Goal: Task Accomplishment & Management: Use online tool/utility

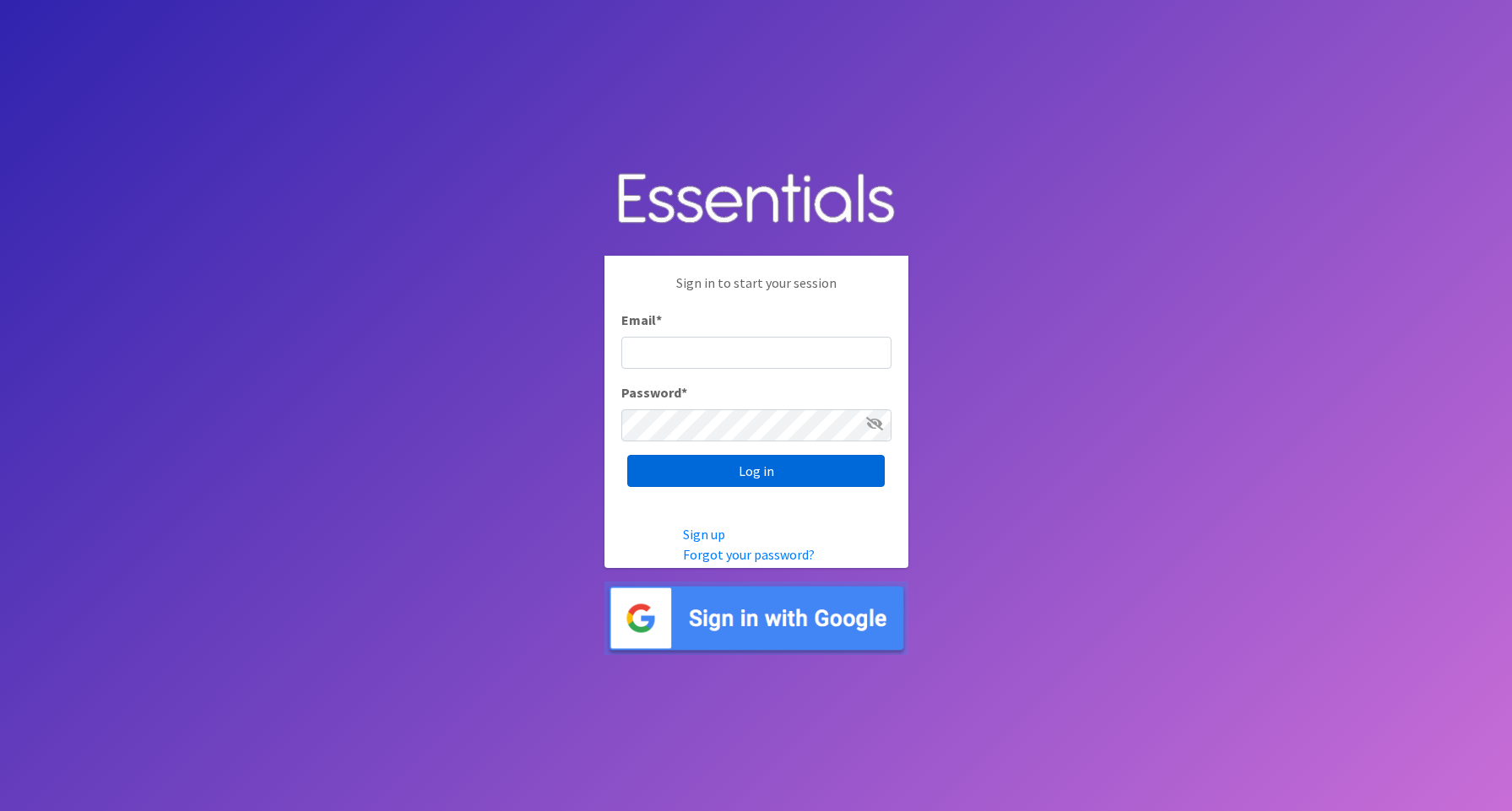
type input "shagedorn123@aol.com"
click at [668, 470] on input "Log in" at bounding box center [756, 471] width 257 height 32
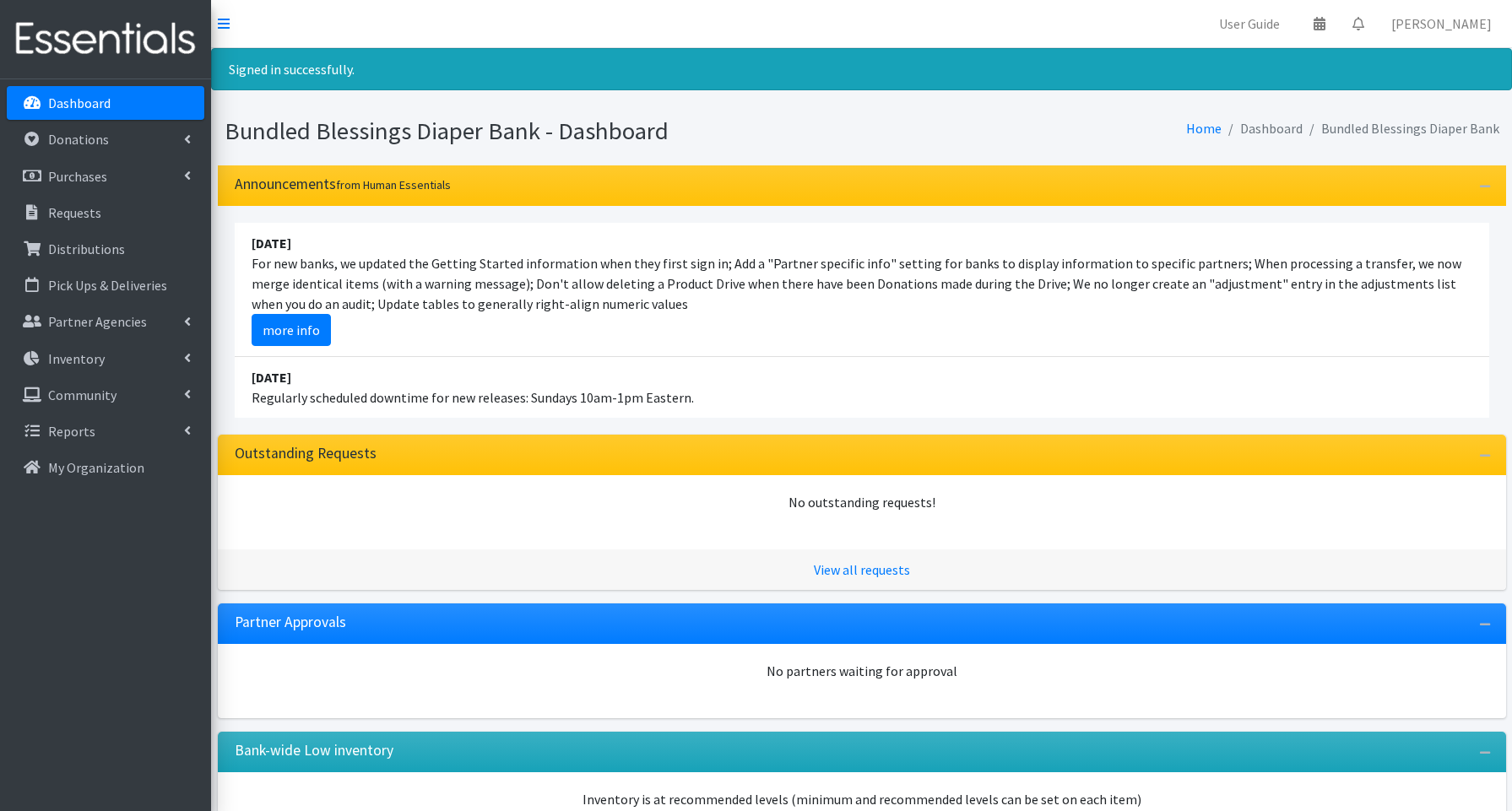
scroll to position [14, 0]
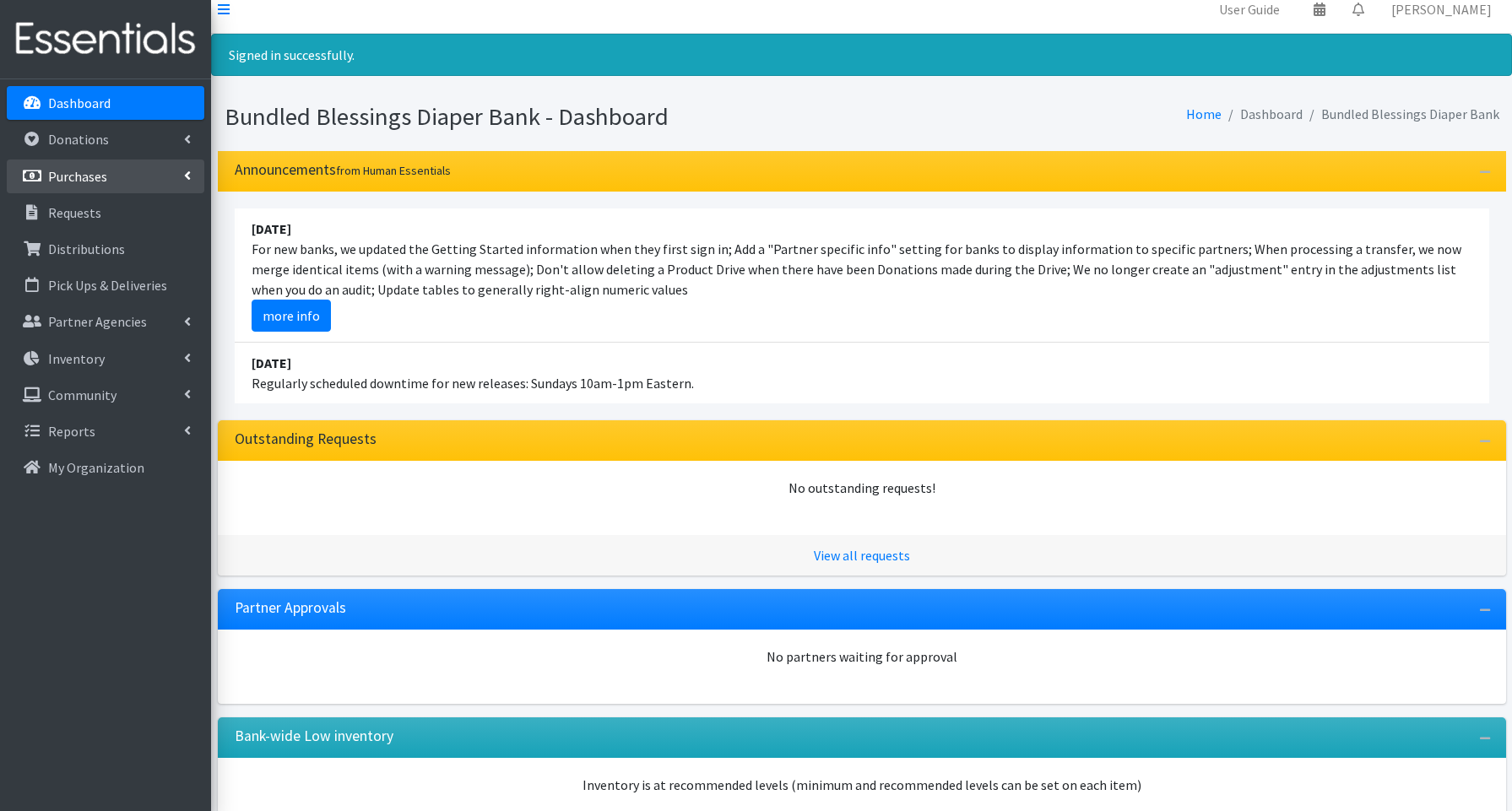
click at [82, 174] on p "Purchases" at bounding box center [77, 176] width 59 height 17
click at [82, 244] on link "New Purchase" at bounding box center [106, 249] width 198 height 34
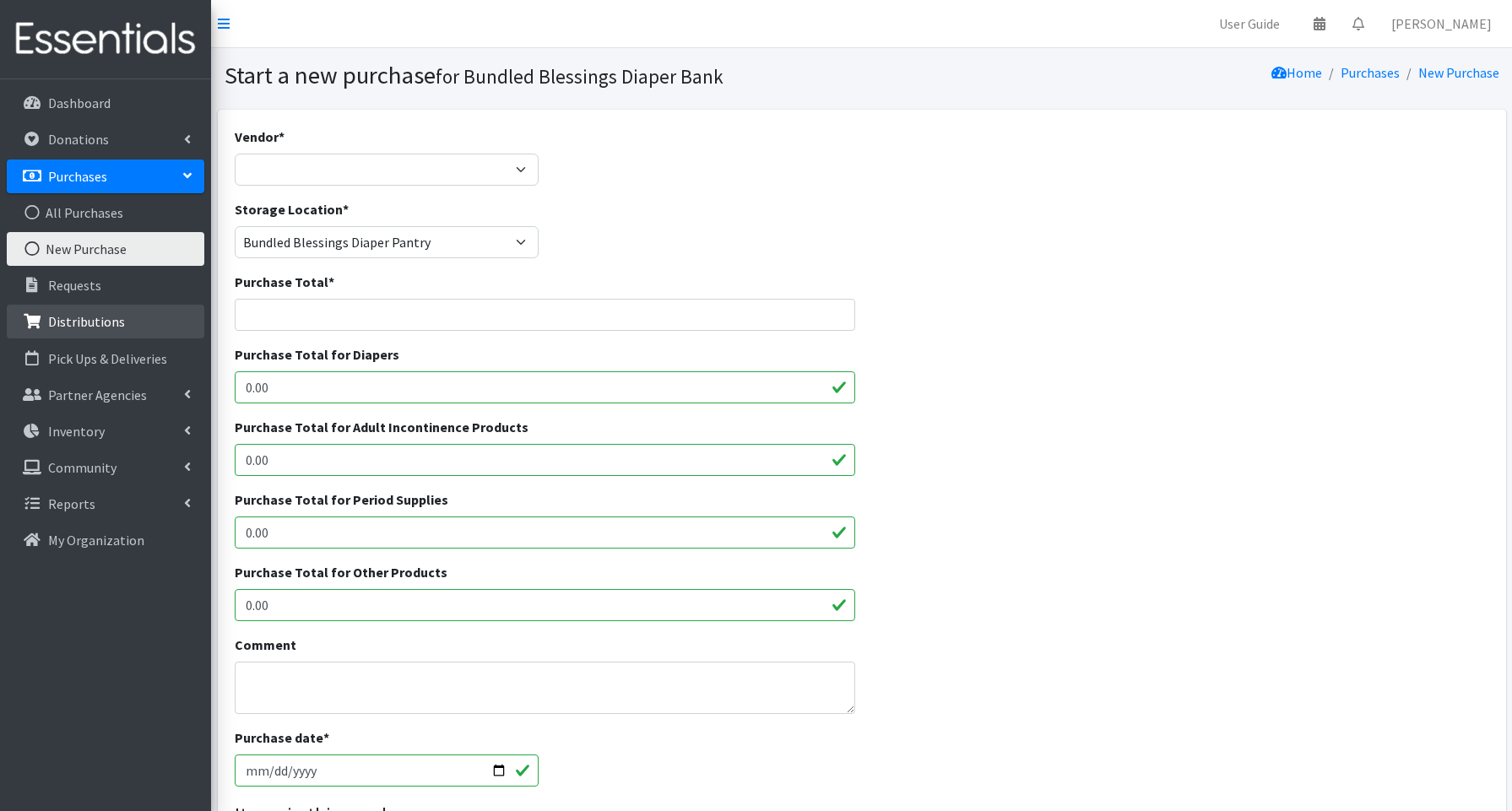
scroll to position [1, 0]
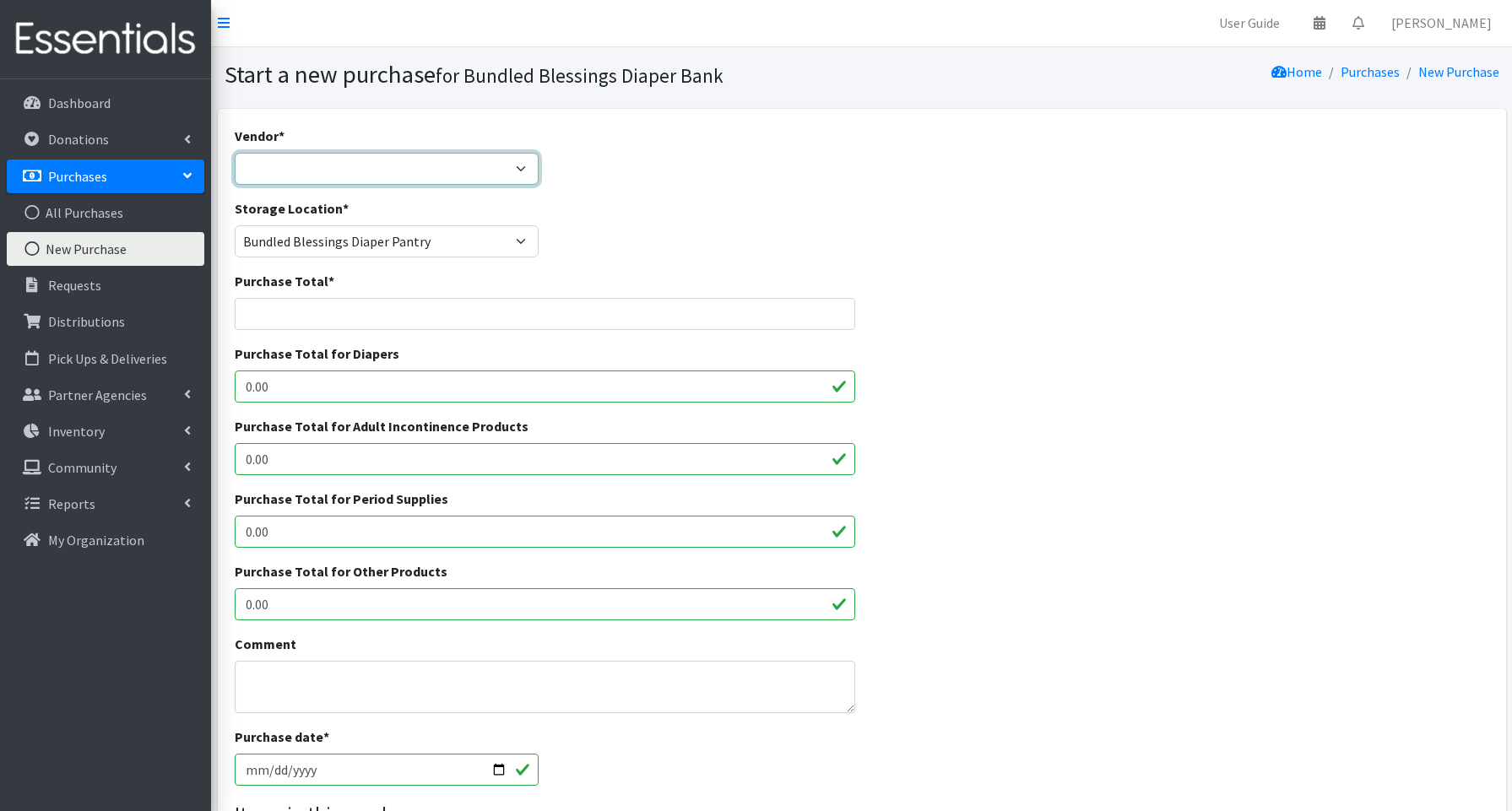
click at [334, 174] on select "Amaon Amazon Cradles 2 Crayons/First Choice HDI Wholesale, Brookies McKesson (C…" at bounding box center [386, 169] width 304 height 32
select select
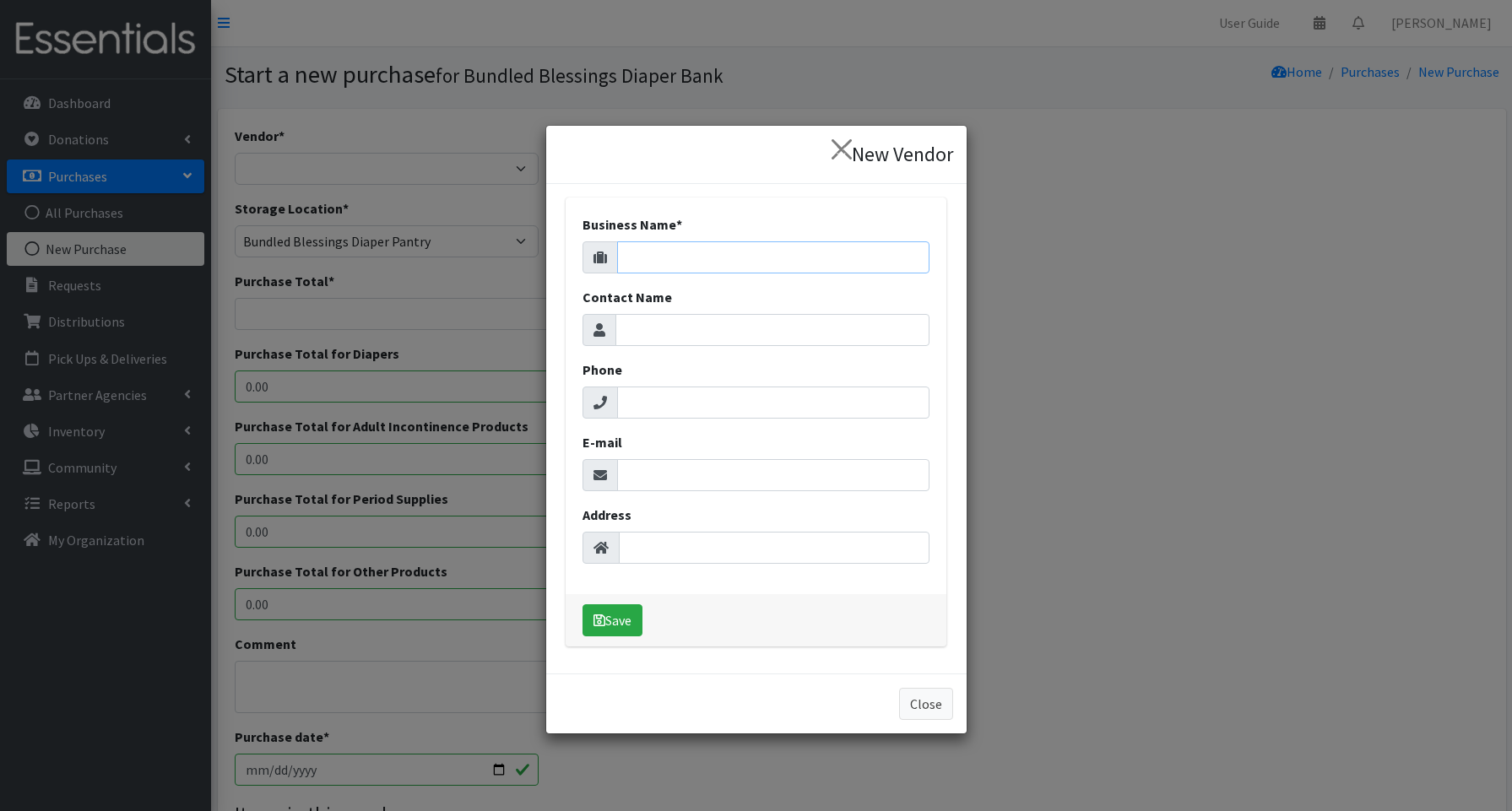
click at [645, 256] on input "Business Name *" at bounding box center [773, 257] width 313 height 32
type input "Costco"
click at [624, 621] on button "Save" at bounding box center [613, 620] width 60 height 32
select select "648"
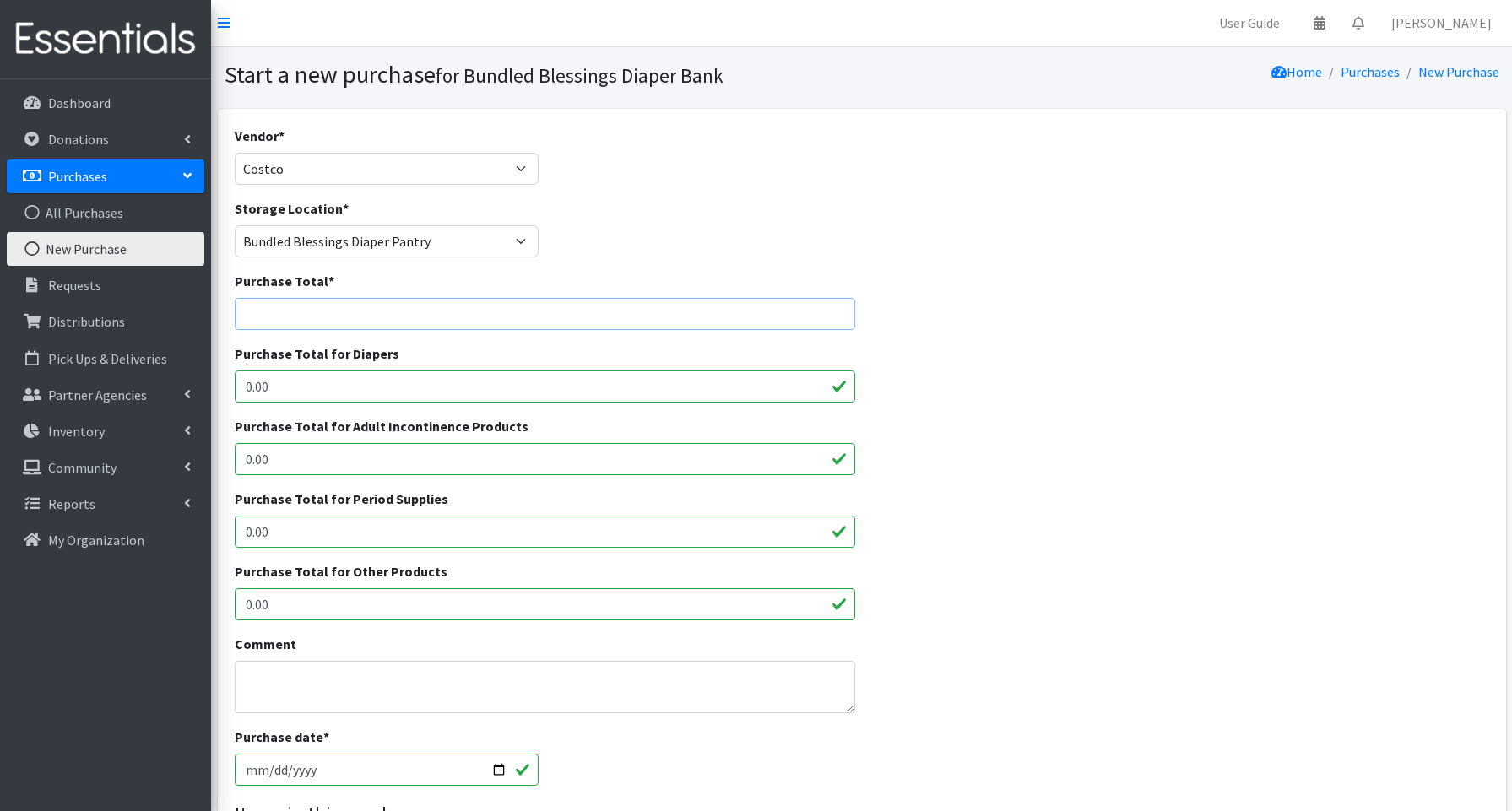
click at [338, 311] on input "Purchase Total *" at bounding box center [545, 314] width 621 height 32
type input "249.95"
drag, startPoint x: 245, startPoint y: 384, endPoint x: 269, endPoint y: 382, distance: 24.1
click at [269, 382] on input "0.00" at bounding box center [545, 386] width 621 height 32
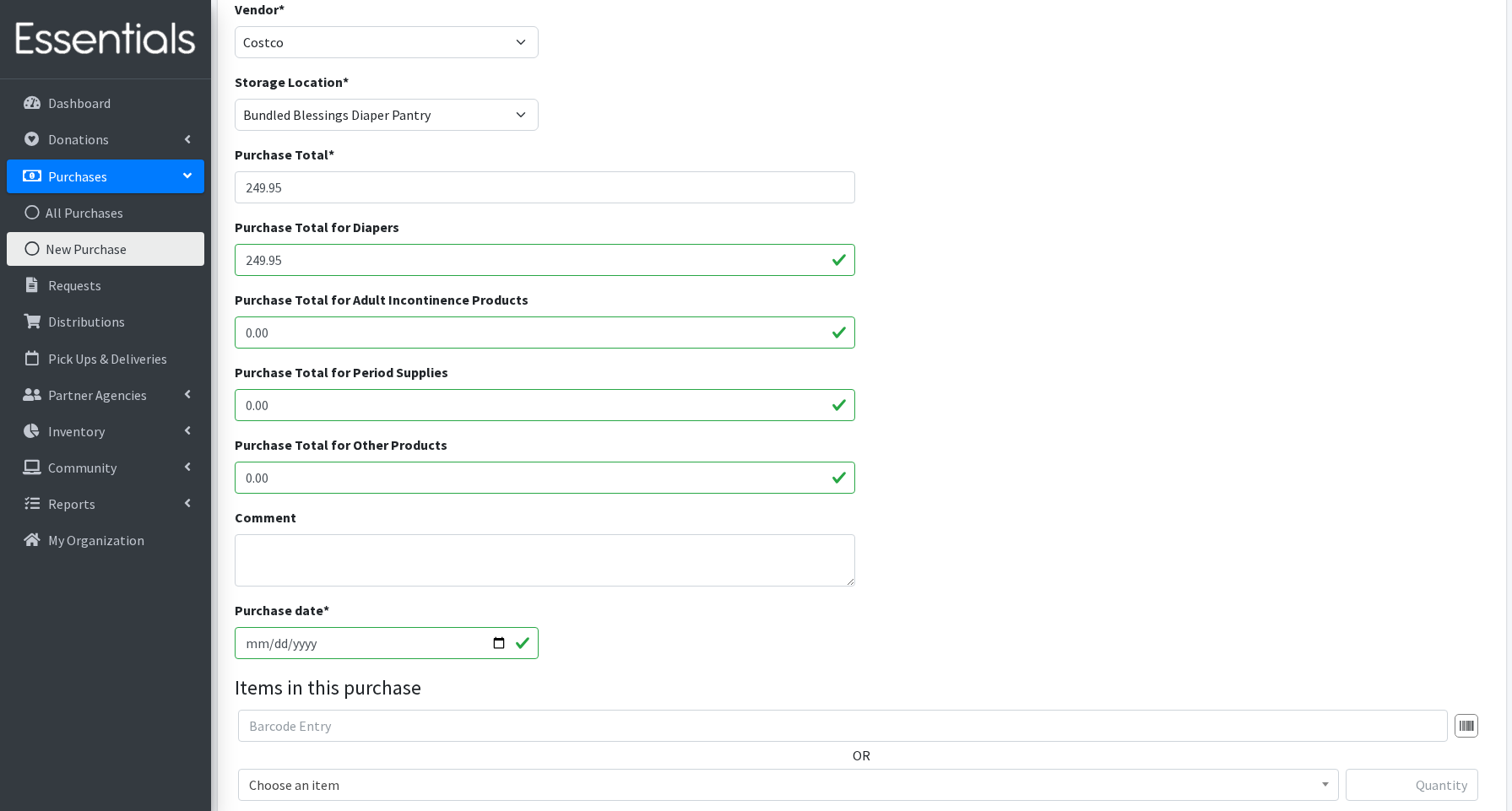
scroll to position [155, 0]
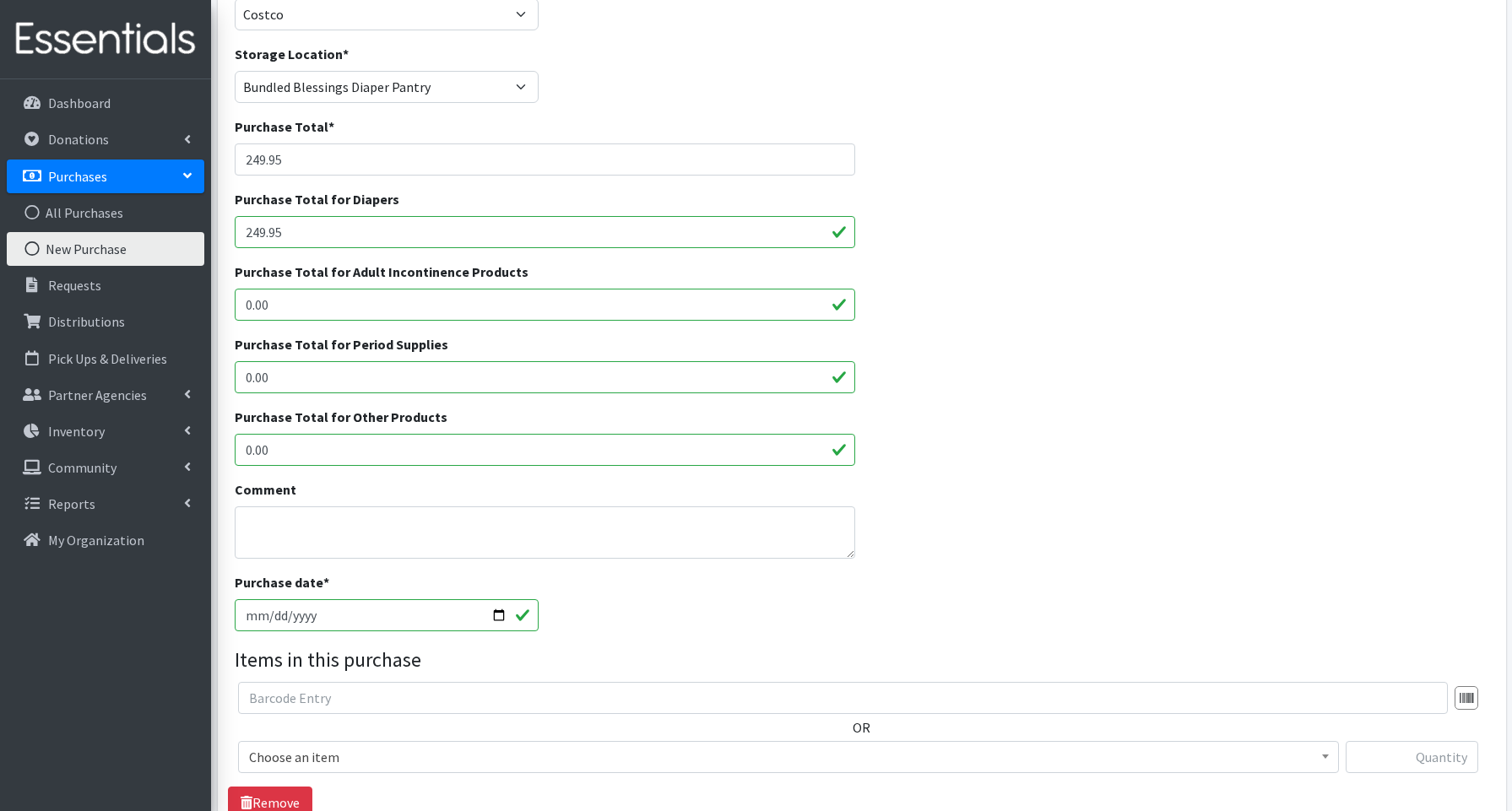
type input "249.95"
click at [297, 539] on textarea "Comment" at bounding box center [545, 532] width 621 height 52
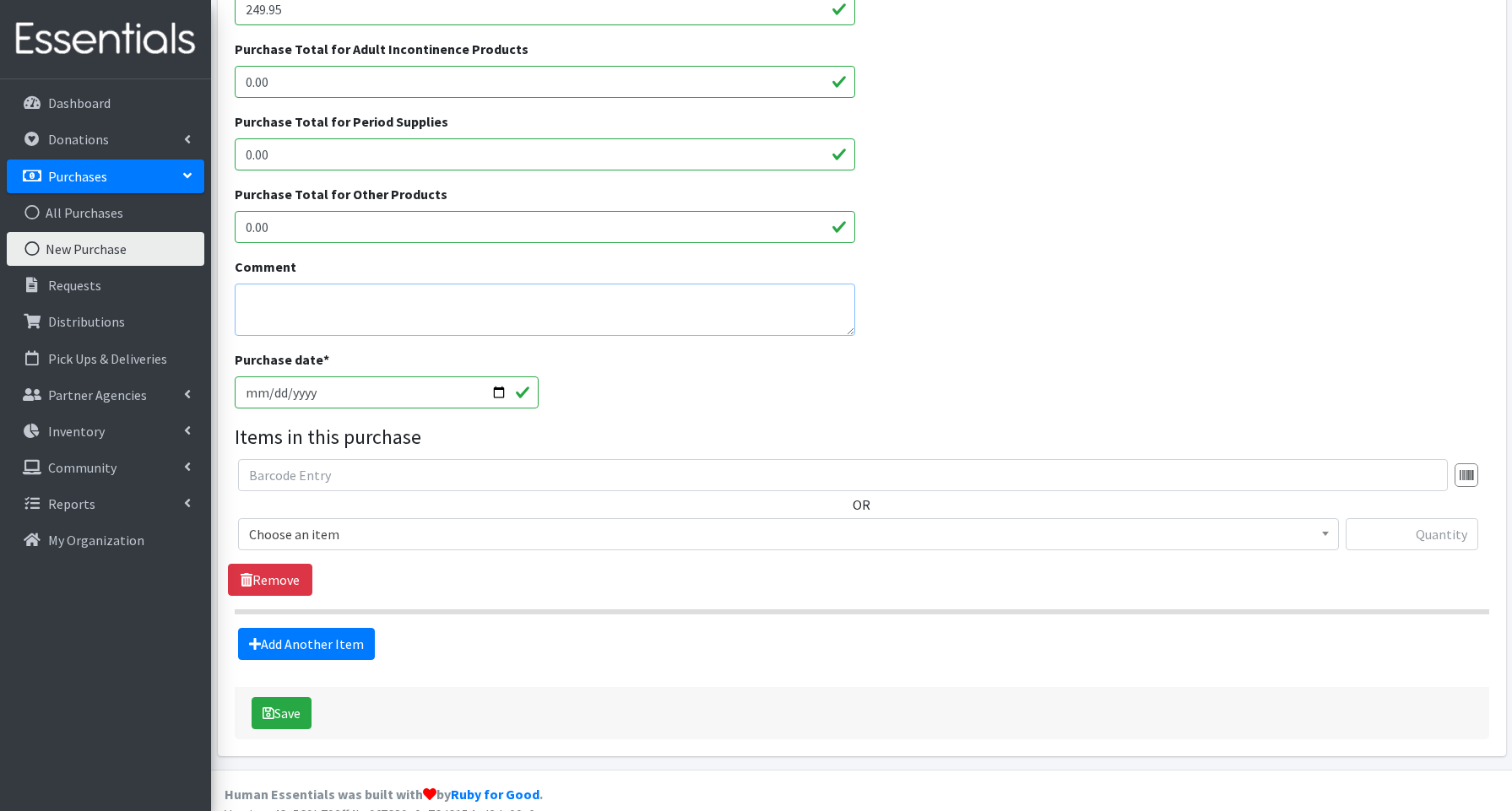
scroll to position [379, 0]
click at [317, 539] on span "Choose an item" at bounding box center [788, 533] width 1079 height 24
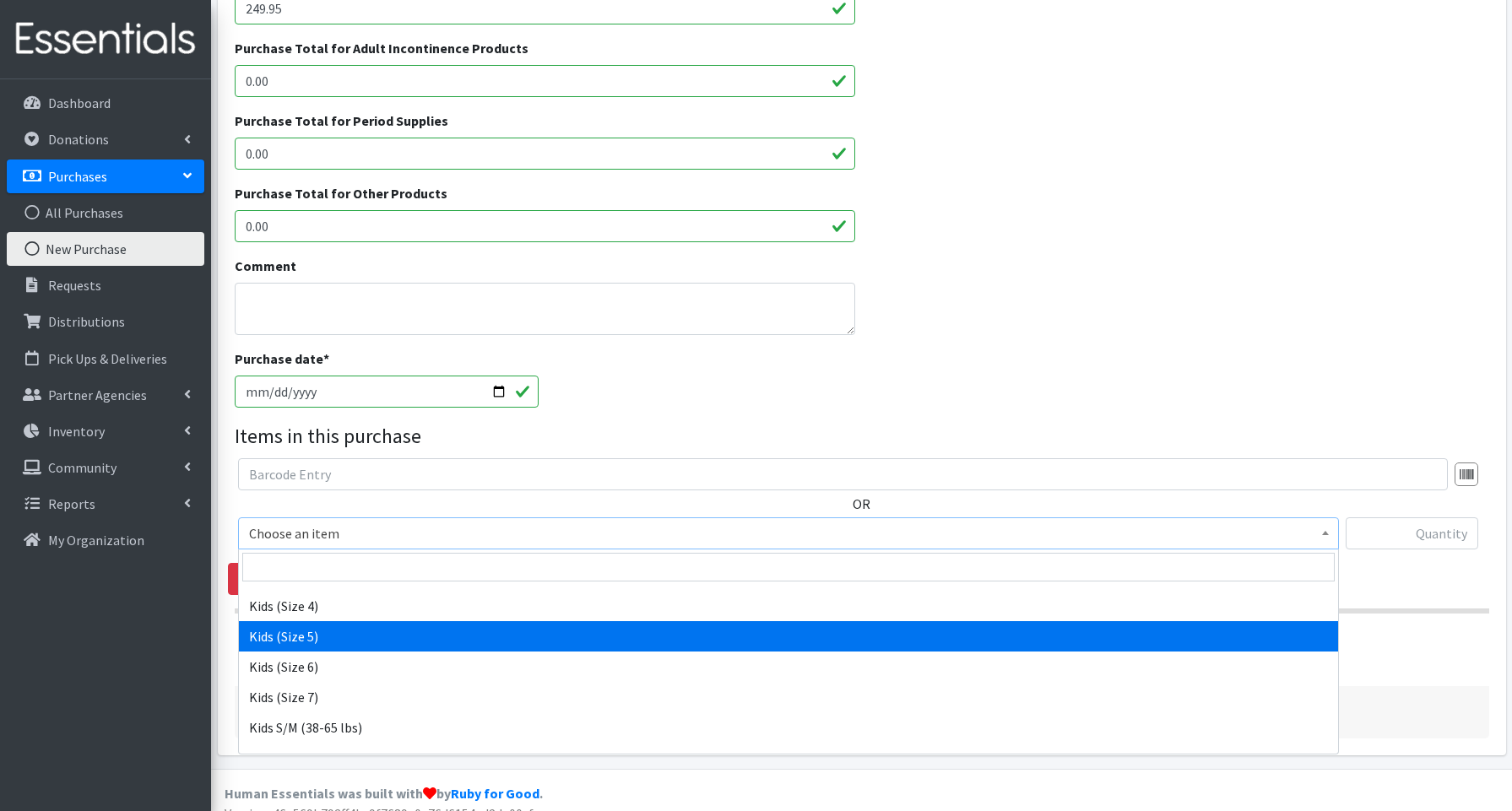
scroll to position [216, 0]
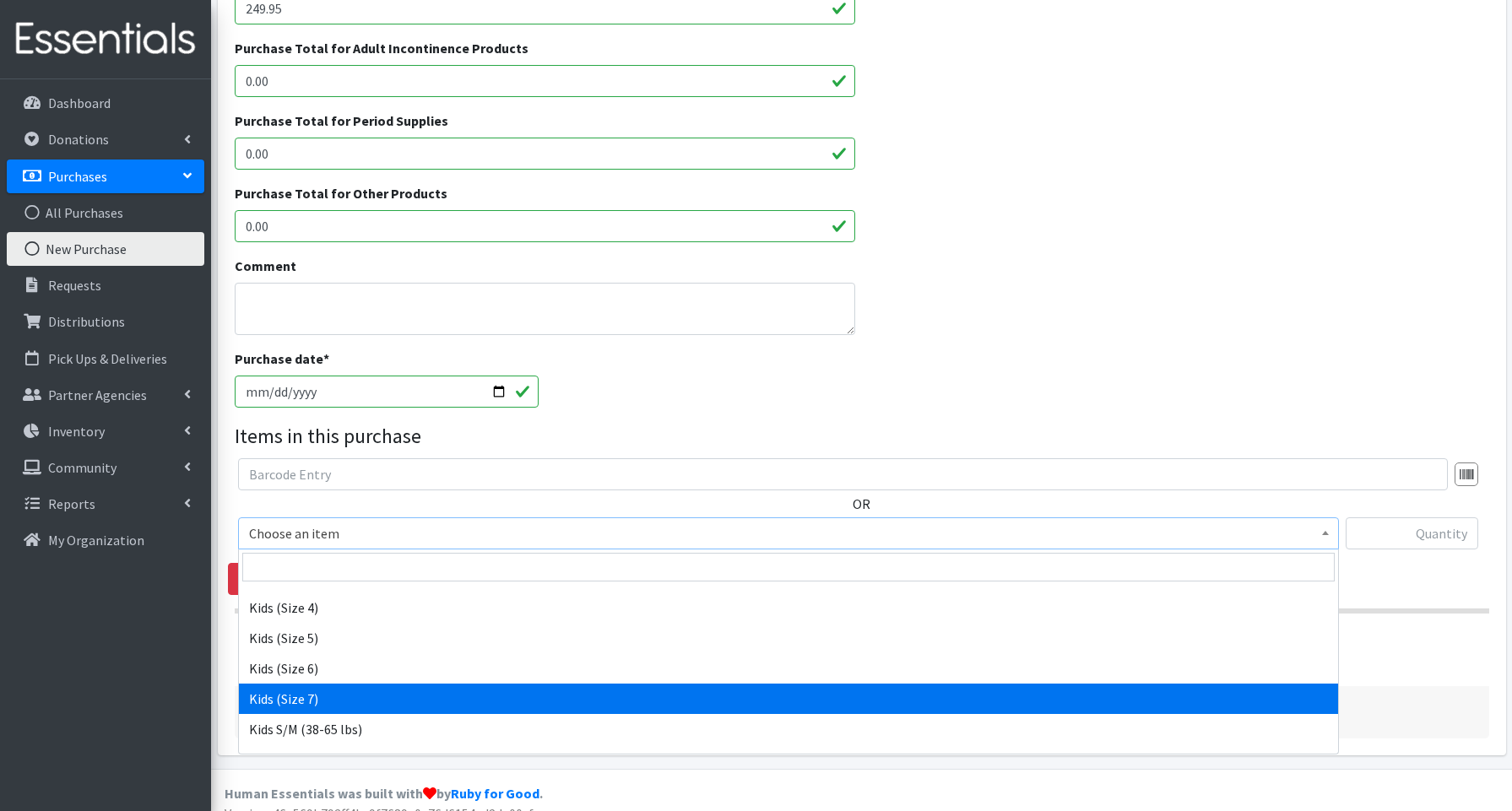
drag, startPoint x: 306, startPoint y: 700, endPoint x: 280, endPoint y: 692, distance: 27.2
select select "3695"
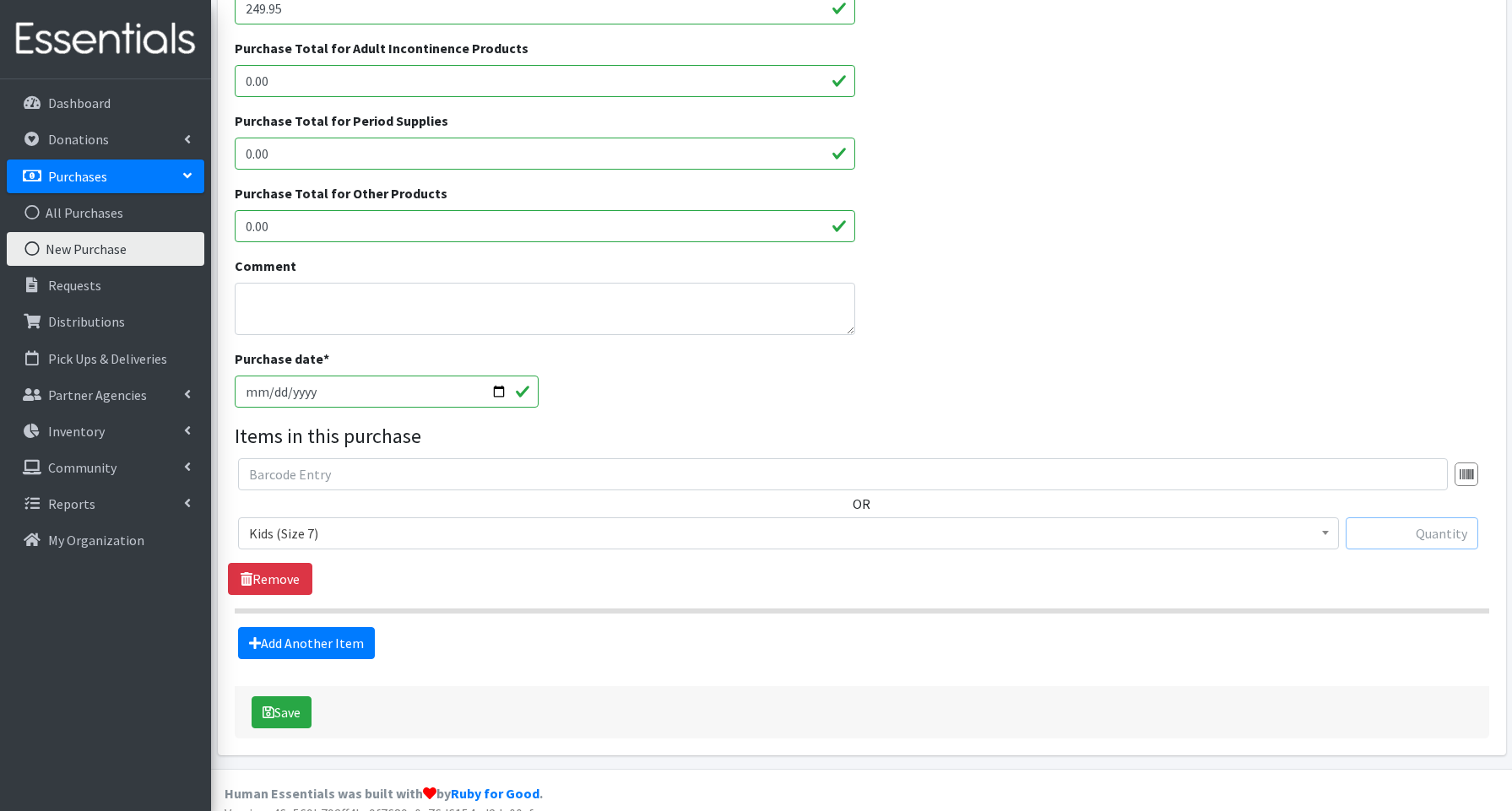
click at [1403, 526] on input "text" at bounding box center [1412, 533] width 133 height 32
type input "520"
click at [291, 710] on button "Save" at bounding box center [281, 712] width 60 height 32
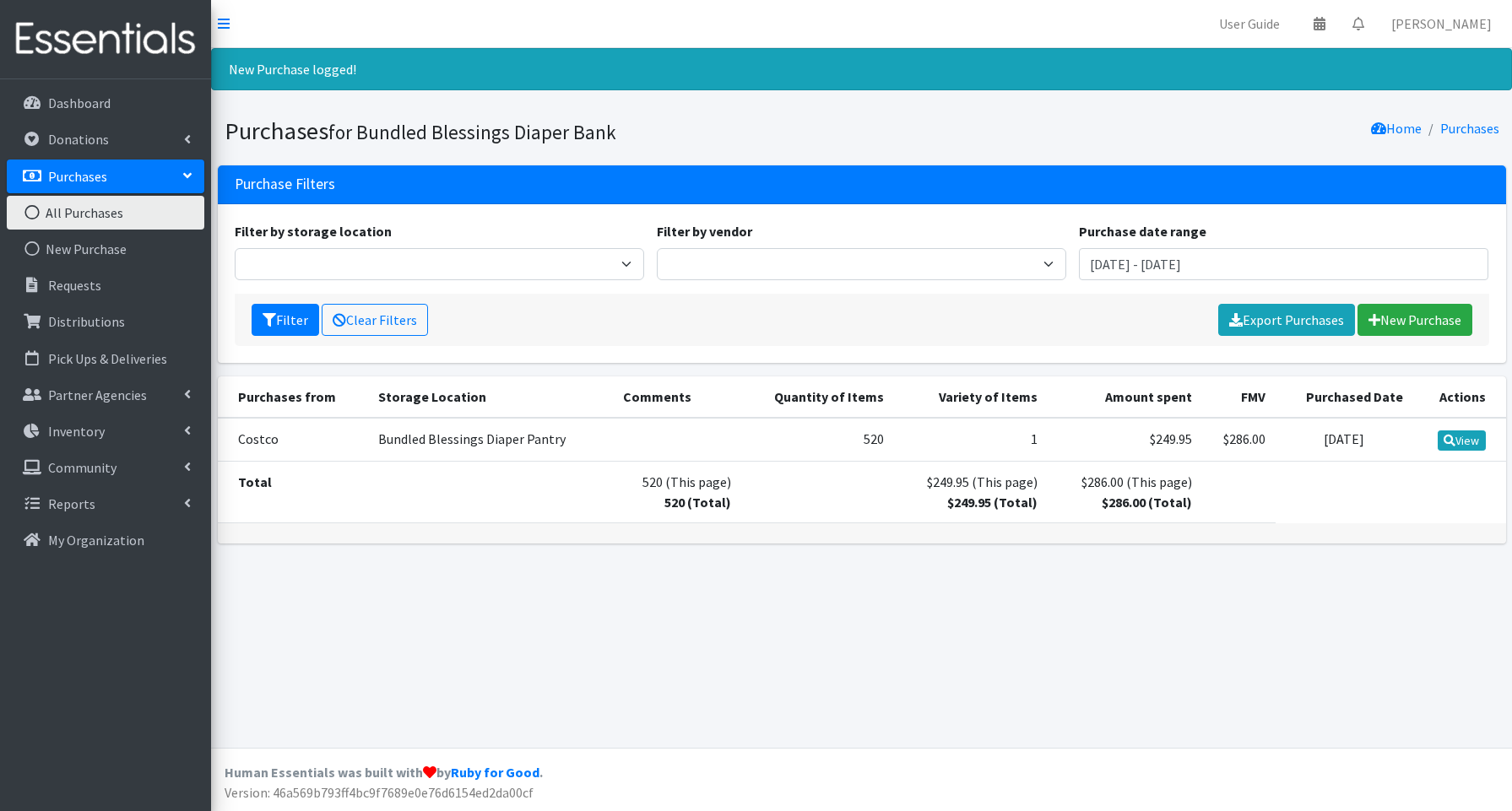
click at [76, 219] on link "All Purchases" at bounding box center [106, 213] width 198 height 34
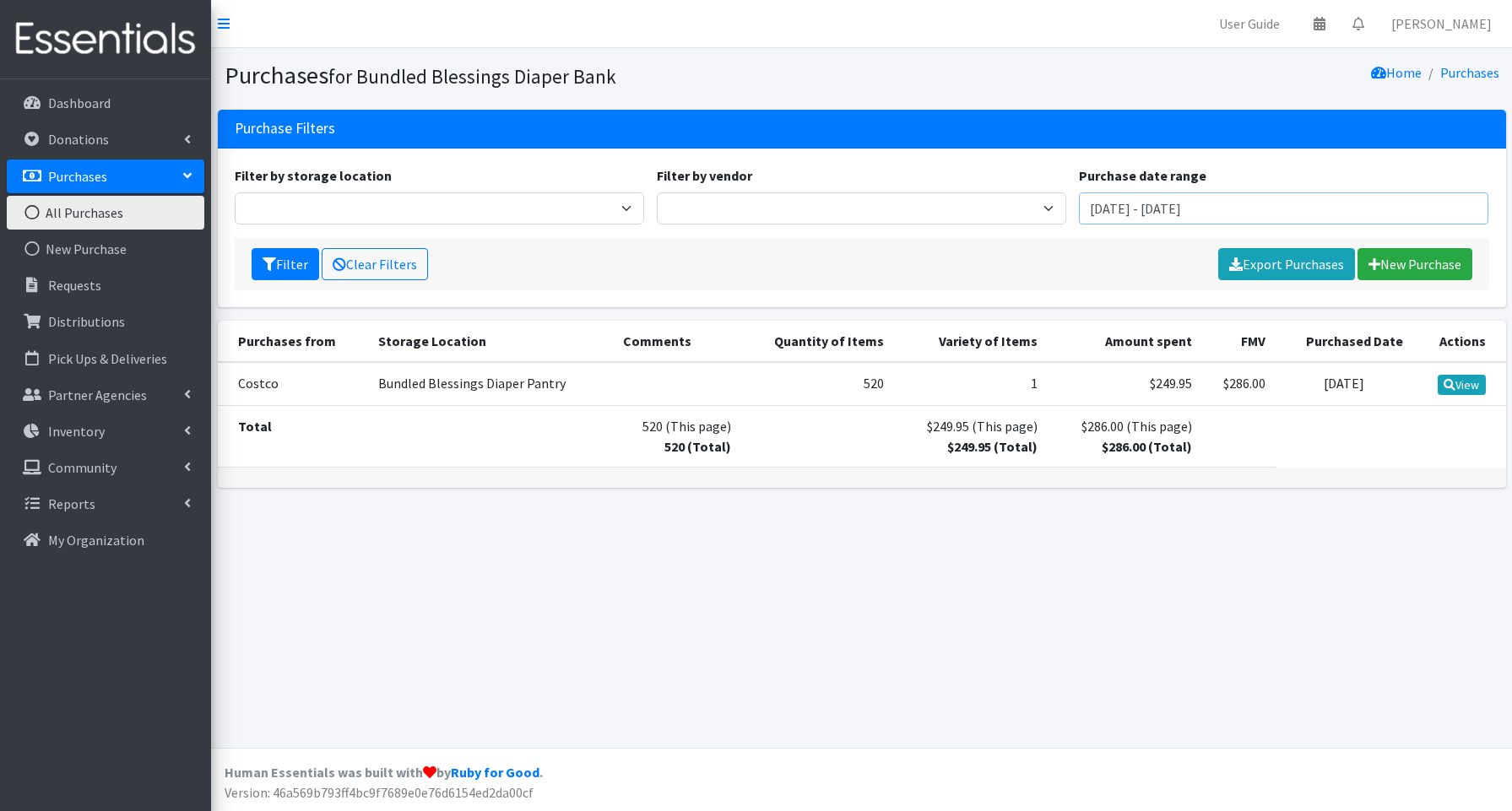
click at [1364, 213] on input "[DATE] - [DATE]" at bounding box center [1284, 209] width 409 height 32
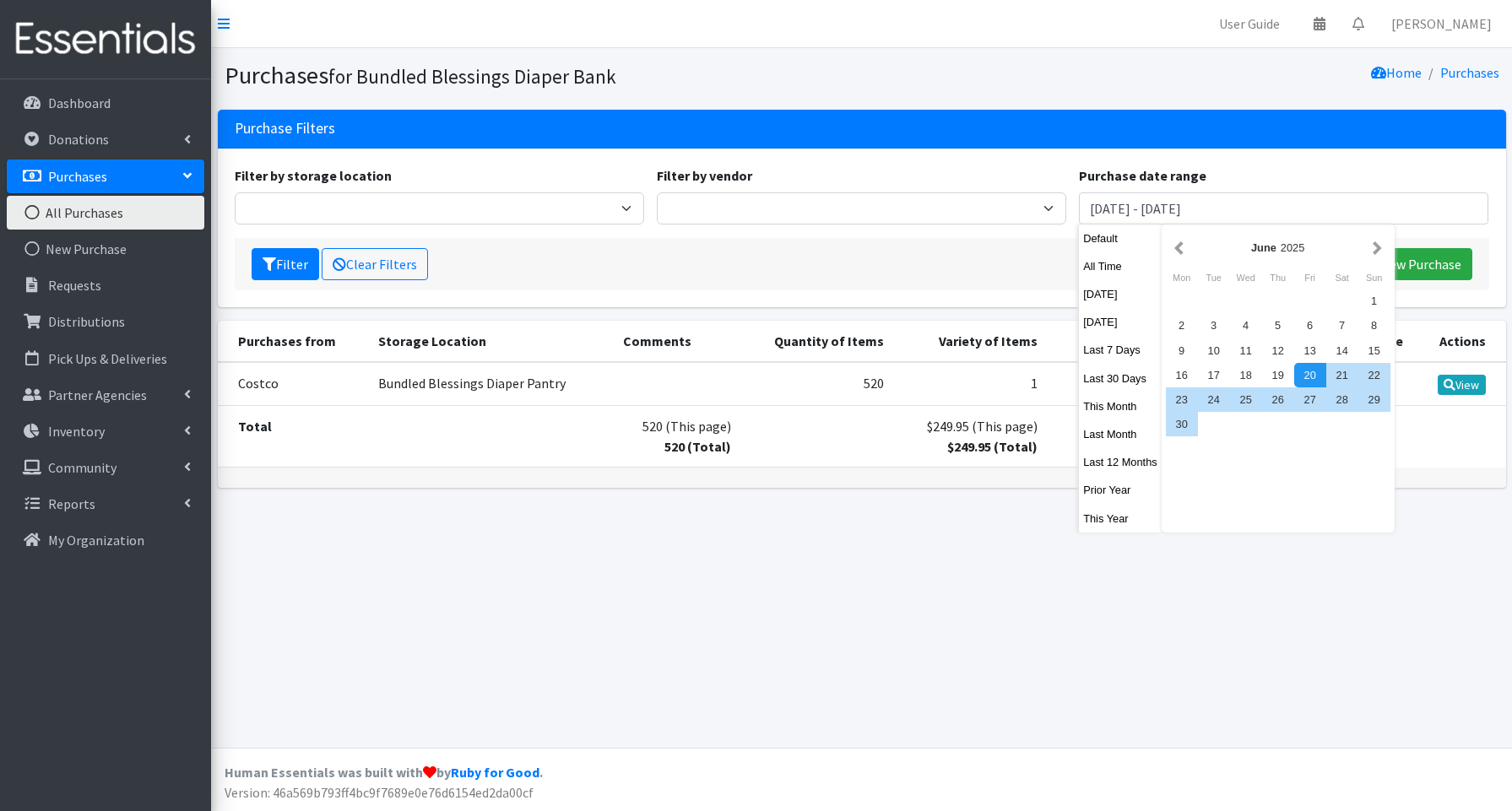
click at [1110, 516] on button "This Year" at bounding box center [1120, 518] width 83 height 25
type input "January 1, 2025 - December 31, 2025"
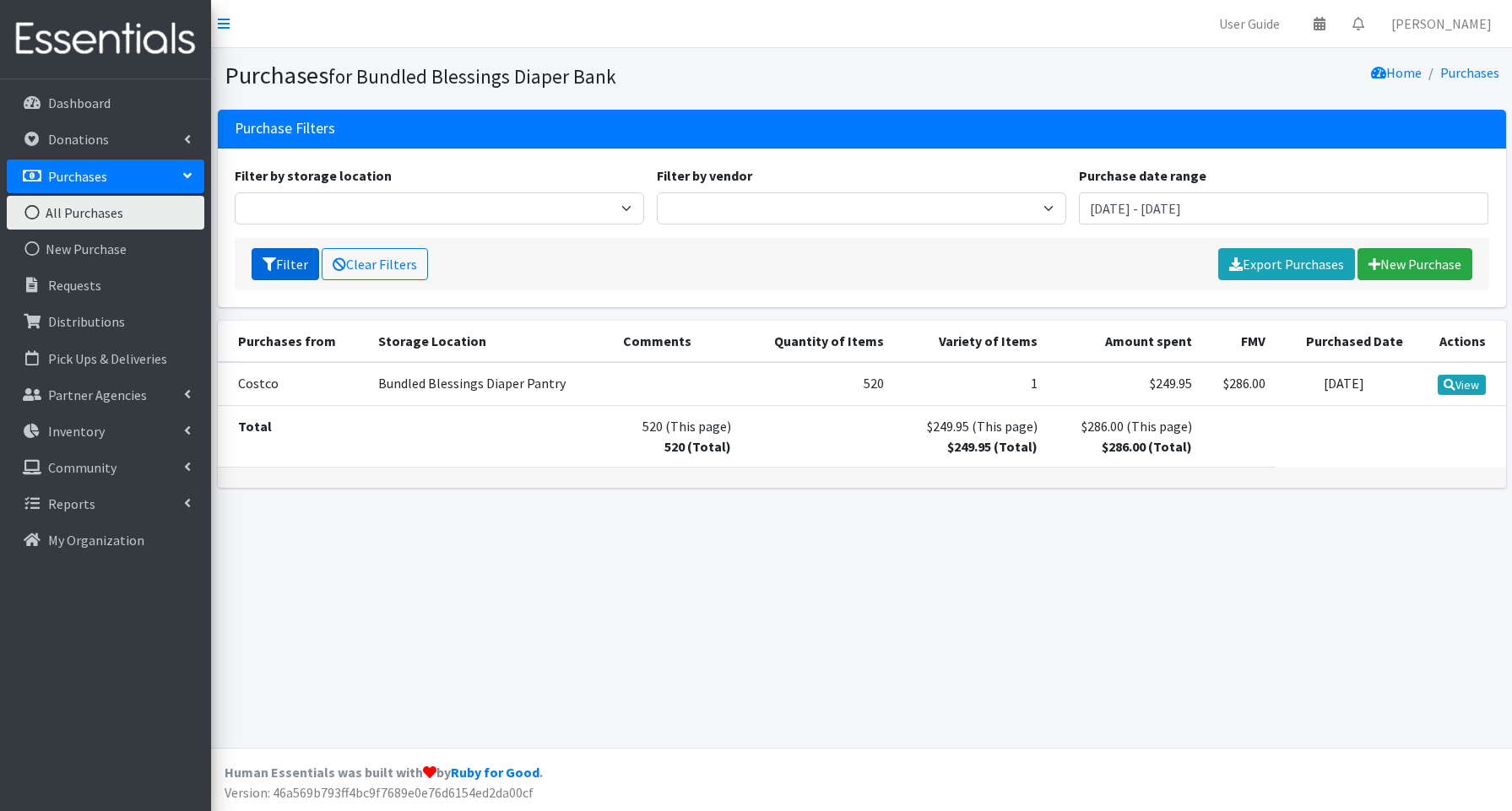
click at [270, 265] on icon "submit" at bounding box center [269, 264] width 14 height 14
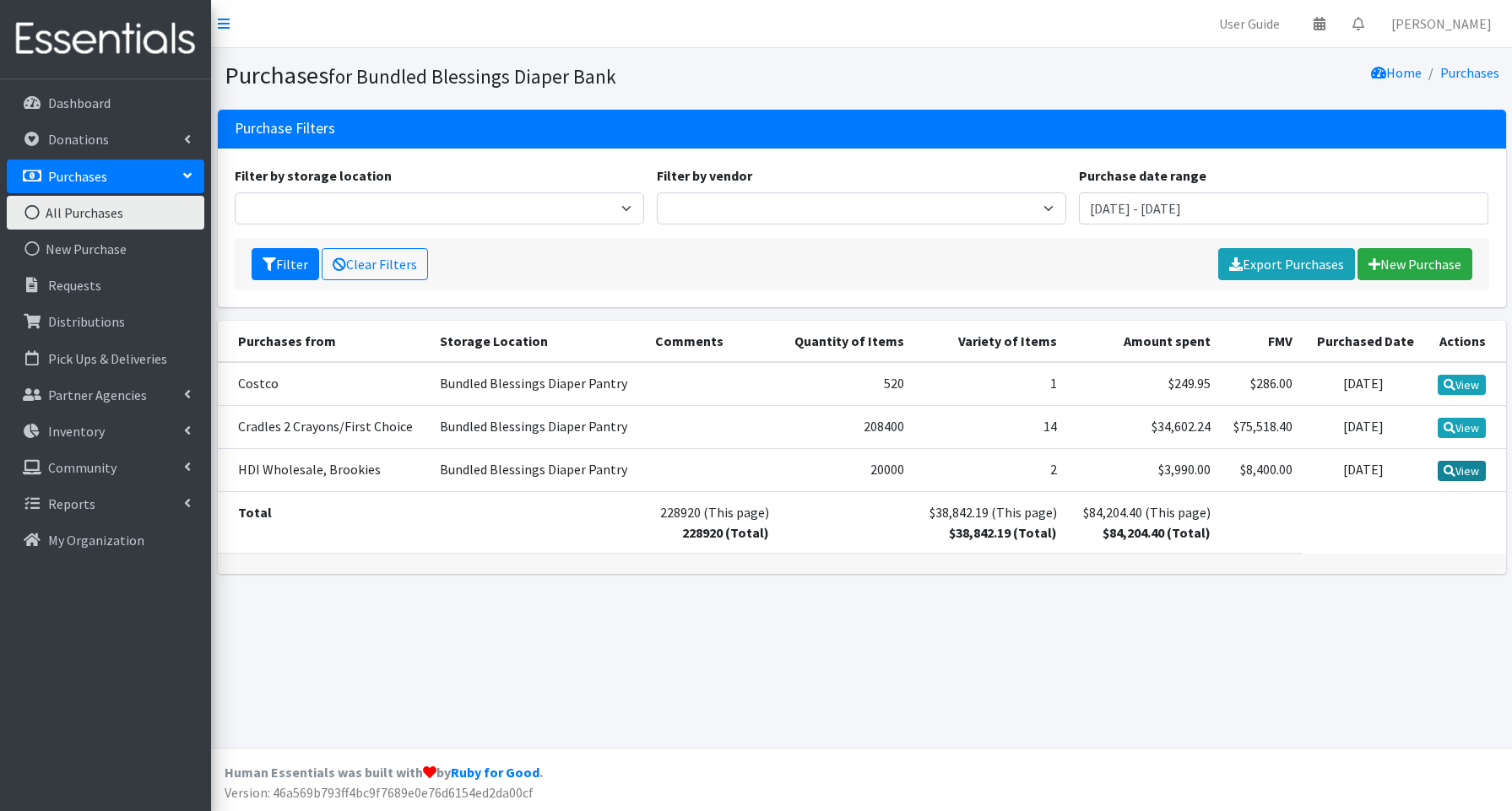
click at [1469, 471] on link "View" at bounding box center [1462, 471] width 48 height 20
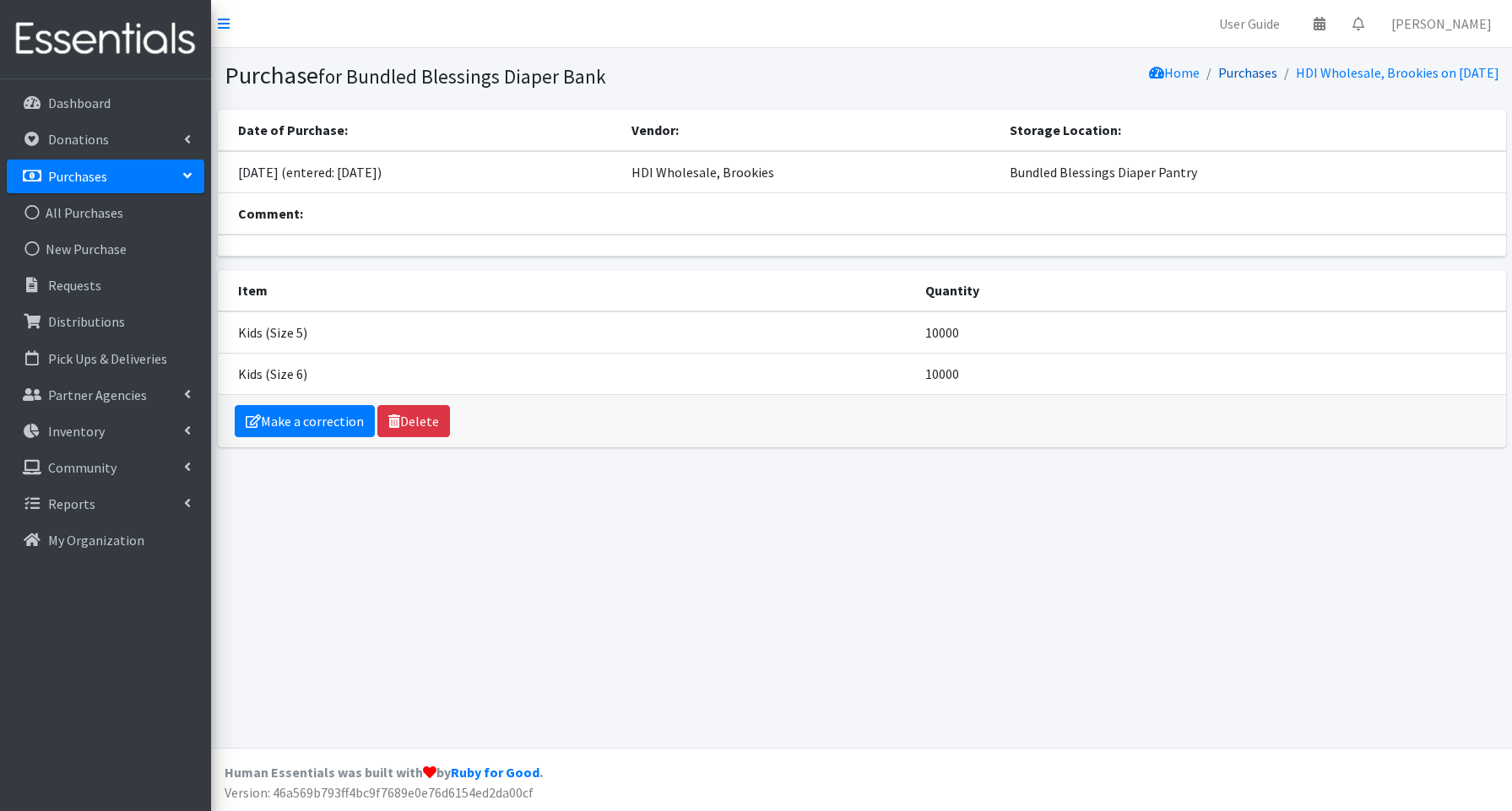
click at [1219, 70] on link "Purchases" at bounding box center [1248, 72] width 59 height 17
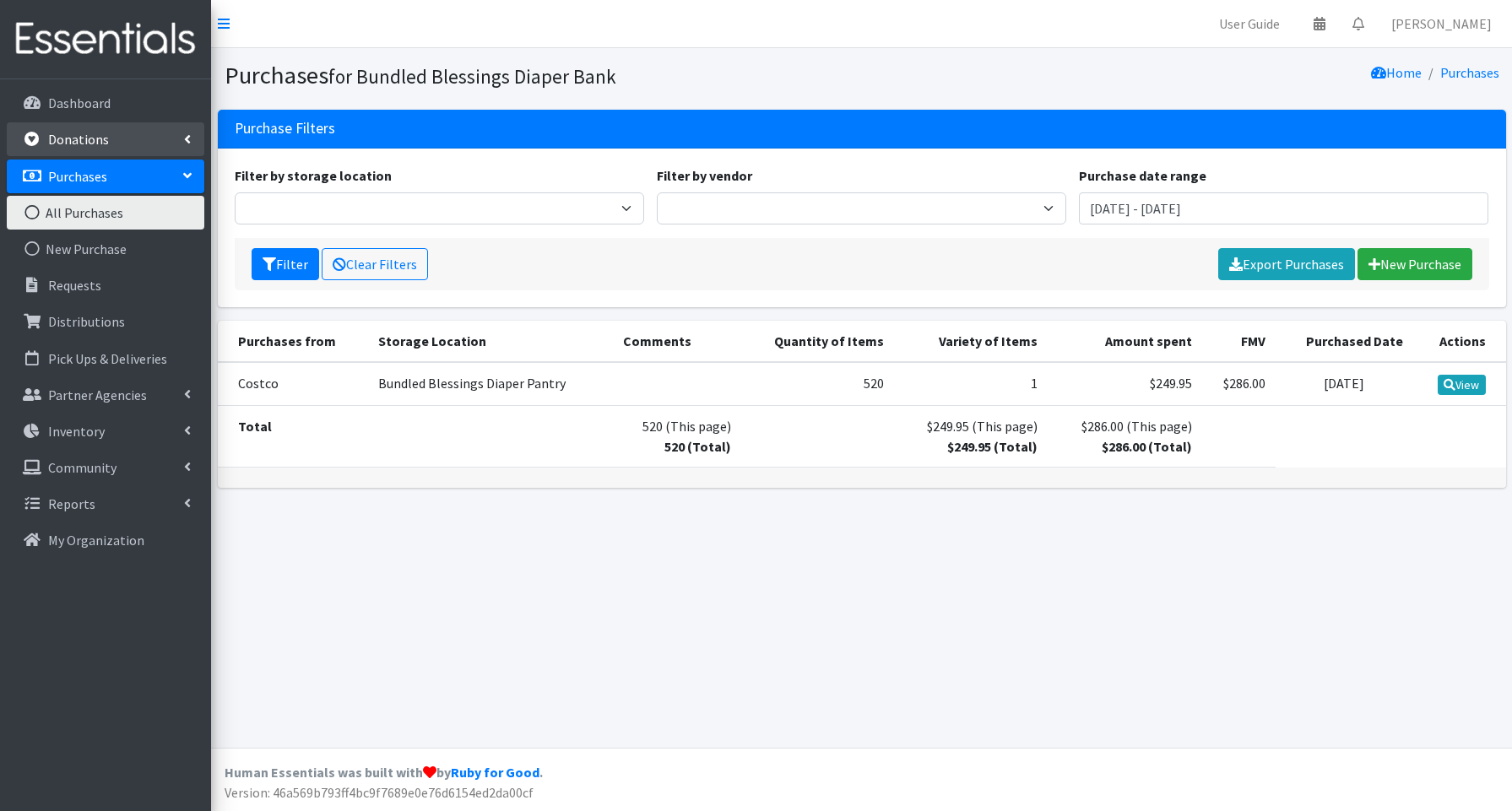
click at [91, 141] on p "Donations" at bounding box center [78, 140] width 61 height 17
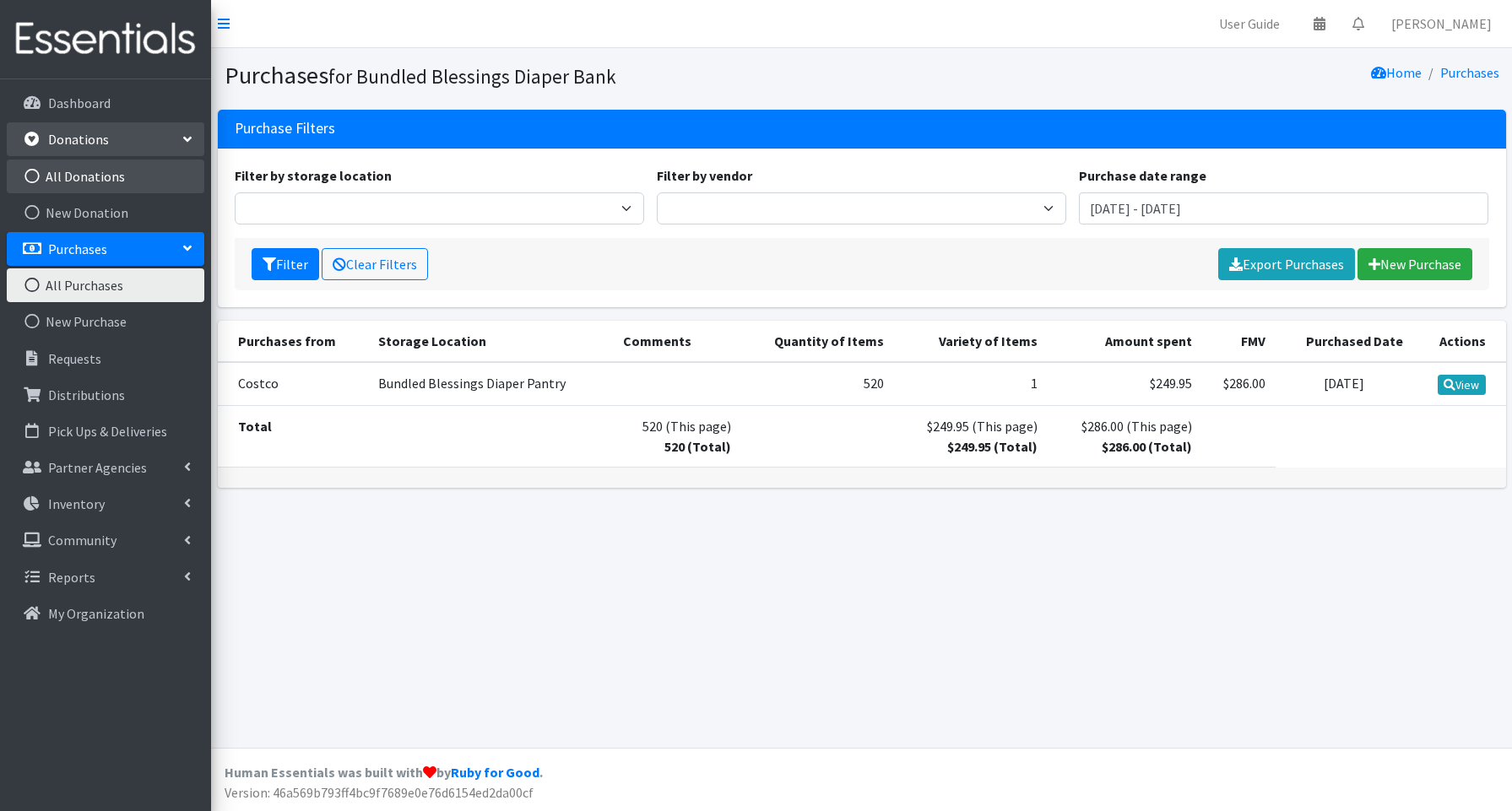
click at [79, 173] on link "All Donations" at bounding box center [106, 176] width 198 height 34
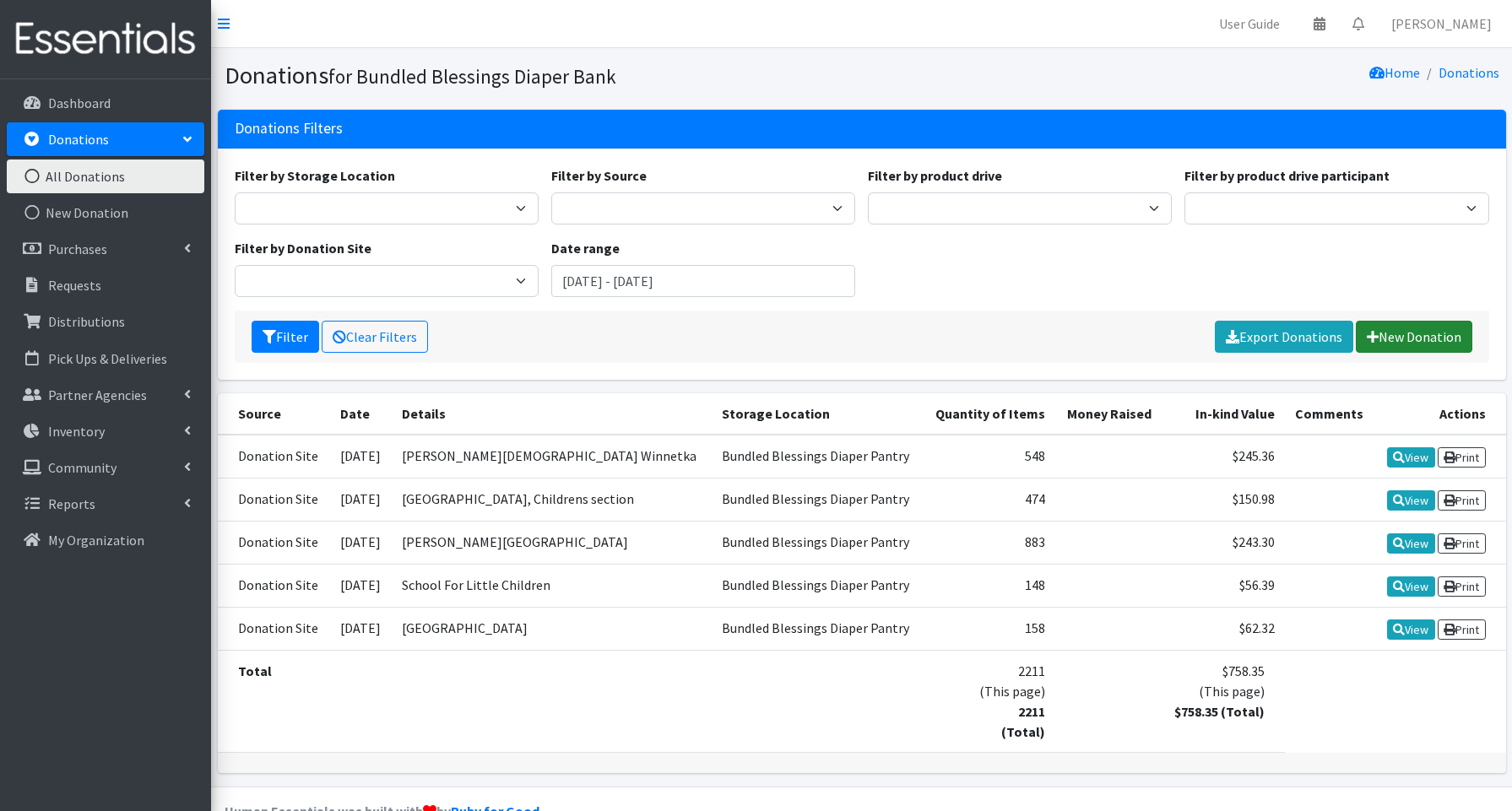
click at [1408, 340] on link "New Donation" at bounding box center [1414, 336] width 117 height 32
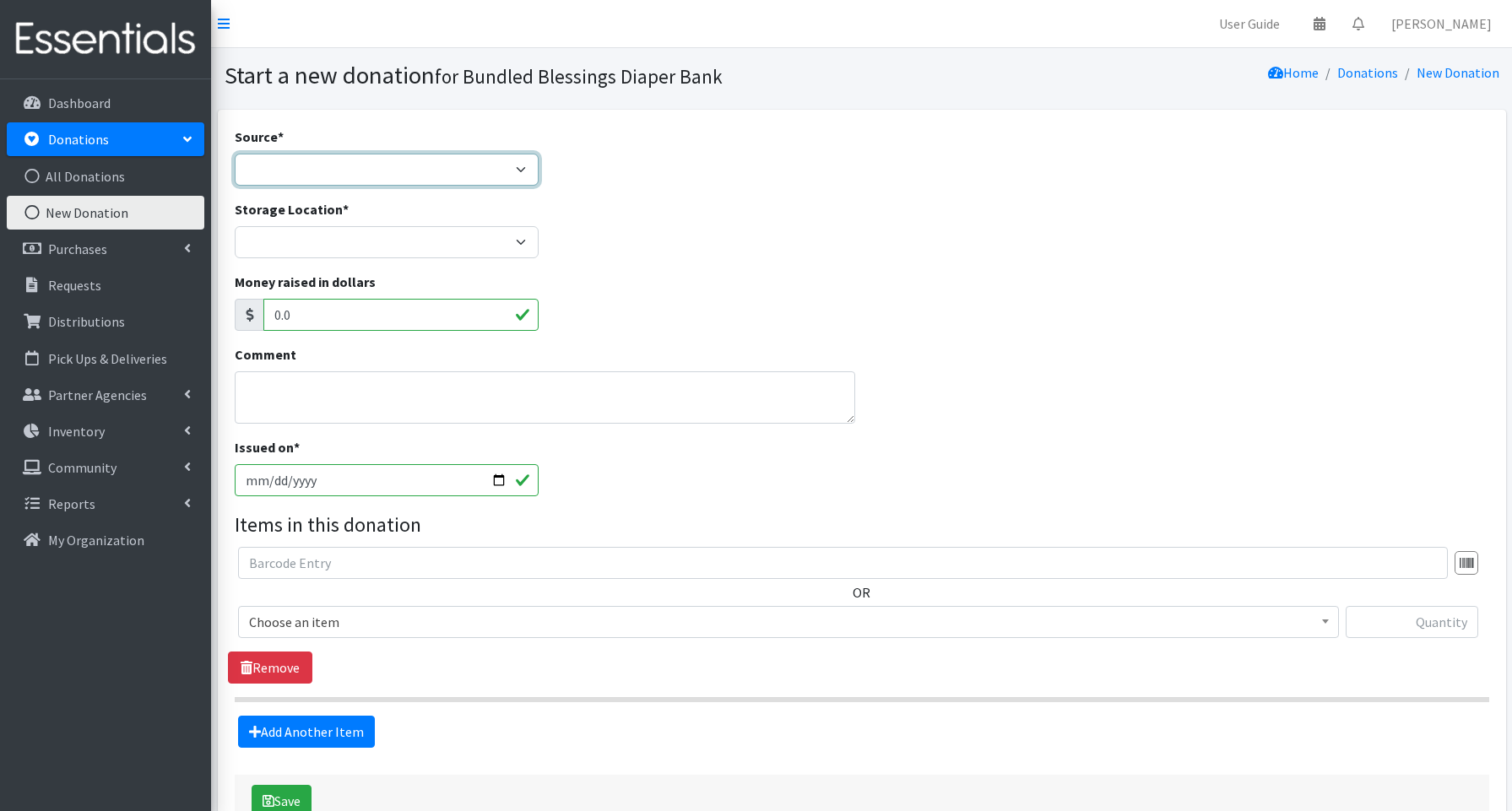
click at [281, 161] on select "Product Drive Manufacturer Donation Site Misc. Donation" at bounding box center [386, 170] width 304 height 32
select select "Donation Site"
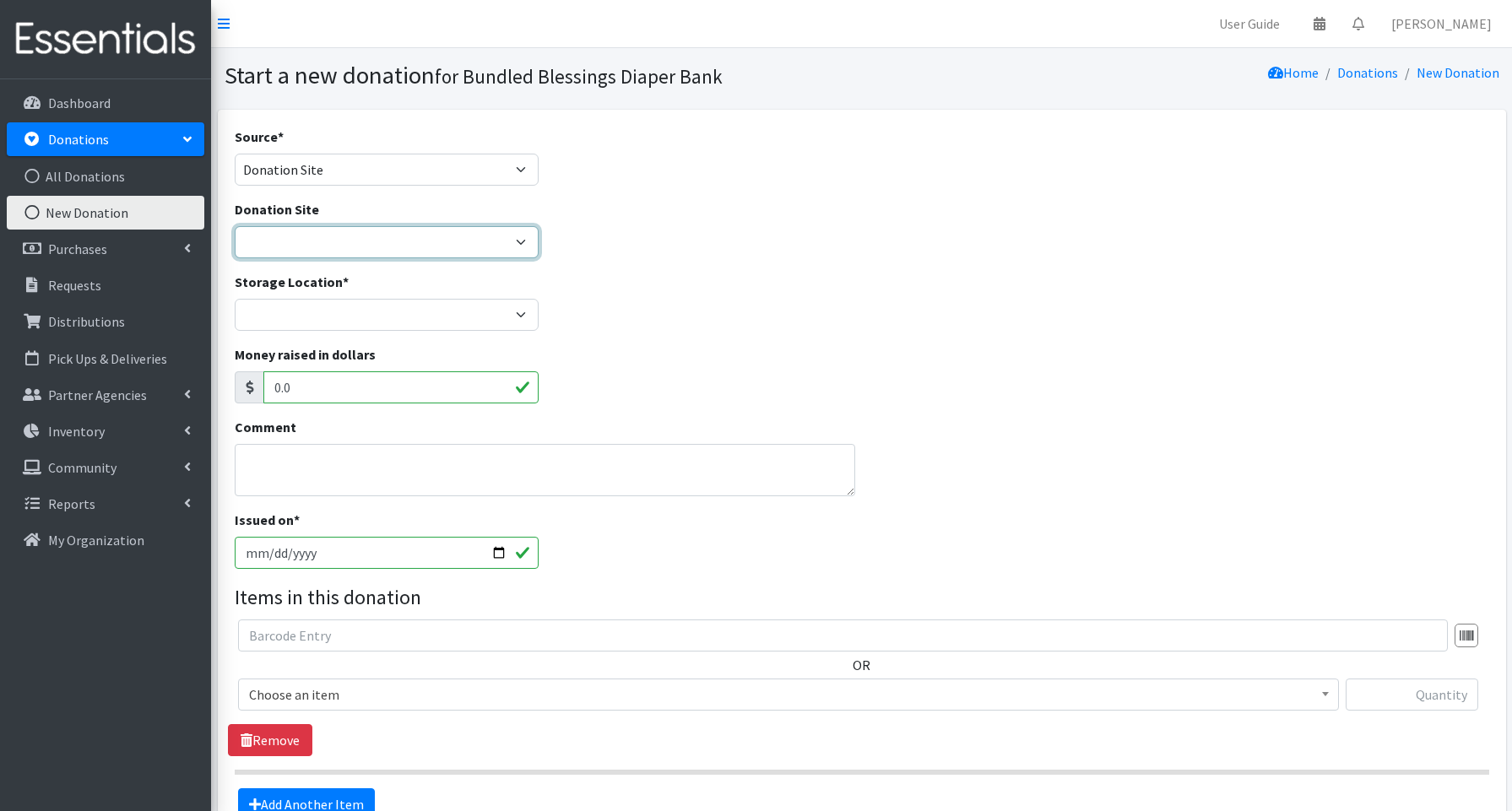
click at [293, 230] on select "Amazon Cherry Preschool Christ Church Winnetka Cloth+home Covenant Nursery Scho…" at bounding box center [386, 243] width 304 height 32
select select "945"
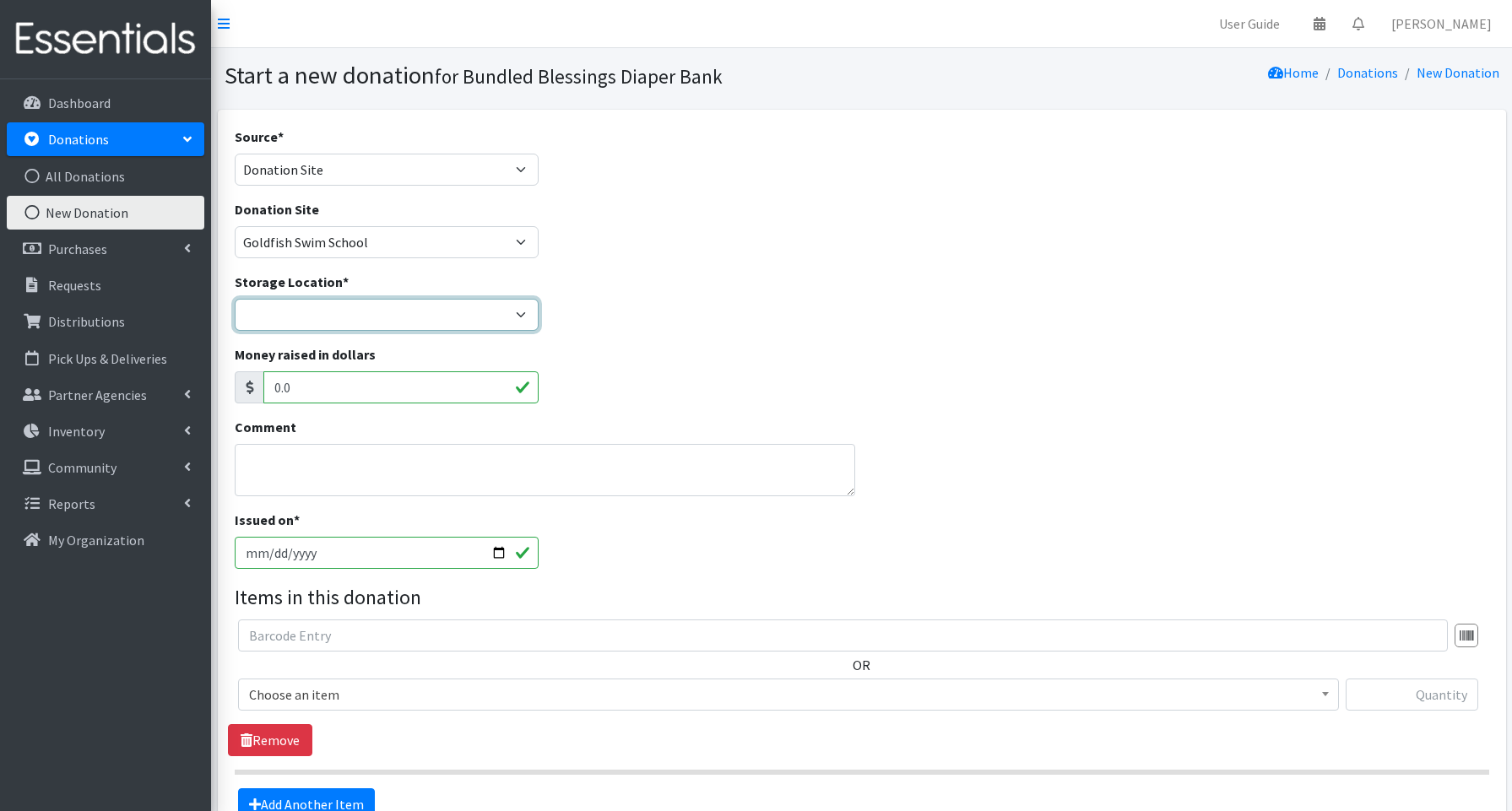
click at [297, 315] on select "Bundled Blessings Diaper Pantry" at bounding box center [386, 315] width 304 height 32
select select "79"
click at [498, 550] on input "2025-08-20" at bounding box center [386, 553] width 304 height 32
type input "2025-07-21"
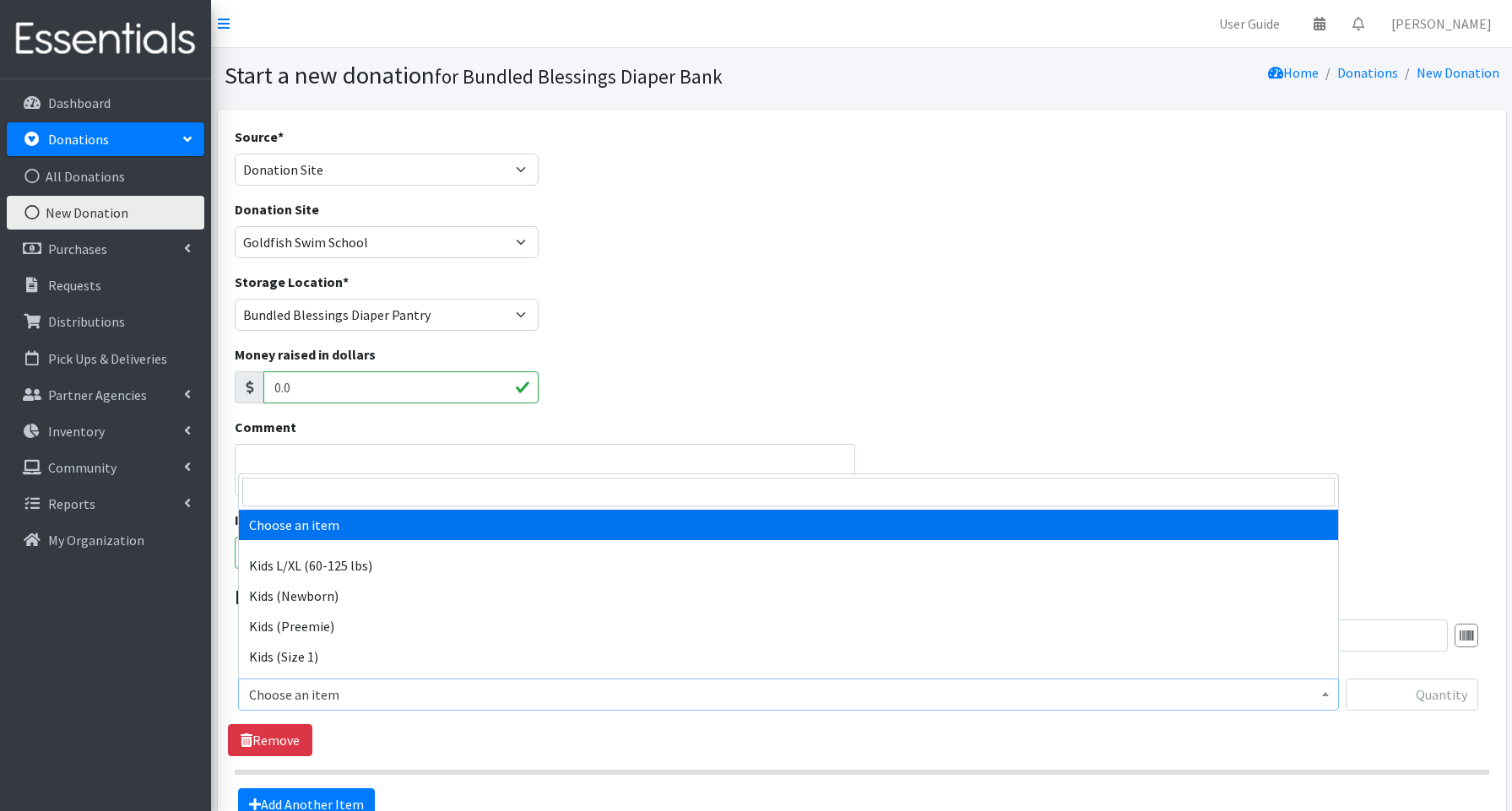
click at [312, 702] on span "Choose an item" at bounding box center [788, 694] width 1079 height 24
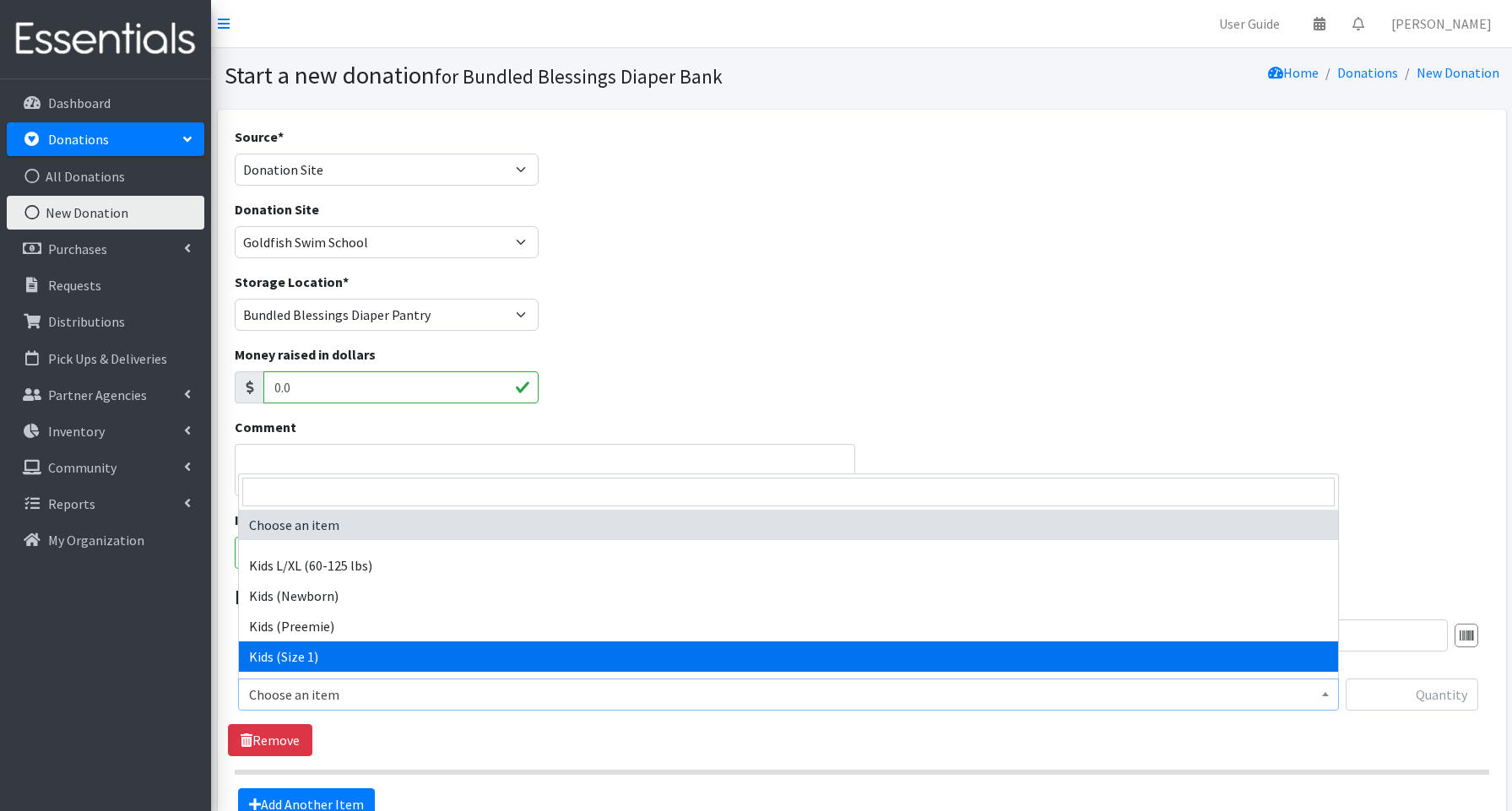
select select "3657"
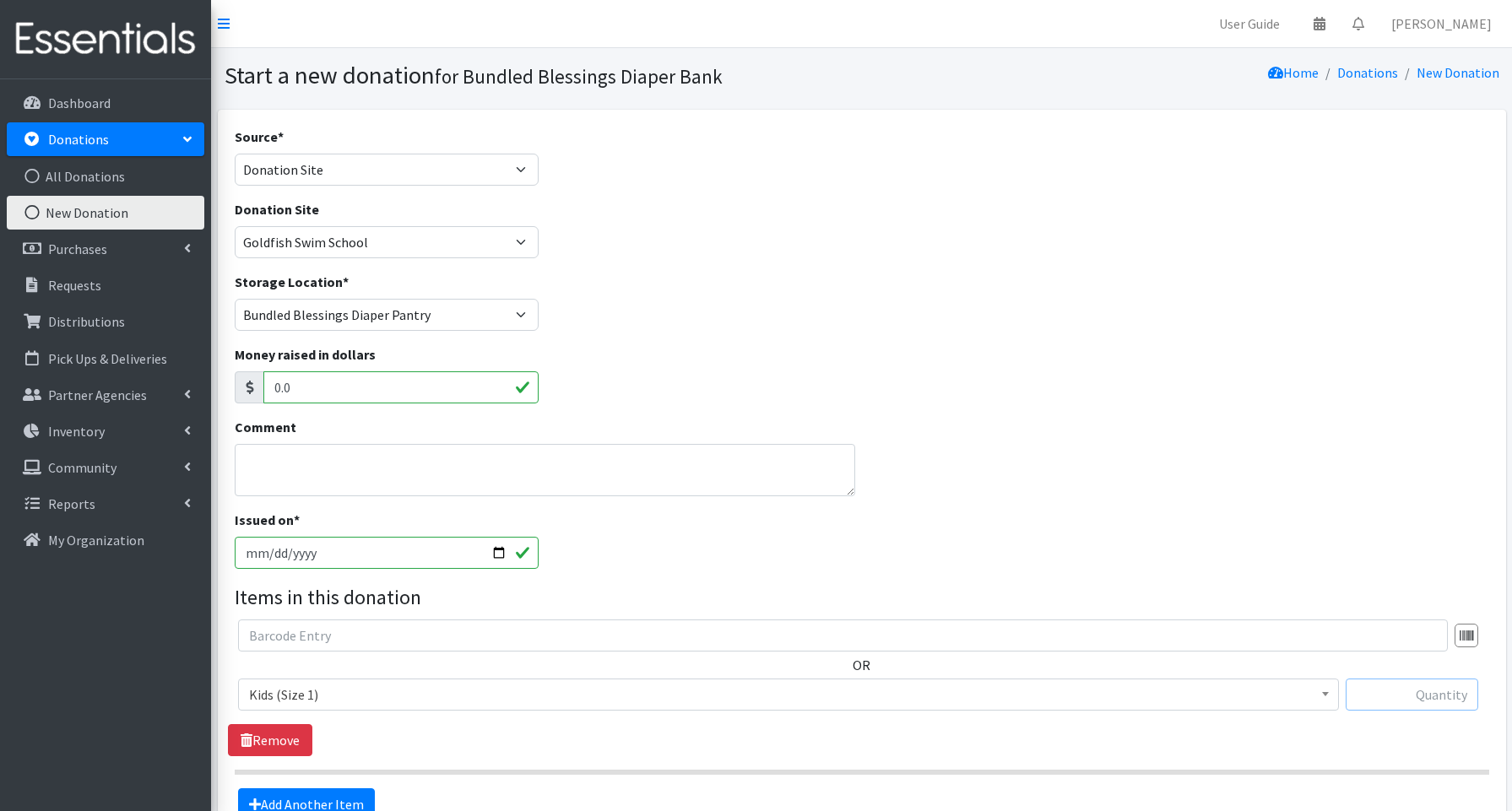
click at [1440, 700] on input "text" at bounding box center [1412, 695] width 133 height 32
type input "31"
click at [343, 799] on link "Add Another Item" at bounding box center [306, 804] width 136 height 32
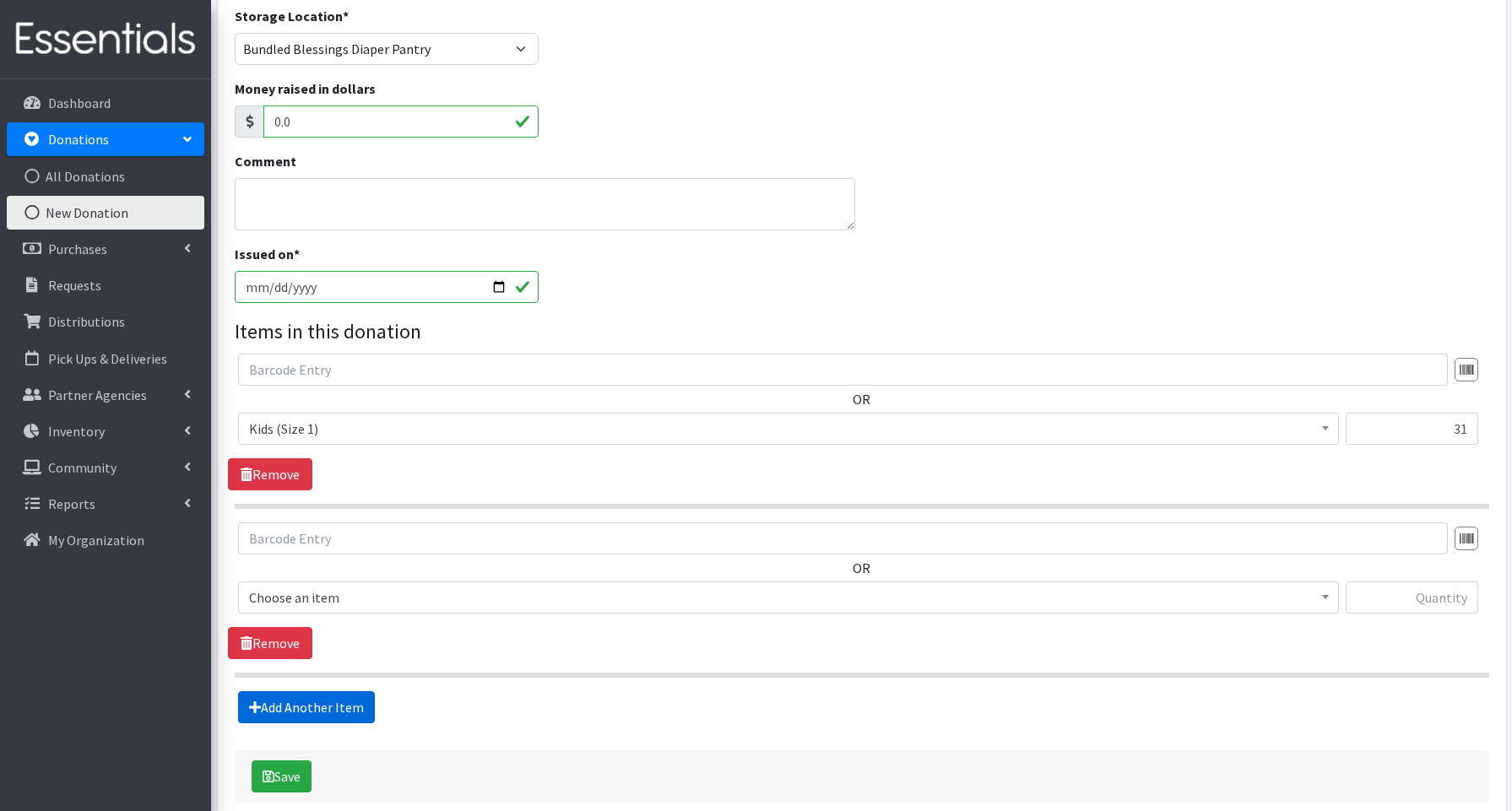
scroll to position [350, 0]
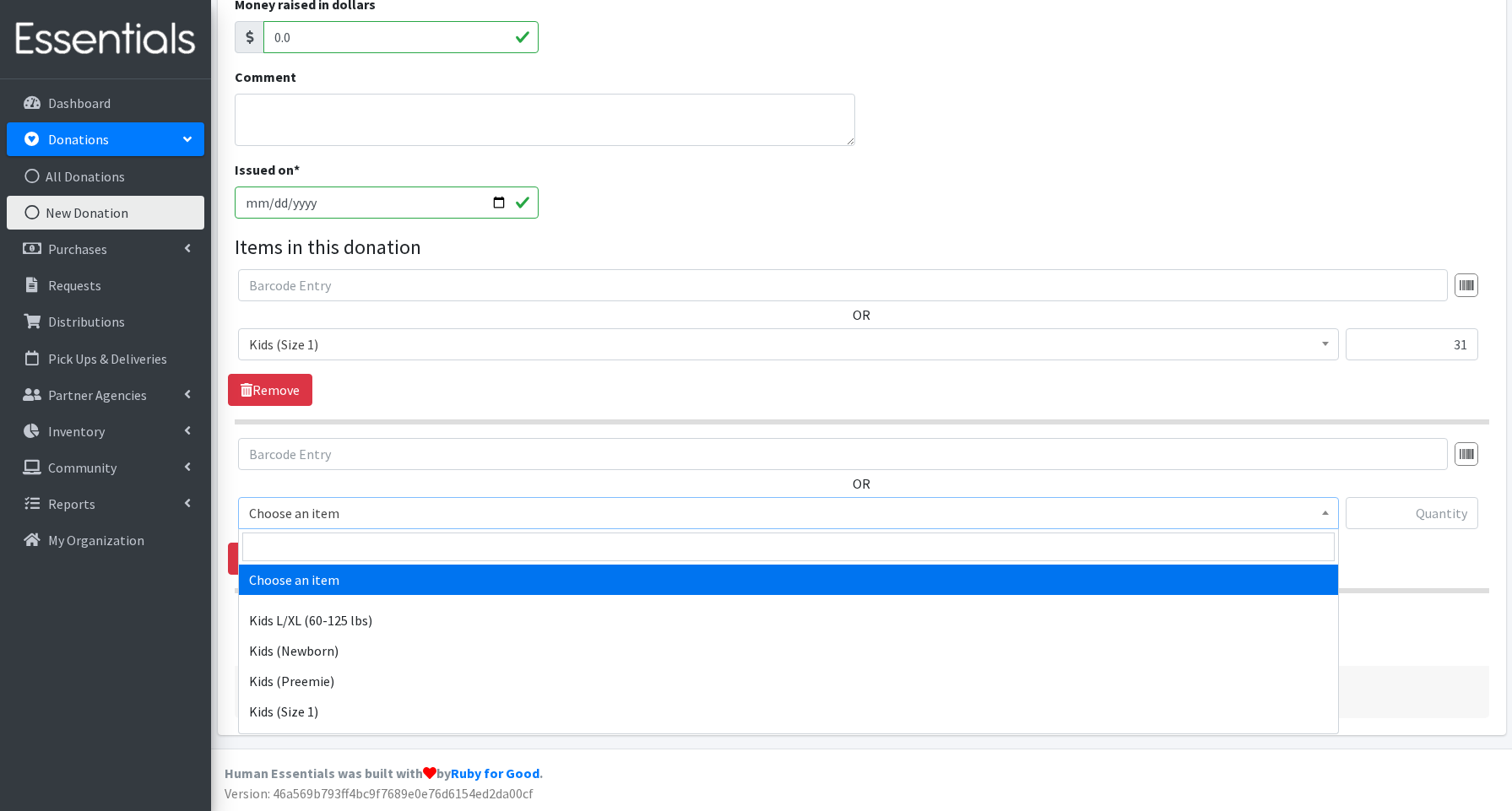
click at [325, 517] on span "Choose an item" at bounding box center [788, 513] width 1079 height 24
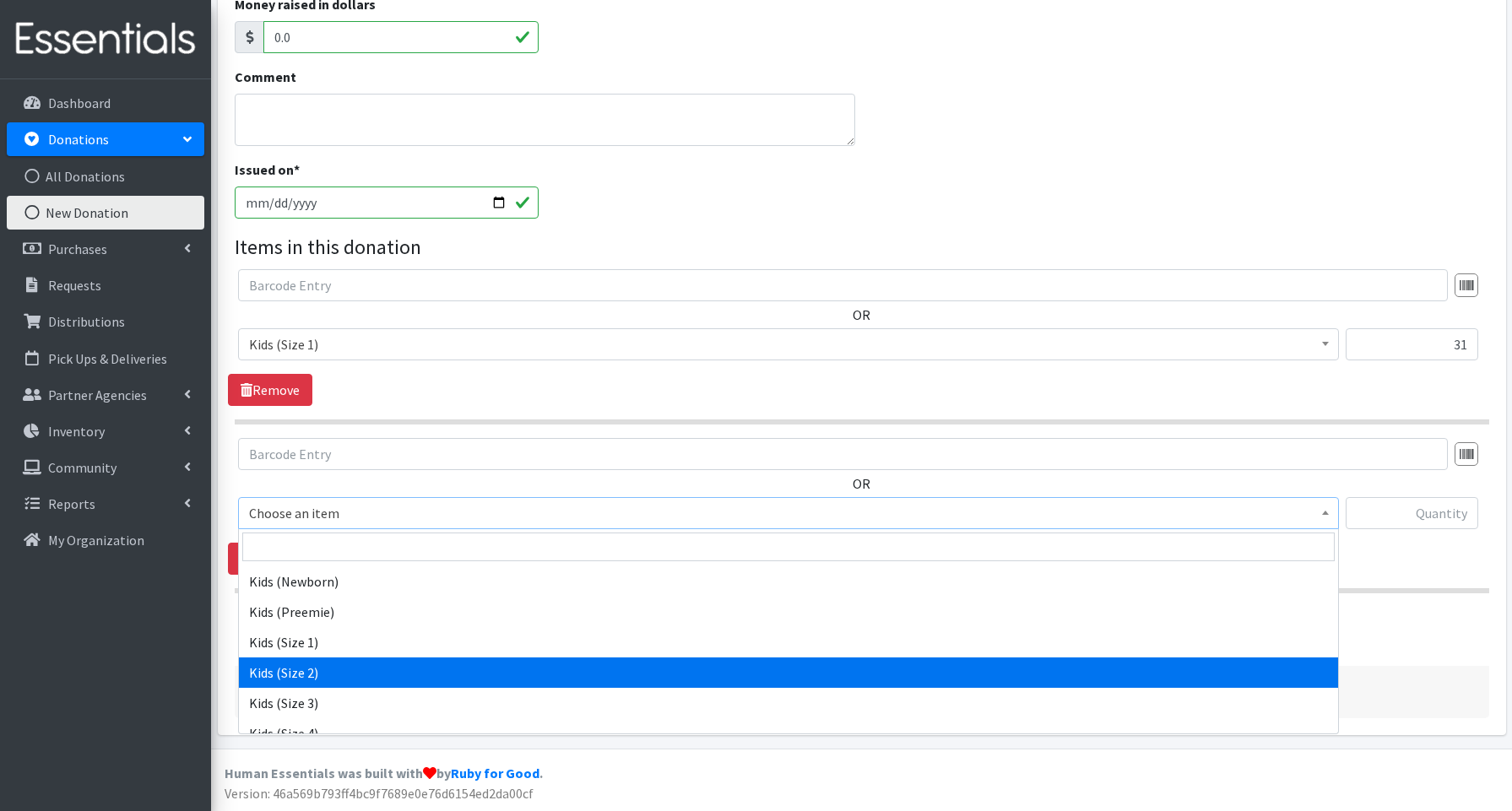
scroll to position [78, 0]
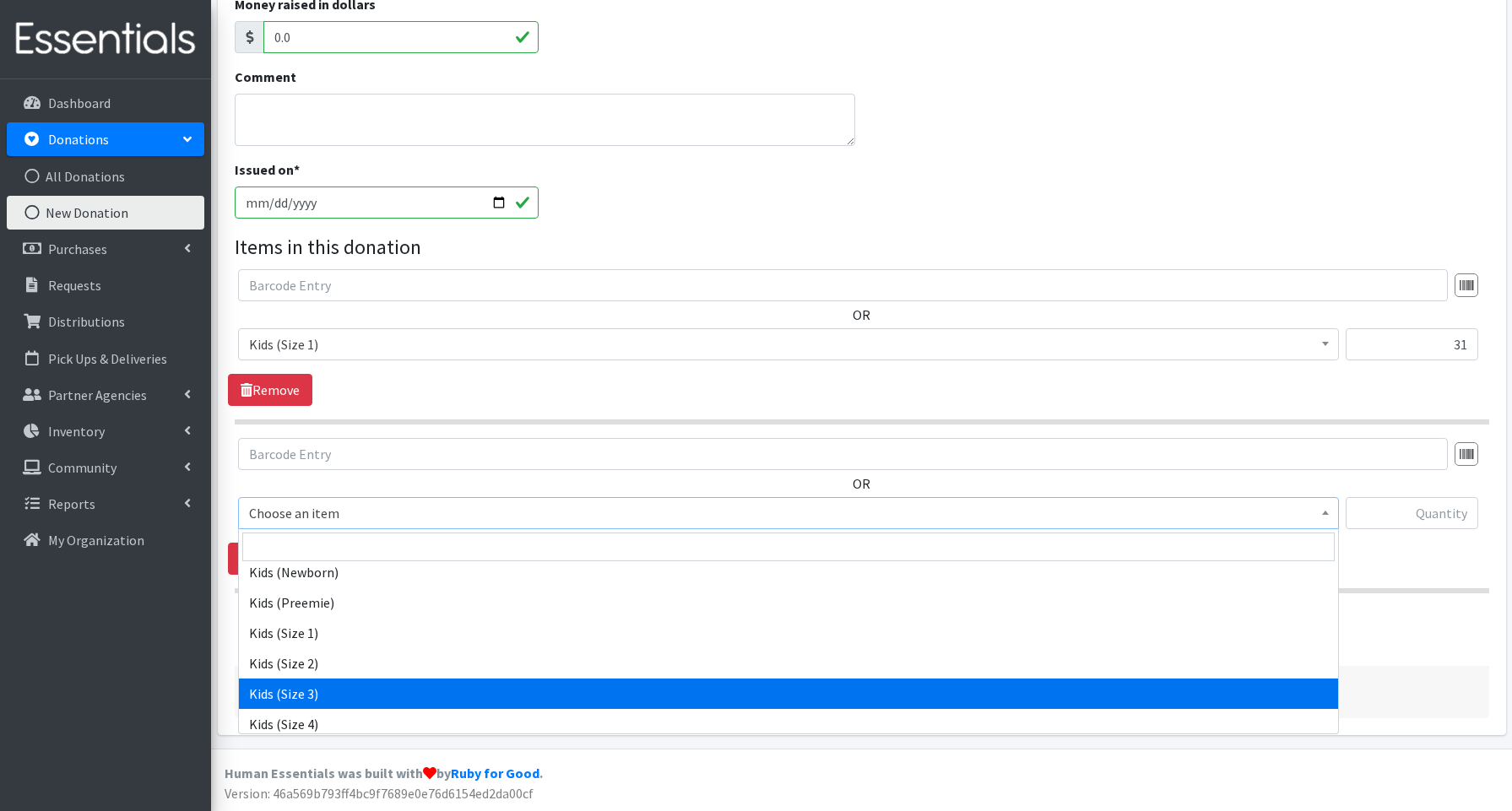
select select "3644"
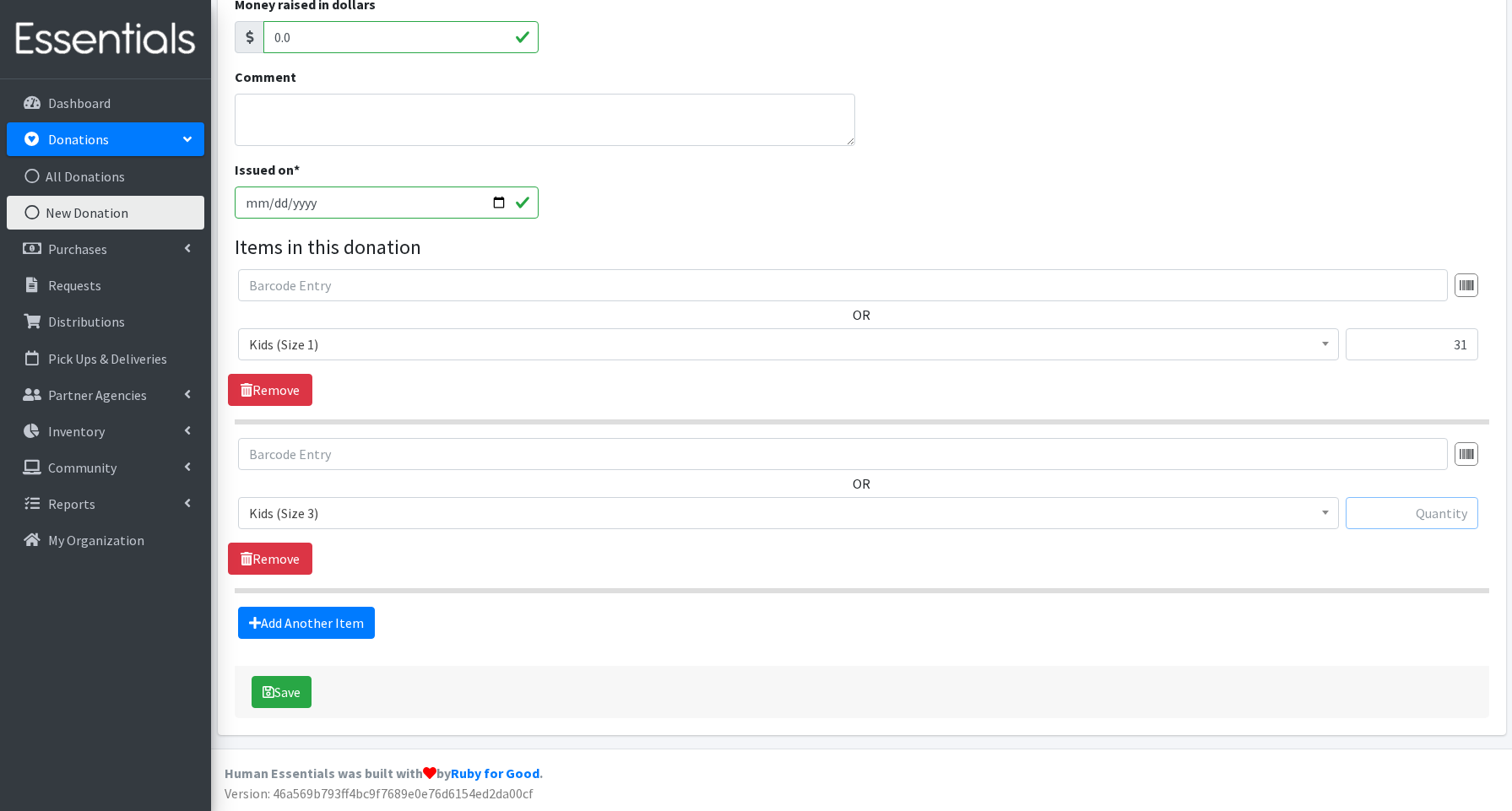
click at [1385, 514] on input "text" at bounding box center [1412, 514] width 133 height 32
type input "66"
click at [329, 621] on link "Add Another Item" at bounding box center [306, 623] width 136 height 32
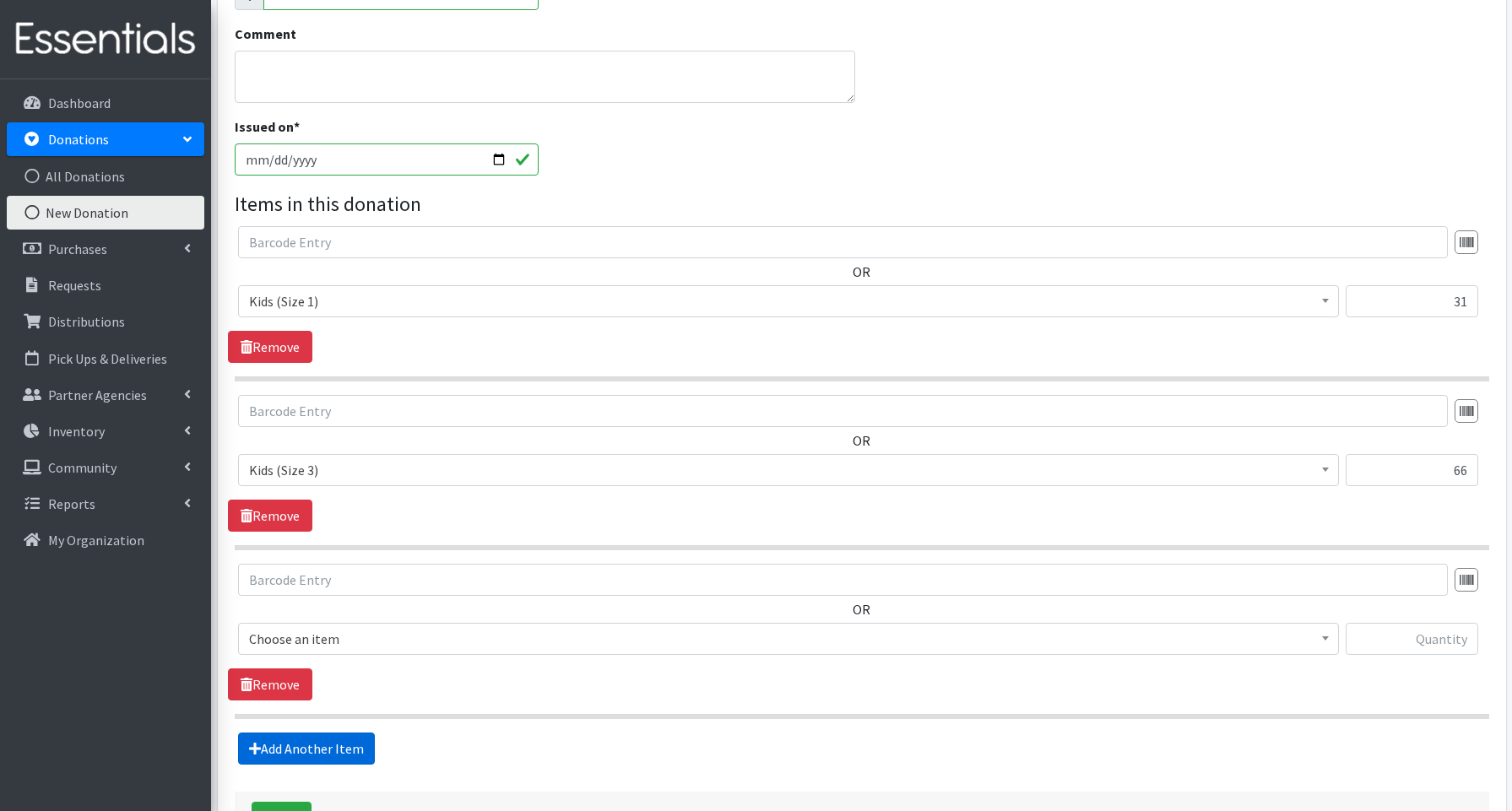
scroll to position [519, 0]
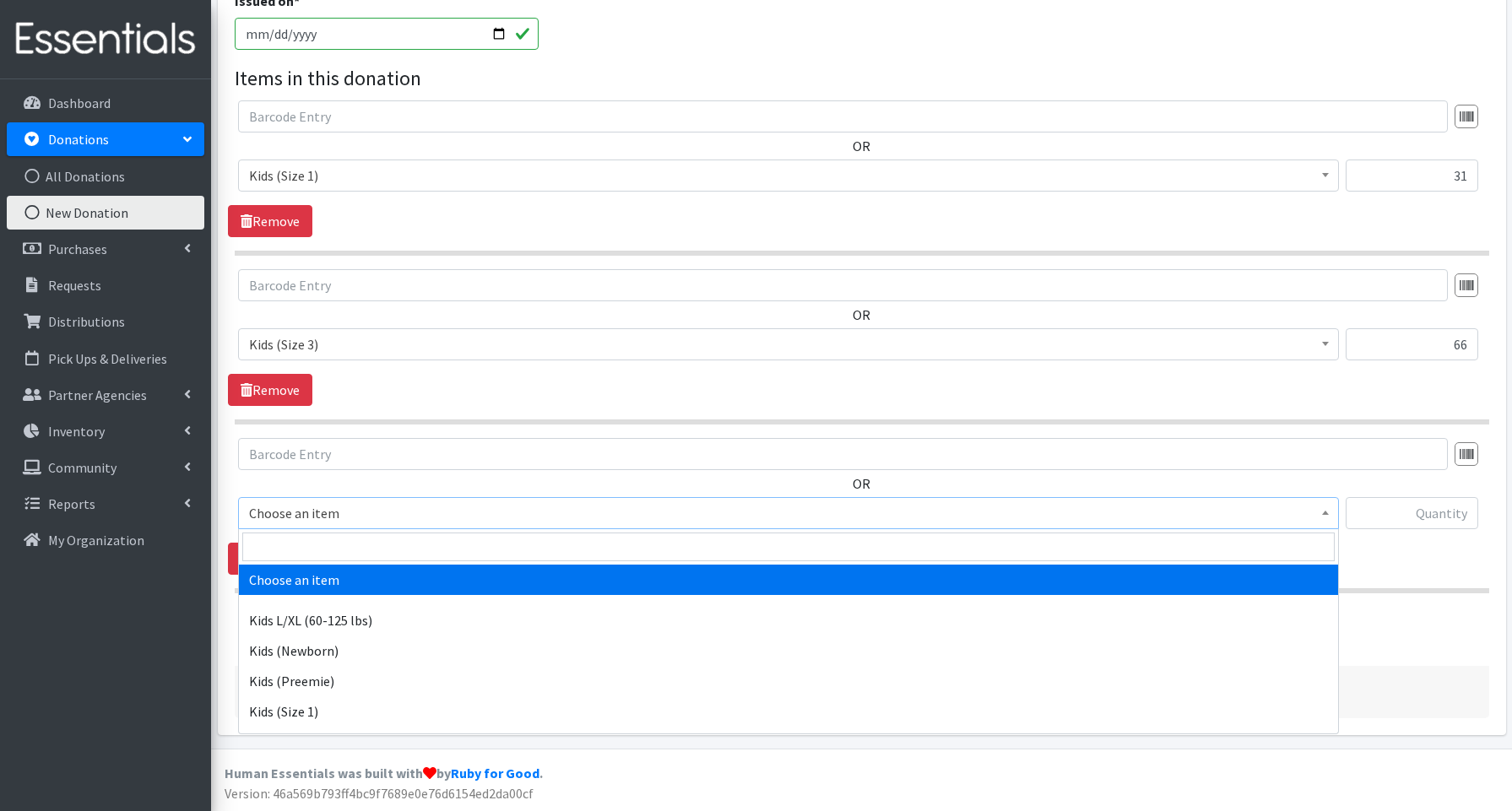
click at [309, 519] on span "Choose an item" at bounding box center [788, 513] width 1079 height 24
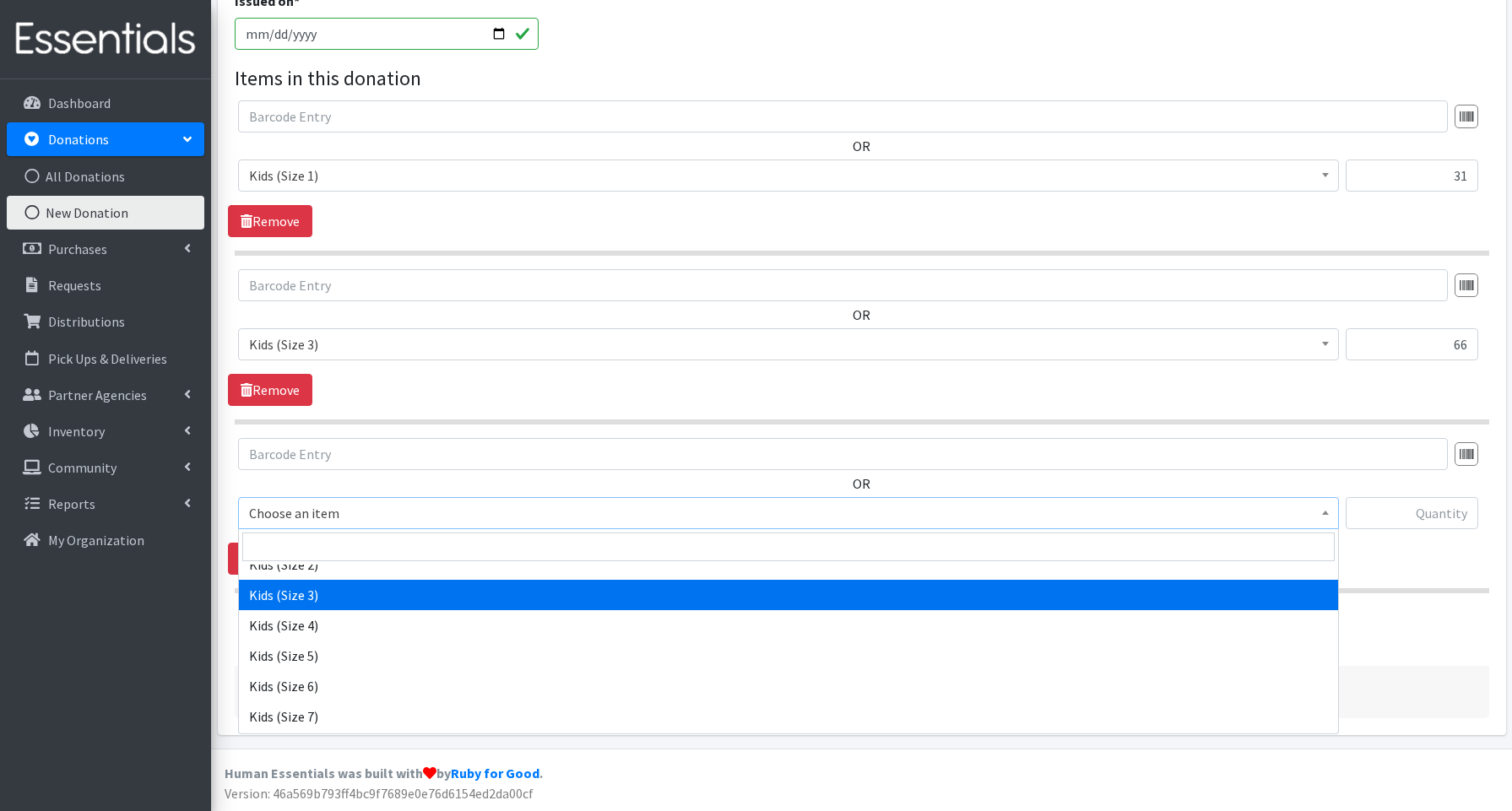
scroll to position [175, 0]
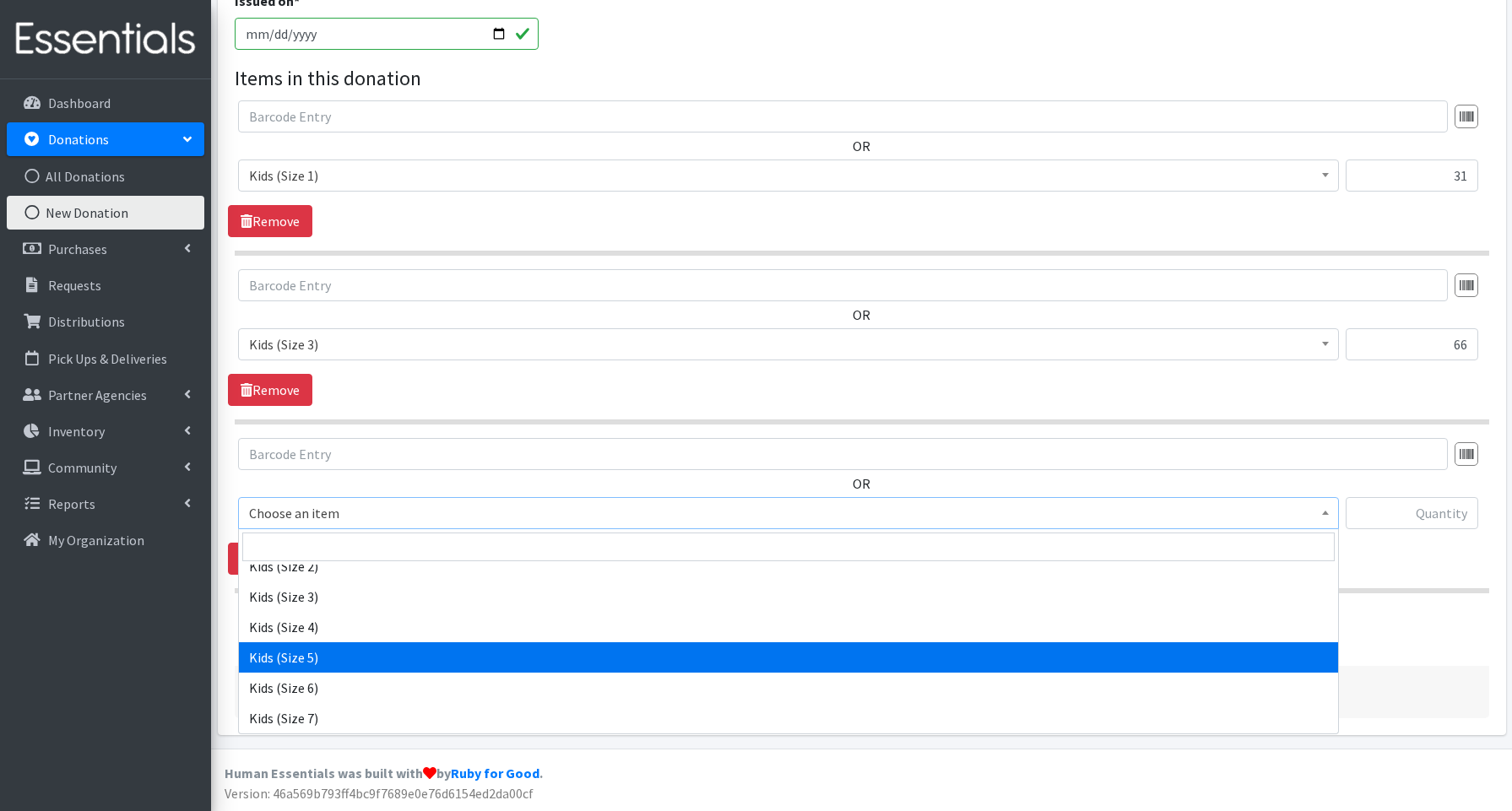
select select "3672"
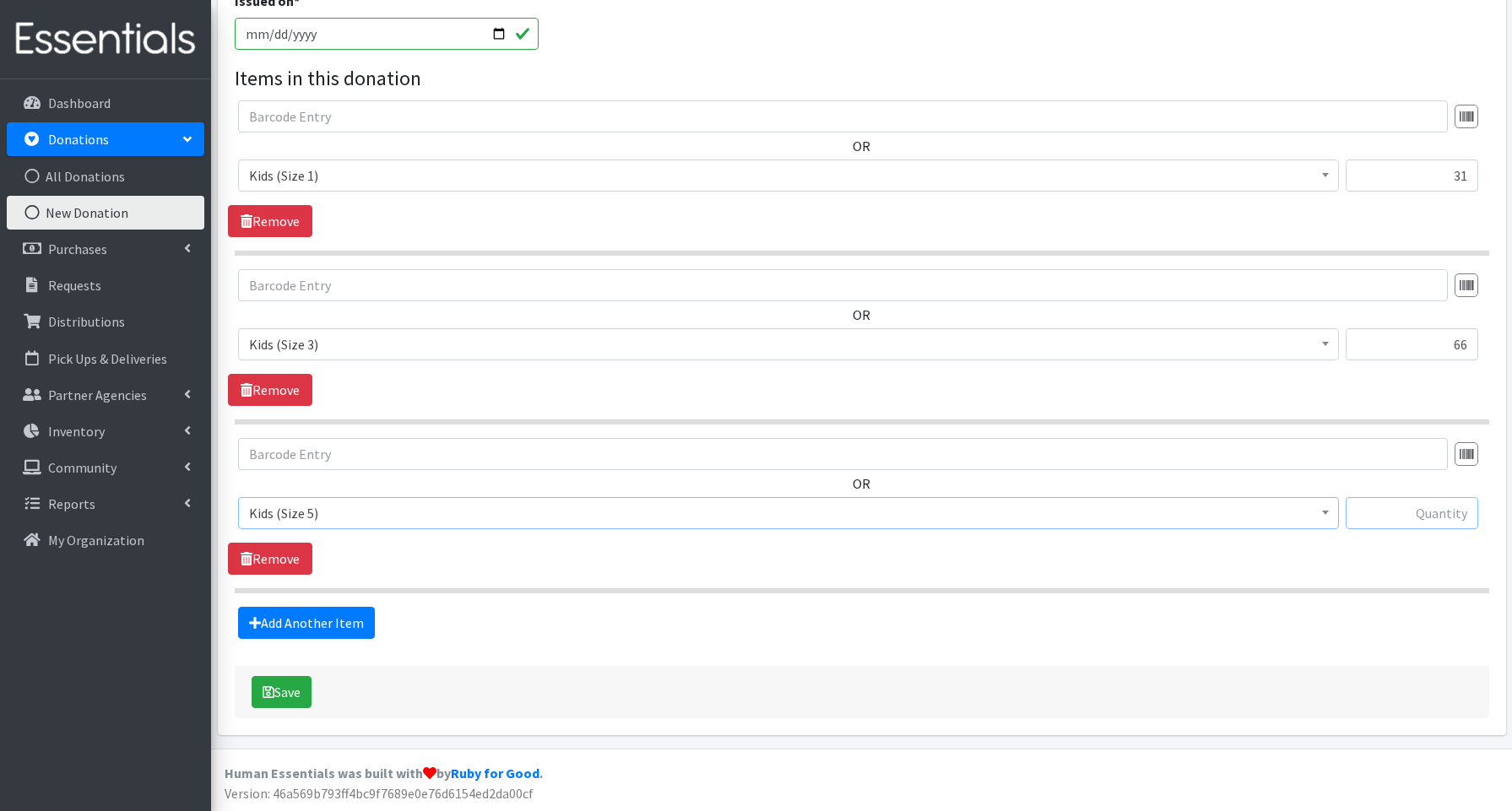
click at [1382, 514] on input "text" at bounding box center [1412, 514] width 133 height 32
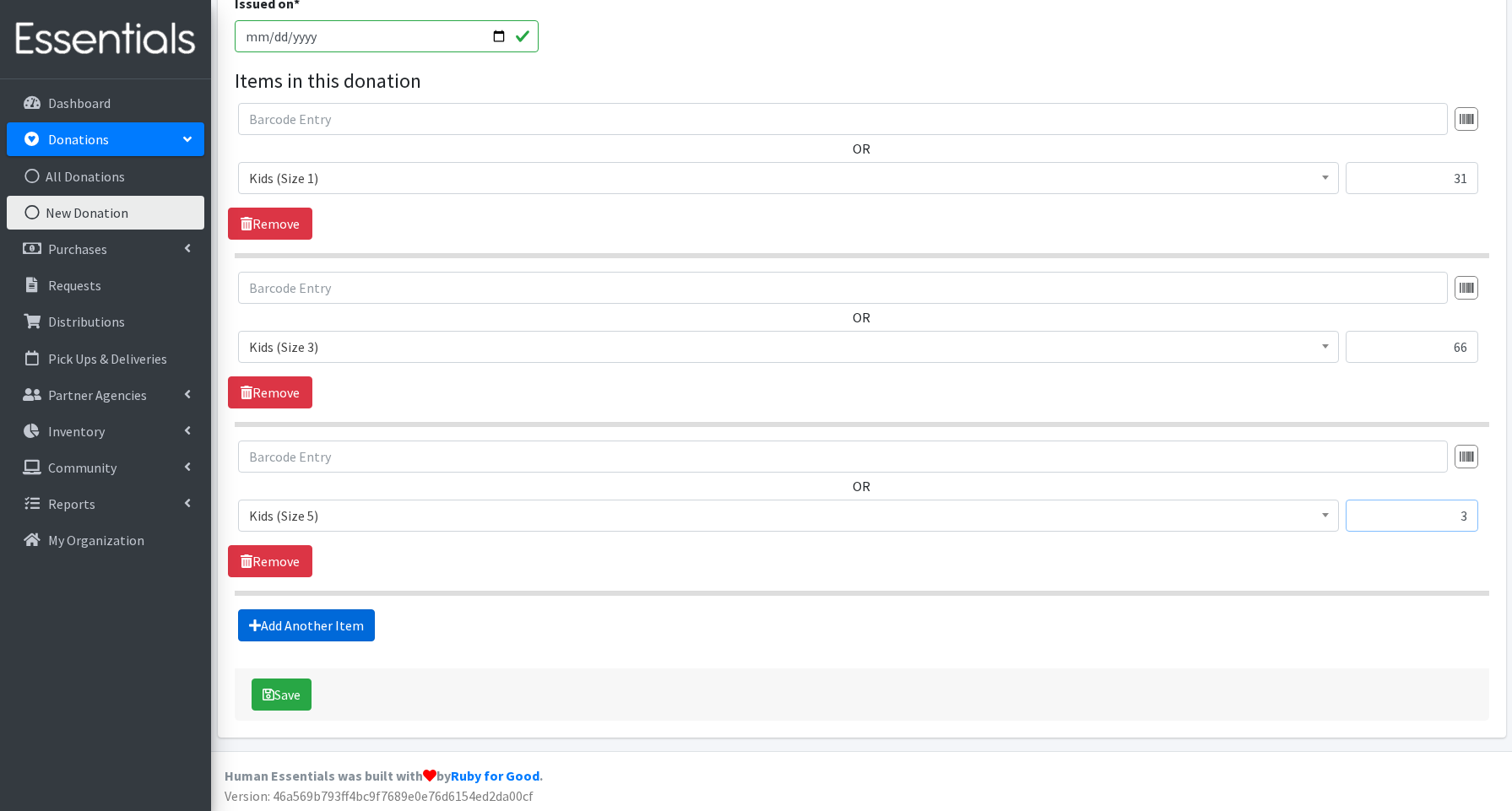
type input "3"
click at [318, 630] on link "Add Another Item" at bounding box center [306, 625] width 136 height 32
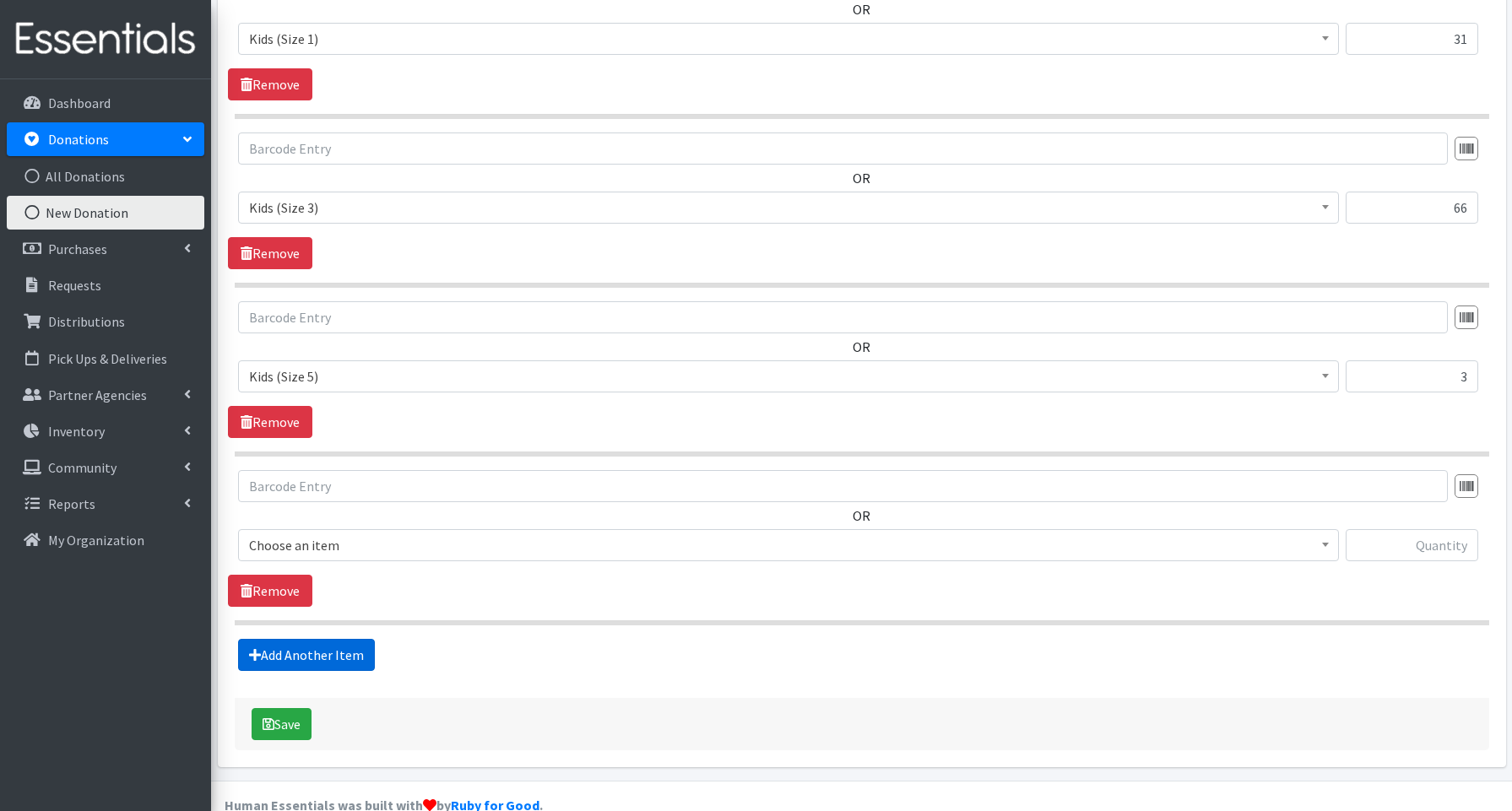
scroll to position [687, 0]
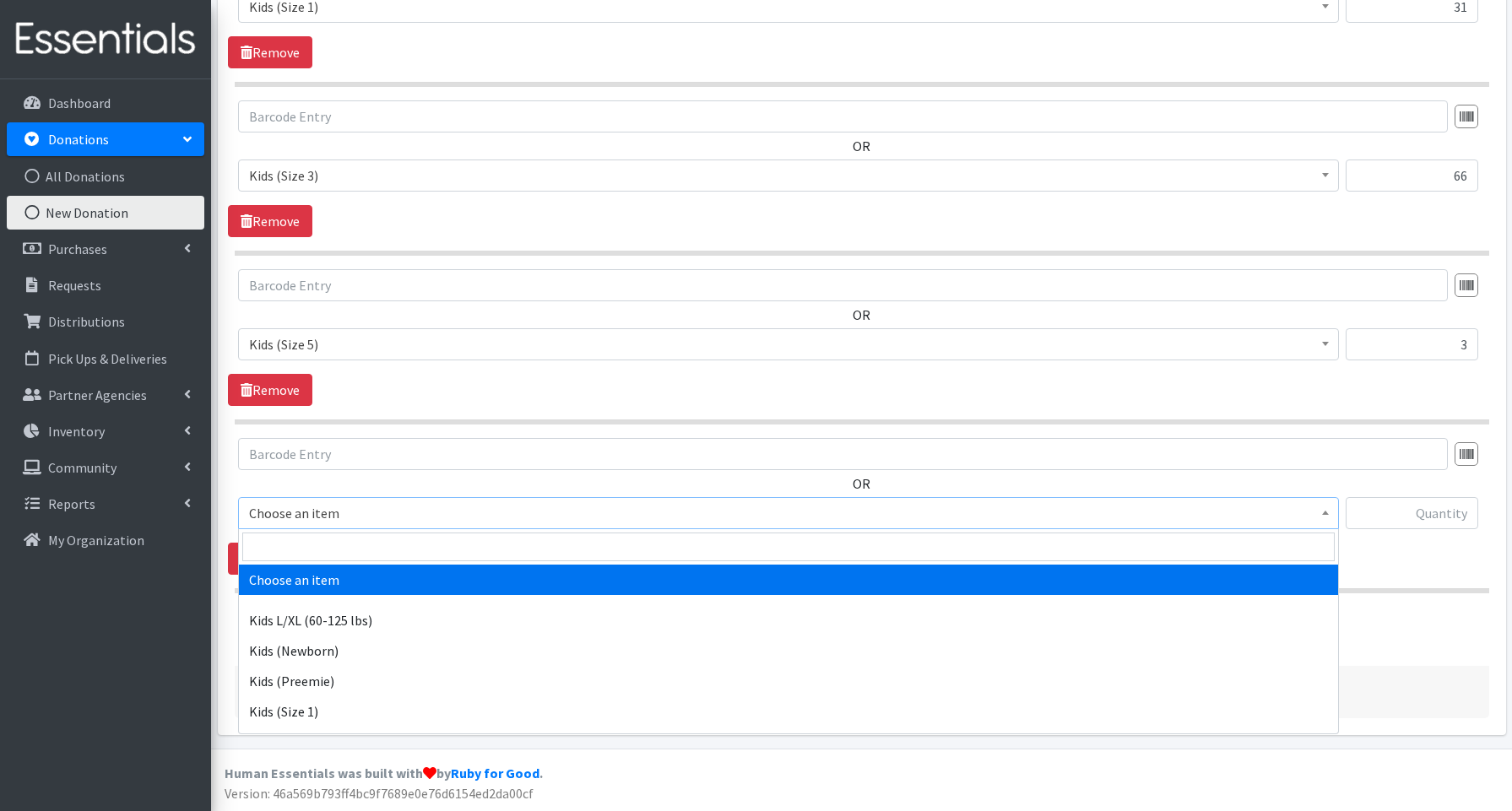
click at [312, 511] on span "Choose an item" at bounding box center [788, 513] width 1079 height 24
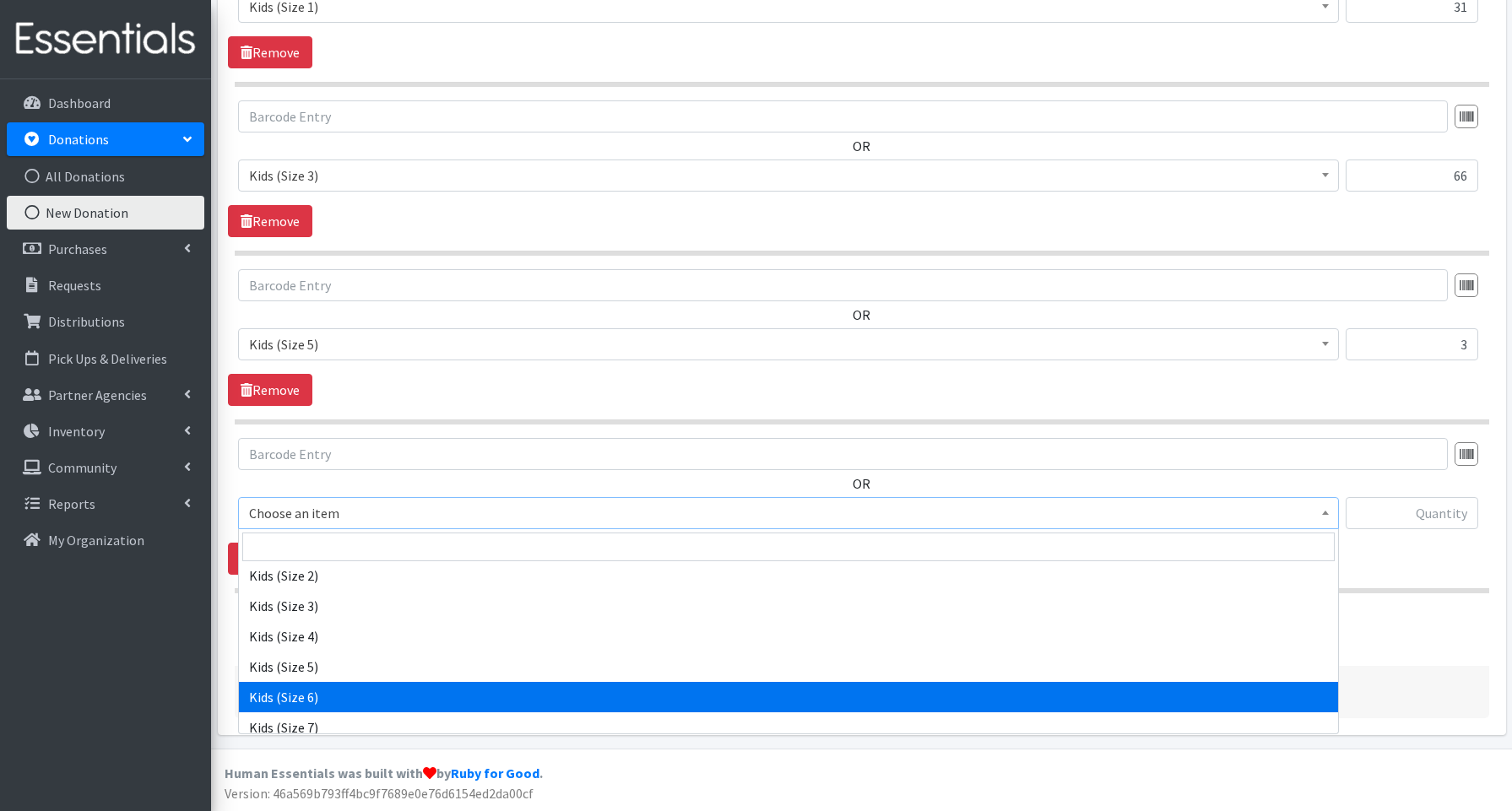
scroll to position [166, 0]
select select "3654"
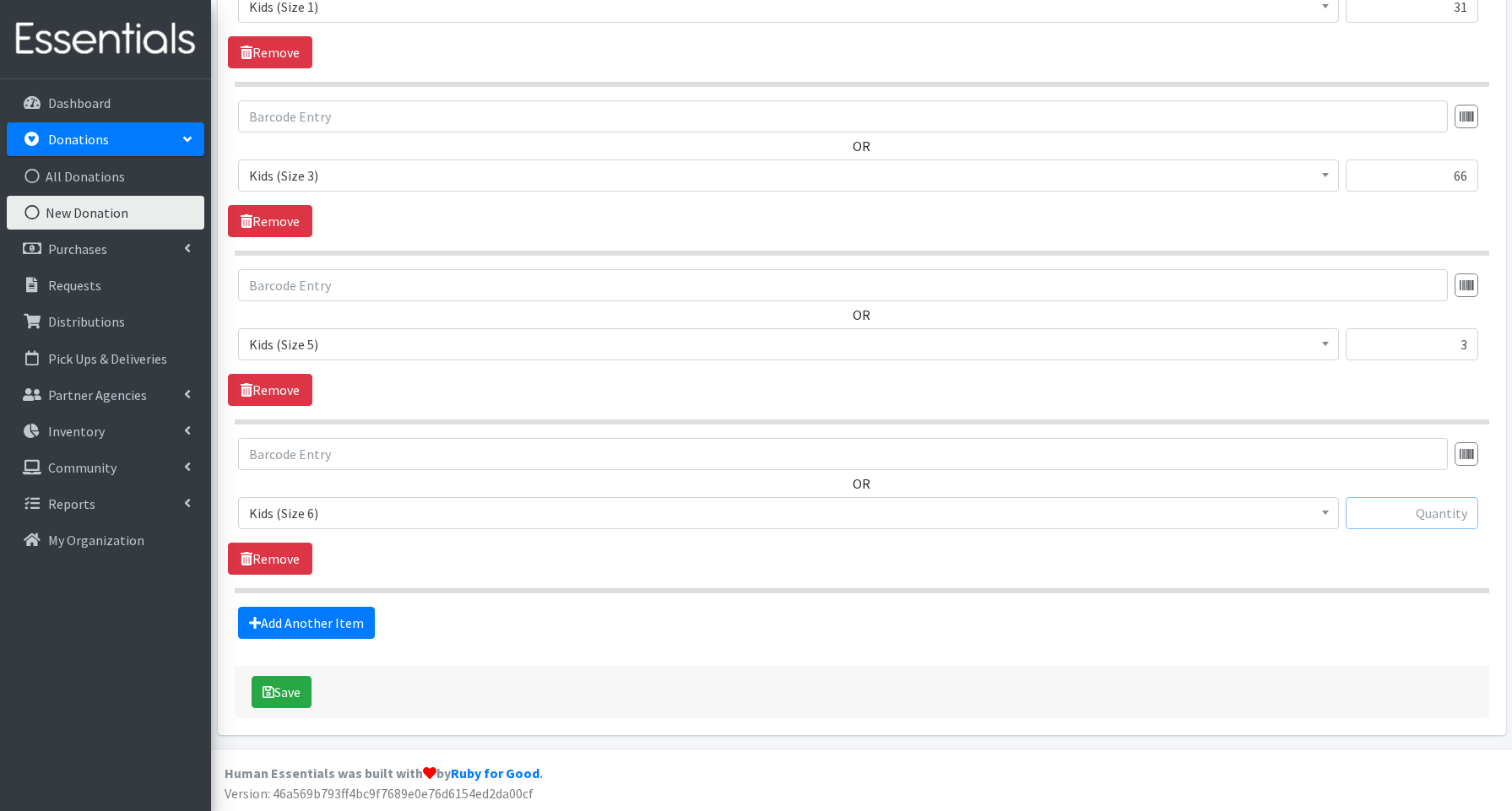
click at [1376, 504] on input "text" at bounding box center [1412, 514] width 133 height 32
type input "197"
click at [316, 619] on link "Add Another Item" at bounding box center [306, 623] width 136 height 32
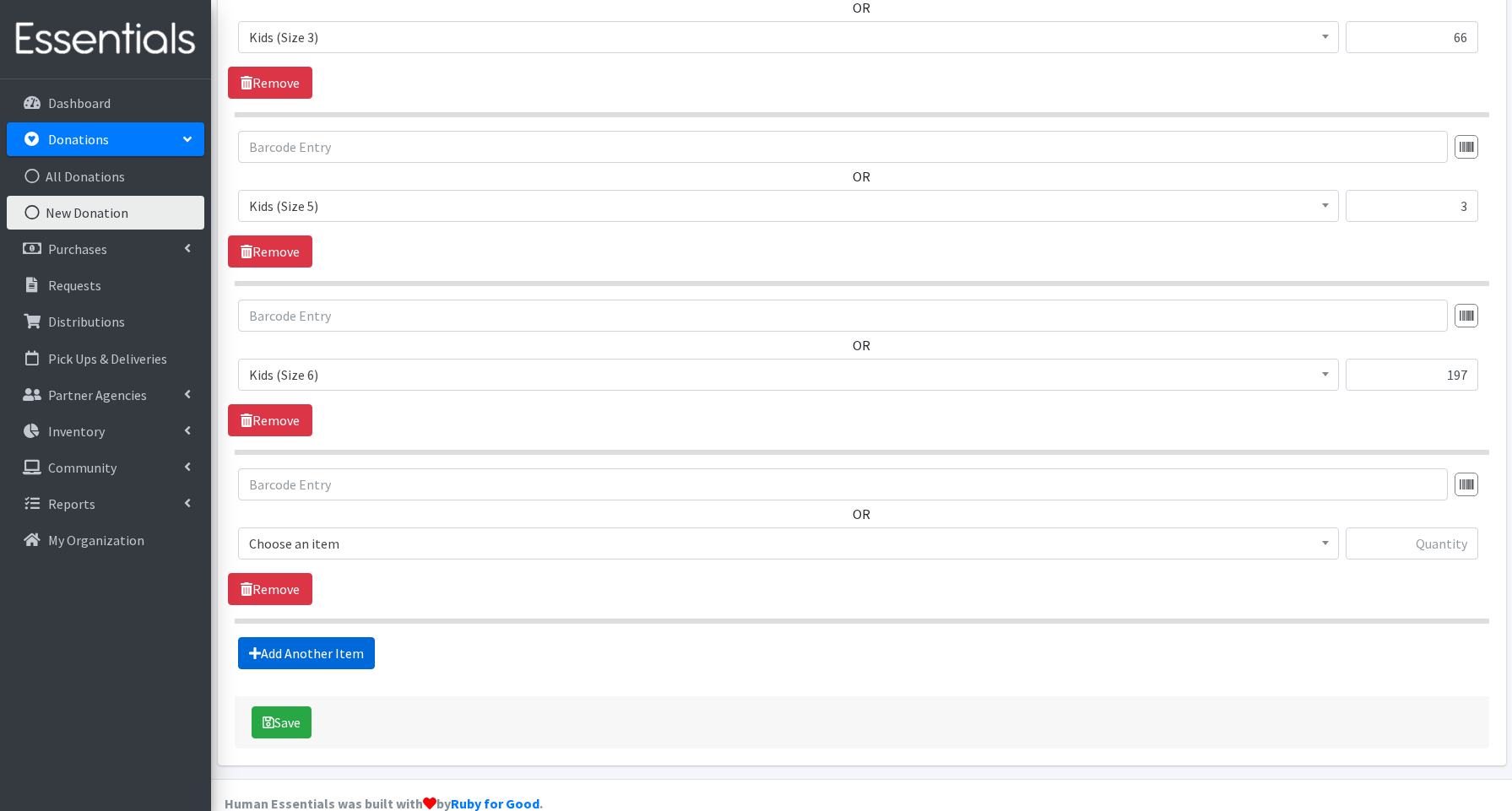
scroll to position [857, 0]
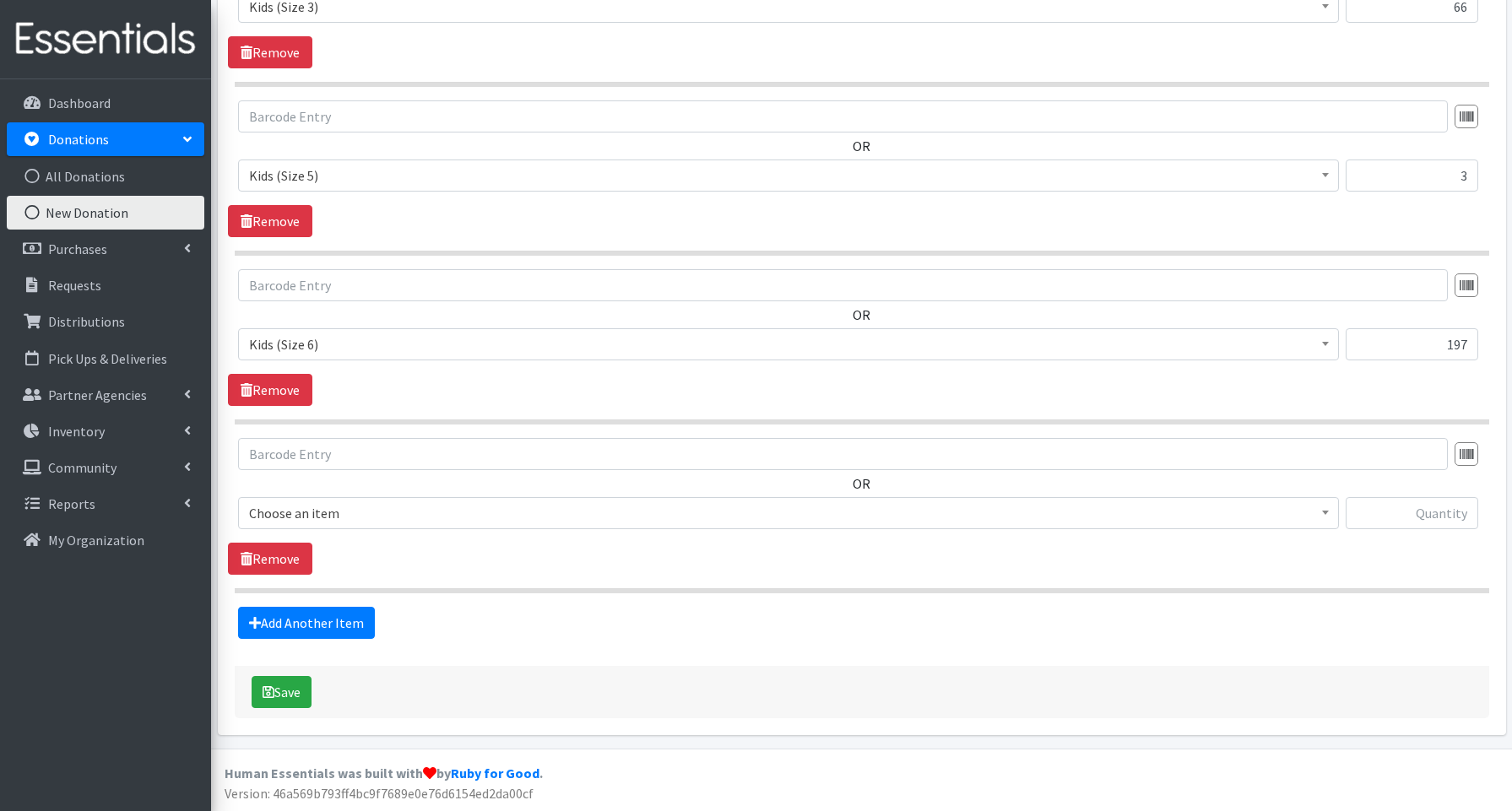
click at [298, 510] on span "Choose an item" at bounding box center [788, 513] width 1079 height 24
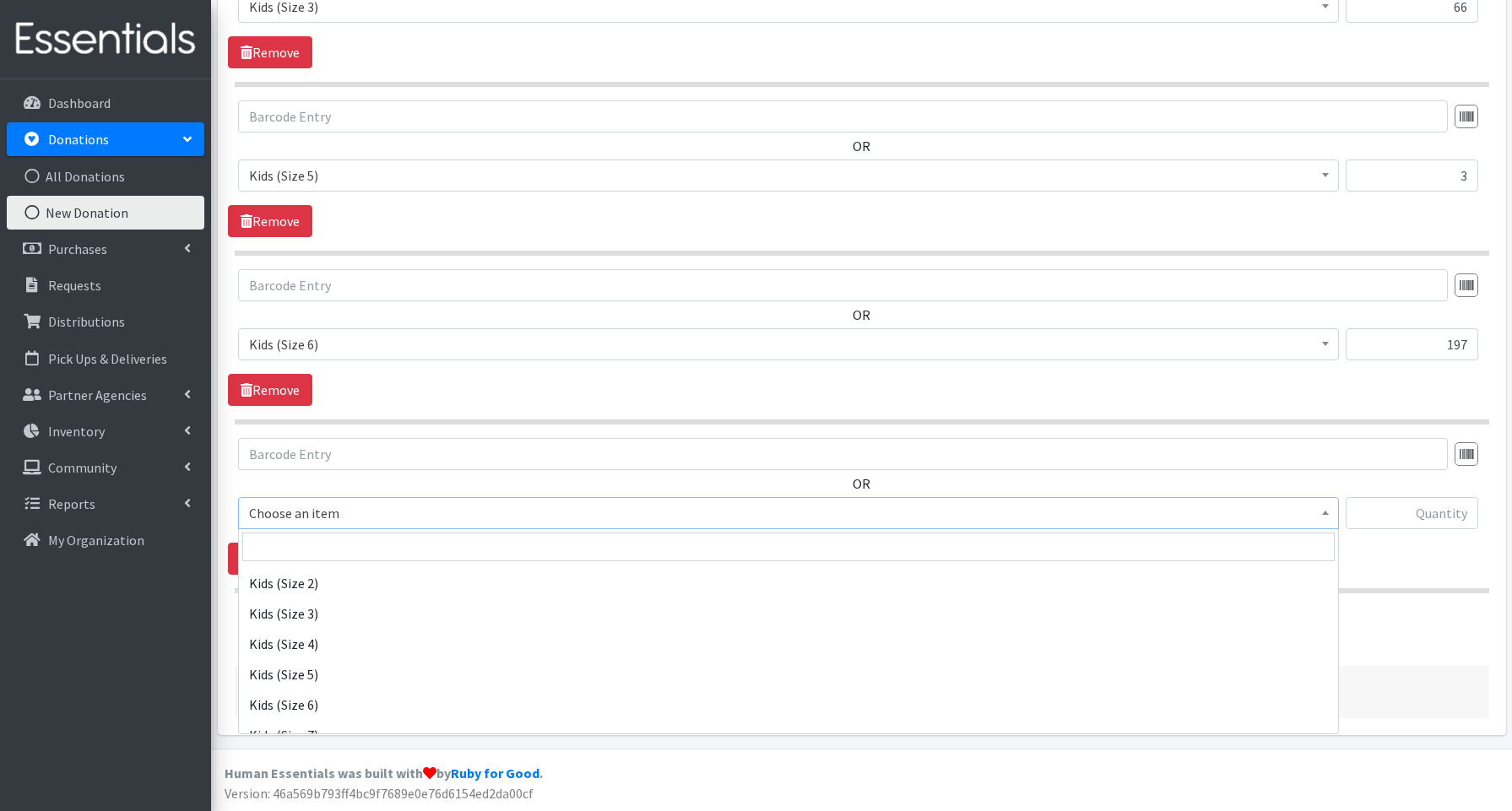
scroll to position [418, 0]
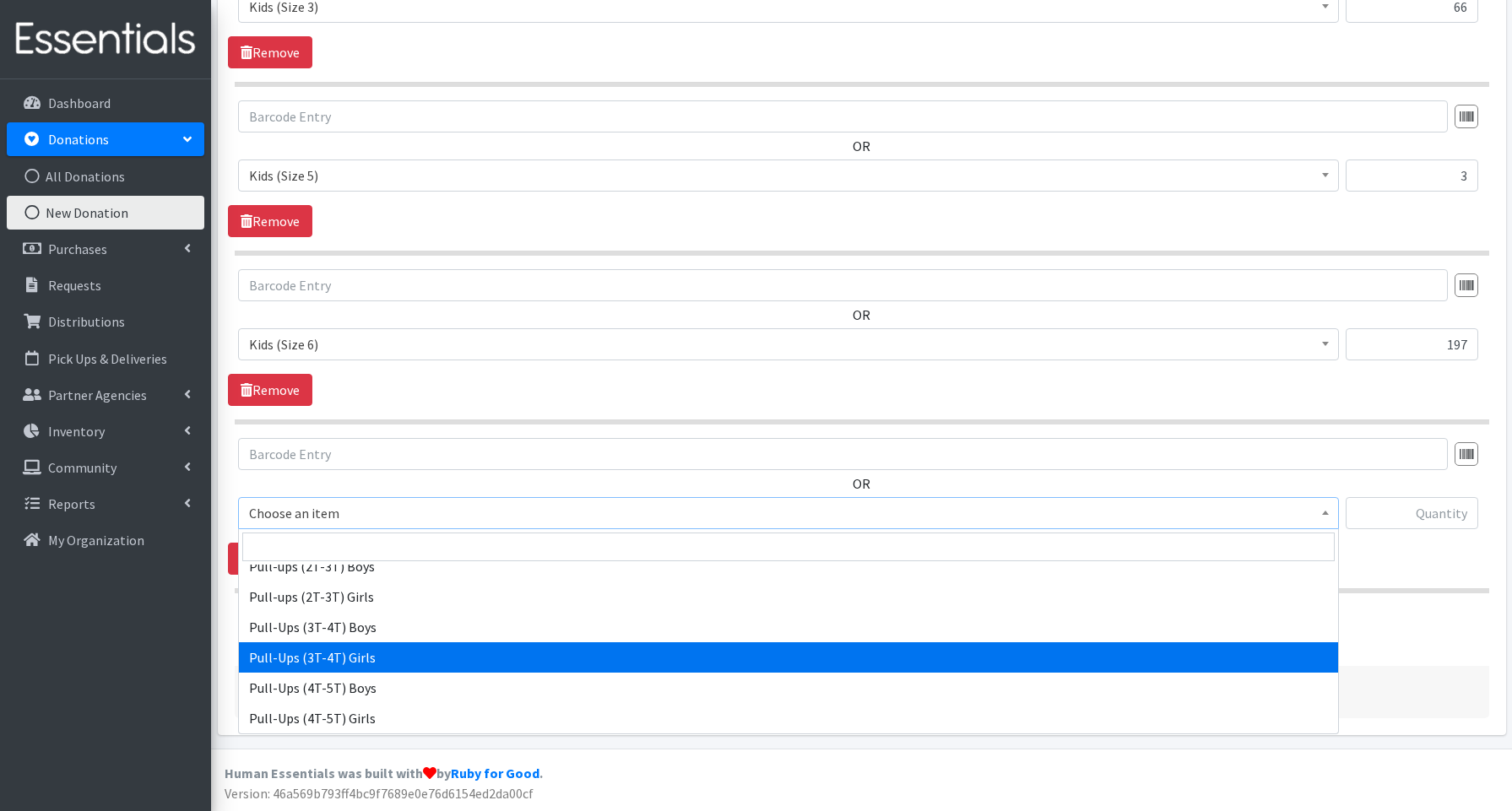
select select "3691"
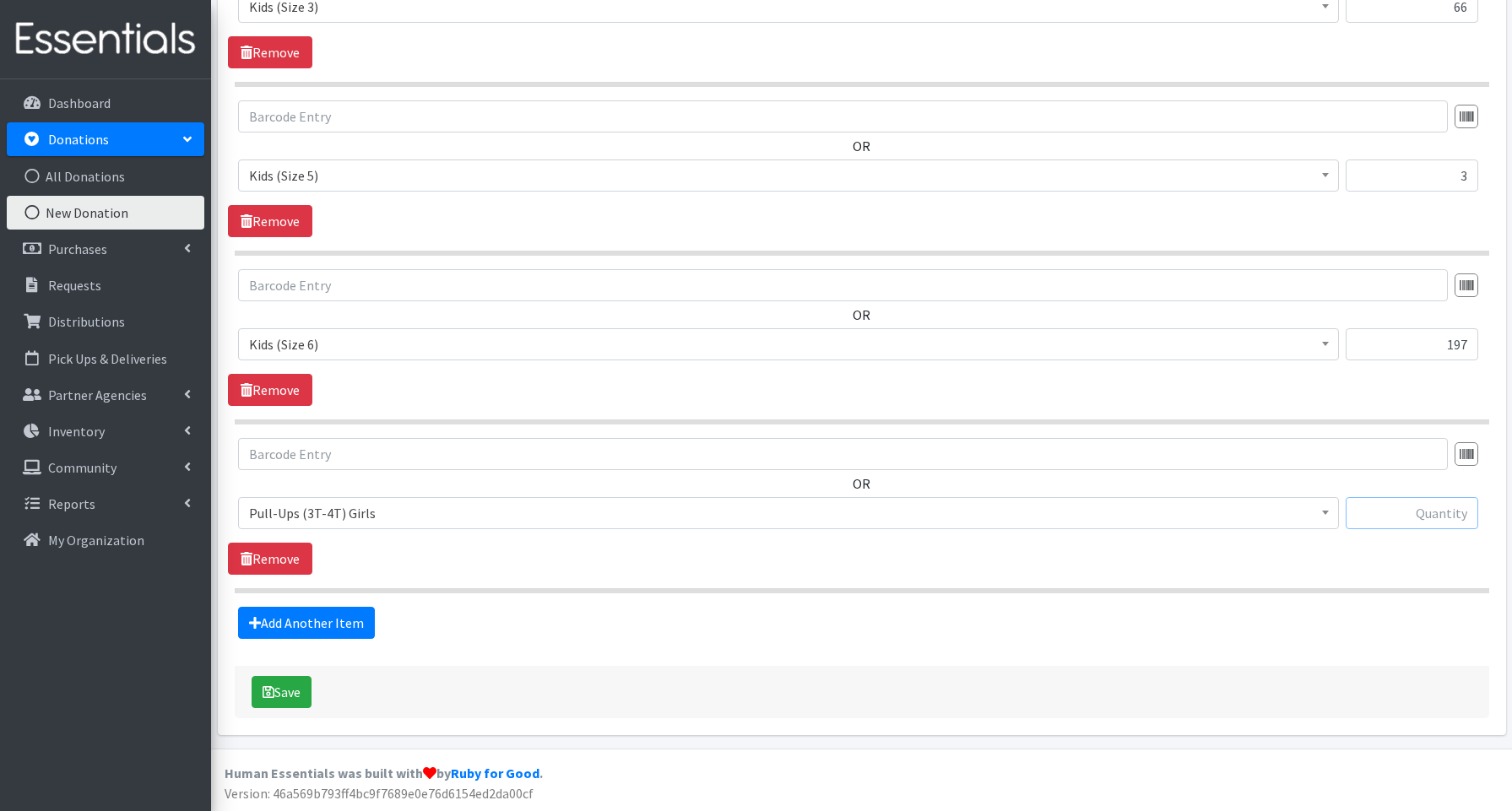
click at [1399, 507] on input "text" at bounding box center [1412, 514] width 133 height 32
type input "47"
click at [298, 621] on link "Add Another Item" at bounding box center [306, 623] width 136 height 32
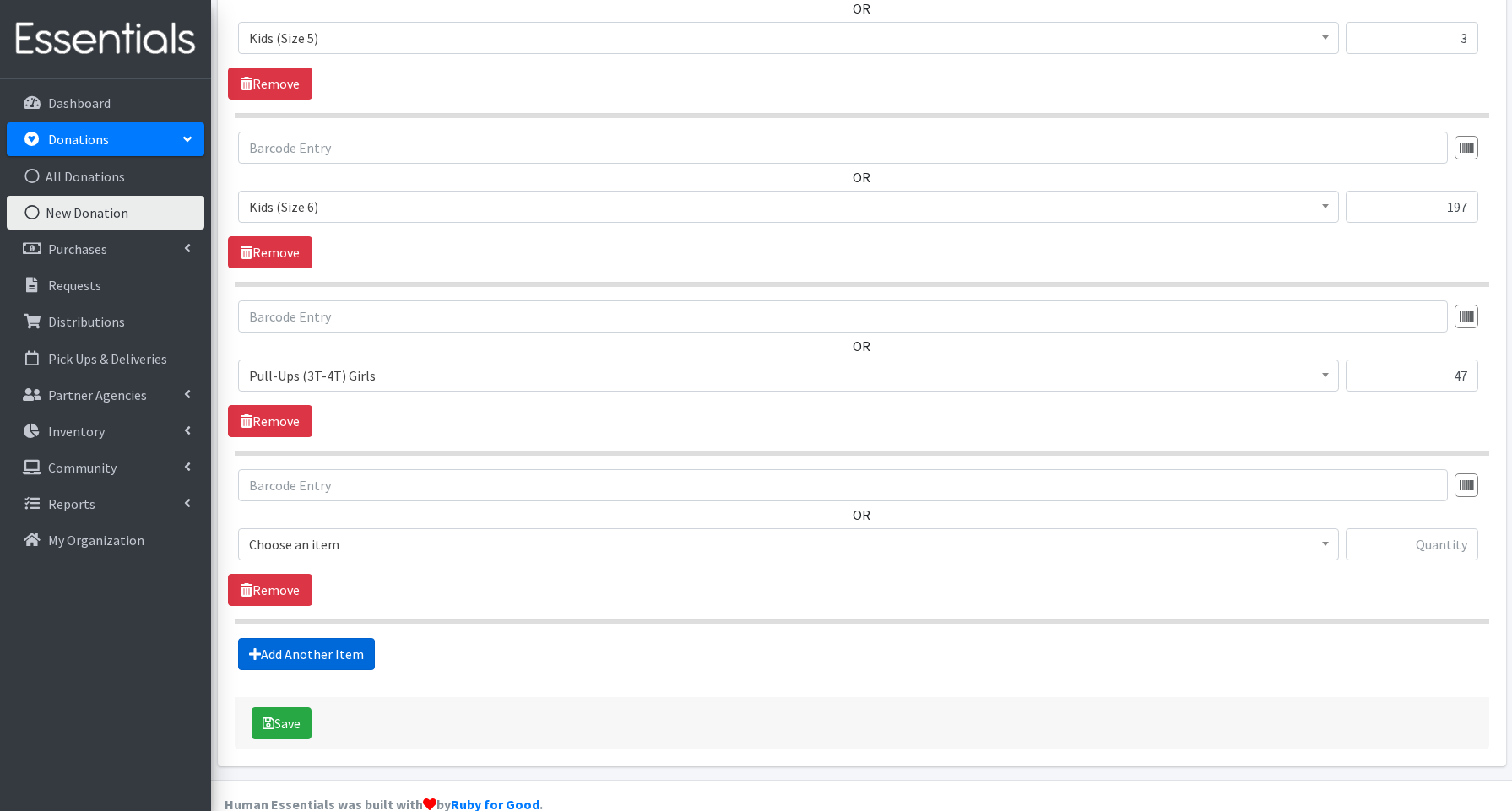
scroll to position [1026, 0]
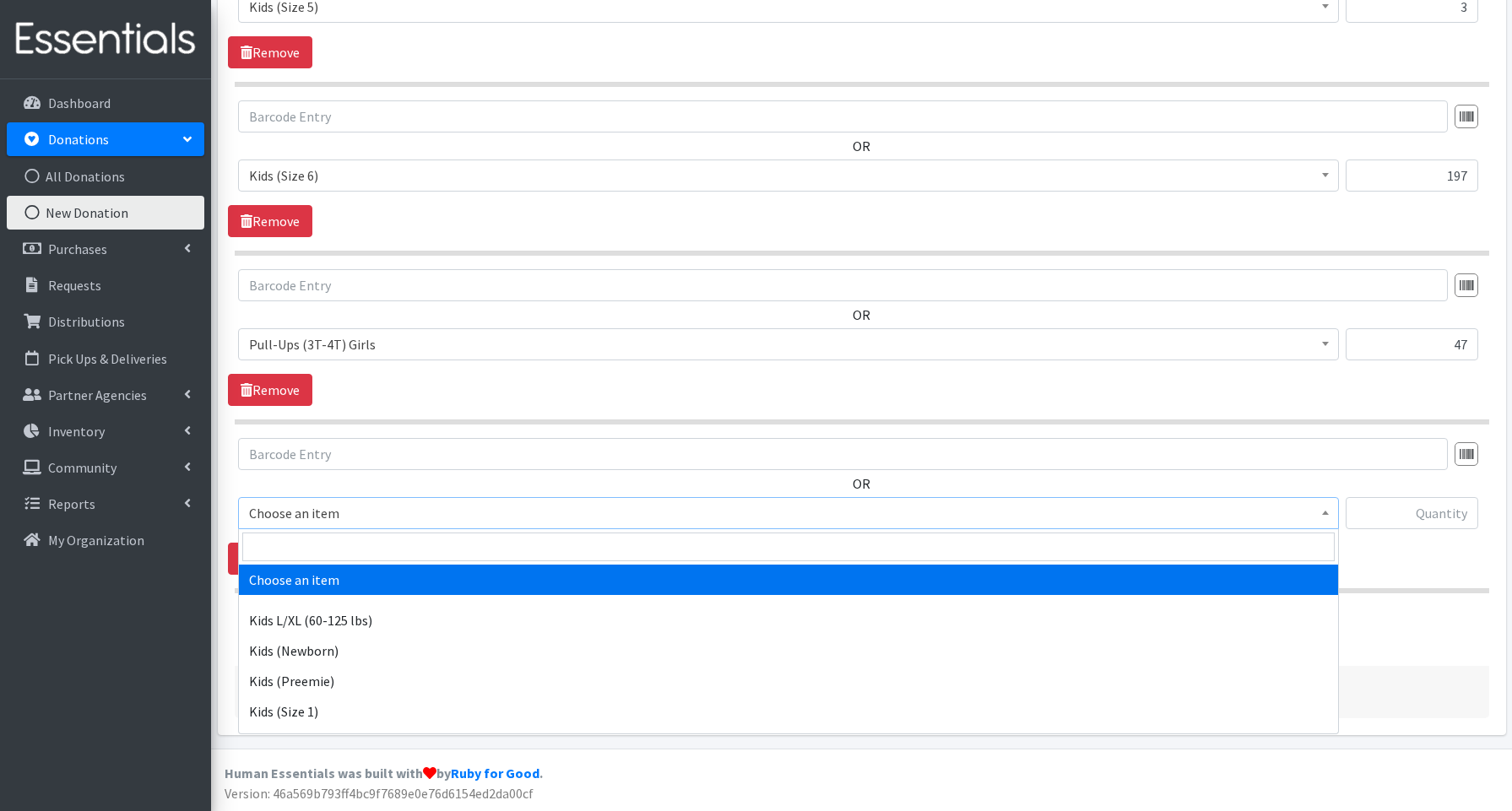
click at [259, 518] on span "Choose an item" at bounding box center [788, 513] width 1079 height 24
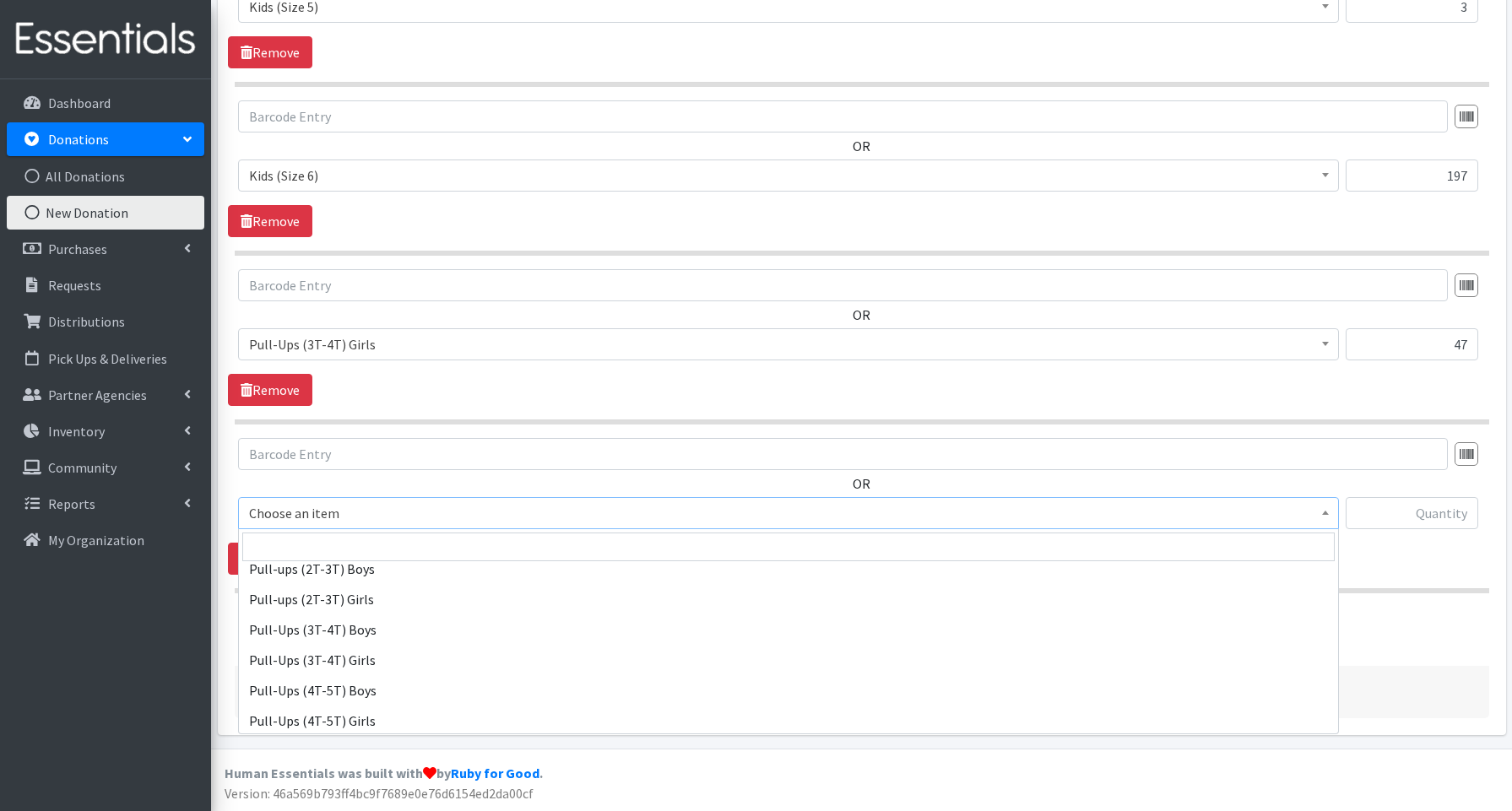
scroll to position [418, 0]
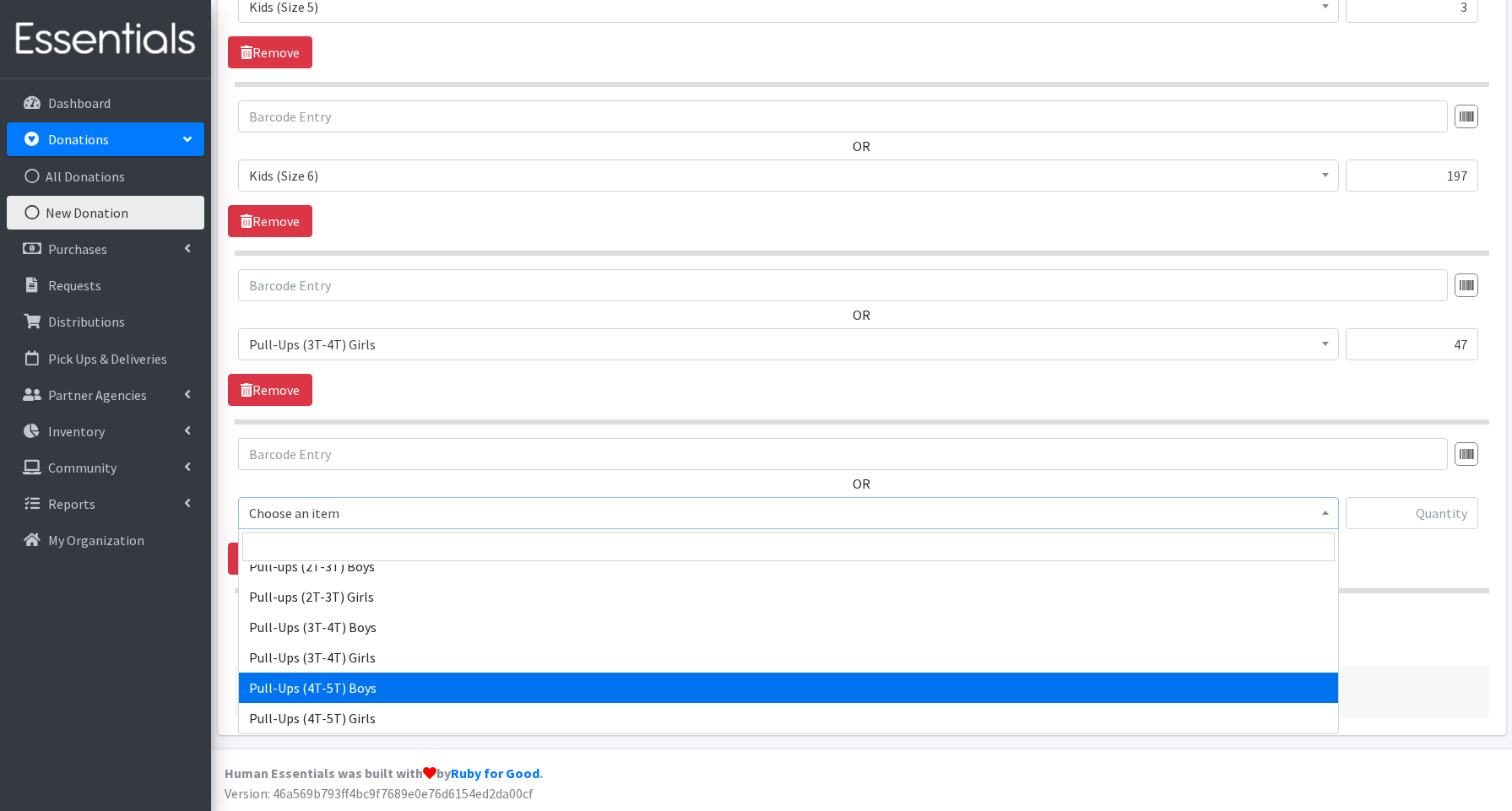
drag, startPoint x: 289, startPoint y: 683, endPoint x: 243, endPoint y: 673, distance: 47.1
select select "3692"
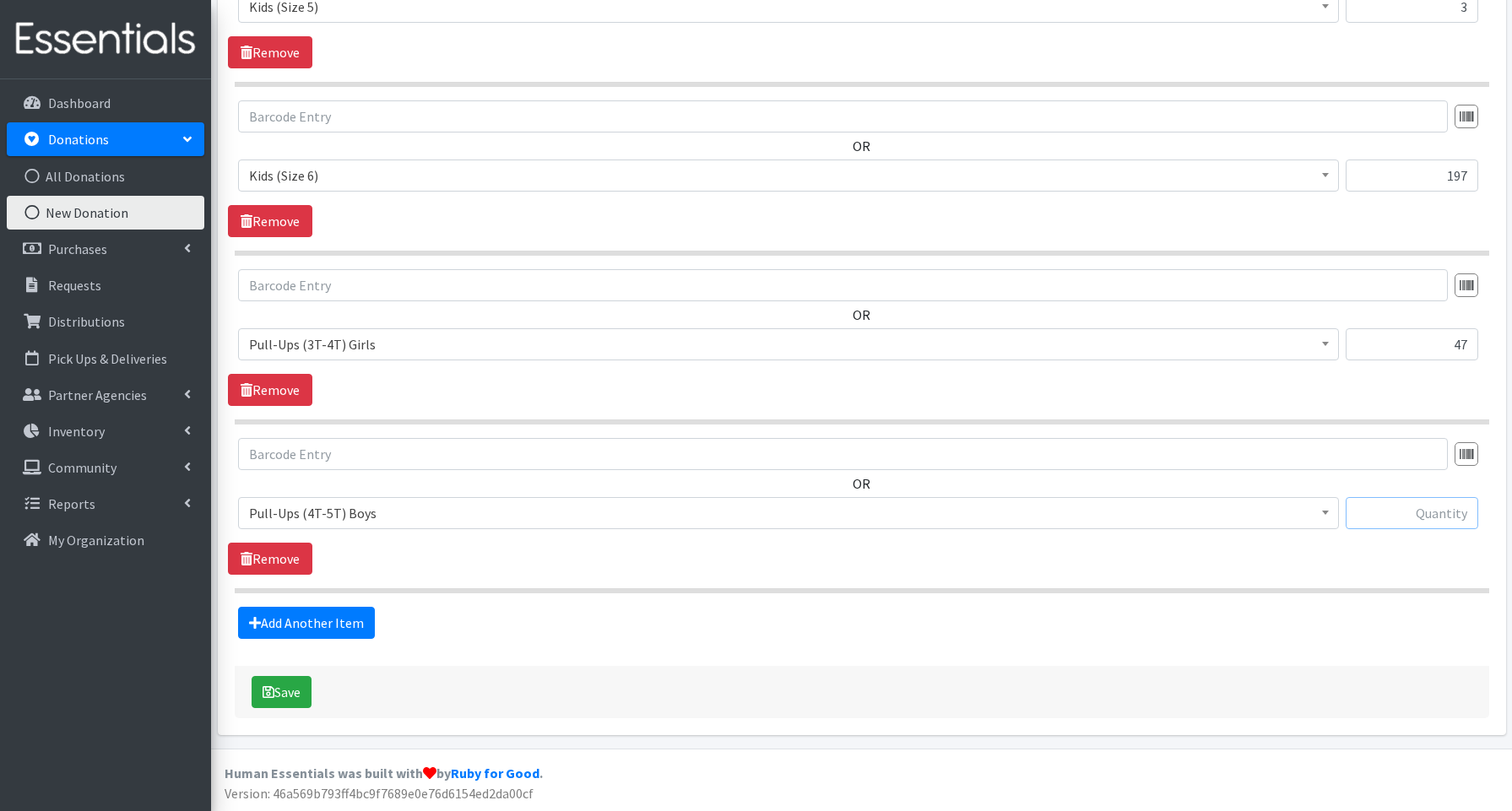
click at [1418, 514] on input "text" at bounding box center [1412, 514] width 133 height 32
type input "16"
click at [303, 616] on link "Add Another Item" at bounding box center [306, 623] width 136 height 32
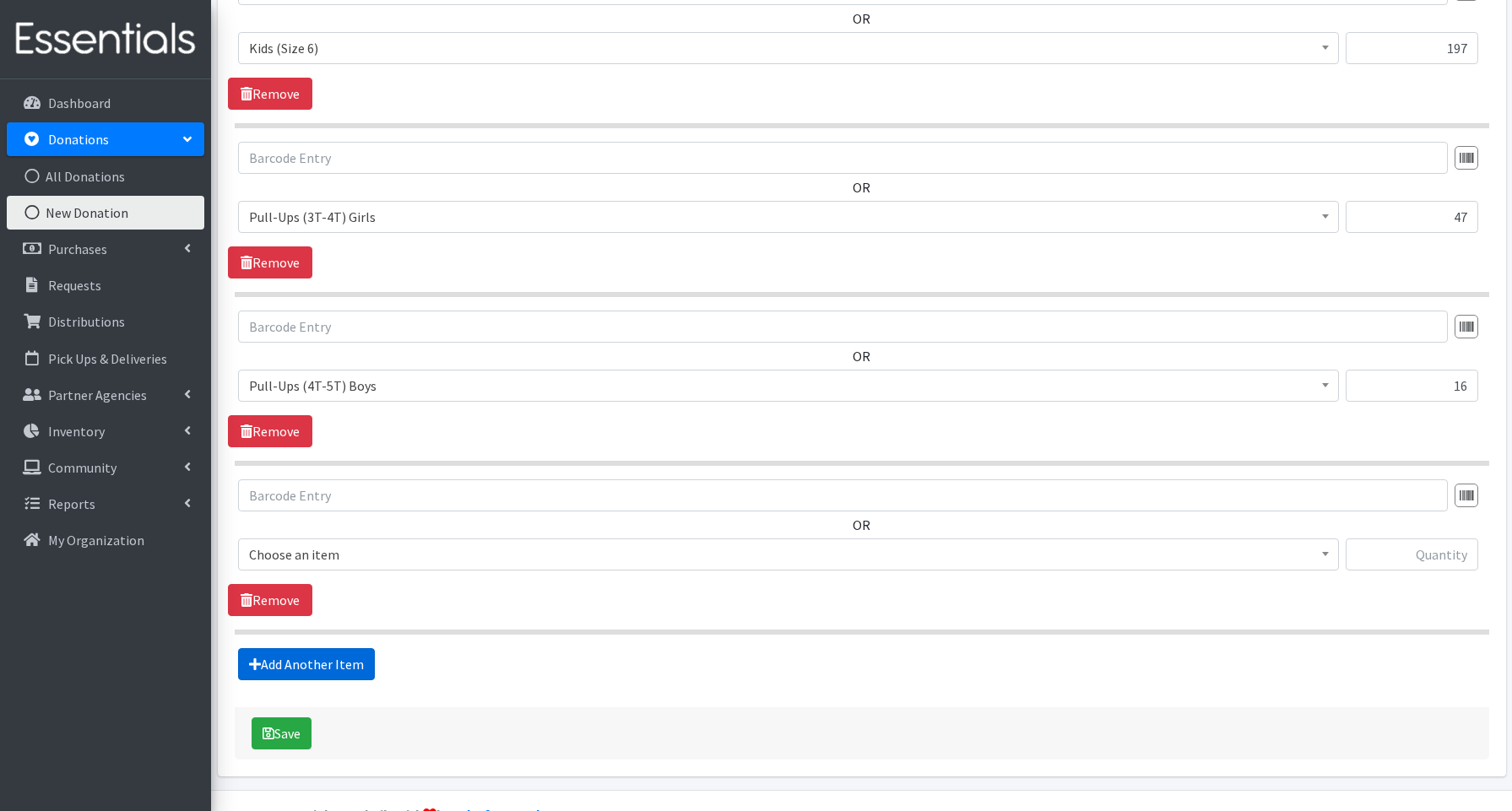
scroll to position [1194, 0]
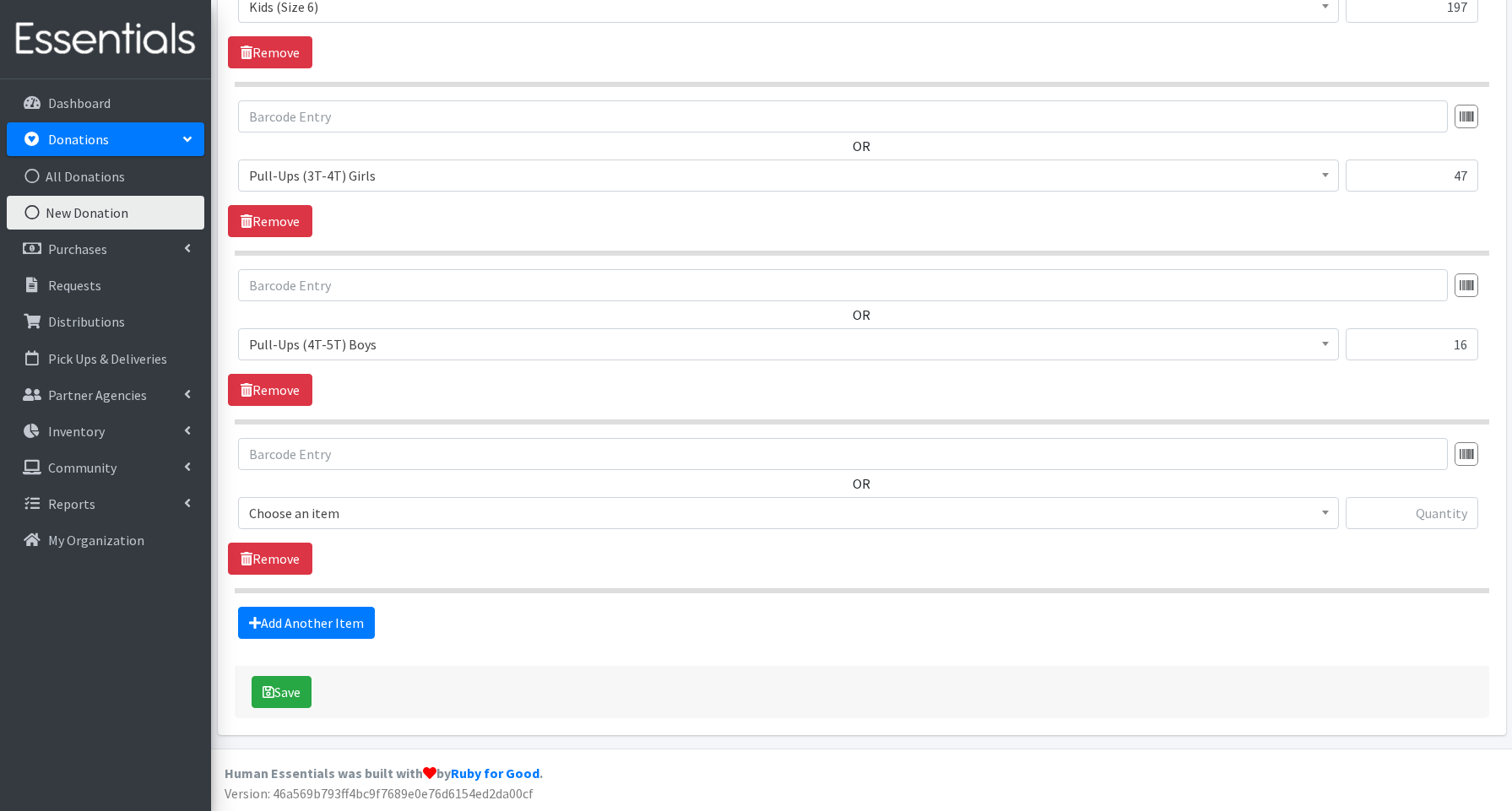
click at [316, 505] on span "Choose an item" at bounding box center [788, 513] width 1079 height 24
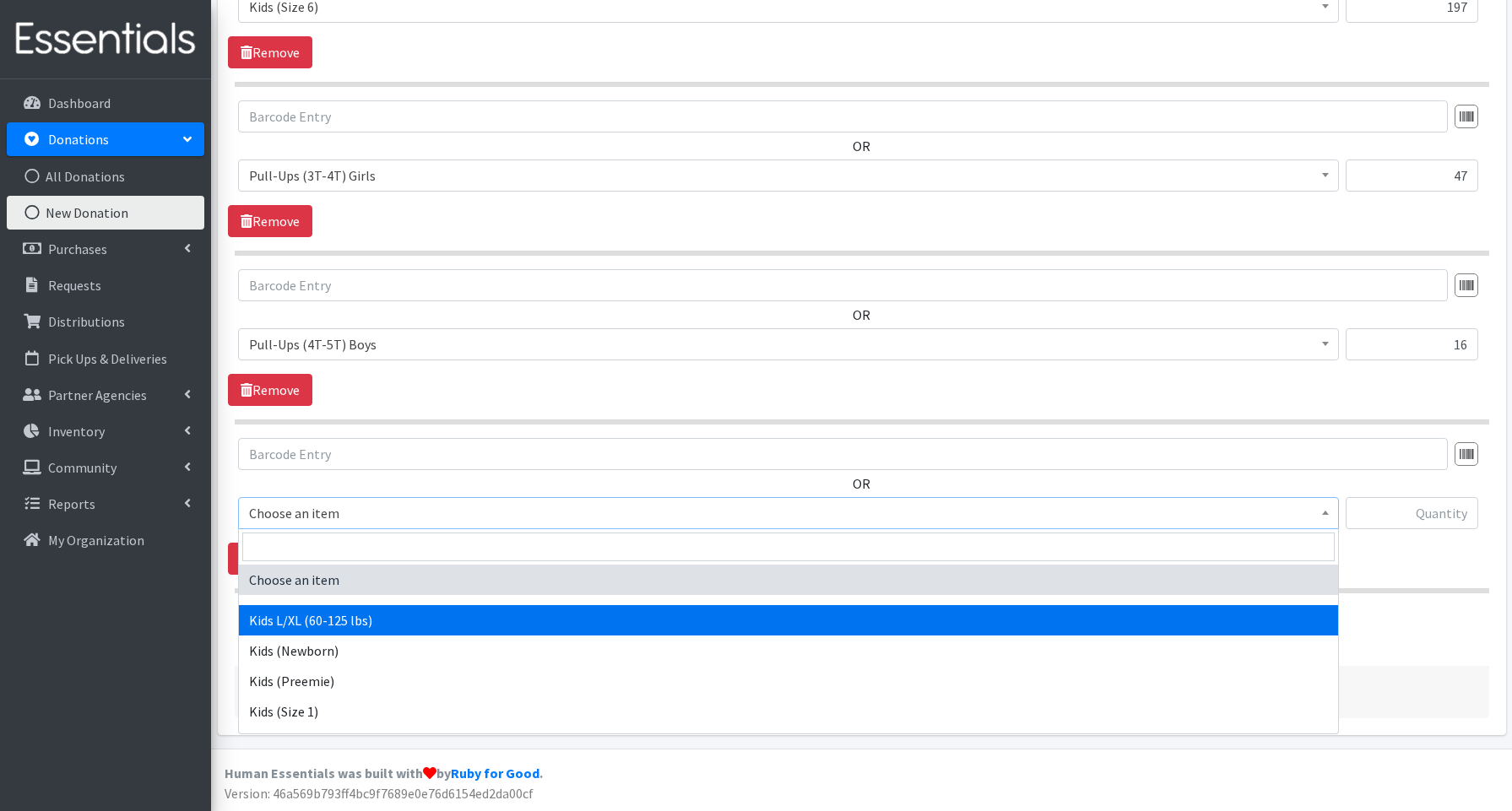
scroll to position [418, 0]
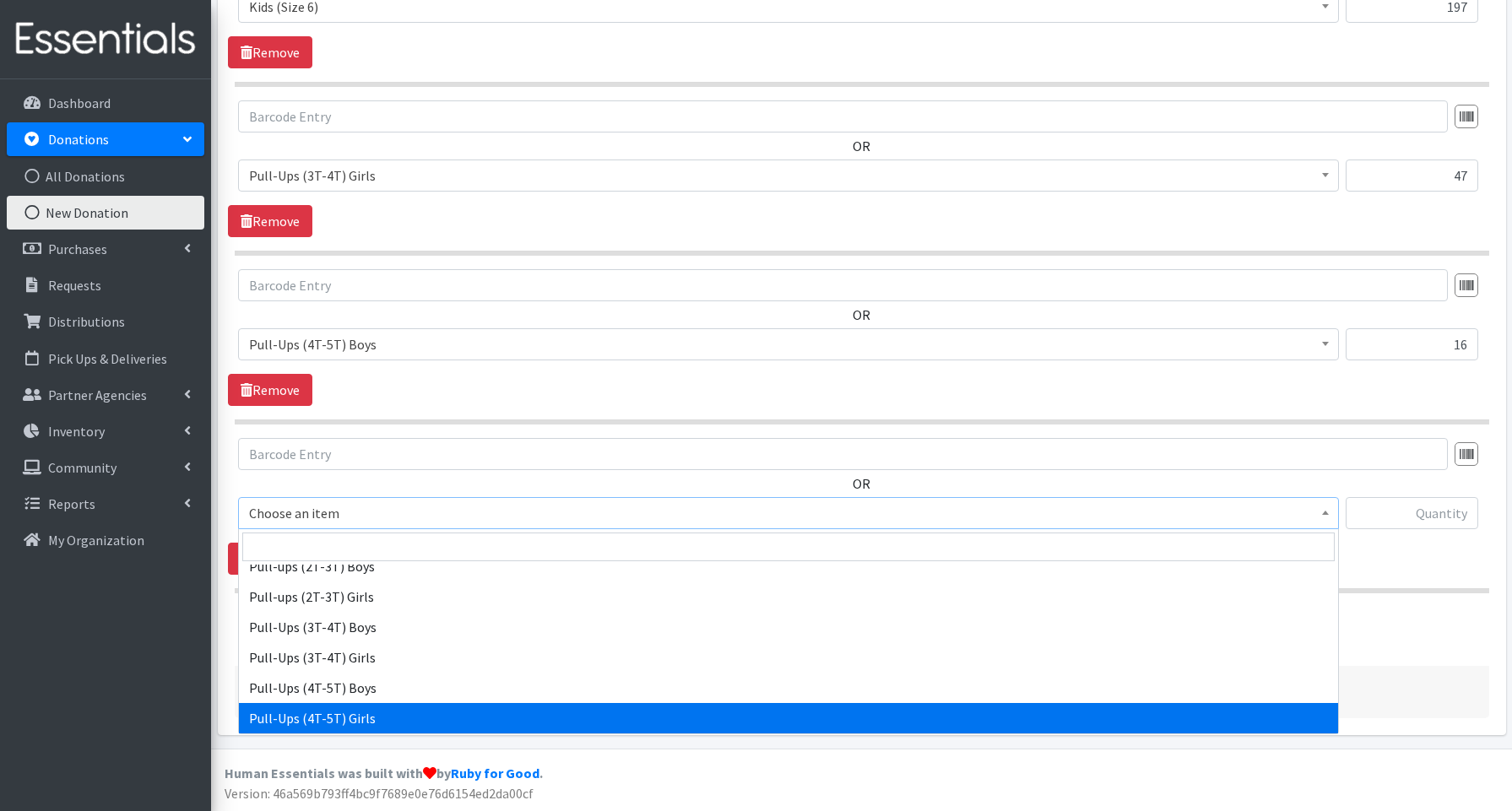
select select "3693"
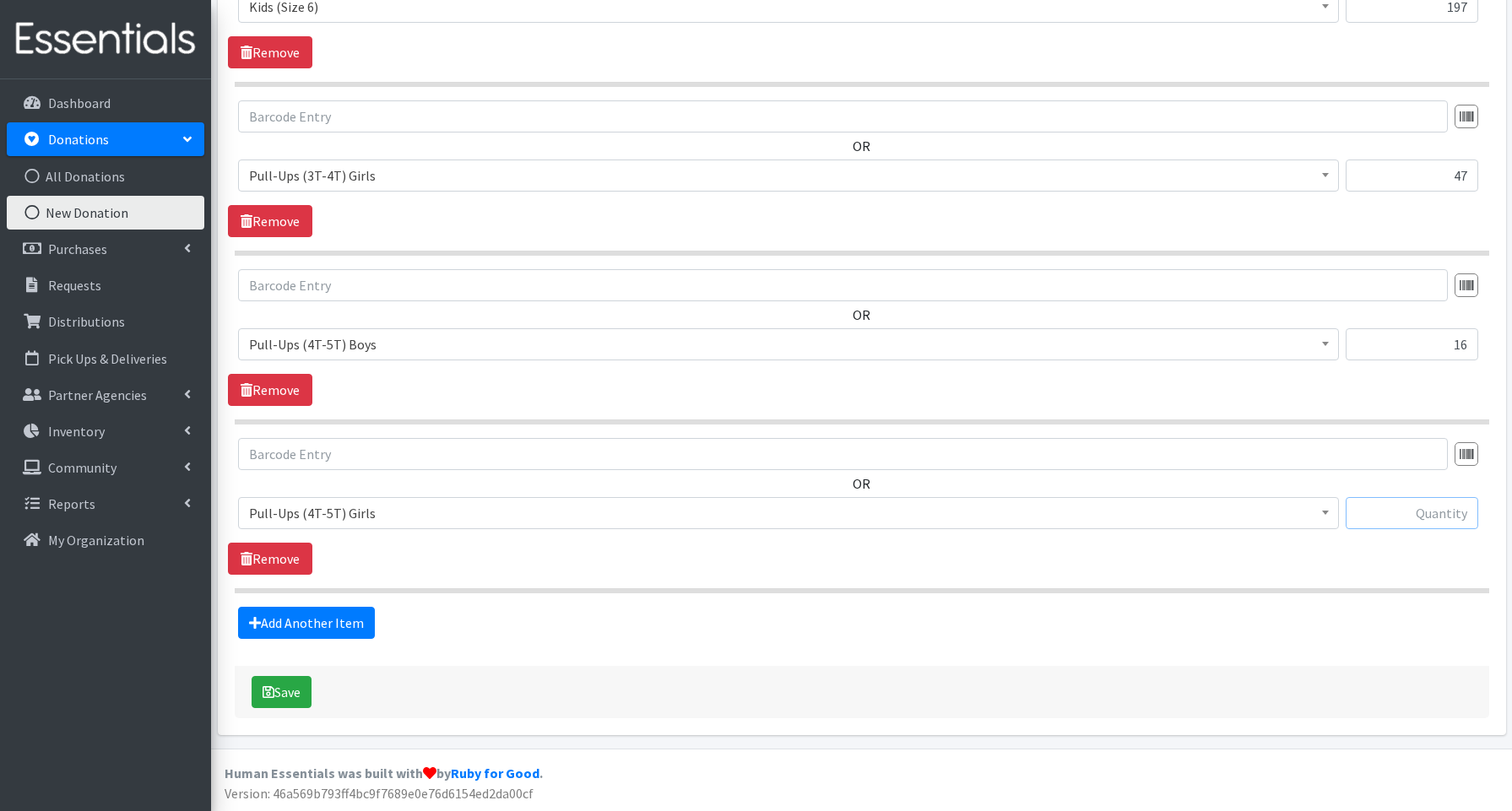
click at [1453, 515] on input "text" at bounding box center [1412, 514] width 133 height 32
type input "81"
click at [298, 619] on link "Add Another Item" at bounding box center [306, 623] width 136 height 32
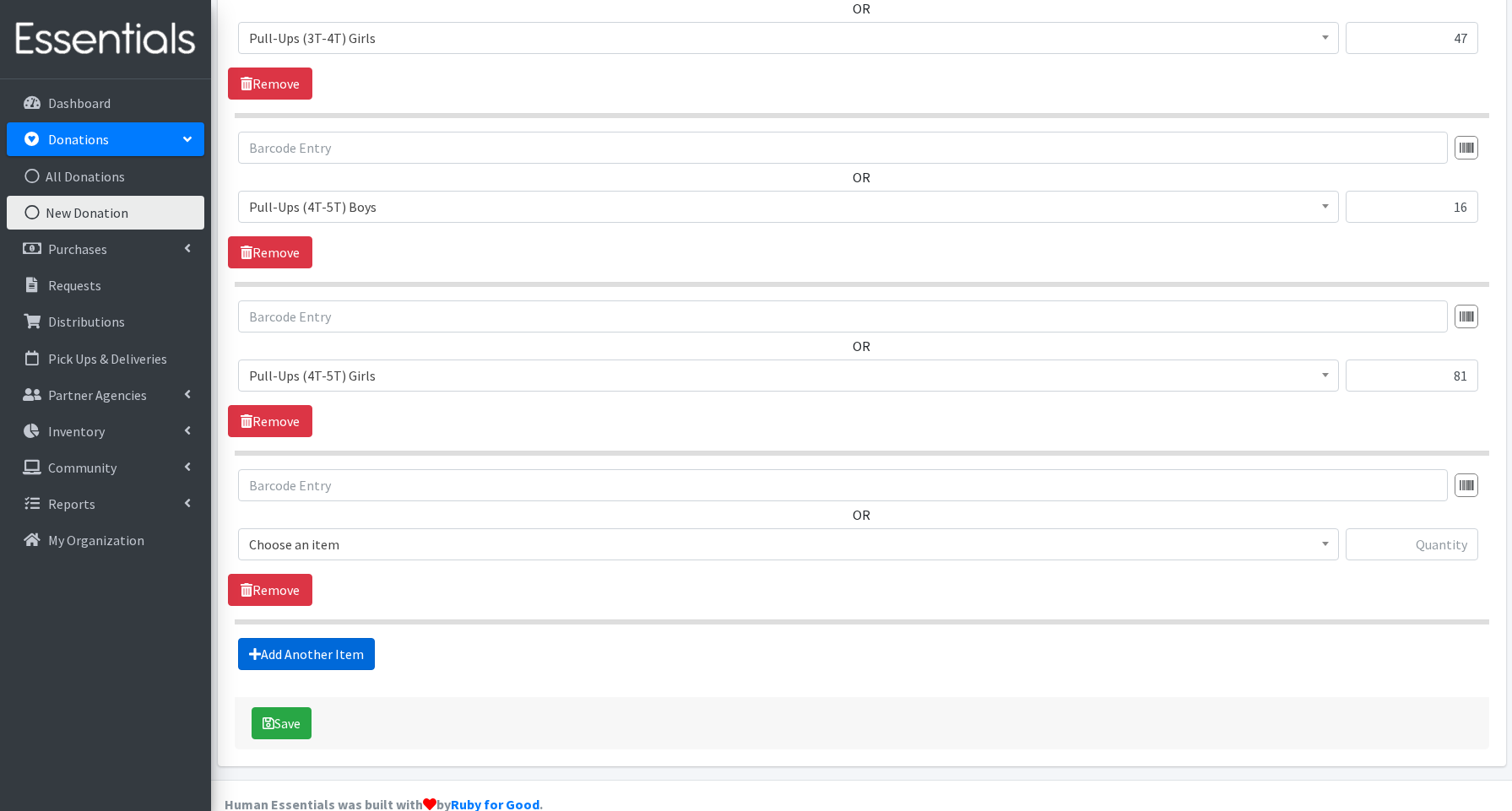
scroll to position [1363, 0]
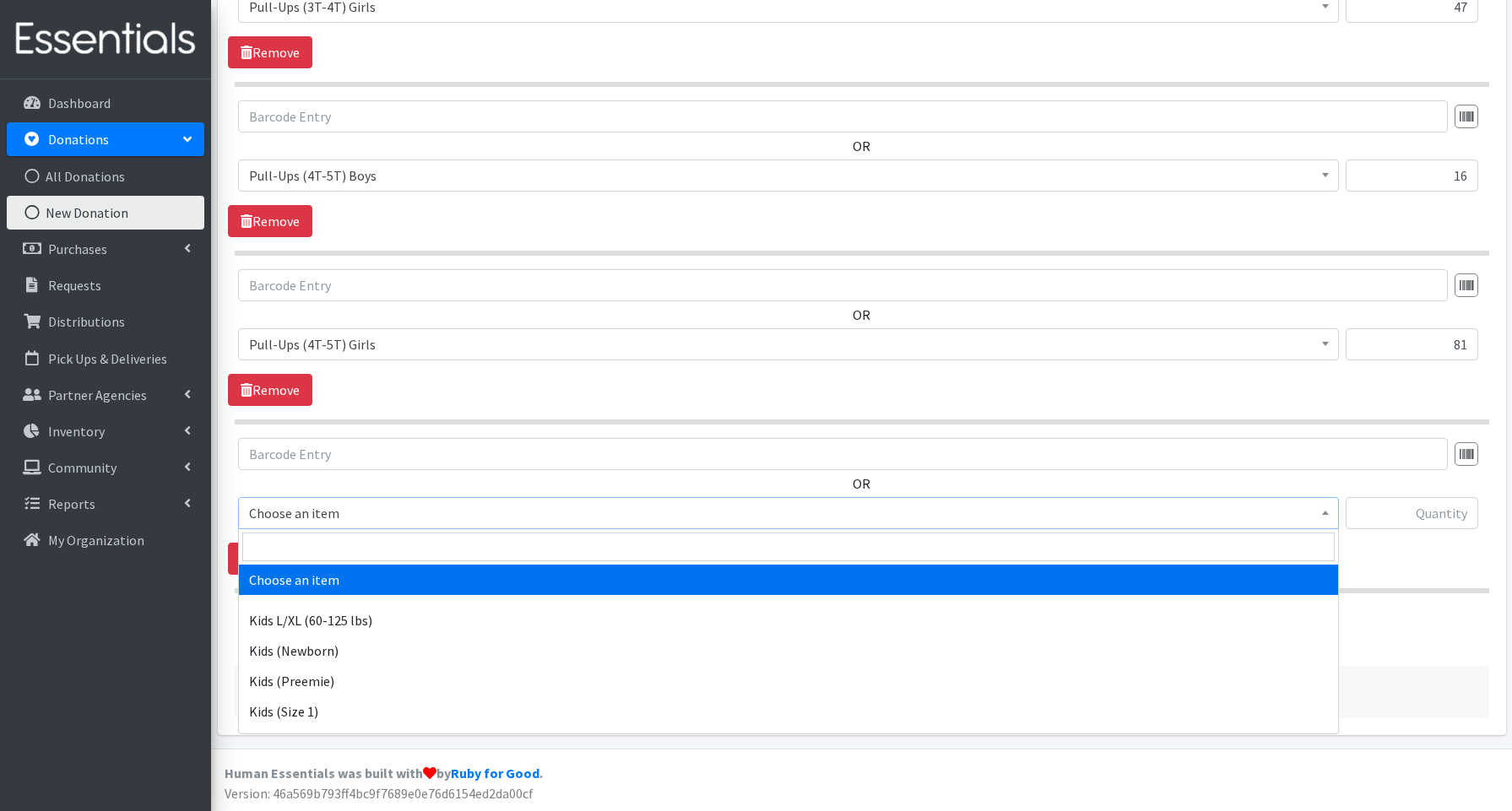
click at [309, 514] on span "Choose an item" at bounding box center [788, 513] width 1079 height 24
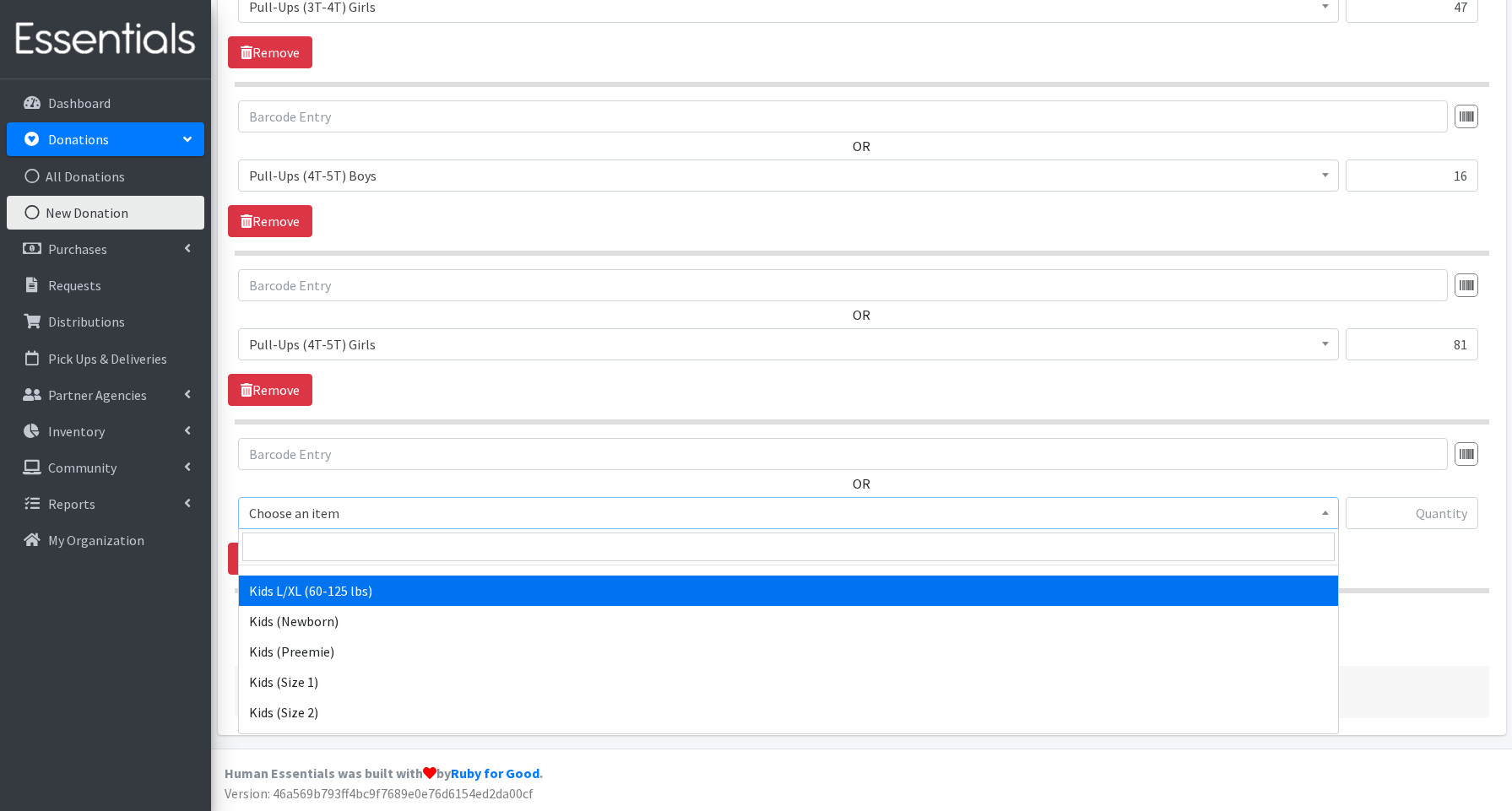
scroll to position [32, 0]
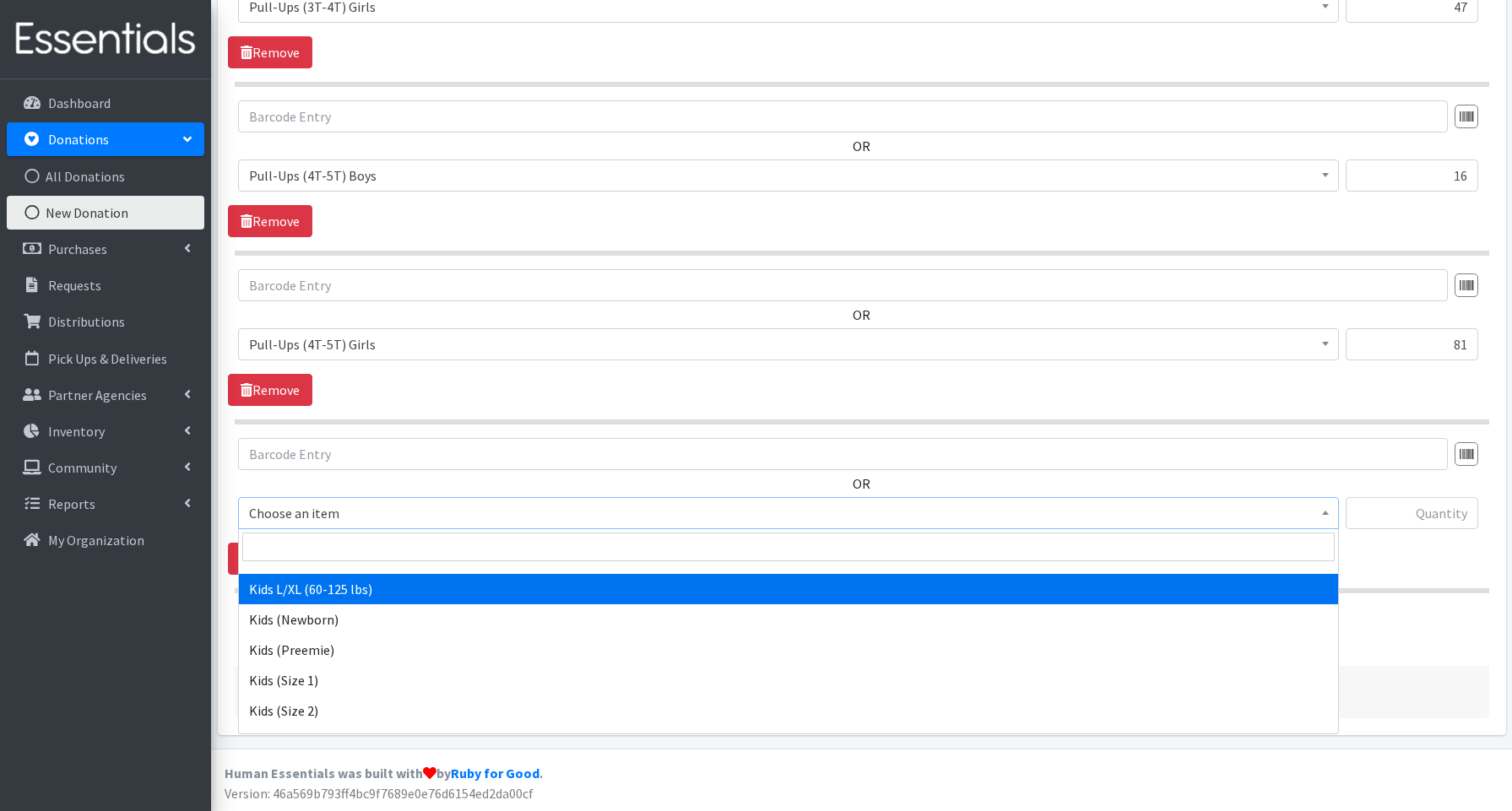
select select "3660"
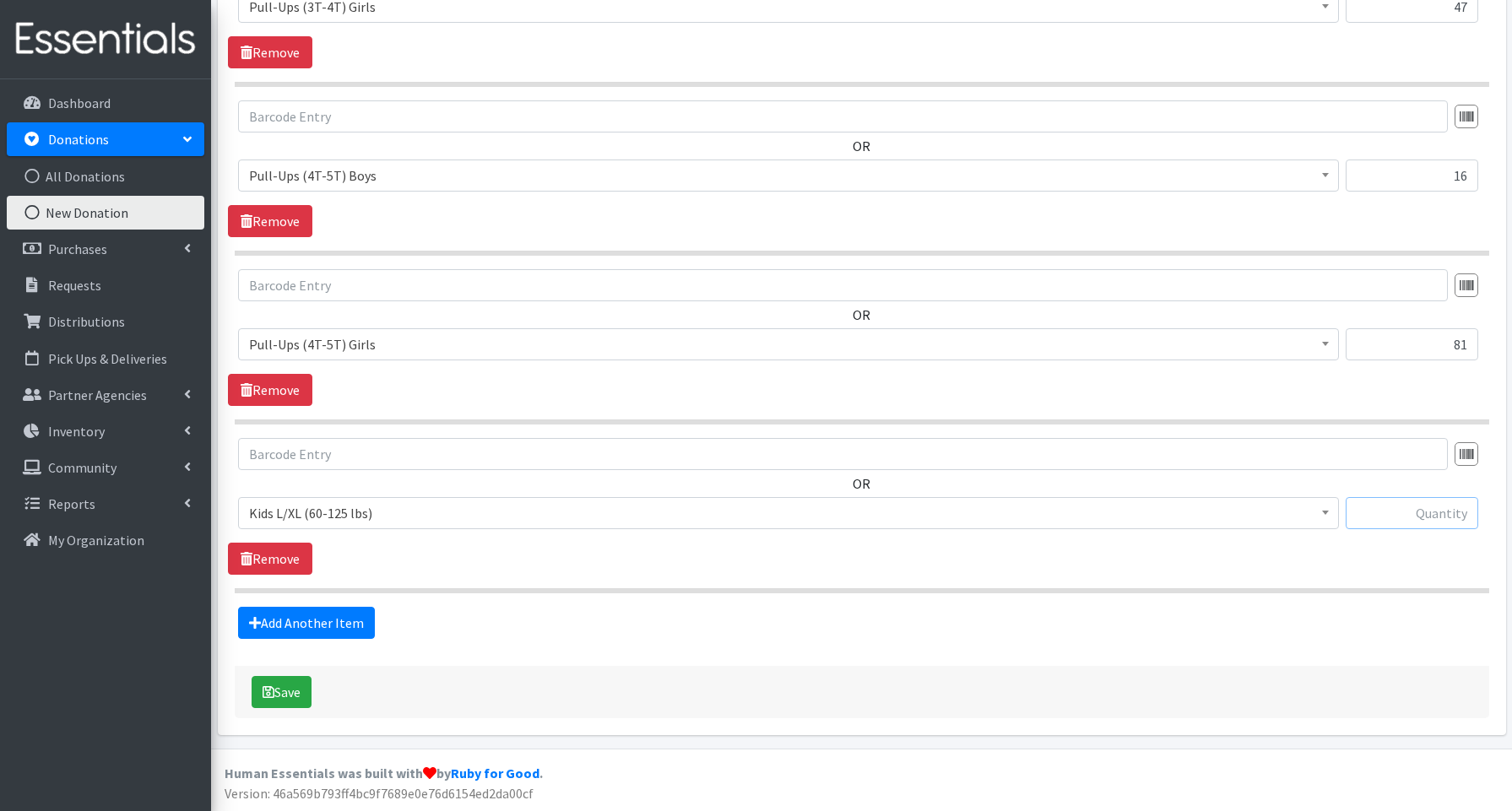
click at [1395, 516] on input "text" at bounding box center [1412, 514] width 133 height 32
type input "40"
click at [274, 688] on button "Save" at bounding box center [281, 693] width 60 height 32
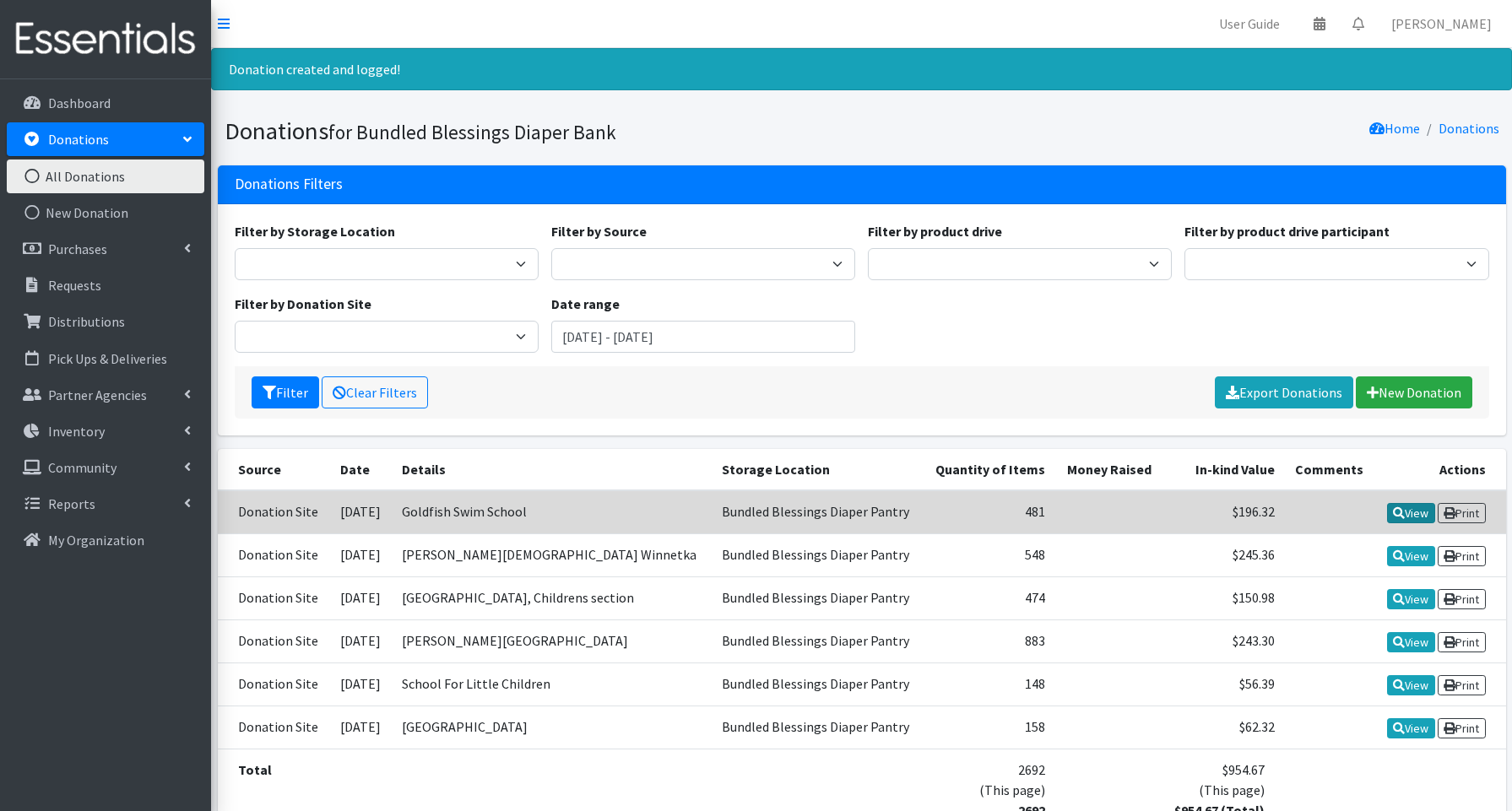
click at [1412, 511] on link "View" at bounding box center [1411, 513] width 48 height 20
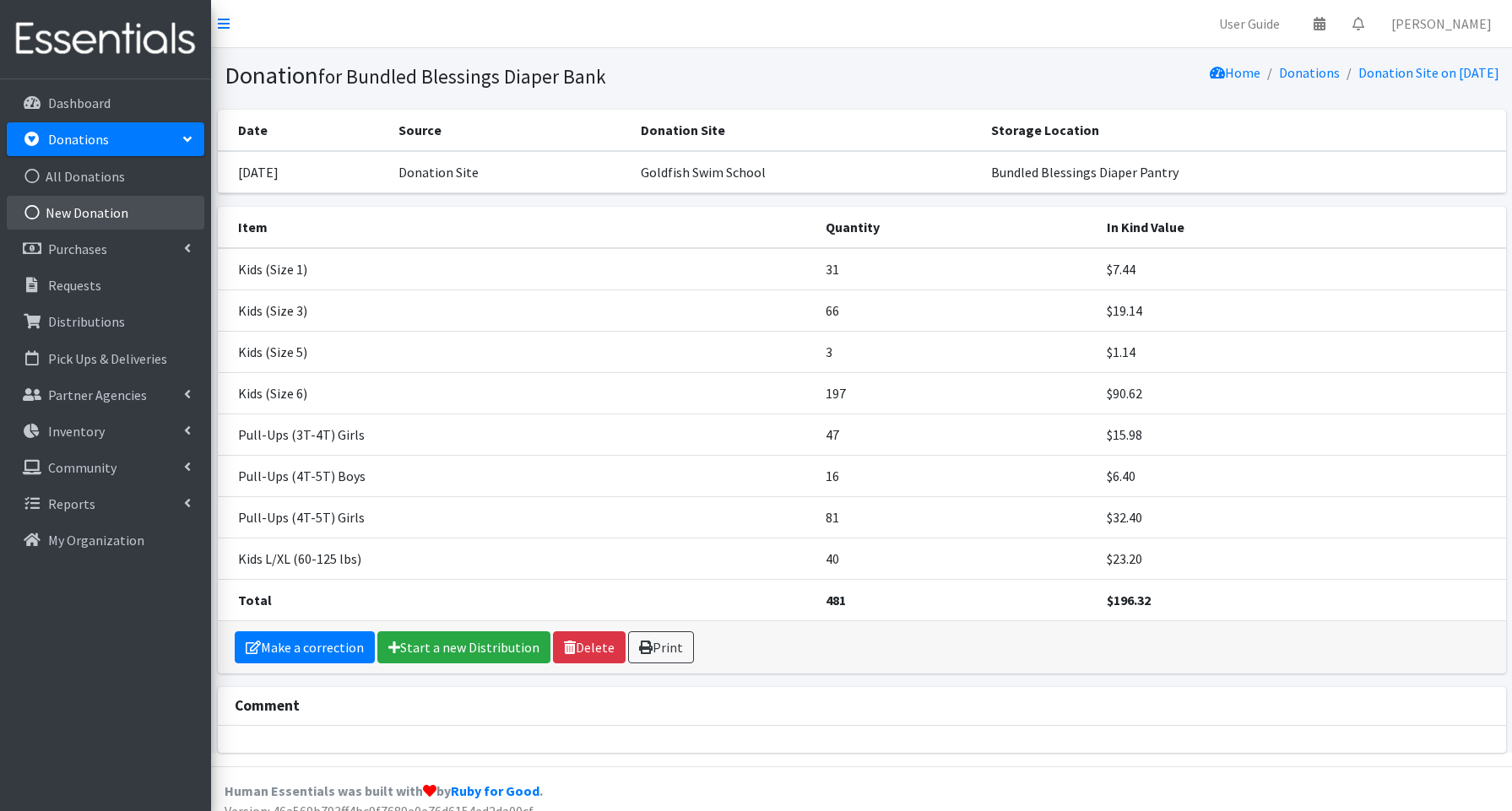
click at [127, 216] on link "New Donation" at bounding box center [106, 213] width 198 height 34
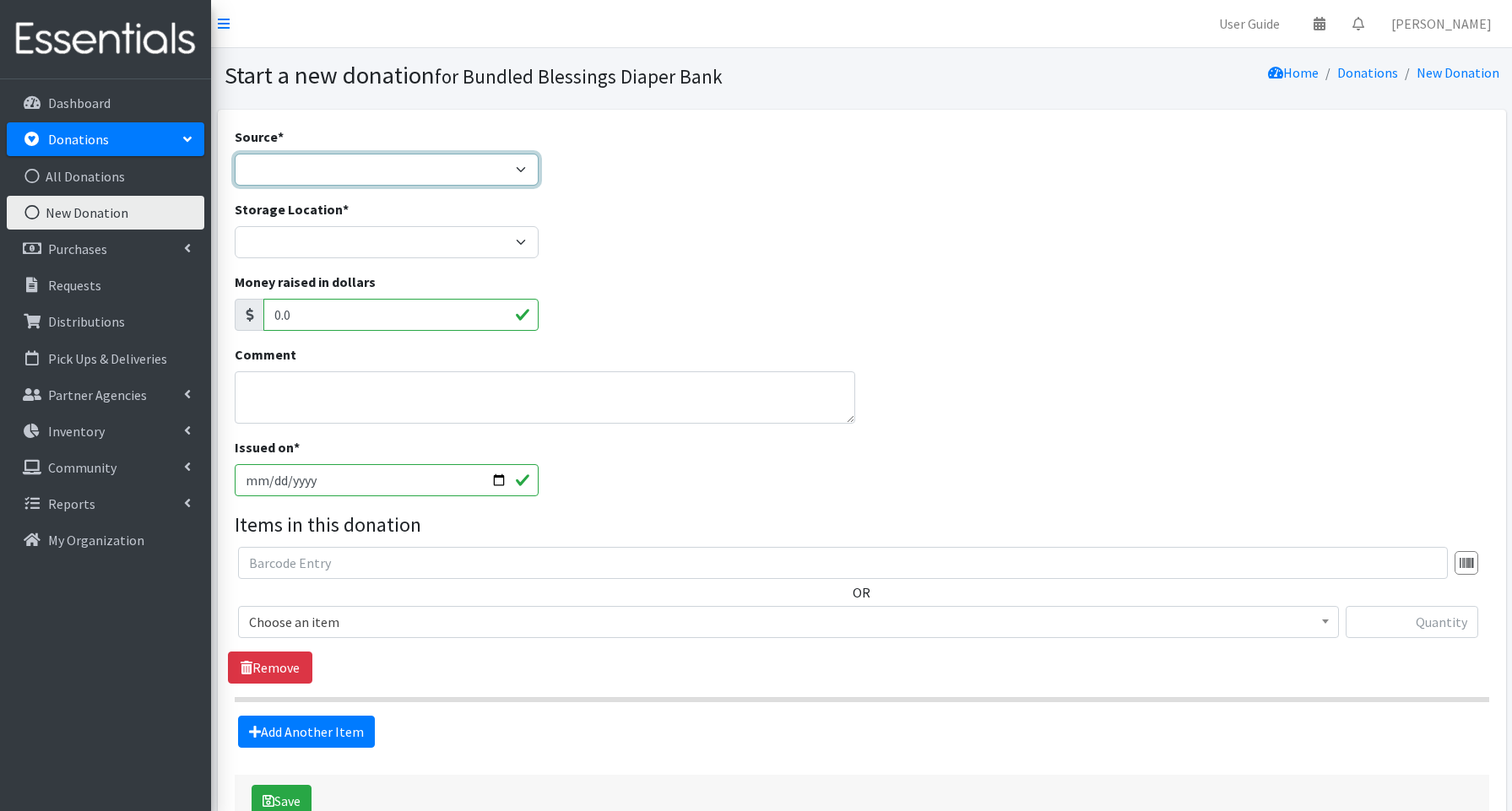
click at [325, 170] on select "Product Drive Manufacturer Donation Site Misc. Donation" at bounding box center [386, 170] width 304 height 32
select select "Donation Site"
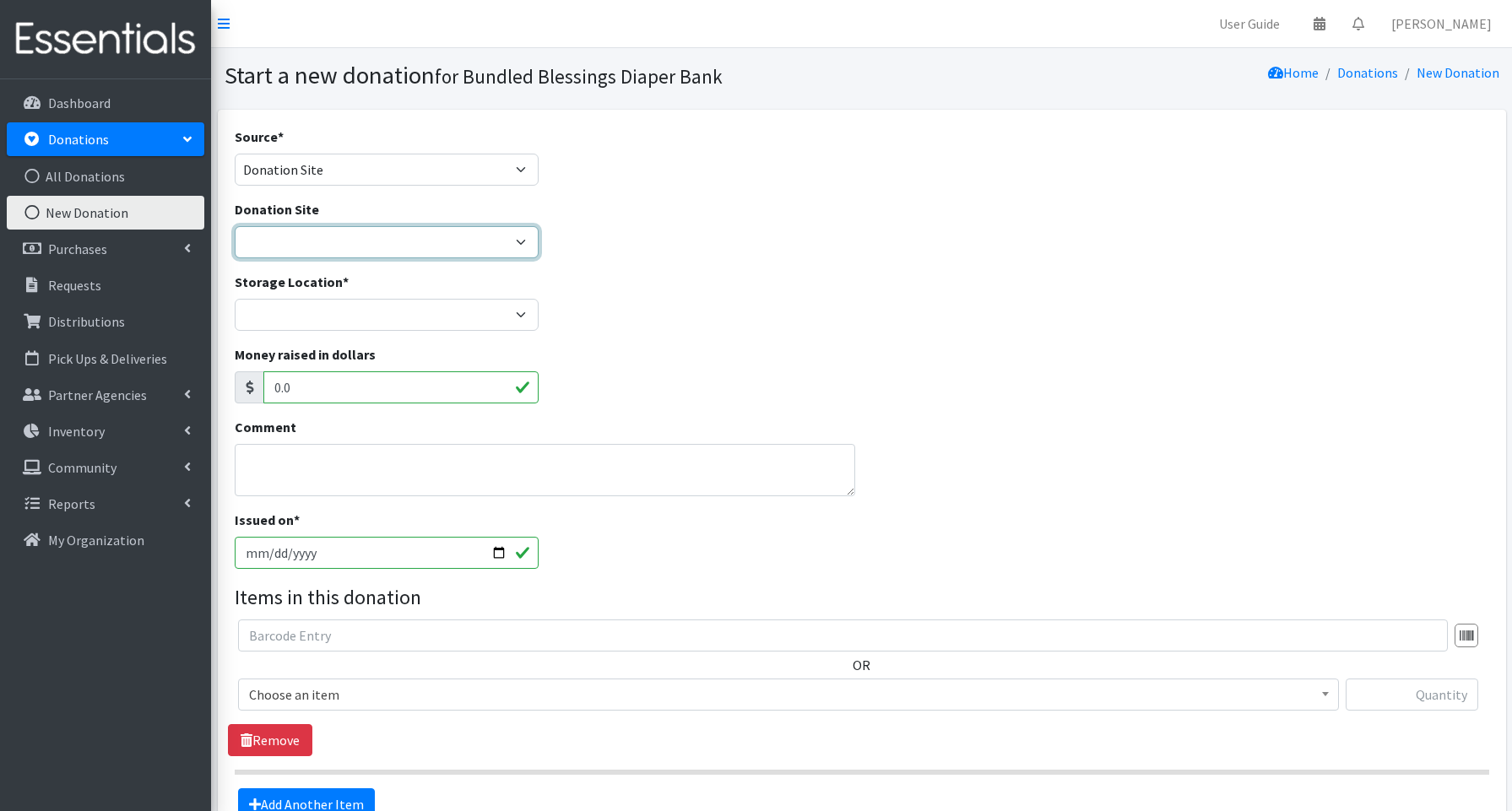
click at [303, 243] on select "Amazon Cherry Preschool Christ Church Winnetka Cloth+home Covenant Nursery Scho…" at bounding box center [386, 243] width 304 height 32
select select "1029"
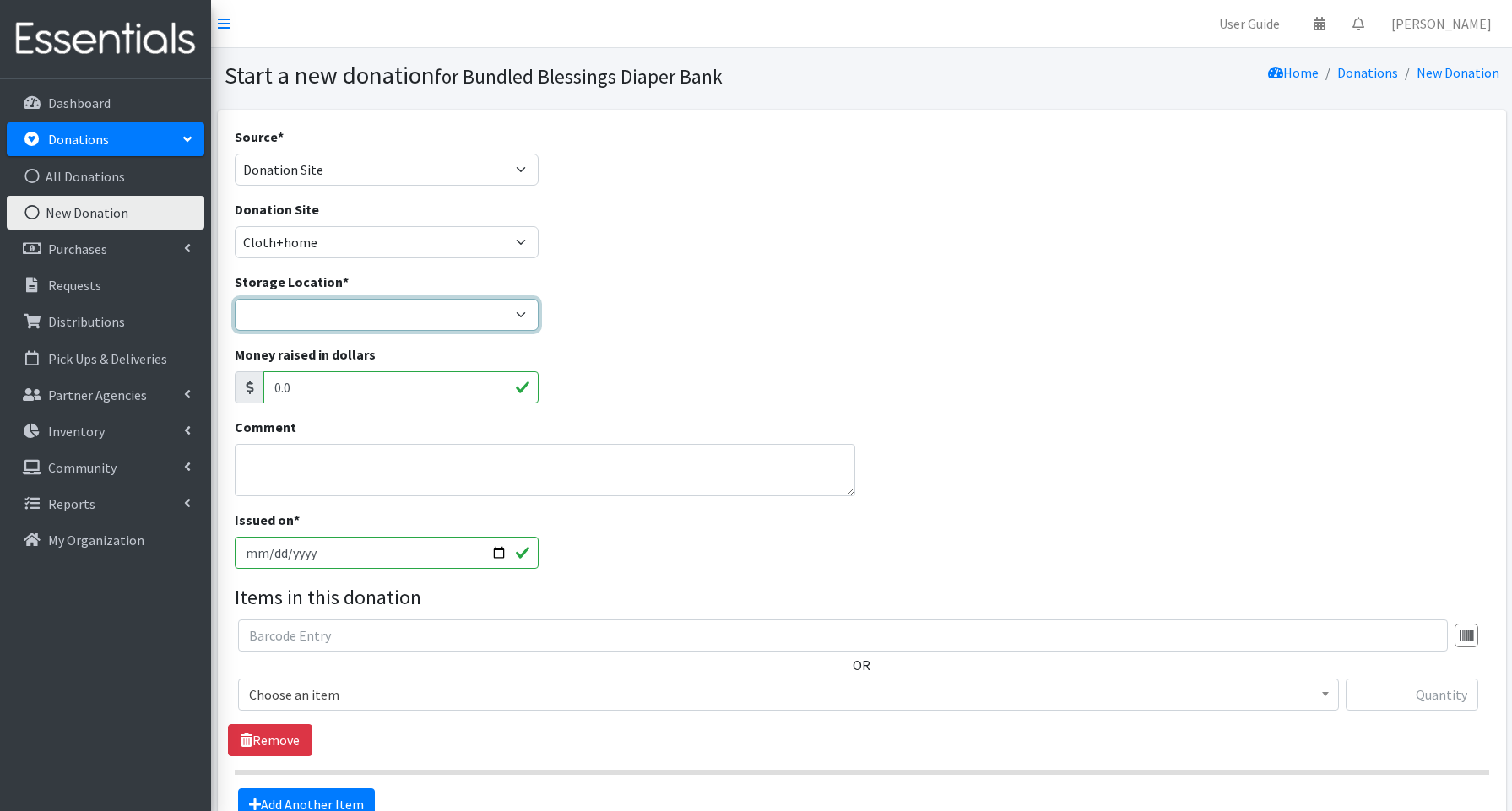
click at [262, 317] on select "Bundled Blessings Diaper Pantry" at bounding box center [386, 315] width 304 height 32
select select "79"
click at [500, 548] on input "2025-08-20" at bounding box center [386, 553] width 304 height 32
type input "[DATE]"
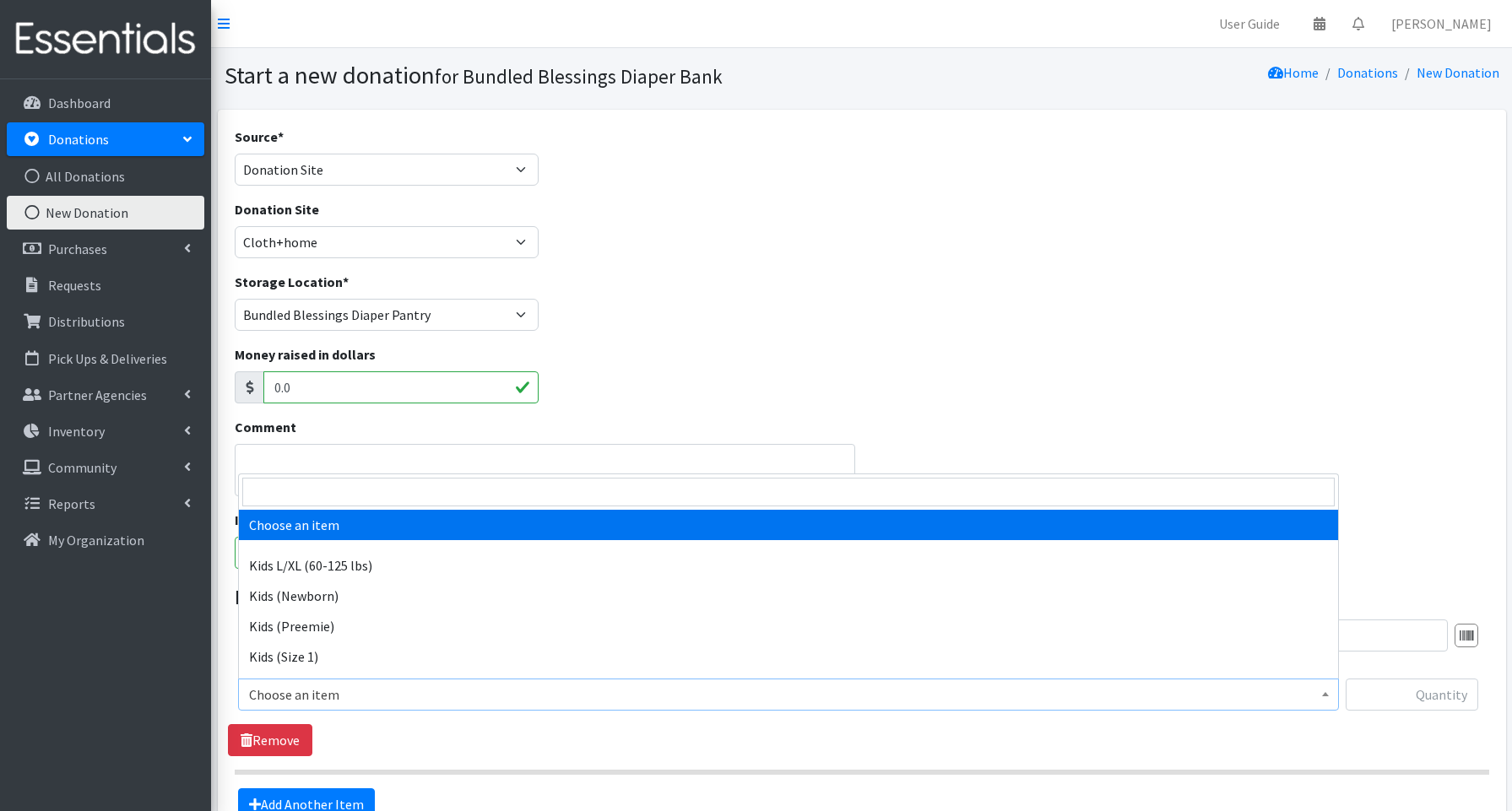
click at [276, 688] on span "Choose an item" at bounding box center [788, 694] width 1079 height 24
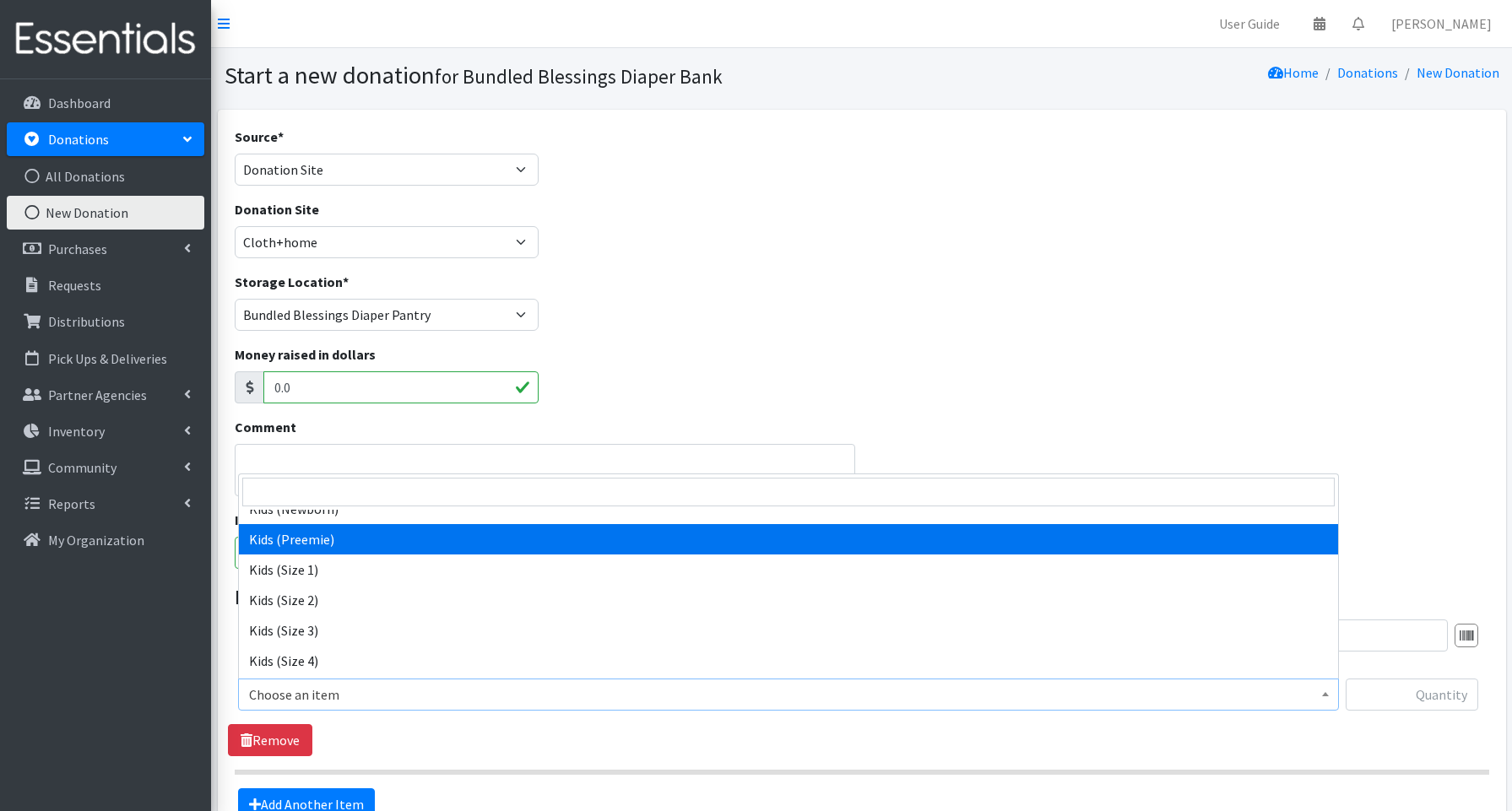
scroll to position [199, 0]
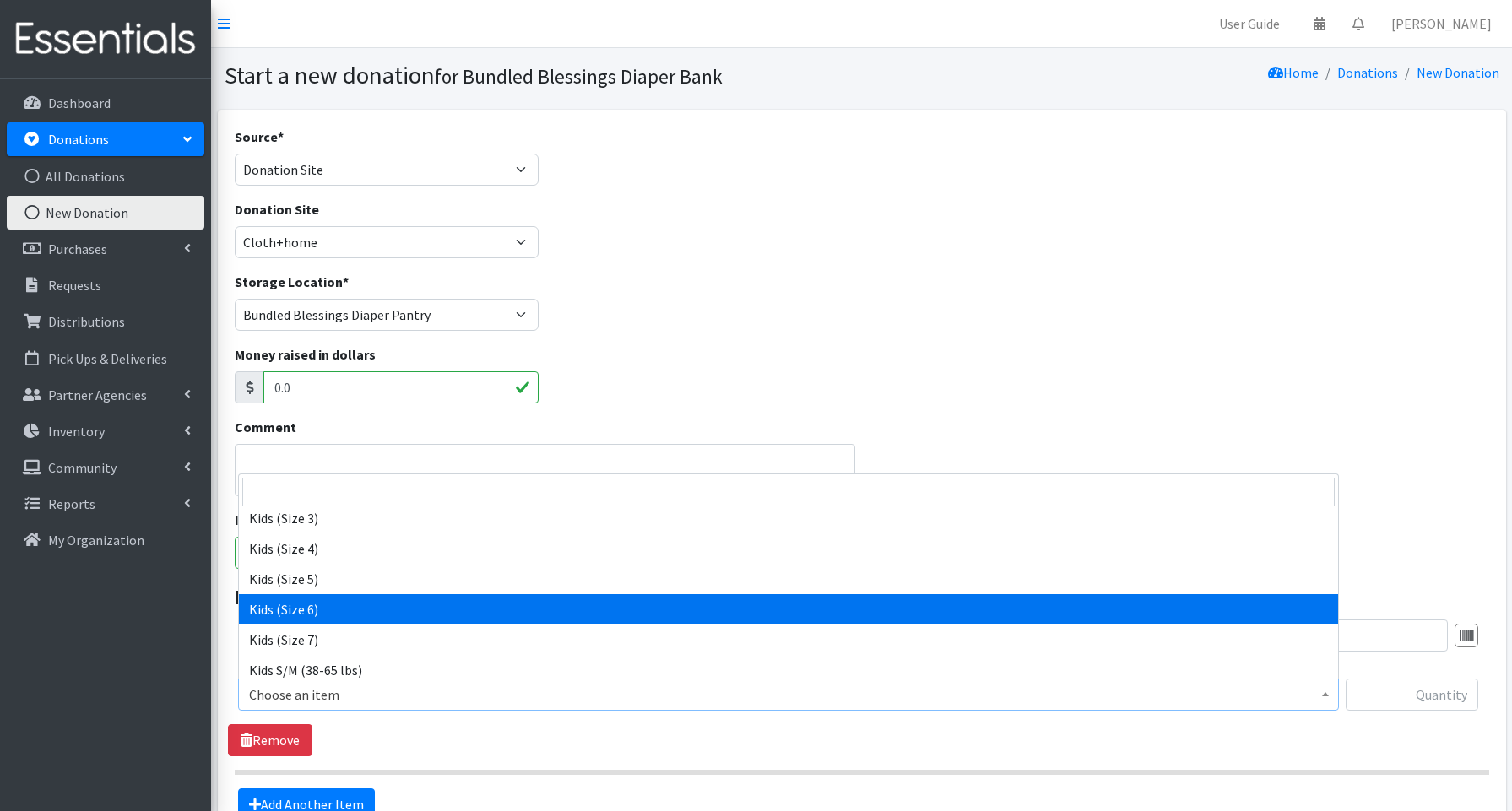
select select "3654"
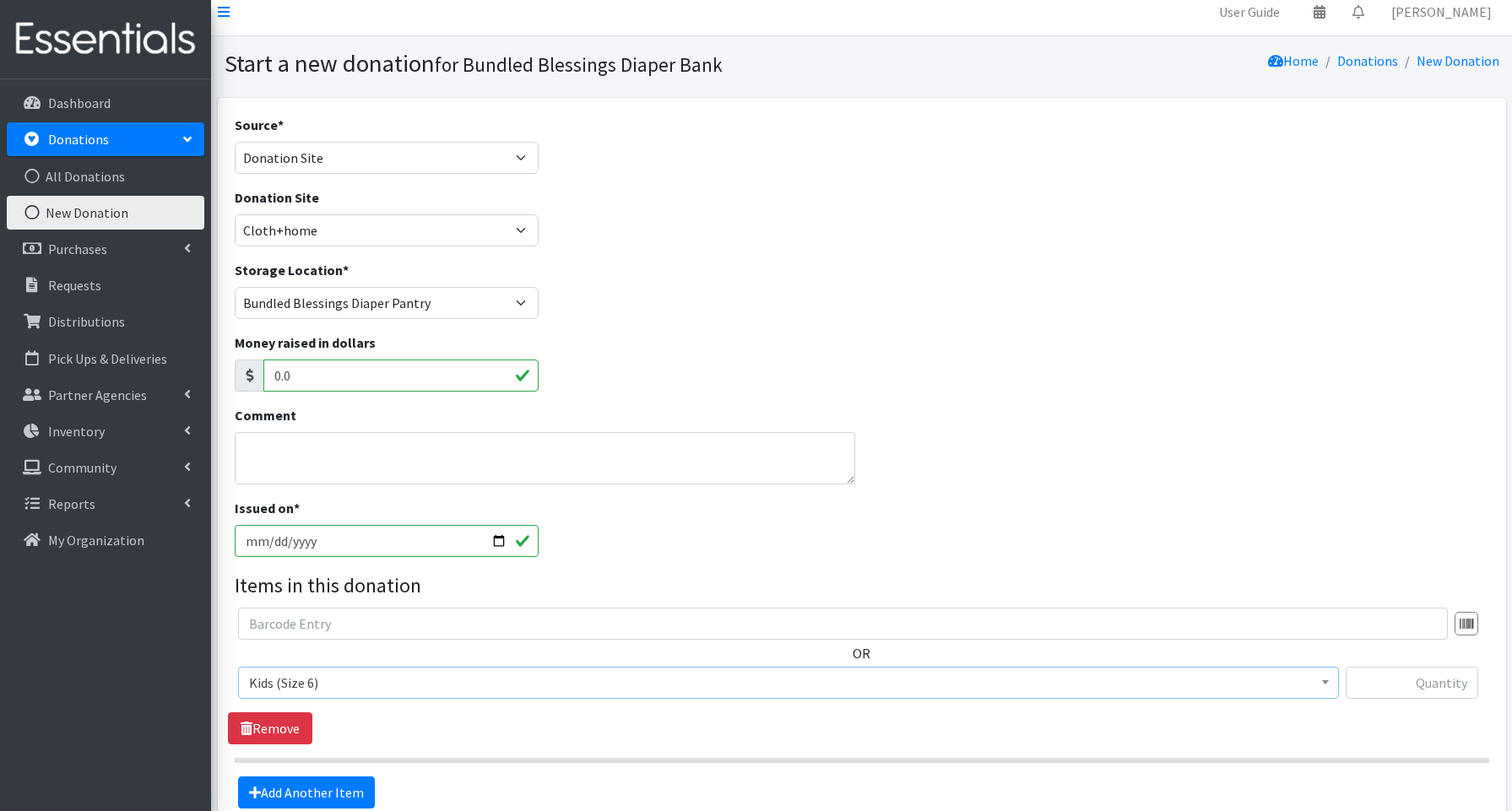
scroll to position [9, 0]
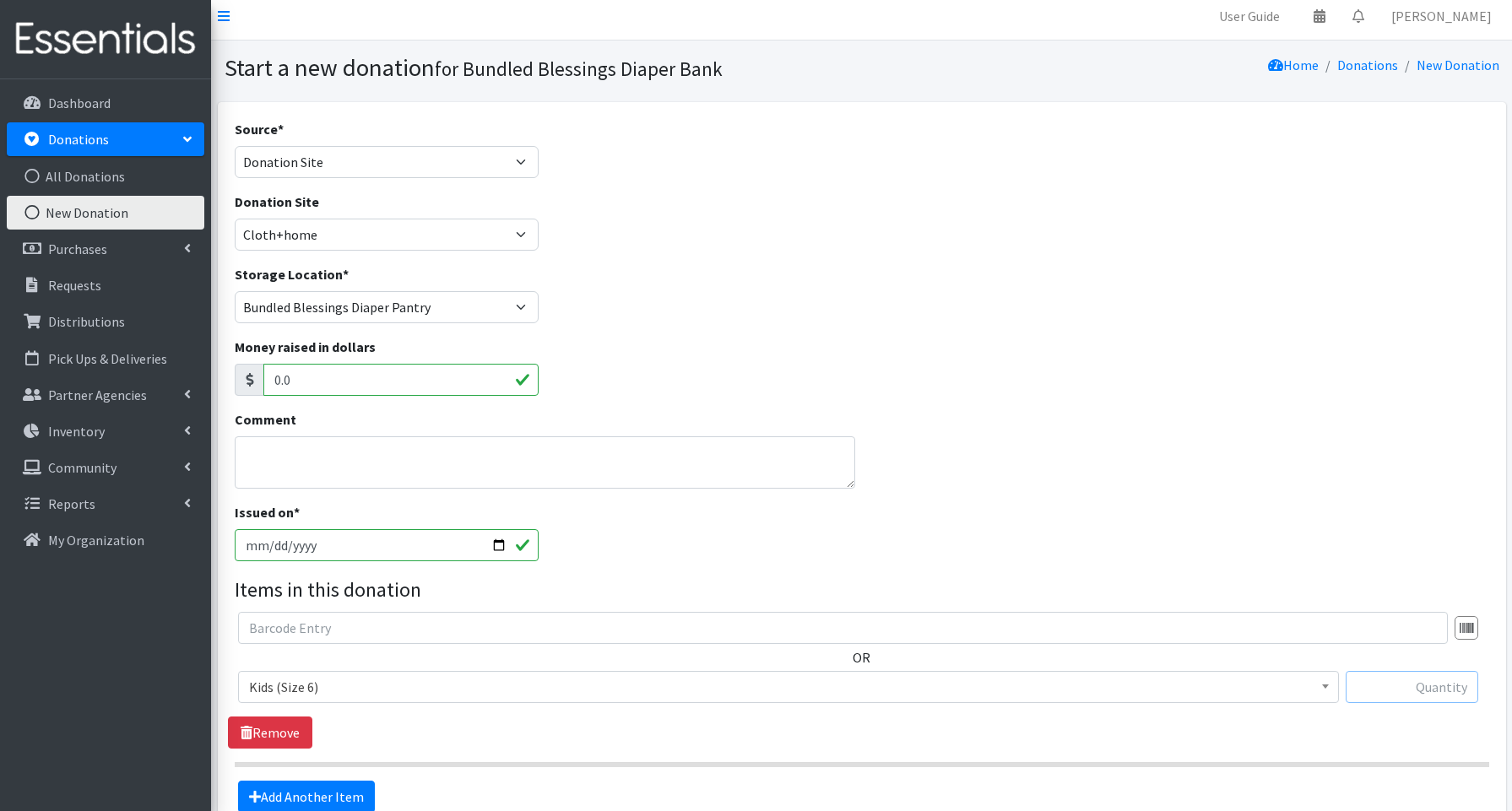
click at [1417, 688] on input "text" at bounding box center [1412, 687] width 133 height 32
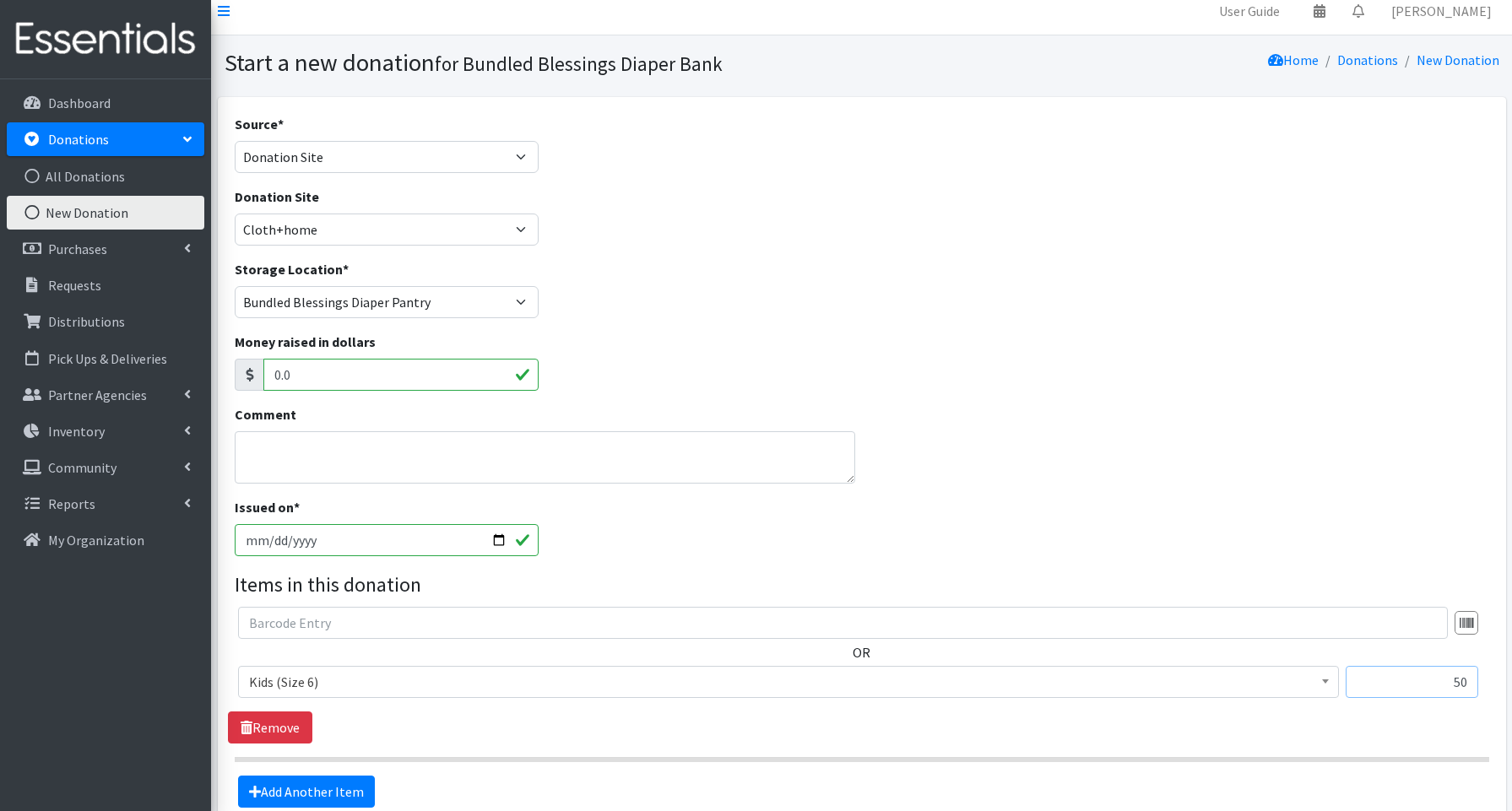
scroll to position [14, 0]
type input "50"
click at [331, 792] on link "Add Another Item" at bounding box center [306, 790] width 136 height 32
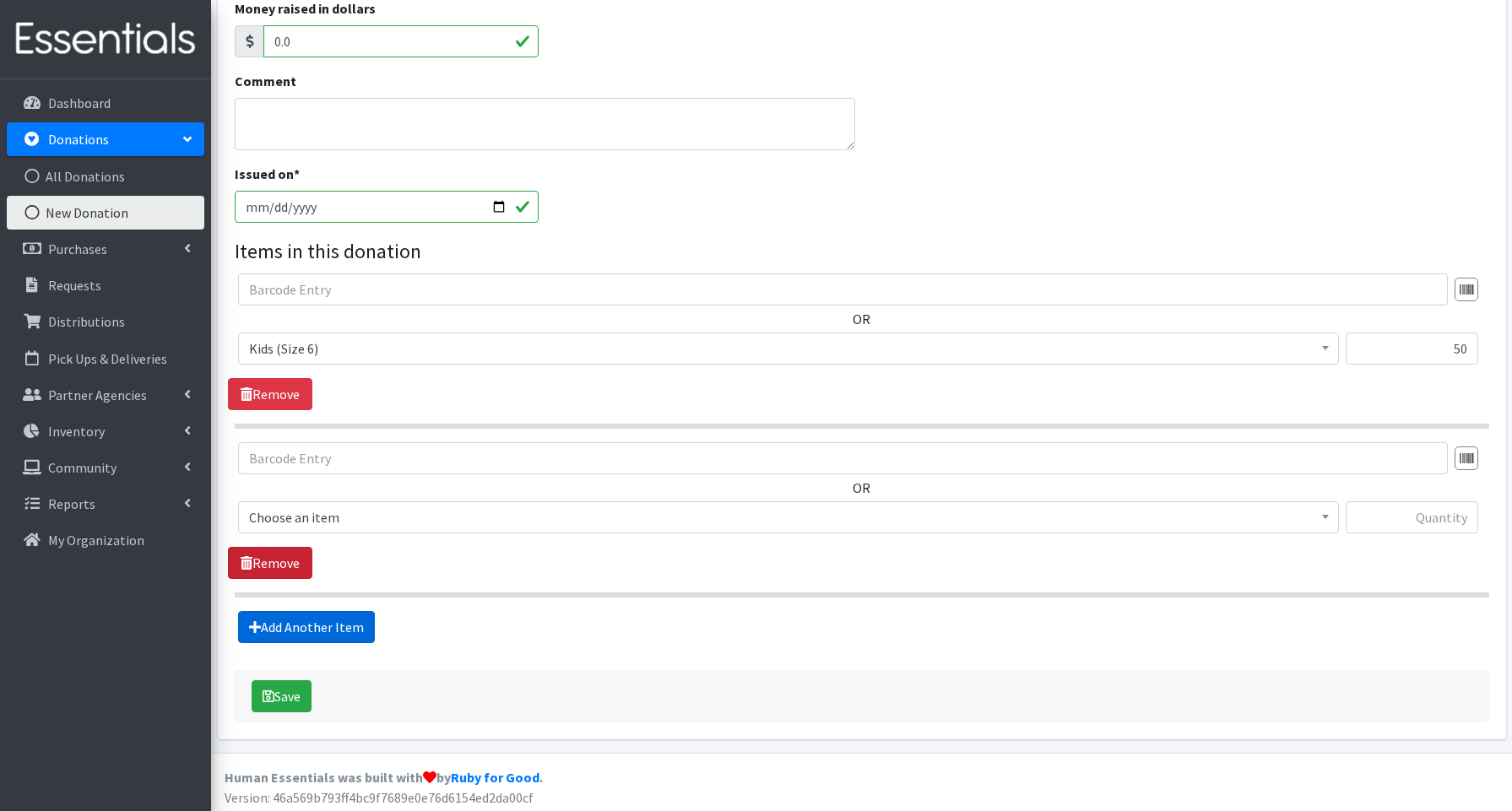
scroll to position [350, 0]
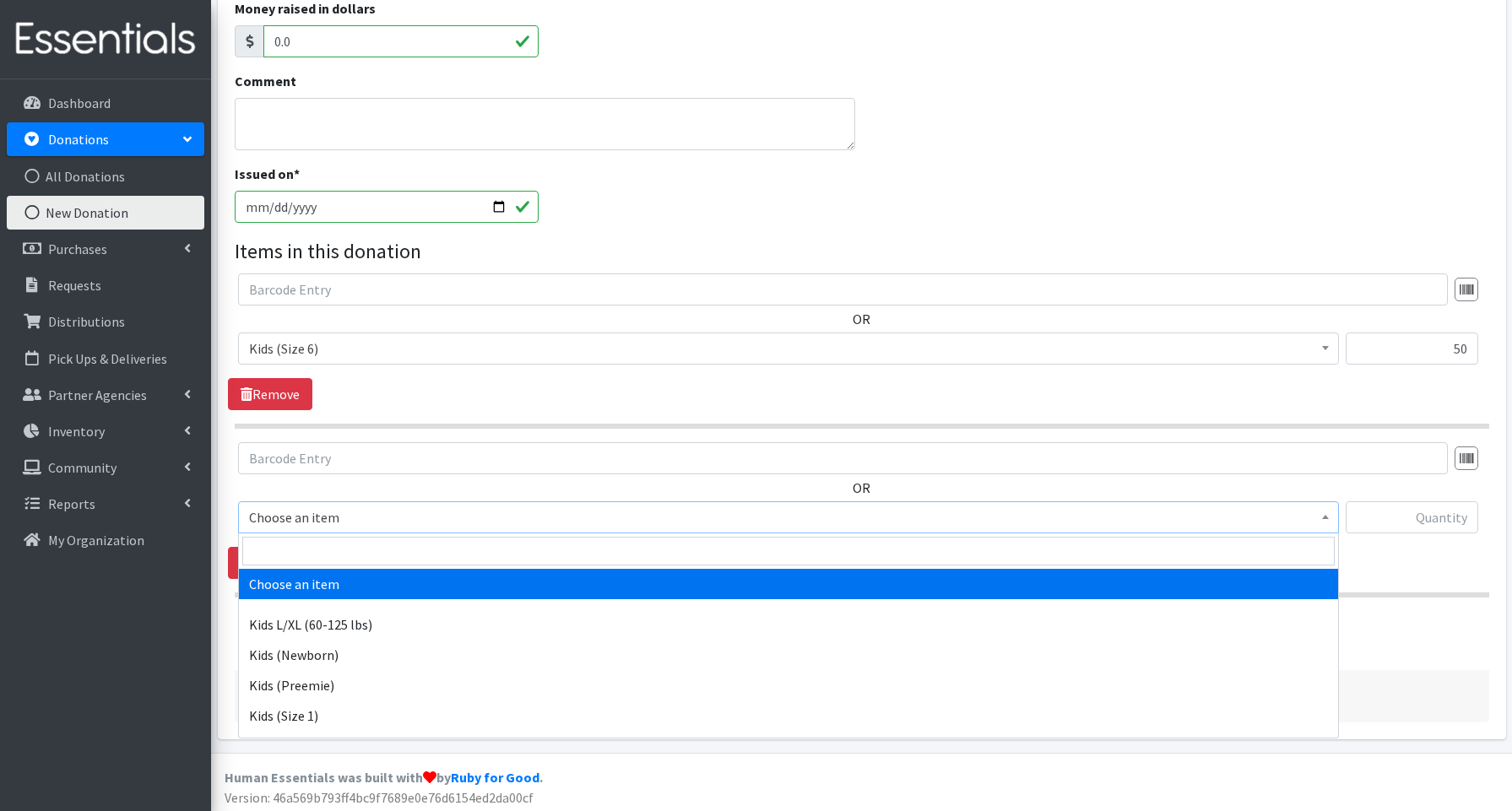
click at [296, 517] on span "Choose an item" at bounding box center [788, 517] width 1079 height 24
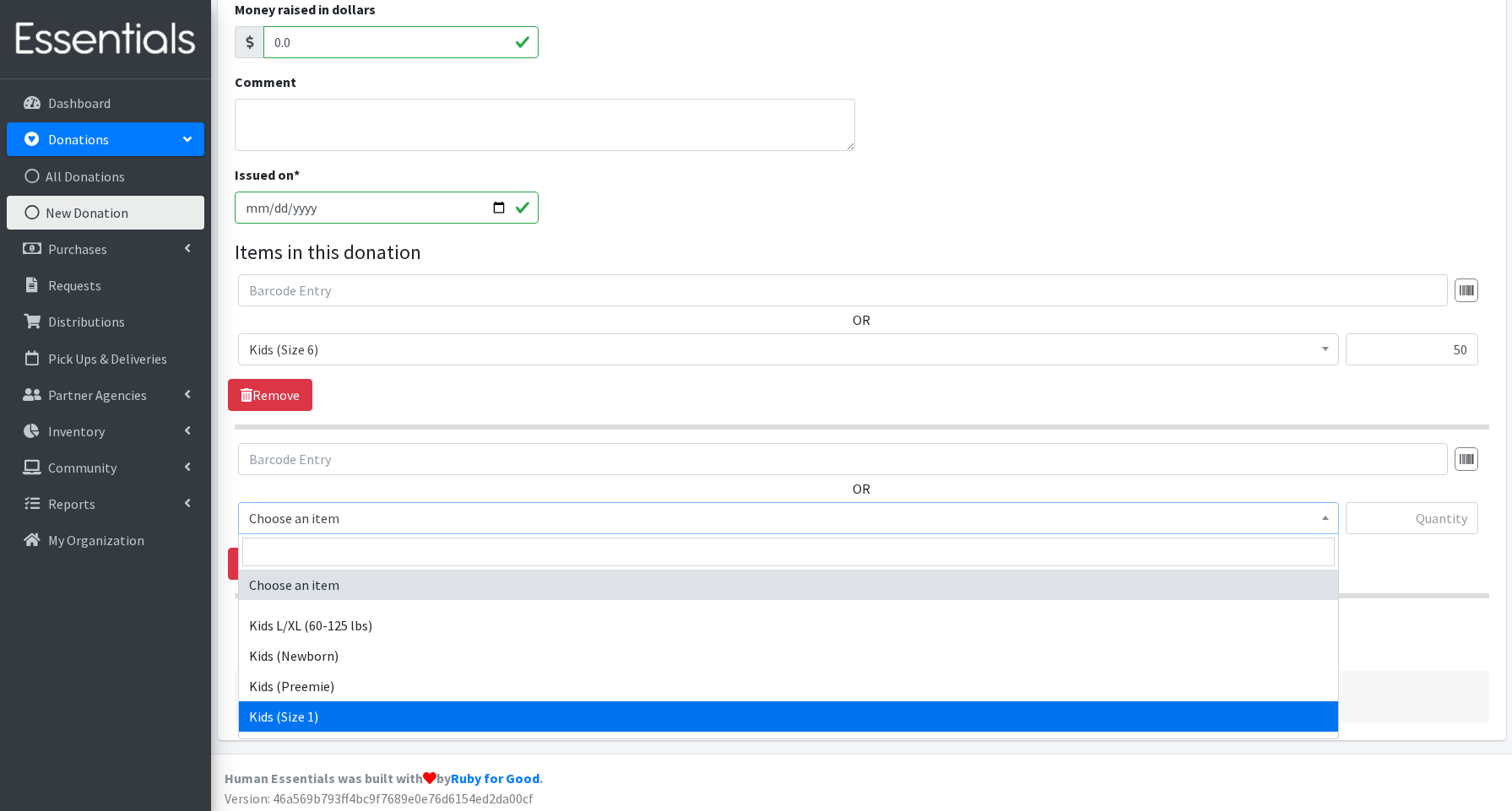
scroll to position [339, 0]
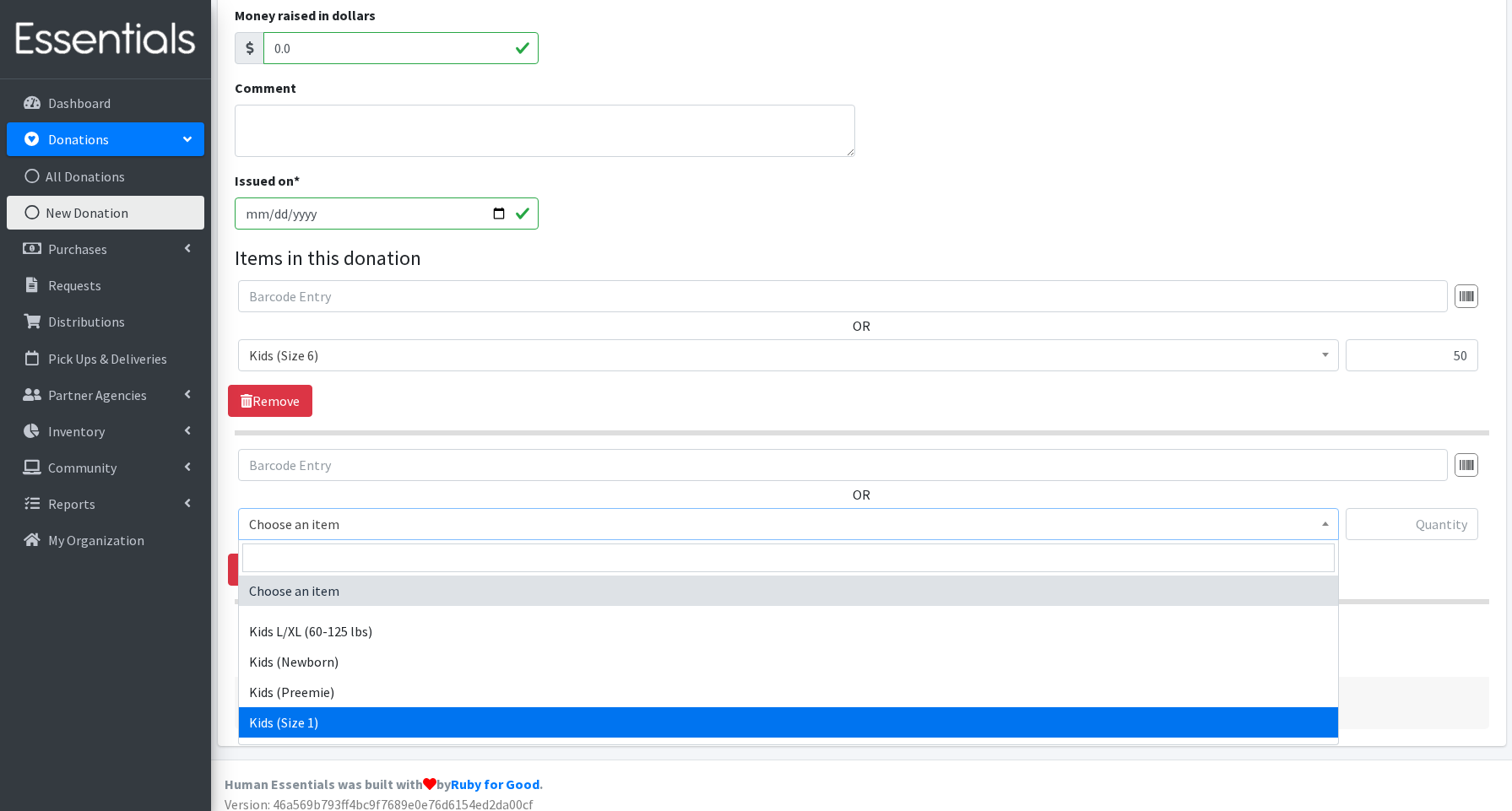
select select "3657"
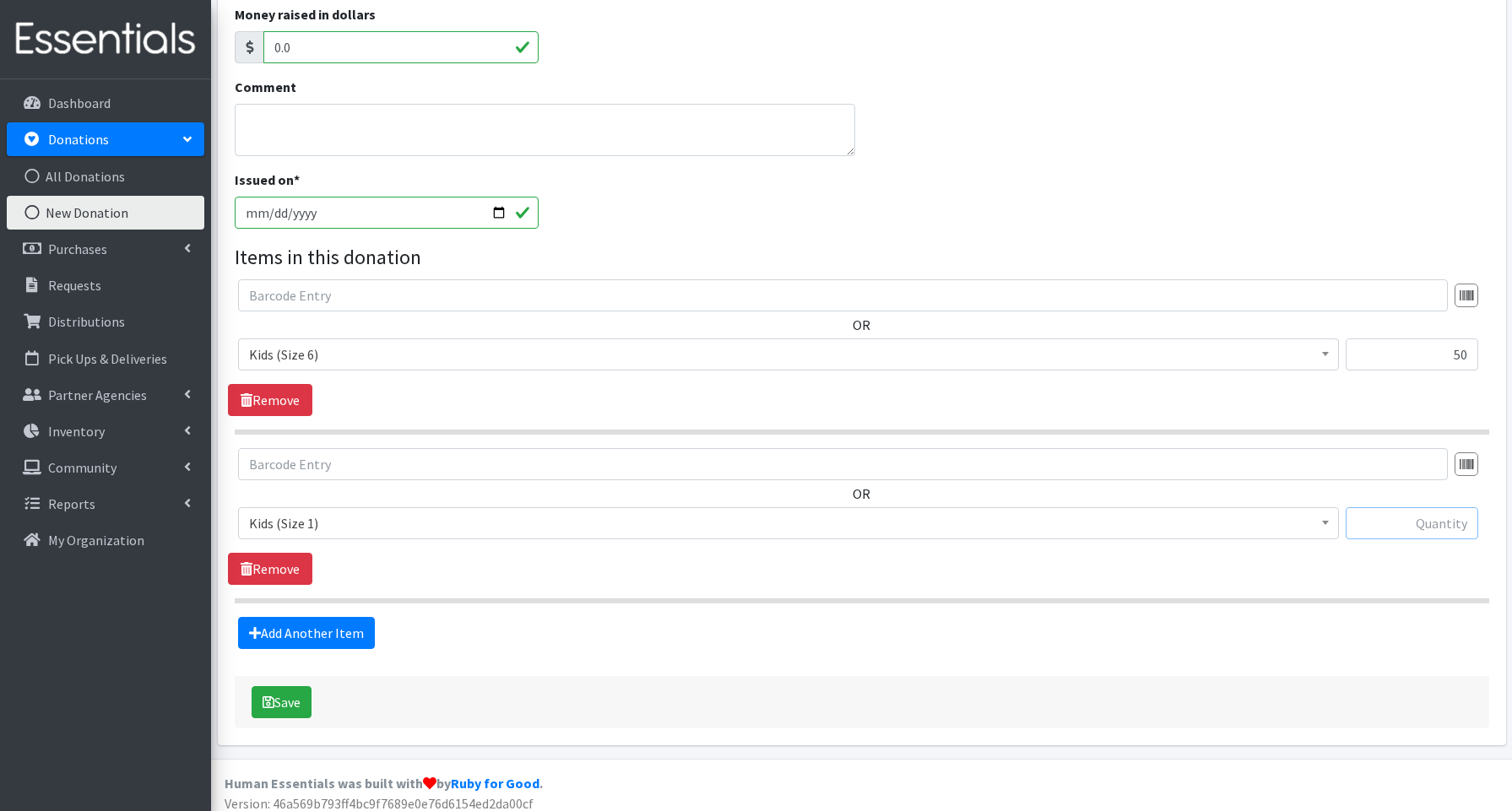
click at [1402, 521] on input "text" at bounding box center [1412, 523] width 133 height 32
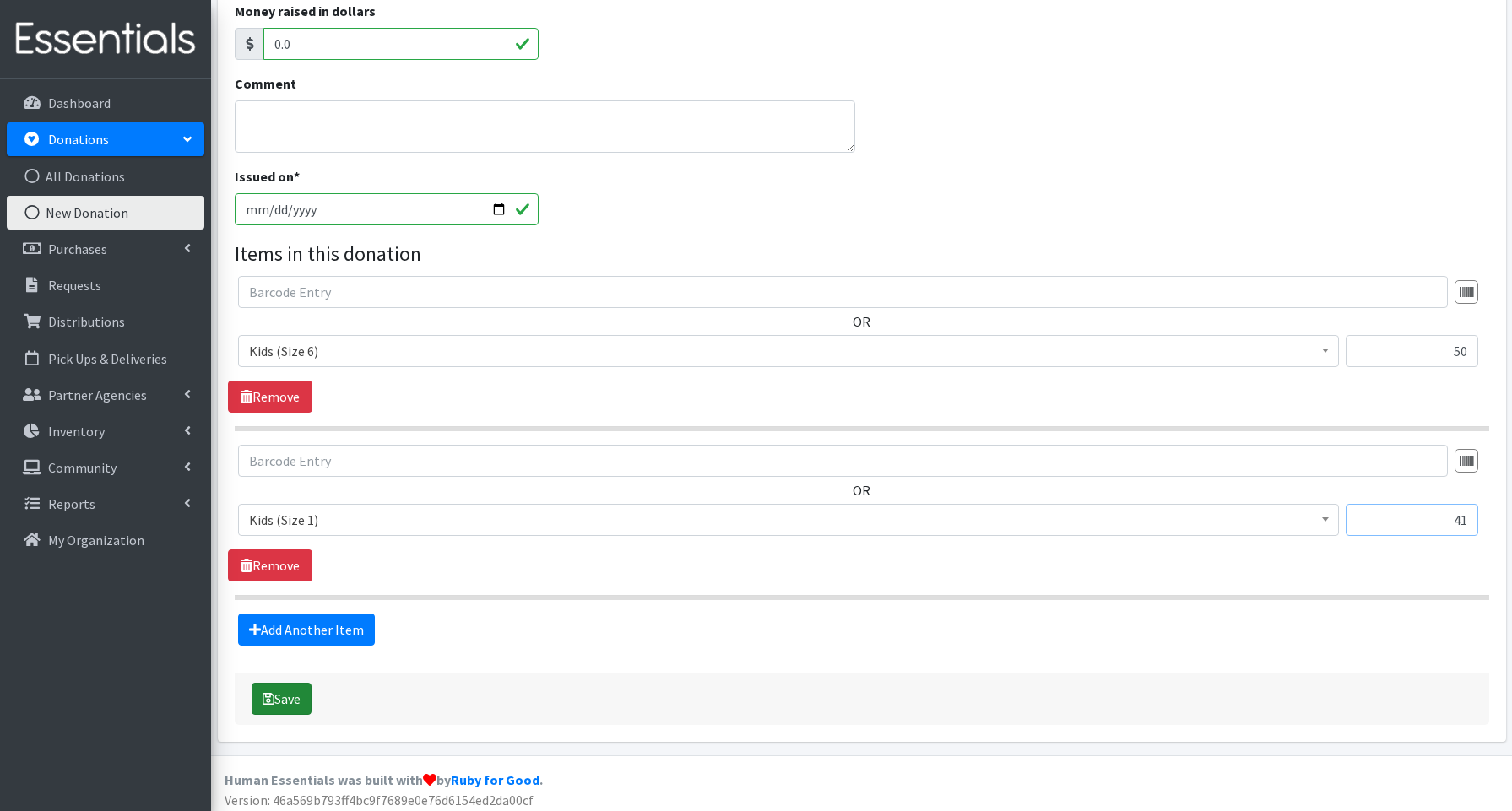
type input "41"
click at [303, 690] on button "Save" at bounding box center [281, 699] width 60 height 32
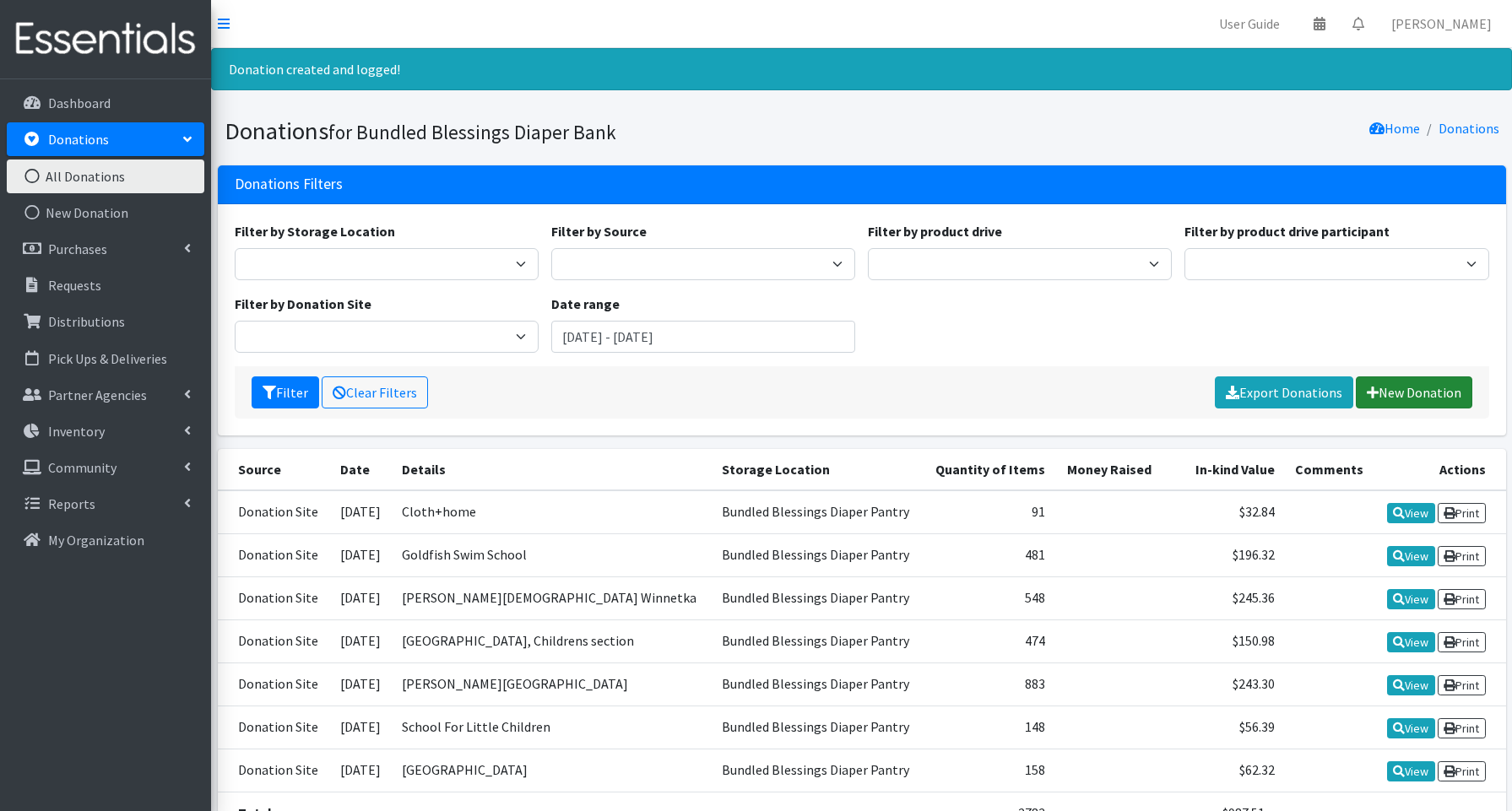
click at [1417, 387] on link "New Donation" at bounding box center [1414, 393] width 117 height 32
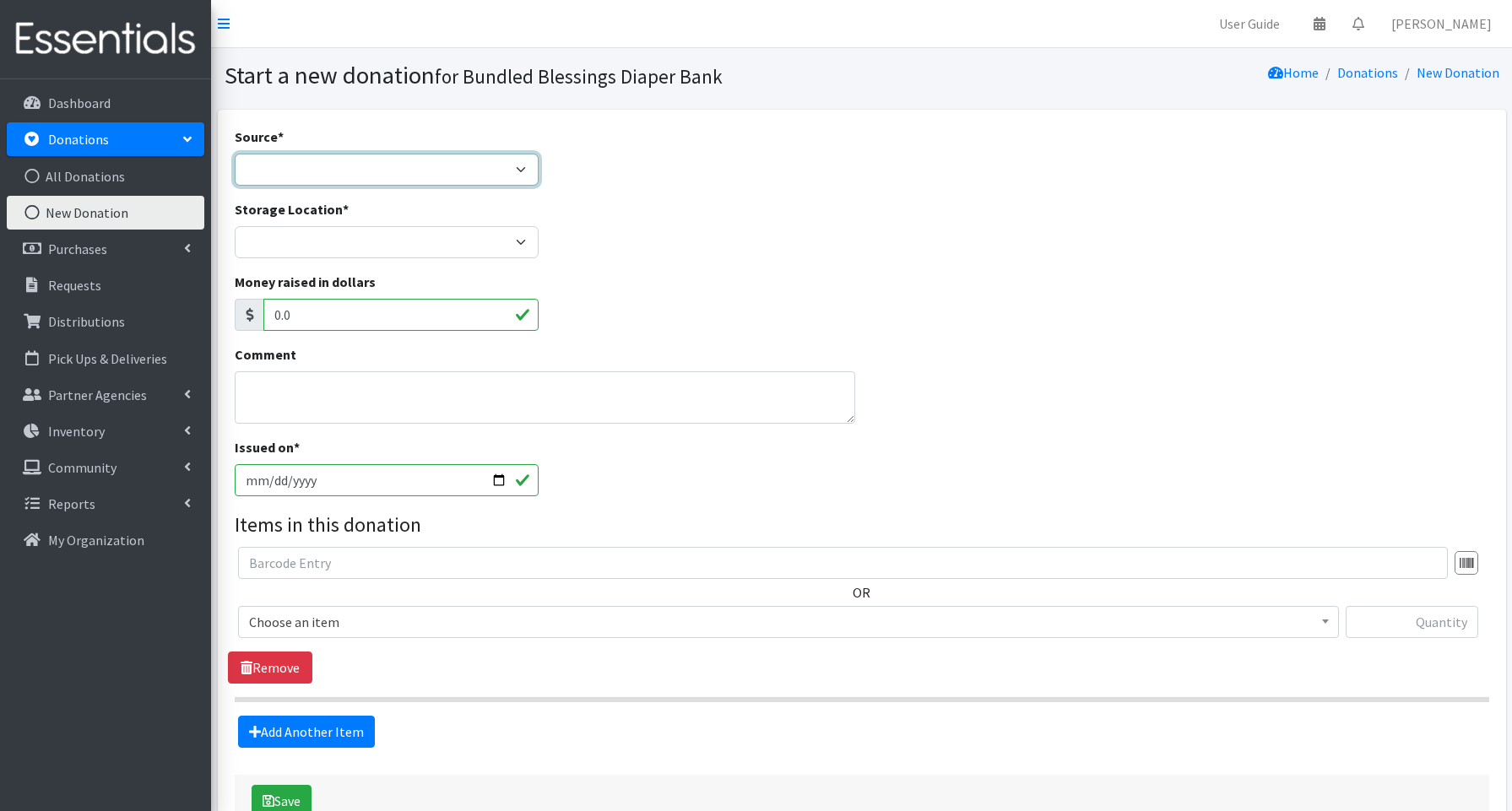
click at [274, 161] on select "Product Drive Manufacturer Donation Site Misc. Donation" at bounding box center [386, 170] width 304 height 32
select select "Donation Site"
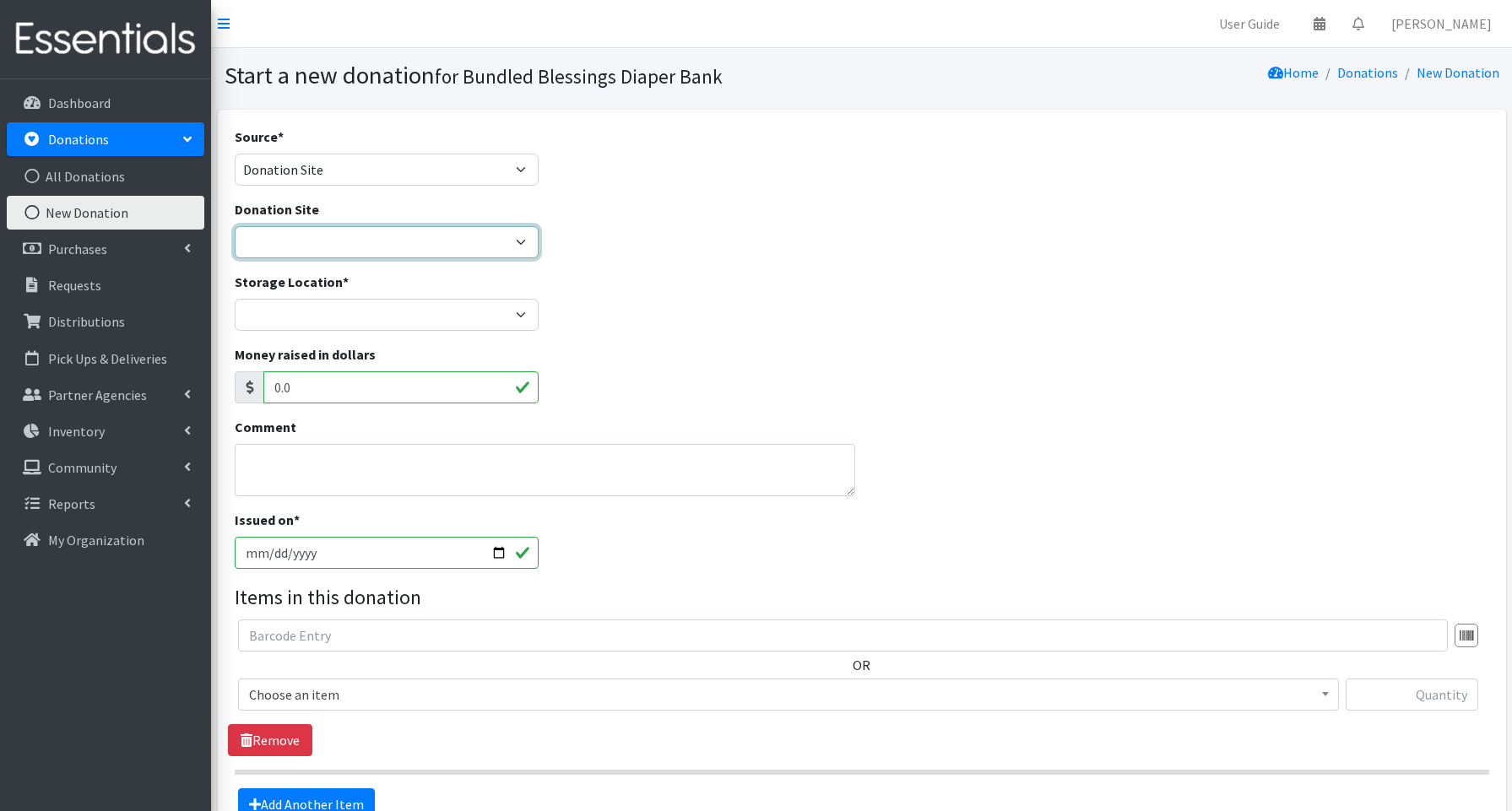
click at [282, 242] on select "Amazon Cherry Preschool [PERSON_NAME][DEMOGRAPHIC_DATA] Winnetka Cloth+home Cov…" at bounding box center [386, 243] width 304 height 32
select select "1038"
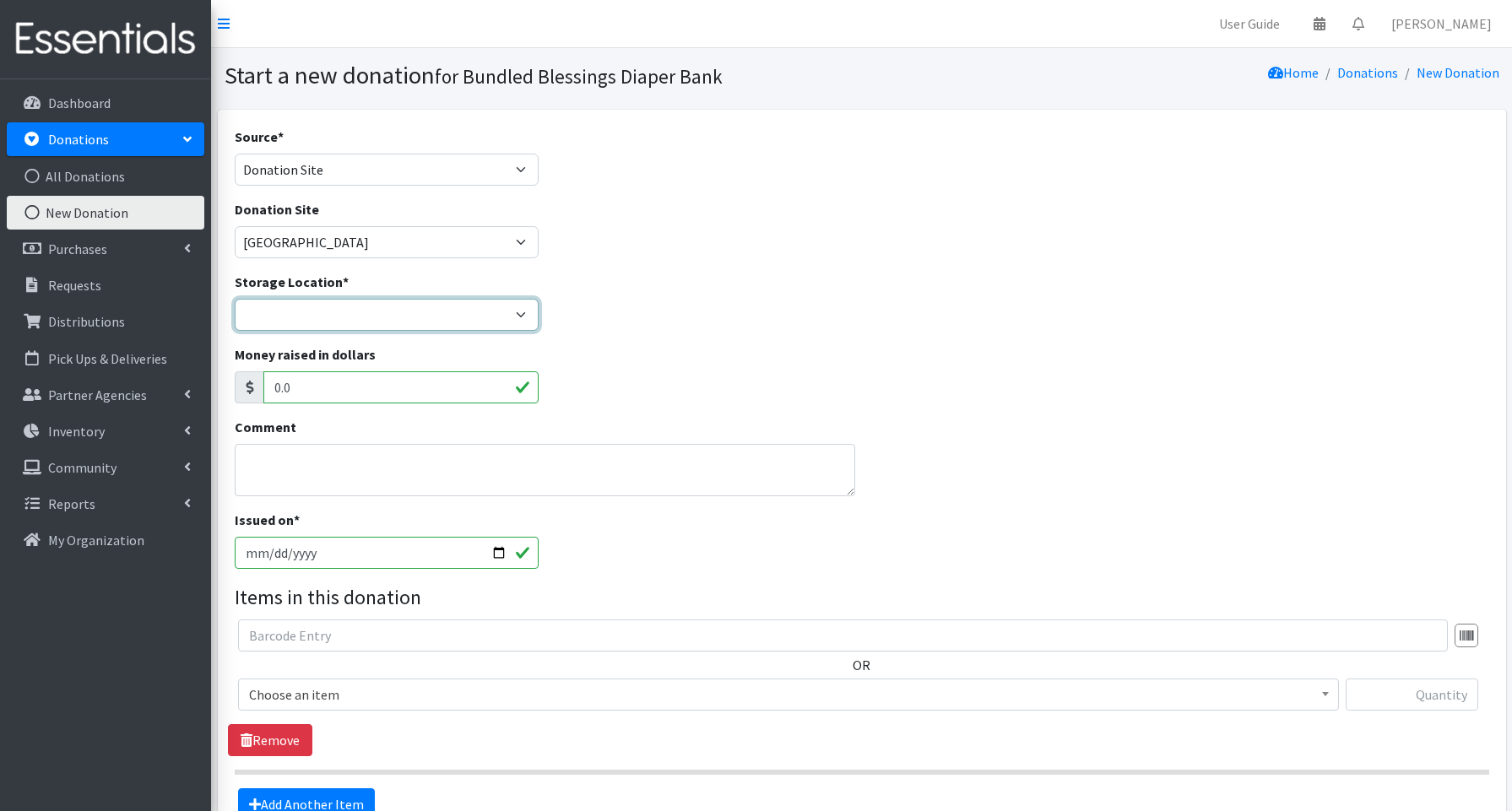
click at [262, 315] on select "Bundled Blessings Diaper Pantry" at bounding box center [386, 315] width 304 height 32
select select "79"
click at [494, 549] on input "[DATE]" at bounding box center [386, 553] width 304 height 32
type input "[DATE]"
click at [286, 691] on span "Choose an item" at bounding box center [788, 694] width 1079 height 24
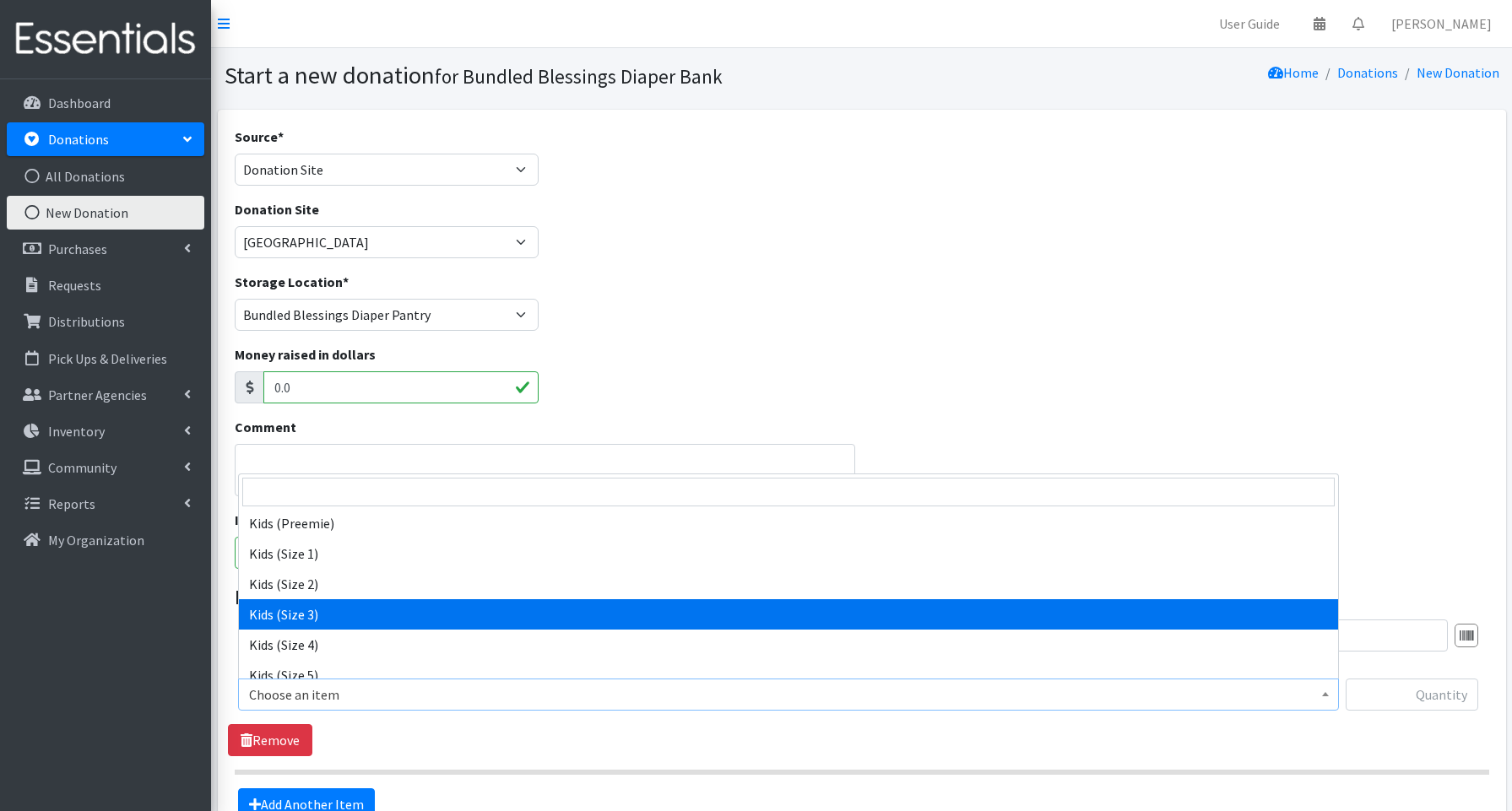
scroll to position [107, 0]
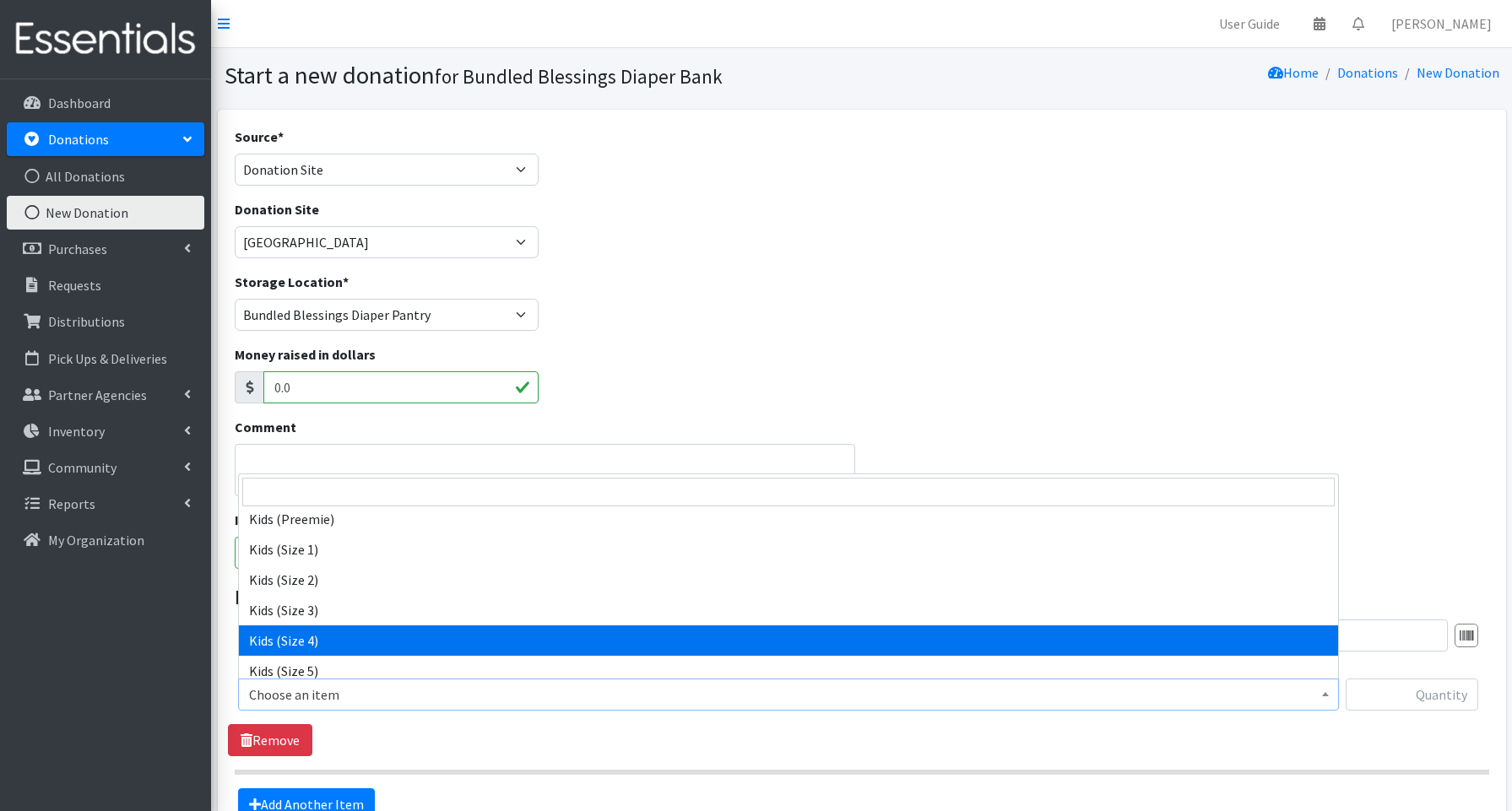
select select "3650"
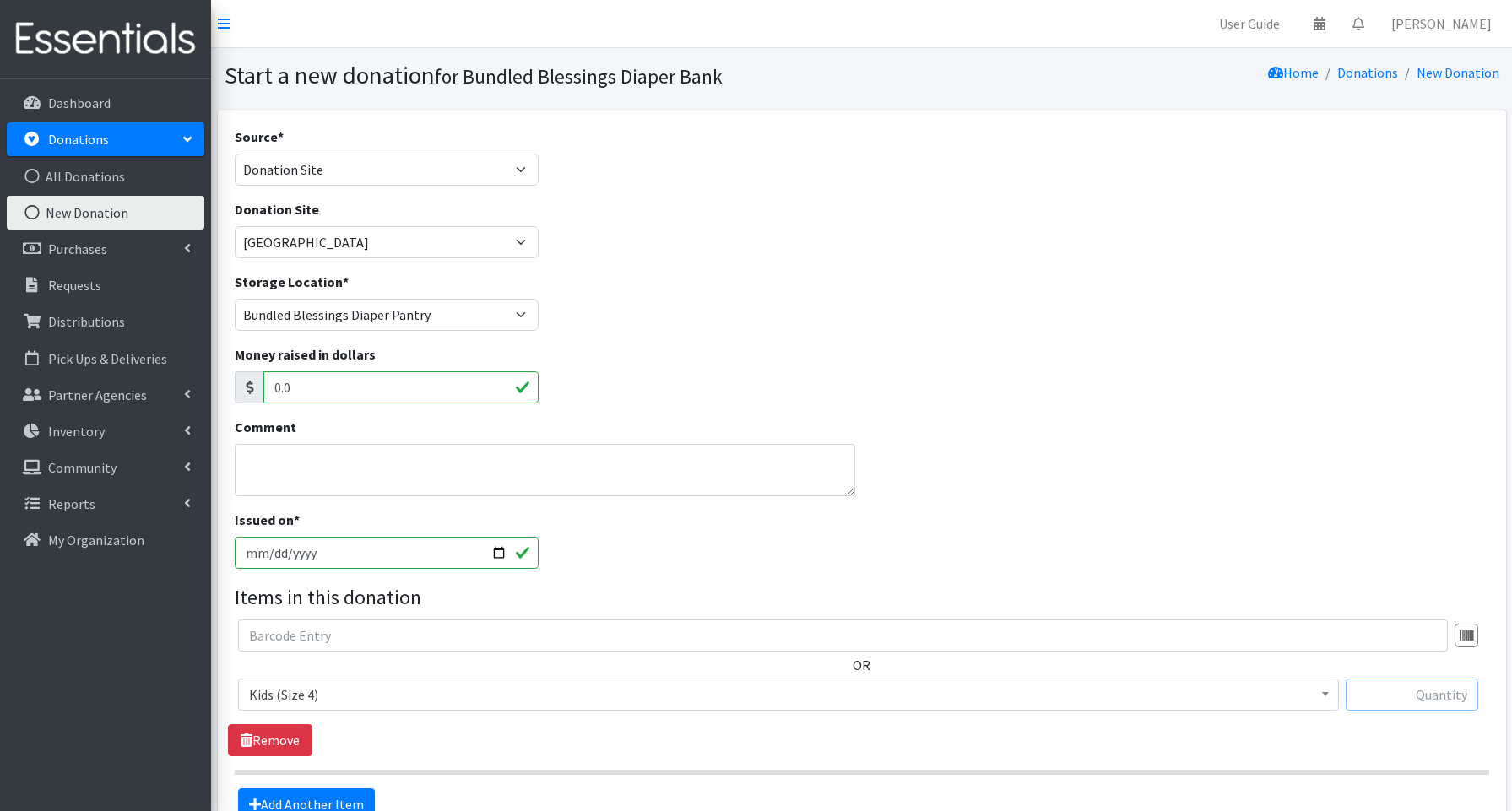
click at [1388, 685] on input "text" at bounding box center [1412, 695] width 133 height 32
type input "147"
click at [318, 796] on link "Add Another Item" at bounding box center [306, 804] width 136 height 32
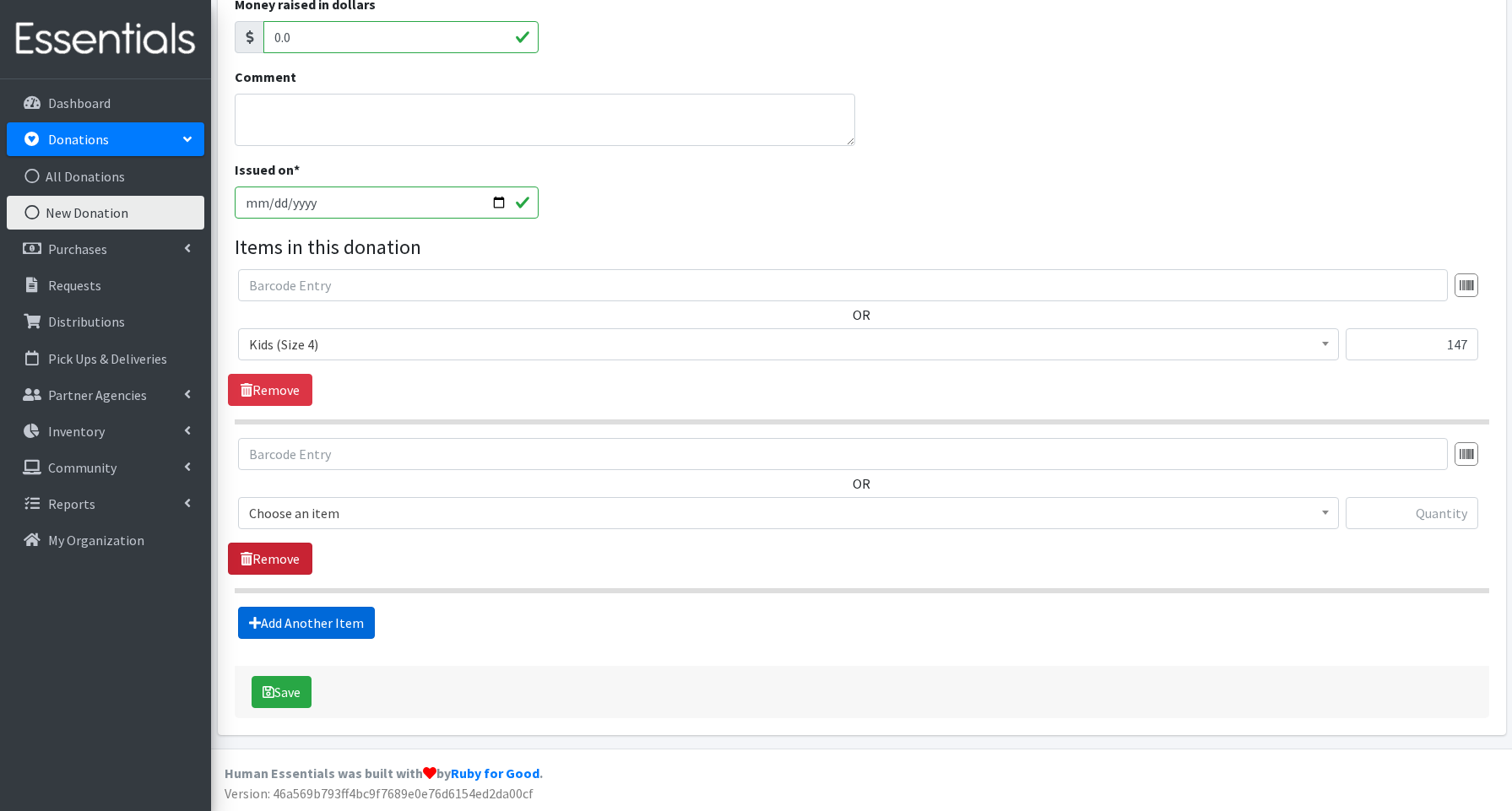
scroll to position [350, 0]
click at [295, 509] on span "Choose an item" at bounding box center [788, 513] width 1079 height 24
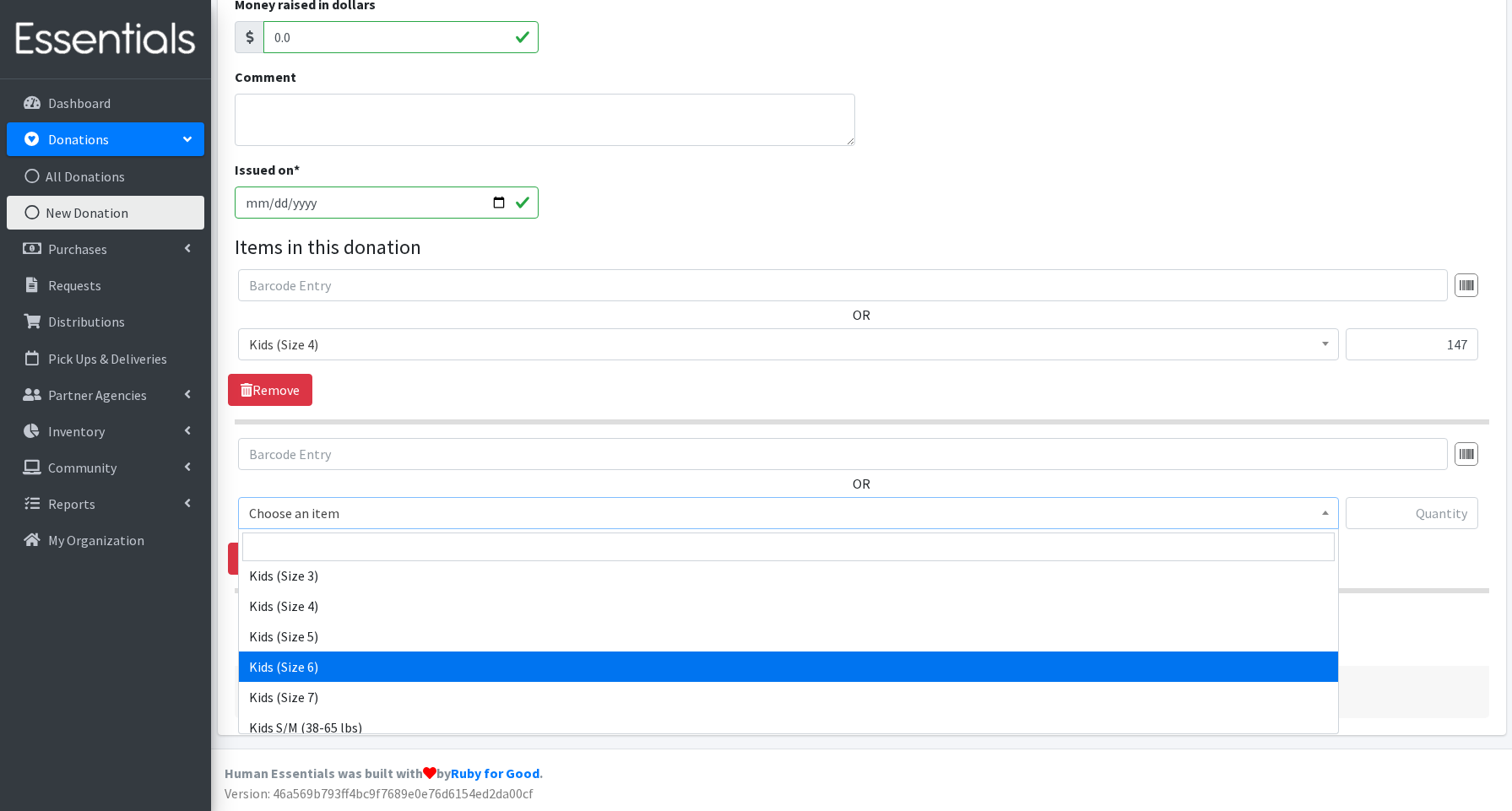
scroll to position [204, 0]
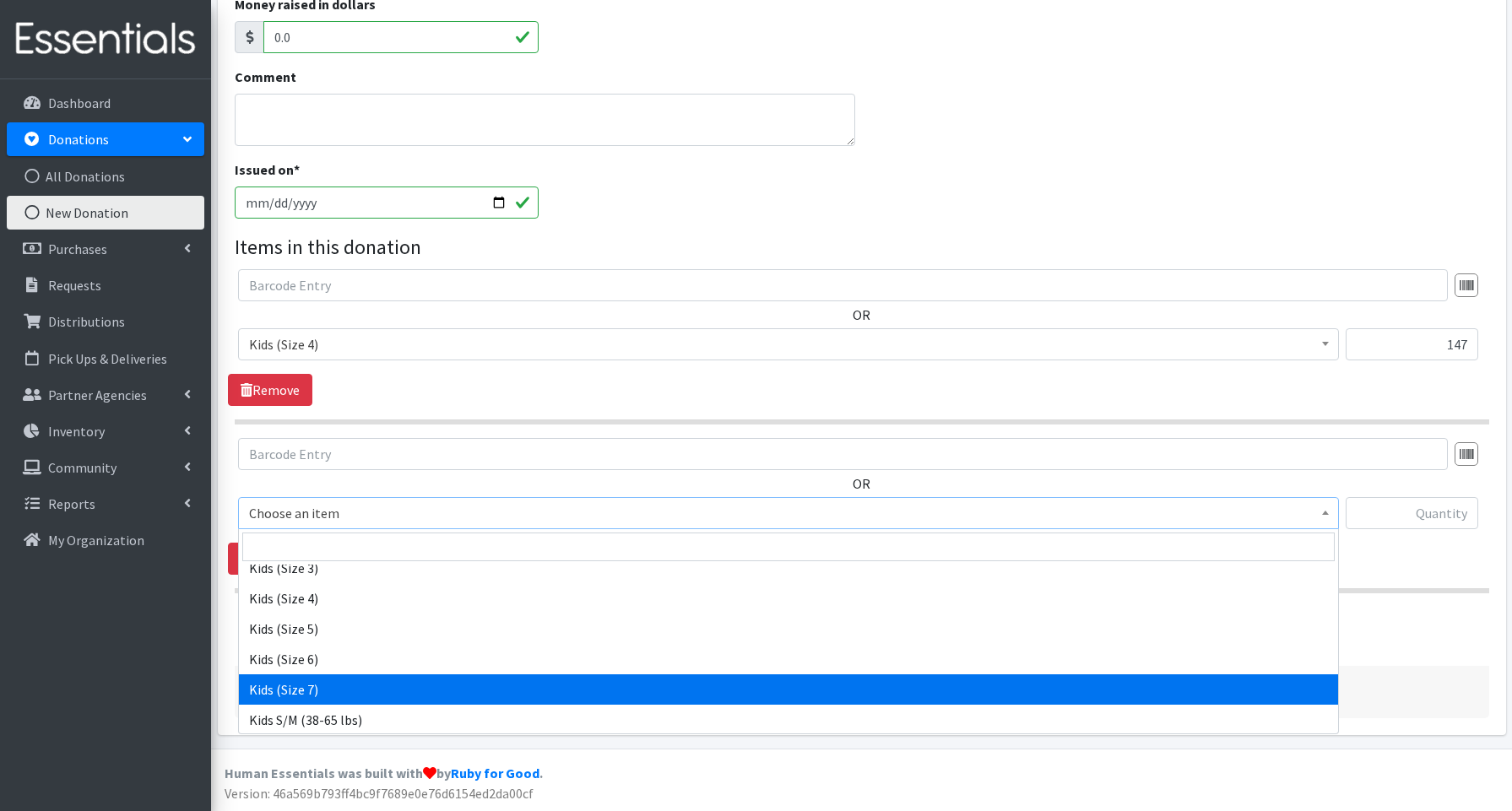
select select "3695"
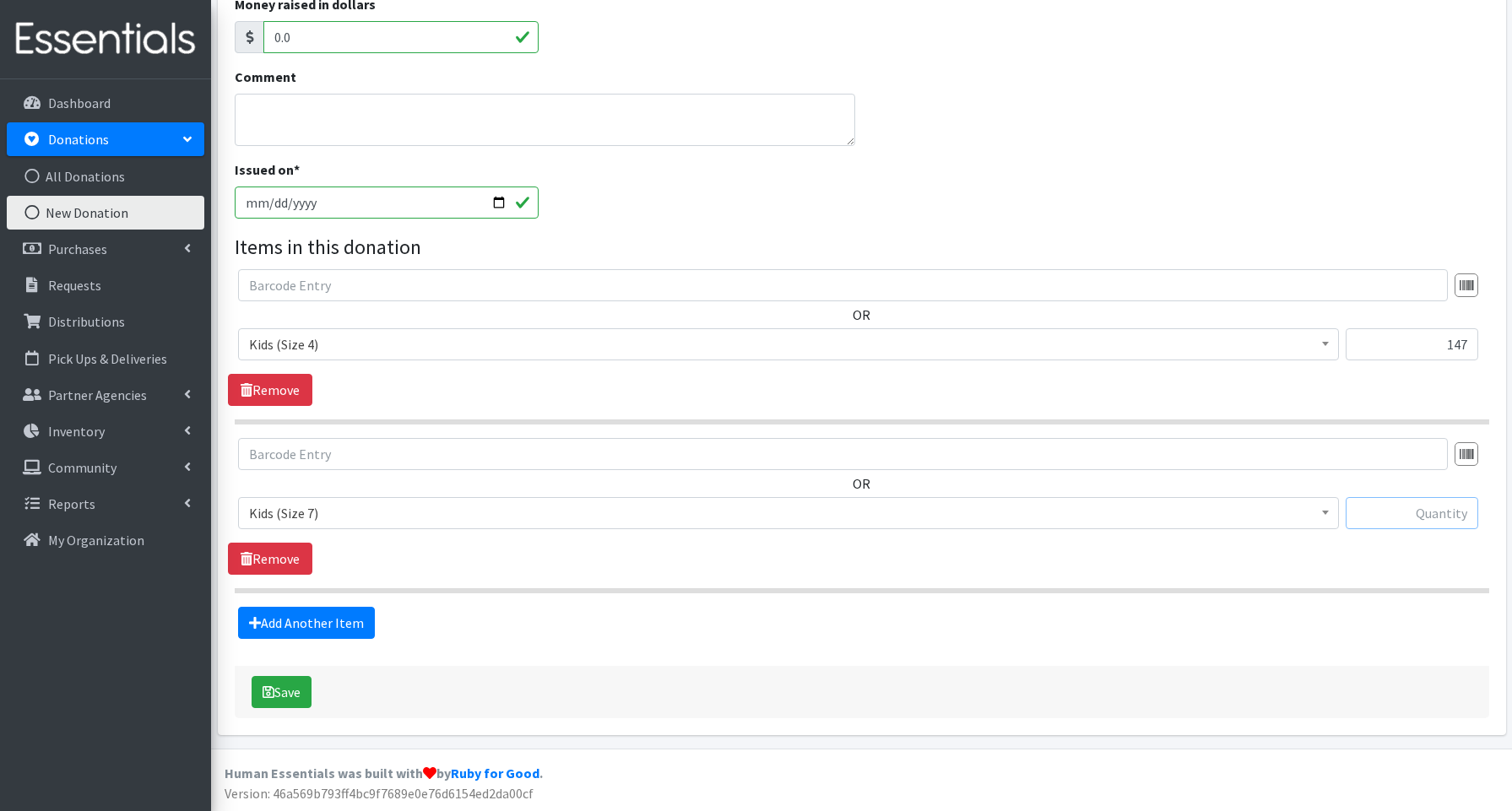
click at [1433, 507] on input "text" at bounding box center [1412, 514] width 133 height 32
type input "35"
click at [305, 691] on button "Save" at bounding box center [281, 693] width 60 height 32
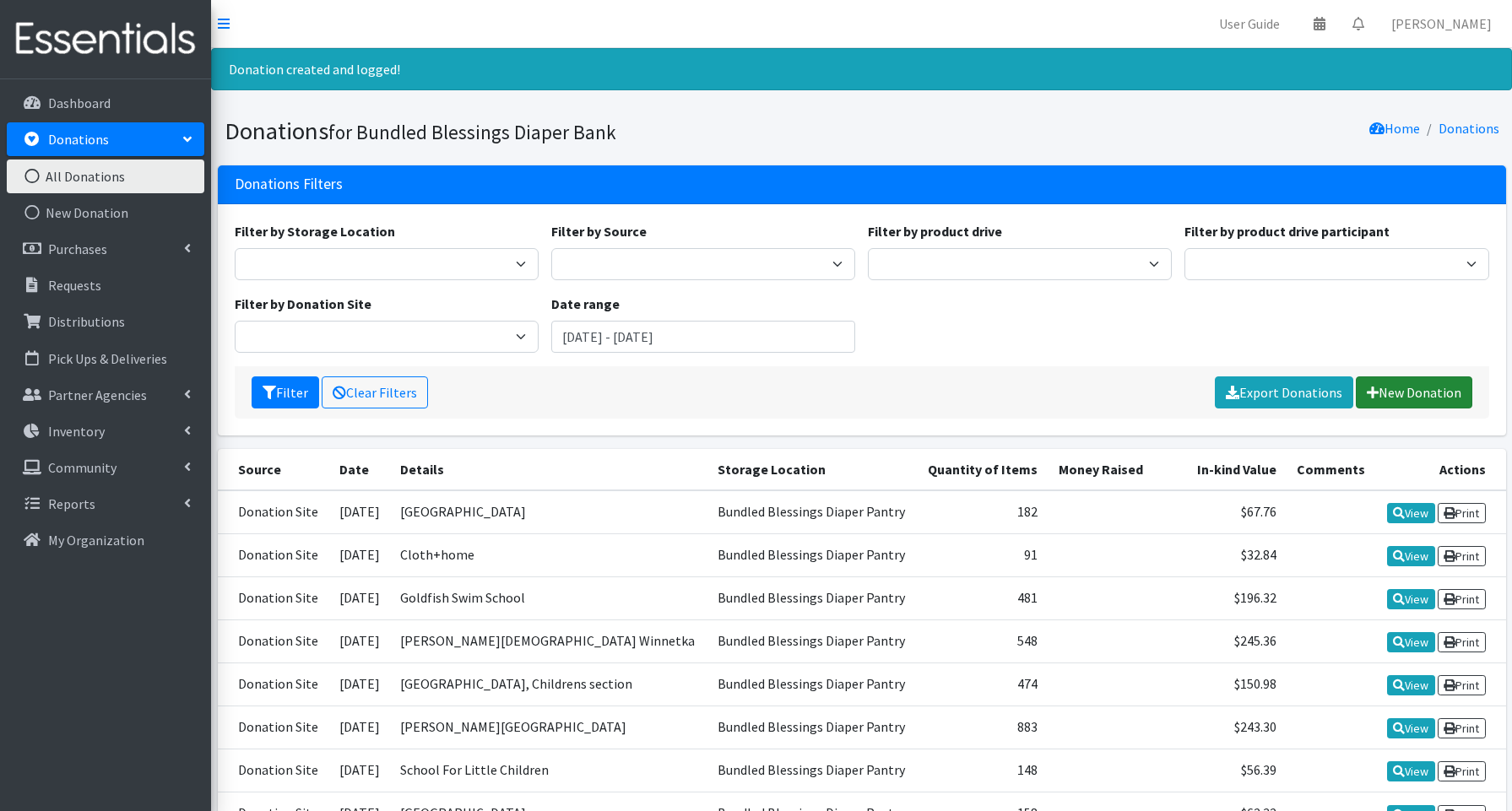
drag, startPoint x: 1452, startPoint y: 386, endPoint x: 1342, endPoint y: 343, distance: 118.1
click at [1452, 386] on link "New Donation" at bounding box center [1414, 393] width 117 height 32
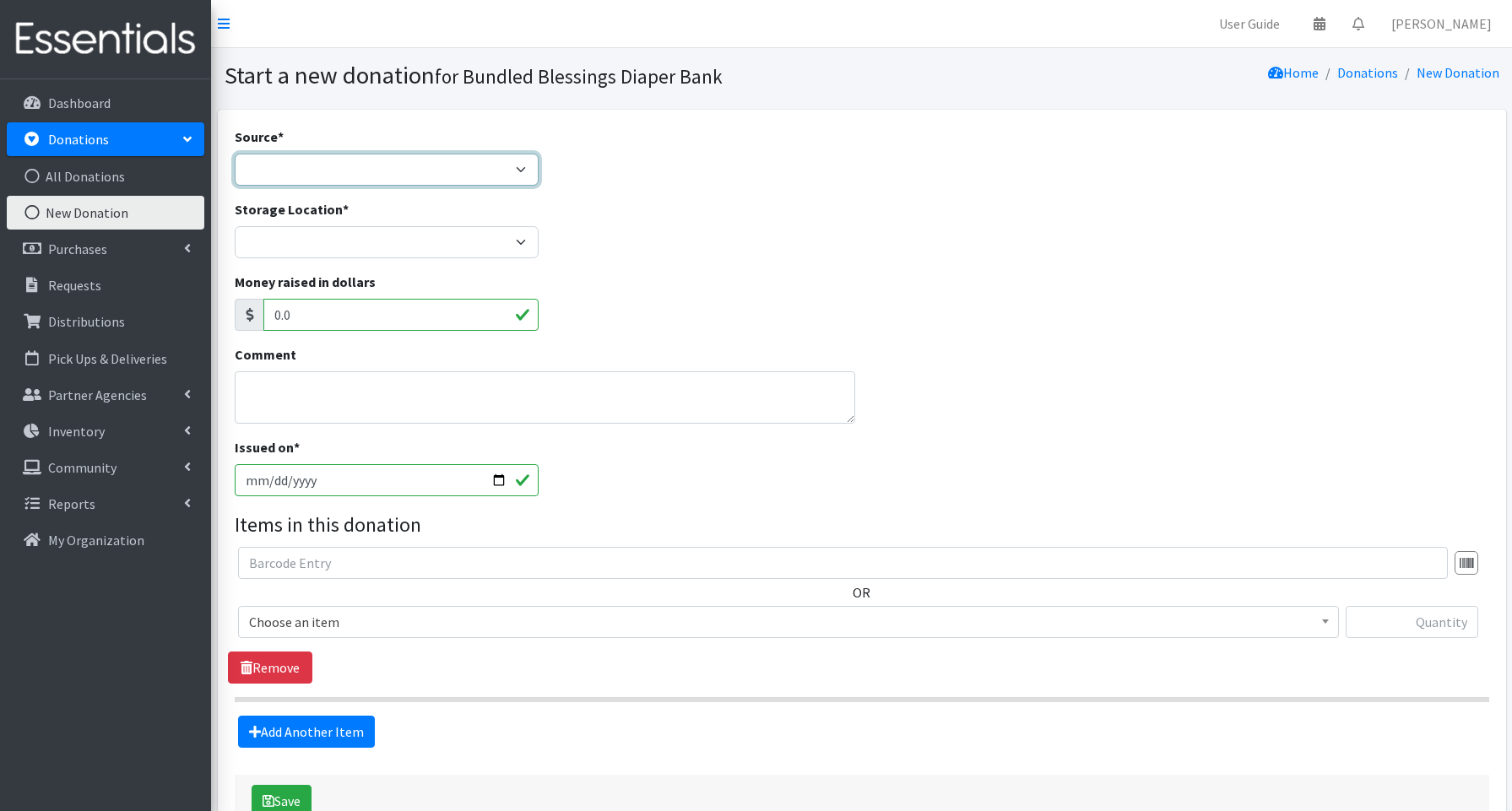
click at [351, 170] on select "Product Drive Manufacturer Donation Site Misc. Donation" at bounding box center [386, 170] width 304 height 32
select select "Donation Site"
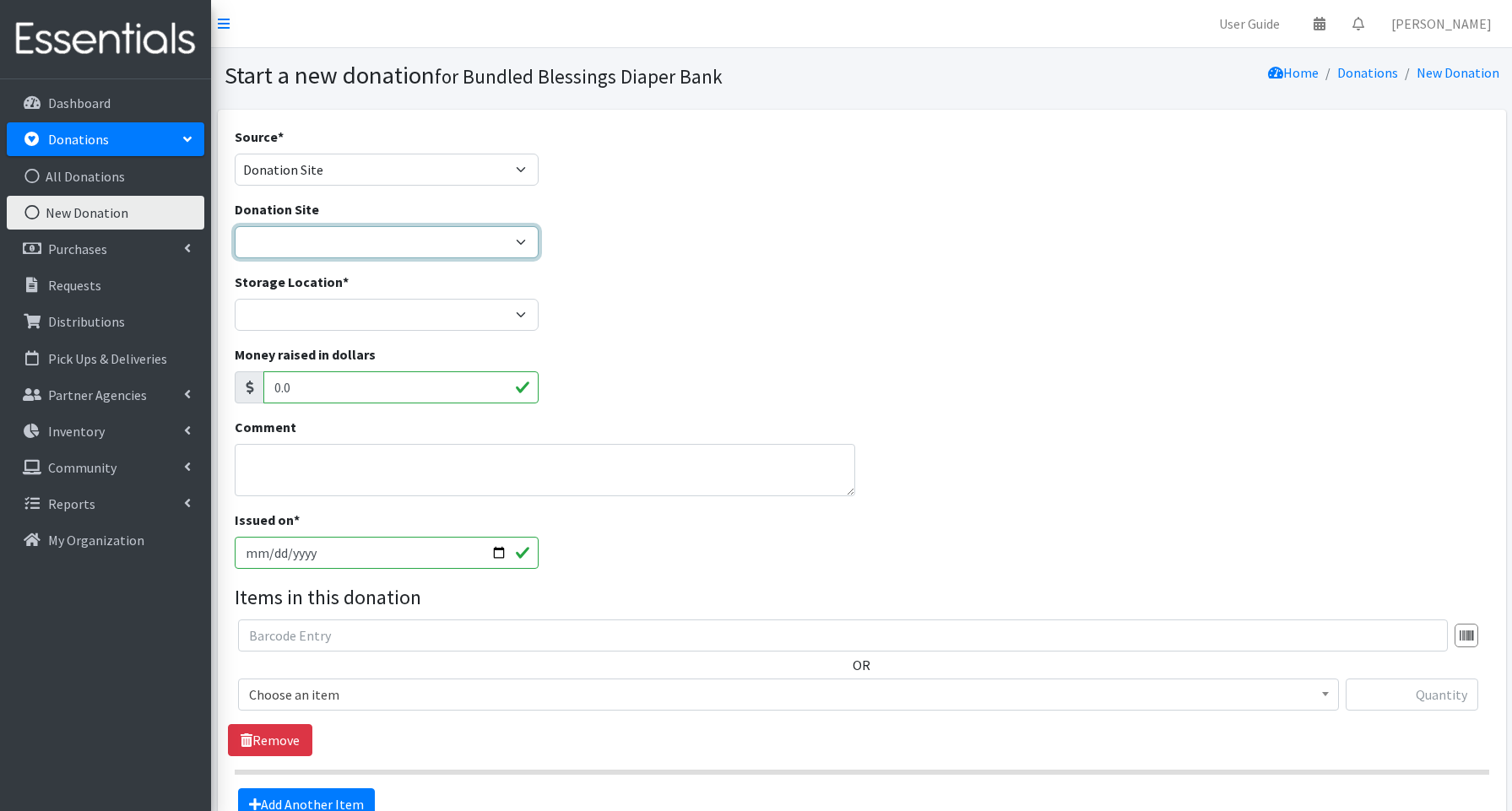
click at [311, 243] on select "Amazon Cherry Preschool [PERSON_NAME][DEMOGRAPHIC_DATA] Winnetka Cloth+home Cov…" at bounding box center [386, 243] width 304 height 32
select select "1062"
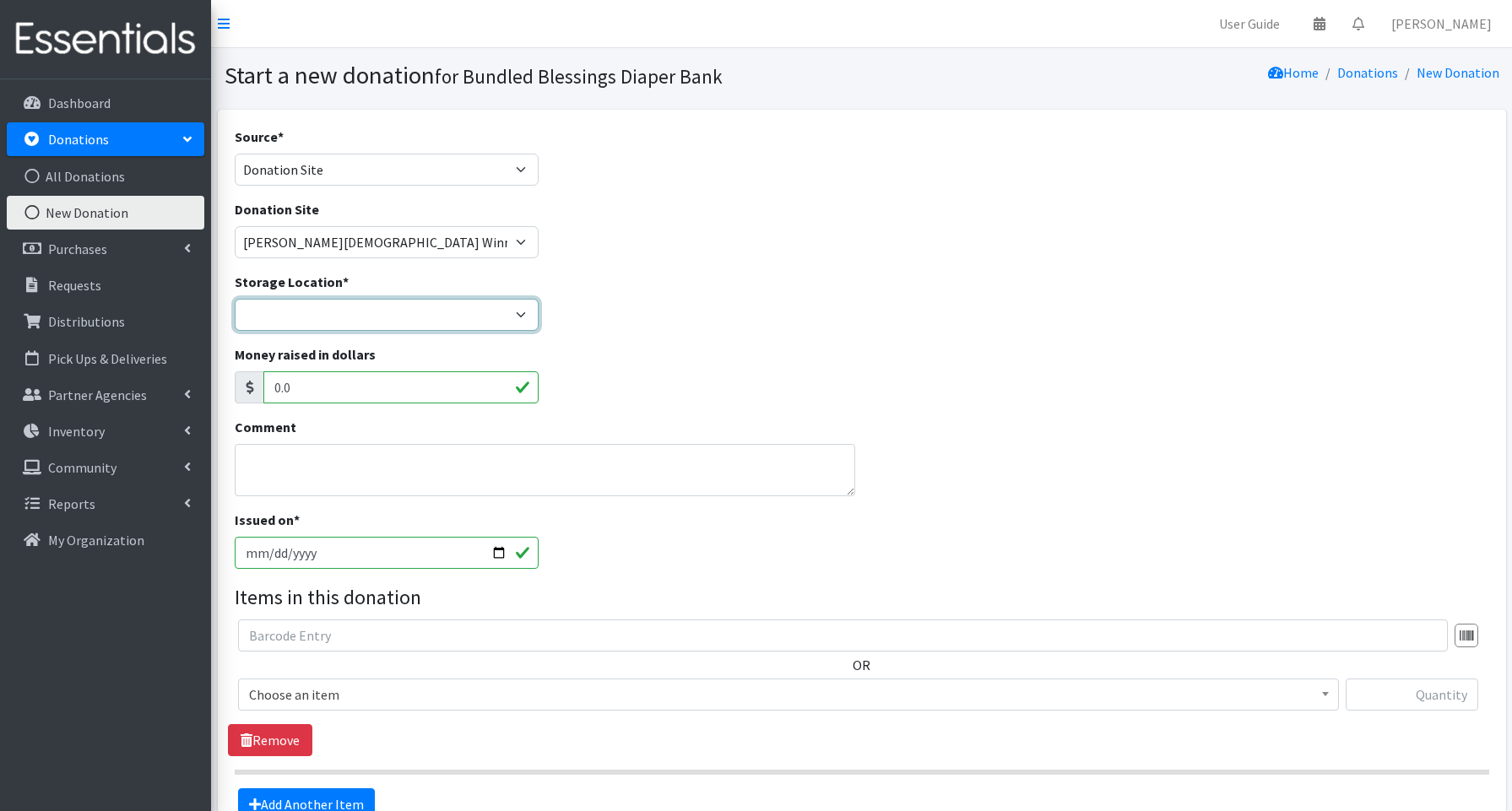
click at [311, 318] on select "Bundled Blessings Diaper Pantry" at bounding box center [386, 315] width 304 height 32
select select "79"
click at [496, 550] on input "2025-08-20" at bounding box center [386, 553] width 304 height 32
type input "[DATE]"
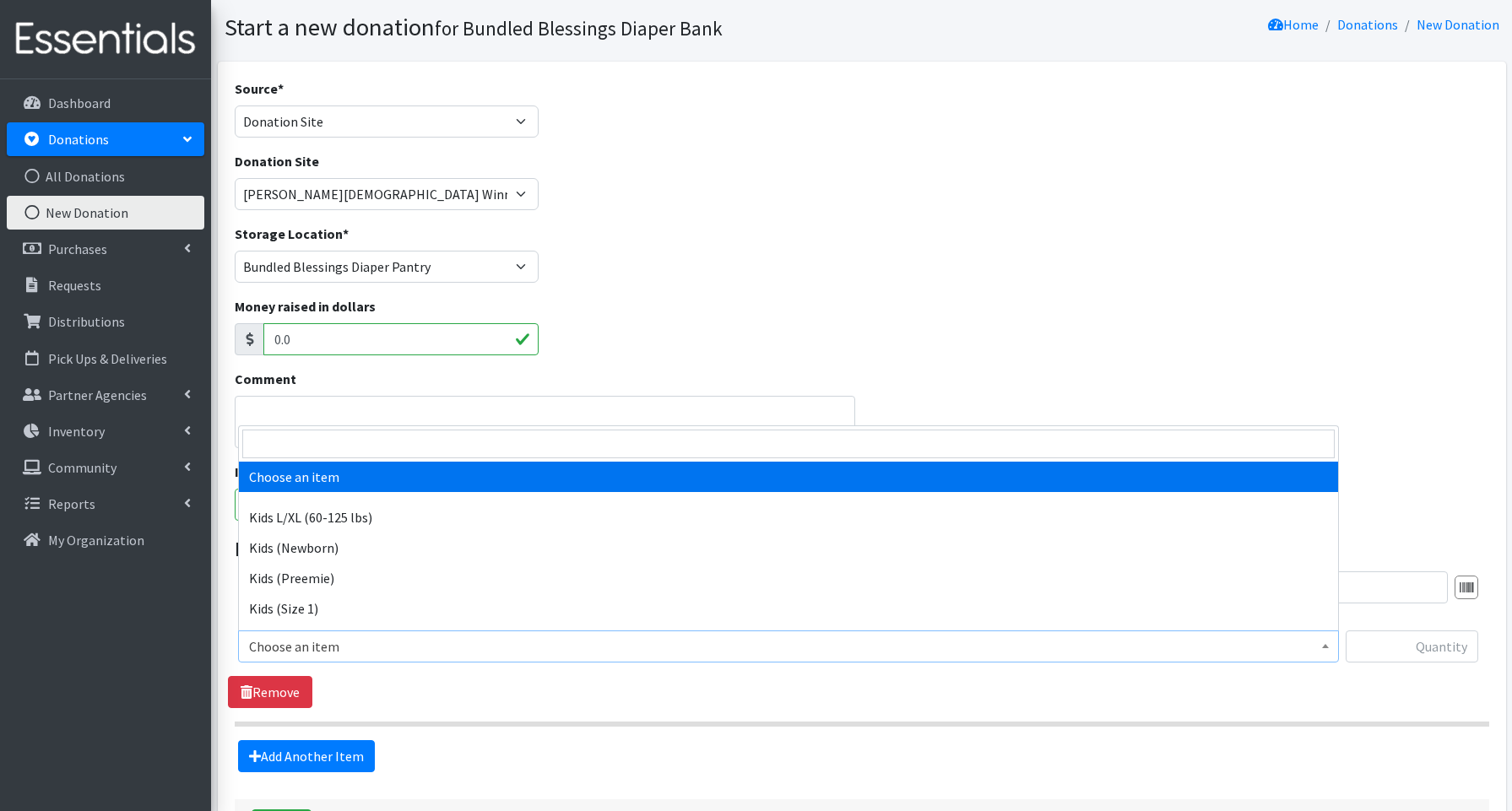
click at [303, 647] on span "Choose an item" at bounding box center [788, 647] width 1079 height 24
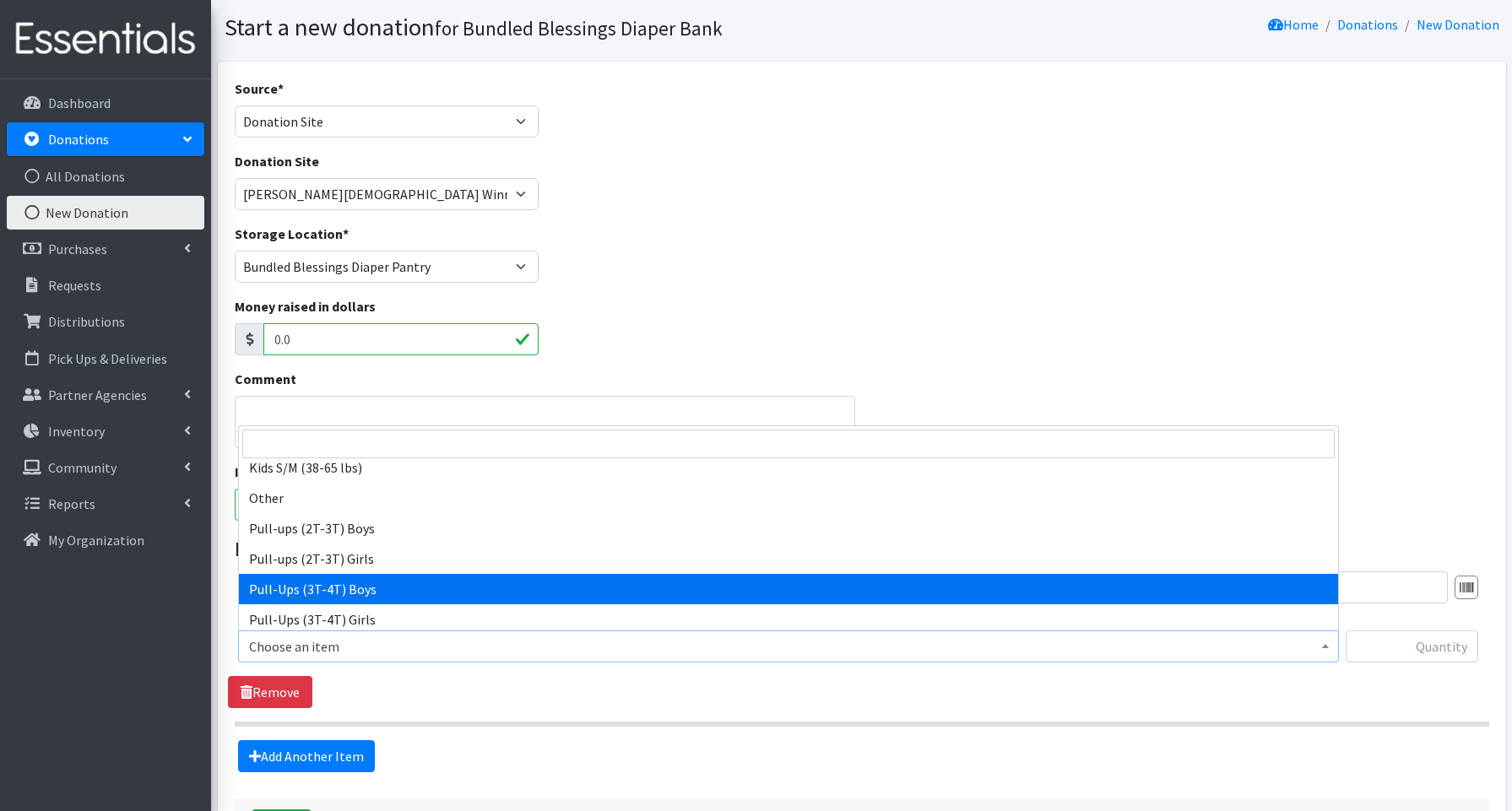
scroll to position [354, 0]
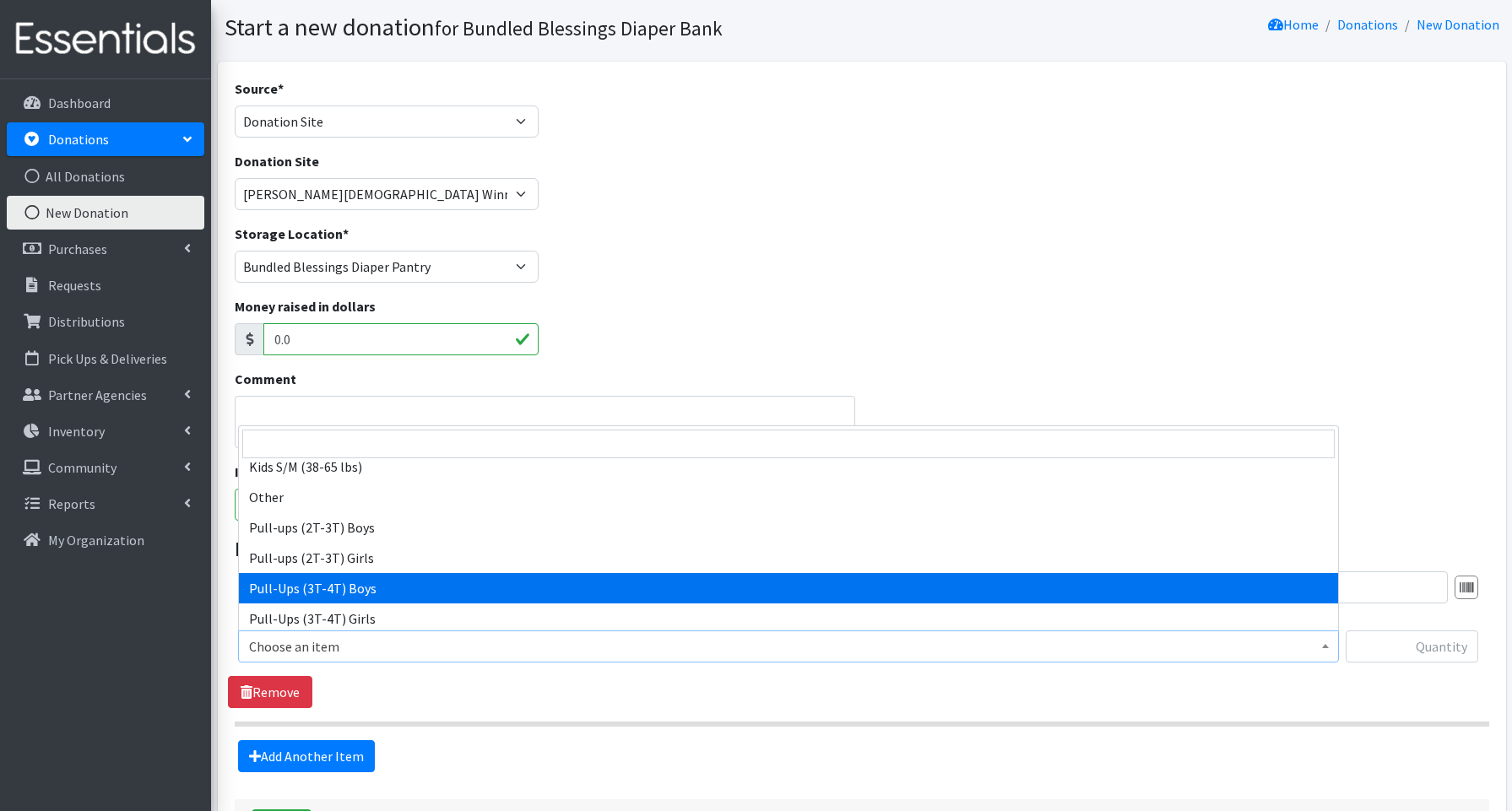
select select "3690"
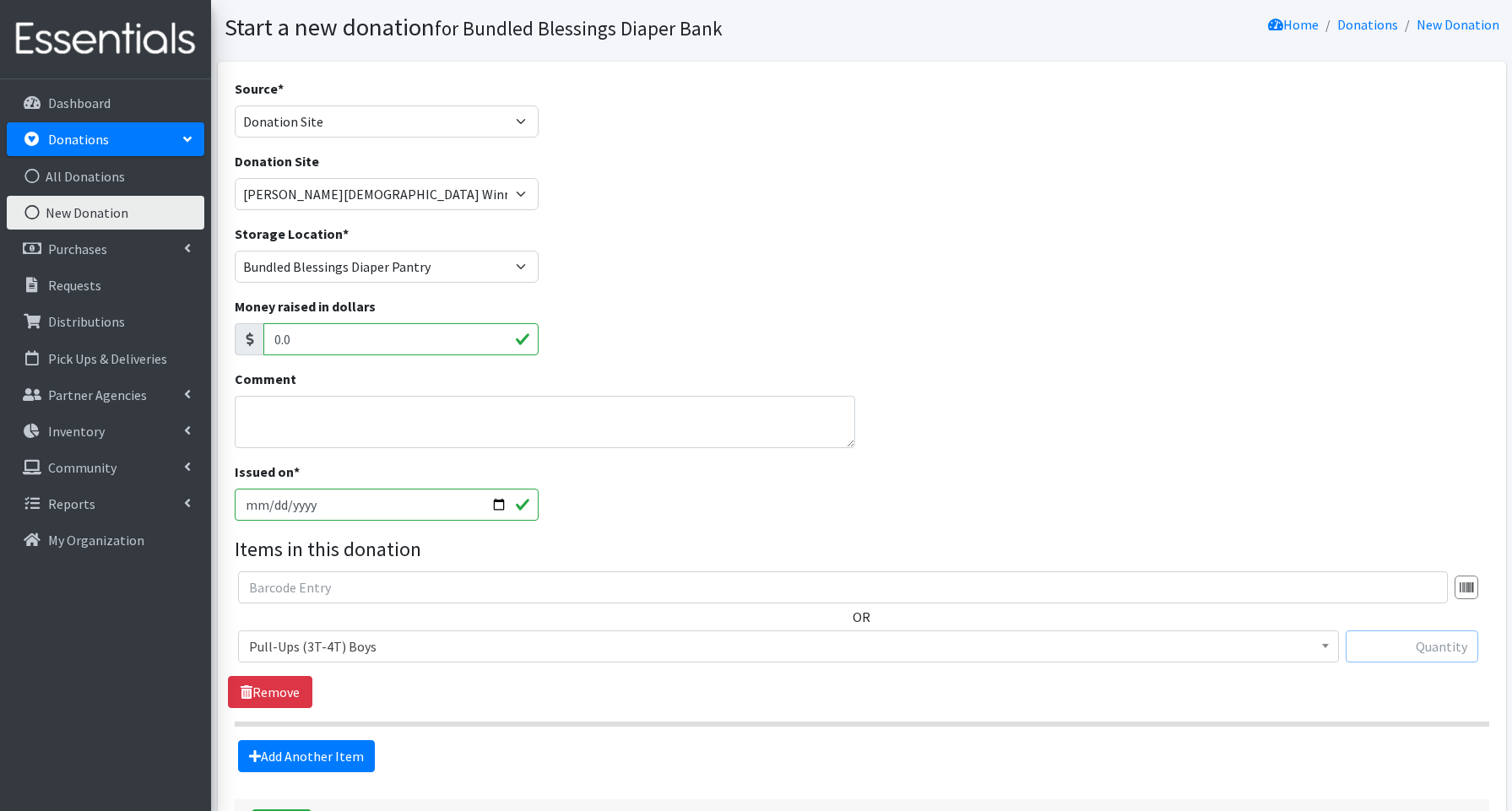
click at [1362, 647] on input "text" at bounding box center [1412, 647] width 133 height 32
type input "58"
click at [312, 758] on link "Add Another Item" at bounding box center [306, 756] width 136 height 32
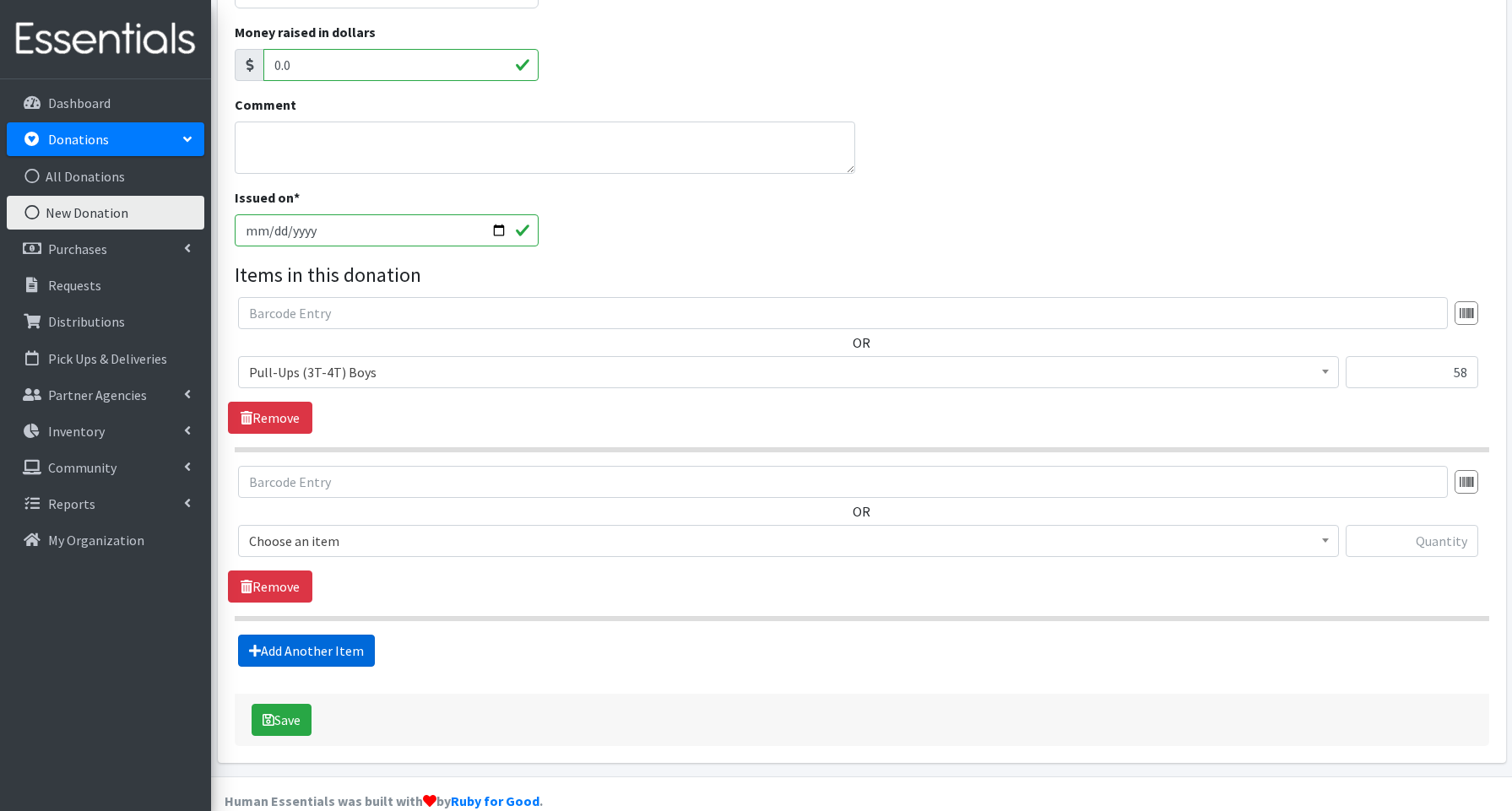
scroll to position [350, 0]
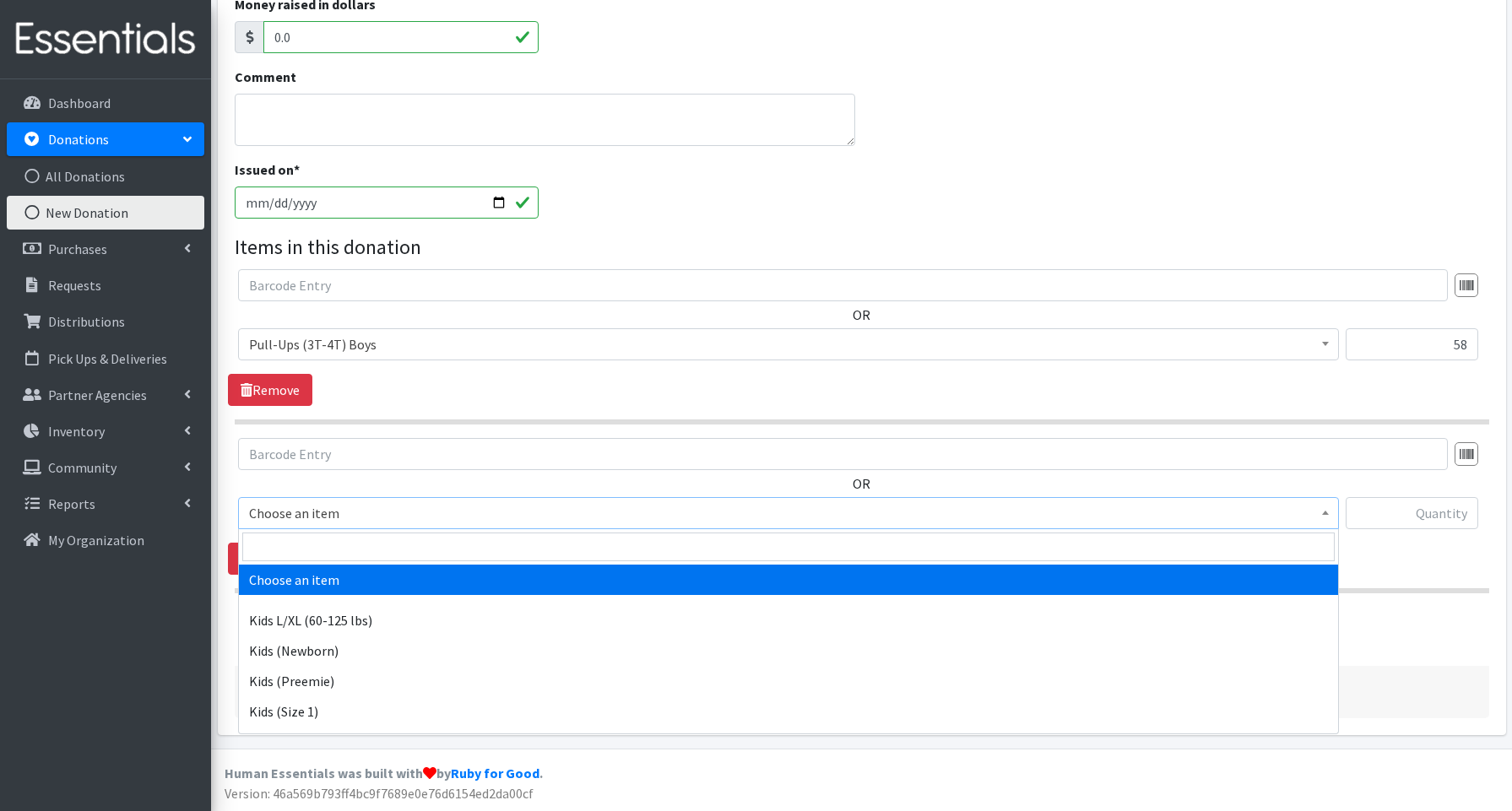
click at [317, 512] on span "Choose an item" at bounding box center [788, 513] width 1079 height 24
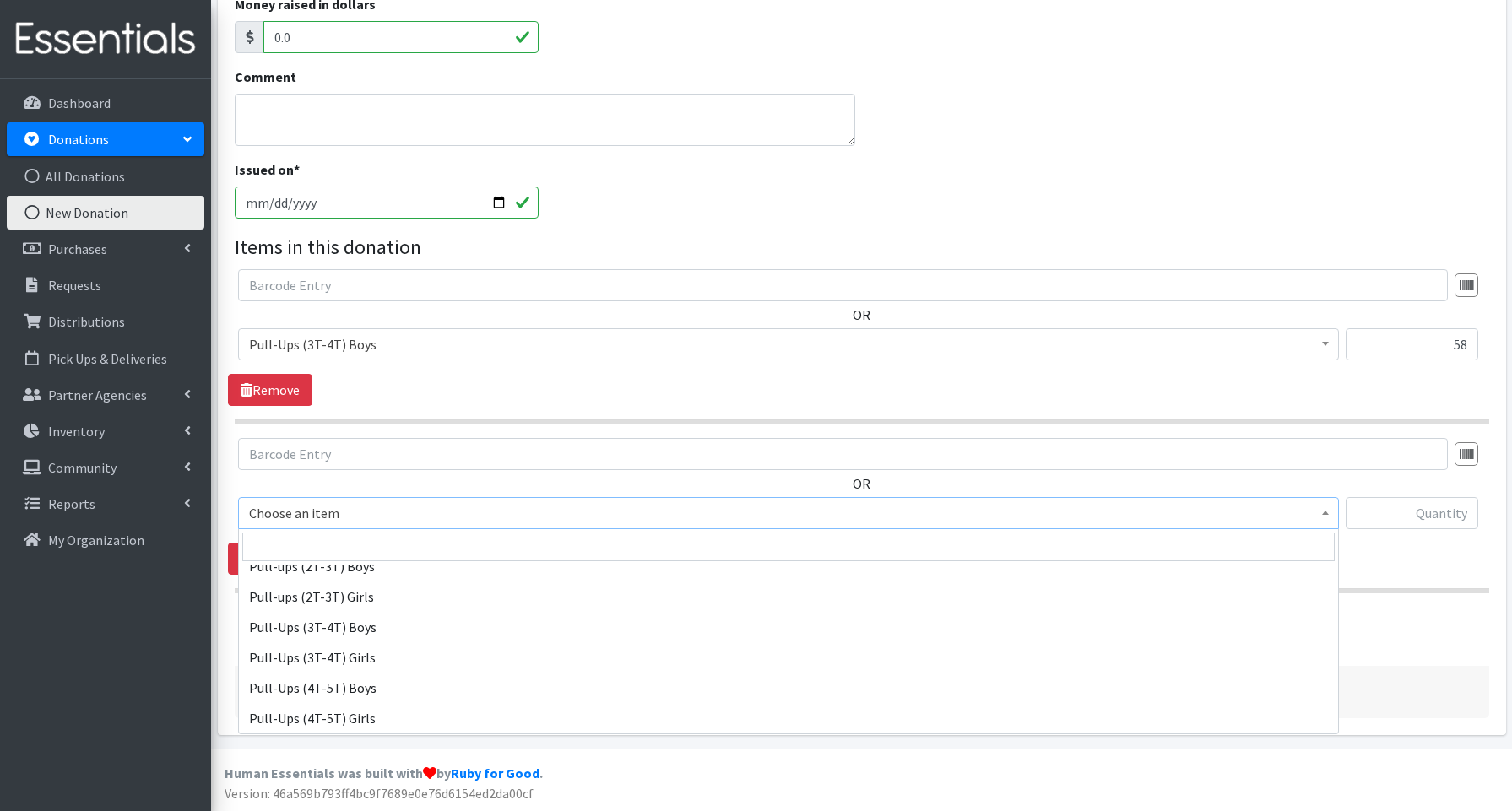
scroll to position [417, 0]
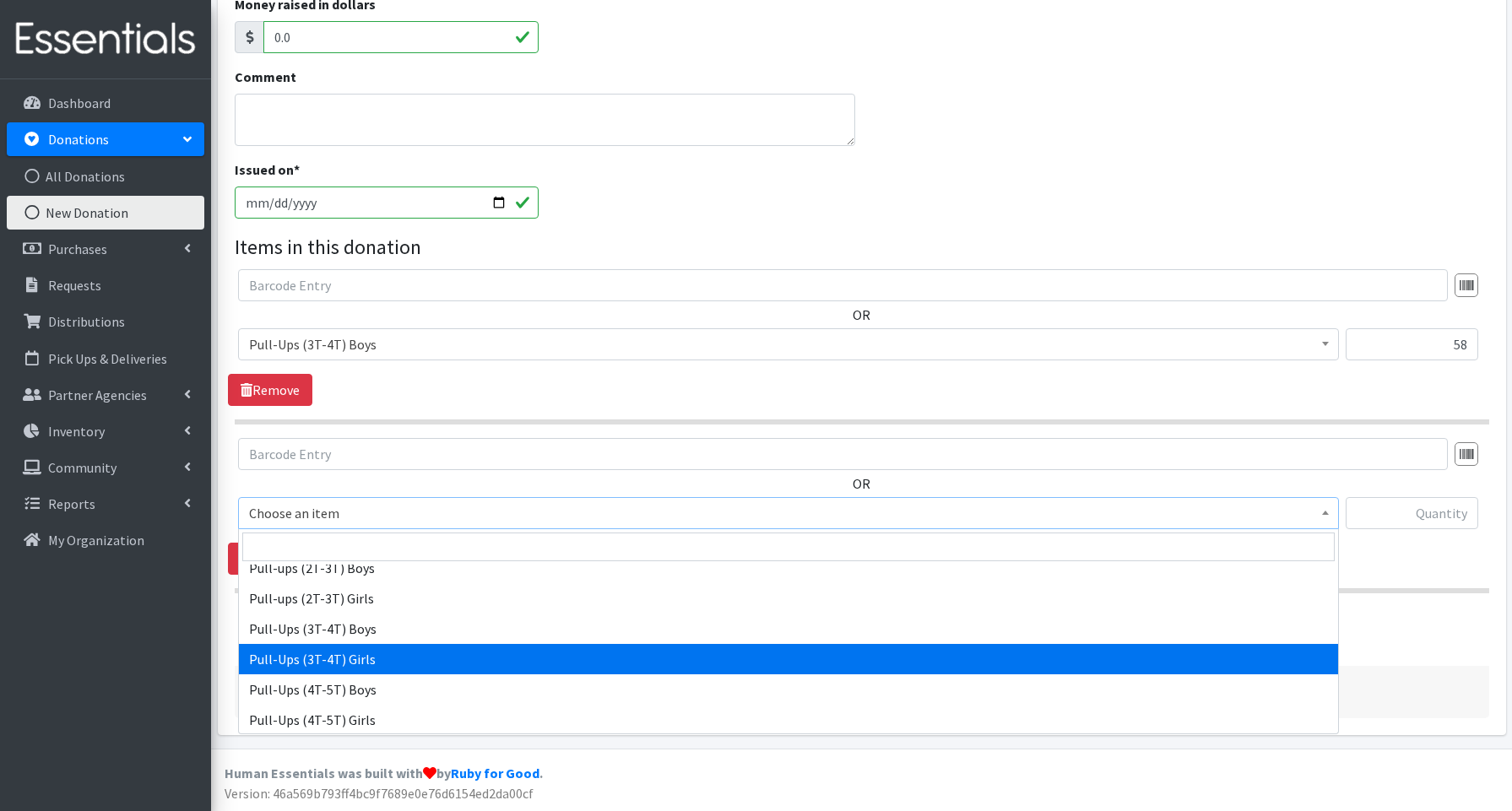
select select "3691"
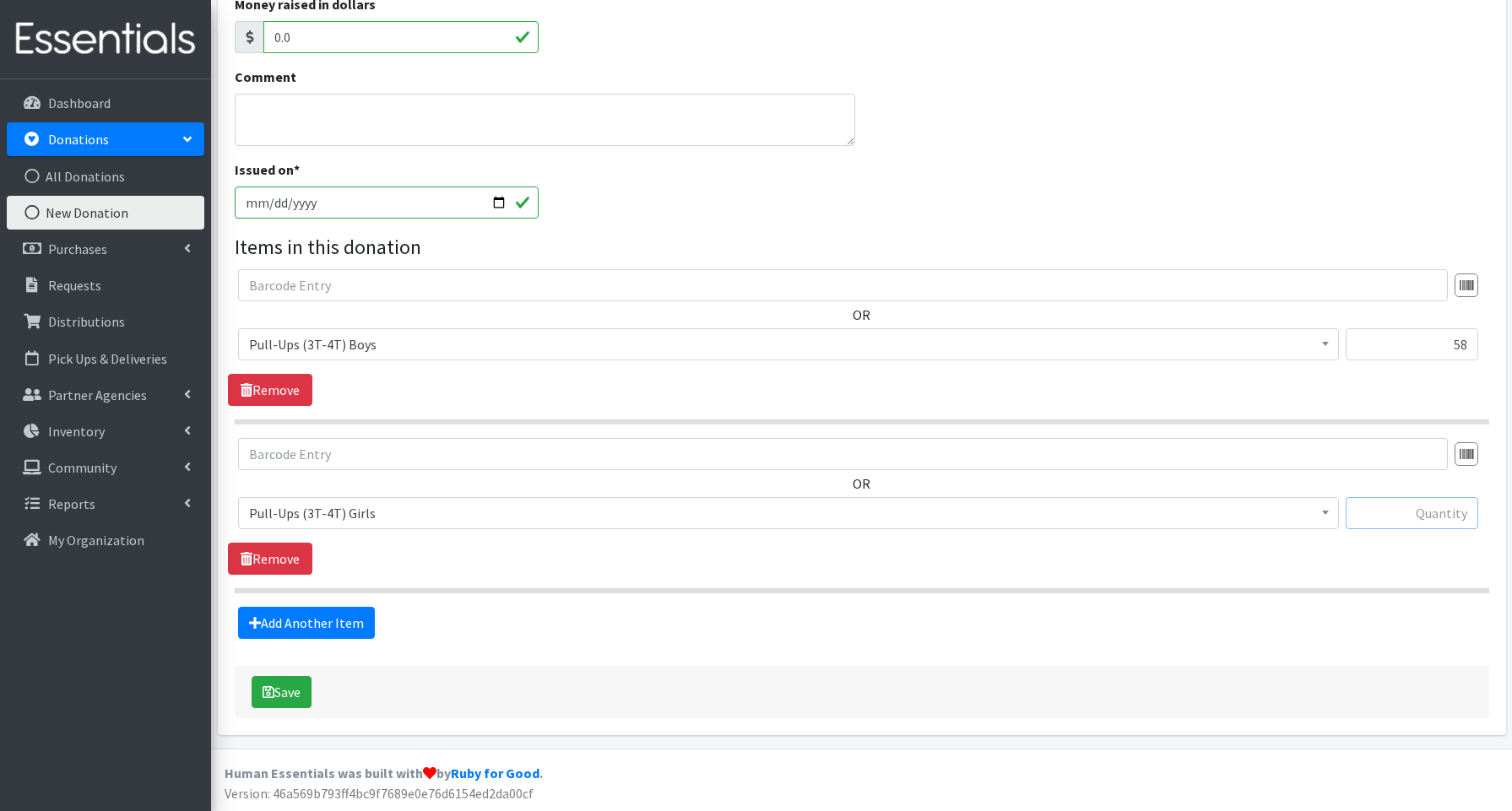
click at [1411, 508] on input "text" at bounding box center [1412, 514] width 133 height 32
type input "58"
click at [305, 621] on link "Add Another Item" at bounding box center [306, 623] width 136 height 32
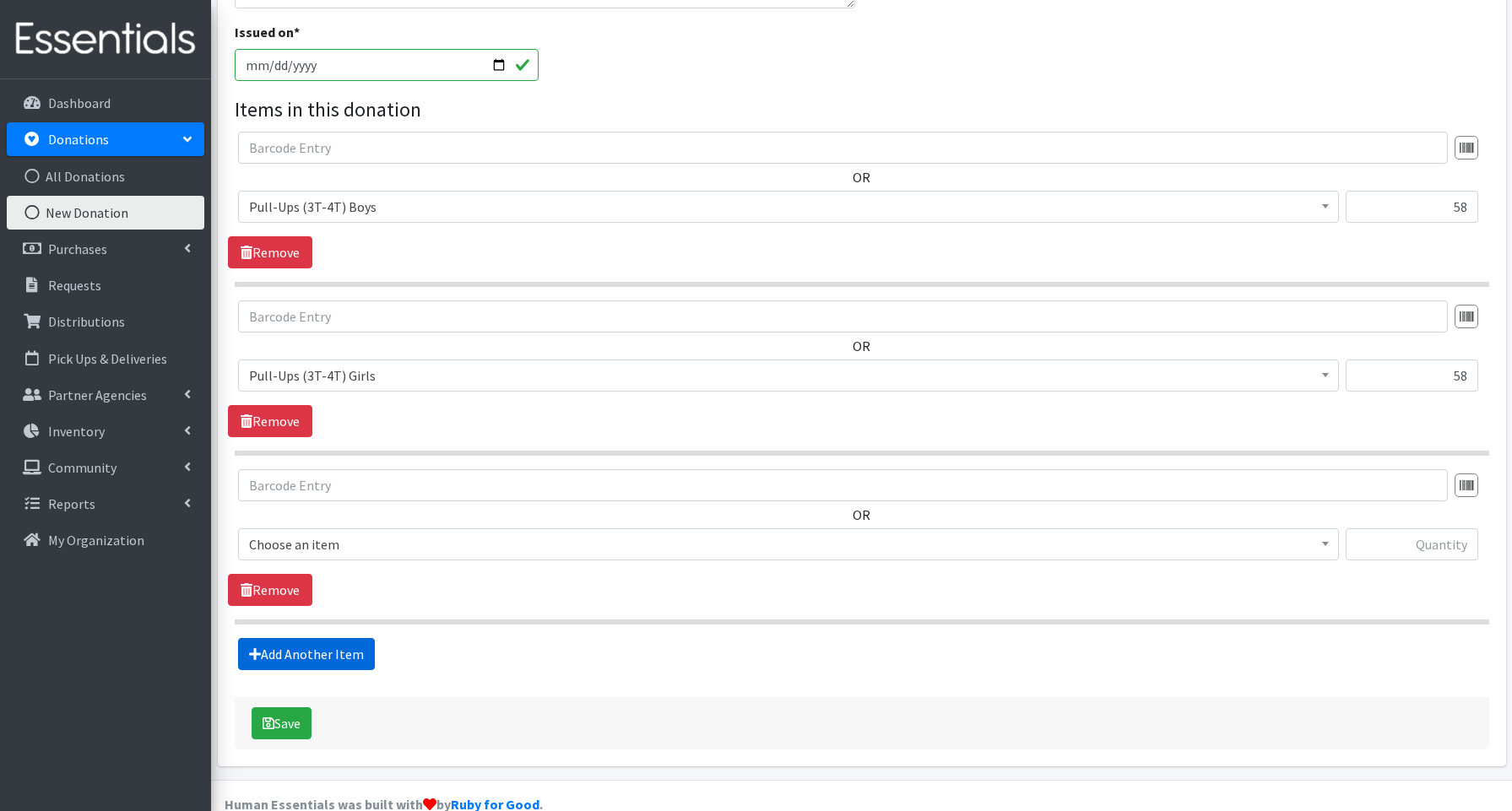
scroll to position [519, 0]
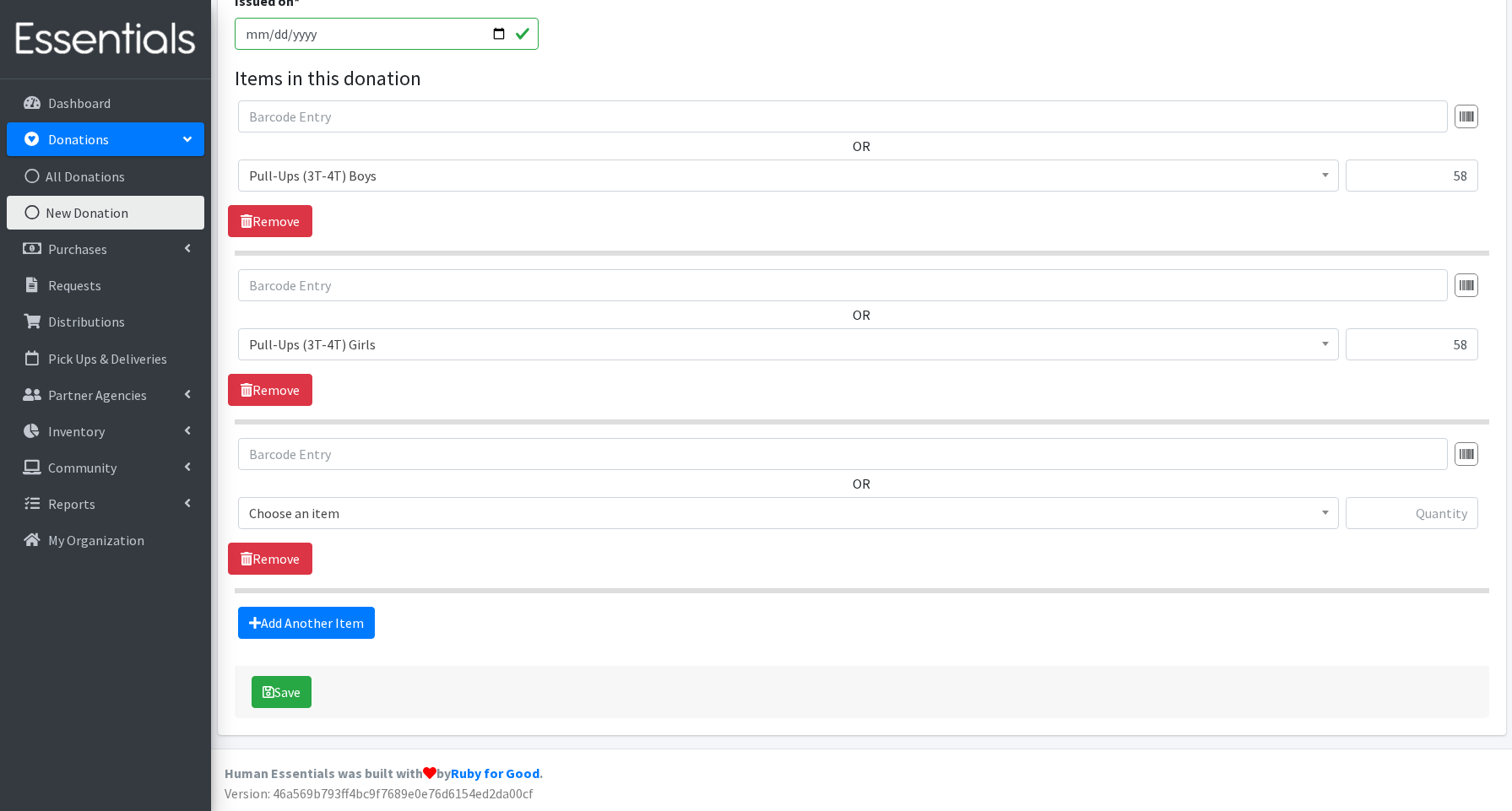
click at [326, 512] on span "Choose an item" at bounding box center [788, 513] width 1079 height 24
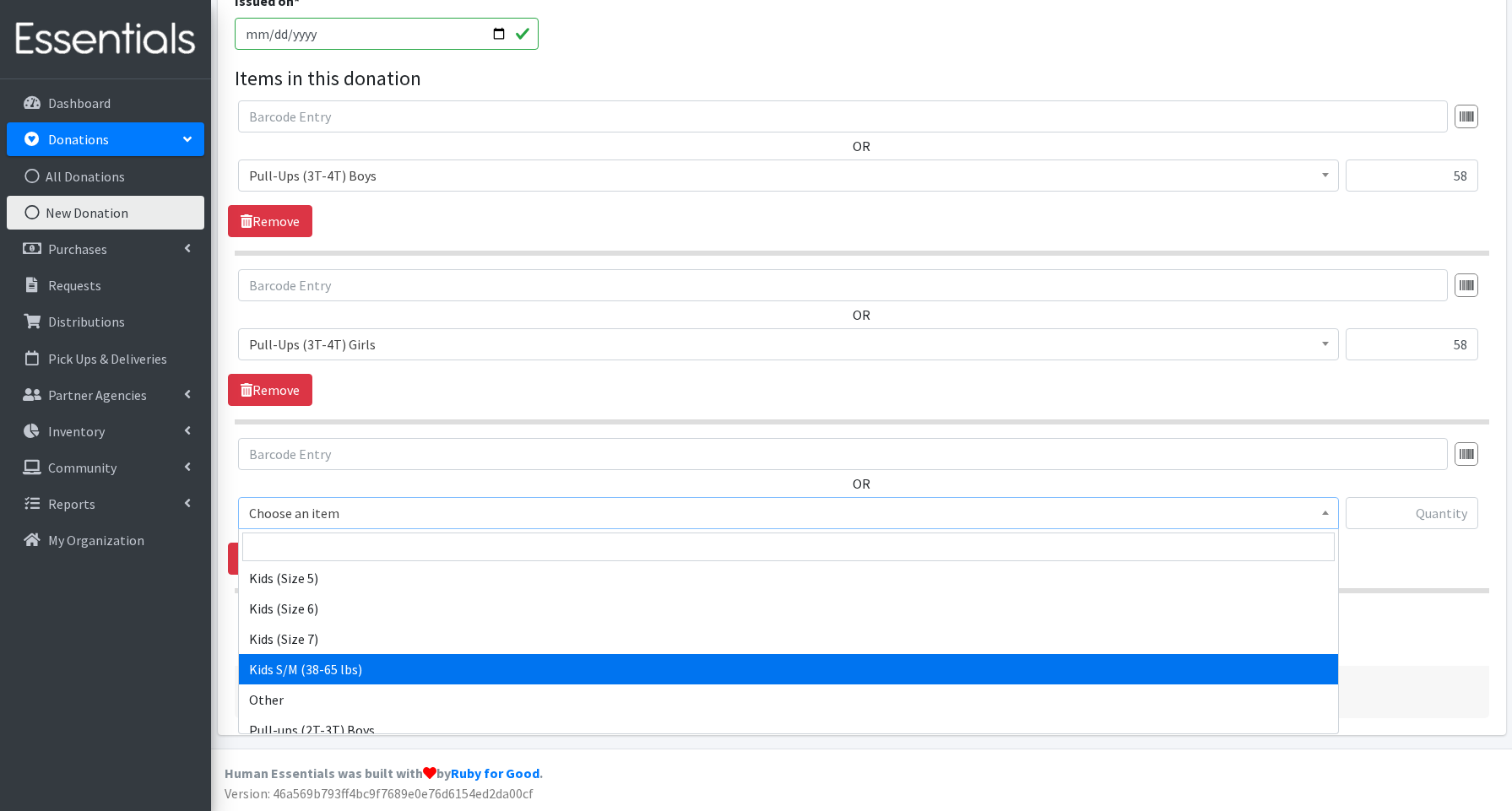
scroll to position [254, 0]
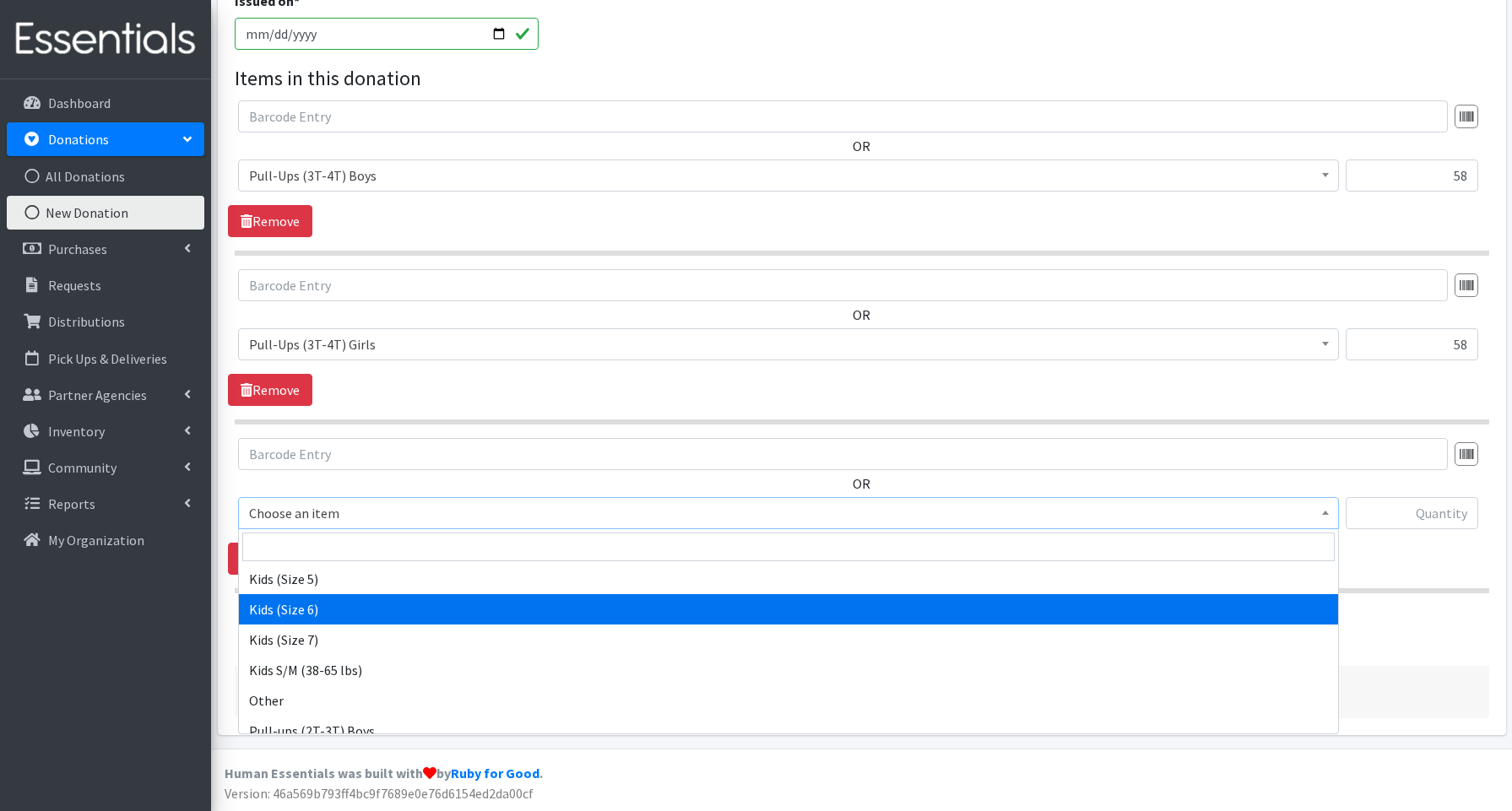
select select "3654"
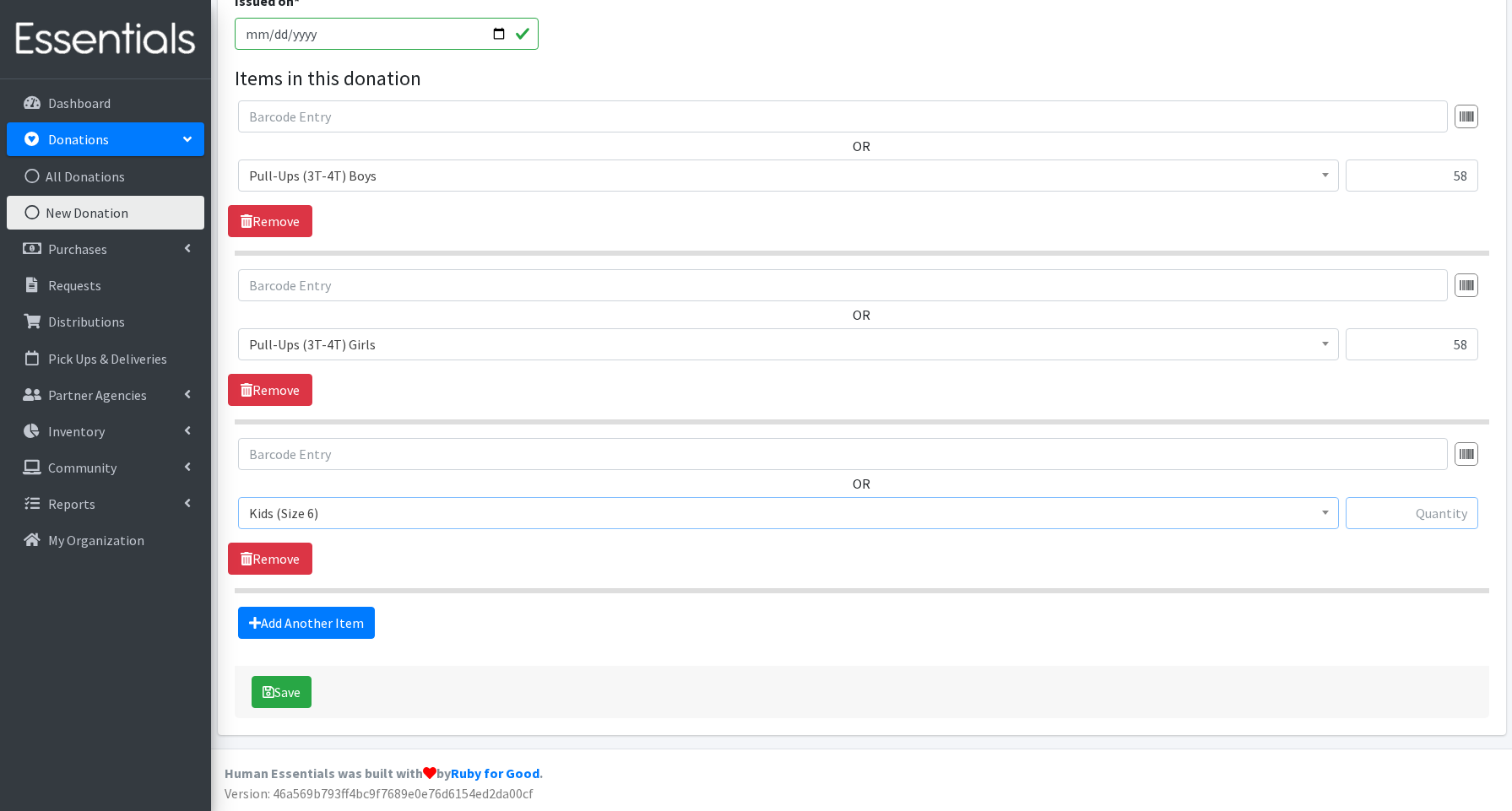
click at [1417, 514] on input "text" at bounding box center [1412, 514] width 133 height 32
type input "114"
click at [313, 624] on link "Add Another Item" at bounding box center [306, 623] width 136 height 32
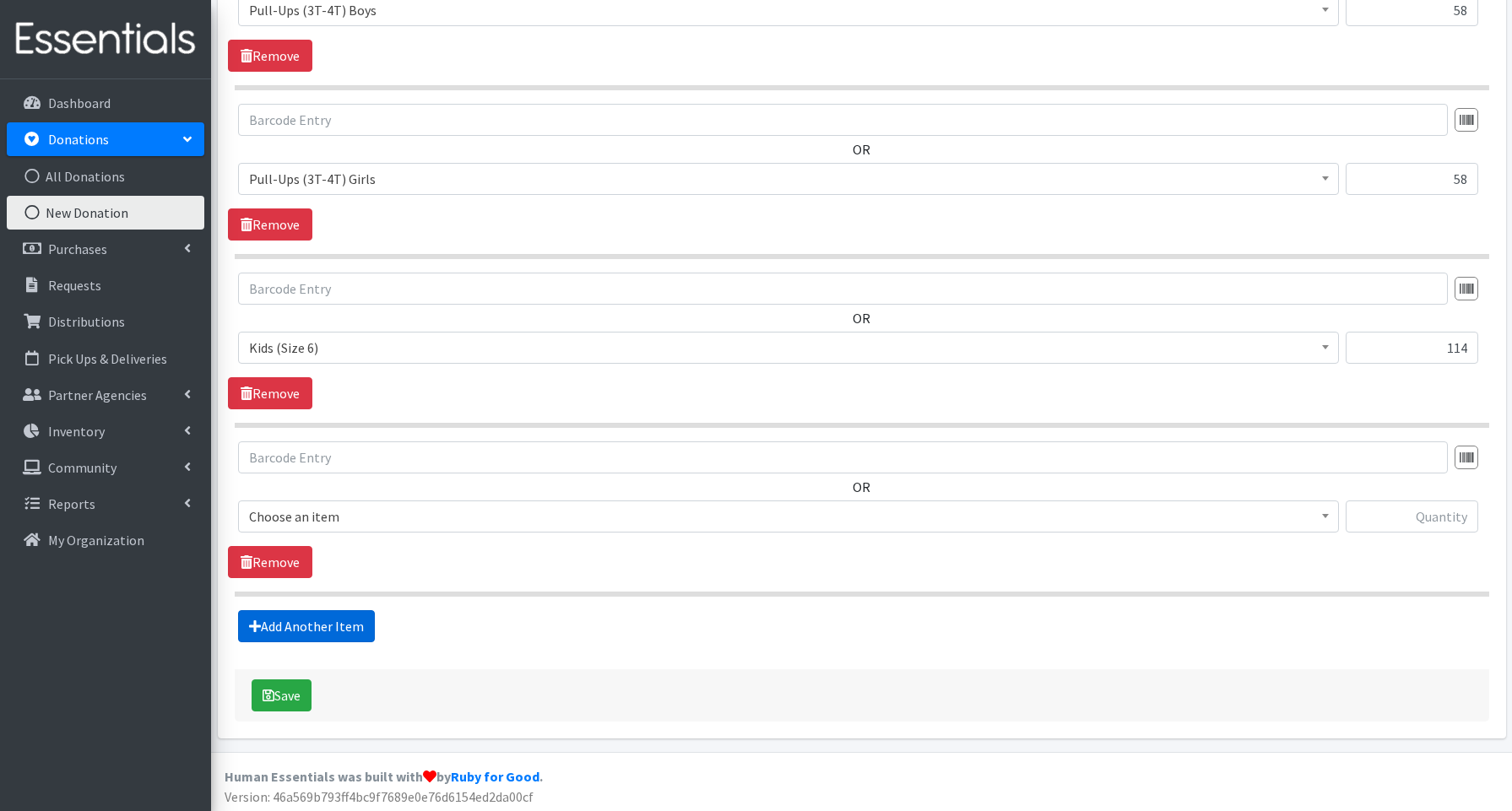
scroll to position [687, 0]
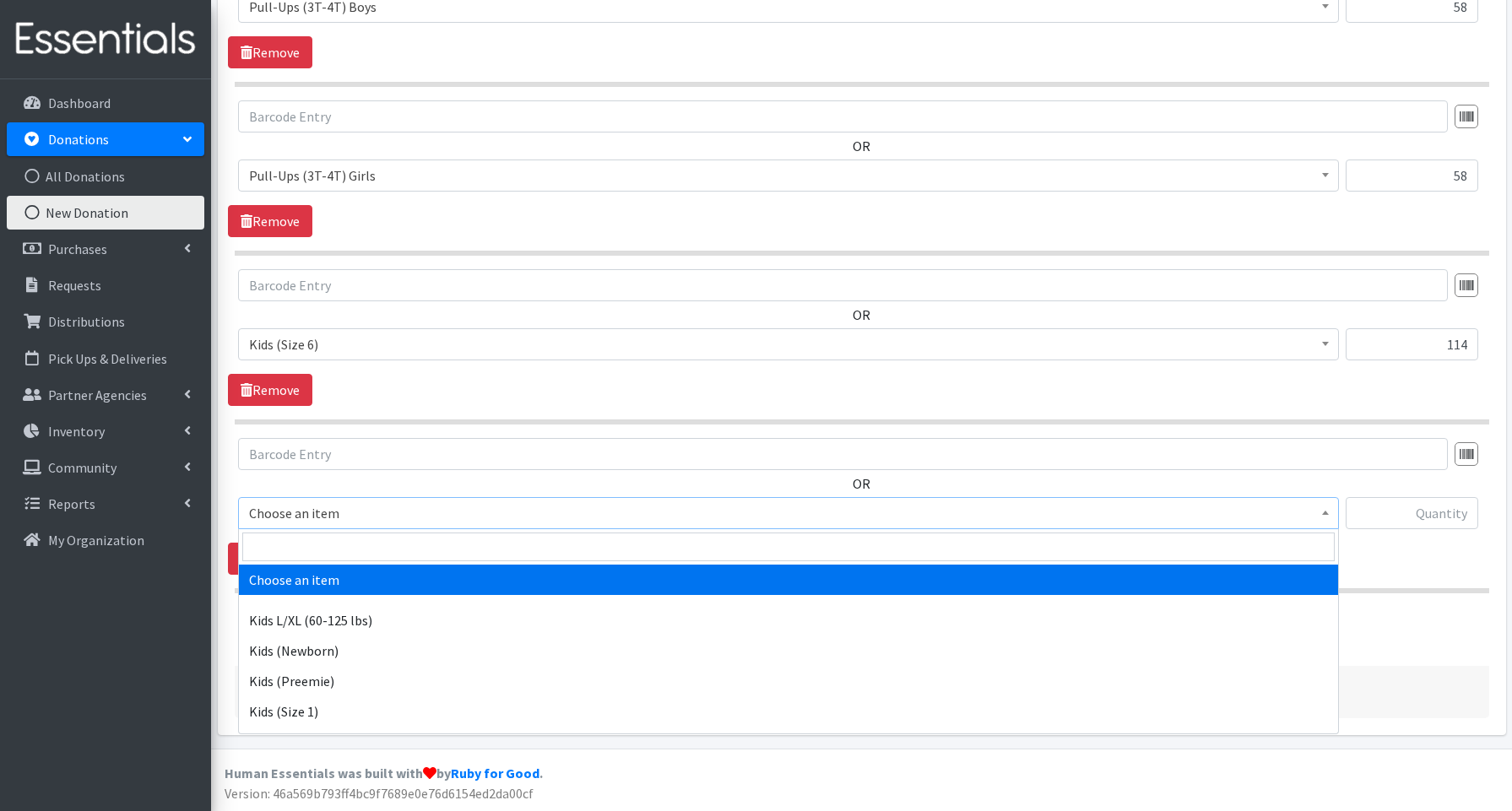
click at [300, 519] on span "Choose an item" at bounding box center [788, 513] width 1079 height 24
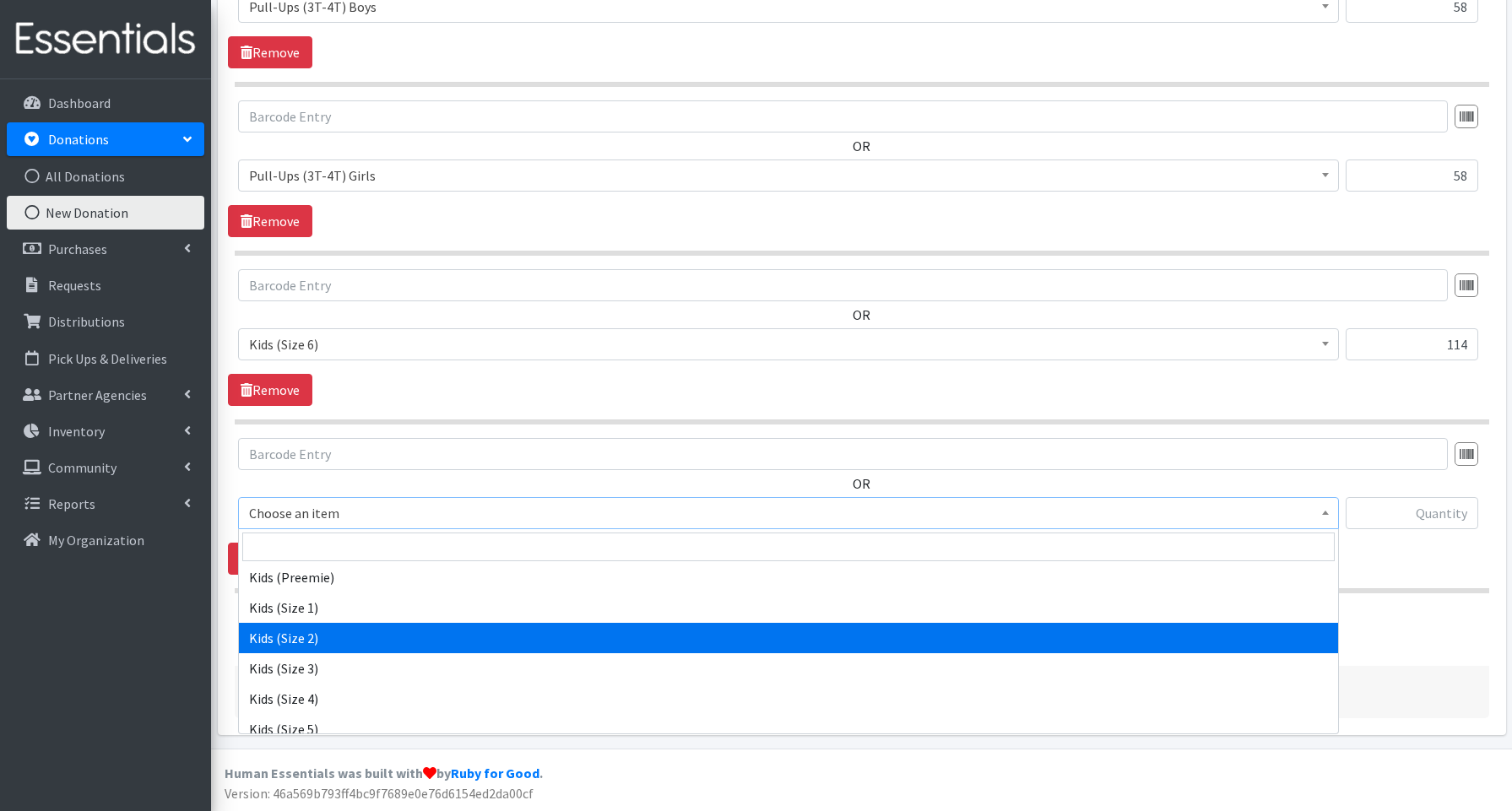
scroll to position [111, 0]
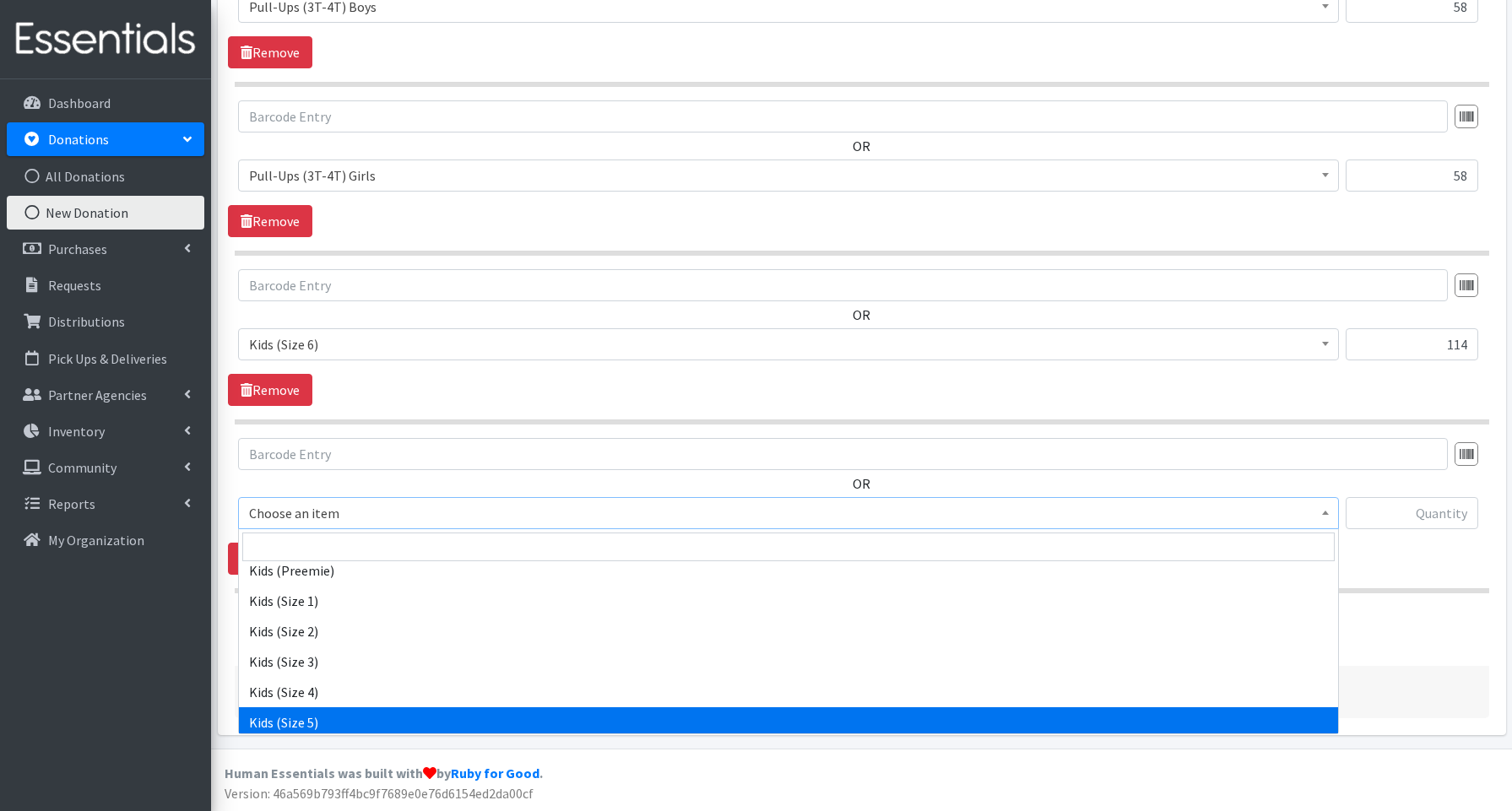
select select "3672"
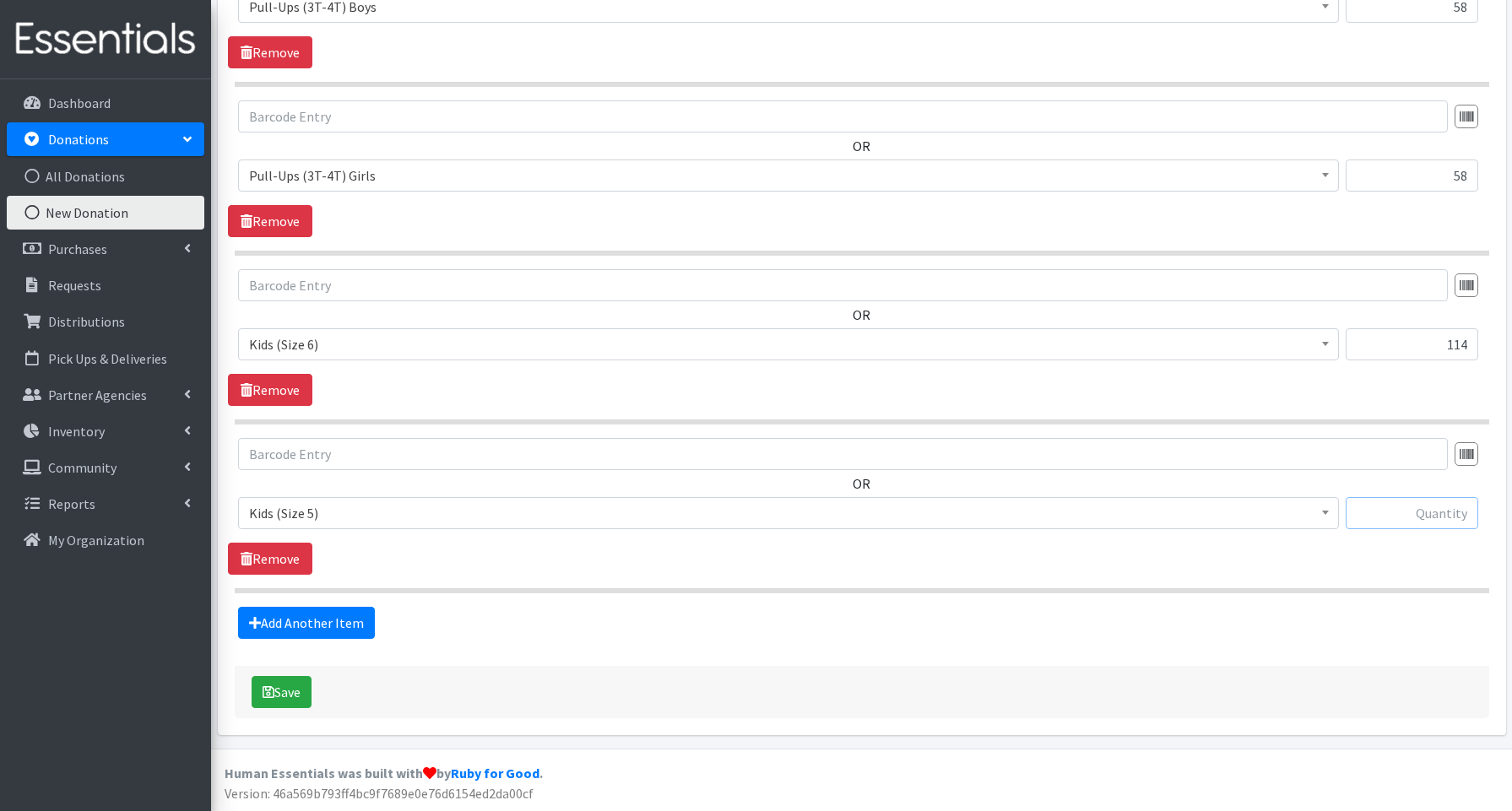
click at [1391, 518] on input "text" at bounding box center [1412, 514] width 133 height 32
type input "340"
click at [320, 614] on link "Add Another Item" at bounding box center [306, 623] width 136 height 32
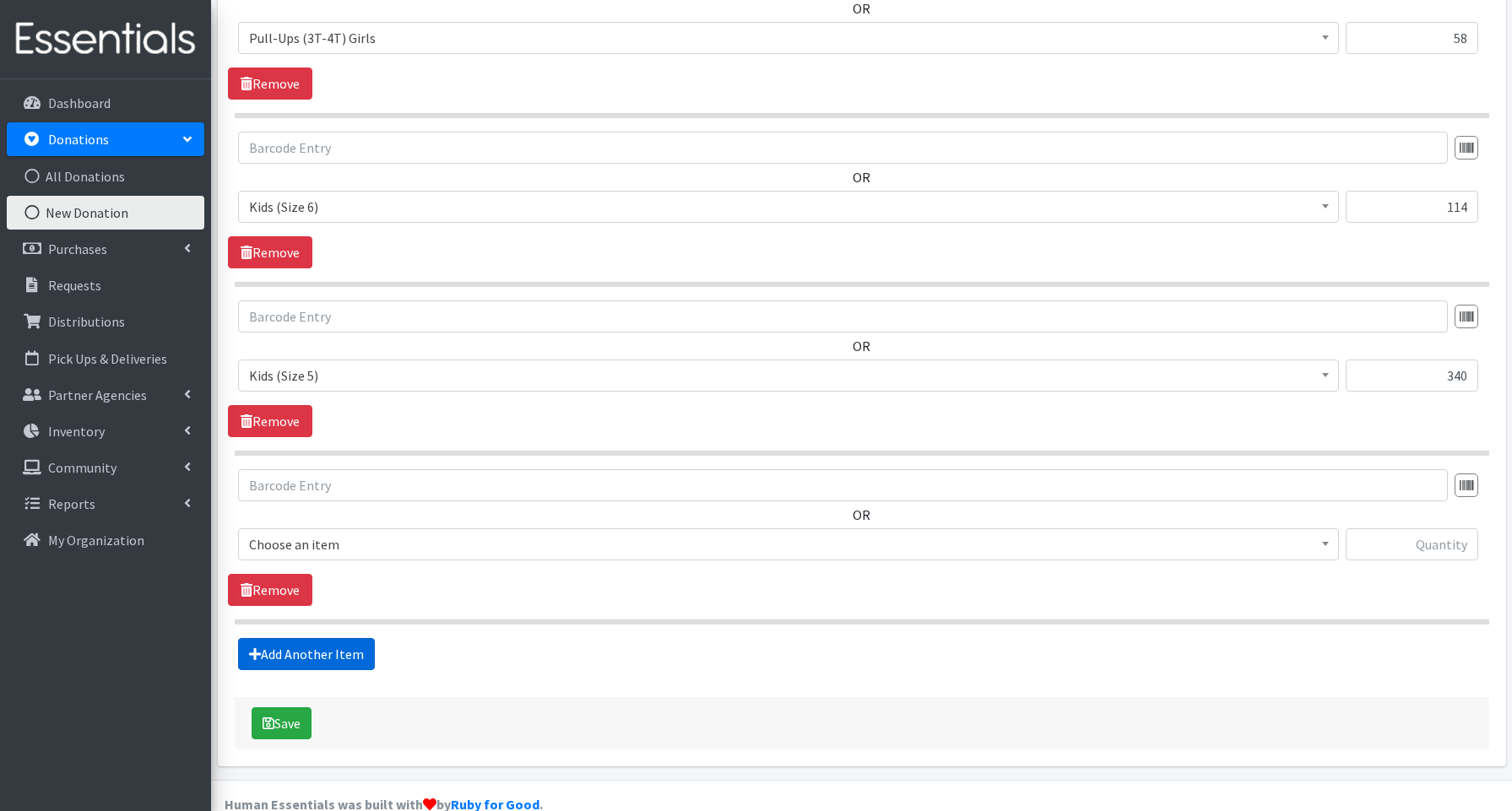
scroll to position [857, 0]
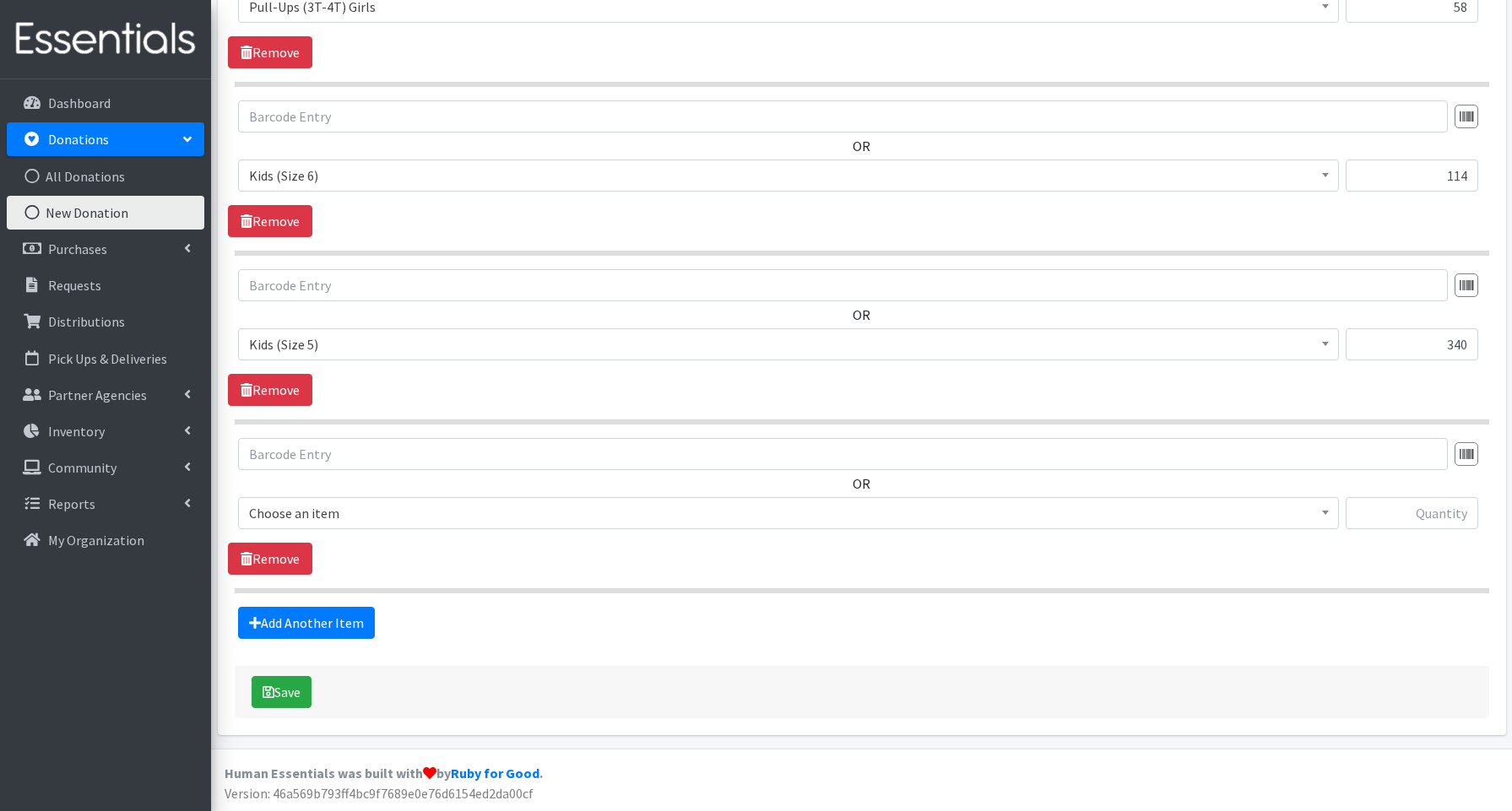
click at [320, 520] on span "Choose an item" at bounding box center [788, 513] width 1079 height 24
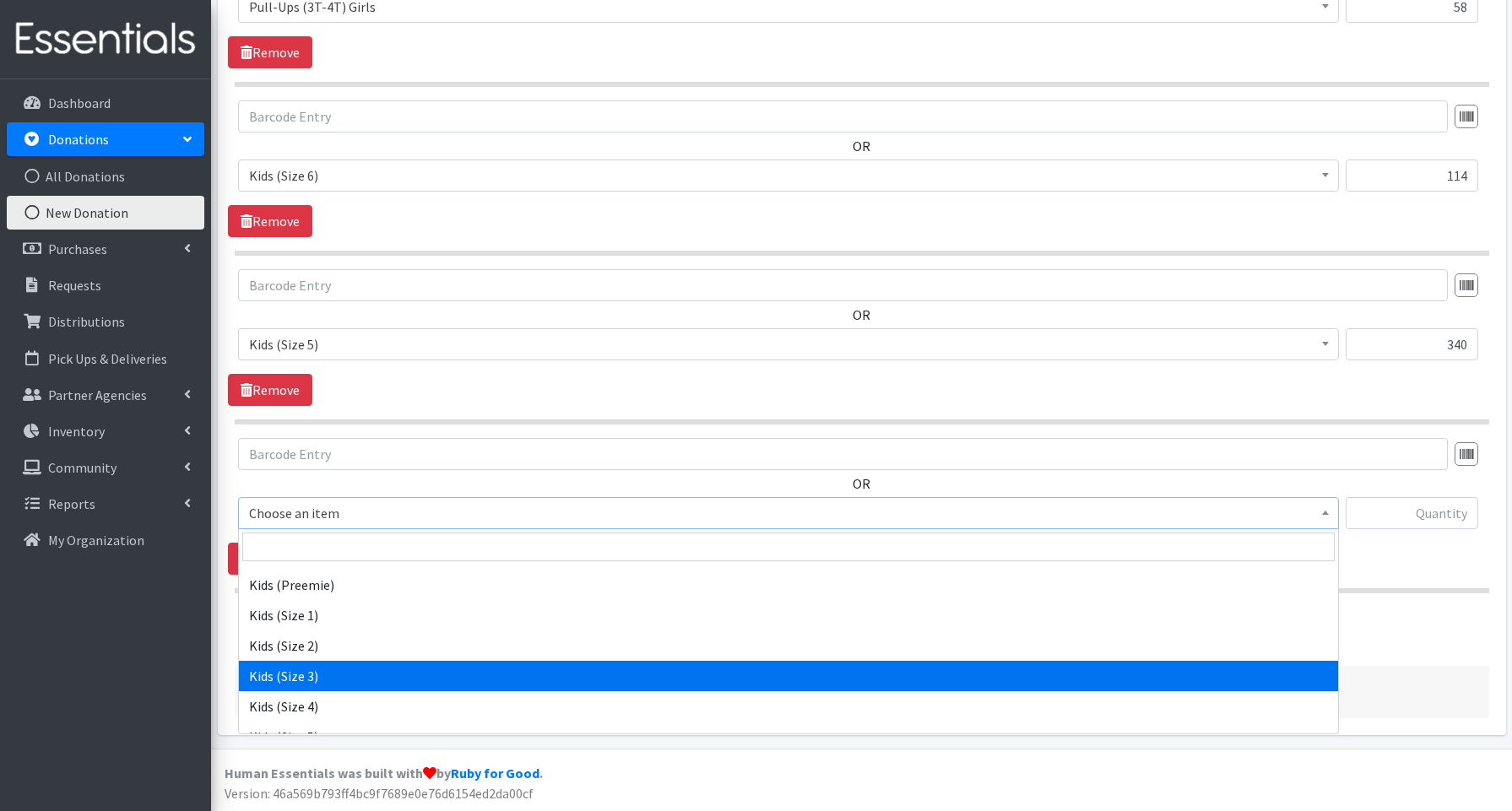
scroll to position [115, 0]
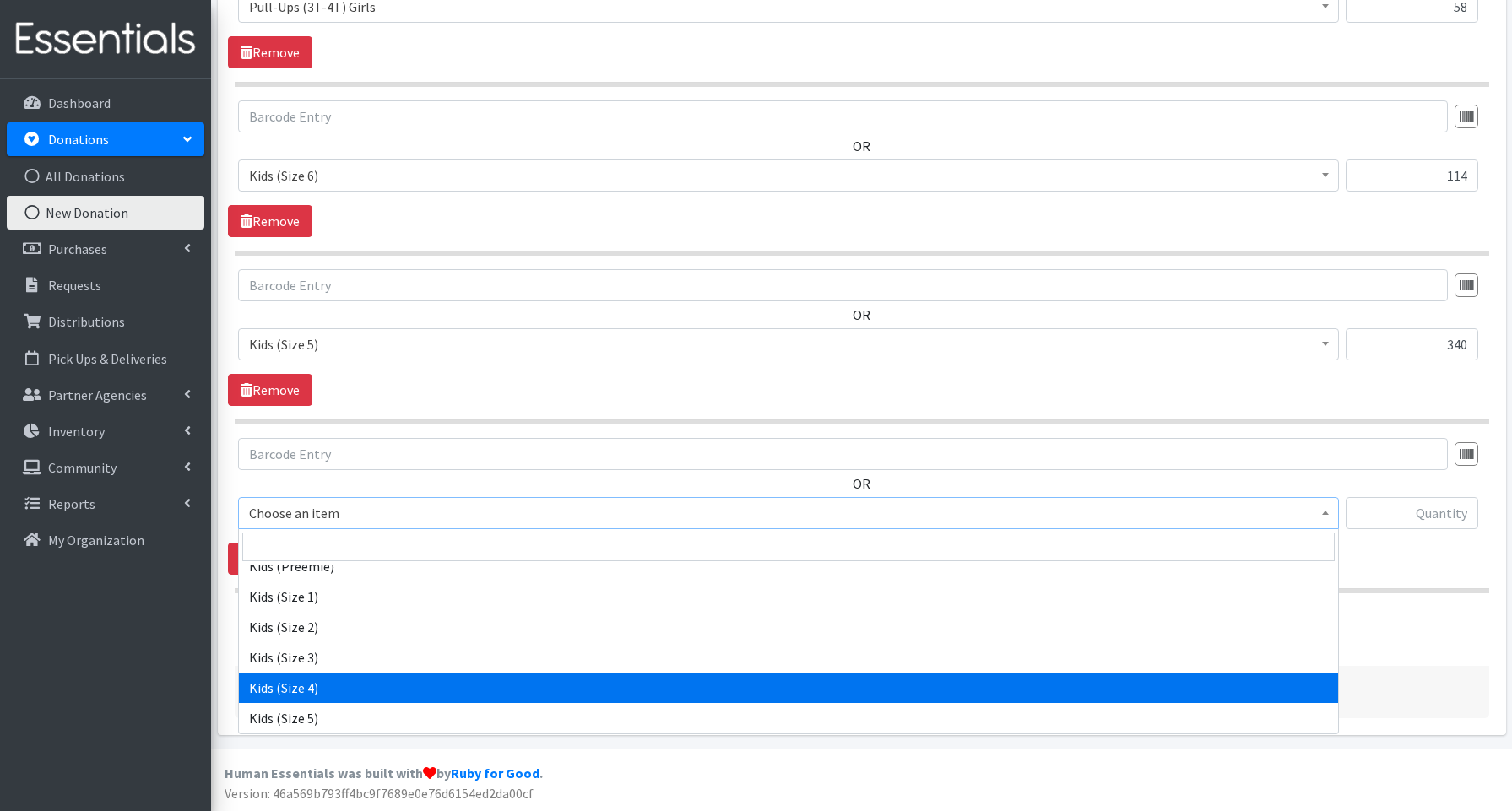
select select "3650"
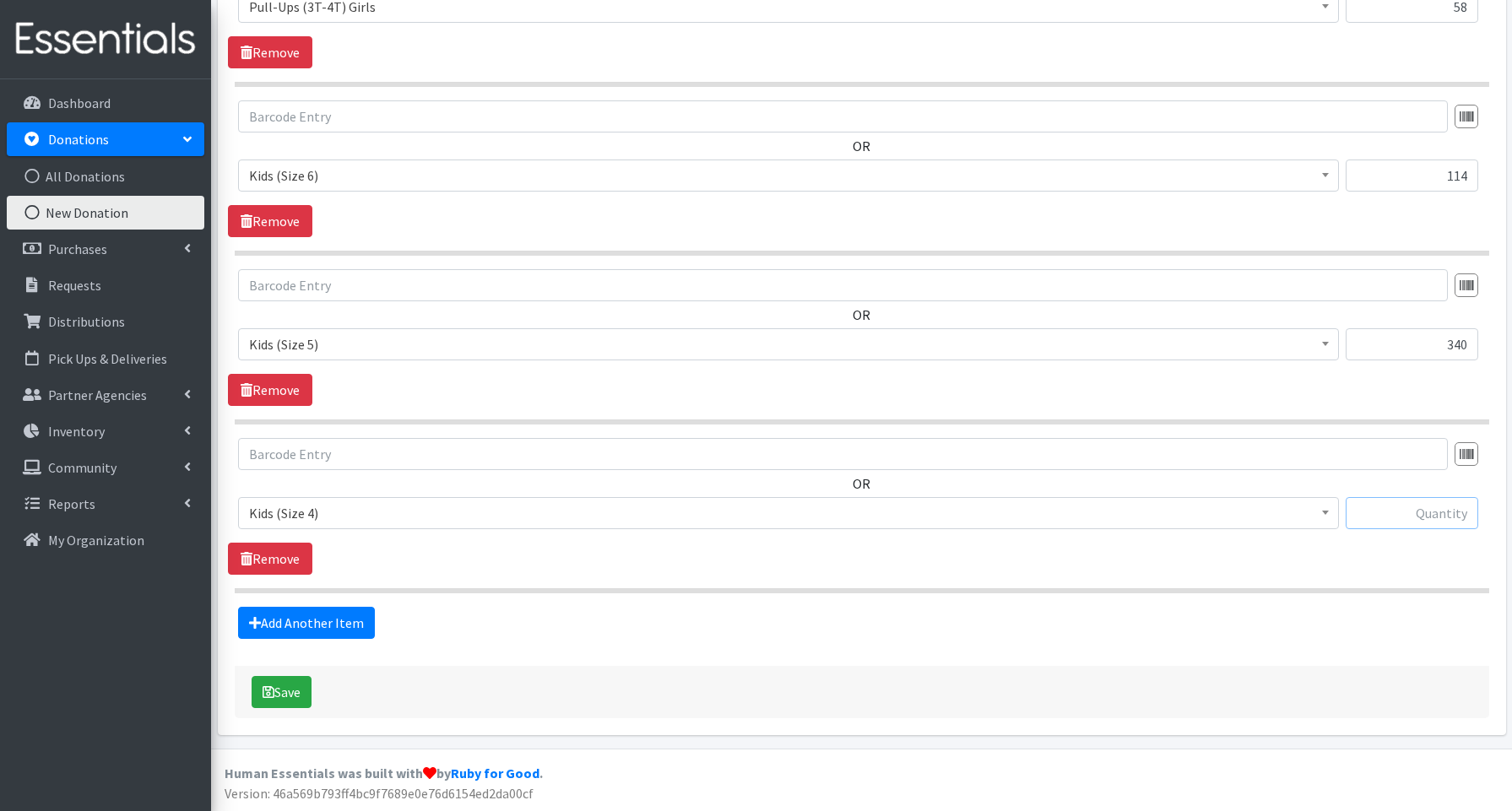
click at [1440, 515] on input "text" at bounding box center [1412, 514] width 133 height 32
type input "132"
click at [301, 617] on link "Add Another Item" at bounding box center [306, 623] width 136 height 32
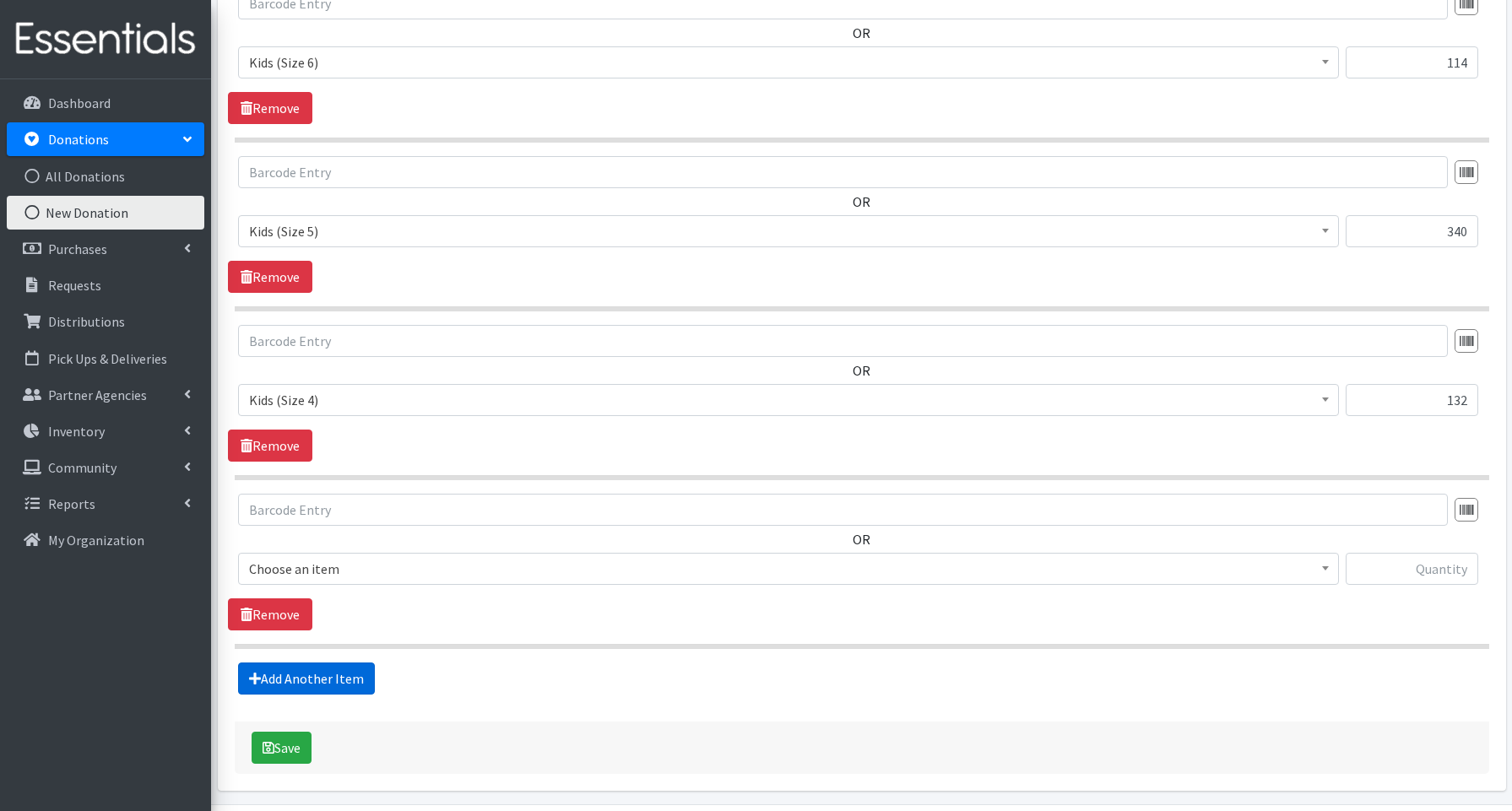
scroll to position [1026, 0]
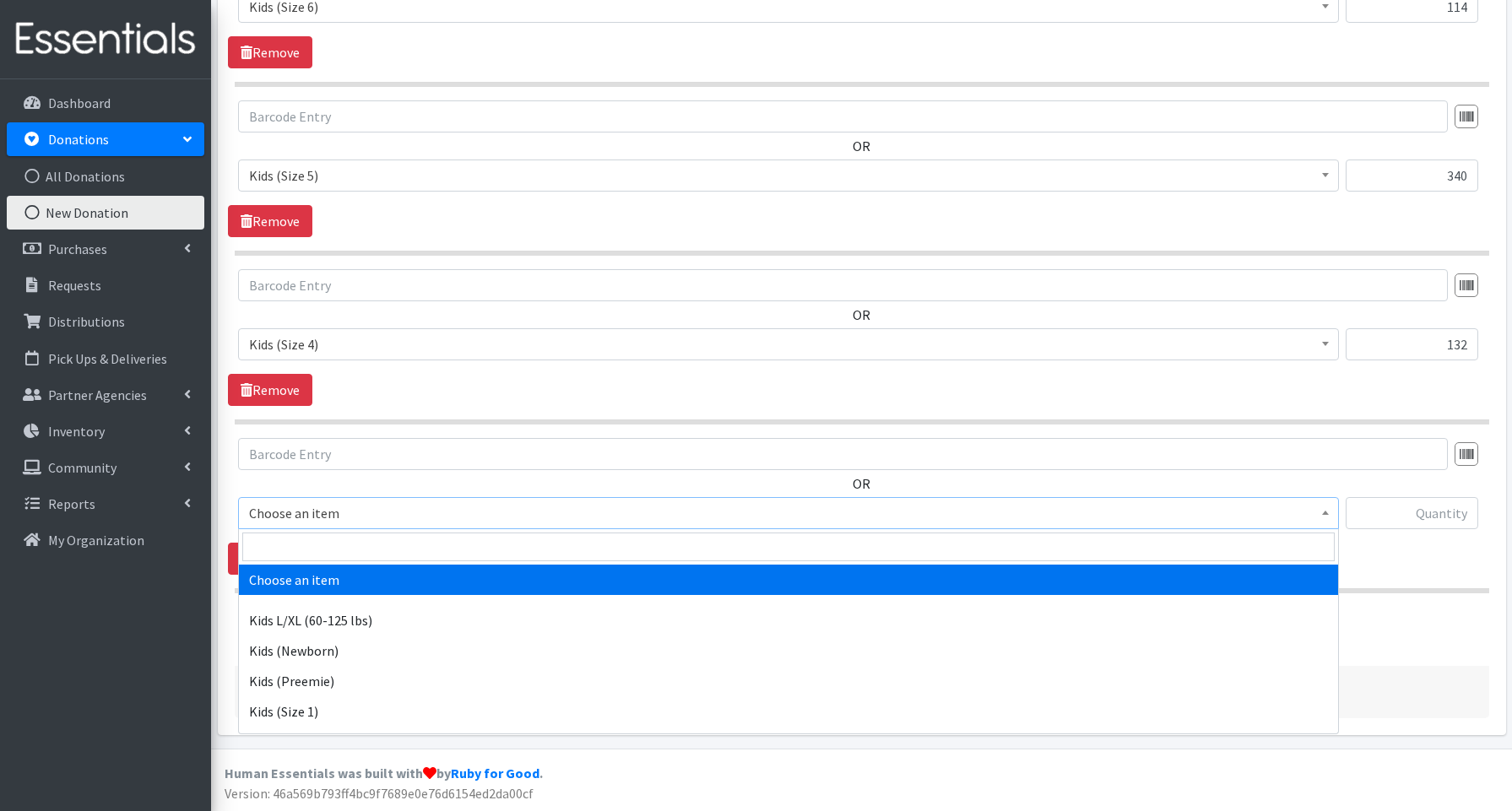
click at [315, 513] on span "Choose an item" at bounding box center [788, 513] width 1079 height 24
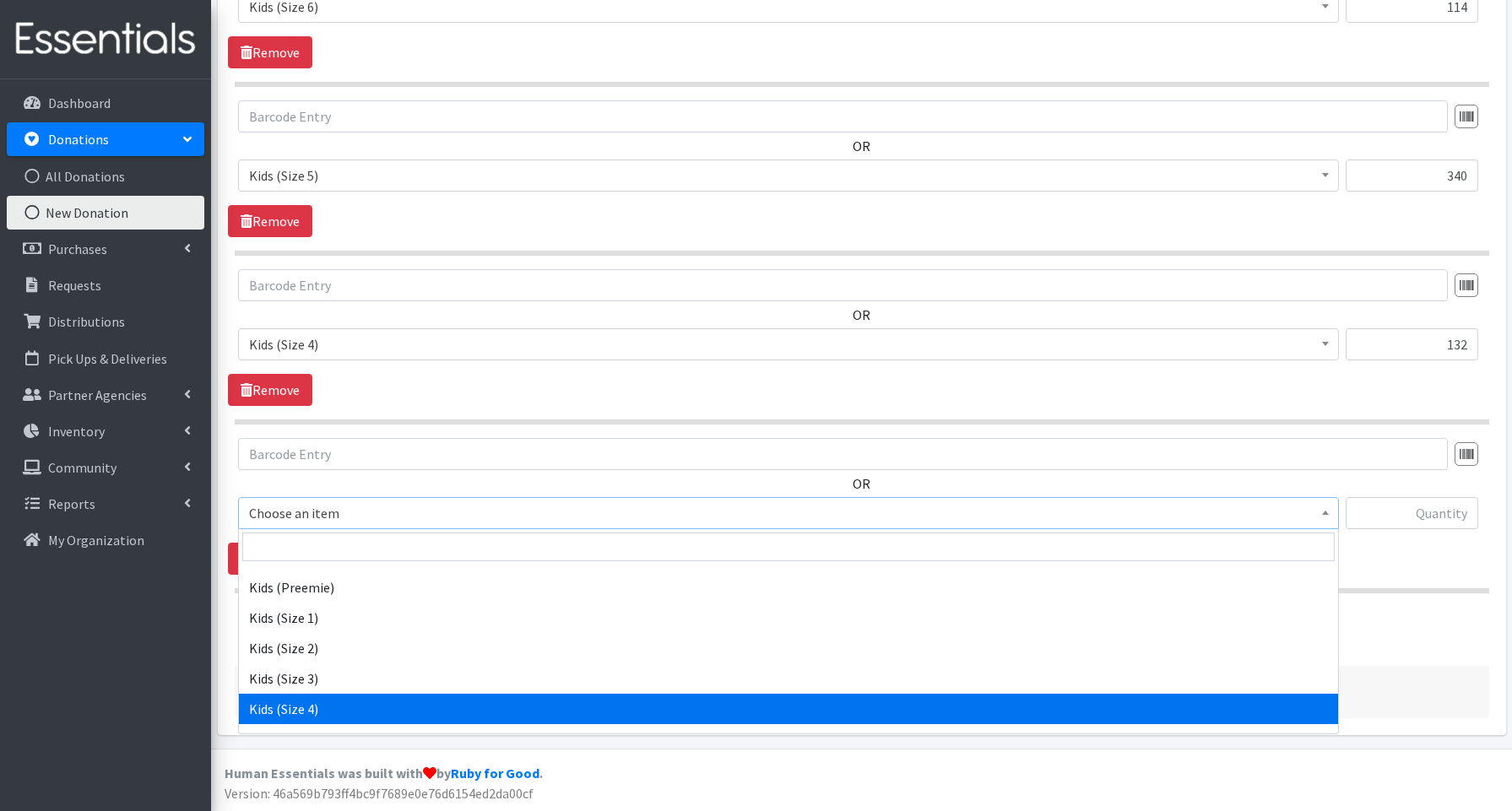
scroll to position [93, 0]
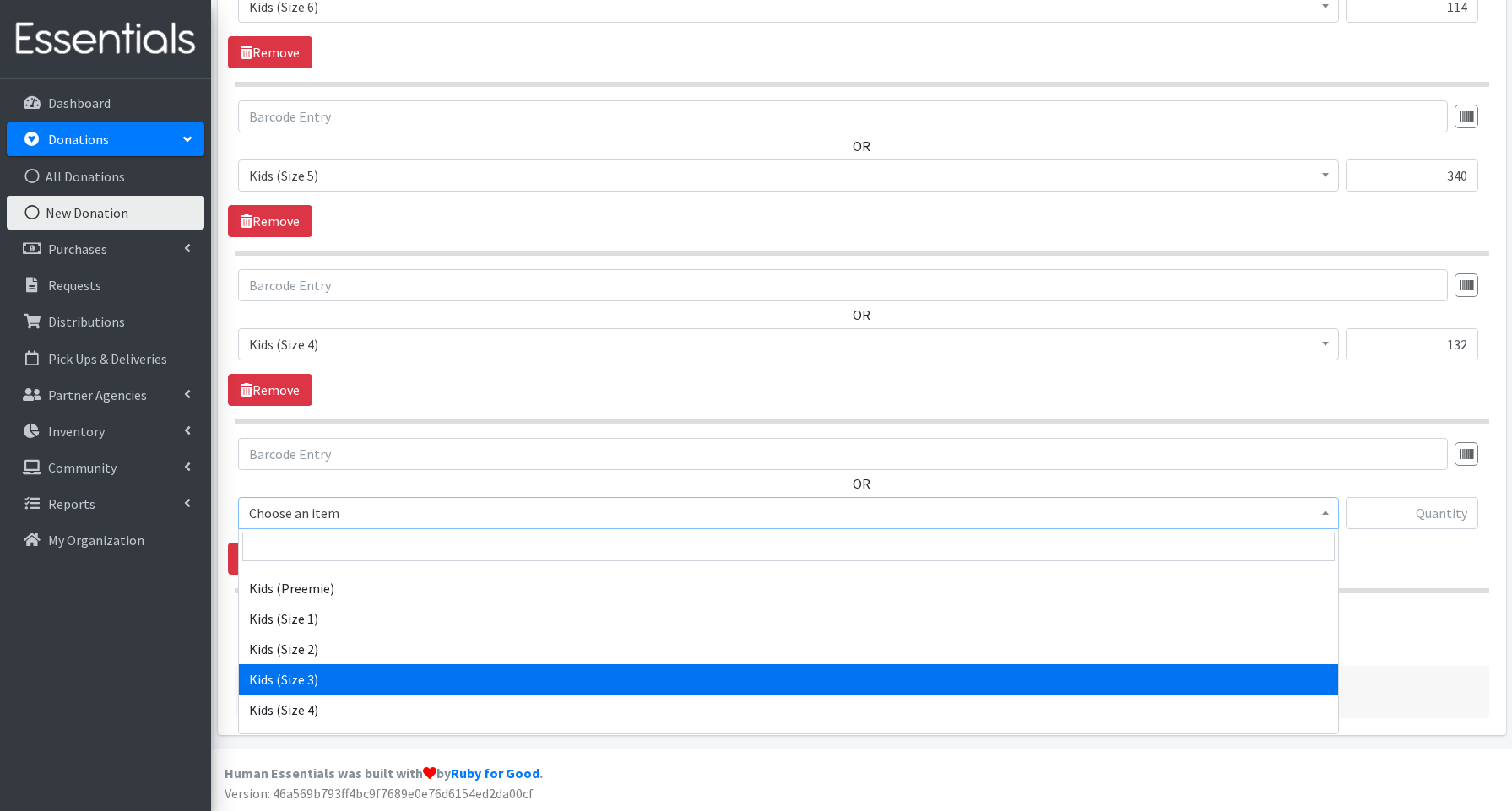
select select "3644"
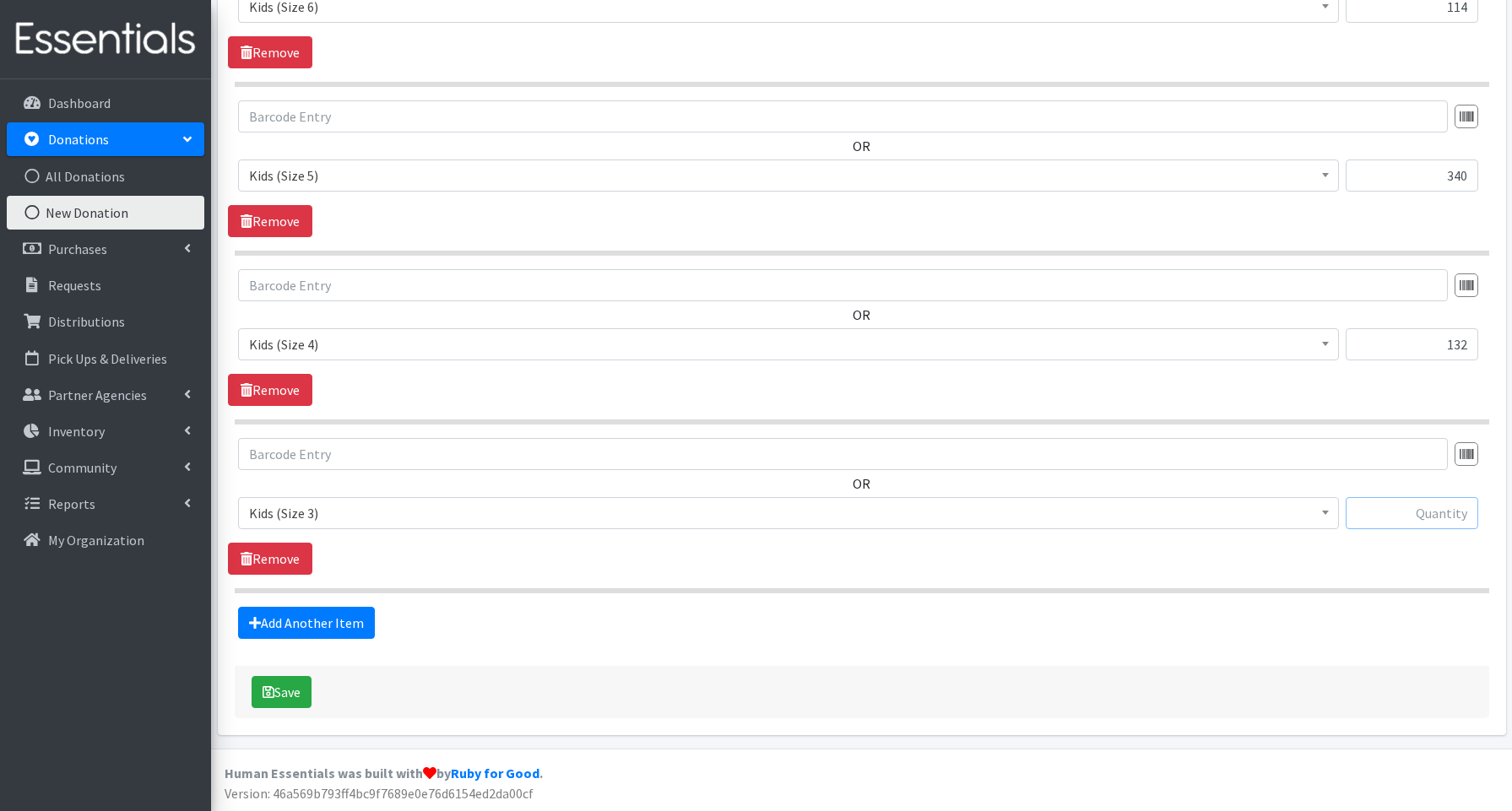
click at [1435, 509] on input "text" at bounding box center [1412, 514] width 133 height 32
type input "200"
click at [292, 687] on button "Save" at bounding box center [281, 693] width 60 height 32
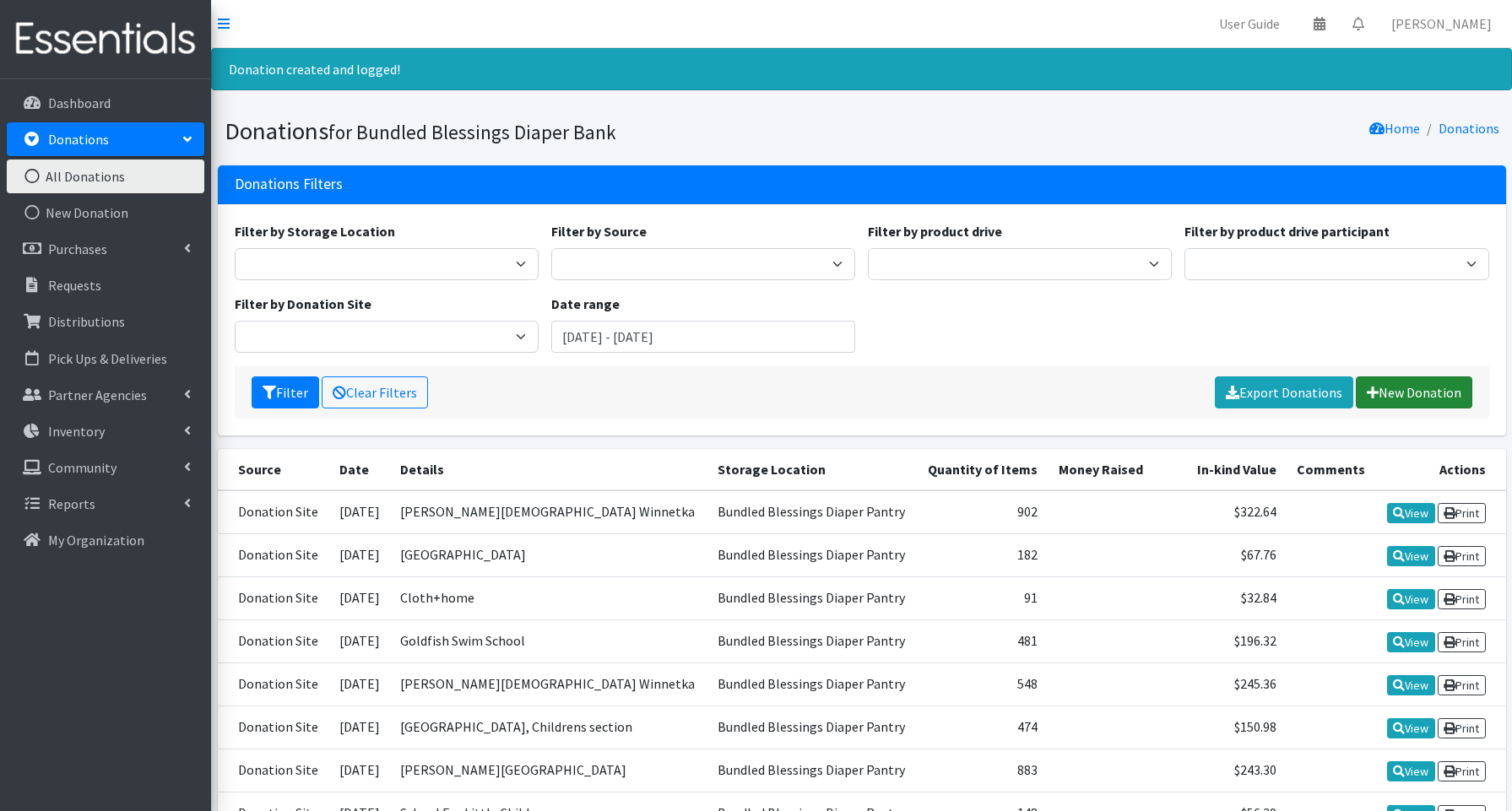
click at [1390, 387] on link "New Donation" at bounding box center [1414, 393] width 117 height 32
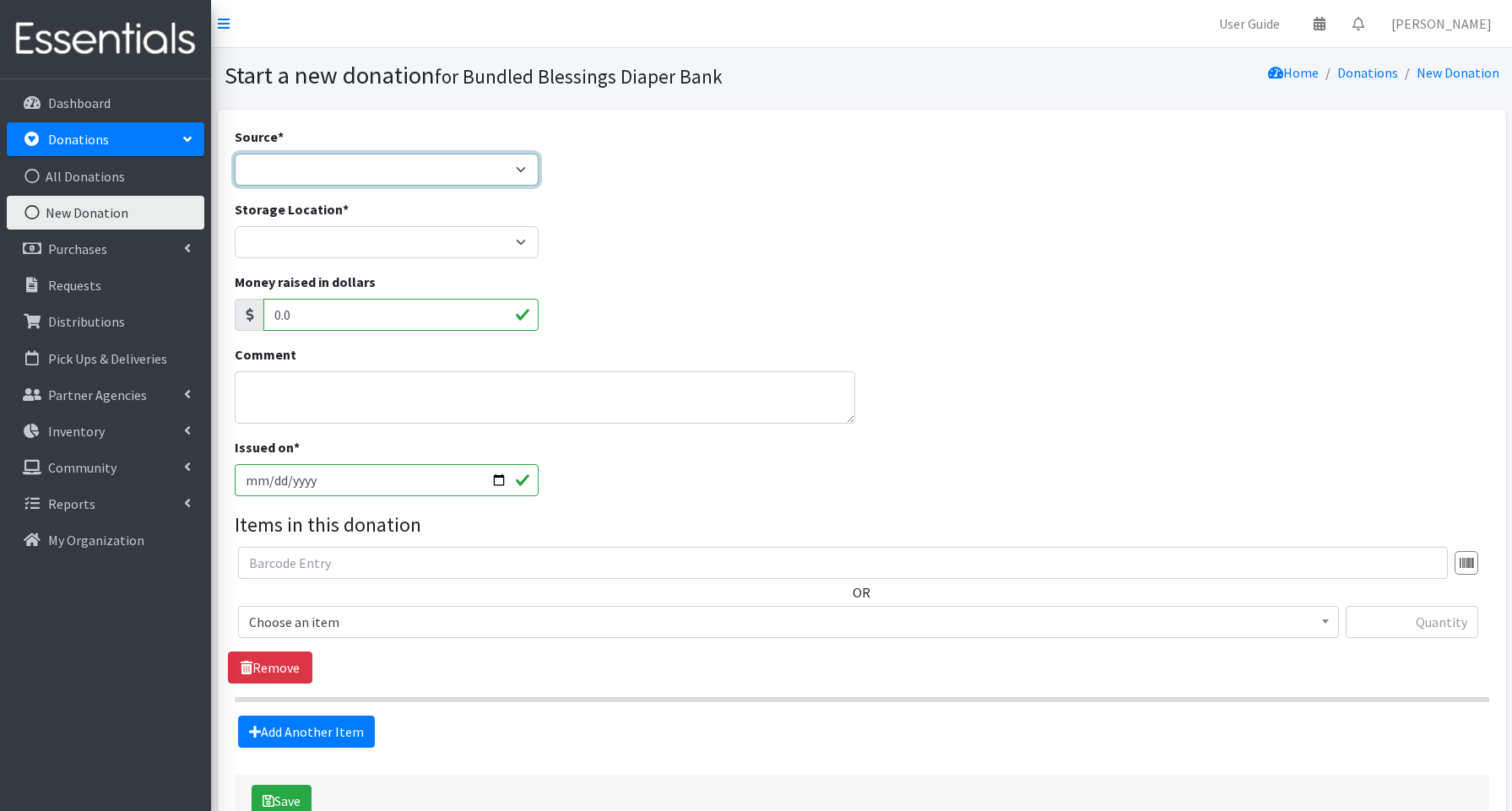
click at [352, 177] on select "Product Drive Manufacturer Donation Site Misc. Donation" at bounding box center [386, 170] width 304 height 32
select select "Donation Site"
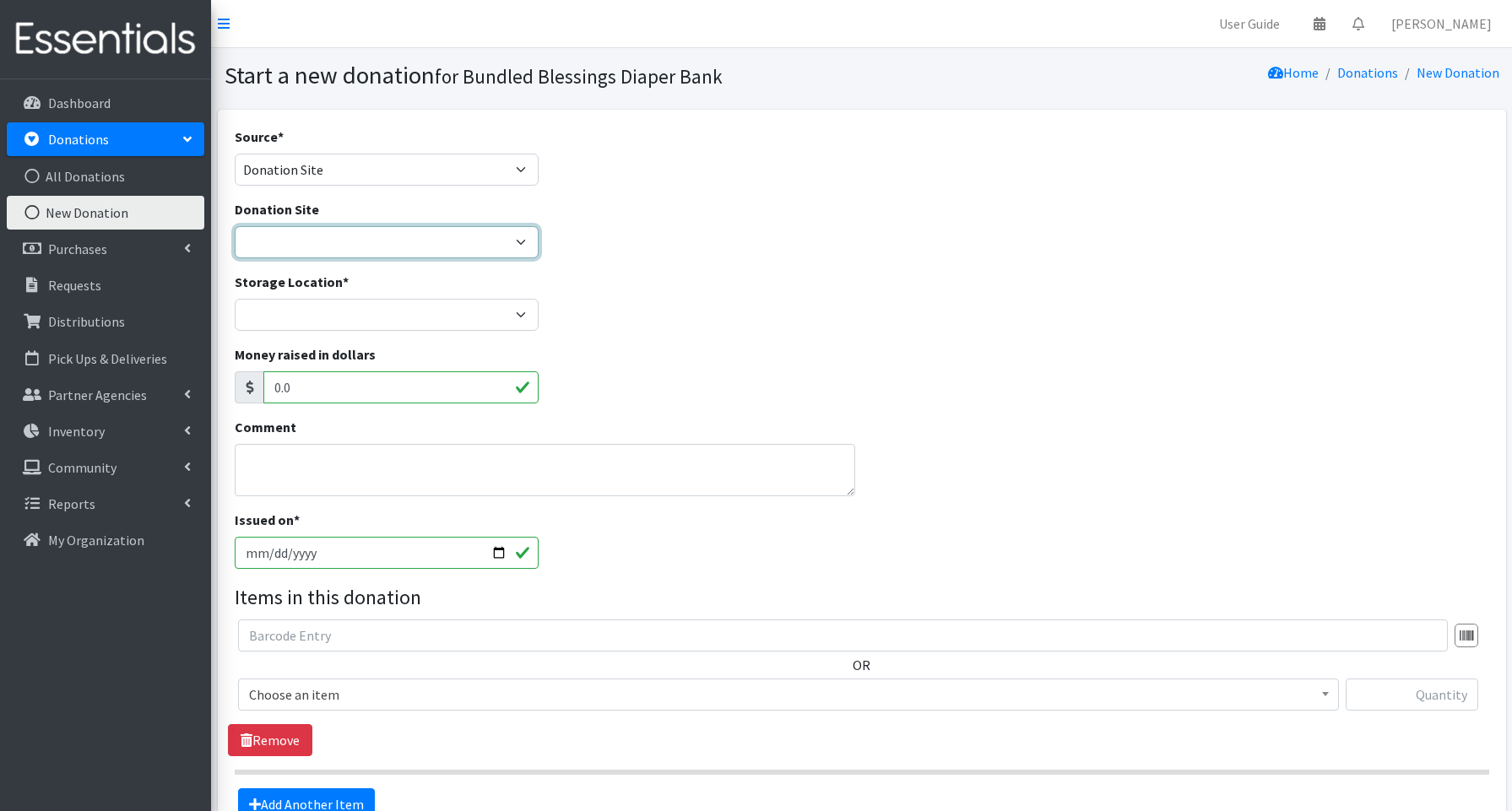
click at [329, 237] on select "Amazon Cherry Preschool [PERSON_NAME][DEMOGRAPHIC_DATA] Winnetka Cloth+home Cov…" at bounding box center [386, 243] width 304 height 32
select select "700"
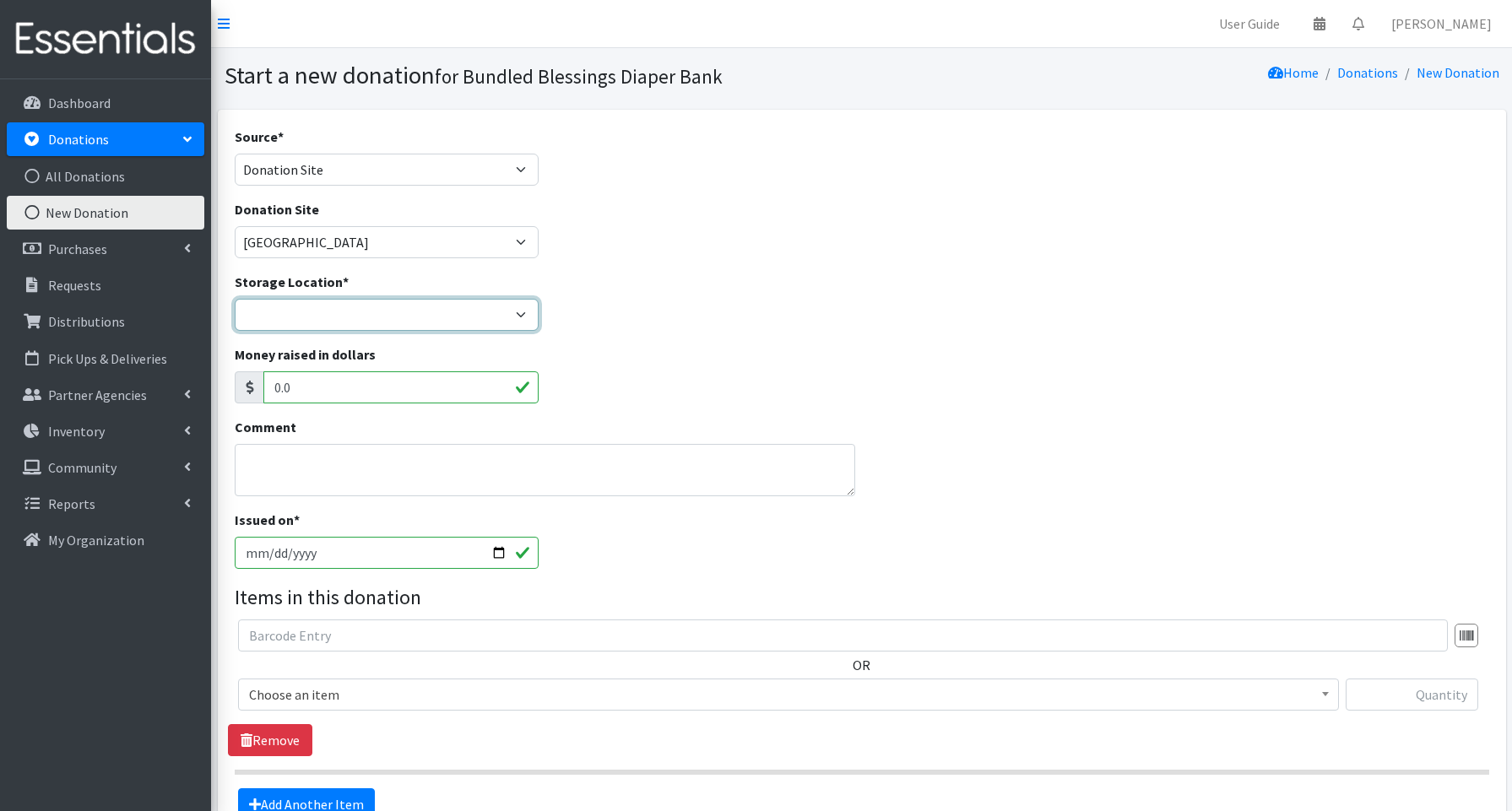
click at [315, 325] on select "Bundled Blessings Diaper Pantry" at bounding box center [386, 315] width 304 height 32
select select "79"
click at [498, 550] on input "[DATE]" at bounding box center [386, 553] width 304 height 32
type input "[DATE]"
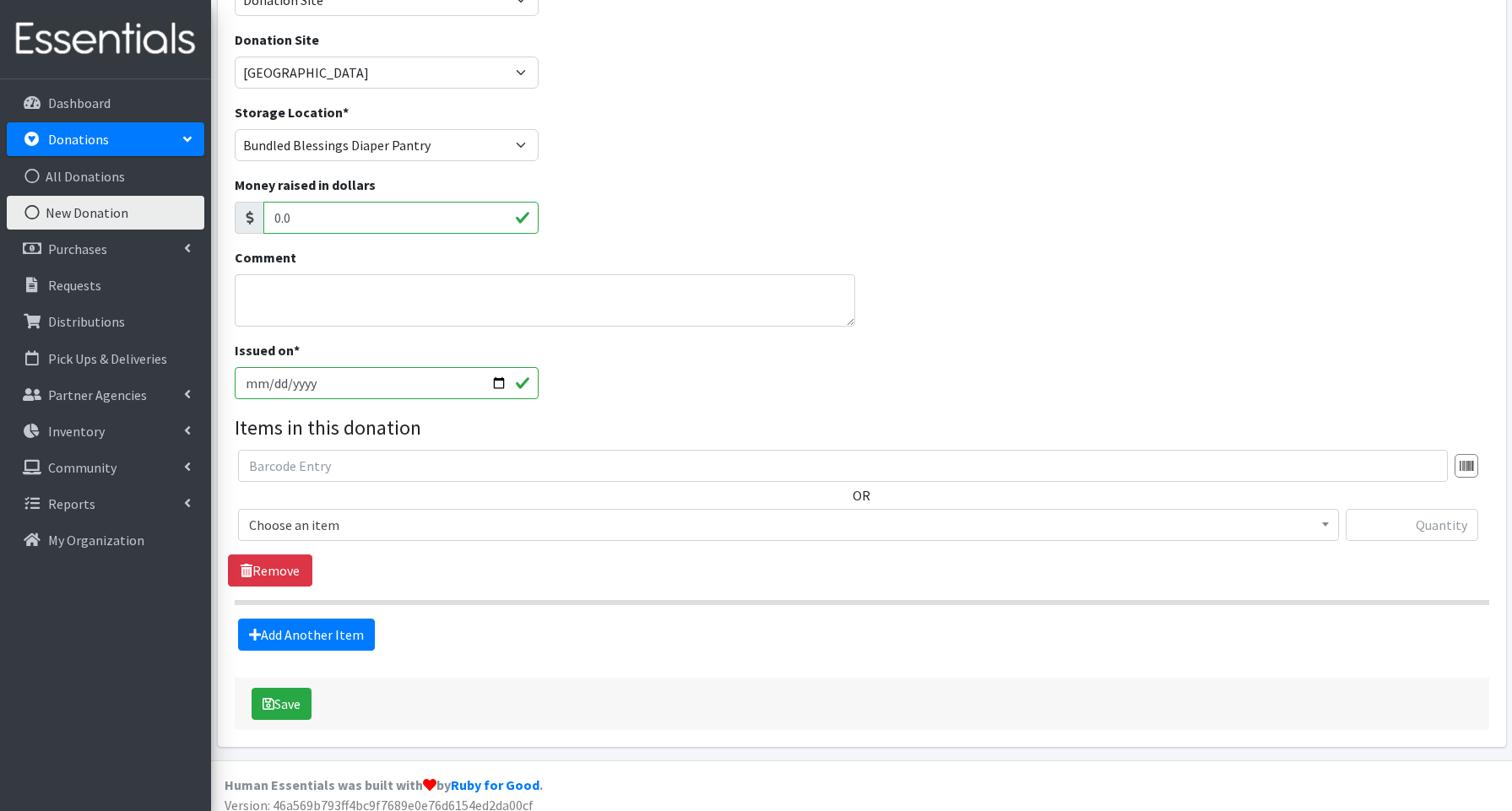
scroll to position [181, 0]
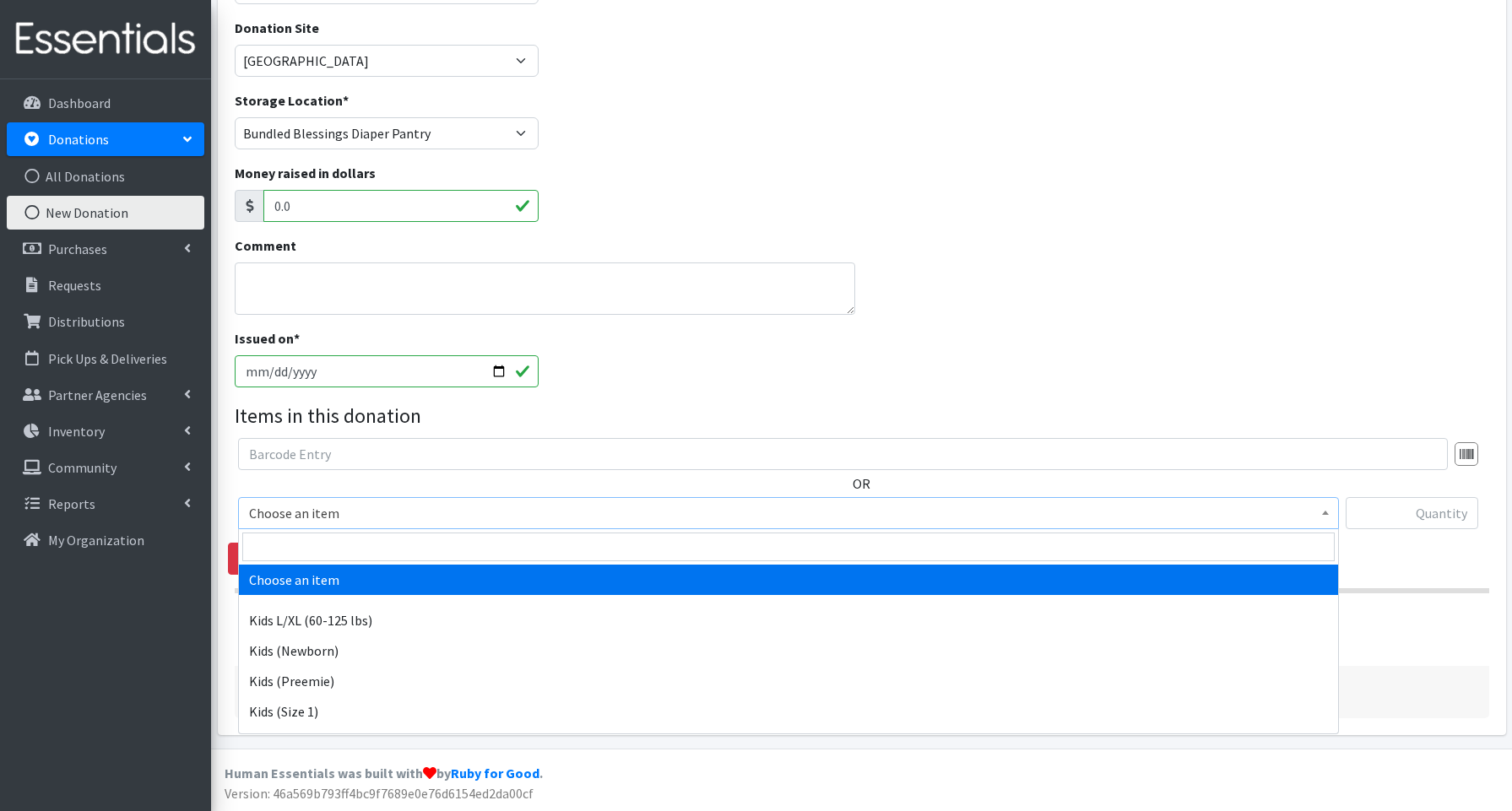
click at [253, 512] on span "Choose an item" at bounding box center [788, 513] width 1079 height 24
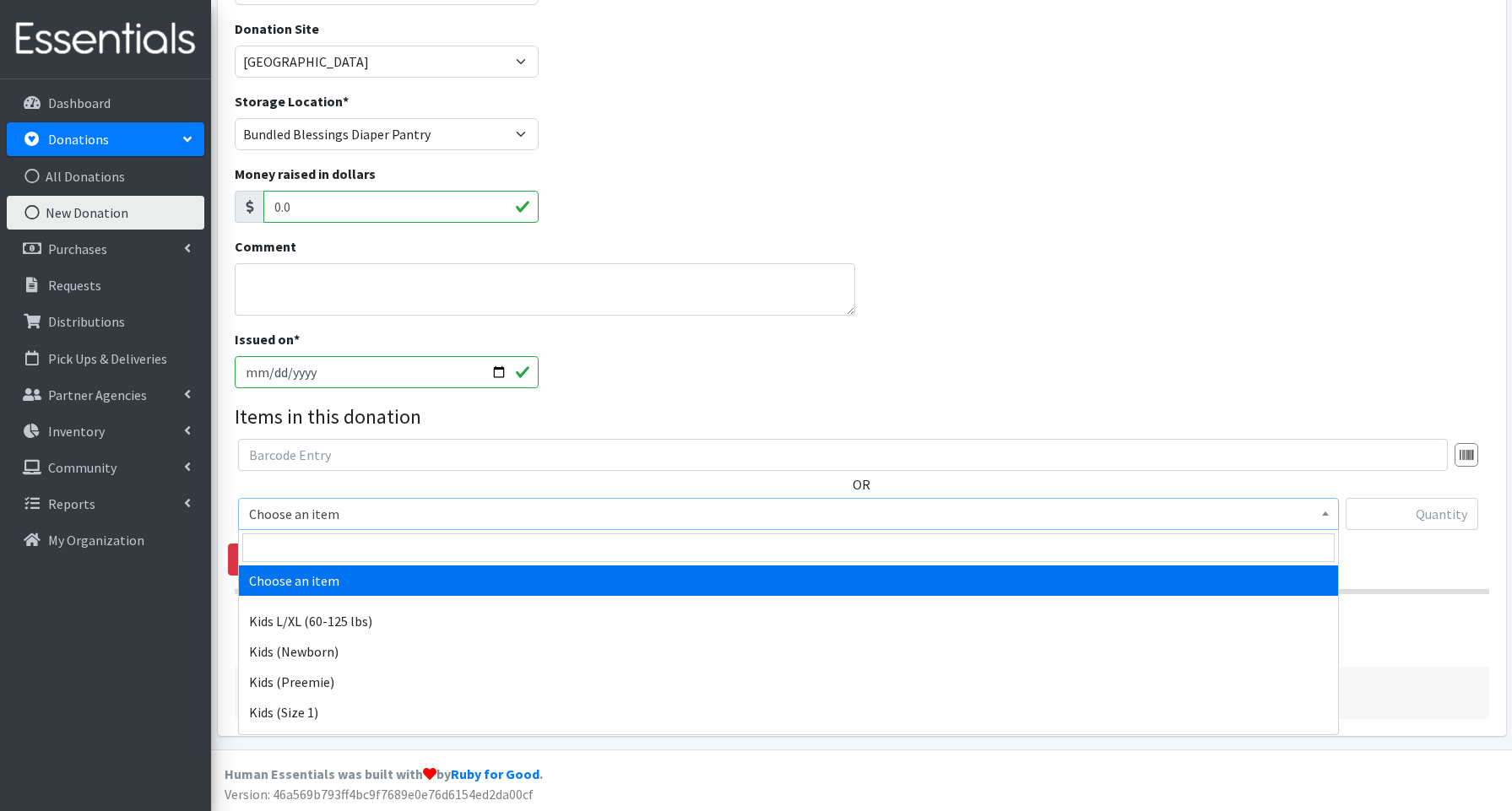
click at [333, 509] on span "Choose an item" at bounding box center [788, 514] width 1079 height 24
click at [343, 512] on span "Choose an item" at bounding box center [788, 514] width 1079 height 24
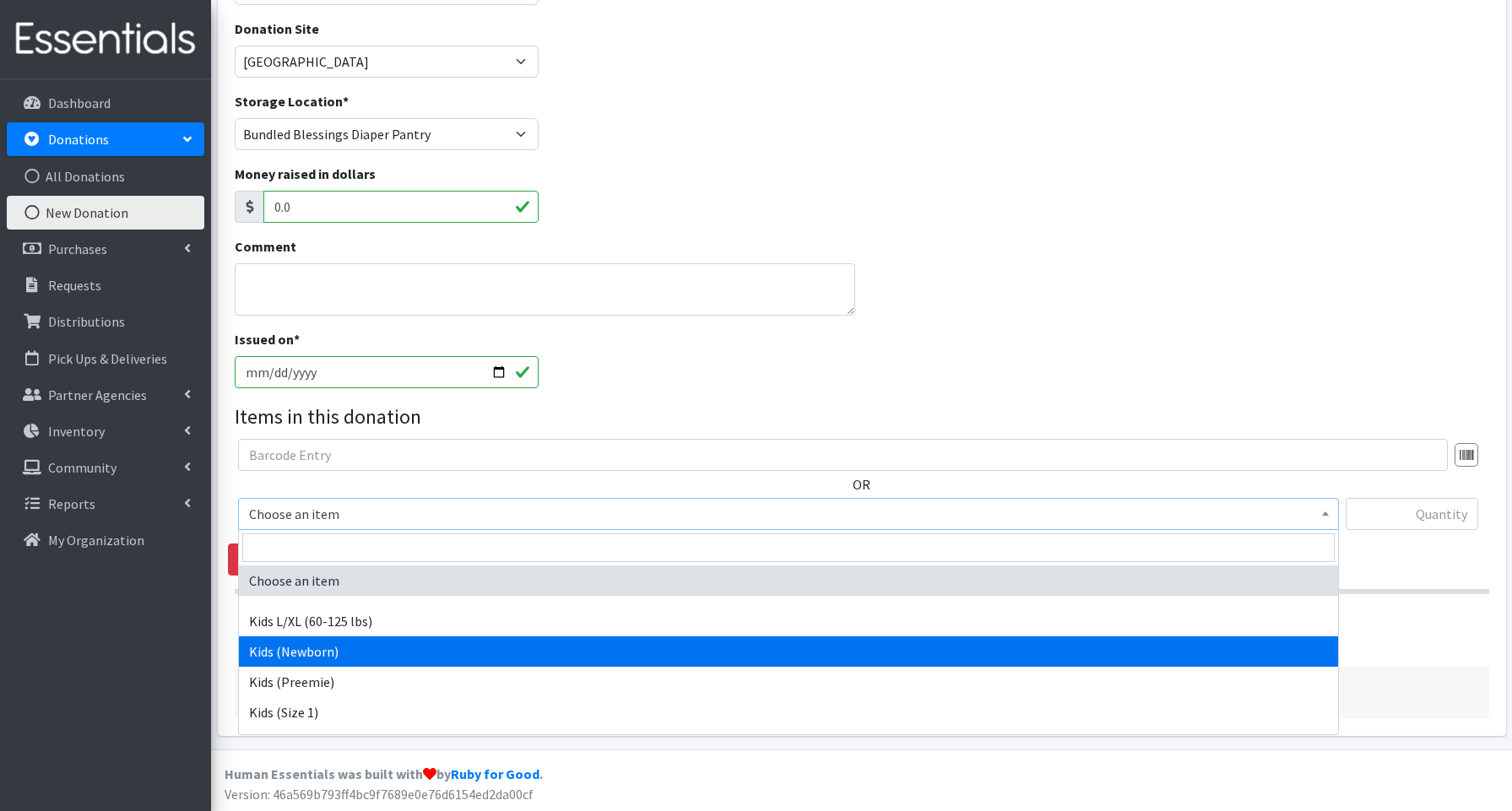
drag, startPoint x: 299, startPoint y: 650, endPoint x: 291, endPoint y: 644, distance: 10.0
select select "3694"
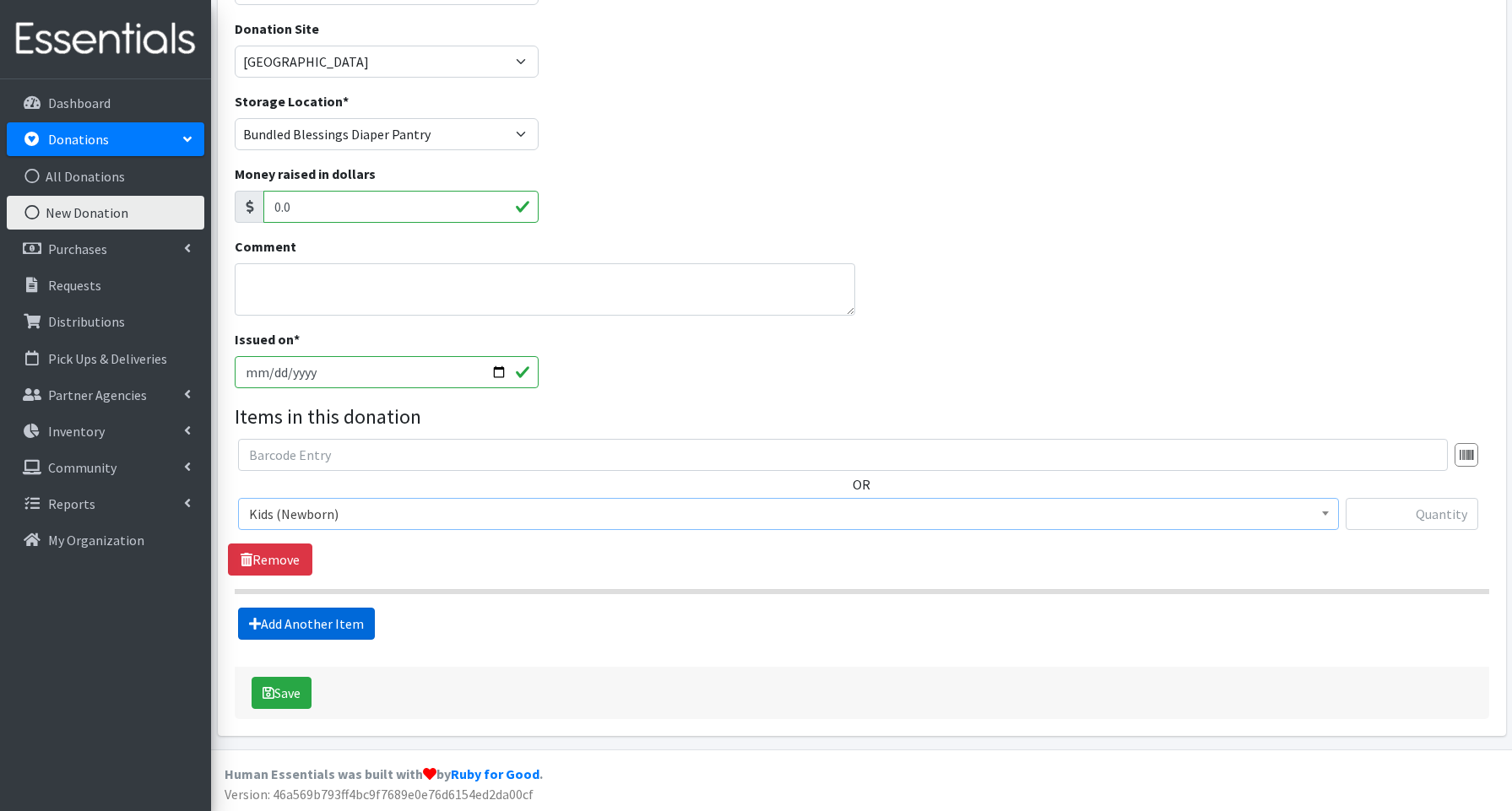
scroll to position [181, 0]
click at [1409, 506] on input "text" at bounding box center [1412, 514] width 133 height 32
type input "115"
click at [343, 620] on link "Add Another Item" at bounding box center [306, 623] width 136 height 32
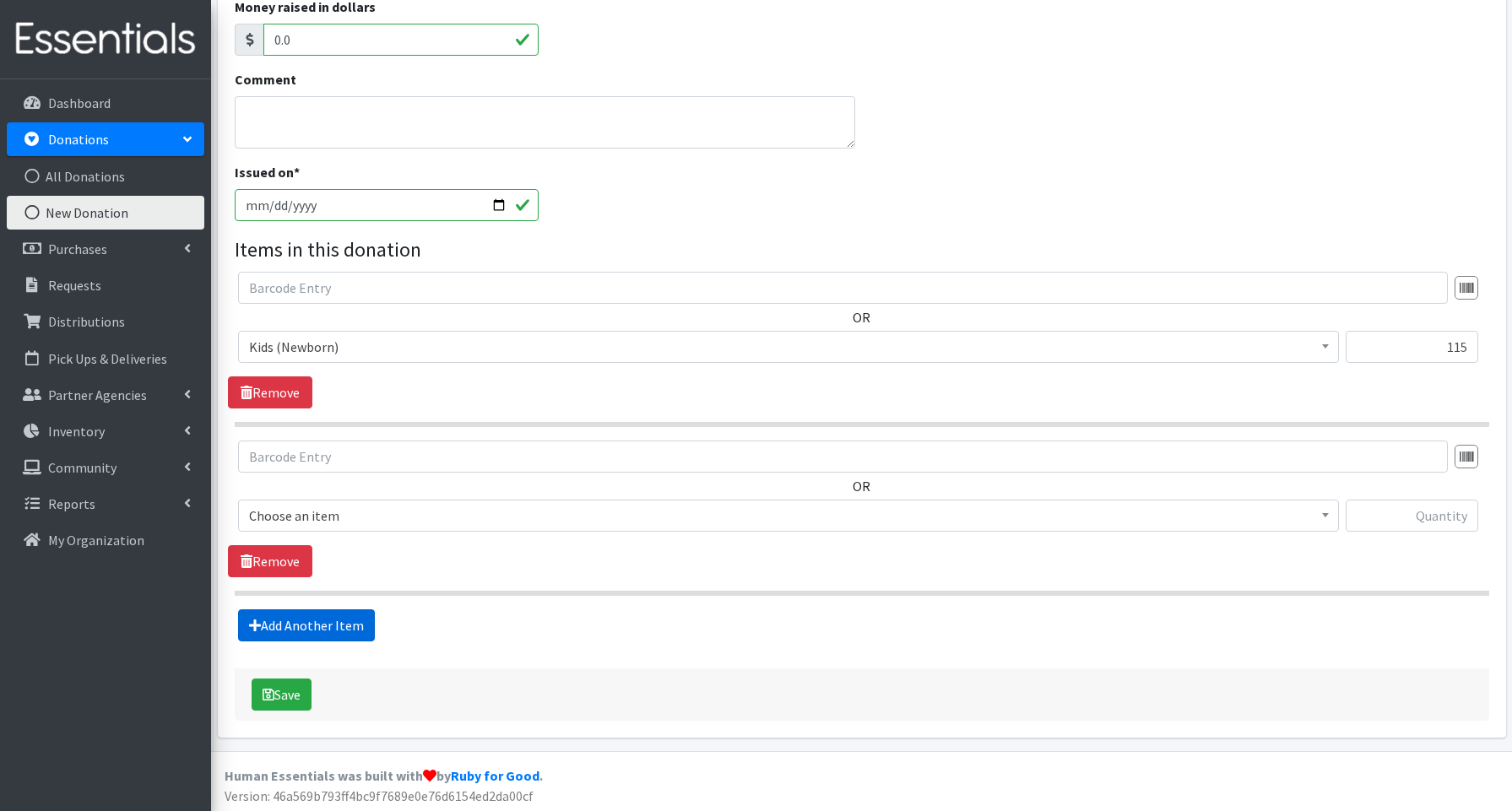
scroll to position [350, 0]
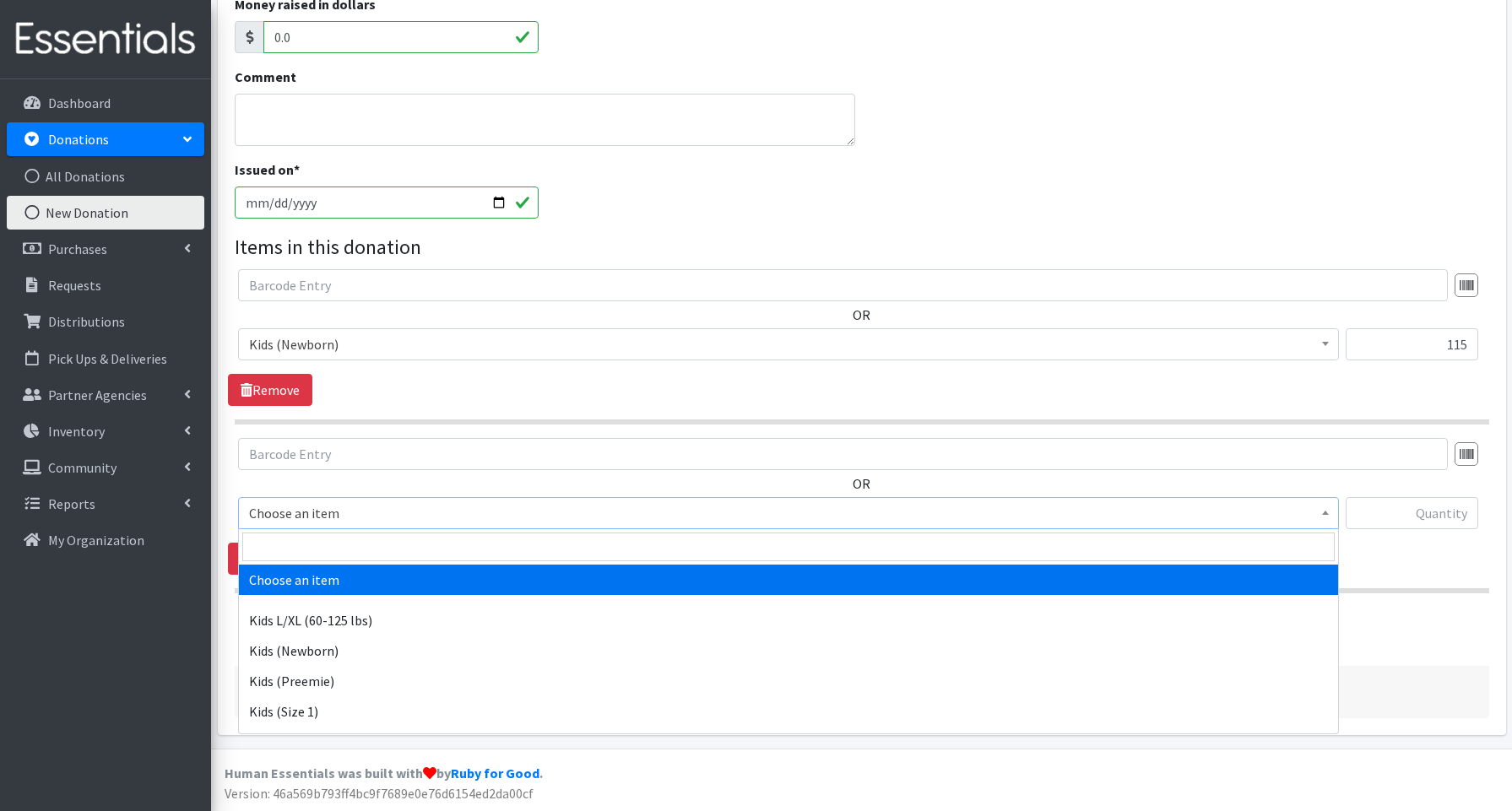
click at [306, 509] on span "Choose an item" at bounding box center [788, 513] width 1079 height 24
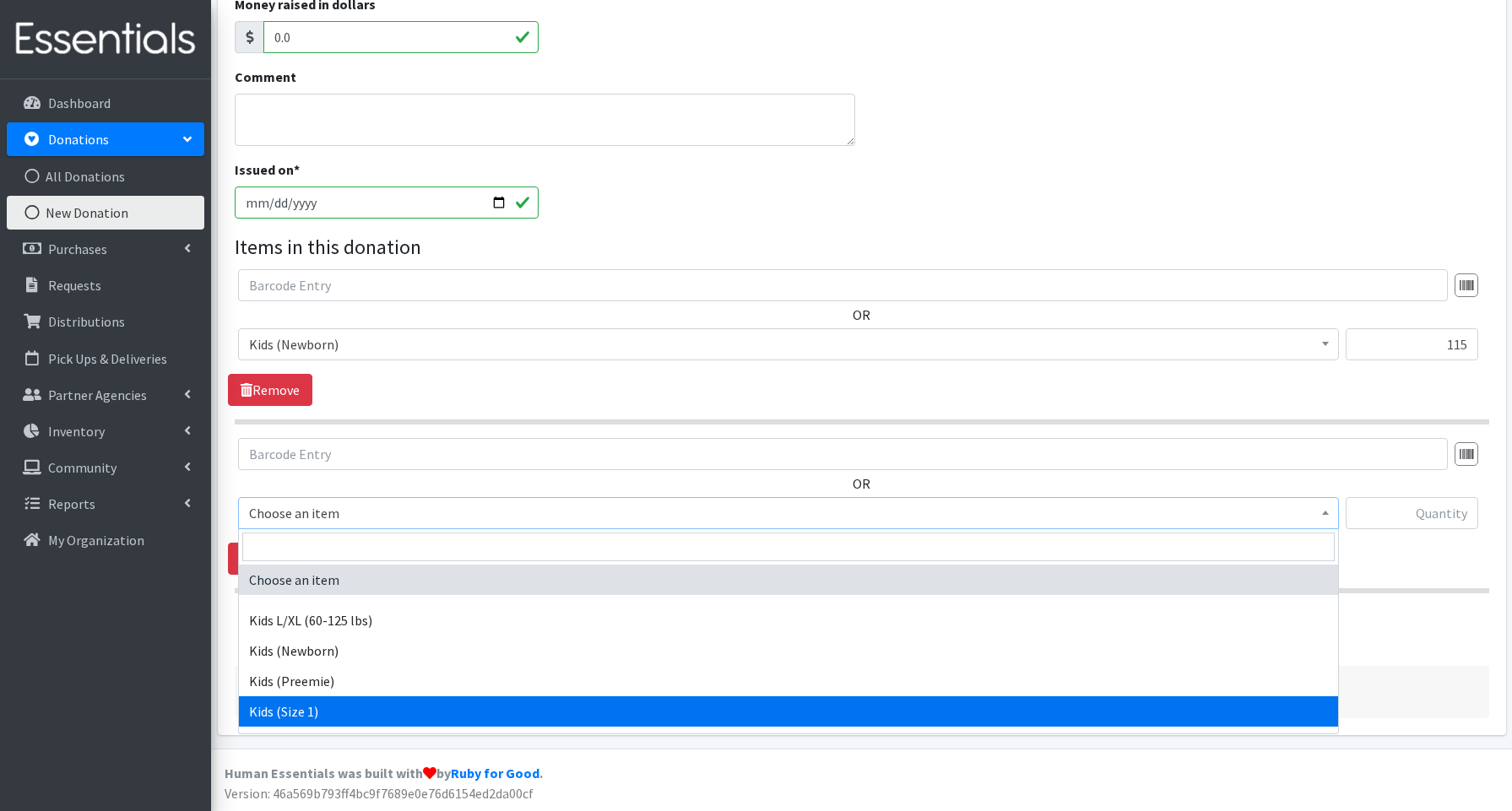
select select "3657"
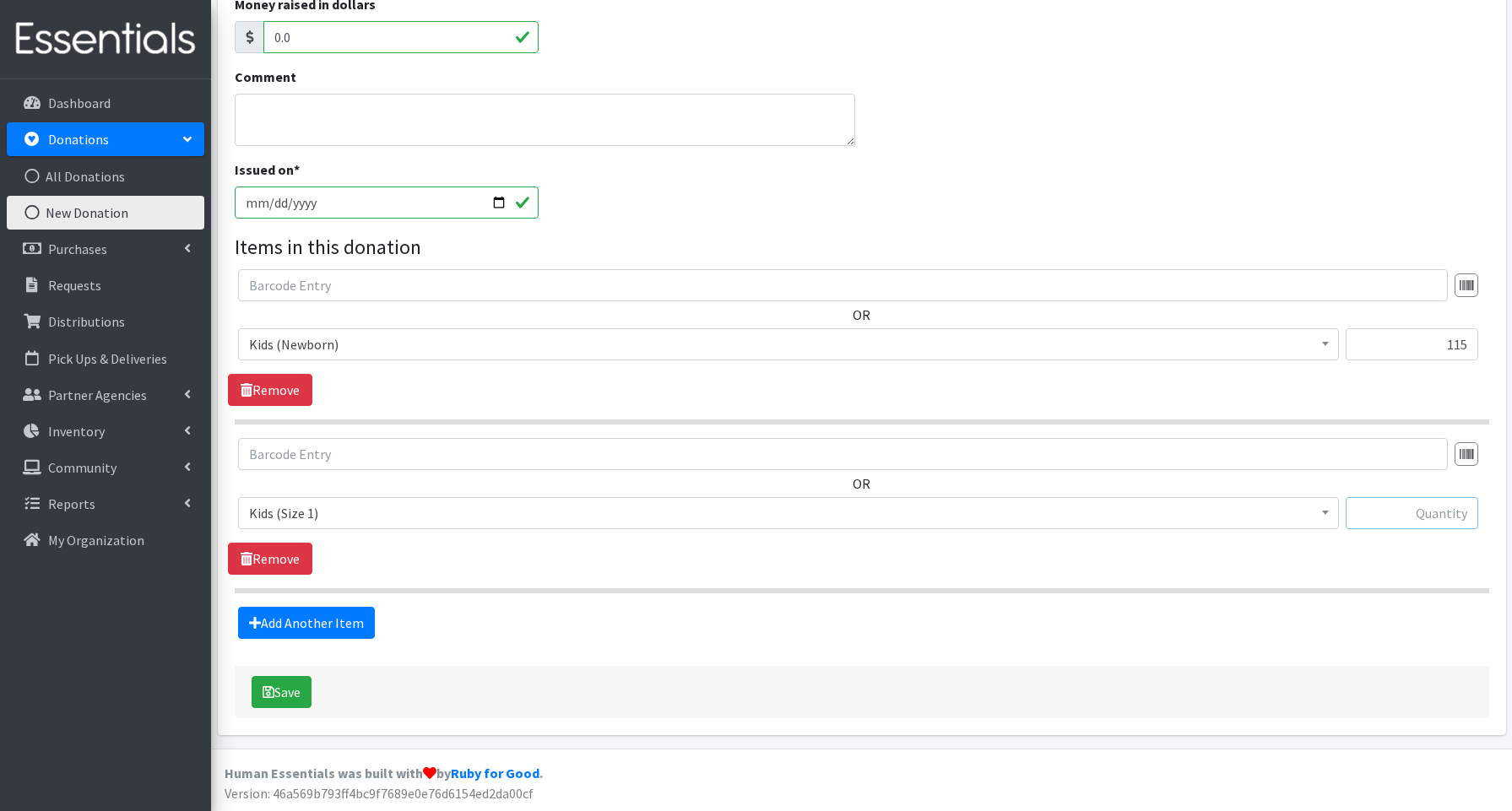
click at [1416, 513] on input "text" at bounding box center [1412, 514] width 133 height 32
type input "43"
click at [310, 618] on link "Add Another Item" at bounding box center [306, 623] width 136 height 32
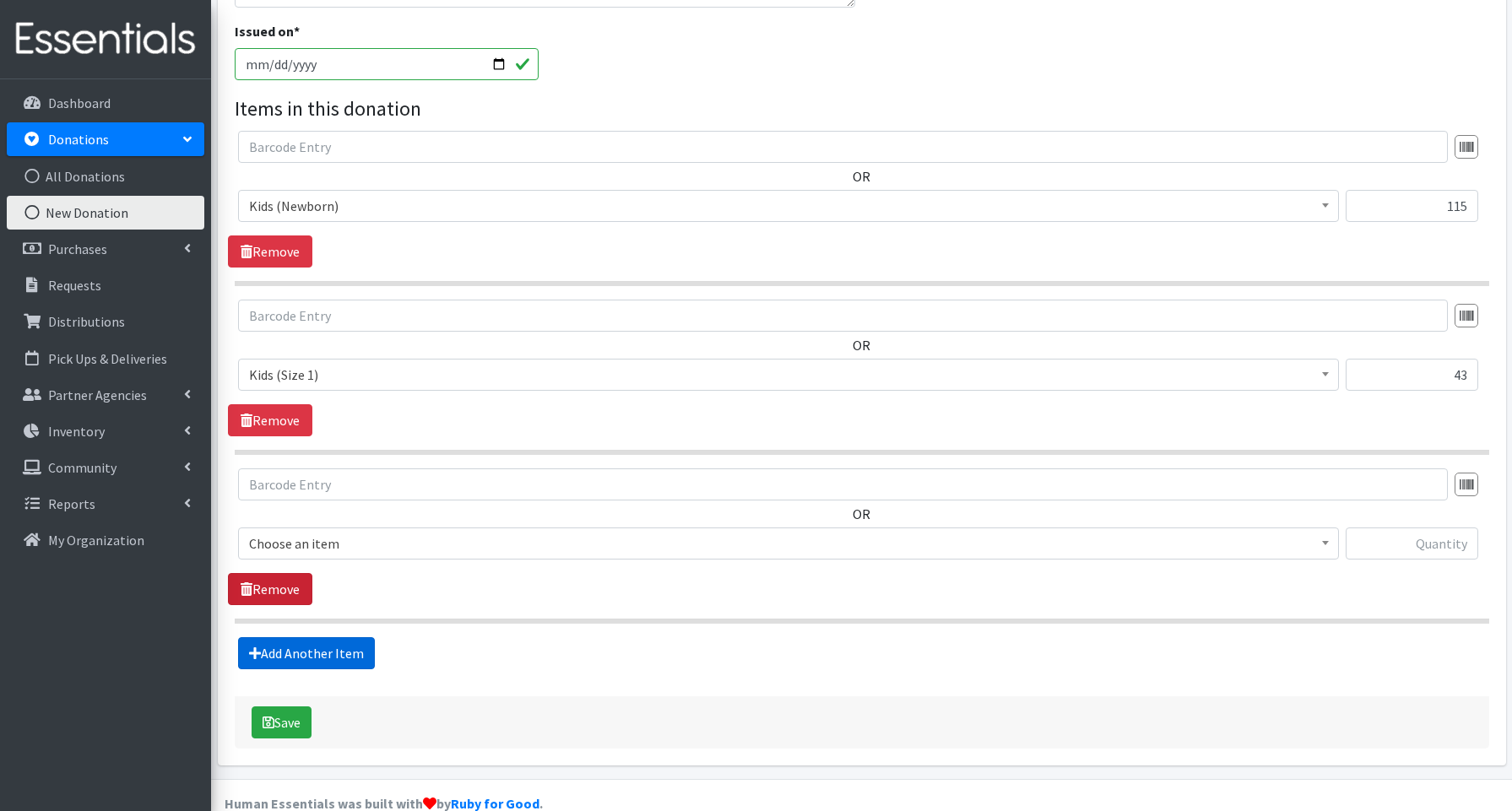
scroll to position [519, 0]
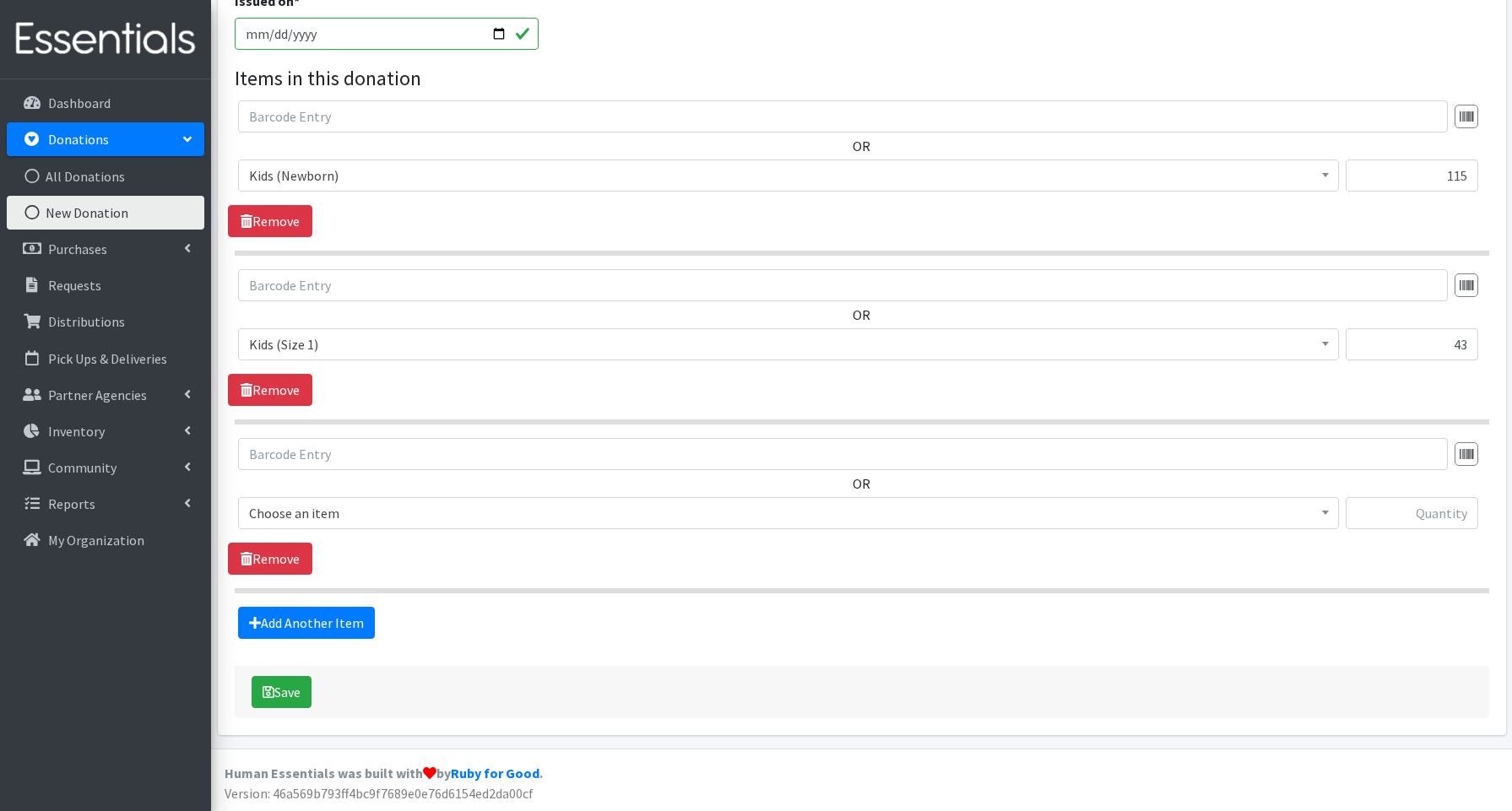
click at [297, 520] on span "Choose an item" at bounding box center [788, 513] width 1079 height 24
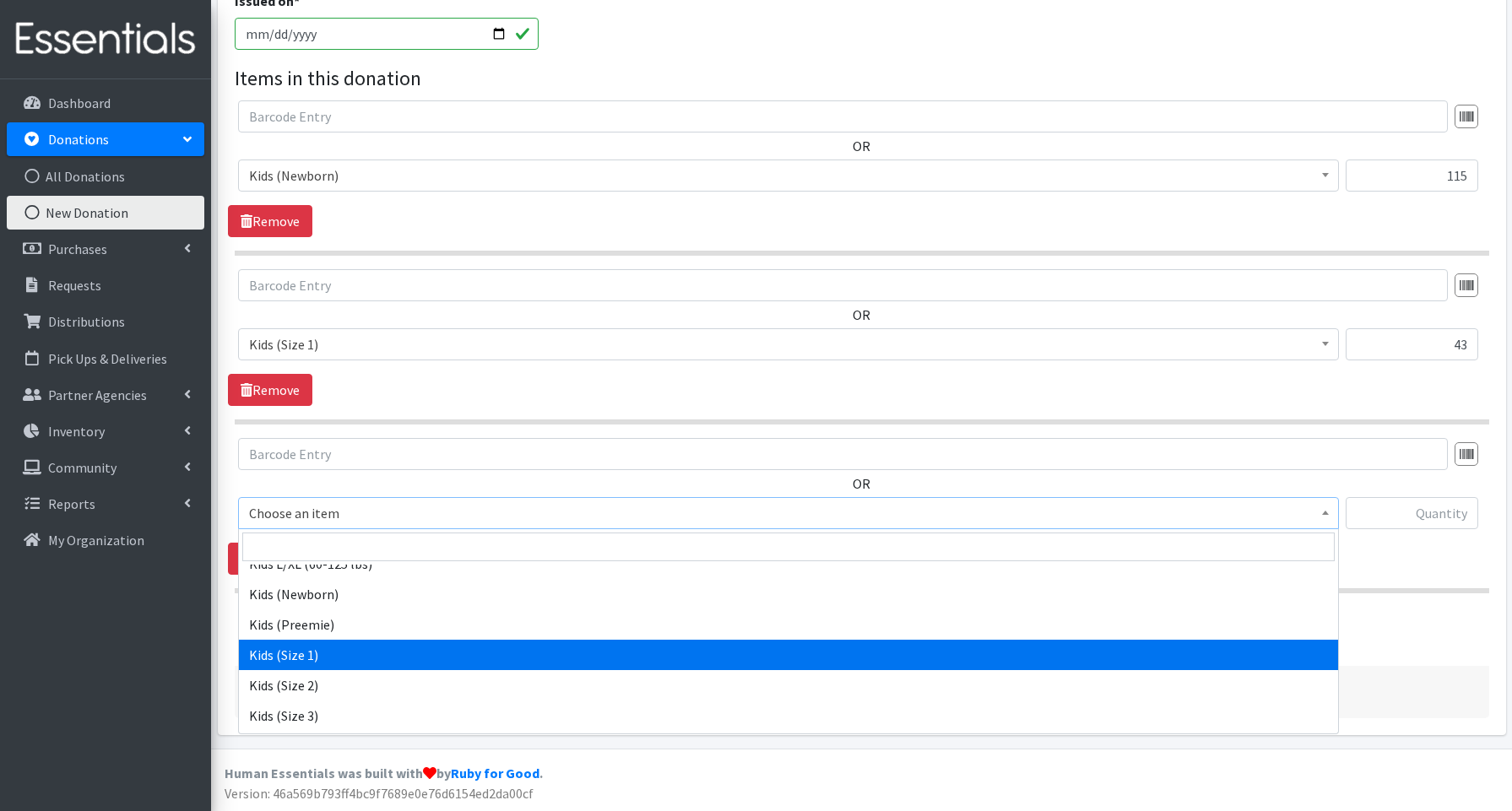
scroll to position [53, 0]
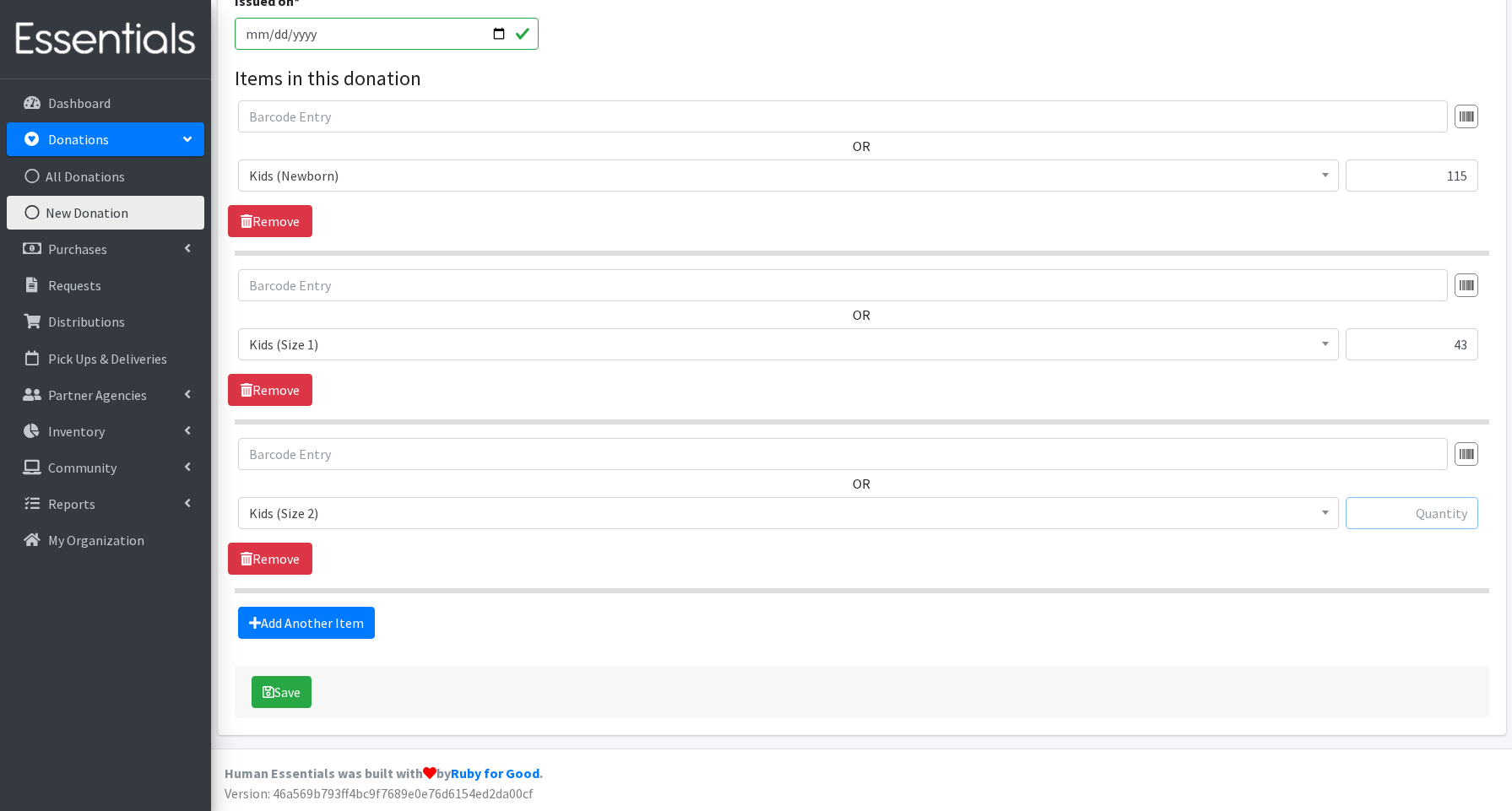
click at [1423, 517] on input "text" at bounding box center [1412, 514] width 133 height 32
click at [317, 514] on span "Kids (Size 2)" at bounding box center [788, 513] width 1079 height 24
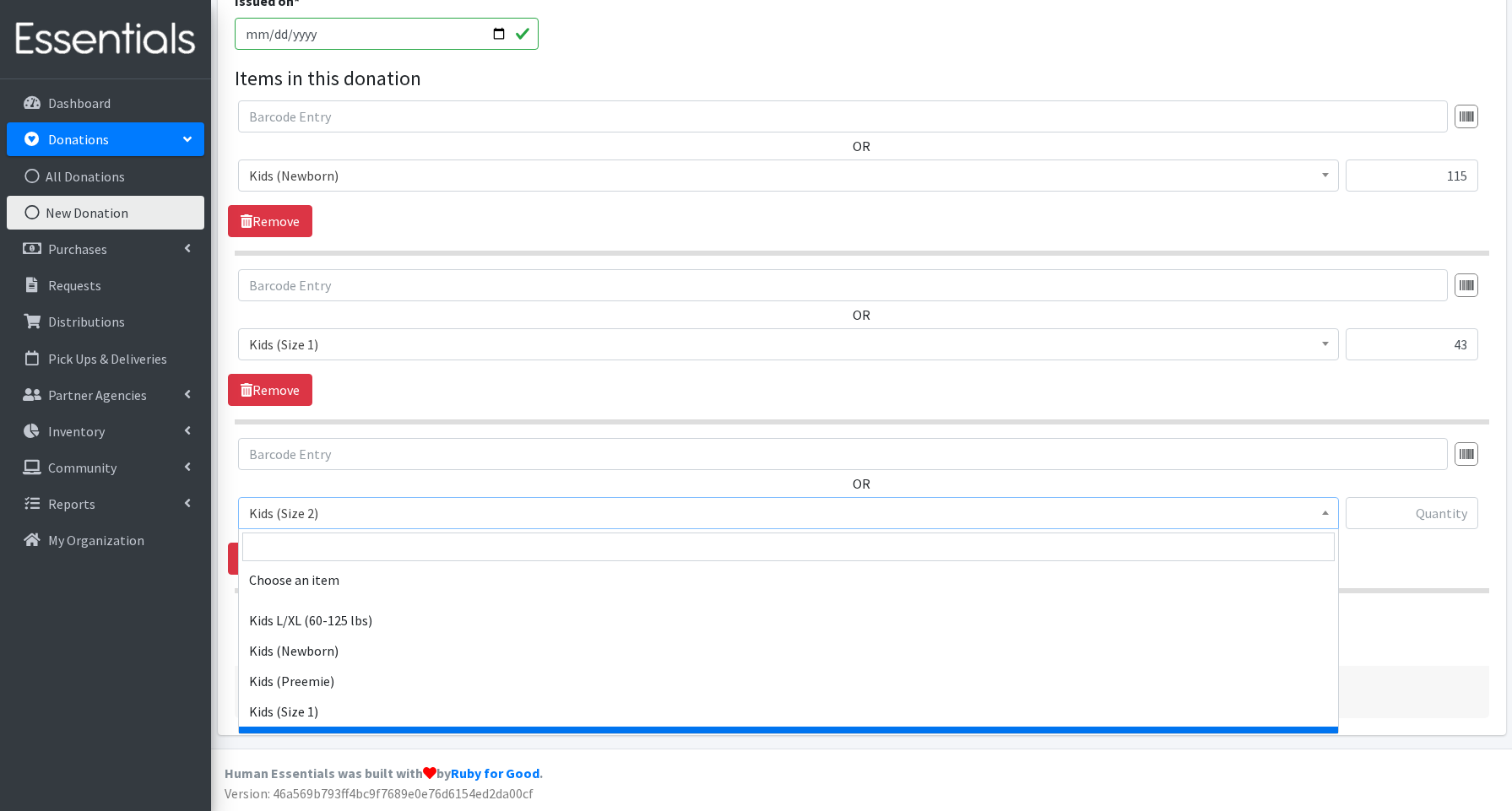
scroll to position [132, 0]
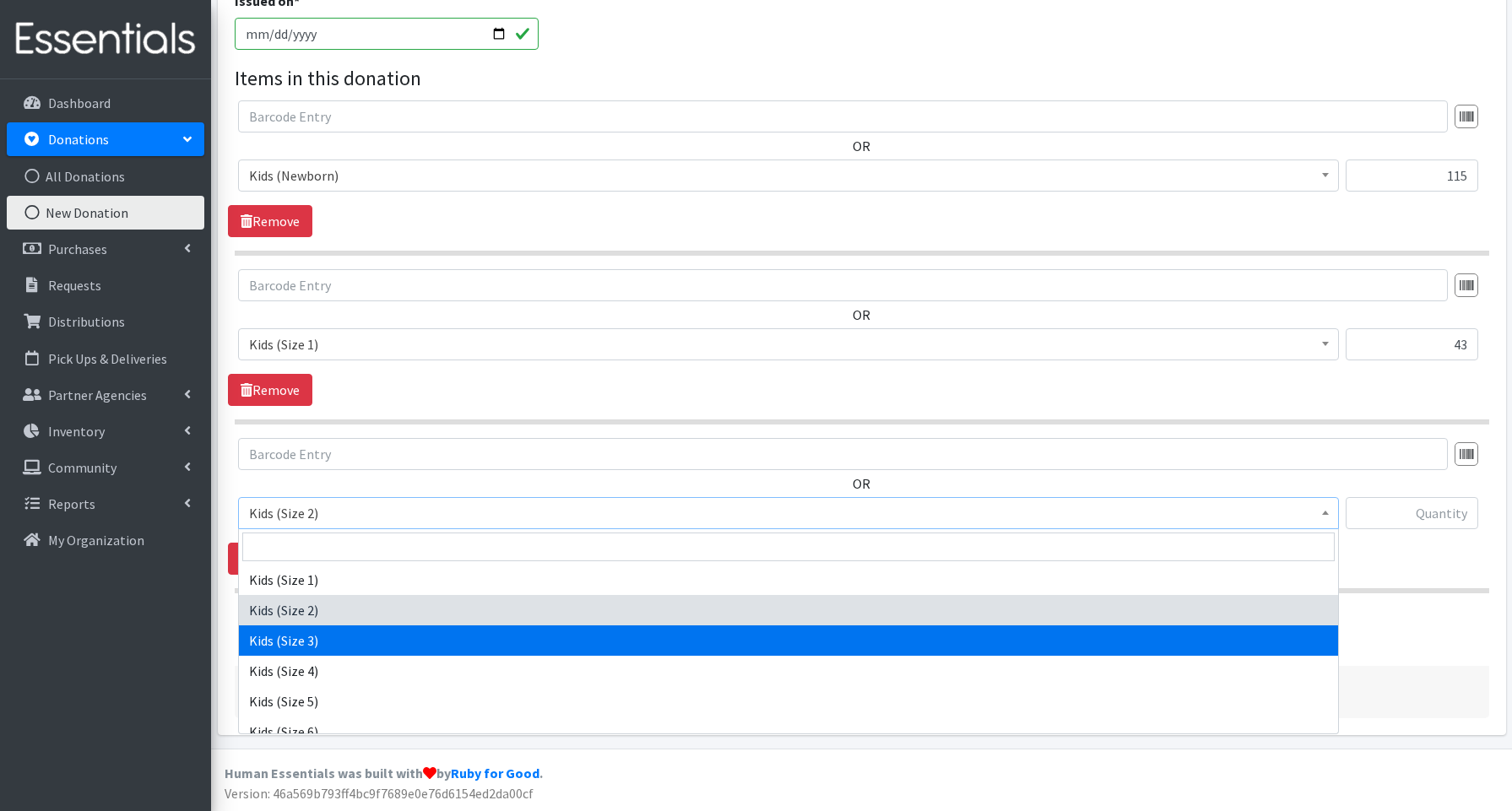
select select "3644"
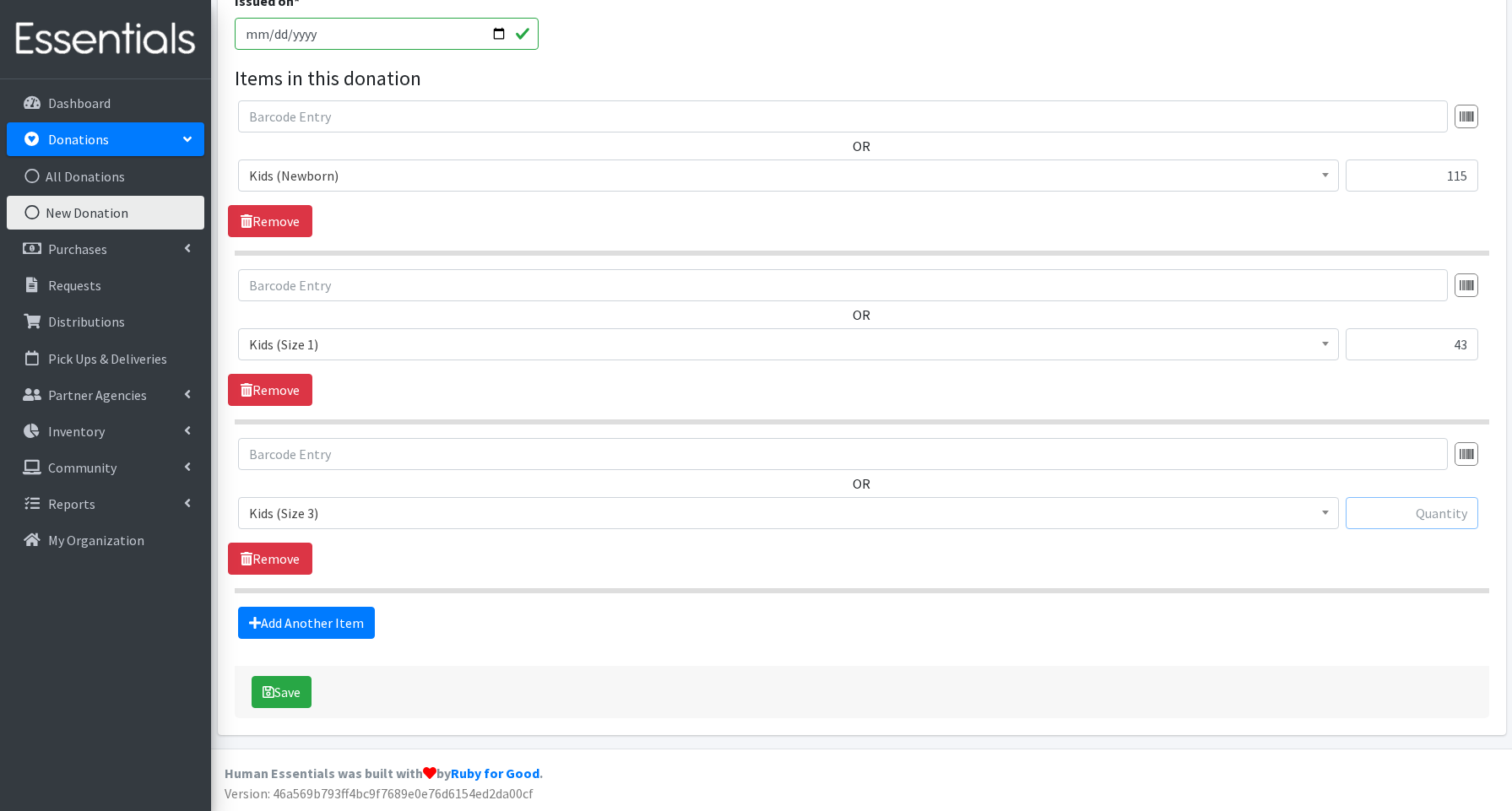
click at [1445, 515] on input "text" at bounding box center [1412, 514] width 133 height 32
type input "67"
click at [300, 620] on link "Add Another Item" at bounding box center [306, 623] width 136 height 32
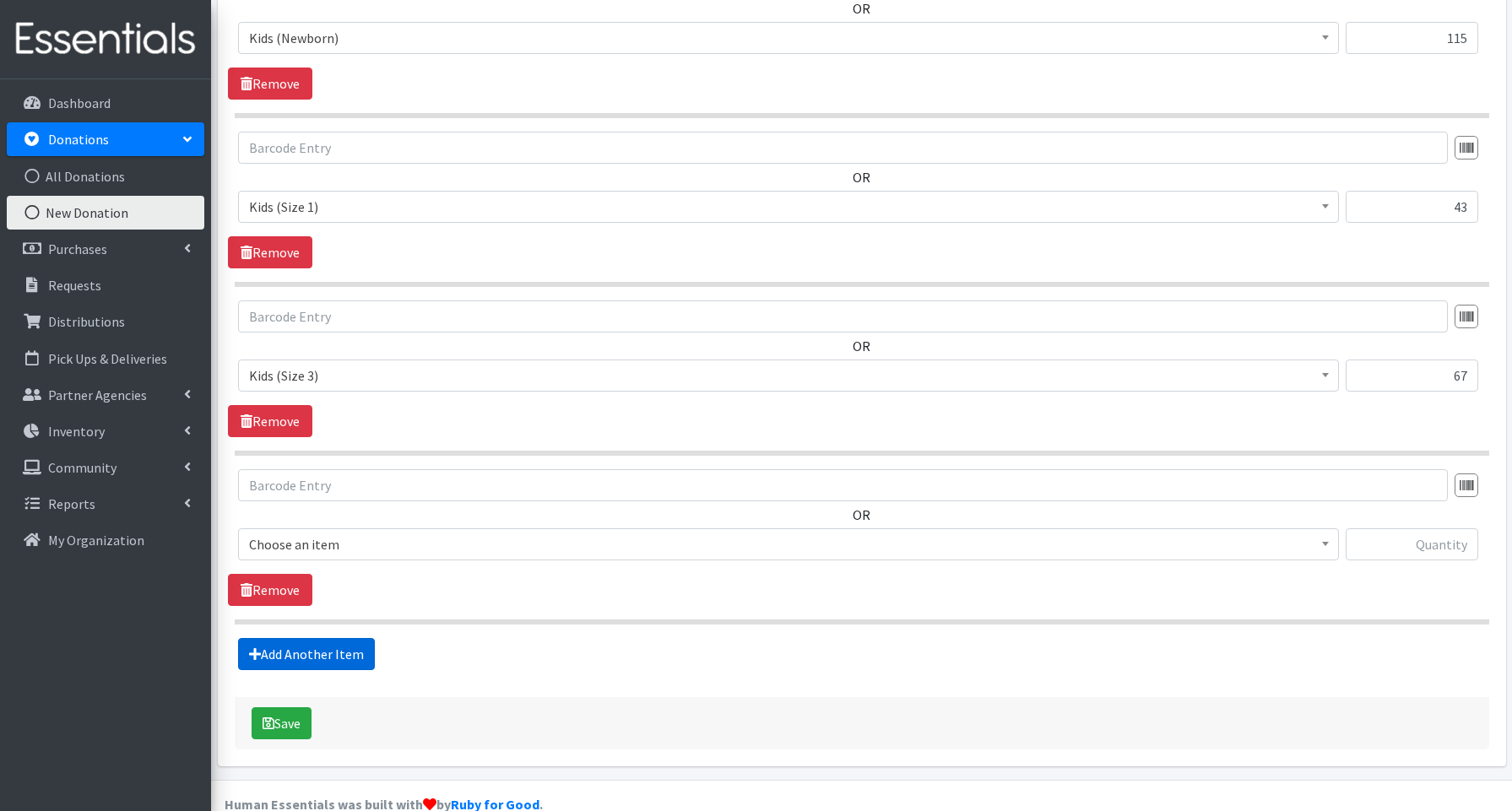
scroll to position [687, 0]
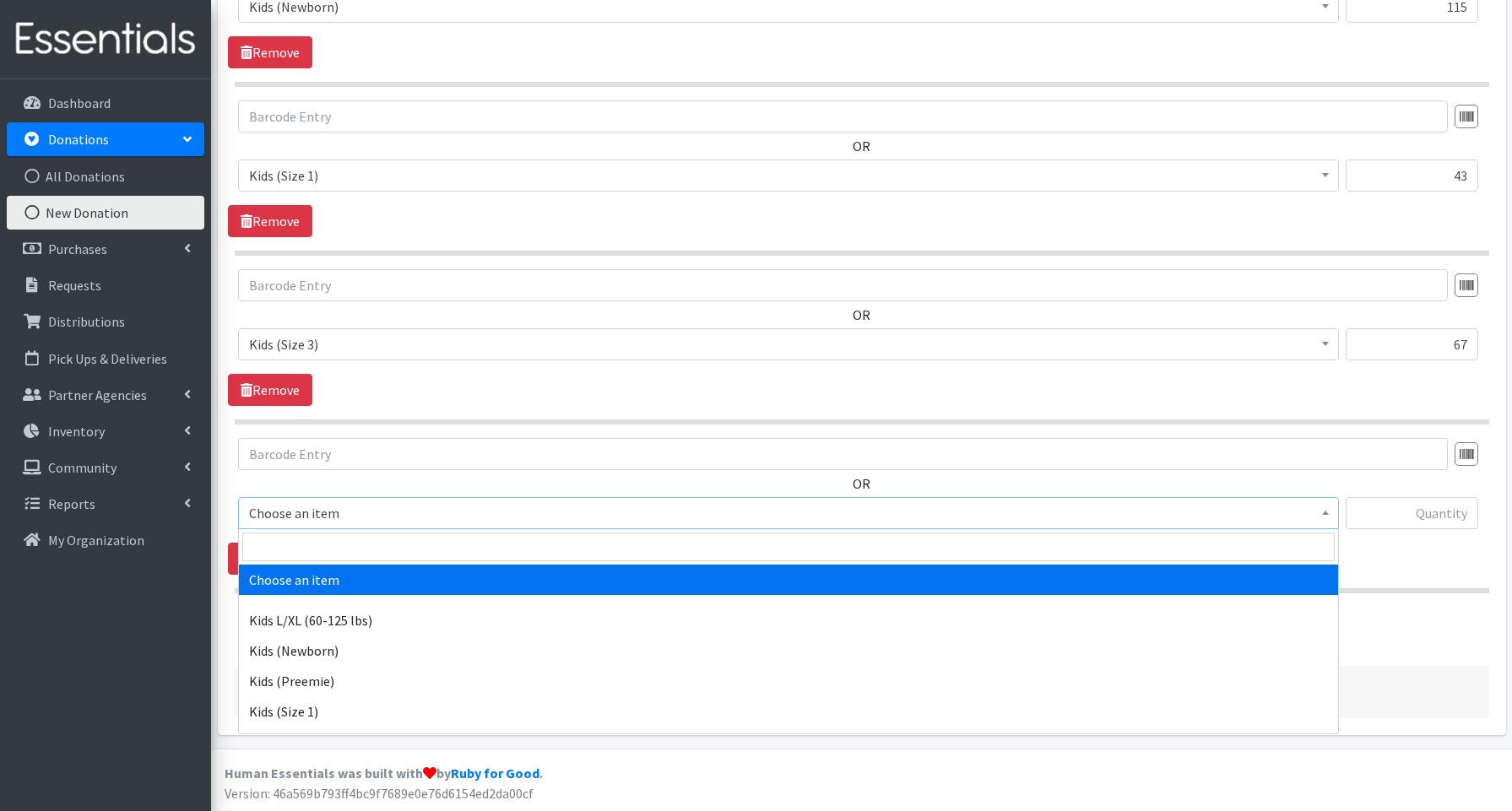
click at [289, 518] on span "Choose an item" at bounding box center [788, 513] width 1079 height 24
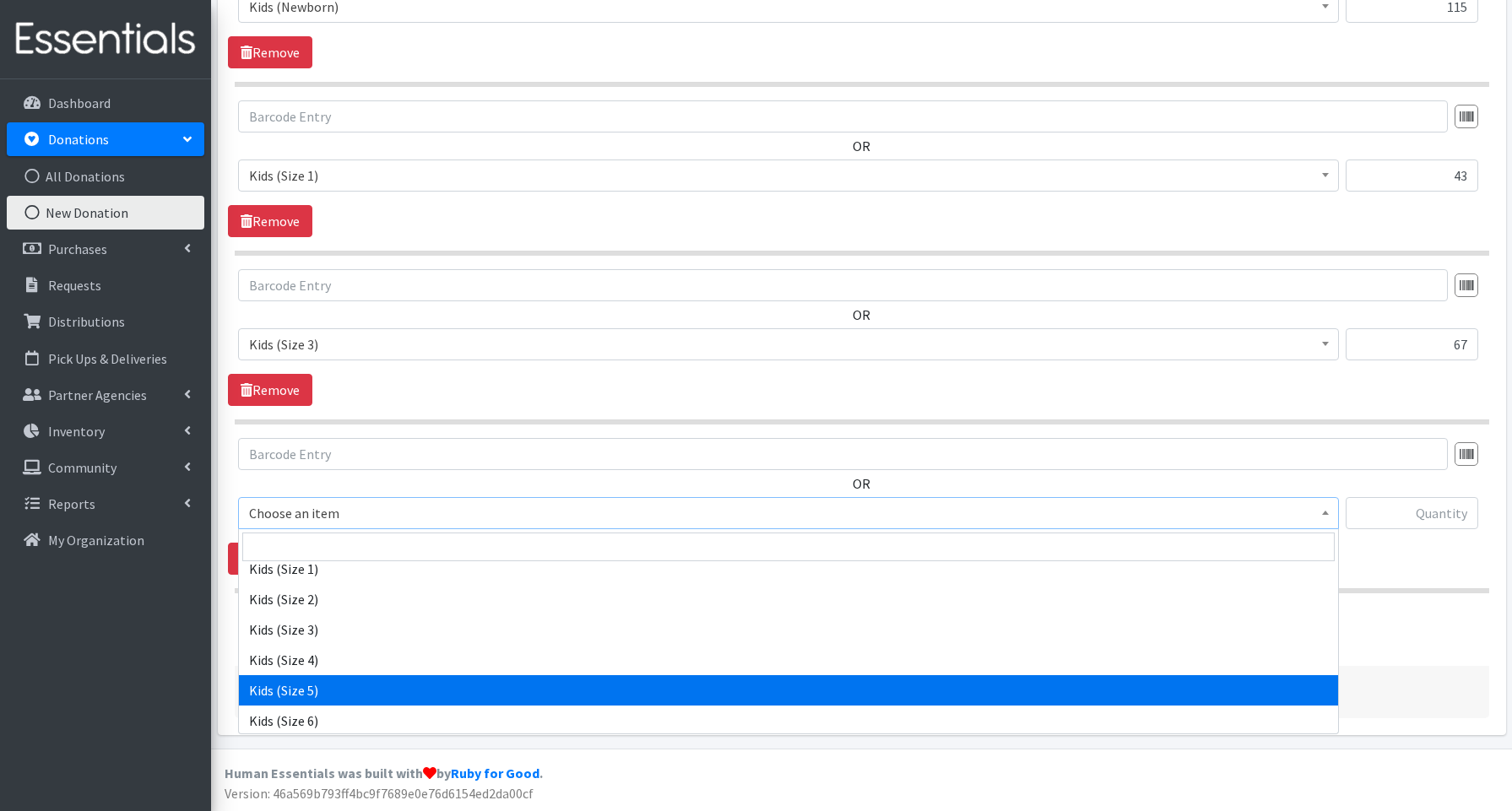
scroll to position [145, 0]
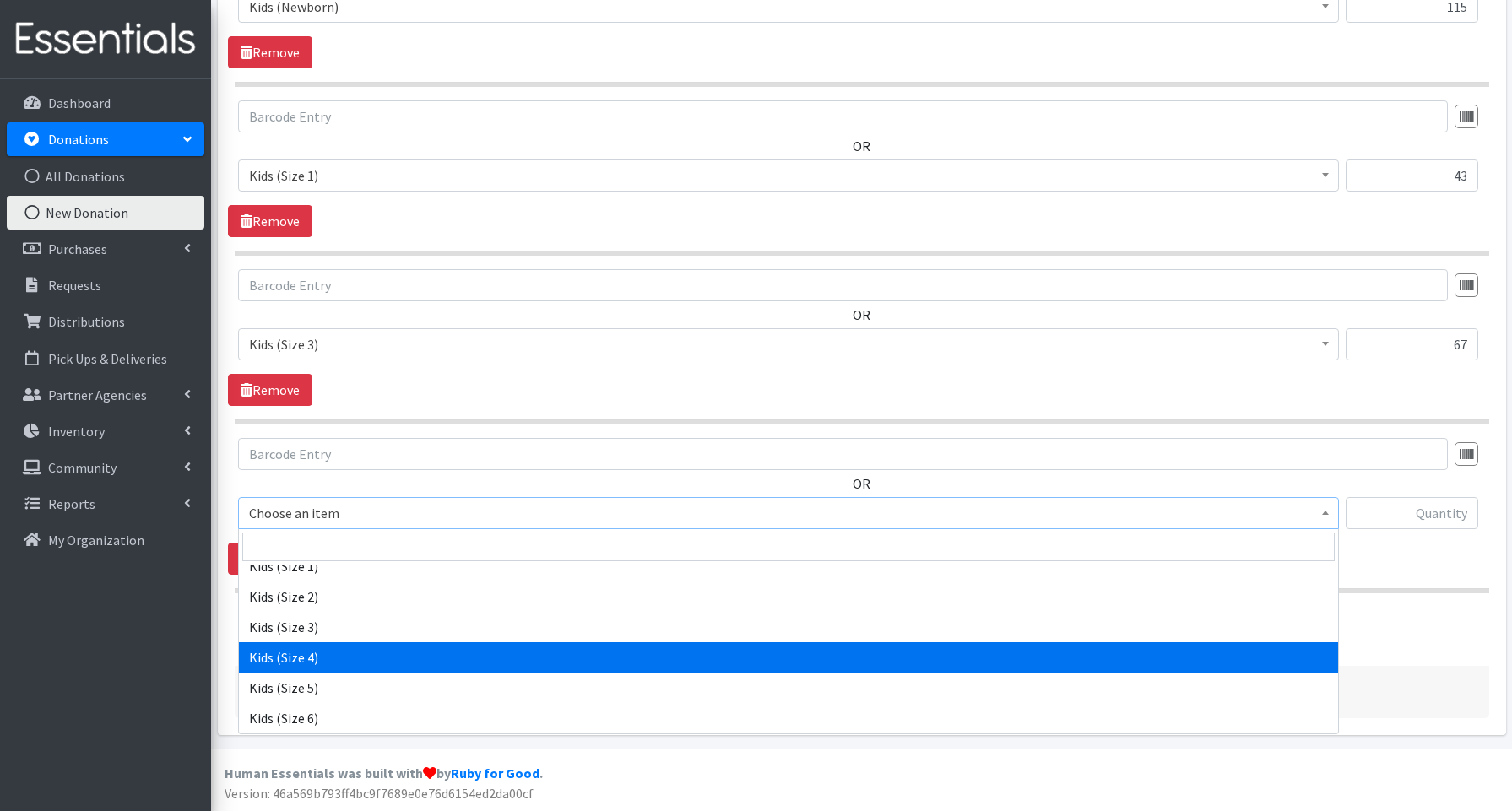
select select "3650"
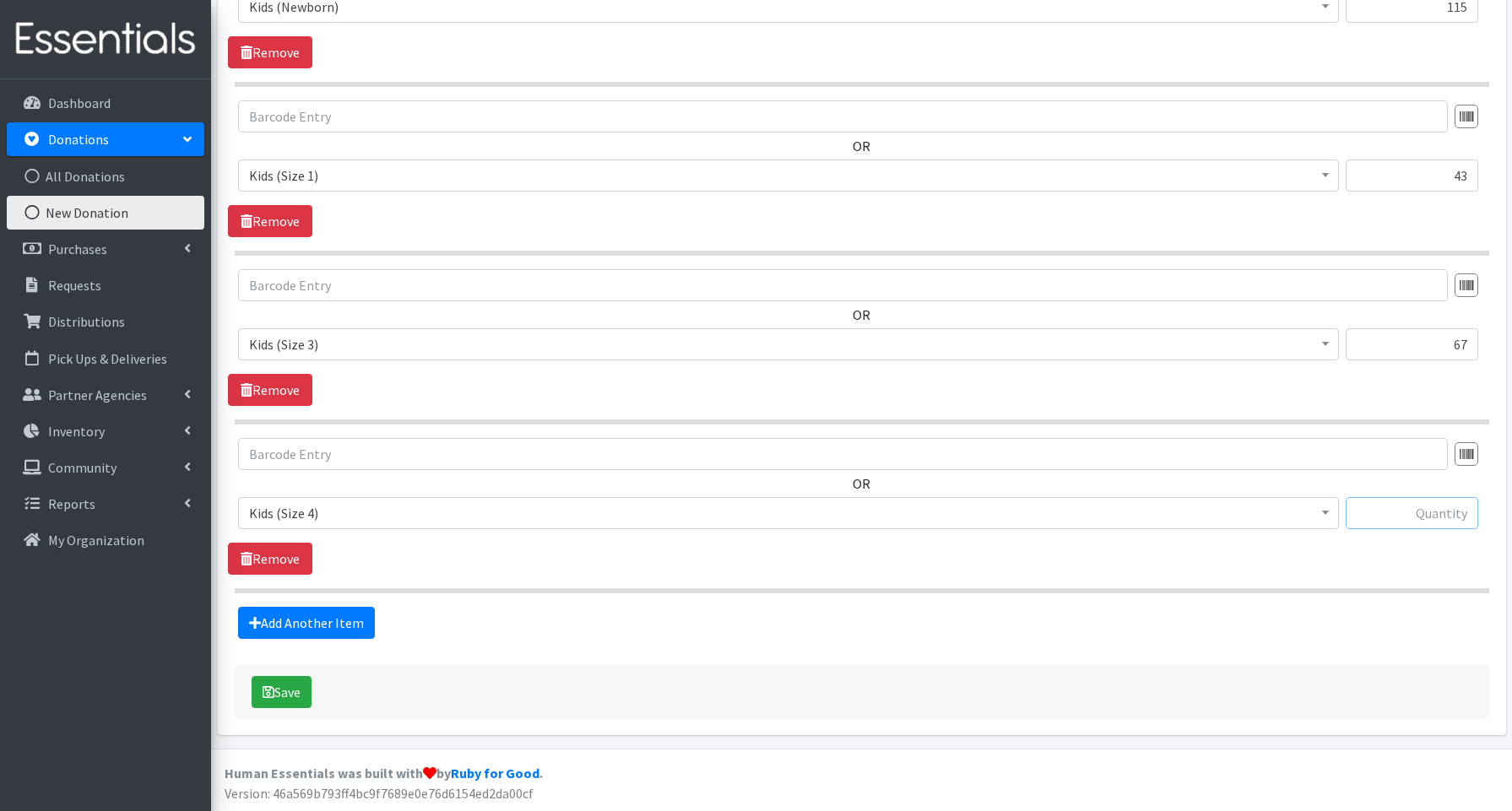
click at [1430, 509] on input "text" at bounding box center [1412, 514] width 133 height 32
type input "66"
click at [343, 623] on link "Add Another Item" at bounding box center [306, 623] width 136 height 32
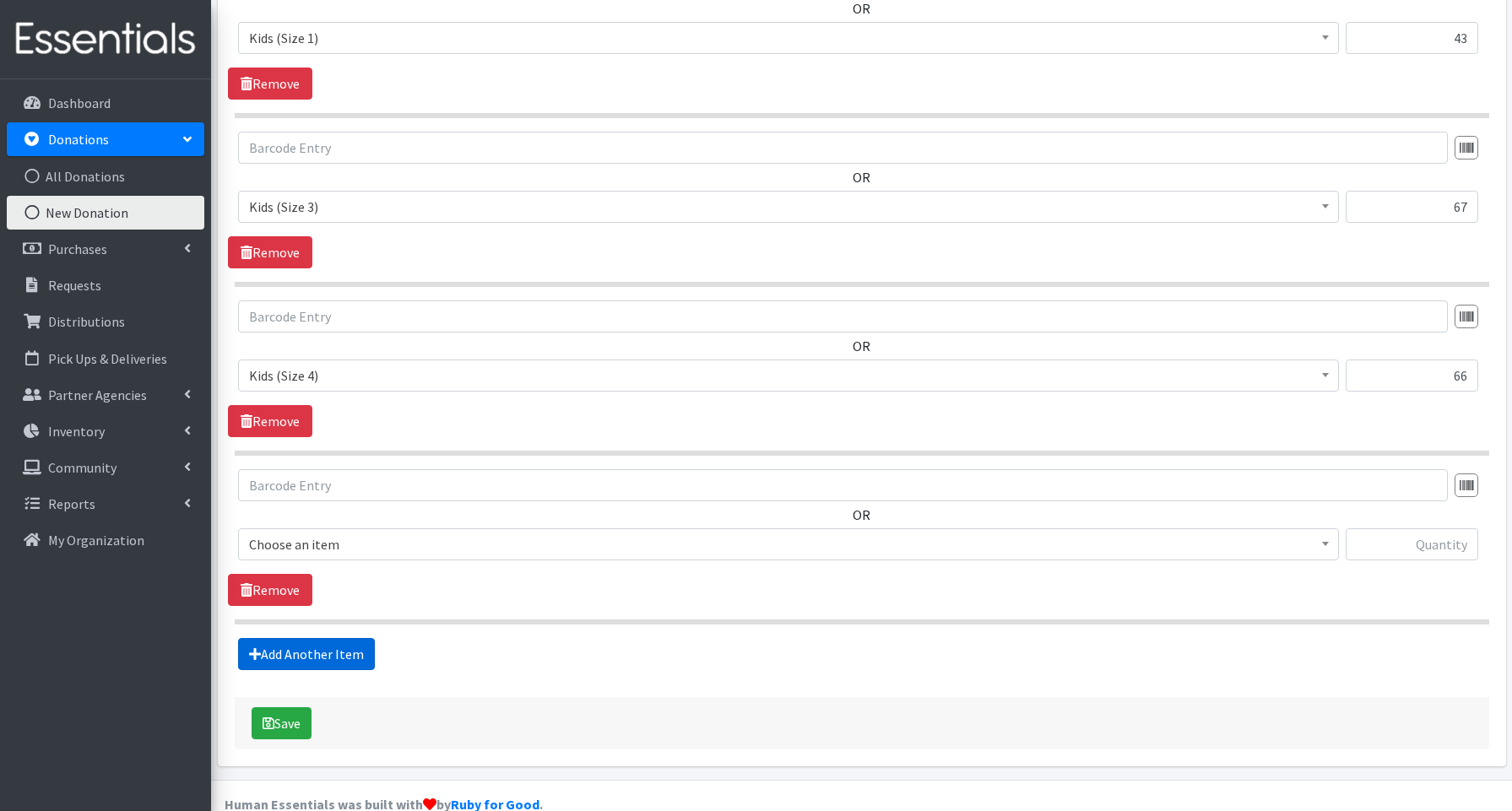
scroll to position [857, 0]
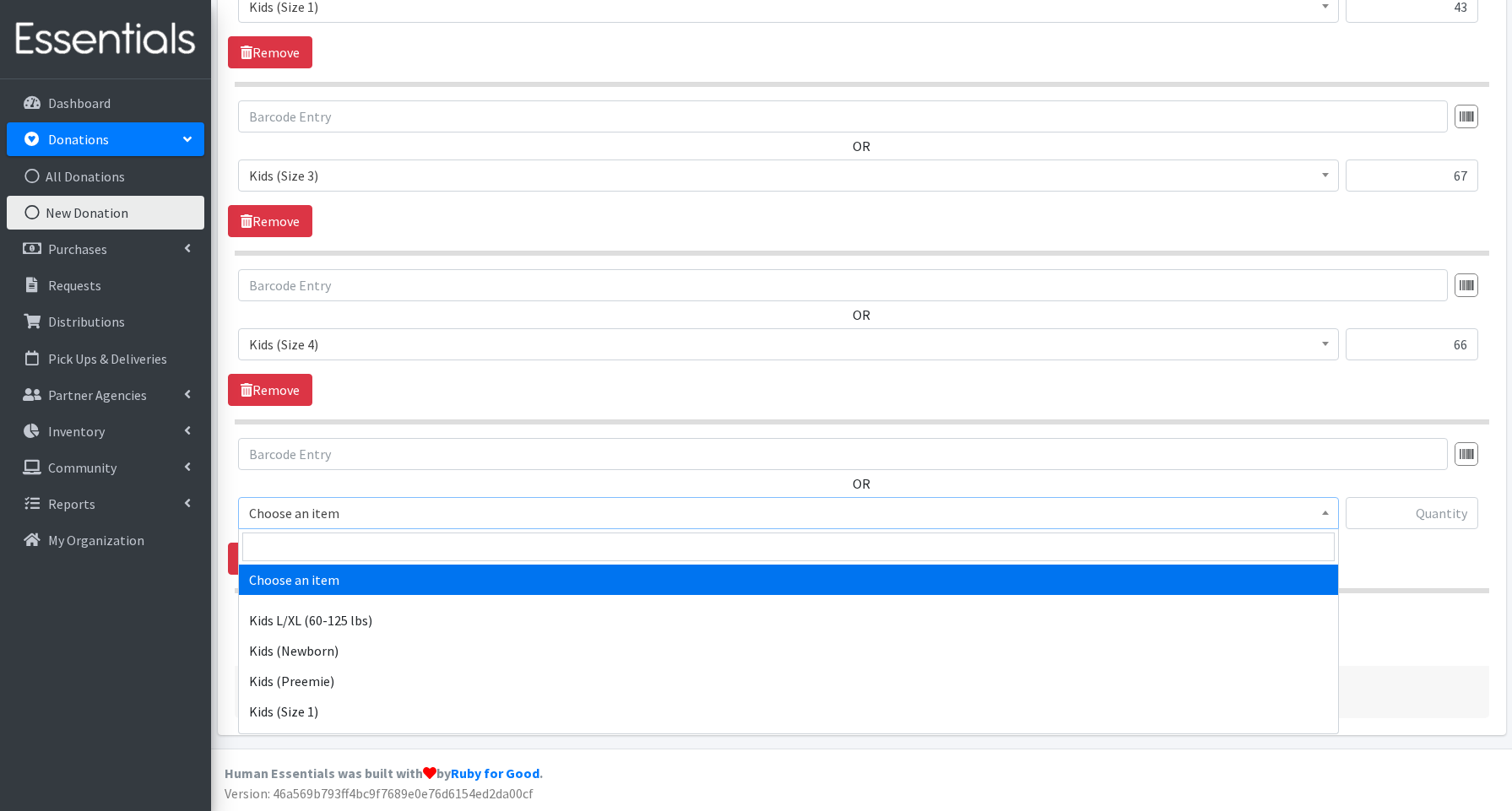
click at [328, 514] on span "Choose an item" at bounding box center [788, 513] width 1079 height 24
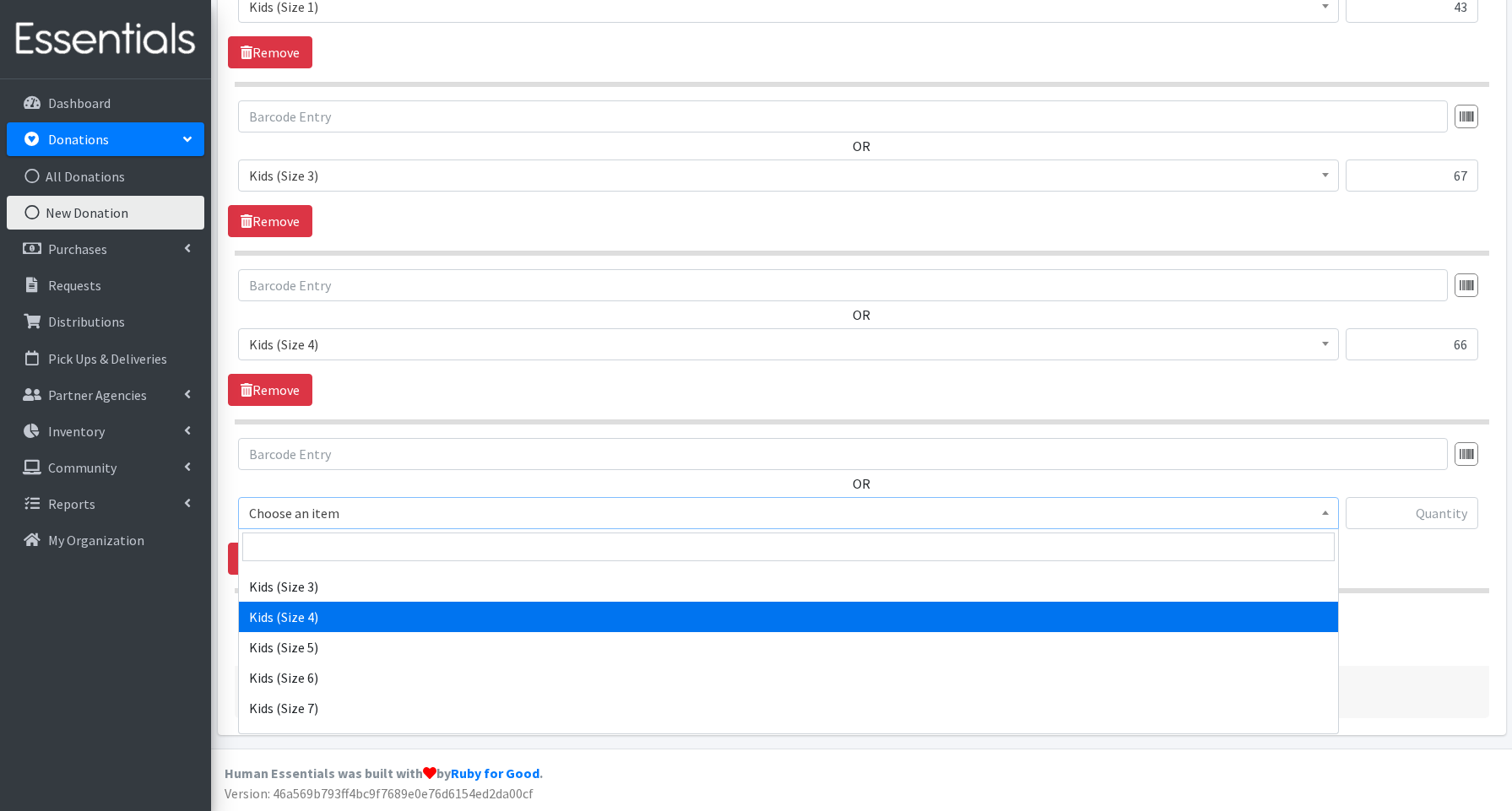
scroll to position [201, 0]
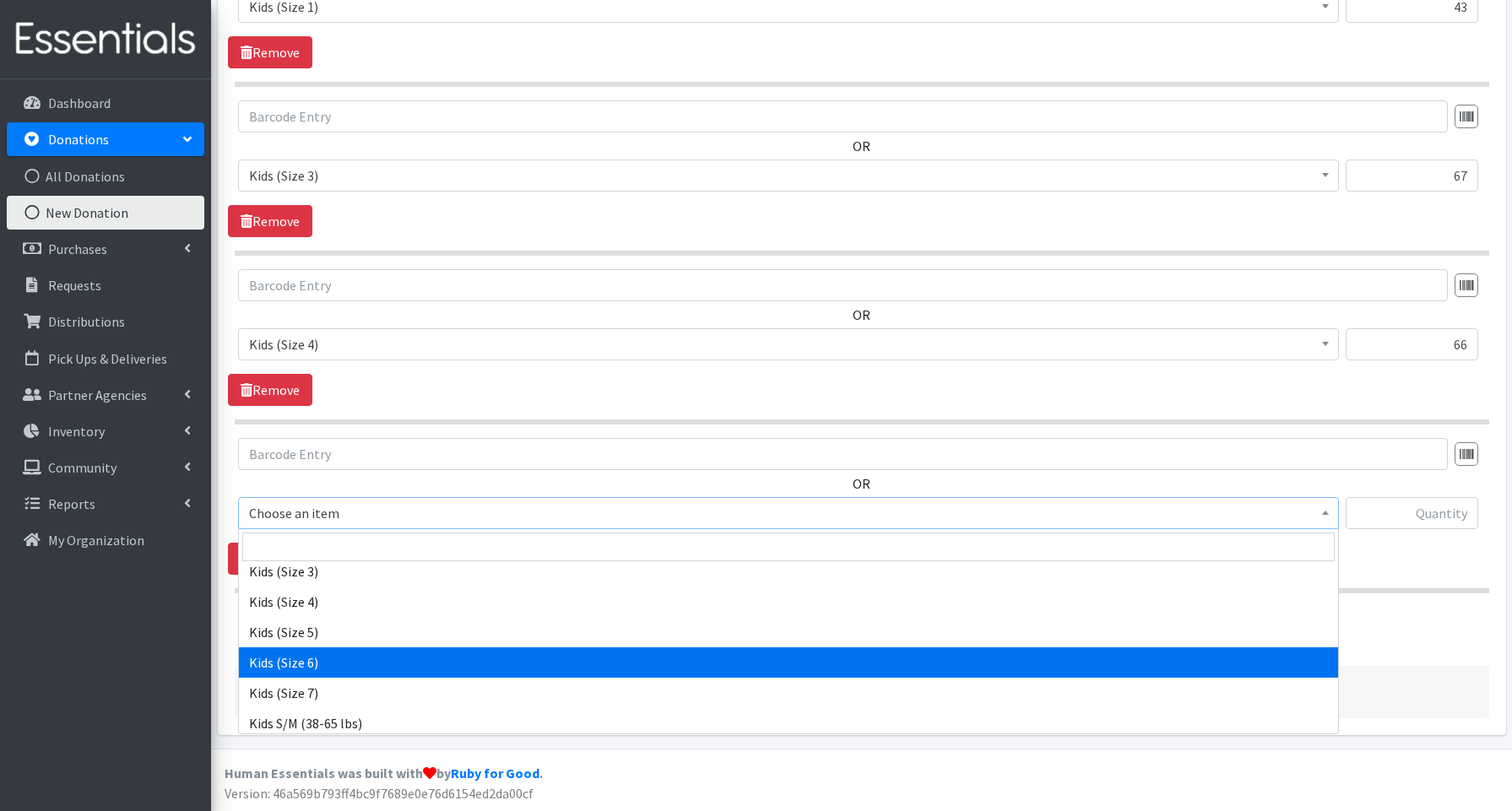
select select "3654"
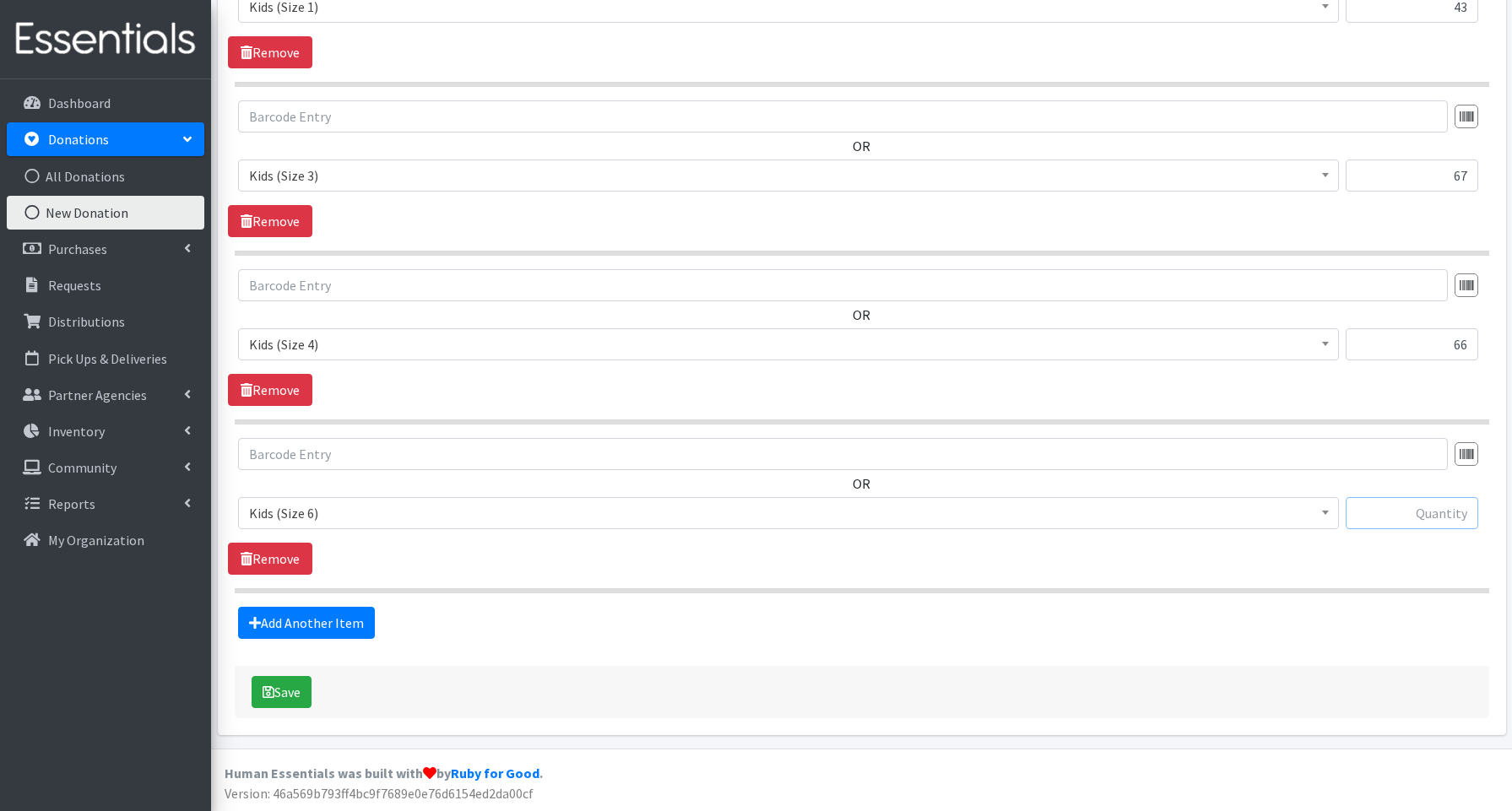
click at [1445, 512] on input "text" at bounding box center [1412, 514] width 133 height 32
type input "17"
click at [338, 613] on link "Add Another Item" at bounding box center [306, 623] width 136 height 32
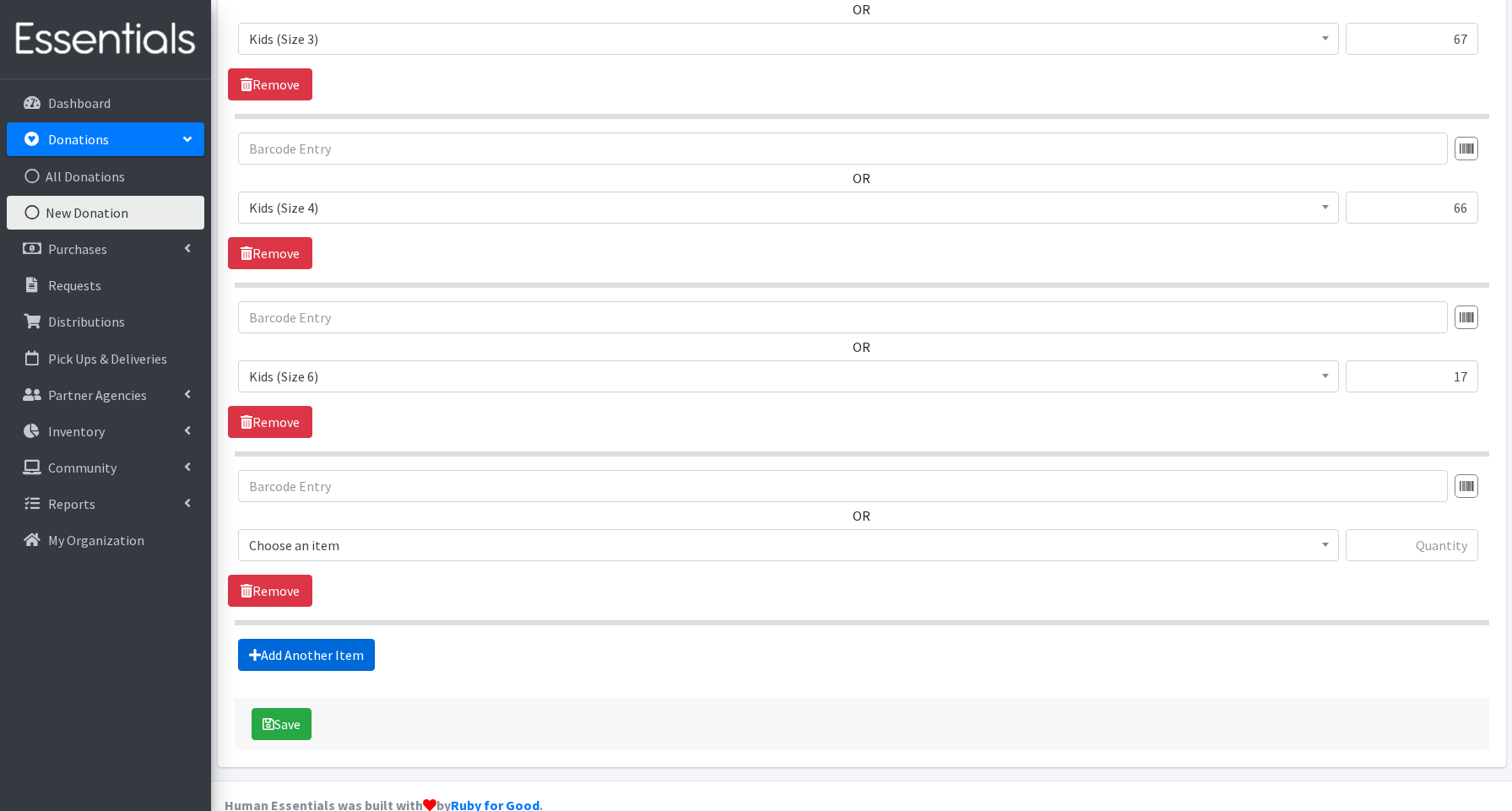
scroll to position [1026, 0]
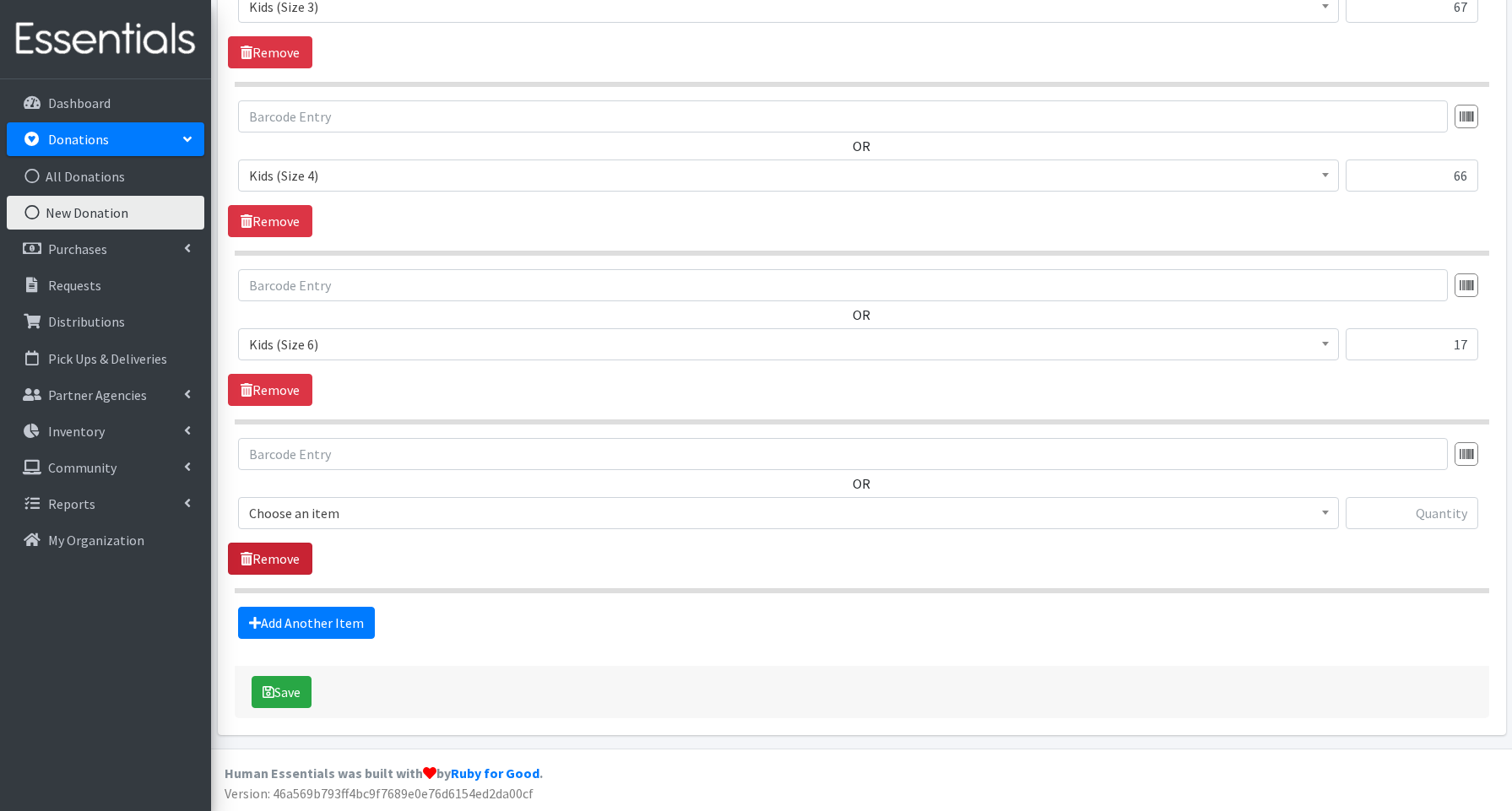
click at [276, 558] on link "Remove" at bounding box center [269, 559] width 84 height 32
click at [279, 689] on button "Save" at bounding box center [281, 693] width 60 height 32
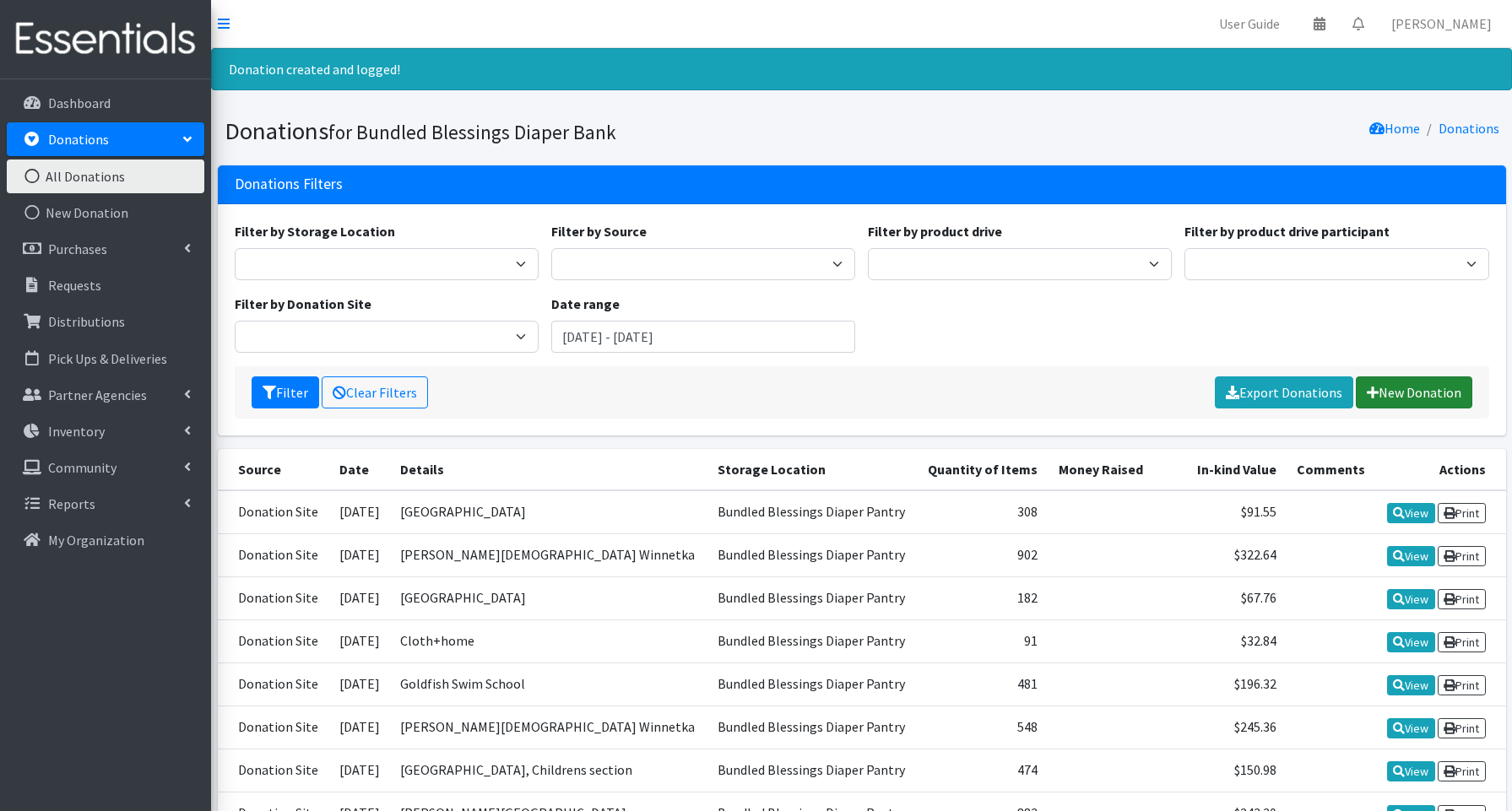
click at [1434, 391] on link "New Donation" at bounding box center [1414, 393] width 117 height 32
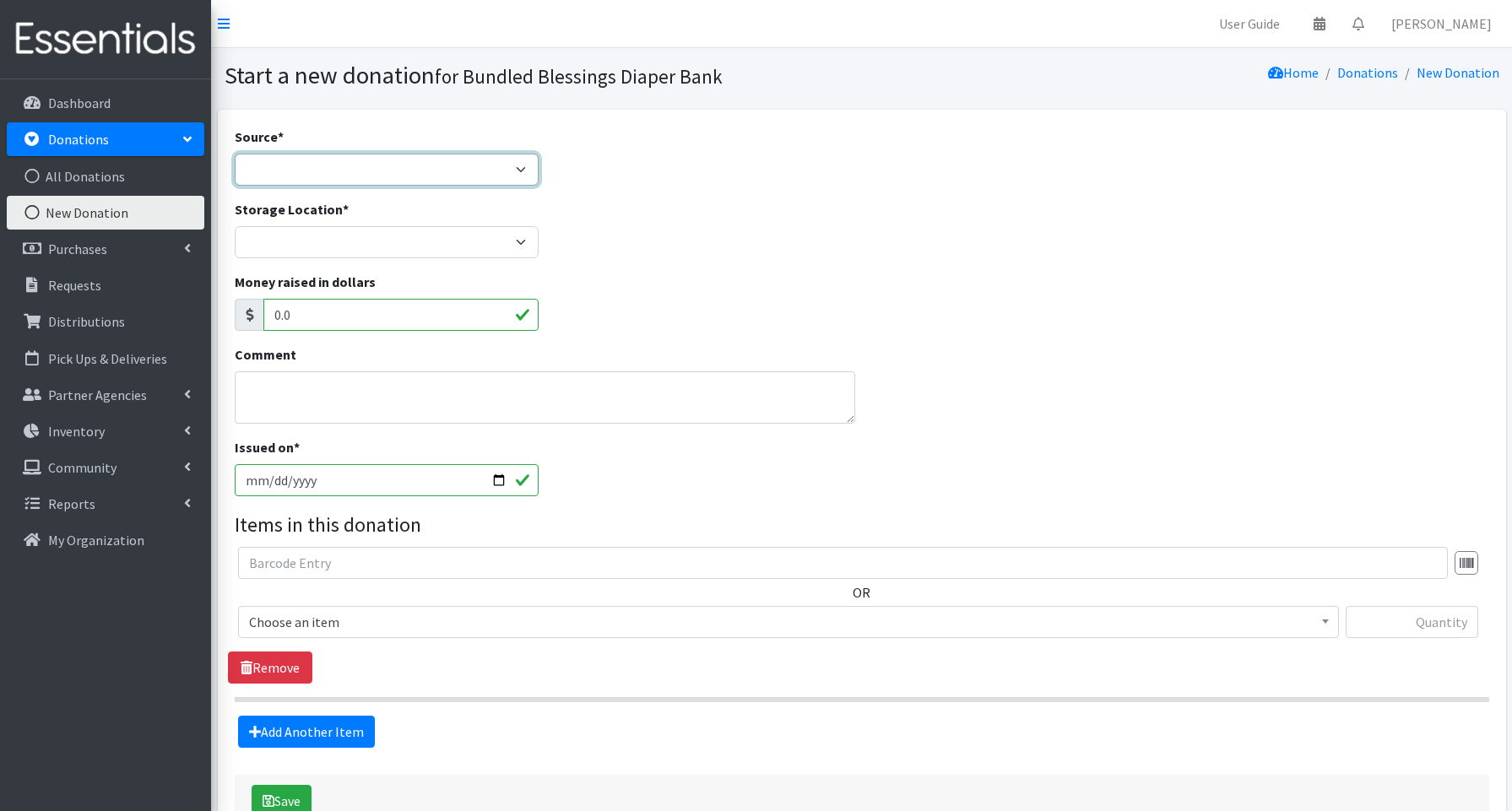
click at [324, 181] on select "Product Drive Manufacturer Donation Site Misc. Donation" at bounding box center [386, 170] width 304 height 32
select select "Donation Site"
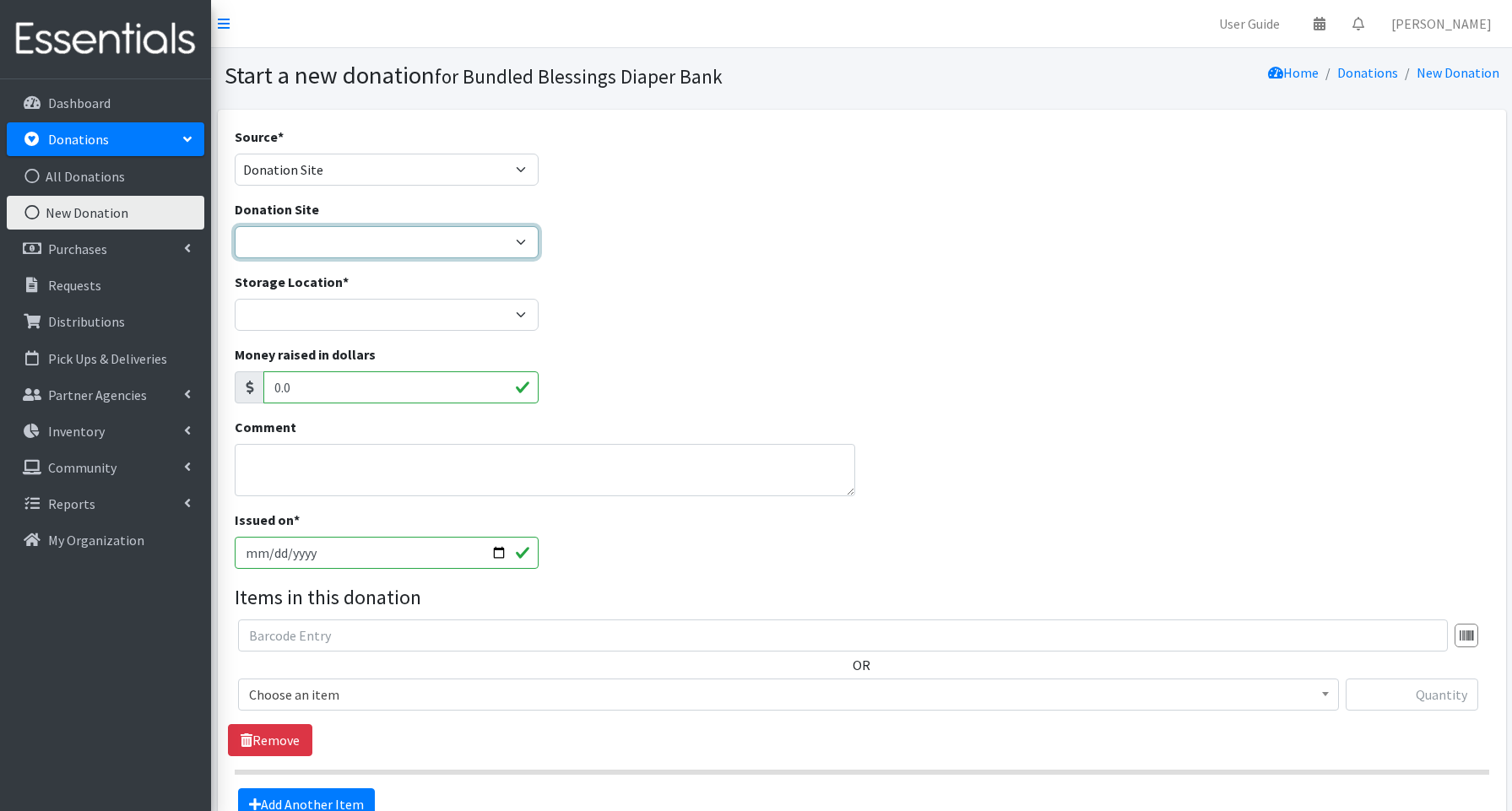
click at [303, 236] on select "Amazon Cherry Preschool Christ Church Winnetka Cloth+home Covenant Nursery Scho…" at bounding box center [386, 243] width 304 height 32
select select "365"
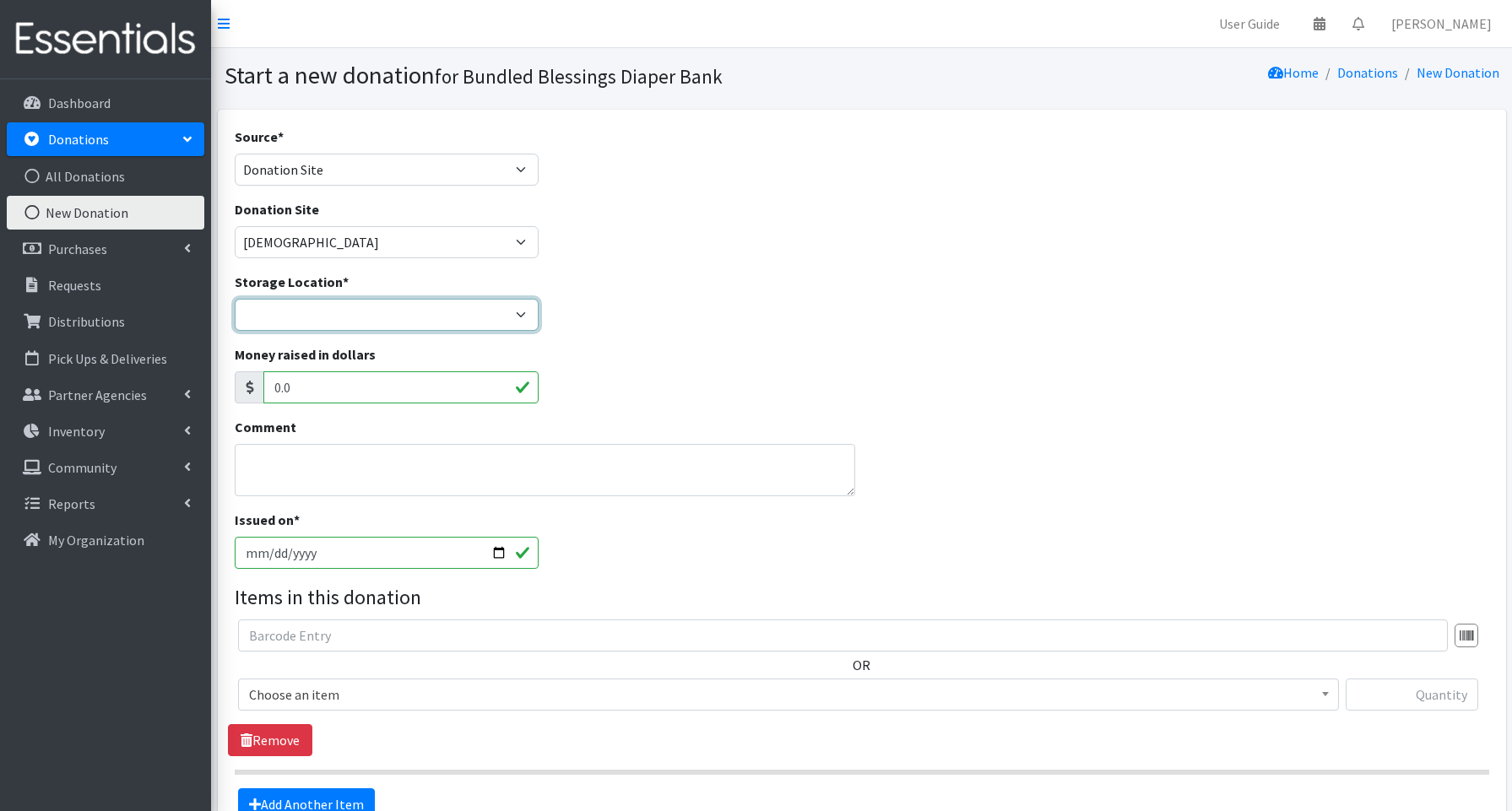
click at [295, 318] on select "Bundled Blessings Diaper Pantry" at bounding box center [386, 315] width 304 height 32
select select "79"
click at [499, 550] on input "2025-08-20" at bounding box center [386, 553] width 304 height 32
type input "2025-08-04"
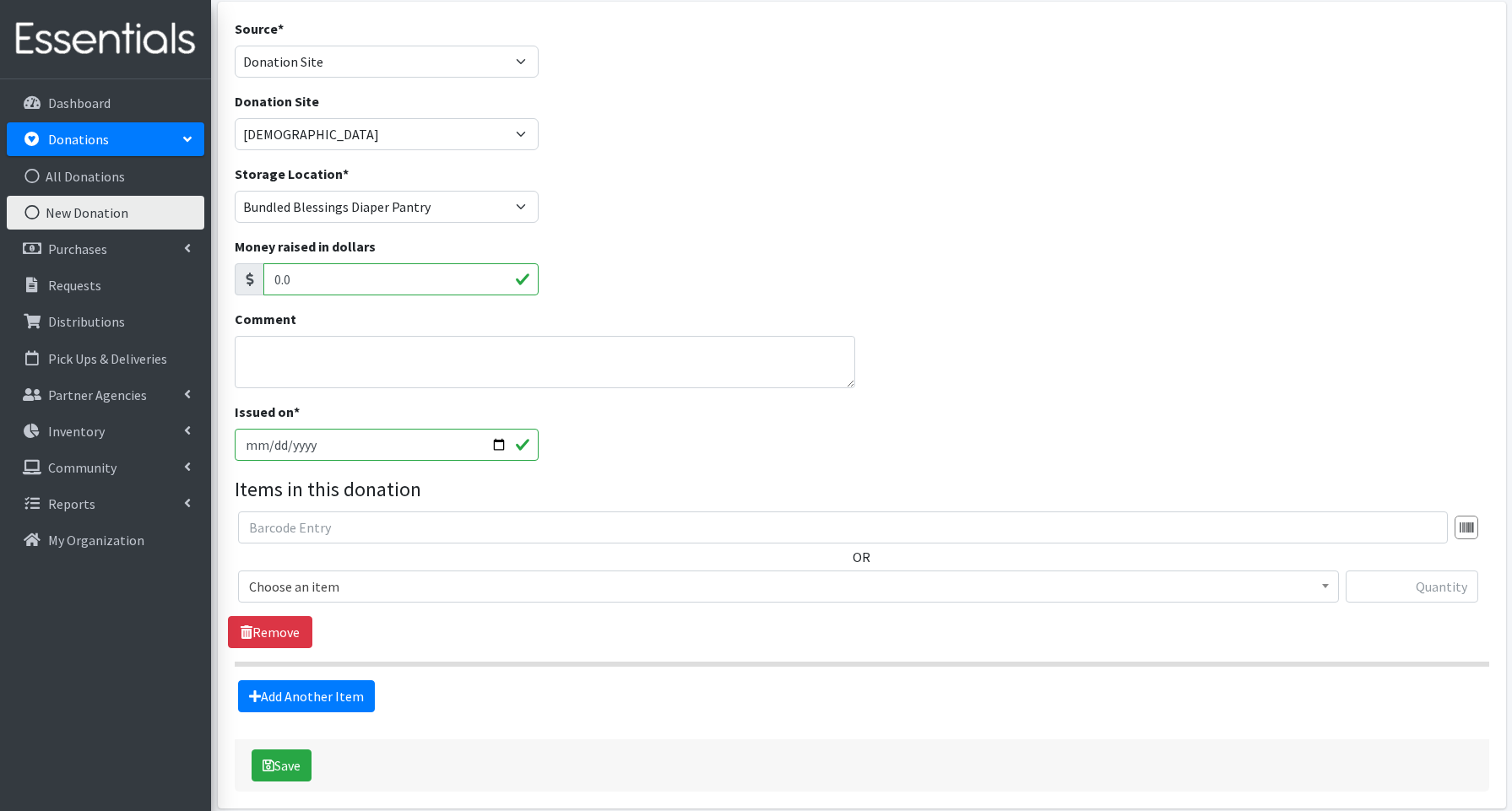
scroll to position [114, 0]
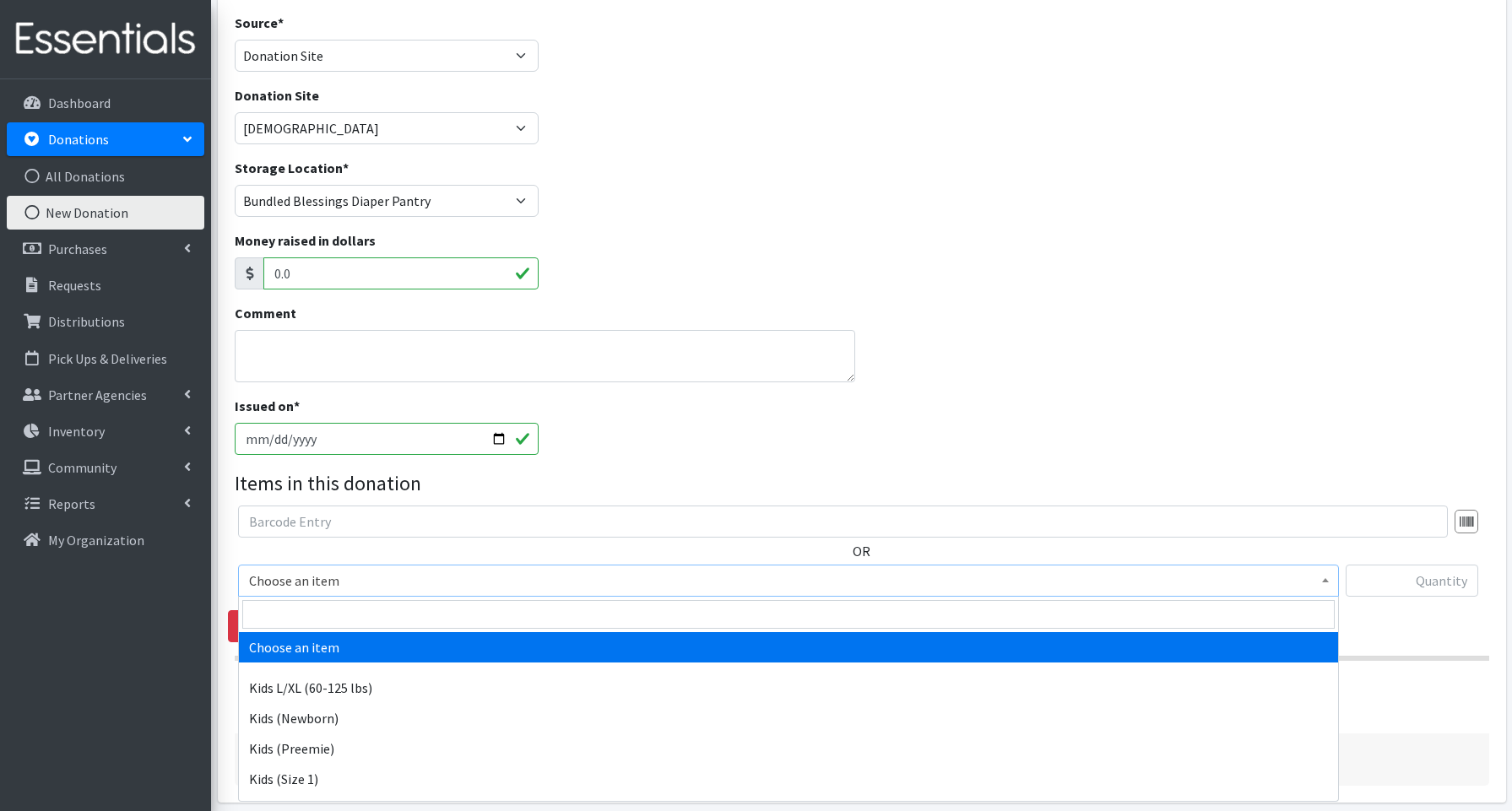
click at [285, 586] on span "Choose an item" at bounding box center [788, 581] width 1079 height 24
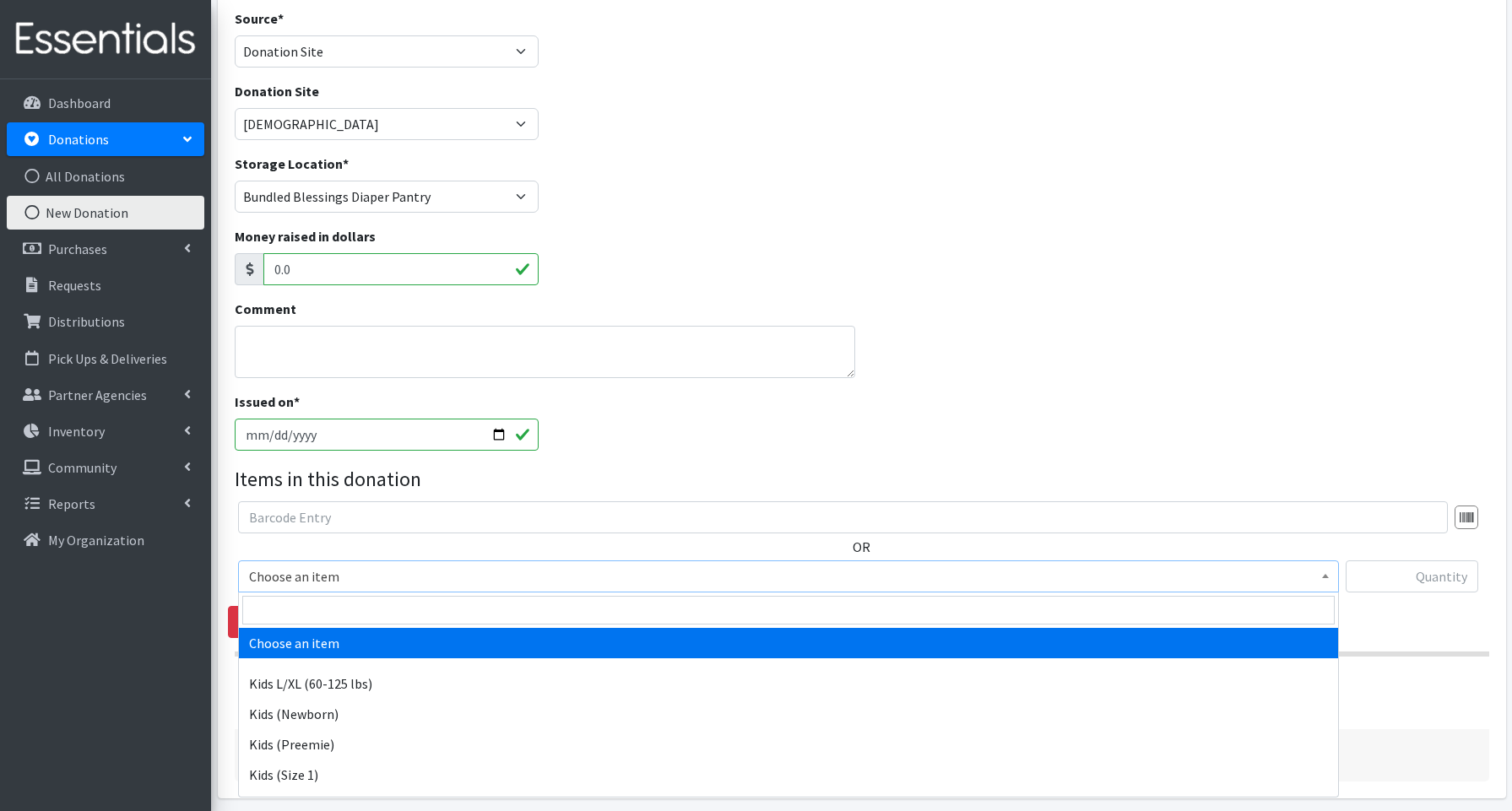
scroll to position [119, 0]
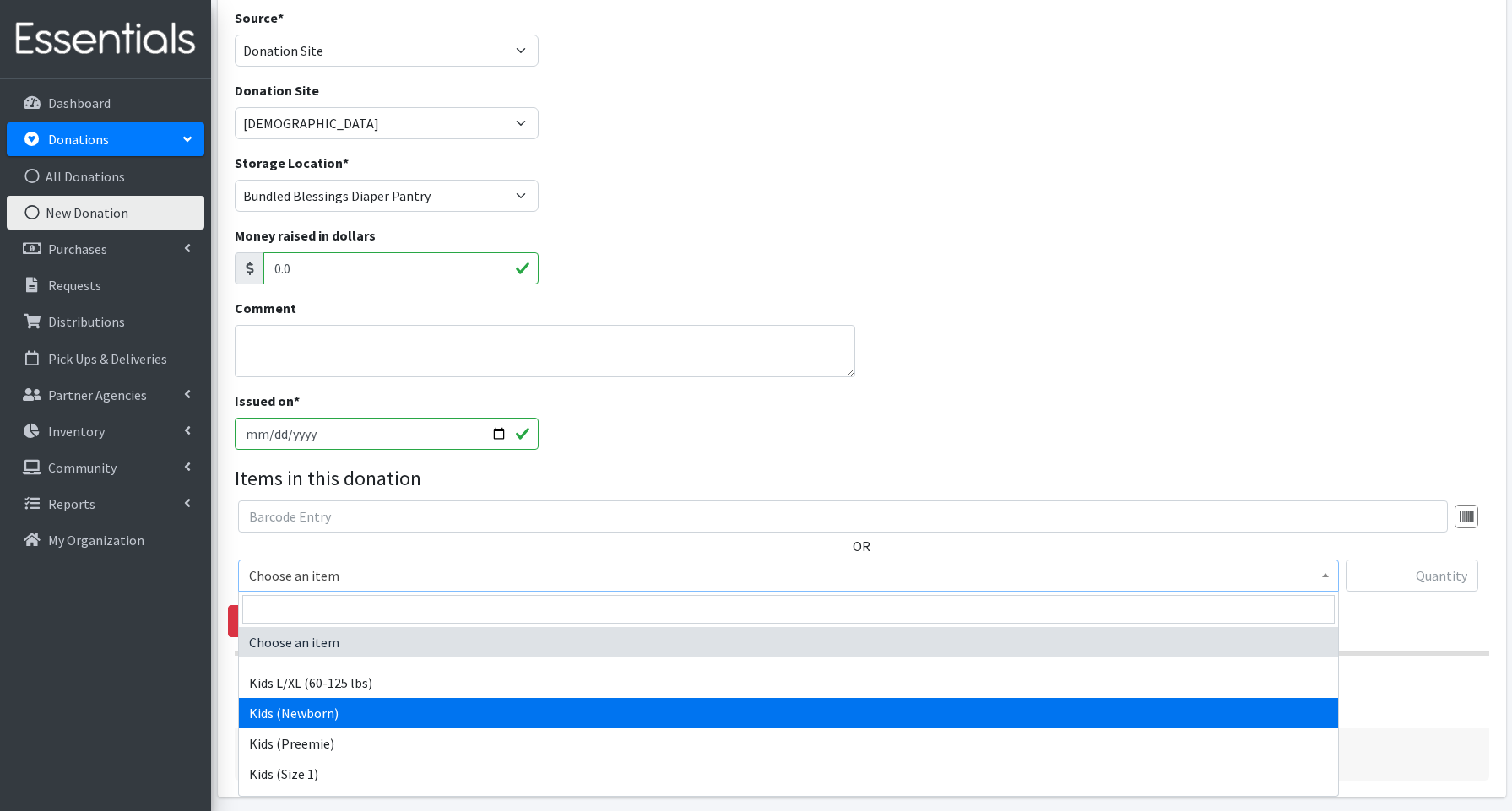
drag, startPoint x: 283, startPoint y: 716, endPoint x: 268, endPoint y: 710, distance: 16.2
select select "3694"
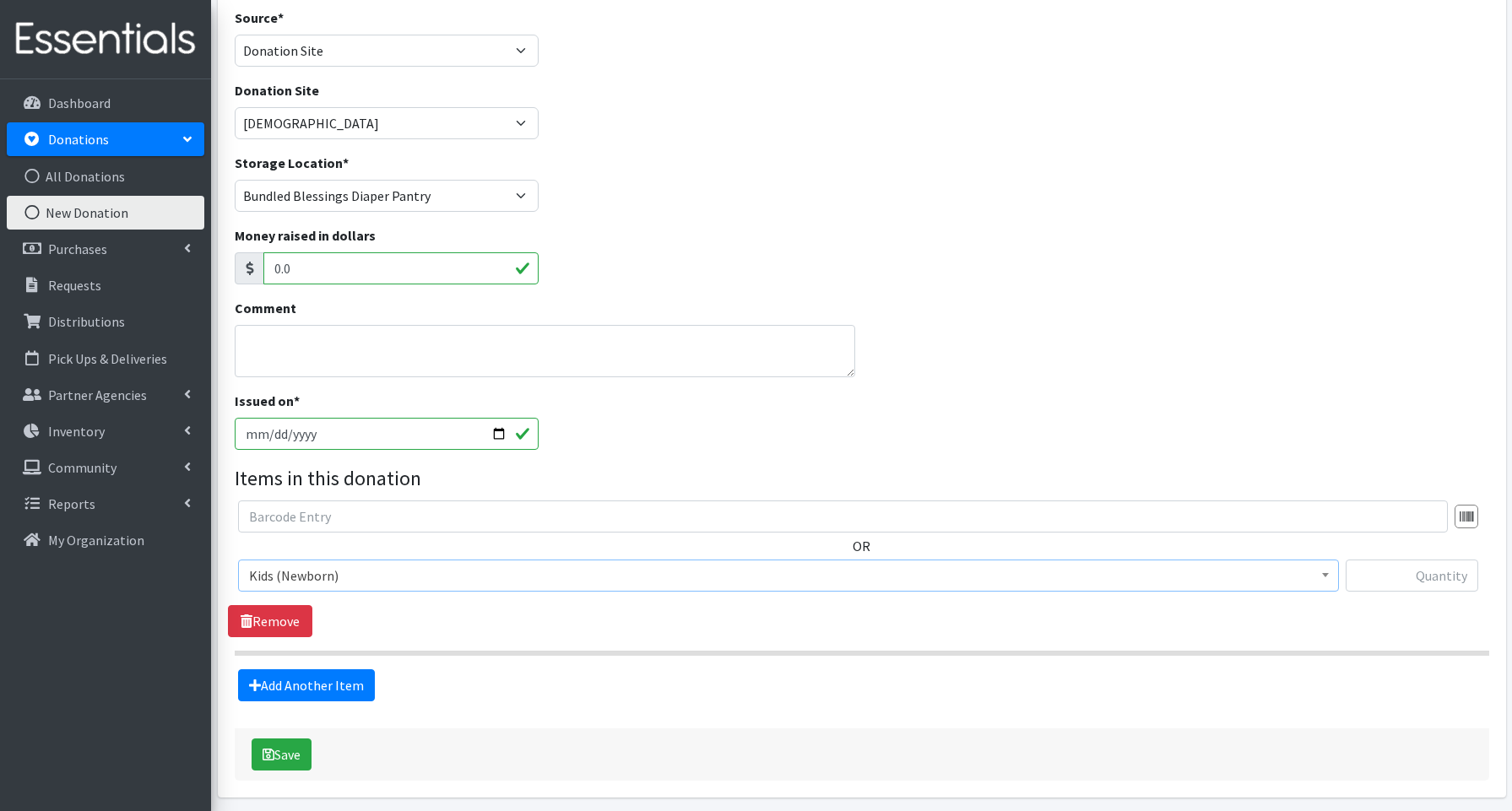
scroll to position [116, 0]
click at [1399, 569] on input "text" at bounding box center [1412, 578] width 133 height 32
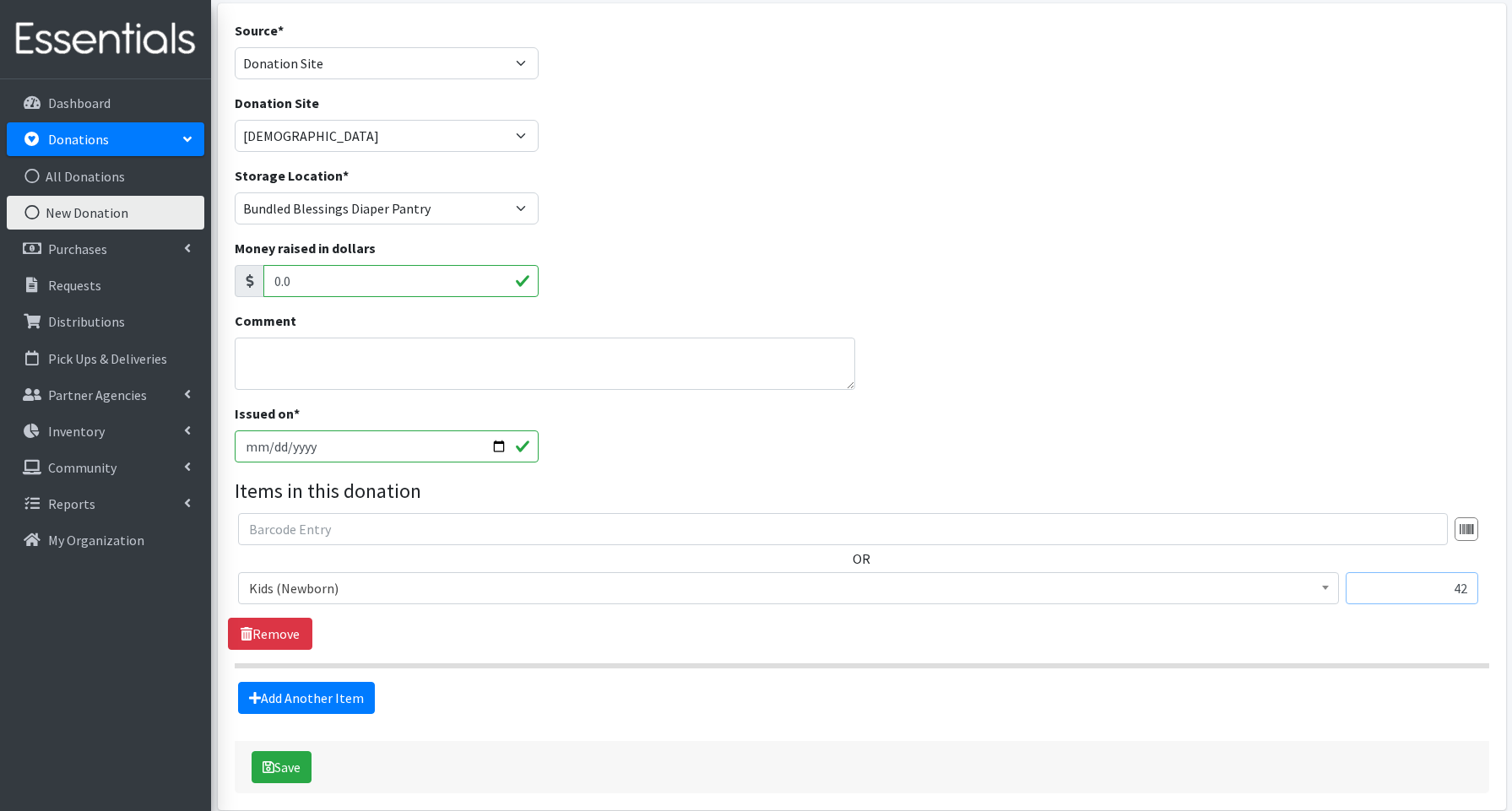
scroll to position [106, 0]
type input "42"
click at [298, 701] on link "Add Another Item" at bounding box center [306, 699] width 136 height 32
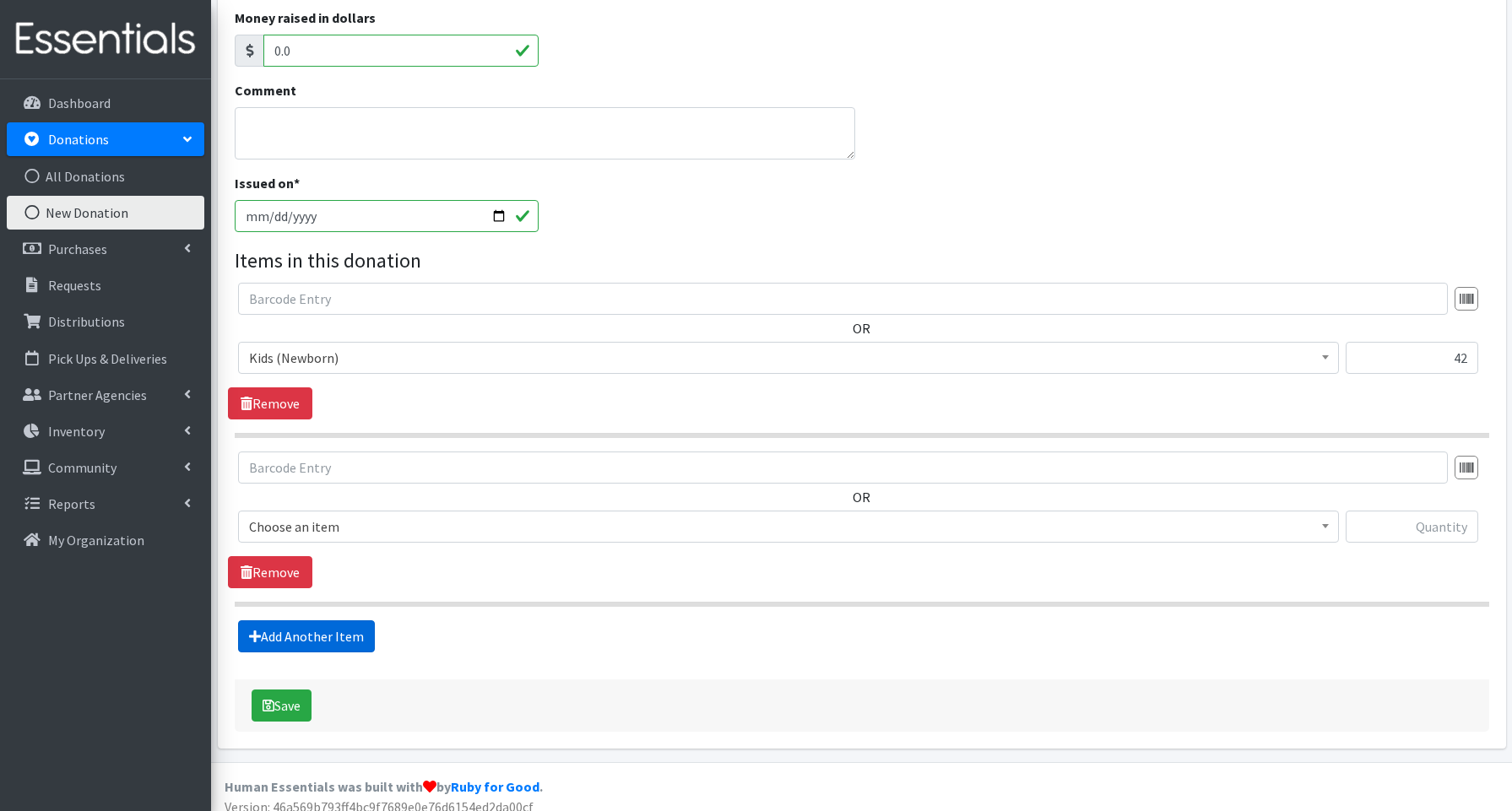
scroll to position [350, 0]
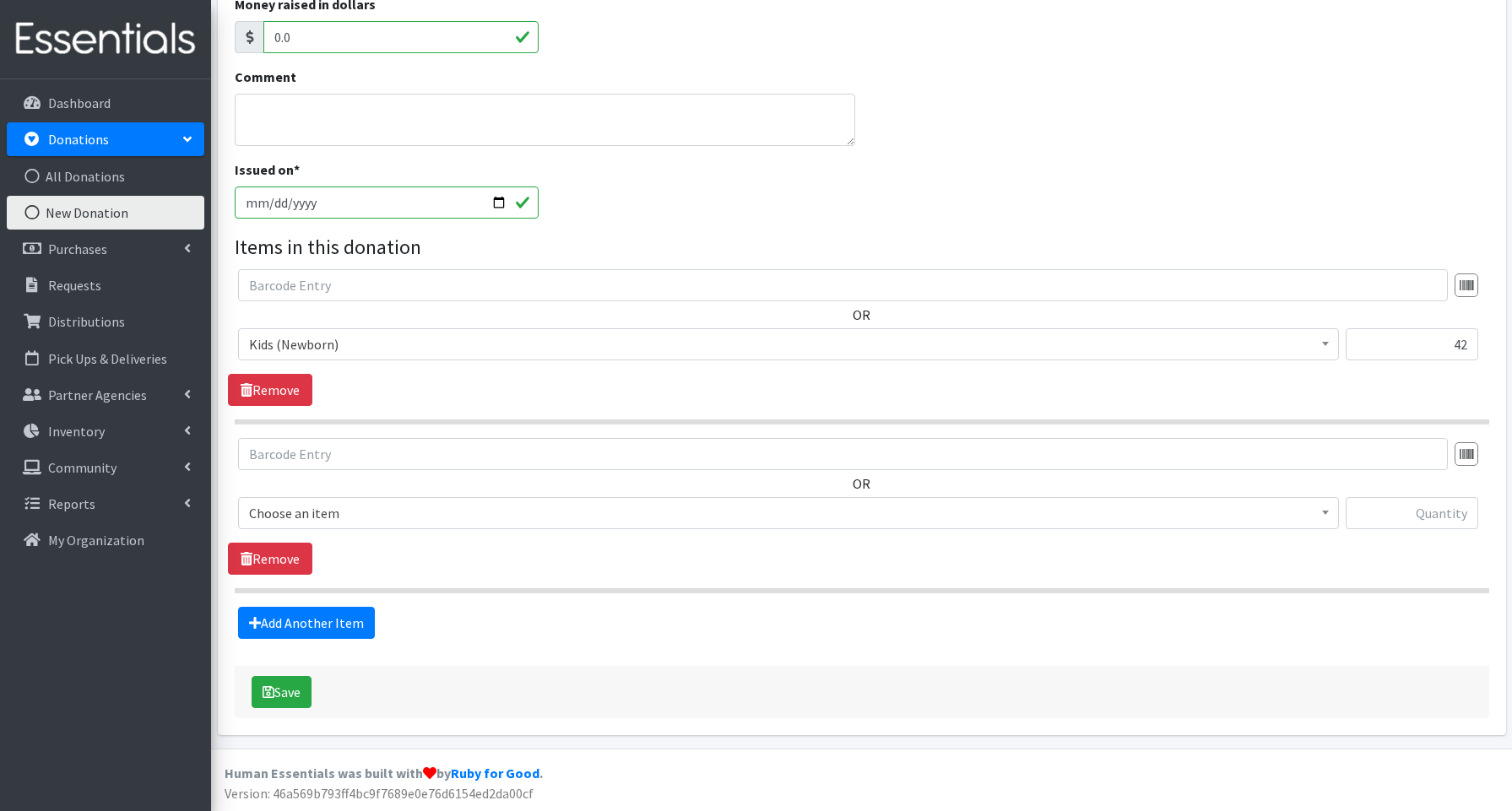
click at [318, 508] on span "Choose an item" at bounding box center [788, 513] width 1079 height 24
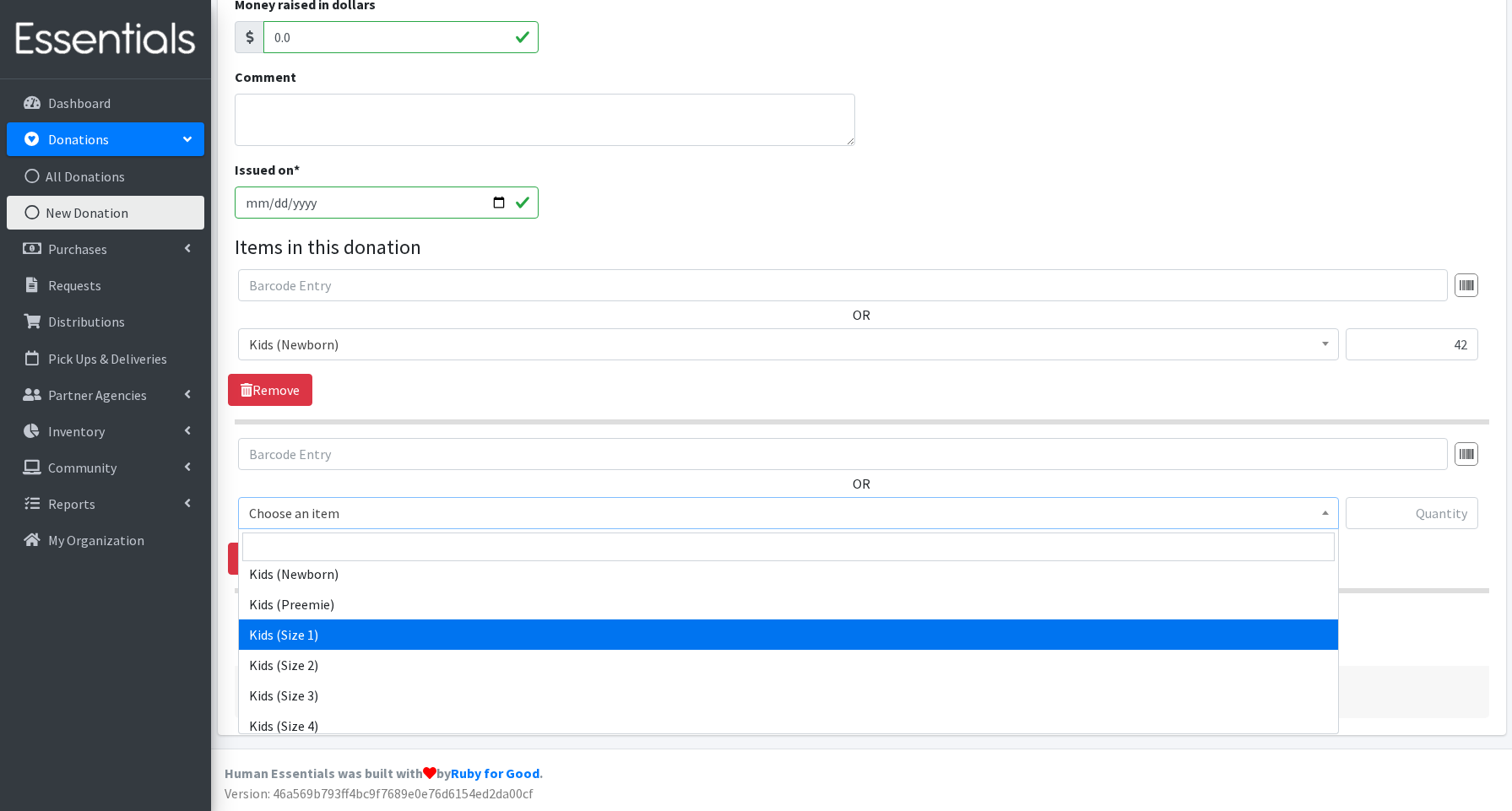
scroll to position [81, 0]
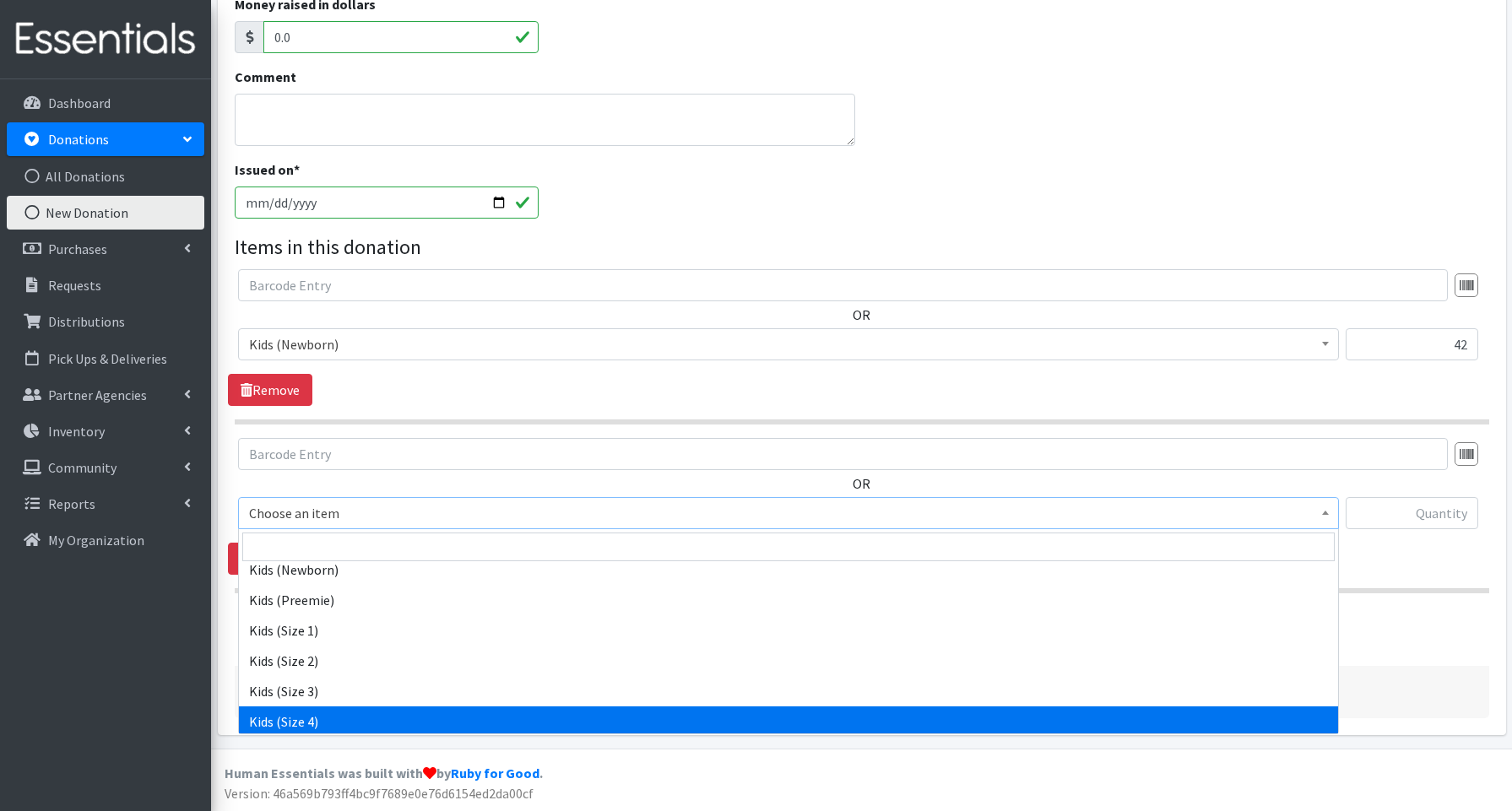
select select "3650"
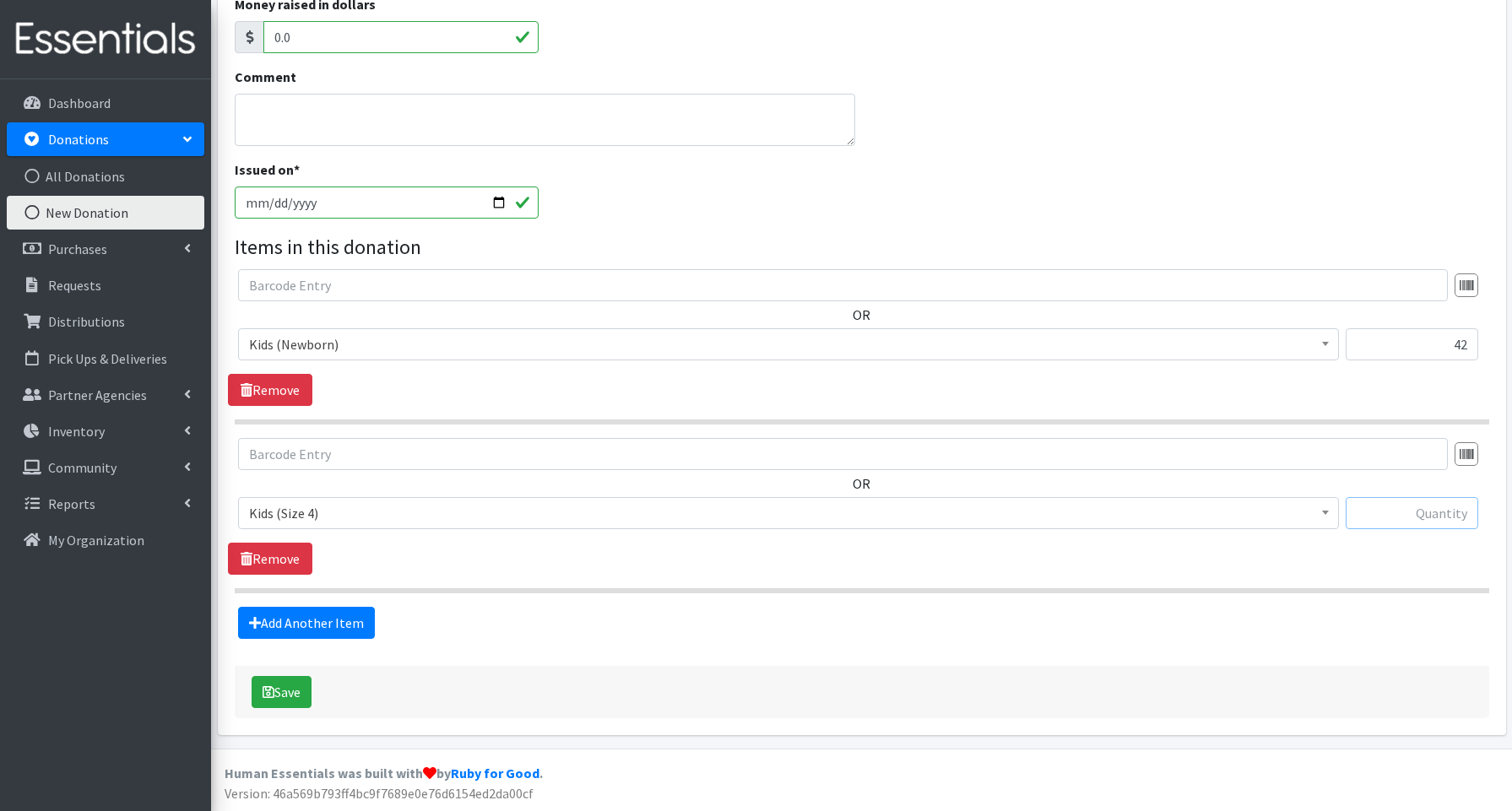
click at [1392, 516] on input "text" at bounding box center [1412, 514] width 133 height 32
type input "30"
click at [350, 625] on link "Add Another Item" at bounding box center [306, 623] width 136 height 32
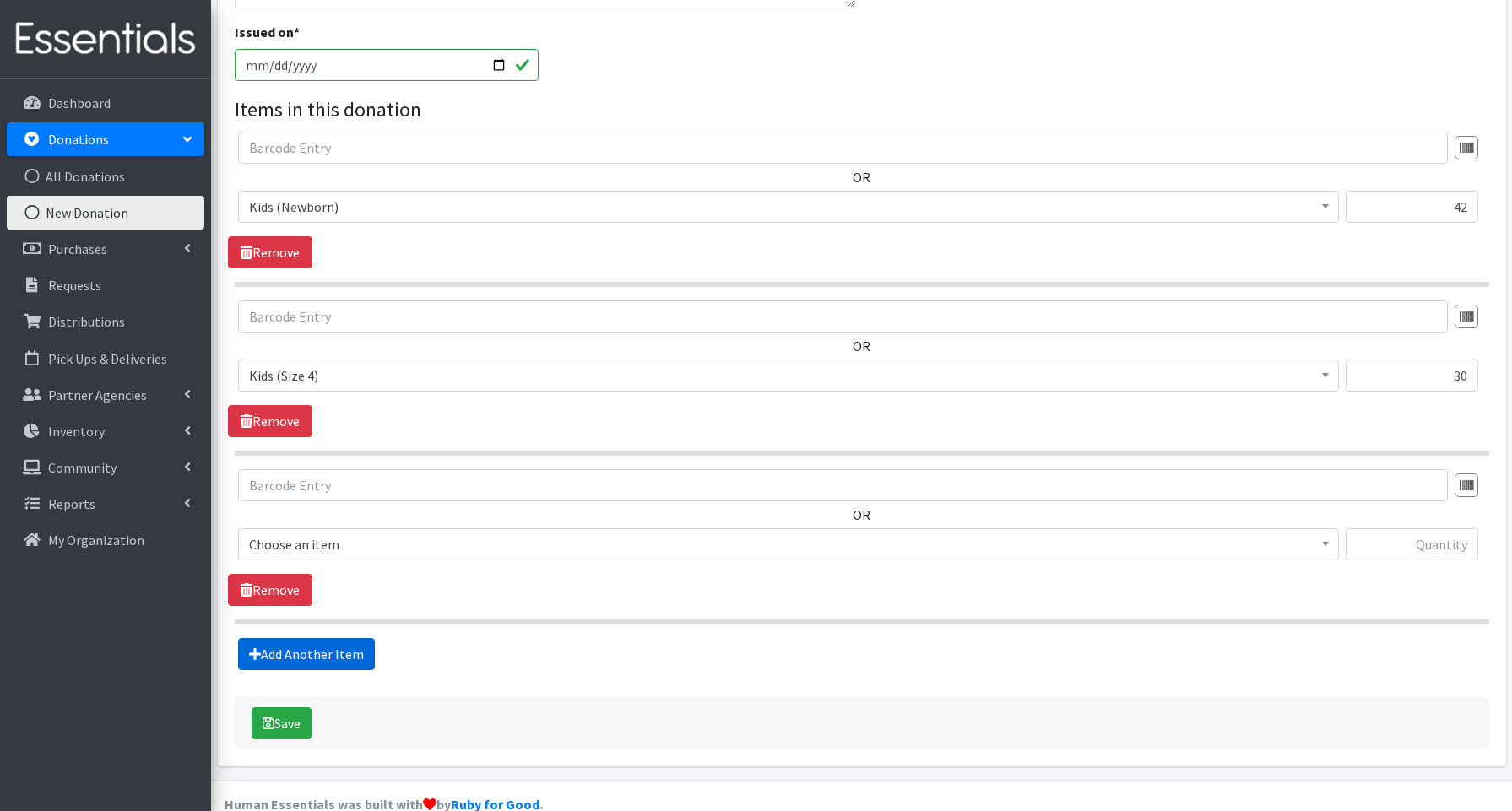
scroll to position [519, 0]
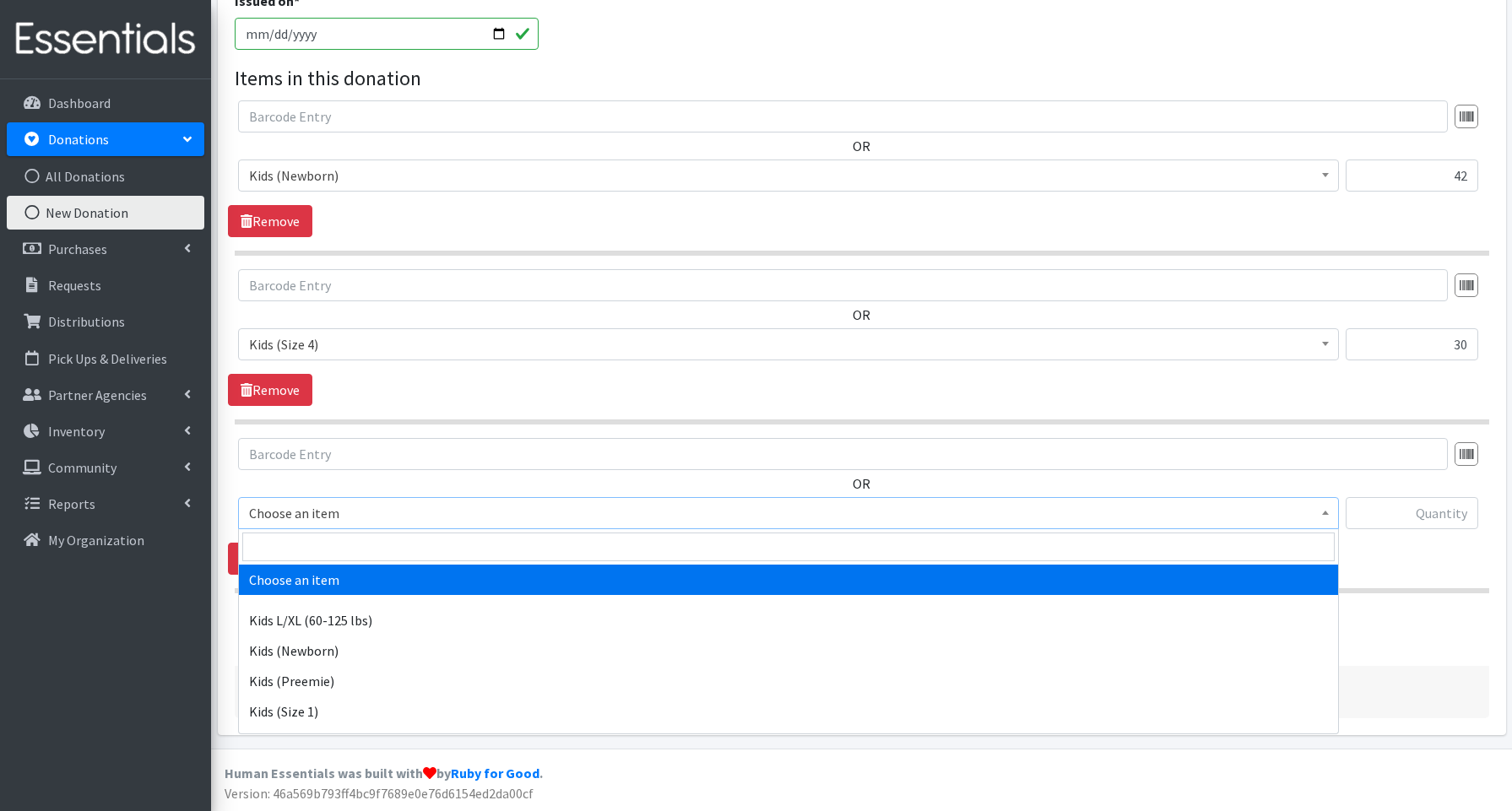
click at [304, 511] on span "Choose an item" at bounding box center [788, 513] width 1079 height 24
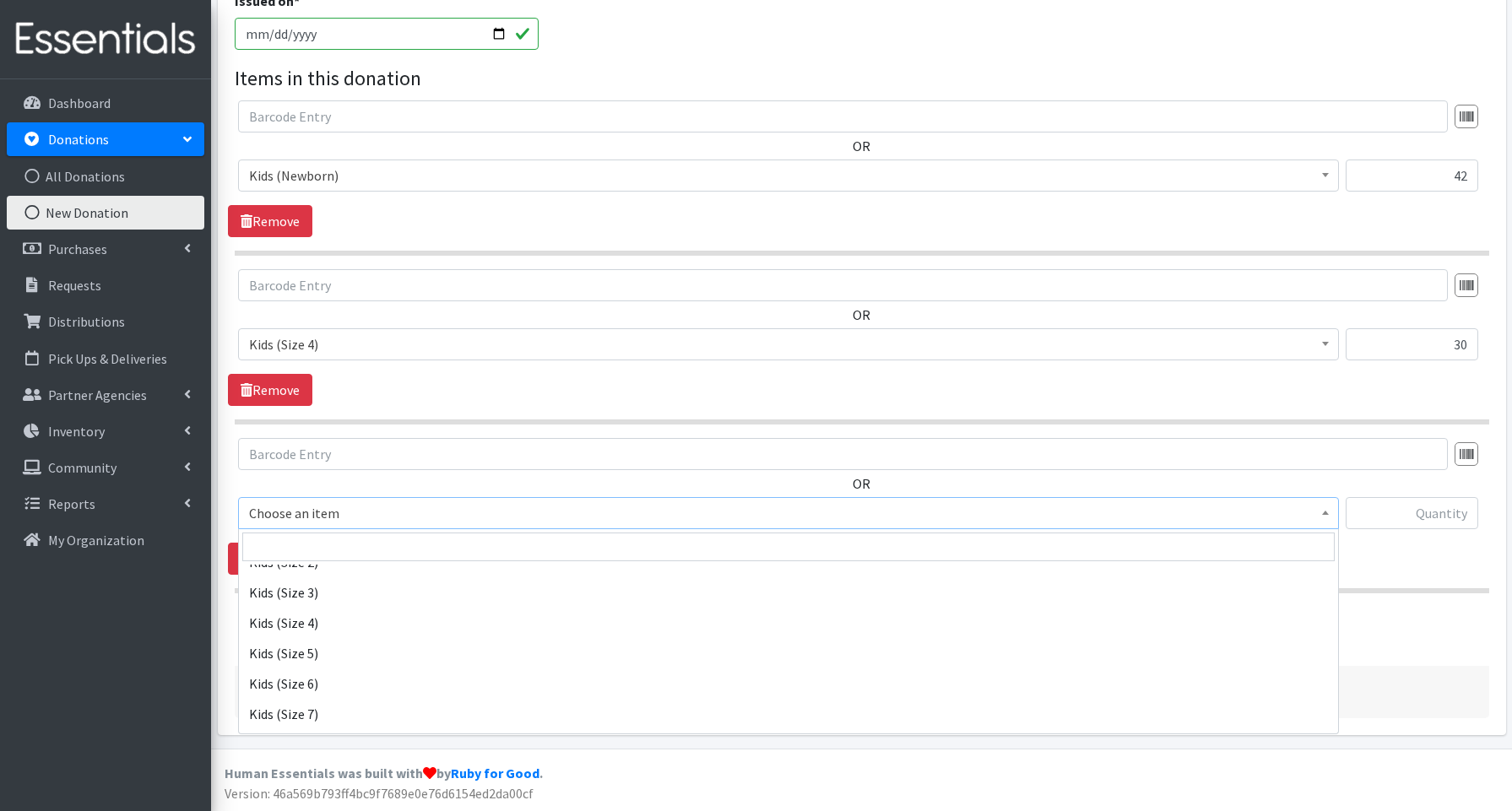
scroll to position [191, 0]
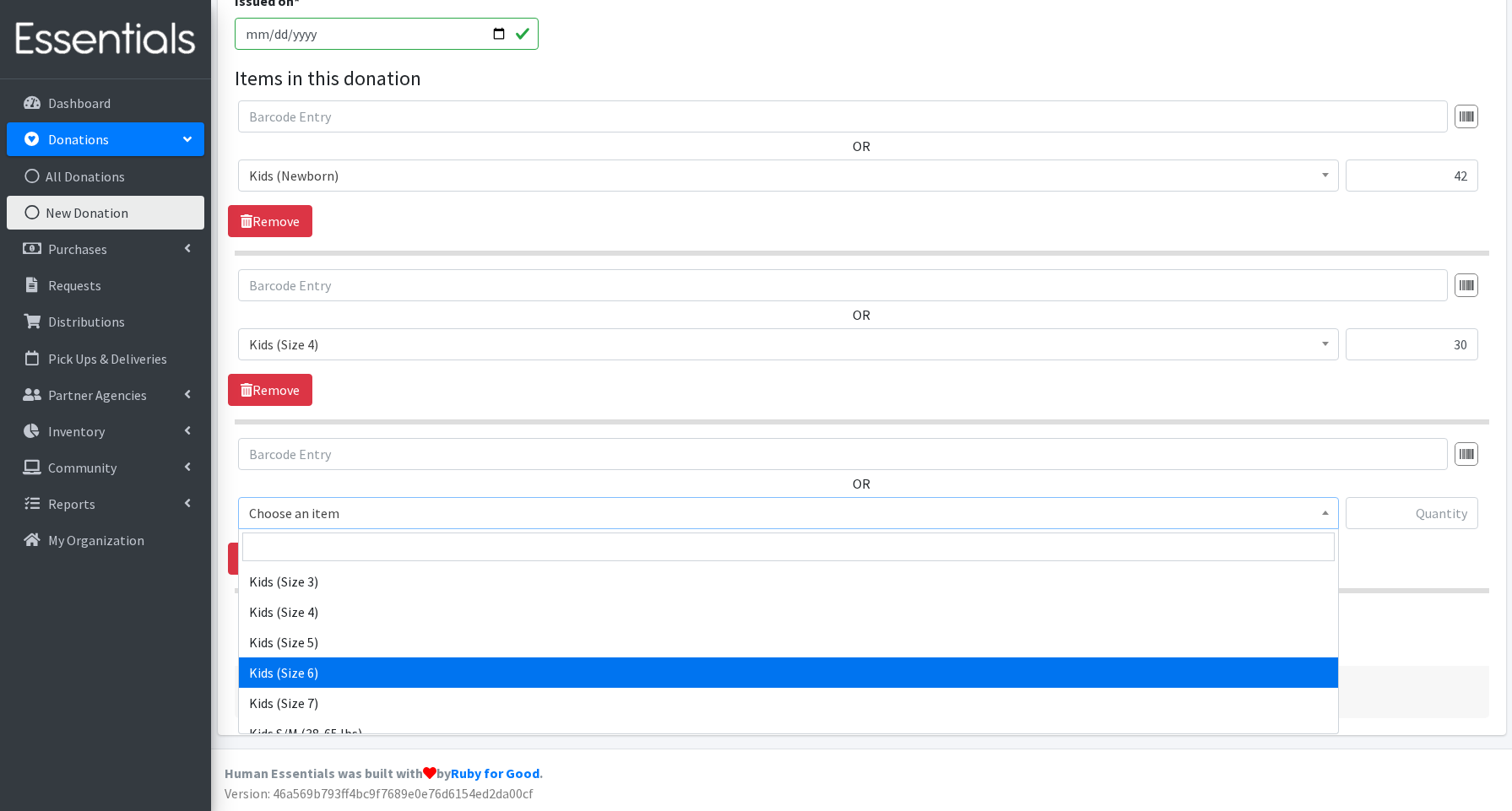
select select "3654"
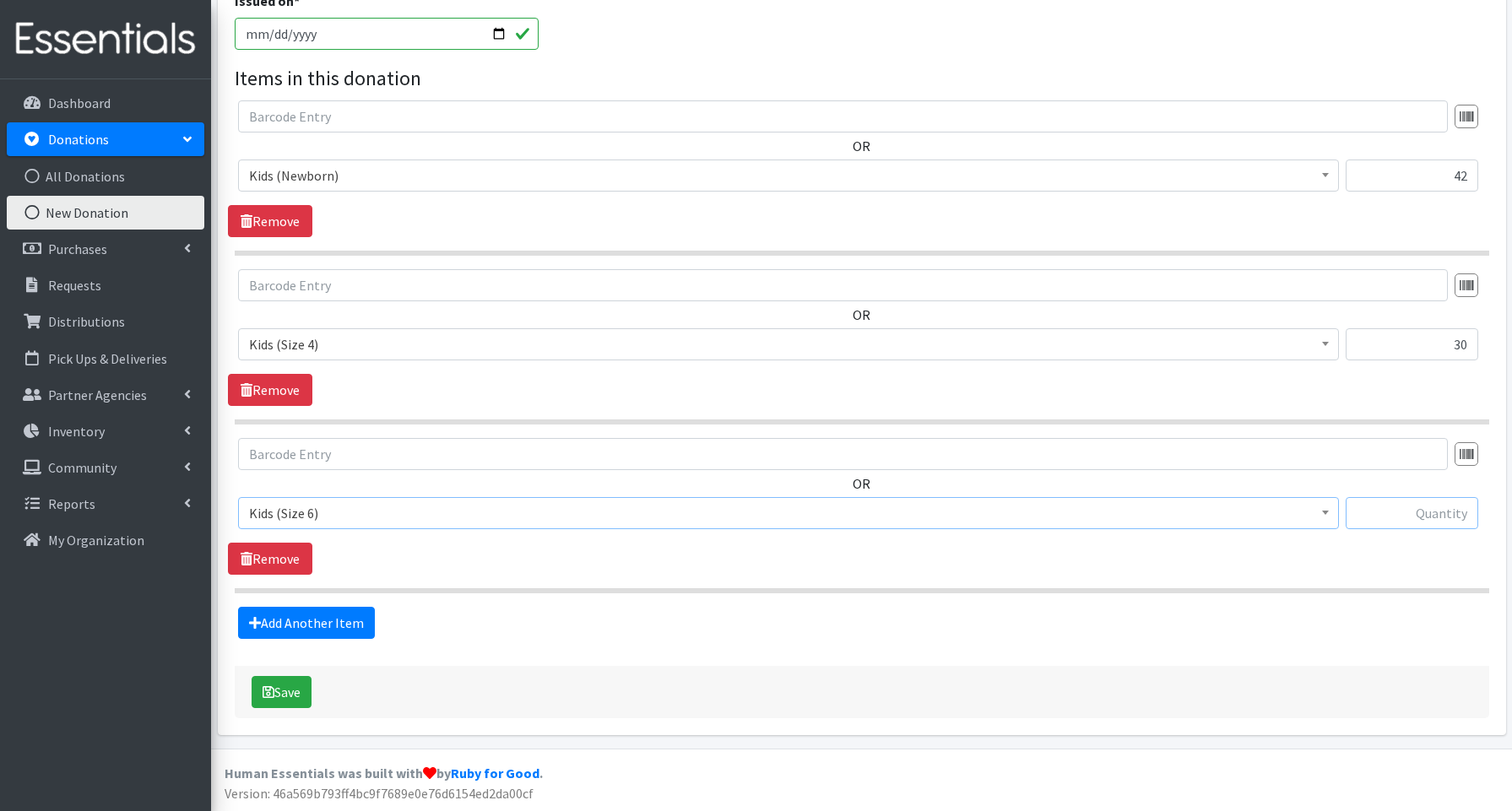
click at [1392, 501] on input "text" at bounding box center [1412, 514] width 133 height 32
type input "51"
click at [339, 620] on link "Add Another Item" at bounding box center [306, 623] width 136 height 32
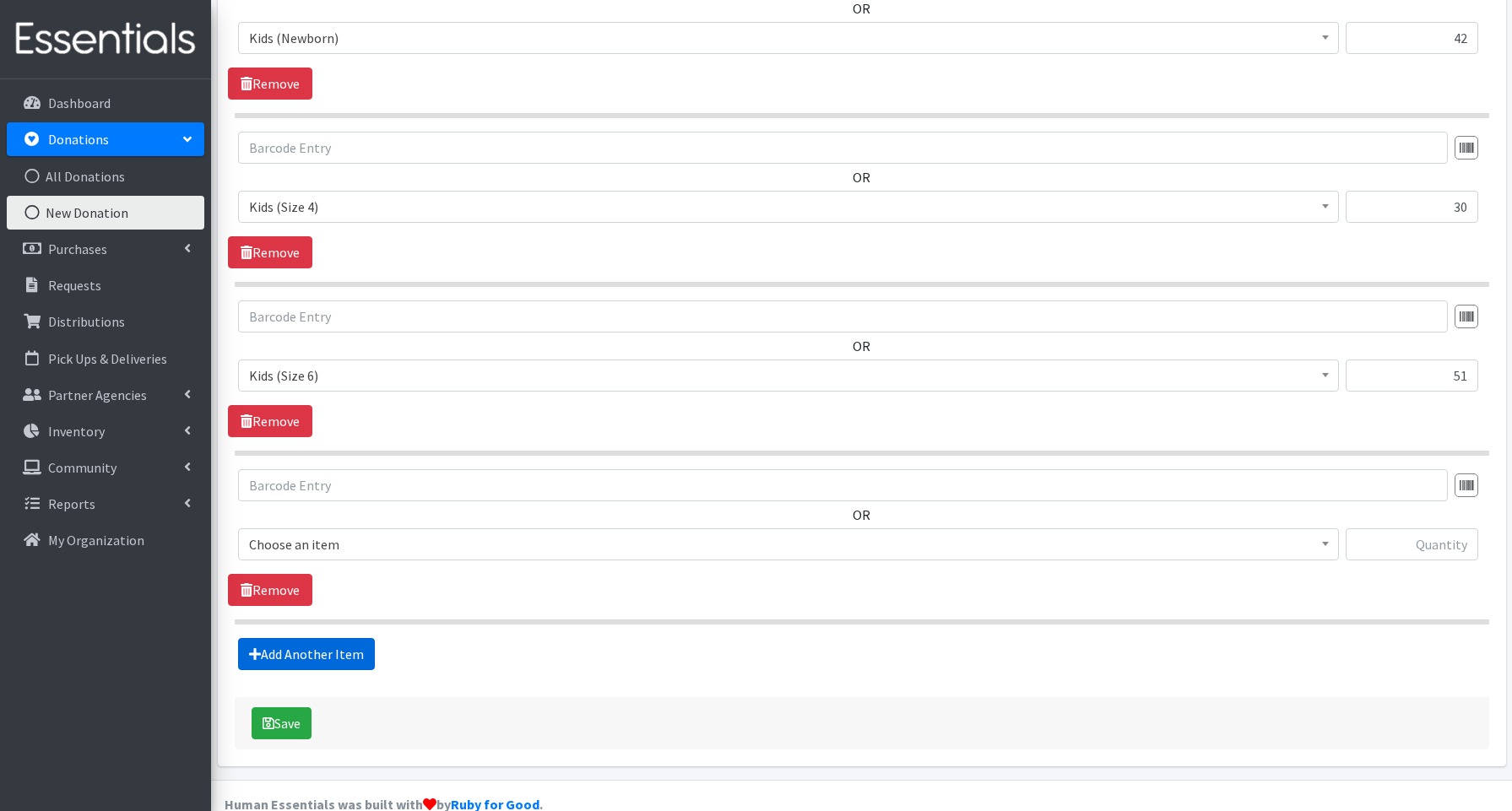
scroll to position [687, 0]
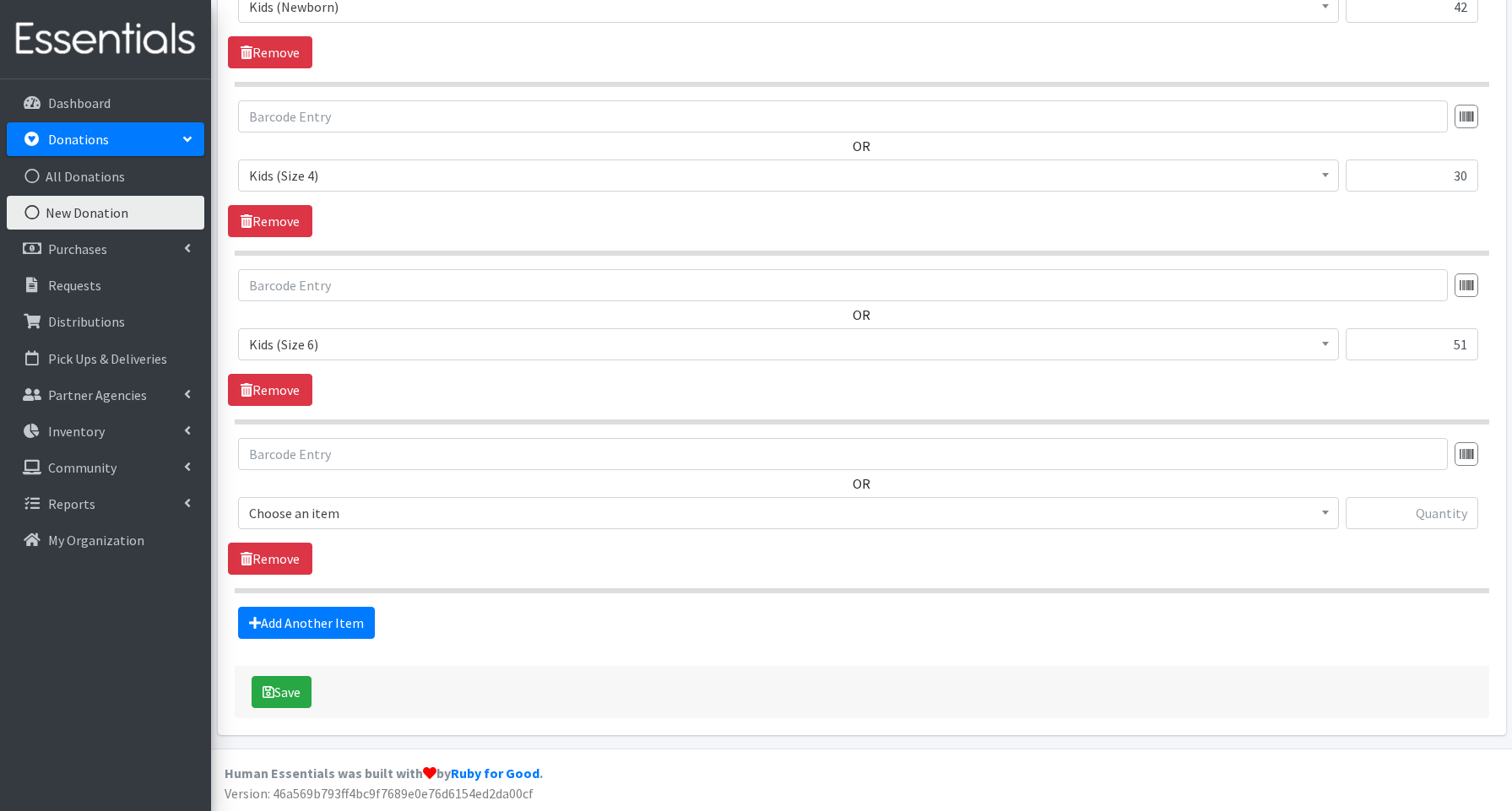
click at [320, 518] on span "Choose an item" at bounding box center [788, 513] width 1079 height 24
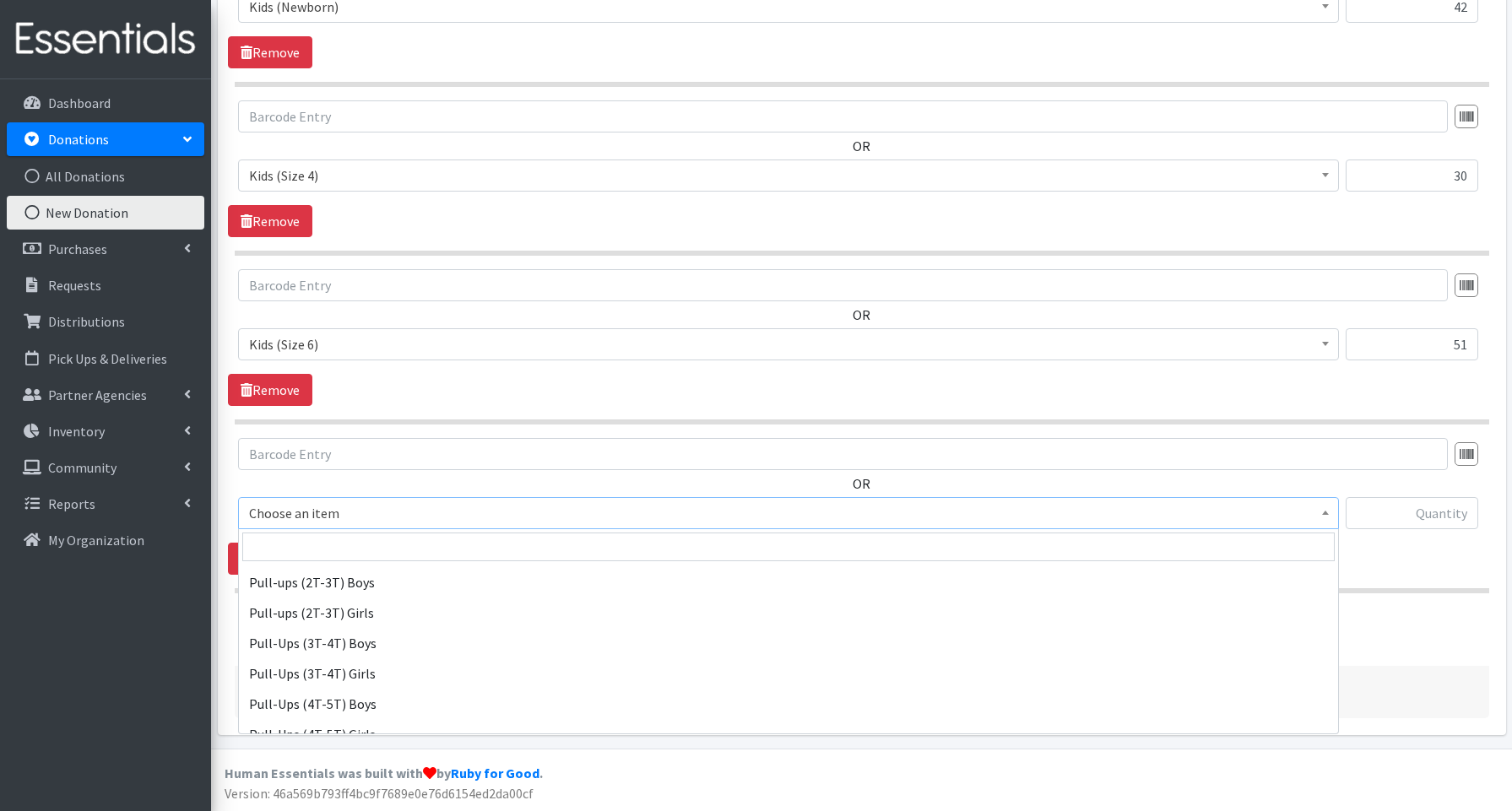
scroll to position [416, 0]
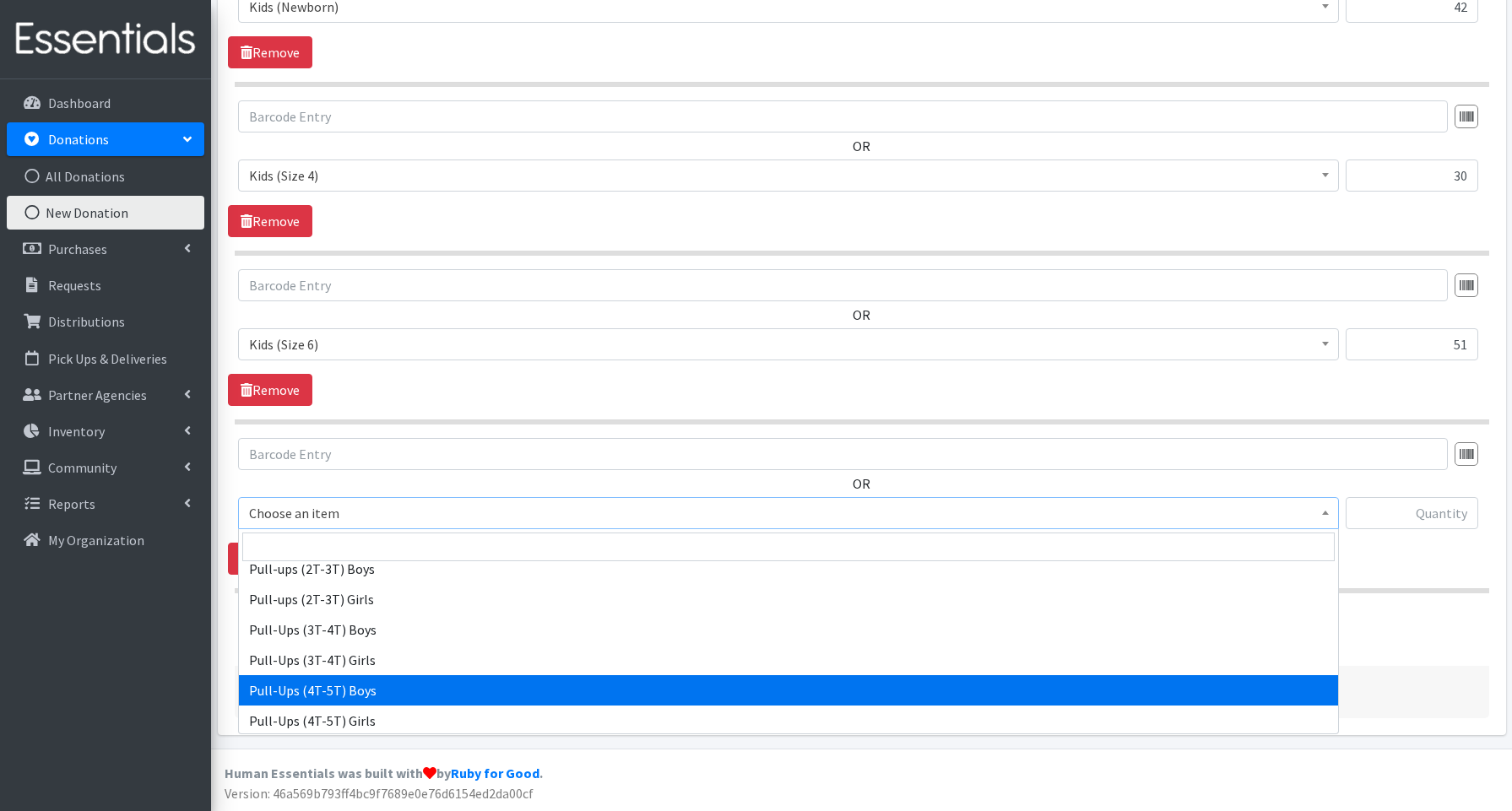
select select "3692"
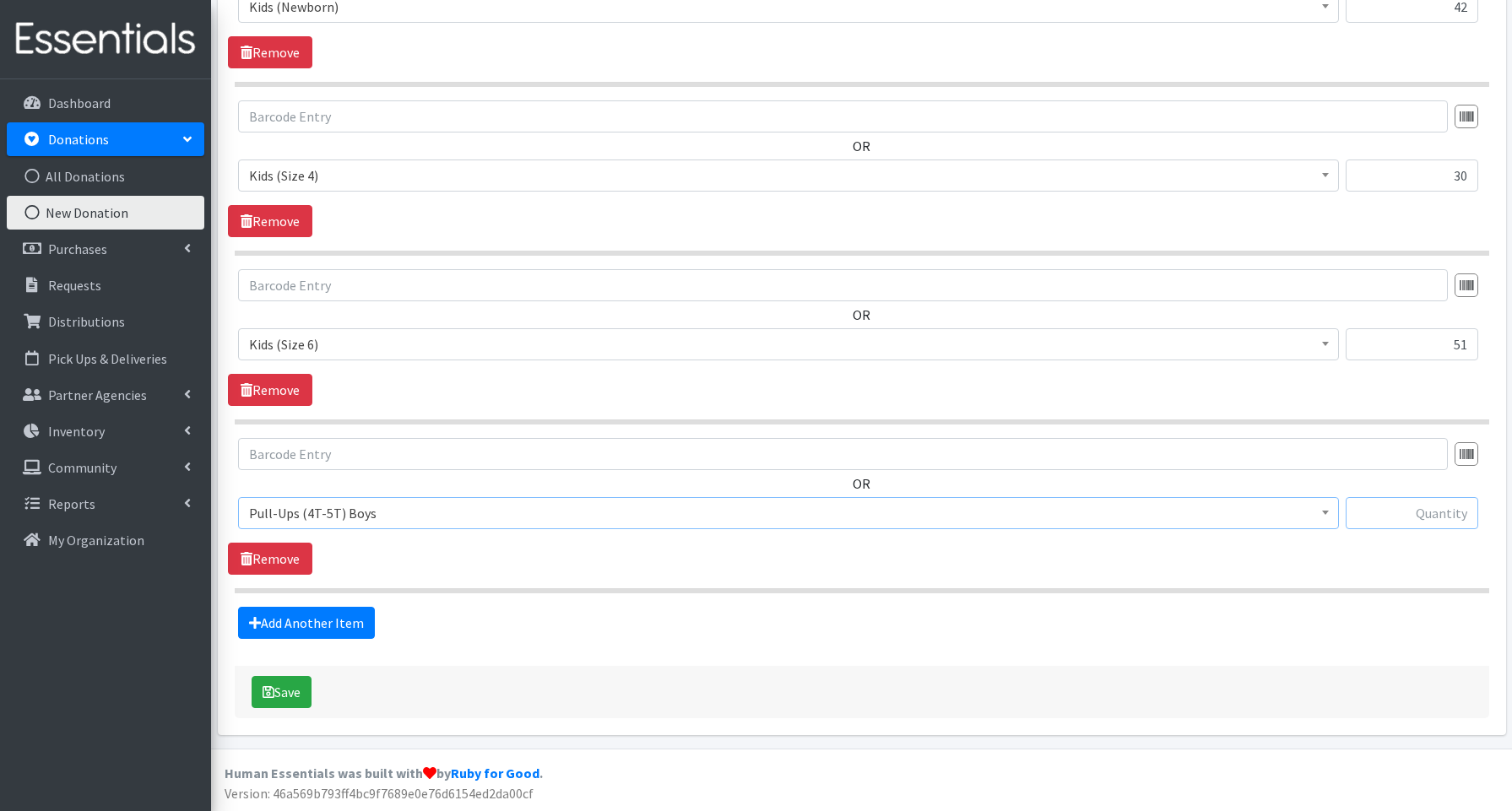
click at [1404, 512] on input "text" at bounding box center [1412, 514] width 133 height 32
type input "44"
click at [343, 632] on link "Add Another Item" at bounding box center [306, 623] width 136 height 32
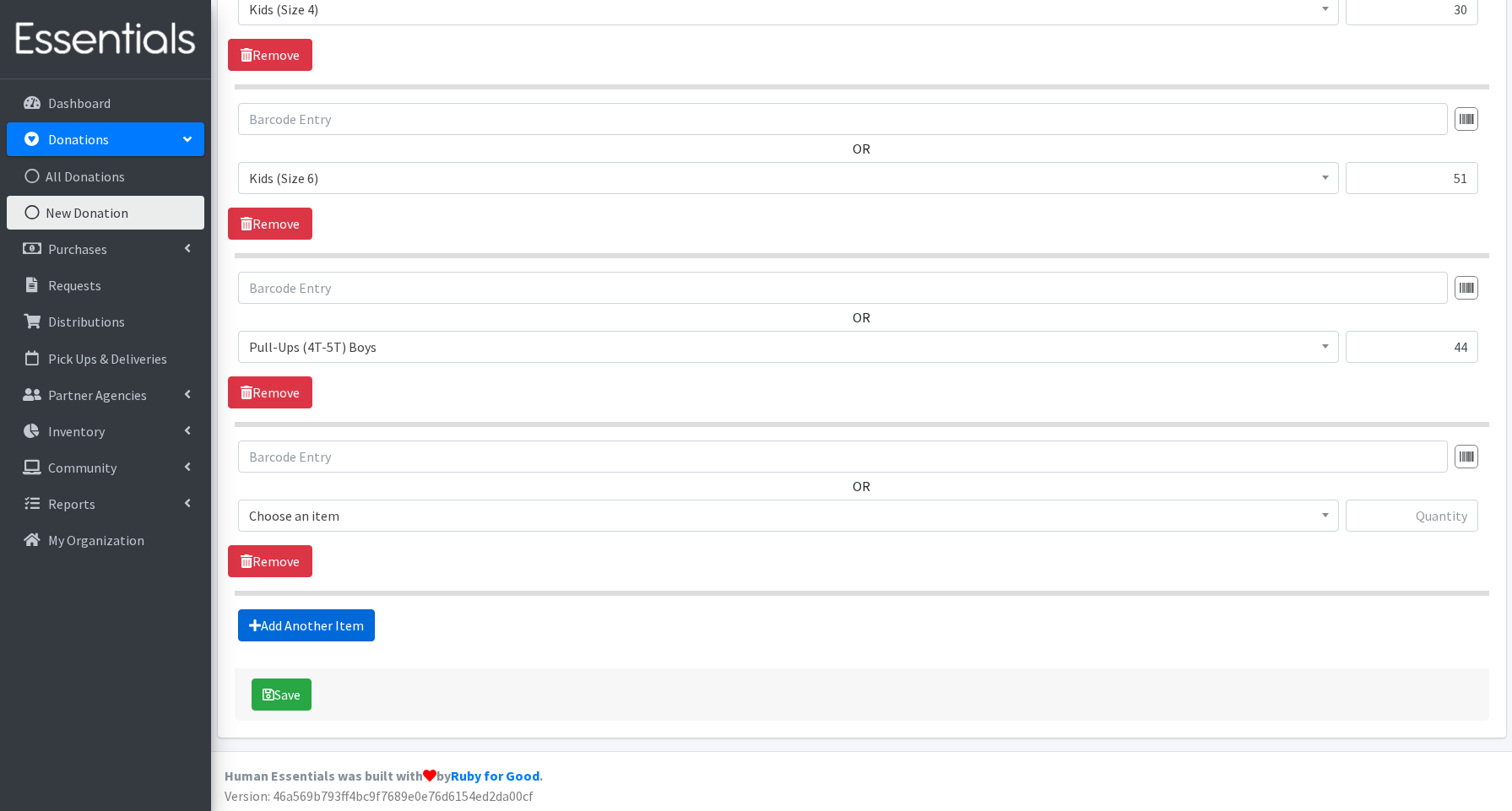
scroll to position [857, 0]
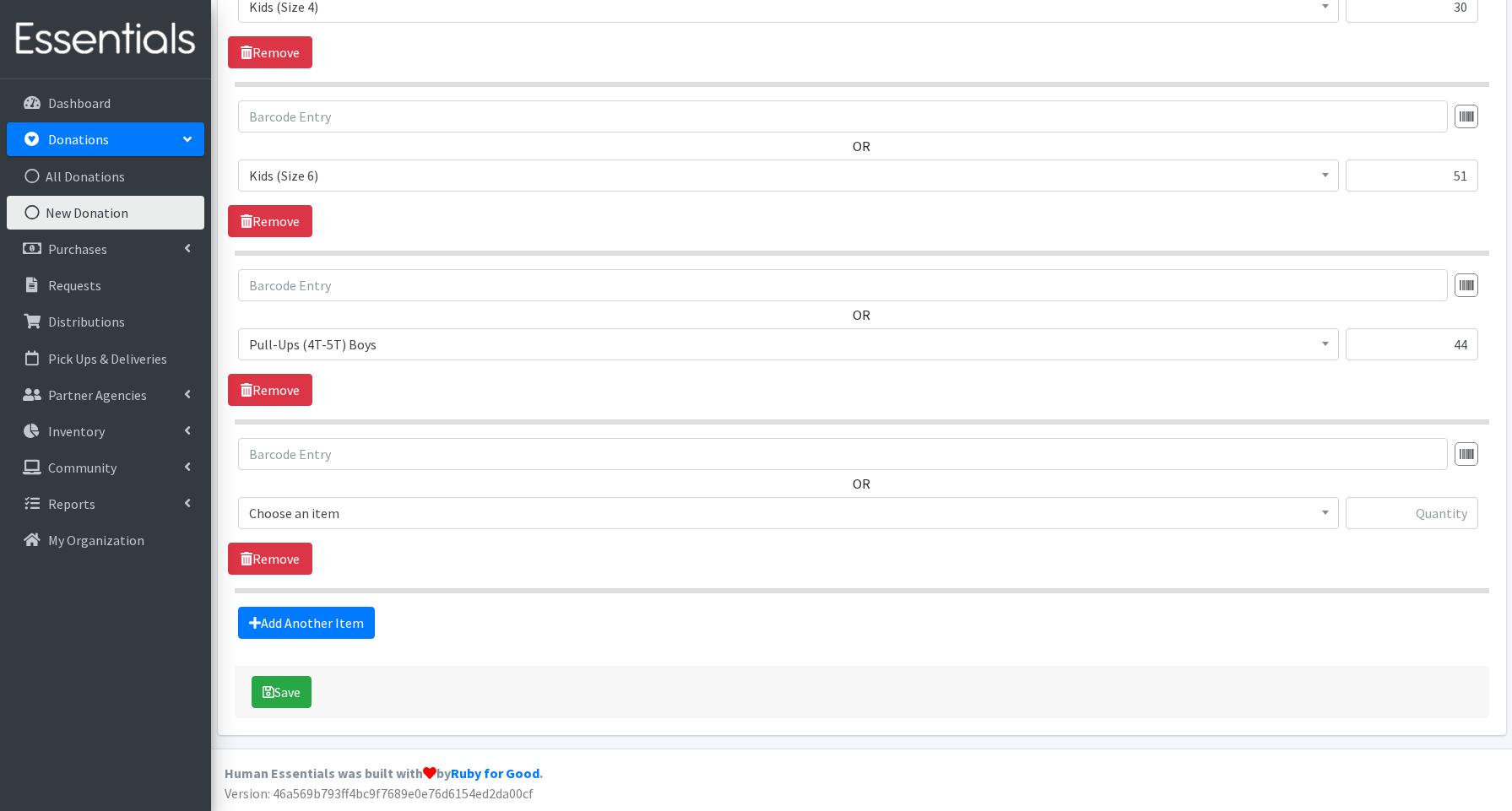
click at [313, 516] on span "Choose an item" at bounding box center [788, 513] width 1079 height 24
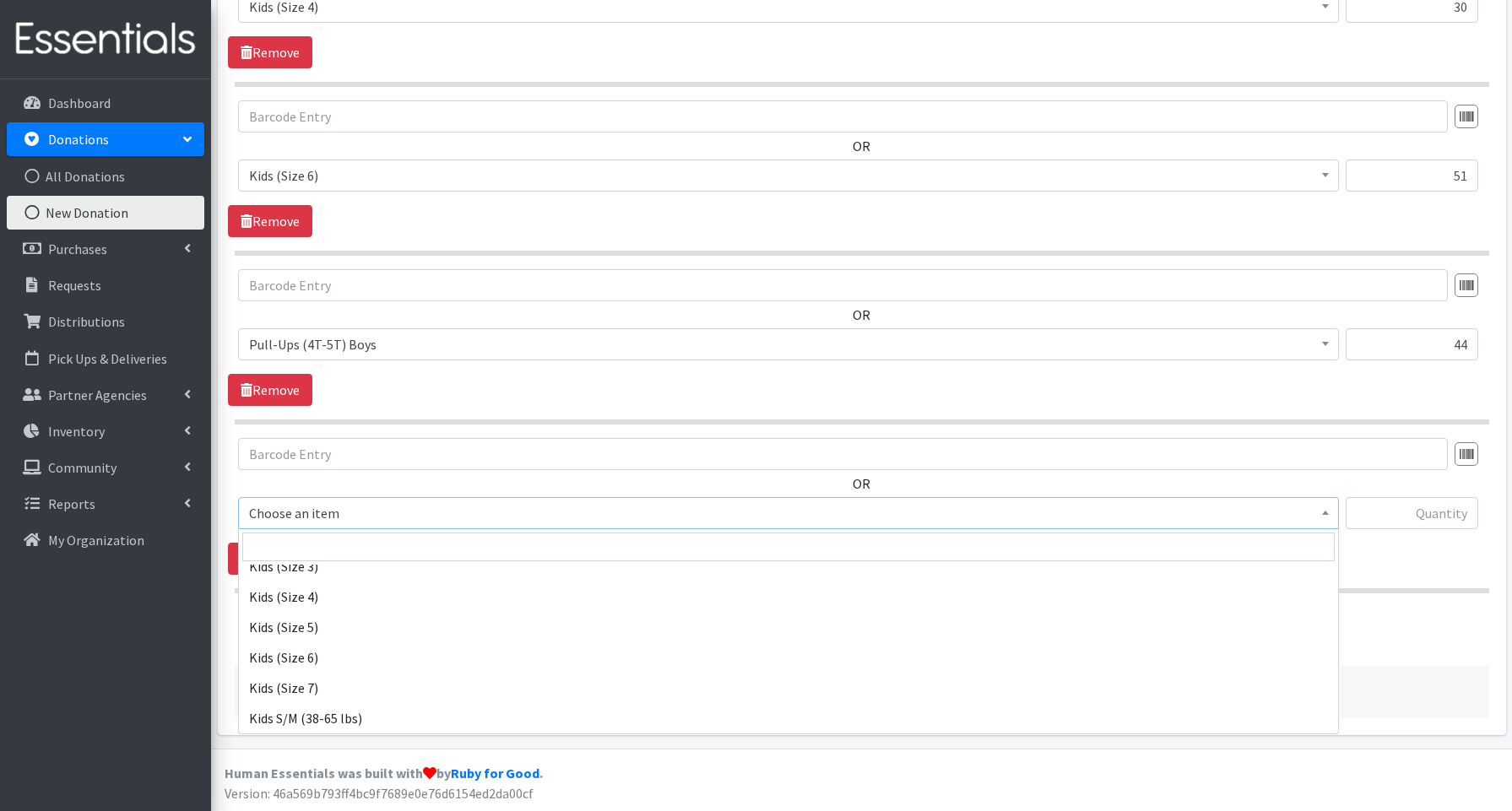
scroll to position [418, 0]
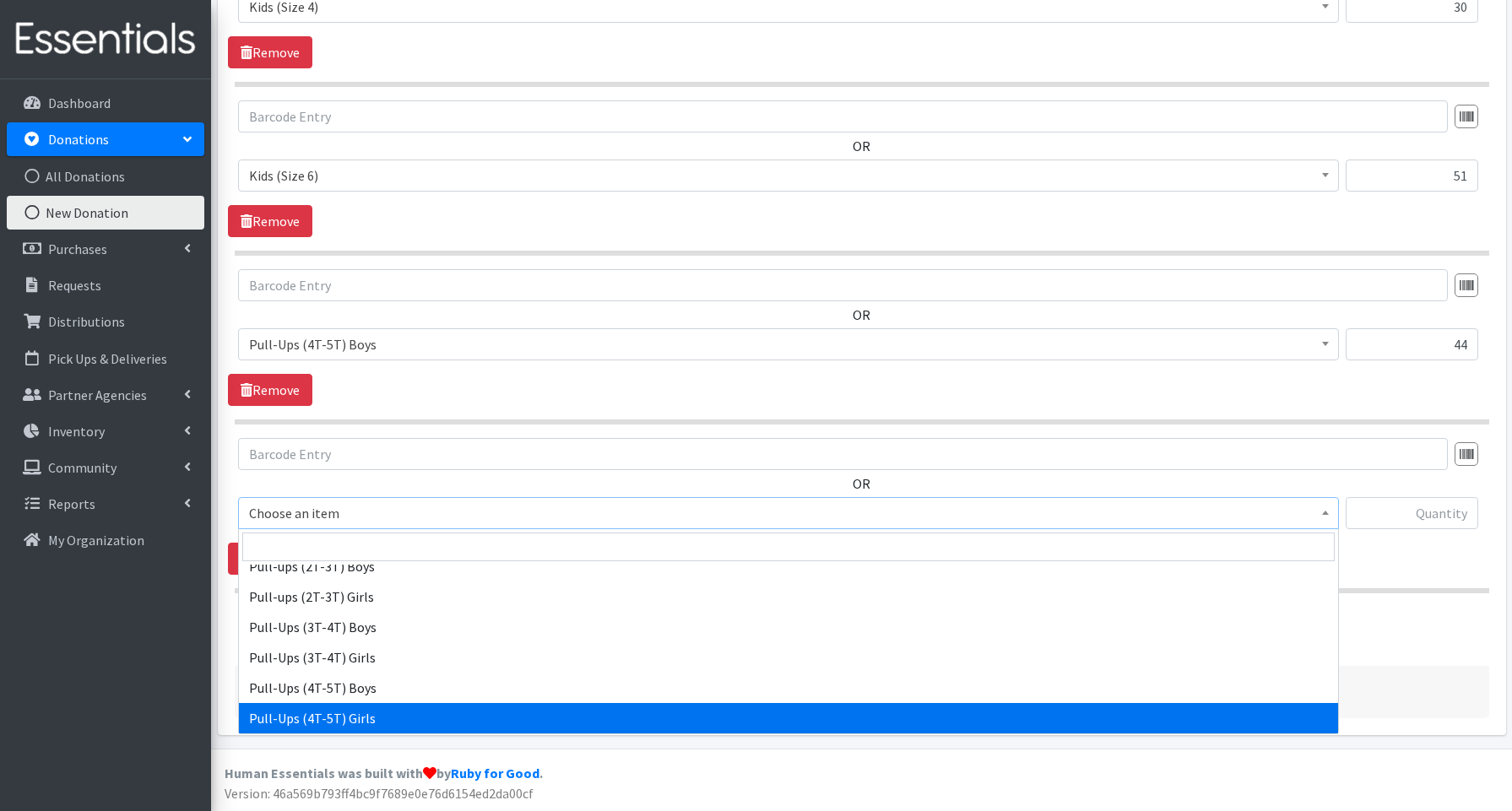
select select "3693"
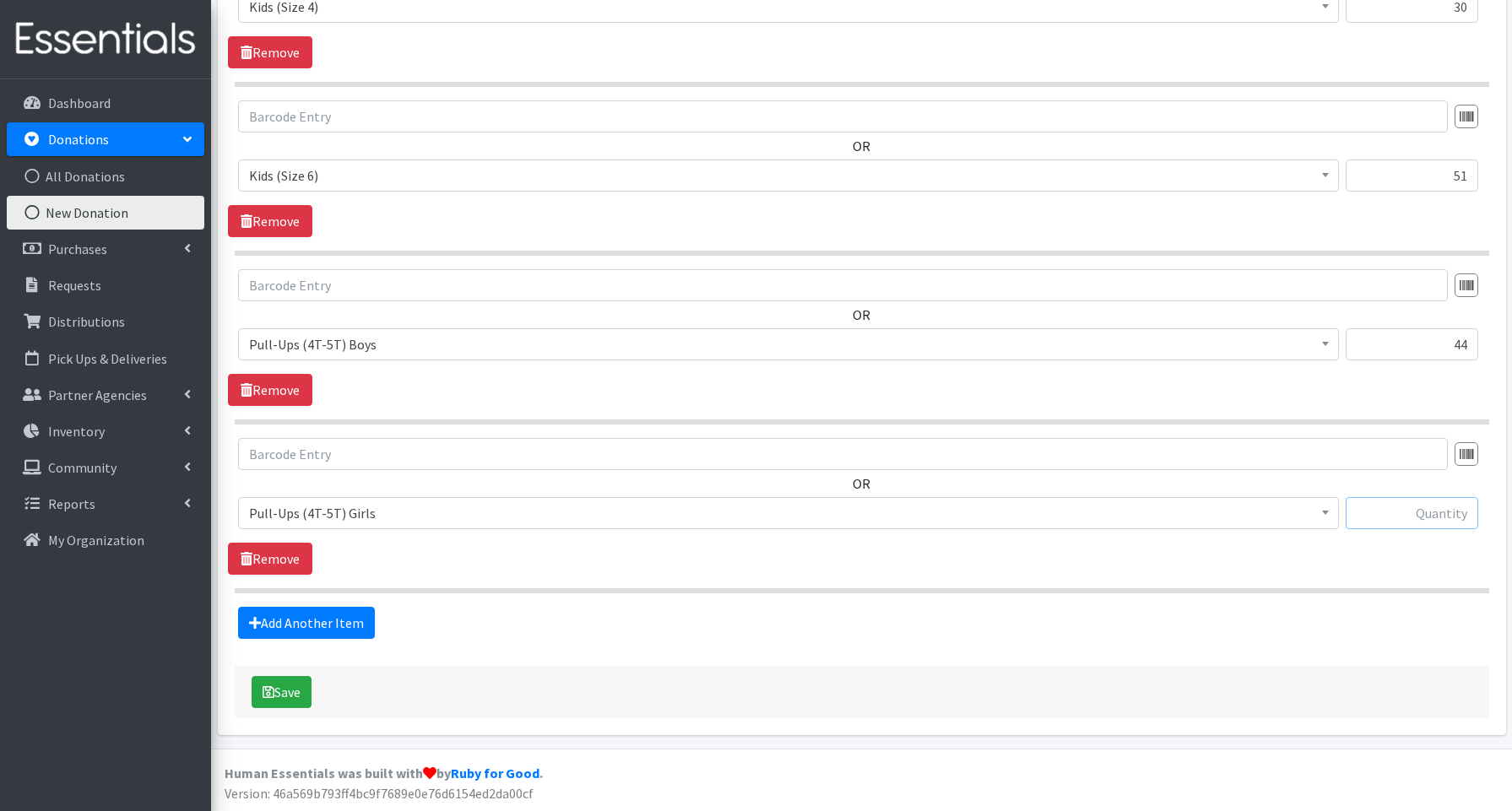
click at [1379, 506] on input "text" at bounding box center [1412, 514] width 133 height 32
type input "45"
click at [287, 679] on button "Save" at bounding box center [281, 693] width 60 height 32
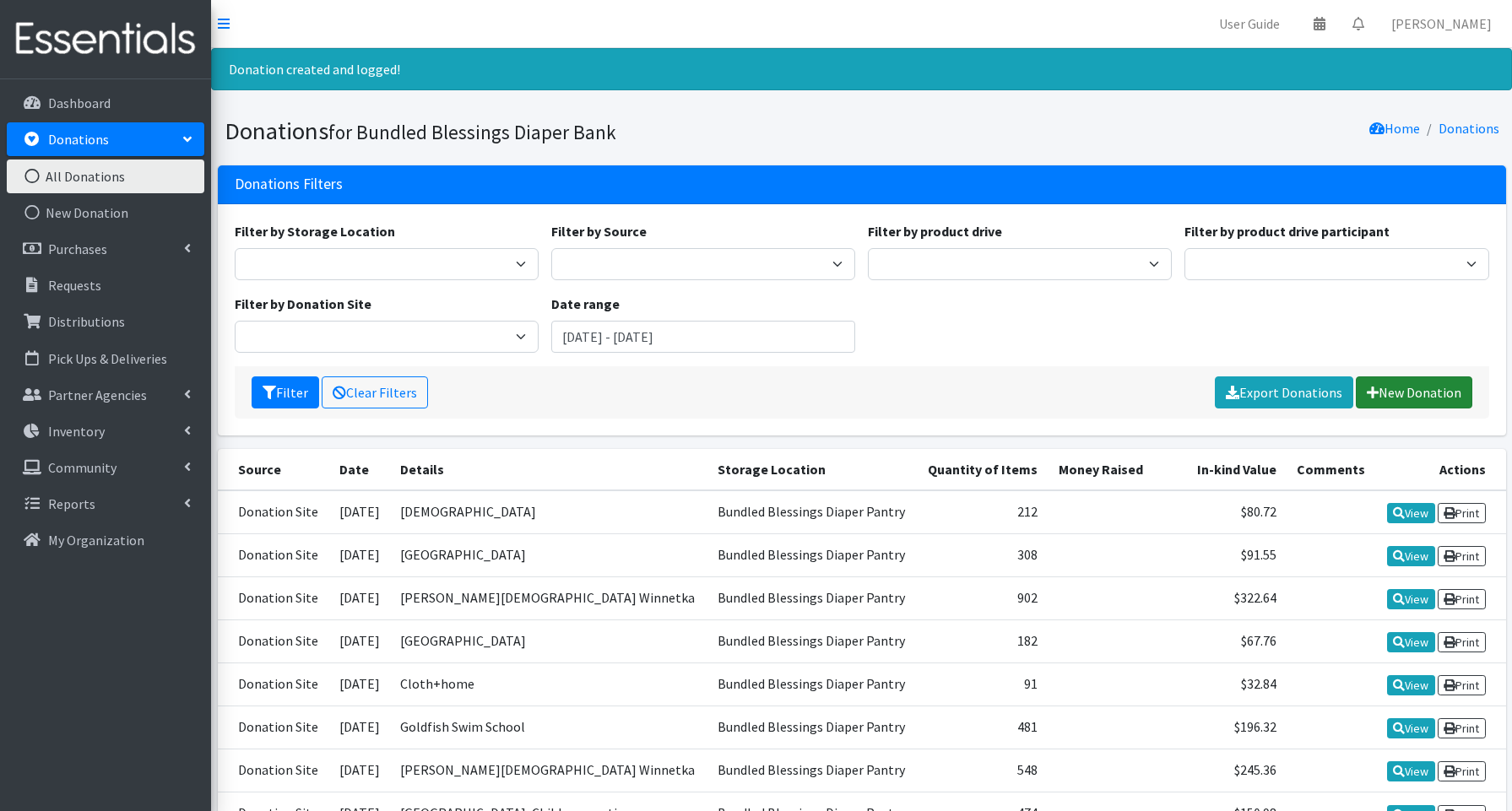
click at [1446, 391] on link "New Donation" at bounding box center [1414, 393] width 117 height 32
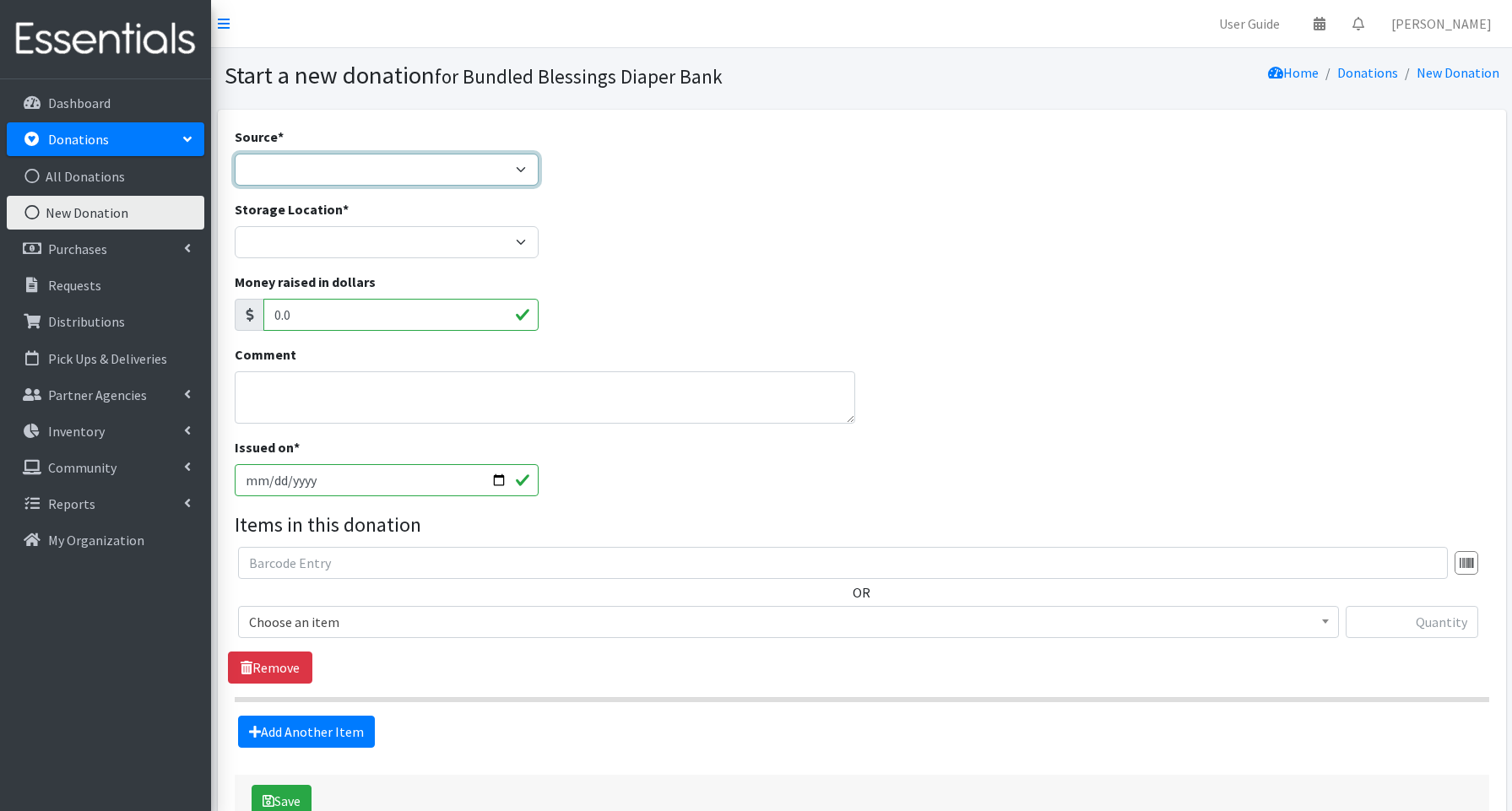
click at [358, 166] on select "Product Drive Manufacturer Donation Site Misc. Donation" at bounding box center [386, 170] width 304 height 32
select select "Donation Site"
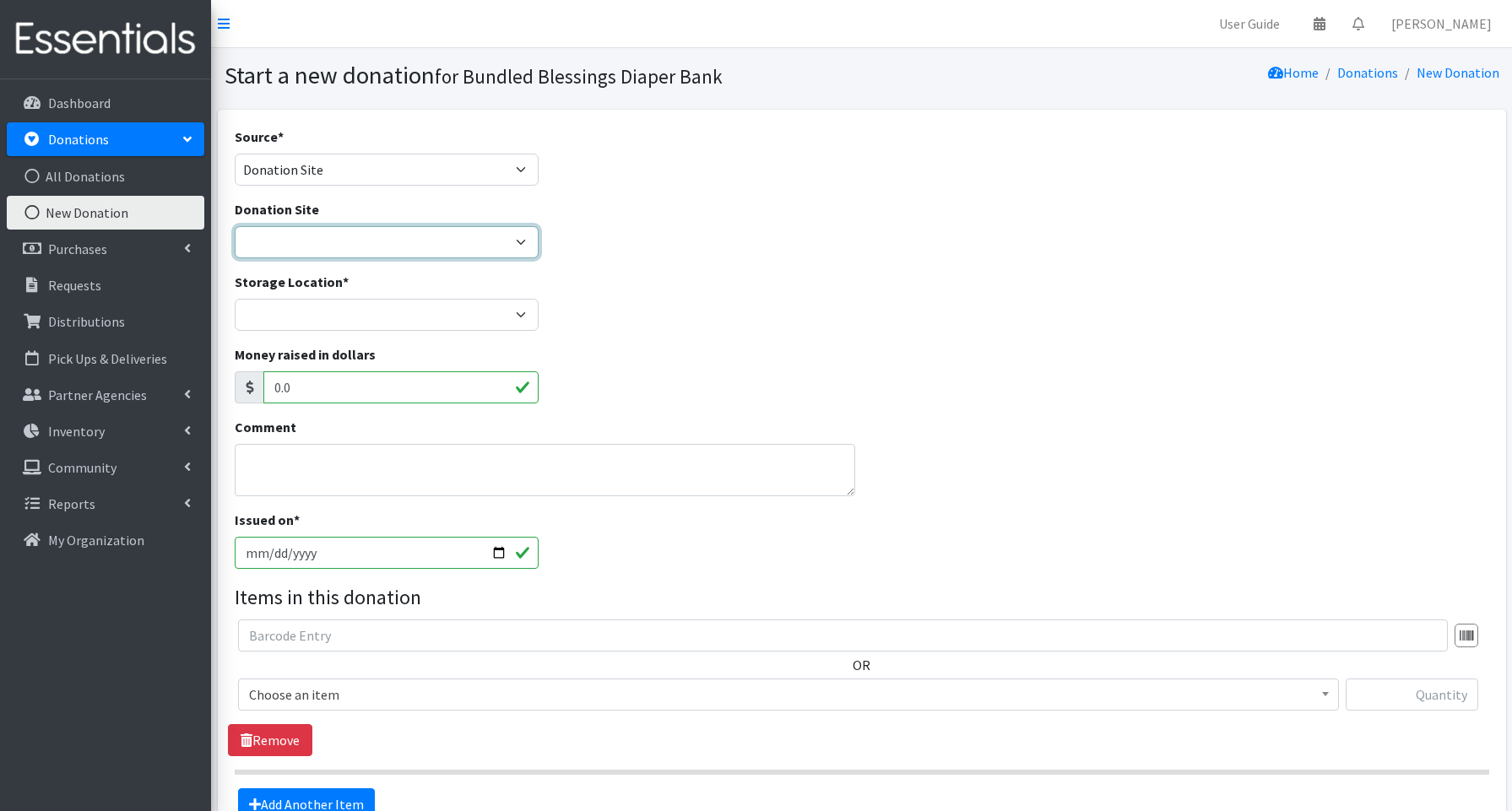
click at [311, 244] on select "Amazon Cherry Preschool [PERSON_NAME][DEMOGRAPHIC_DATA] Winnetka Cloth+home Cov…" at bounding box center [386, 243] width 304 height 32
select select "365"
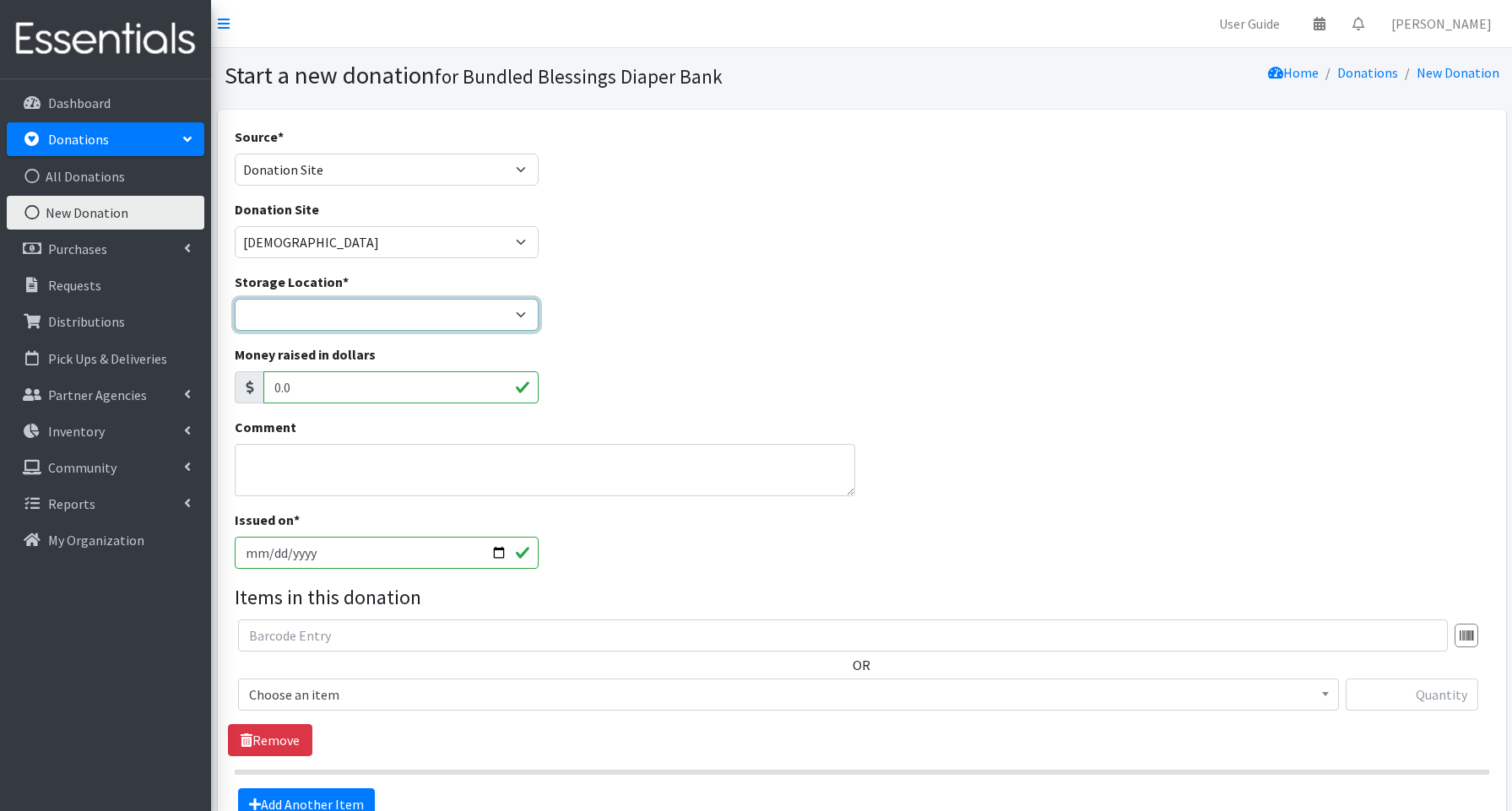
click at [306, 321] on select "Bundled Blessings Diaper Pantry" at bounding box center [386, 315] width 304 height 32
select select "79"
click at [493, 551] on input "[DATE]" at bounding box center [386, 553] width 304 height 32
type input "[DATE]"
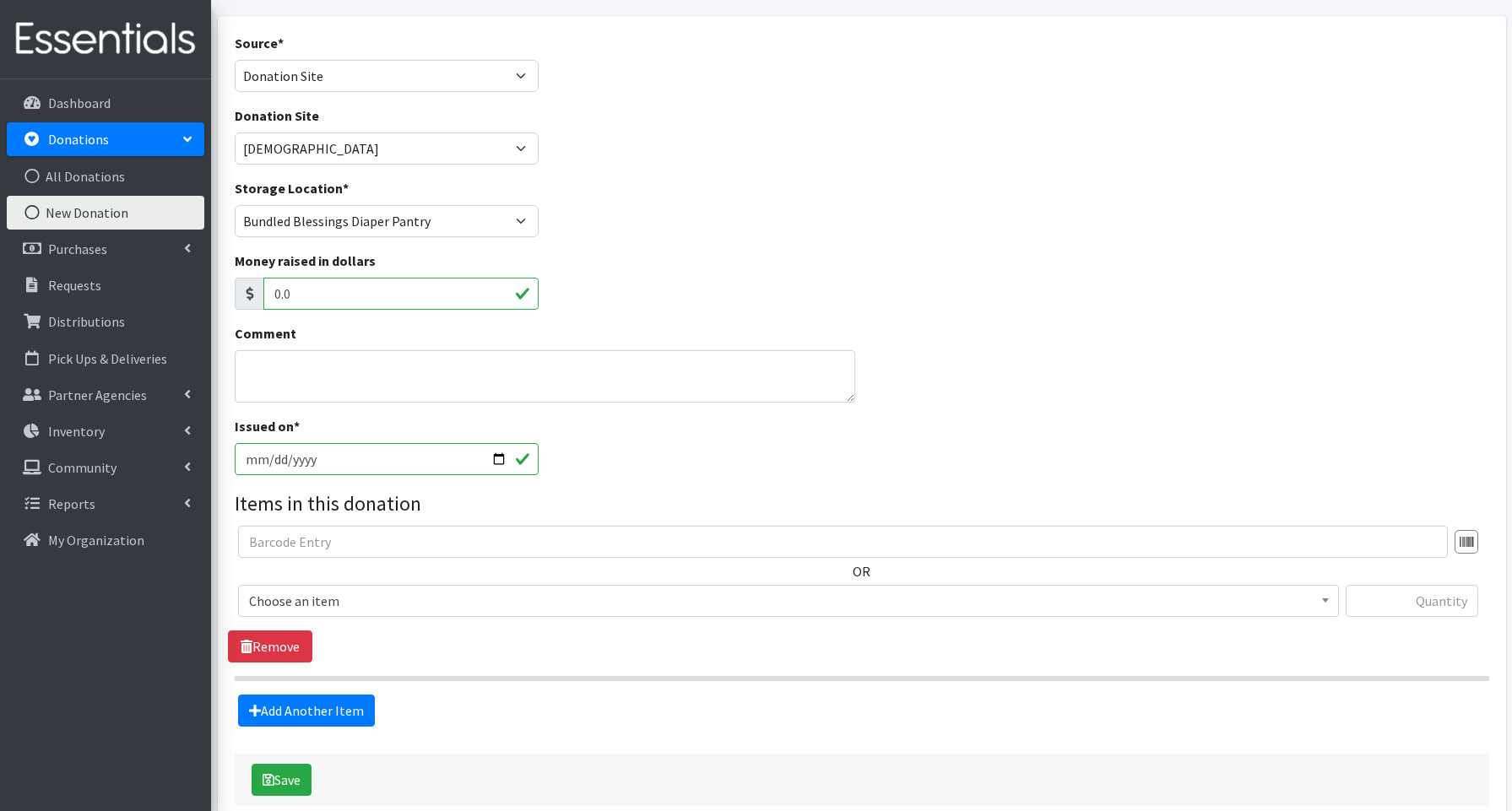
scroll to position [95, 0]
click at [297, 601] on span "Choose an item" at bounding box center [788, 601] width 1079 height 24
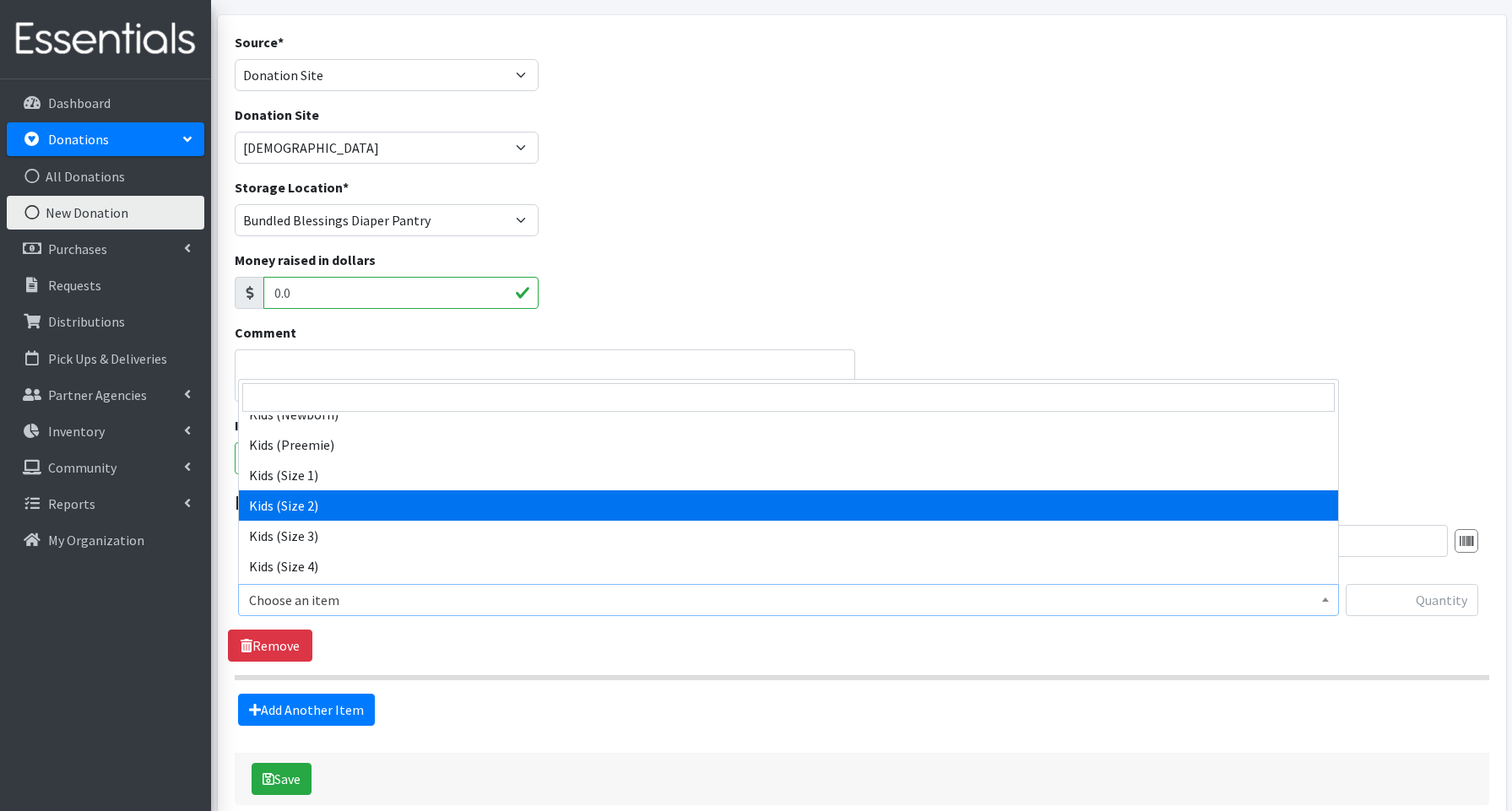
scroll to position [88, 0]
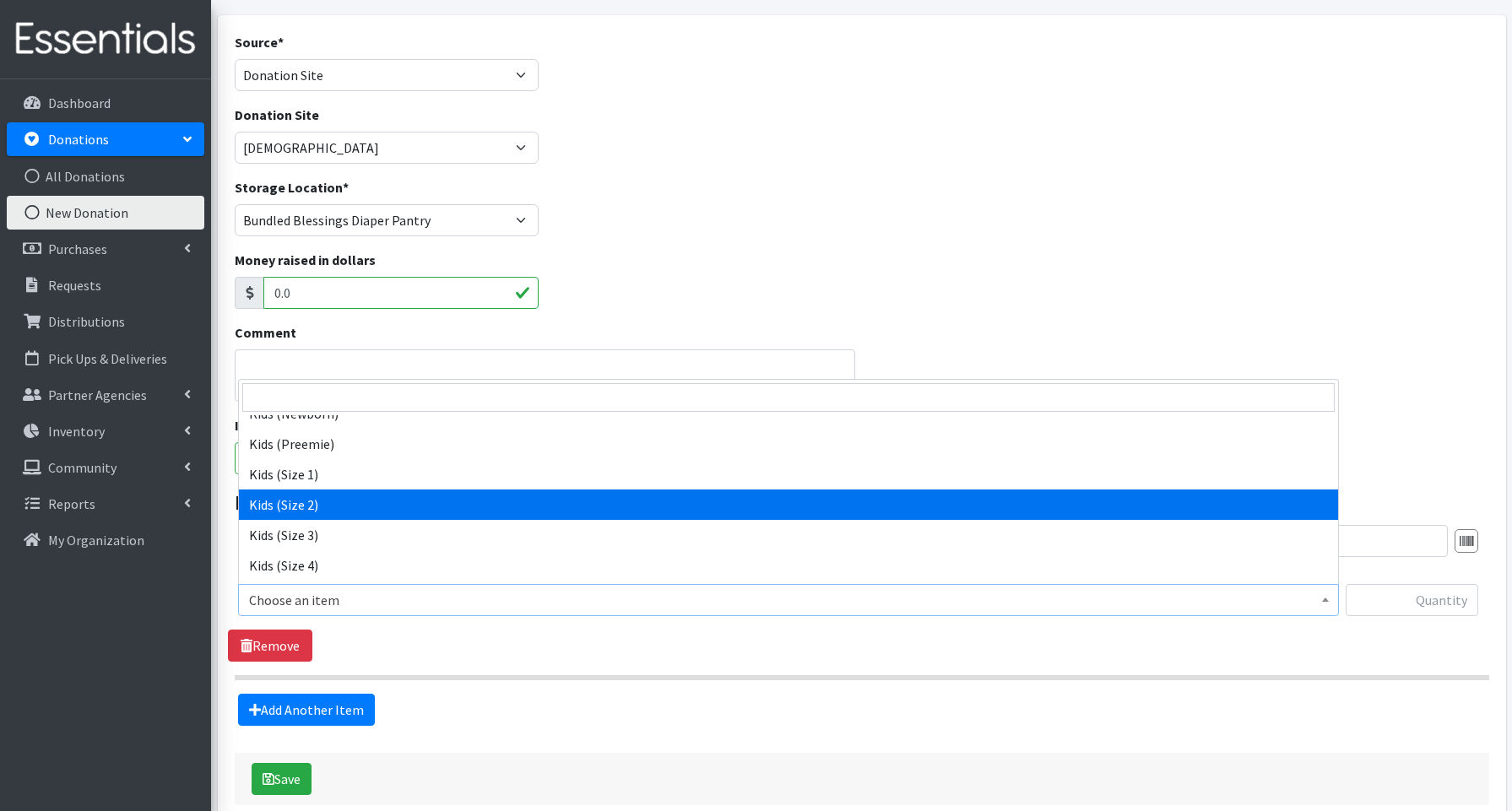
select select "3656"
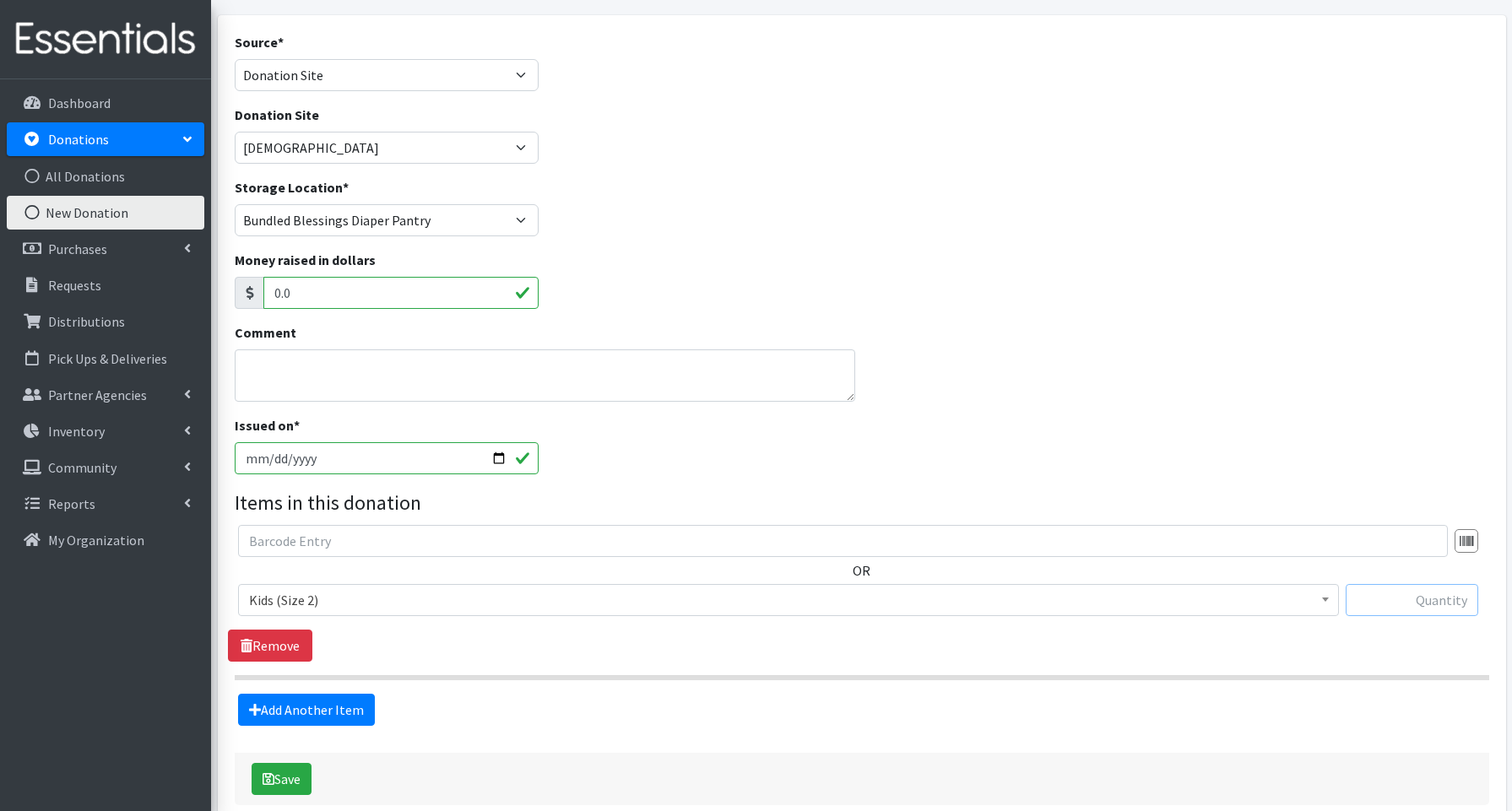
click at [1392, 597] on input "text" at bounding box center [1412, 601] width 133 height 32
type input "174"
click at [306, 705] on link "Add Another Item" at bounding box center [306, 710] width 136 height 32
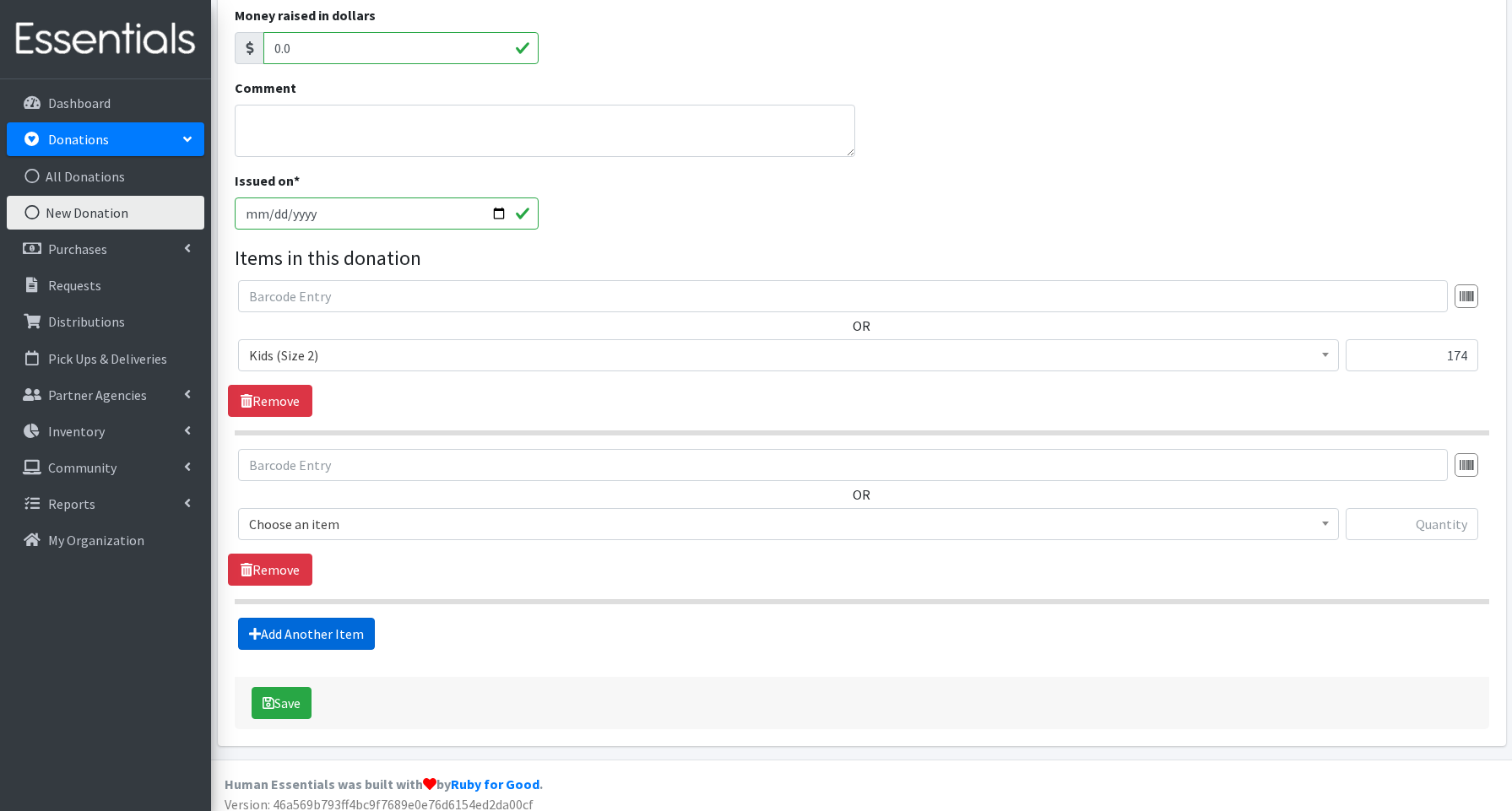
scroll to position [350, 0]
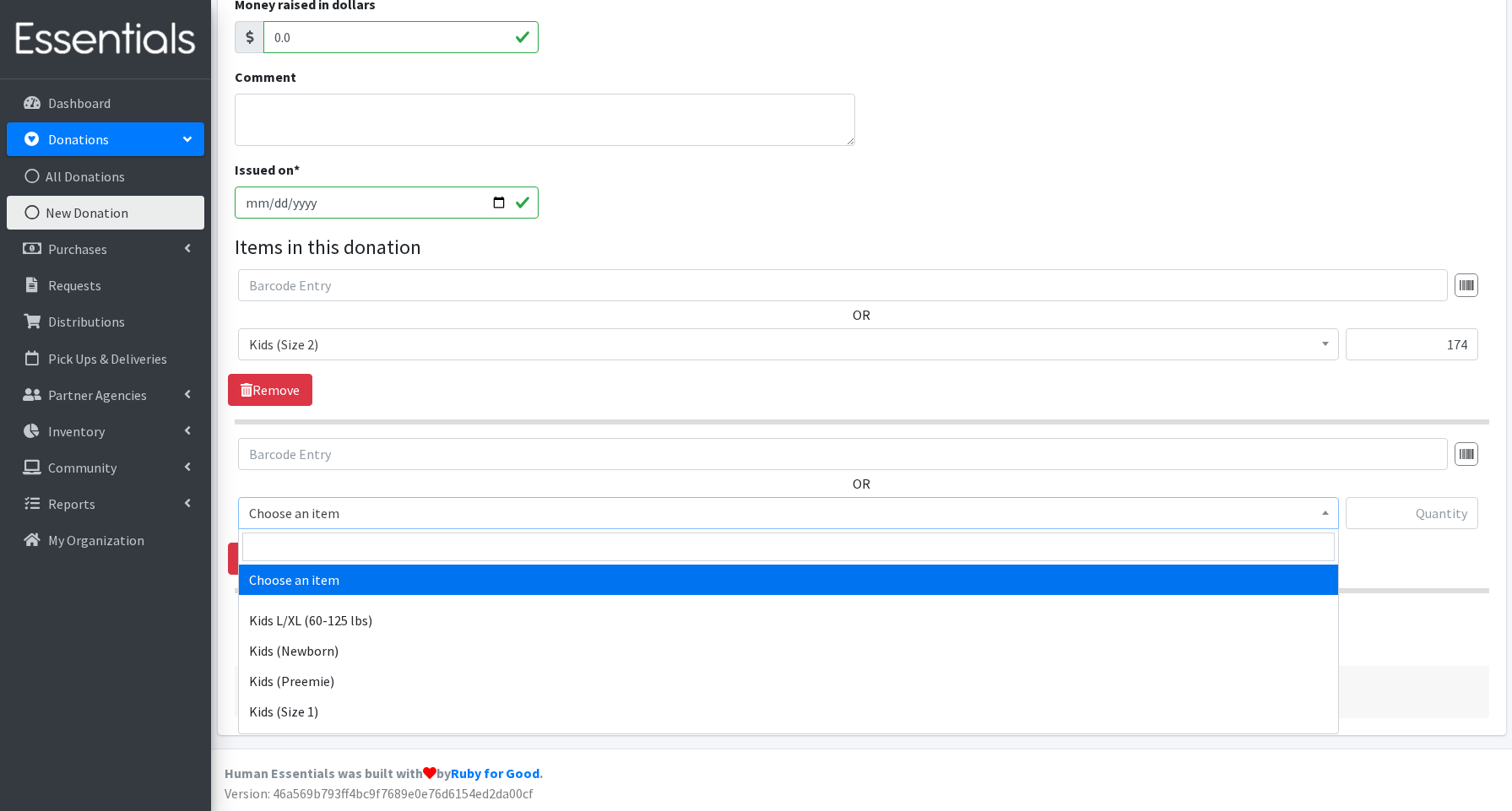
click at [307, 513] on span "Choose an item" at bounding box center [788, 513] width 1079 height 24
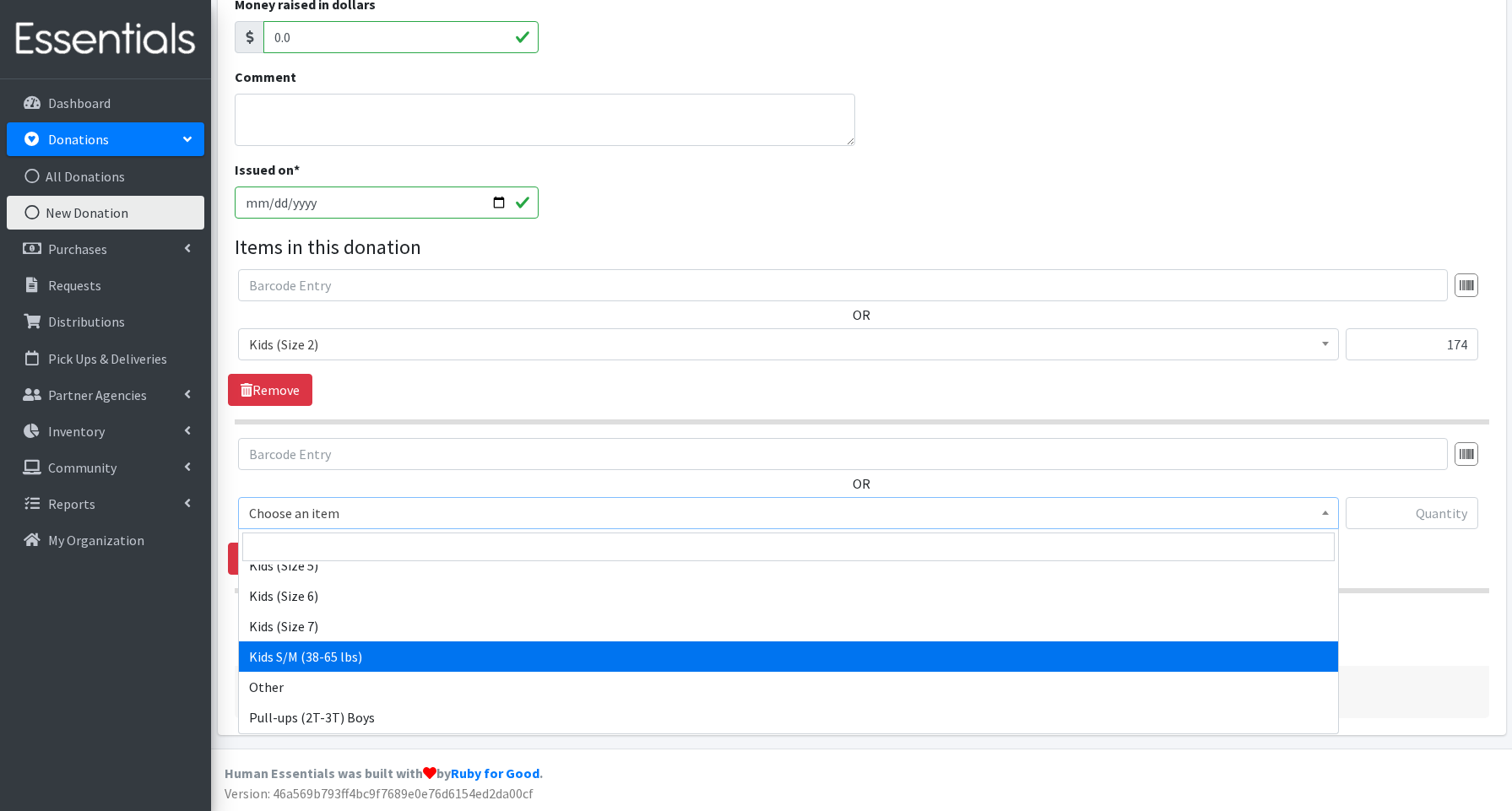
scroll to position [281, 0]
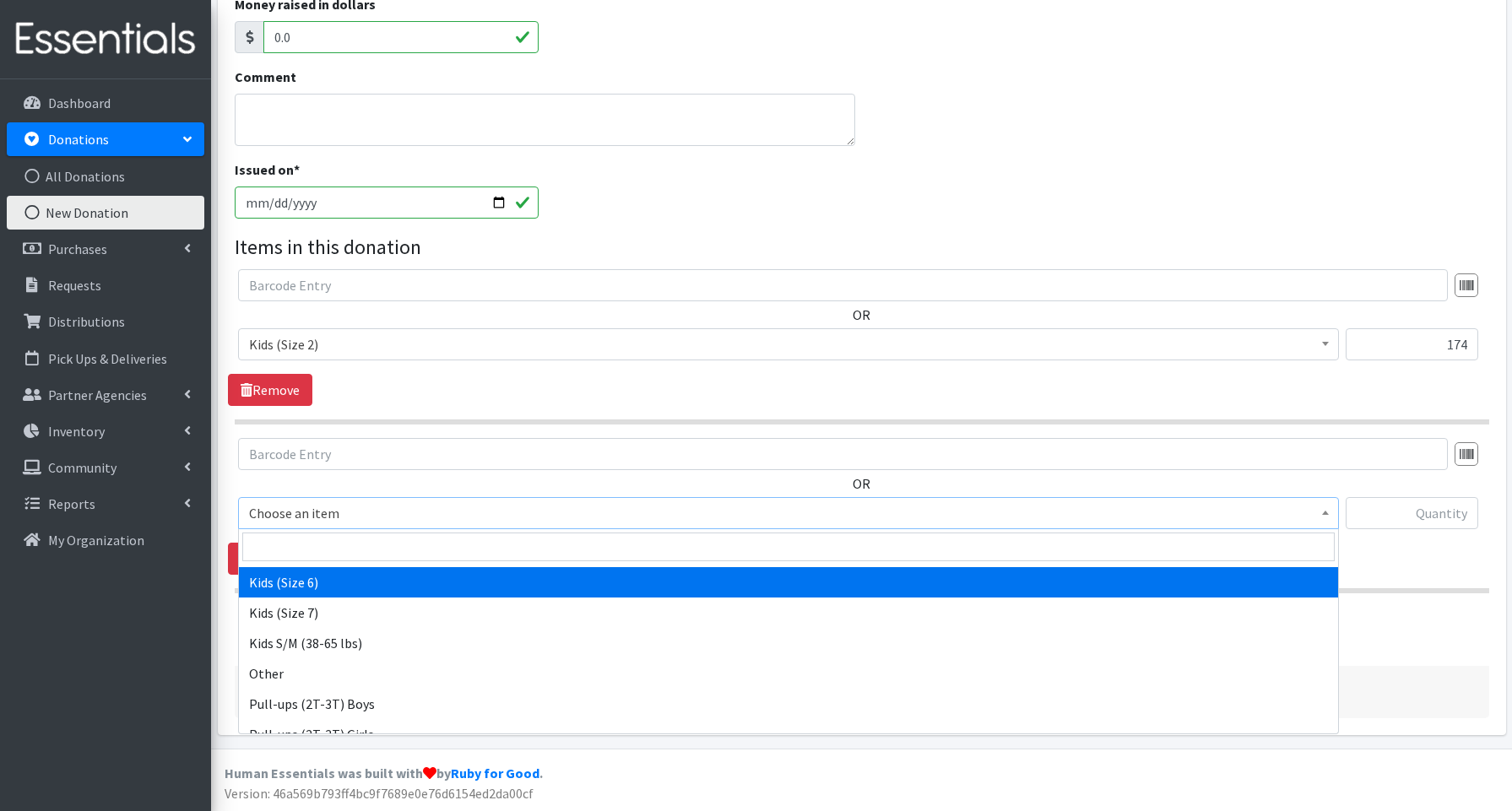
select select "3654"
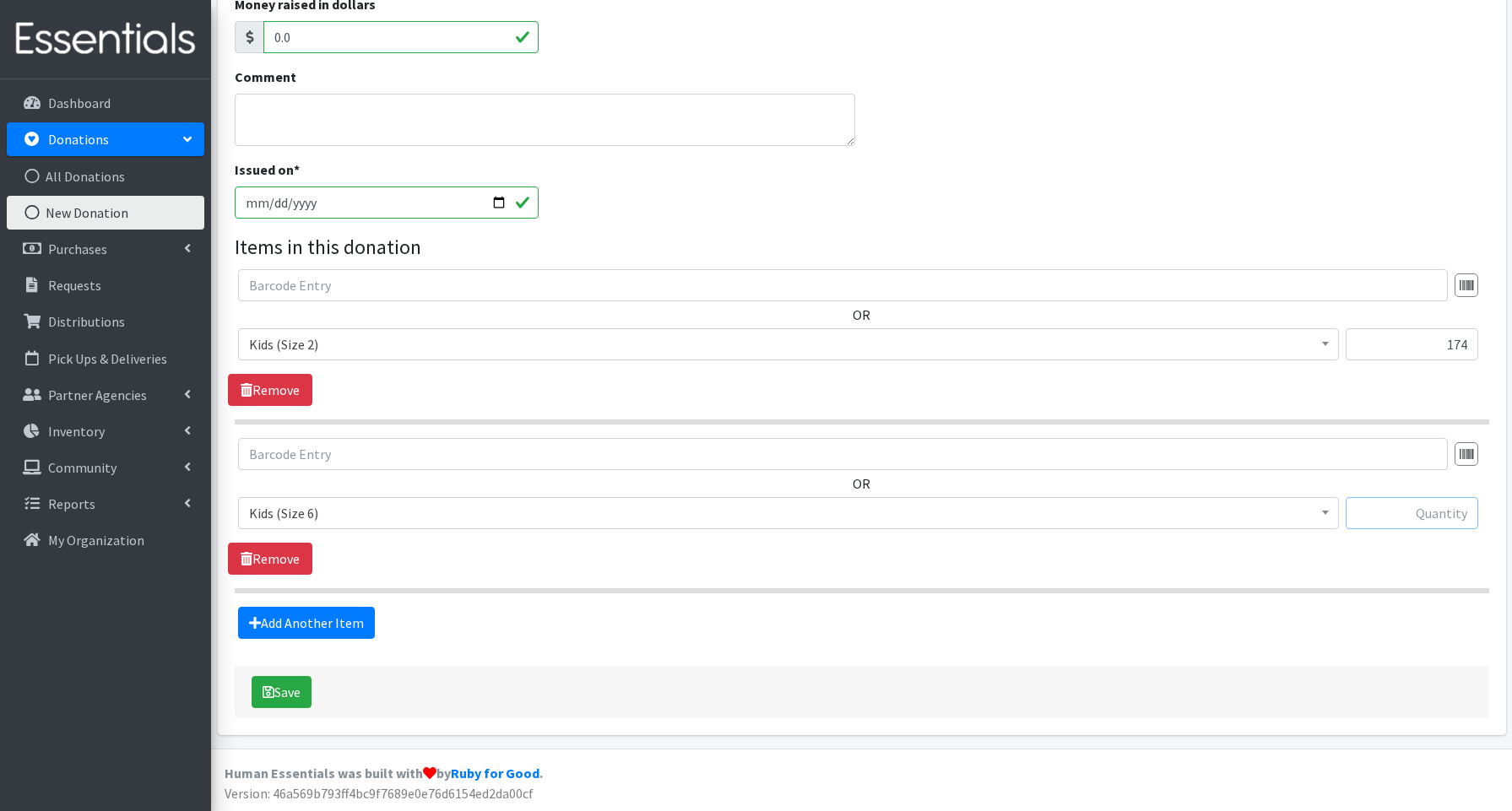
click at [1361, 503] on input "text" at bounding box center [1412, 514] width 133 height 32
type input "104"
click at [308, 623] on link "Add Another Item" at bounding box center [306, 623] width 136 height 32
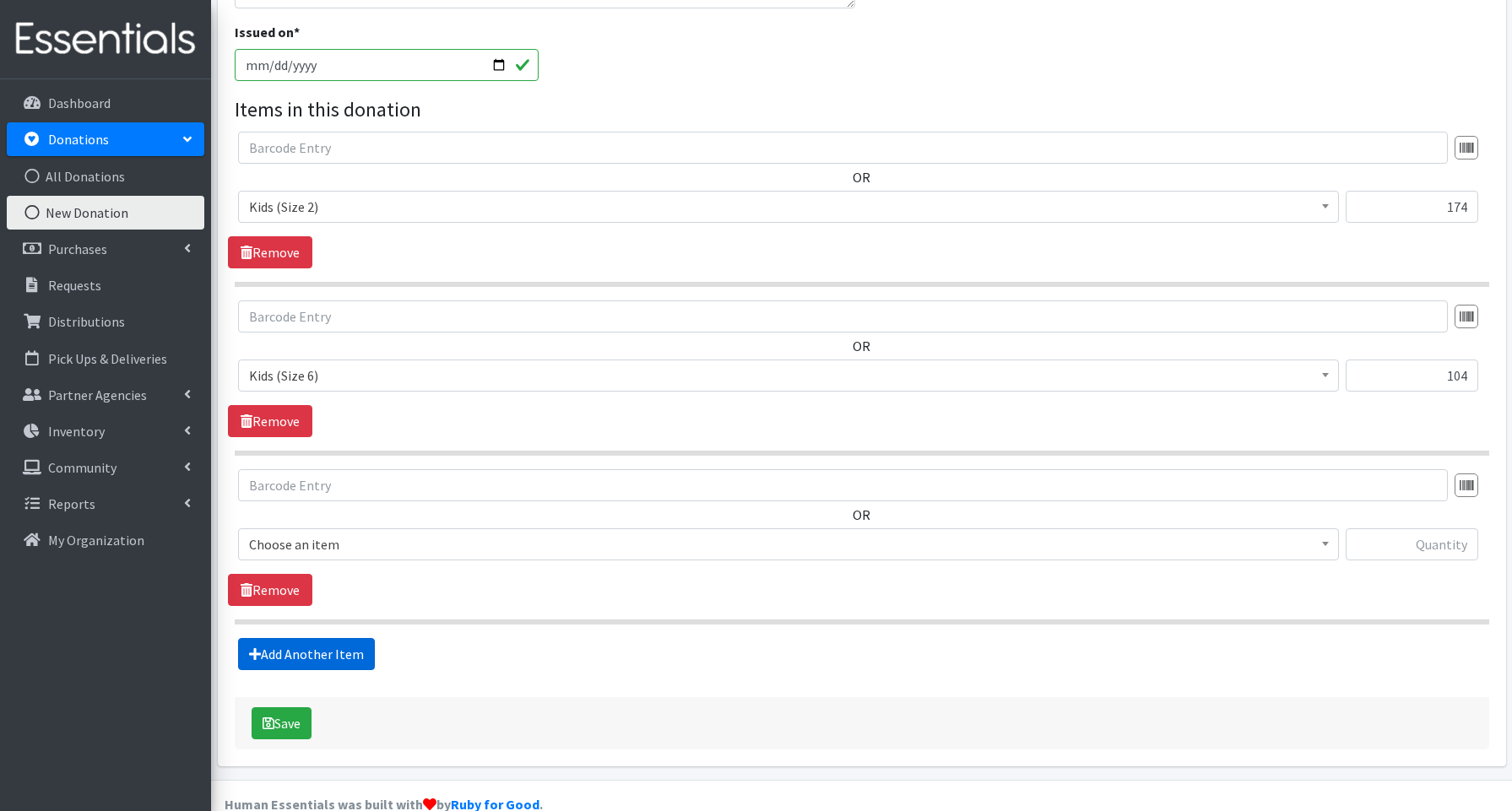
scroll to position [519, 0]
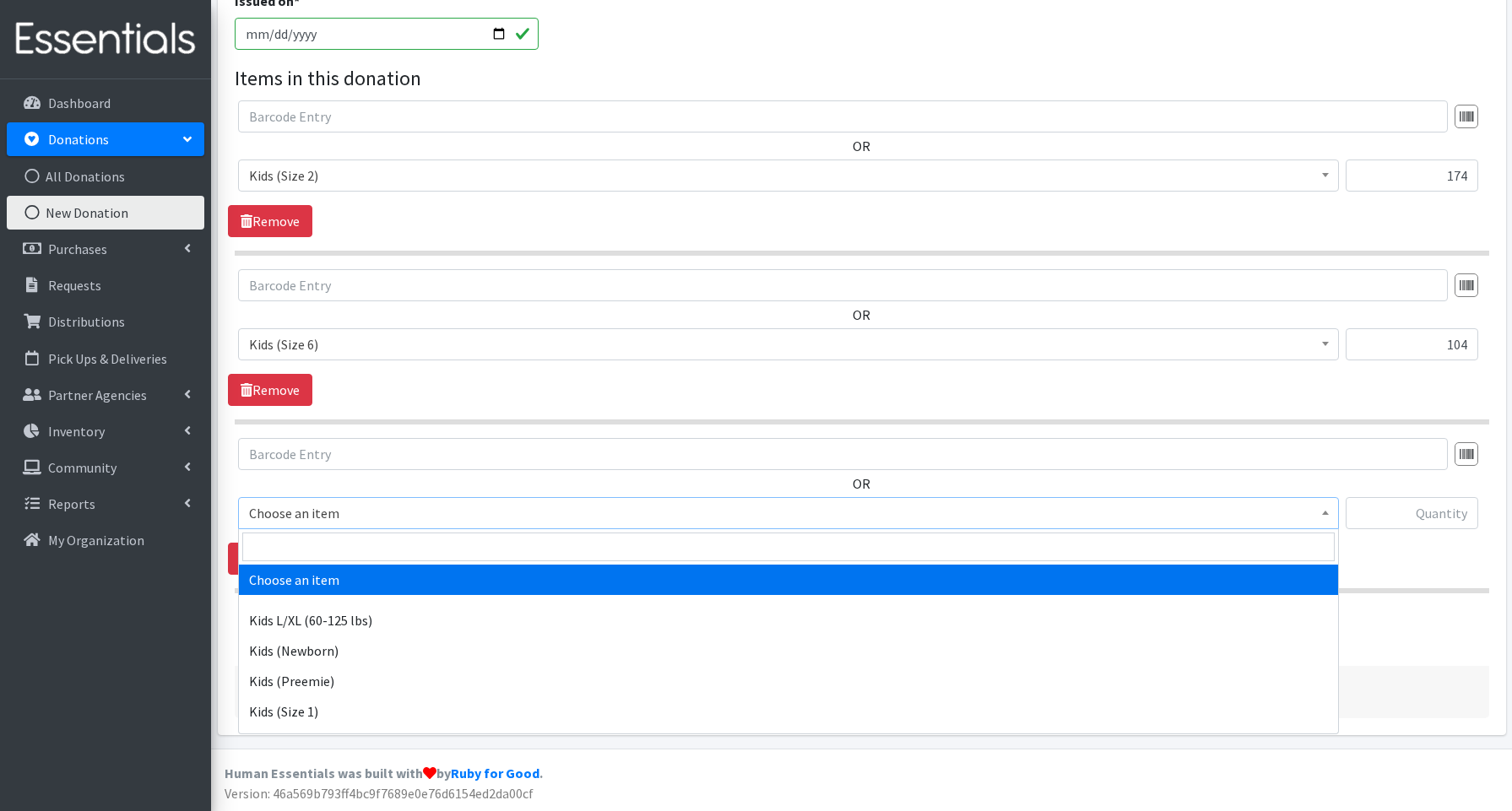
click at [299, 519] on span "Choose an item" at bounding box center [788, 513] width 1079 height 24
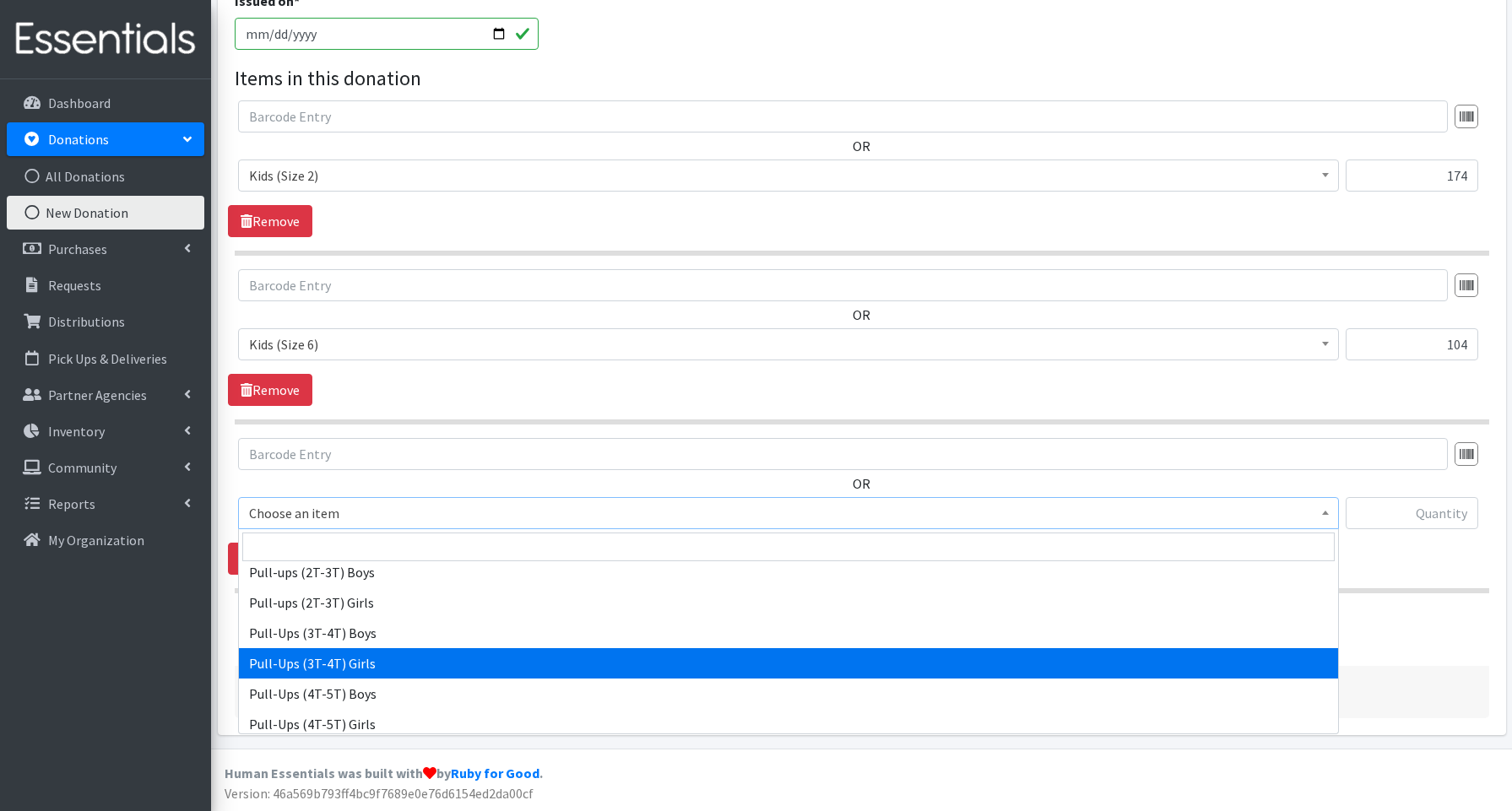
scroll to position [418, 0]
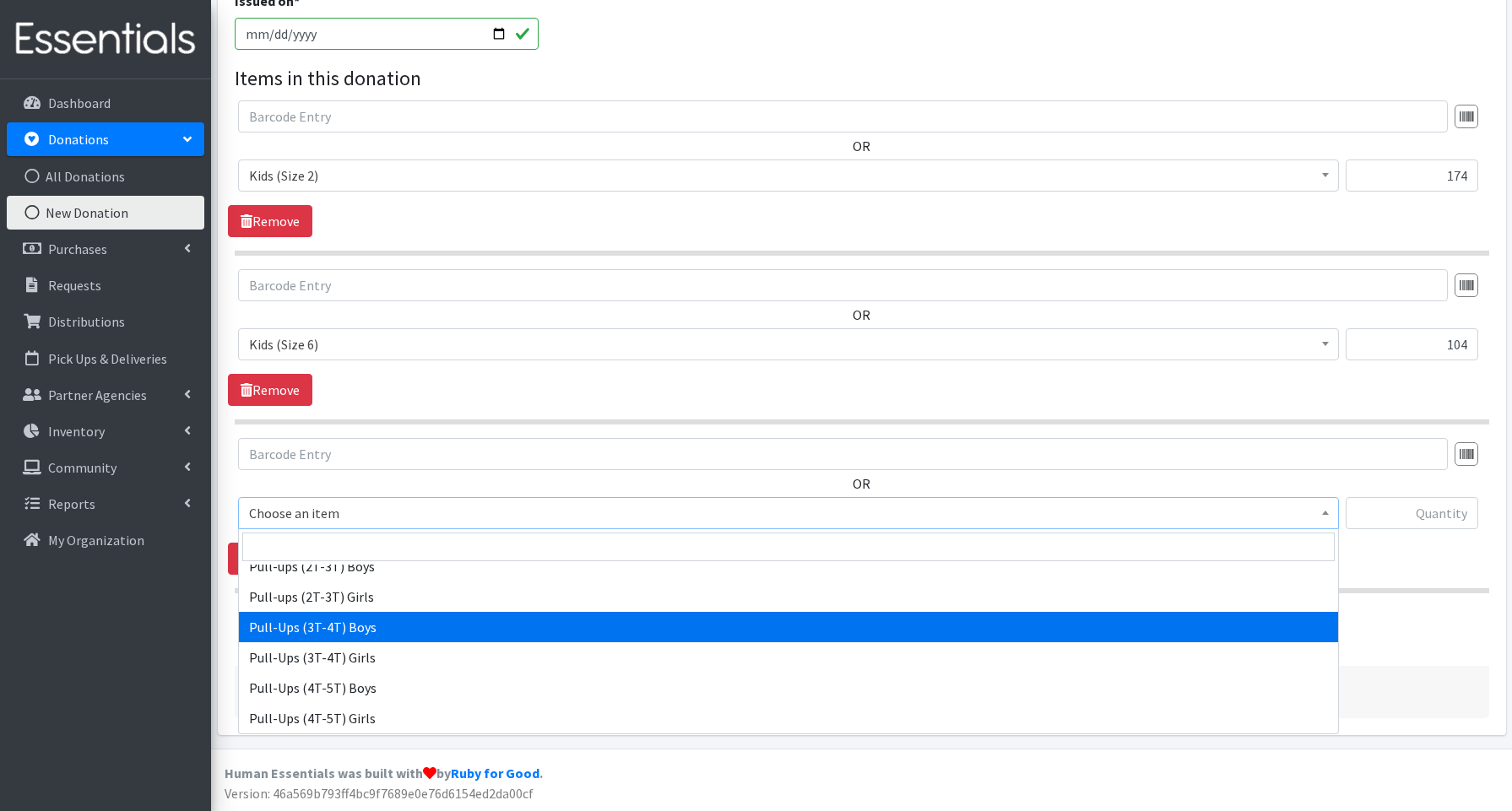
select select "3690"
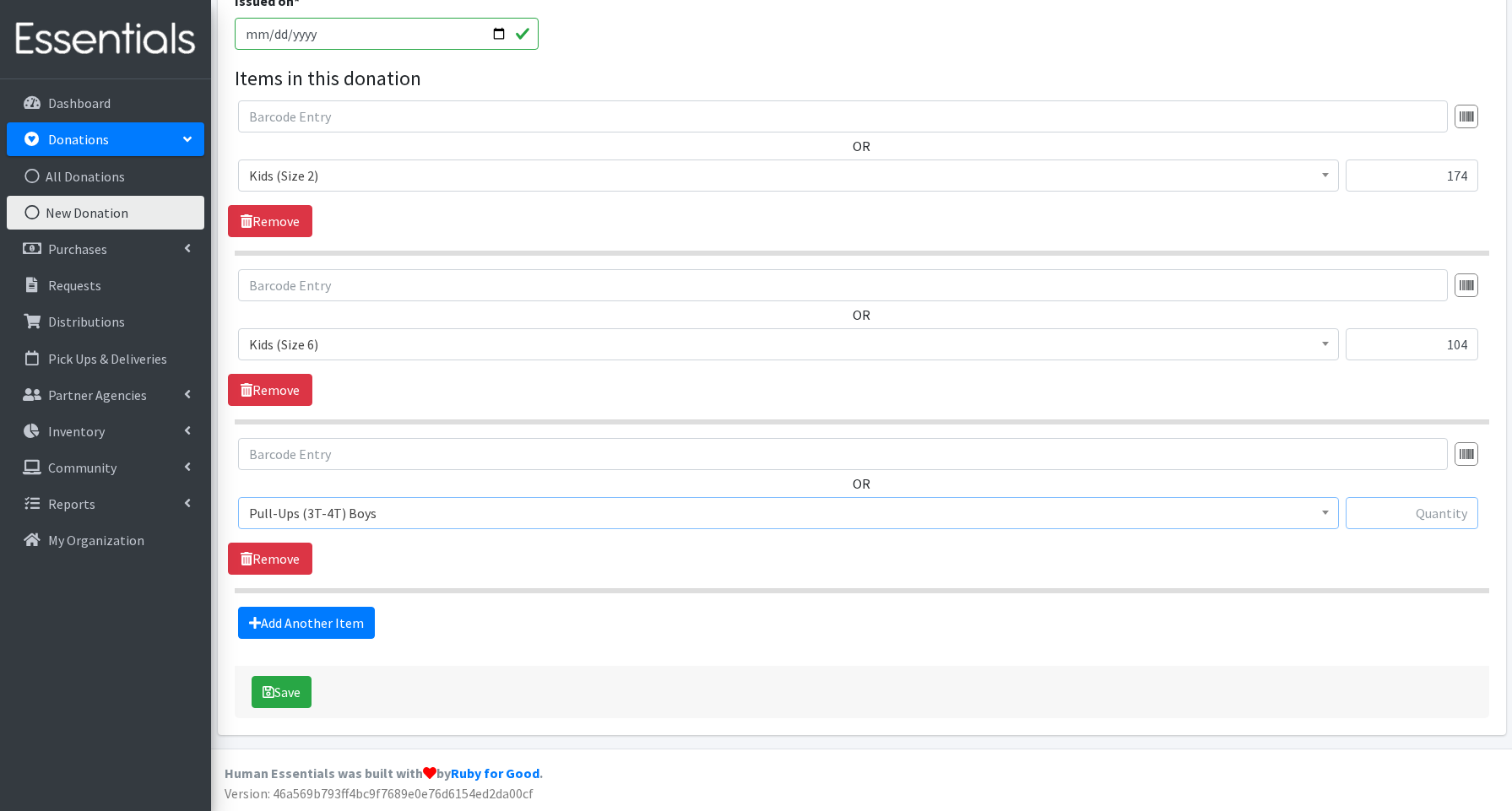
click at [1417, 515] on input "text" at bounding box center [1412, 514] width 133 height 32
type input "4"
click at [300, 693] on button "Save" at bounding box center [281, 693] width 60 height 32
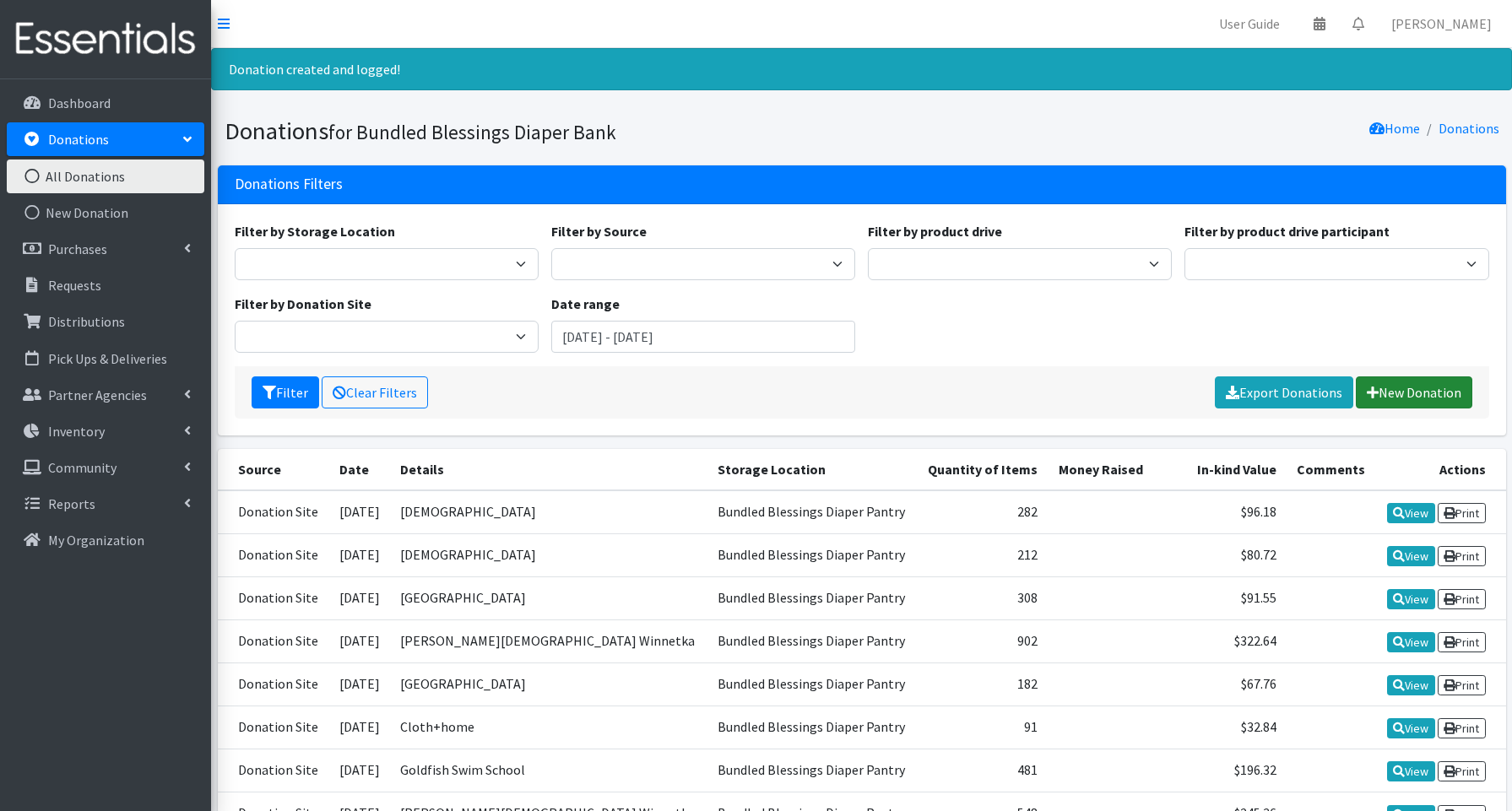
click at [1434, 401] on link "New Donation" at bounding box center [1414, 393] width 117 height 32
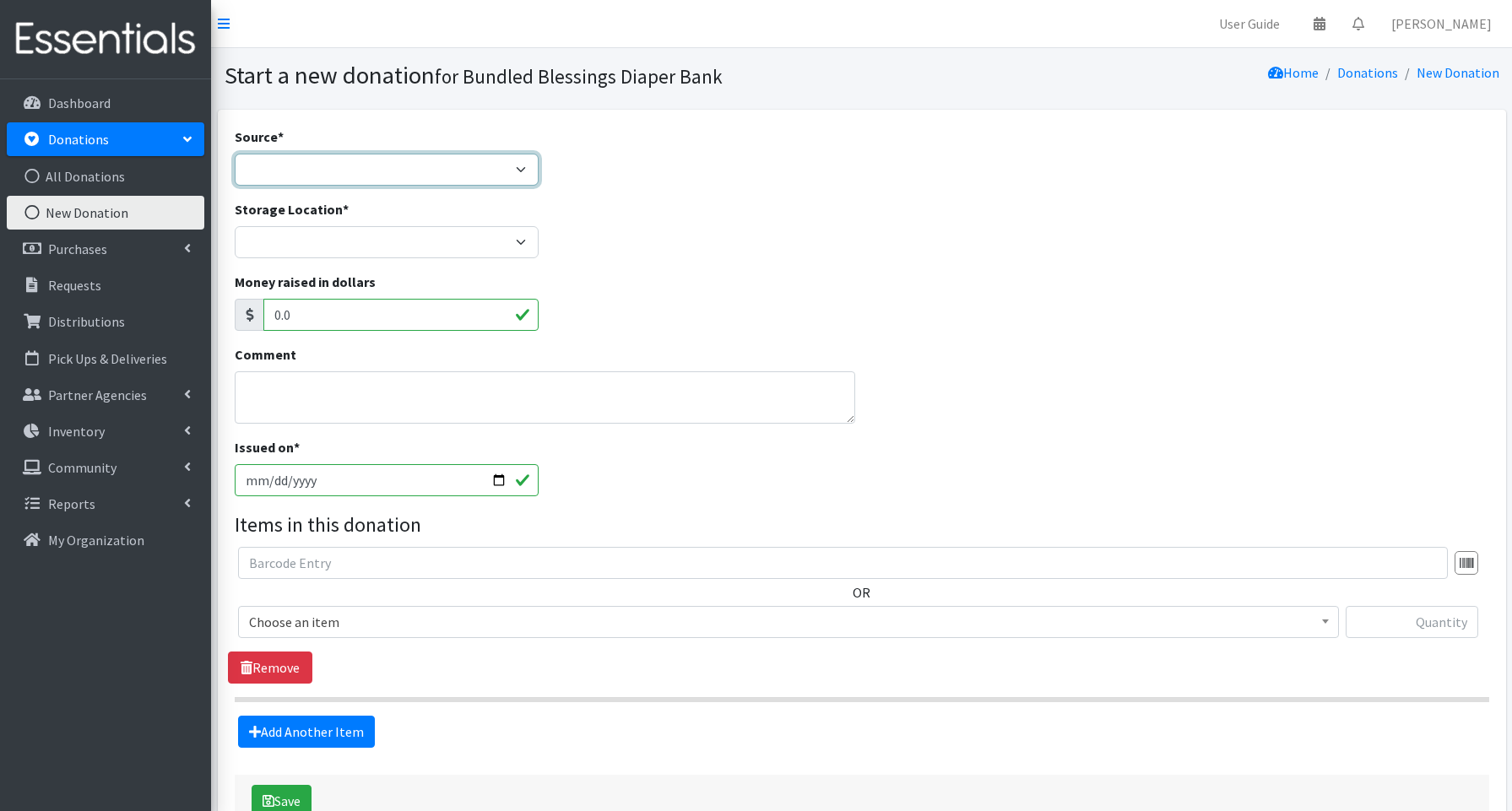
click at [417, 170] on select "Product Drive Manufacturer Donation Site Misc. Donation" at bounding box center [386, 170] width 304 height 32
select select "Donation Site"
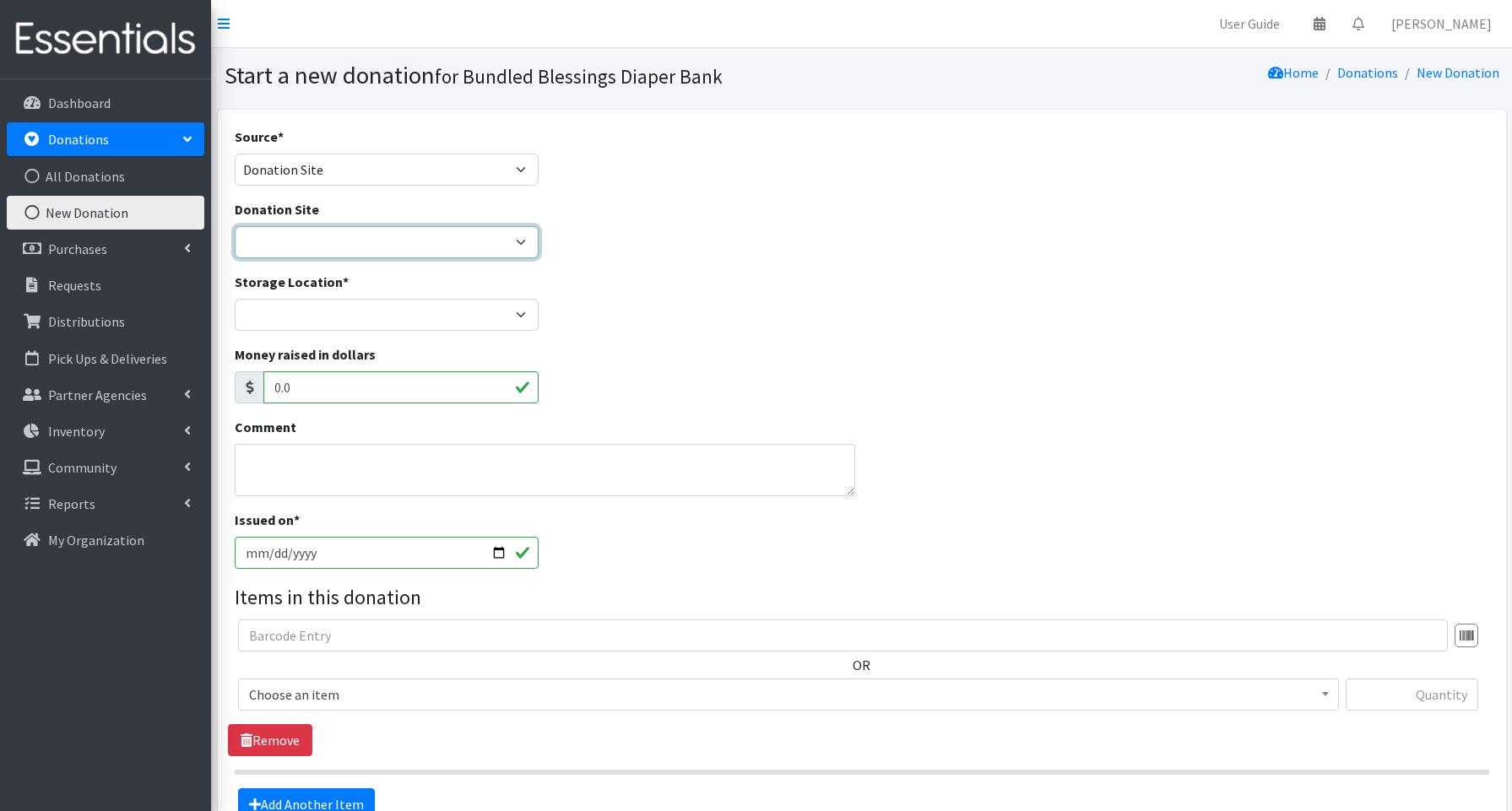
click at [293, 227] on select "Amazon Cherry Preschool Christ Church Winnetka Cloth+home Covenant Nursery Scho…" at bounding box center [386, 243] width 304 height 32
select select "995"
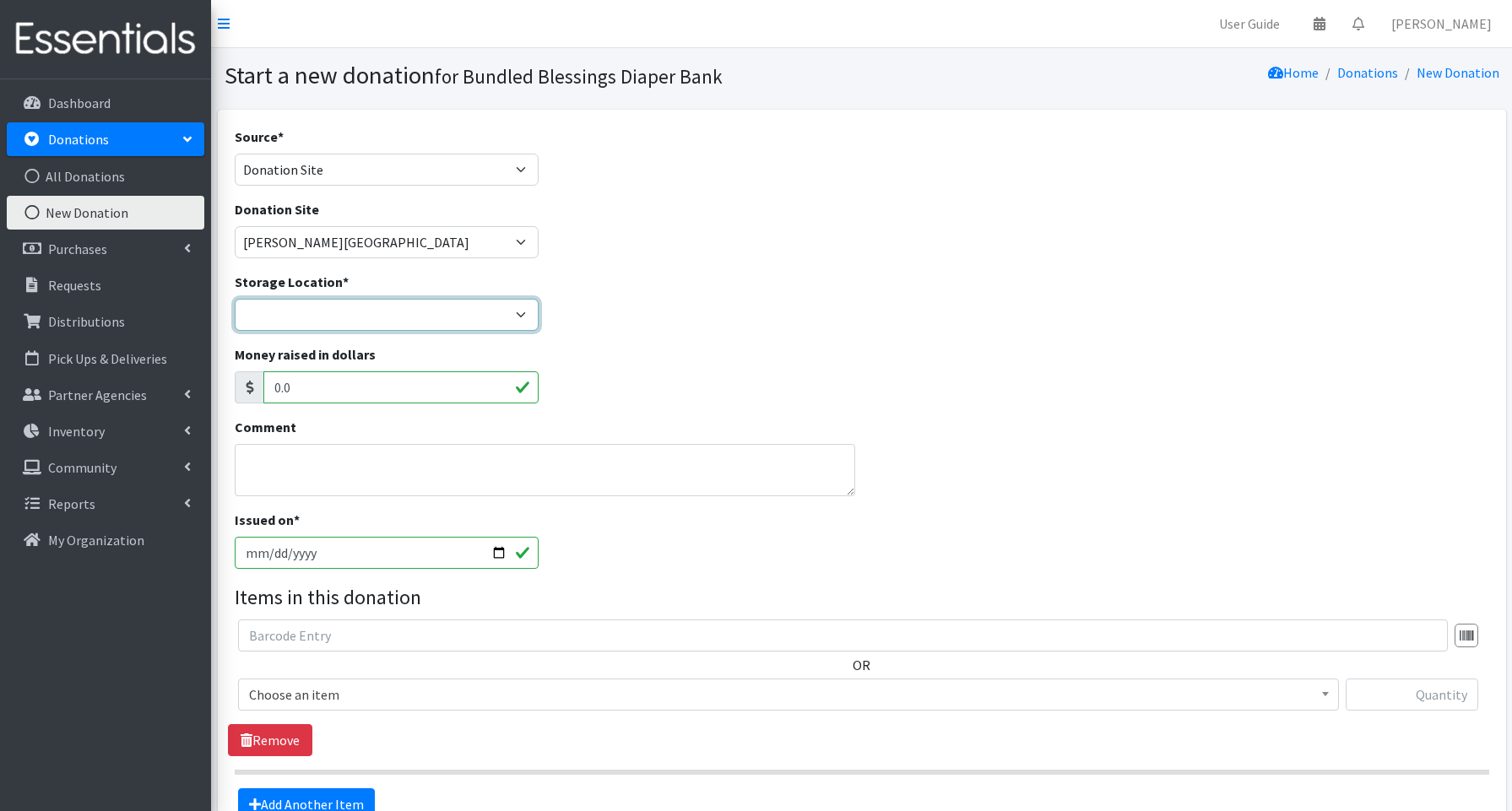
click at [299, 306] on select "Bundled Blessings Diaper Pantry" at bounding box center [386, 315] width 304 height 32
select select "79"
click at [504, 553] on input "2025-08-20" at bounding box center [386, 553] width 304 height 32
type input "2025-08-14"
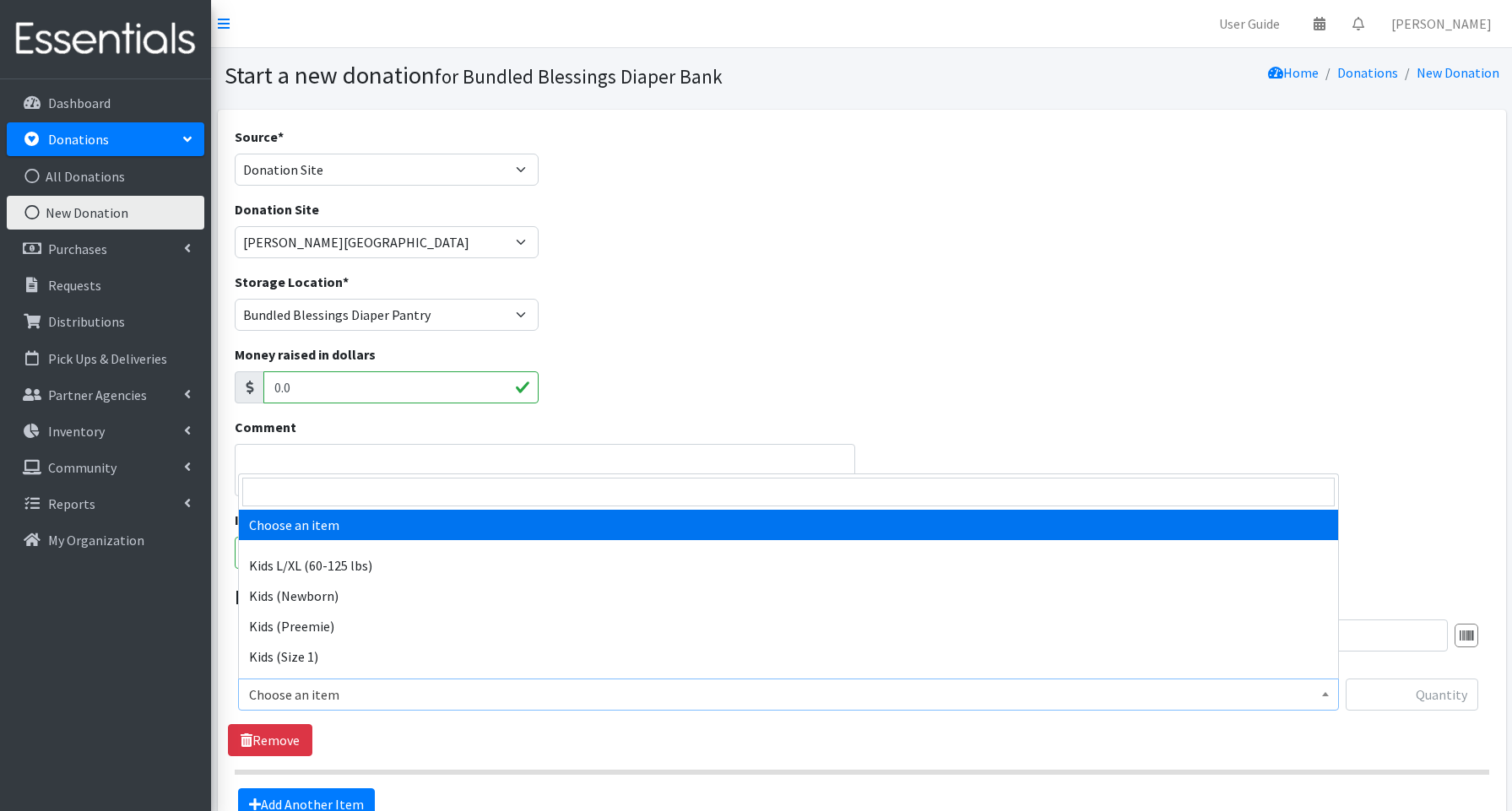
click at [306, 697] on span "Choose an item" at bounding box center [788, 694] width 1079 height 24
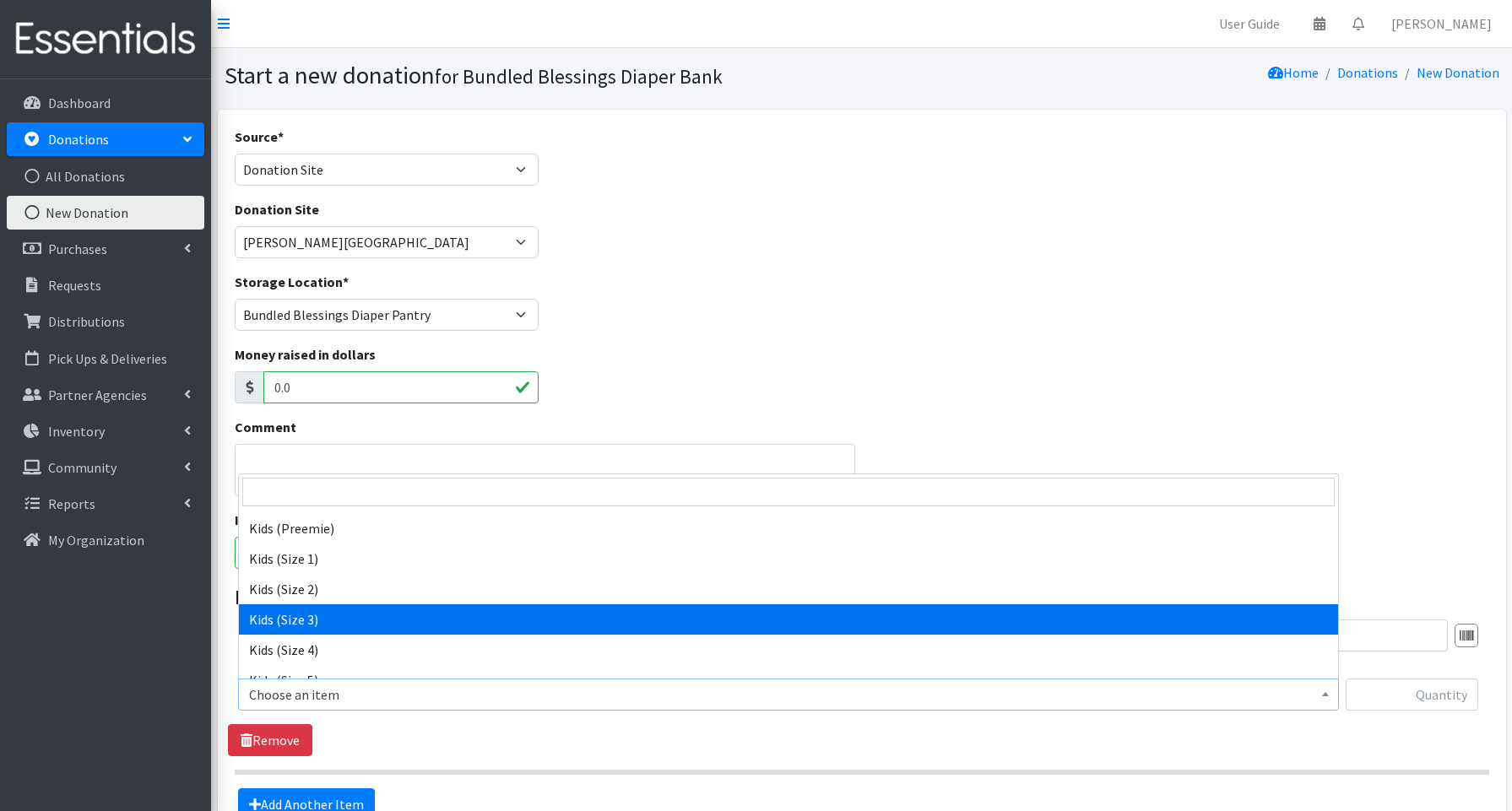
scroll to position [101, 0]
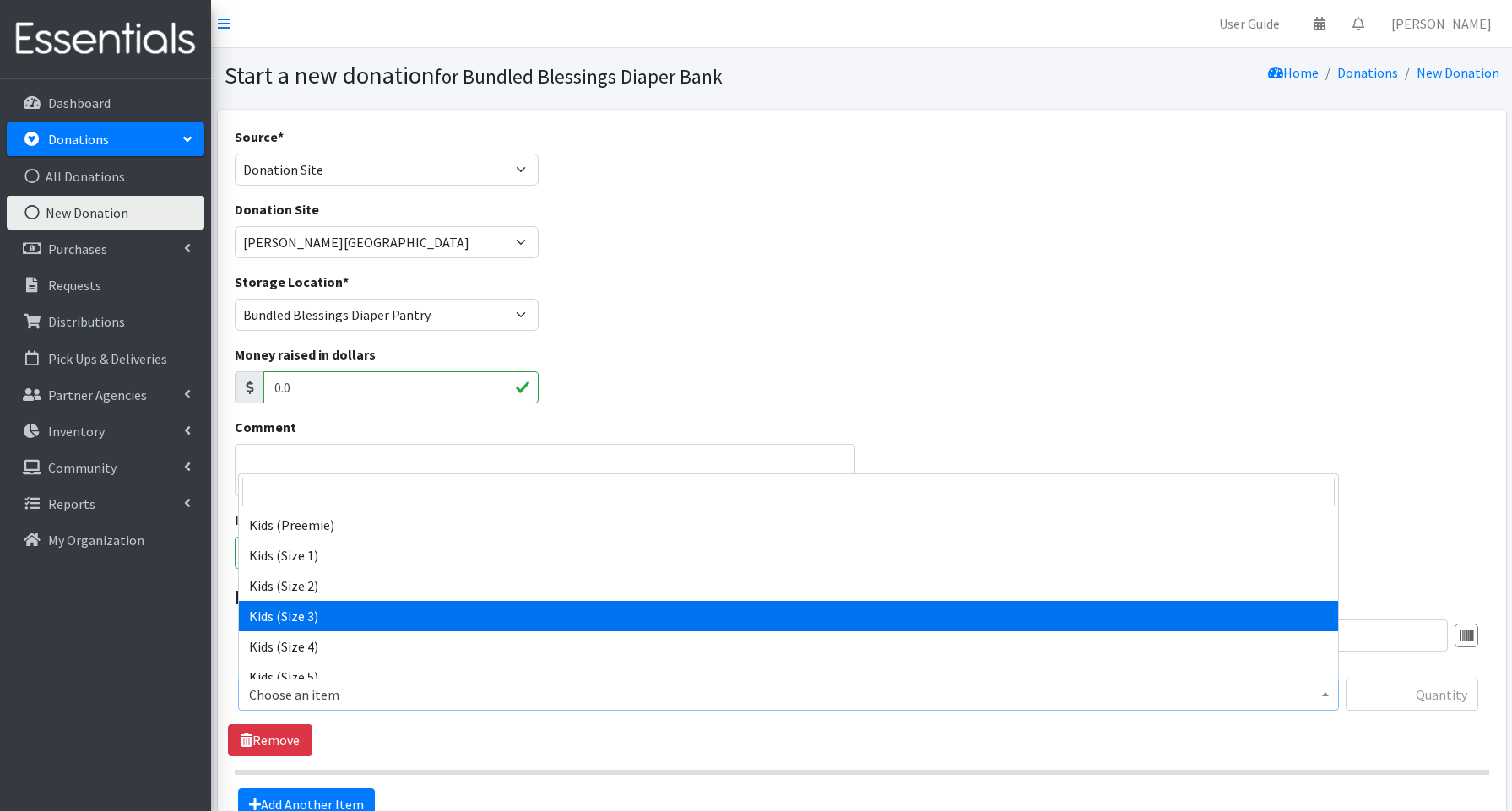
select select "3644"
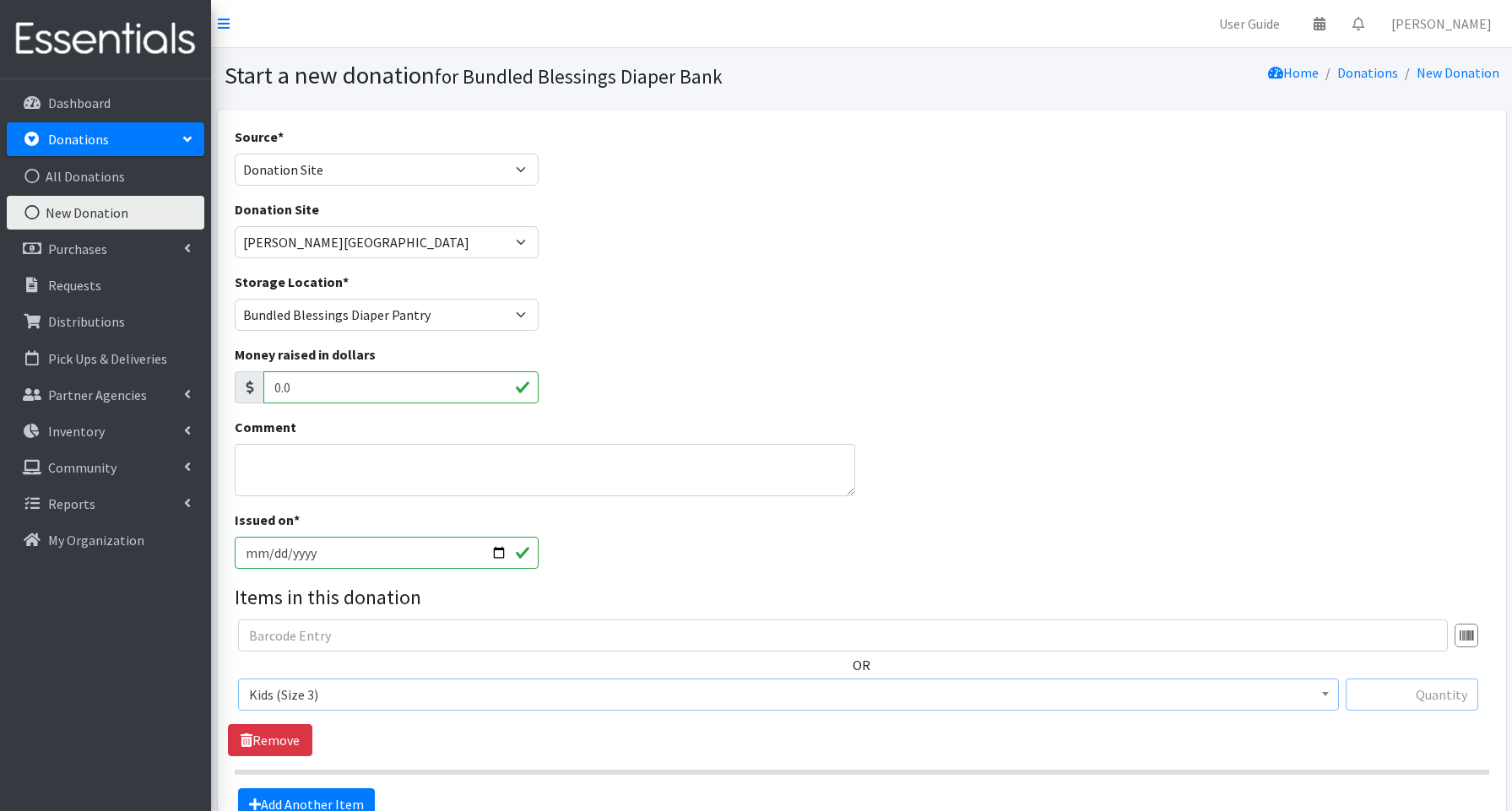
click at [1388, 691] on input "text" at bounding box center [1412, 695] width 133 height 32
type input "45"
click at [348, 805] on link "Add Another Item" at bounding box center [306, 804] width 136 height 32
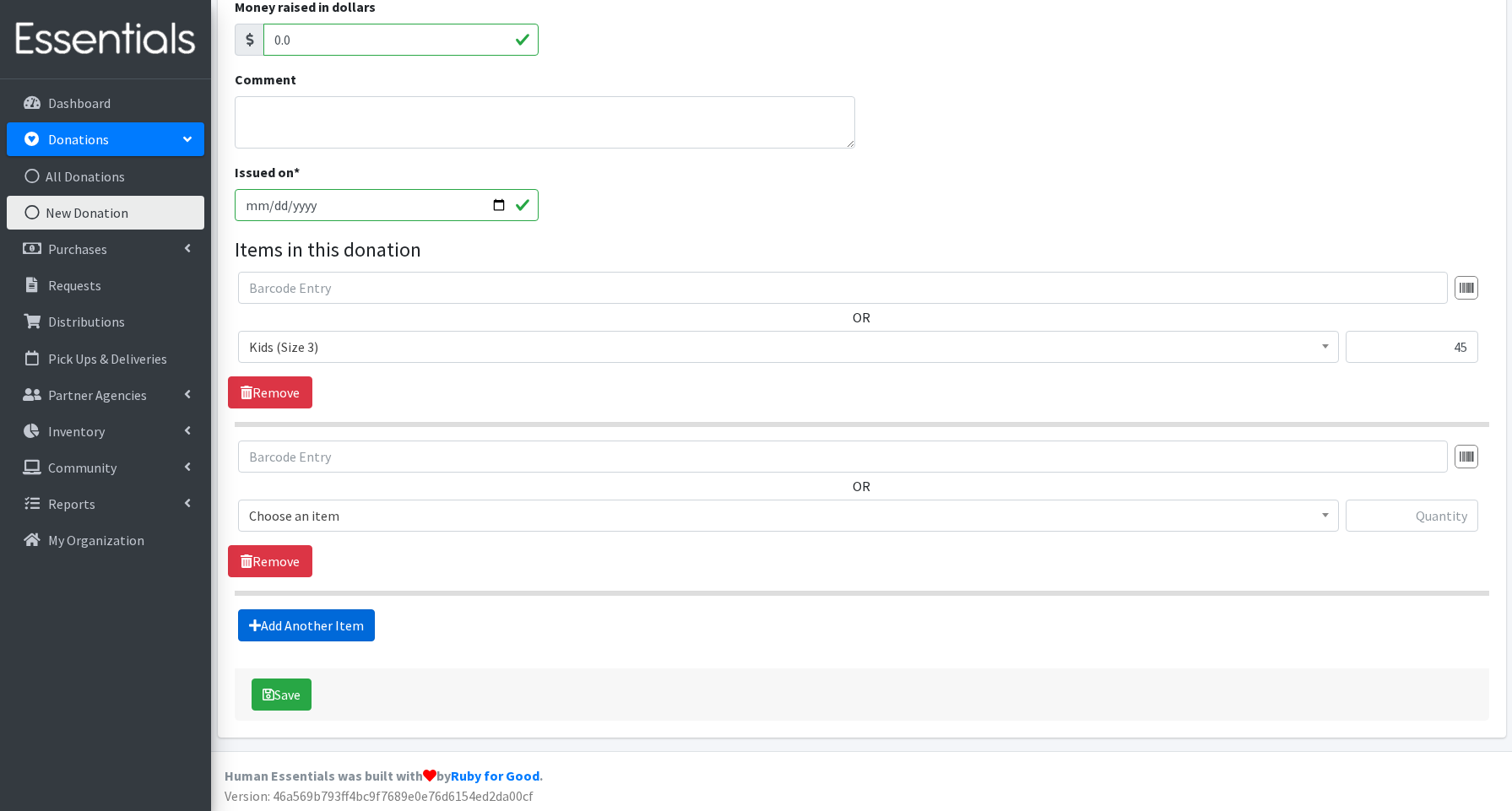
scroll to position [350, 0]
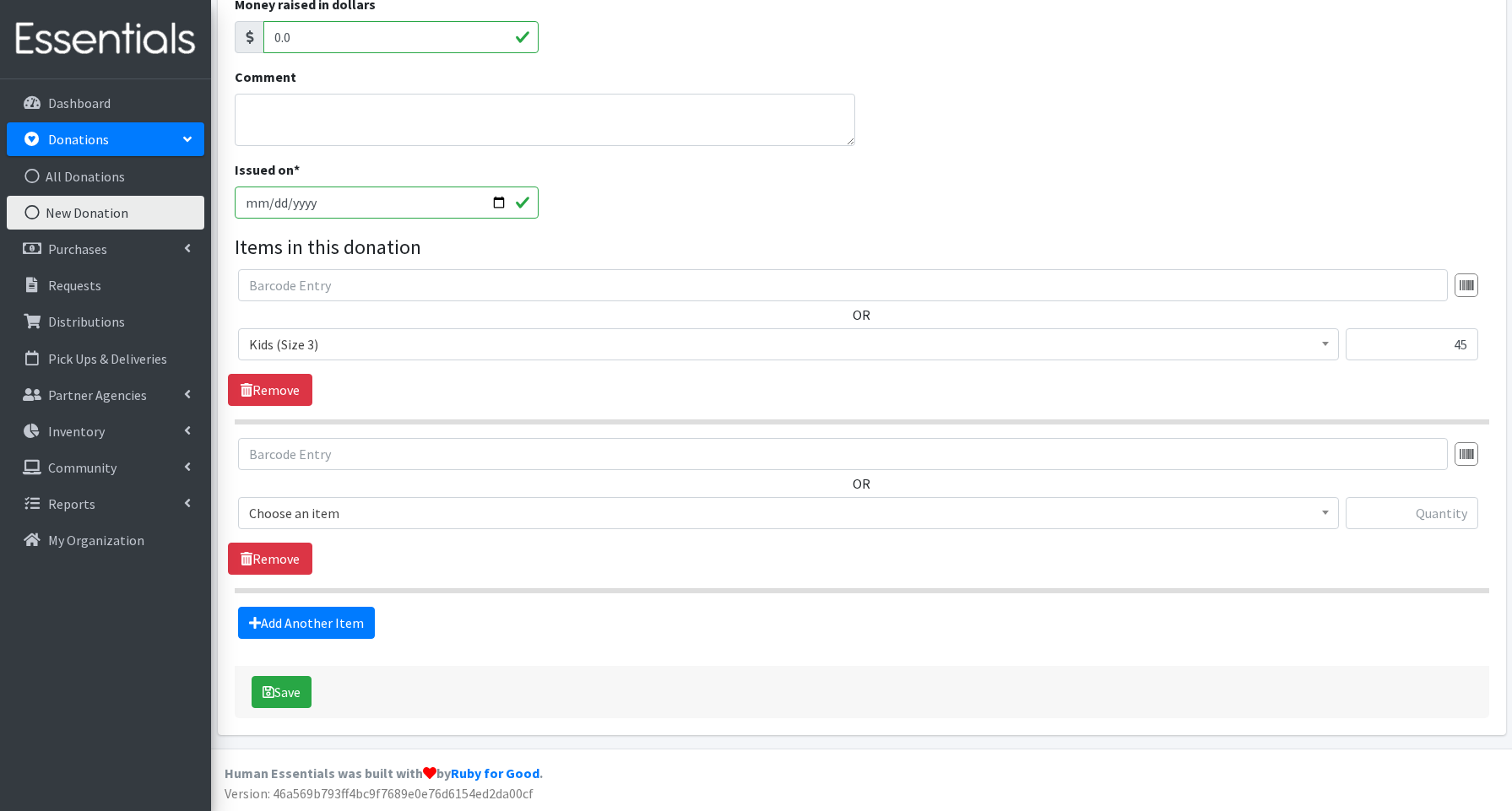
click at [309, 514] on span "Choose an item" at bounding box center [788, 513] width 1079 height 24
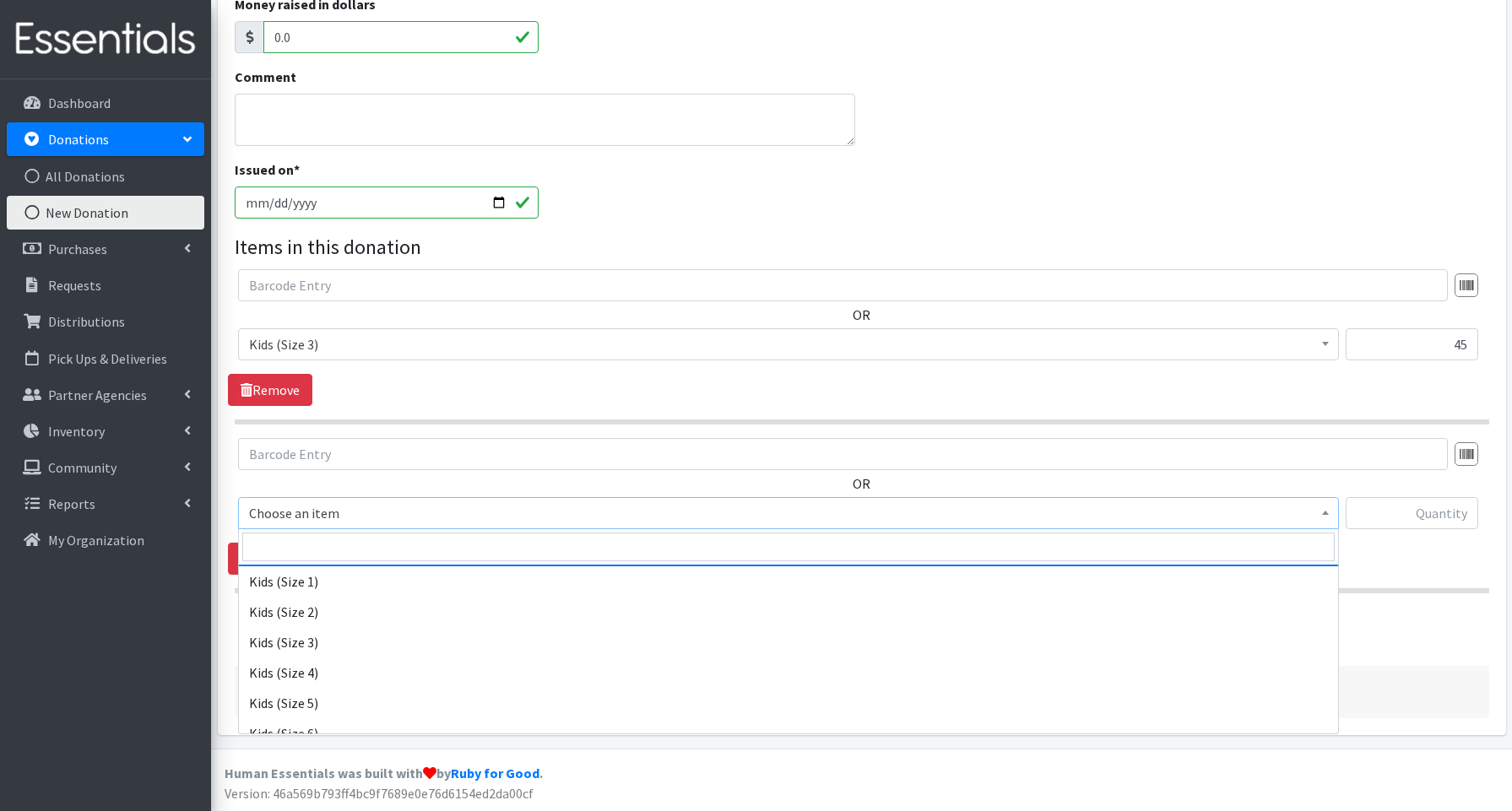
scroll to position [167, 0]
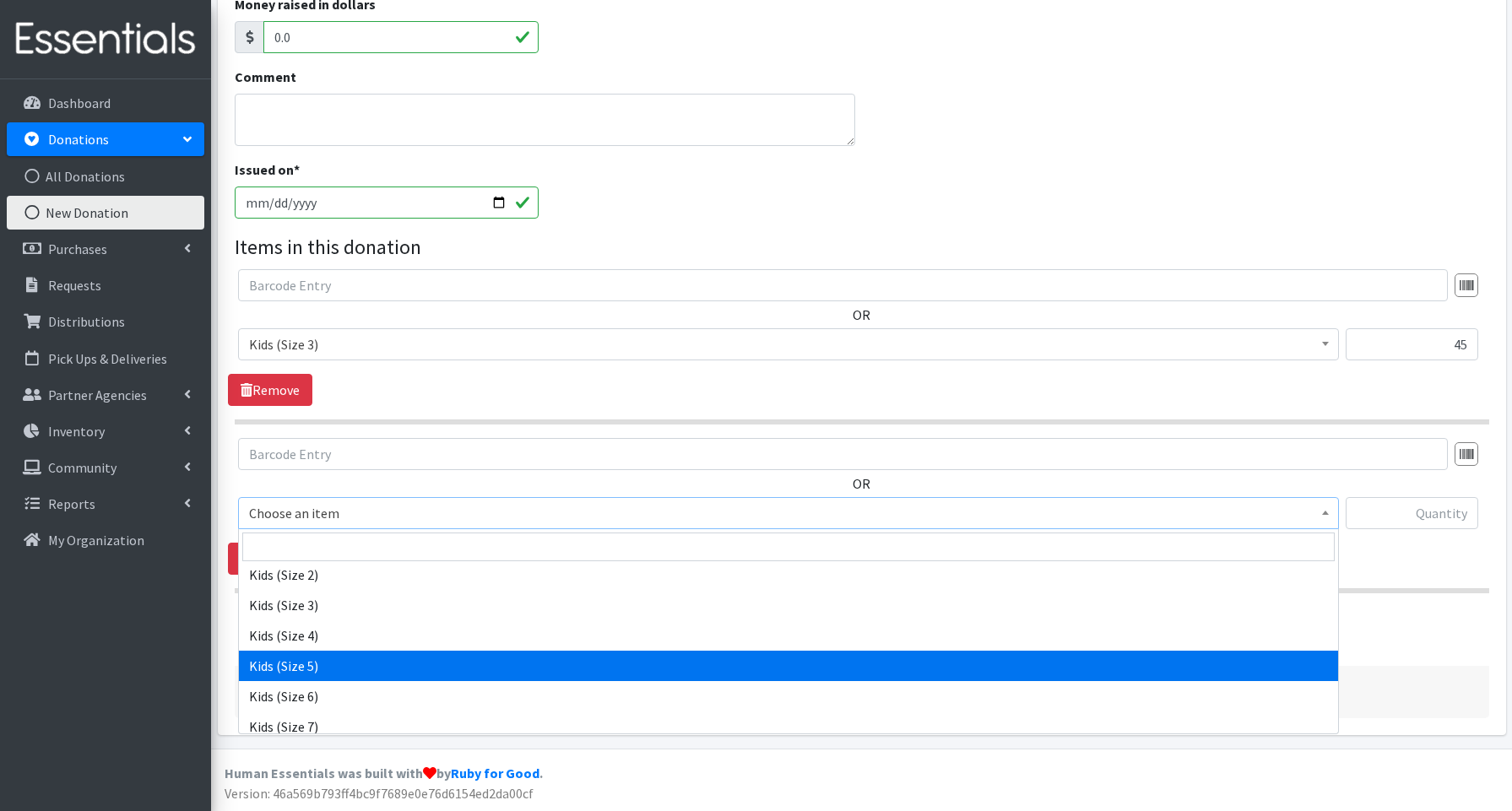
drag, startPoint x: 308, startPoint y: 668, endPoint x: 256, endPoint y: 653, distance: 54.1
select select "3672"
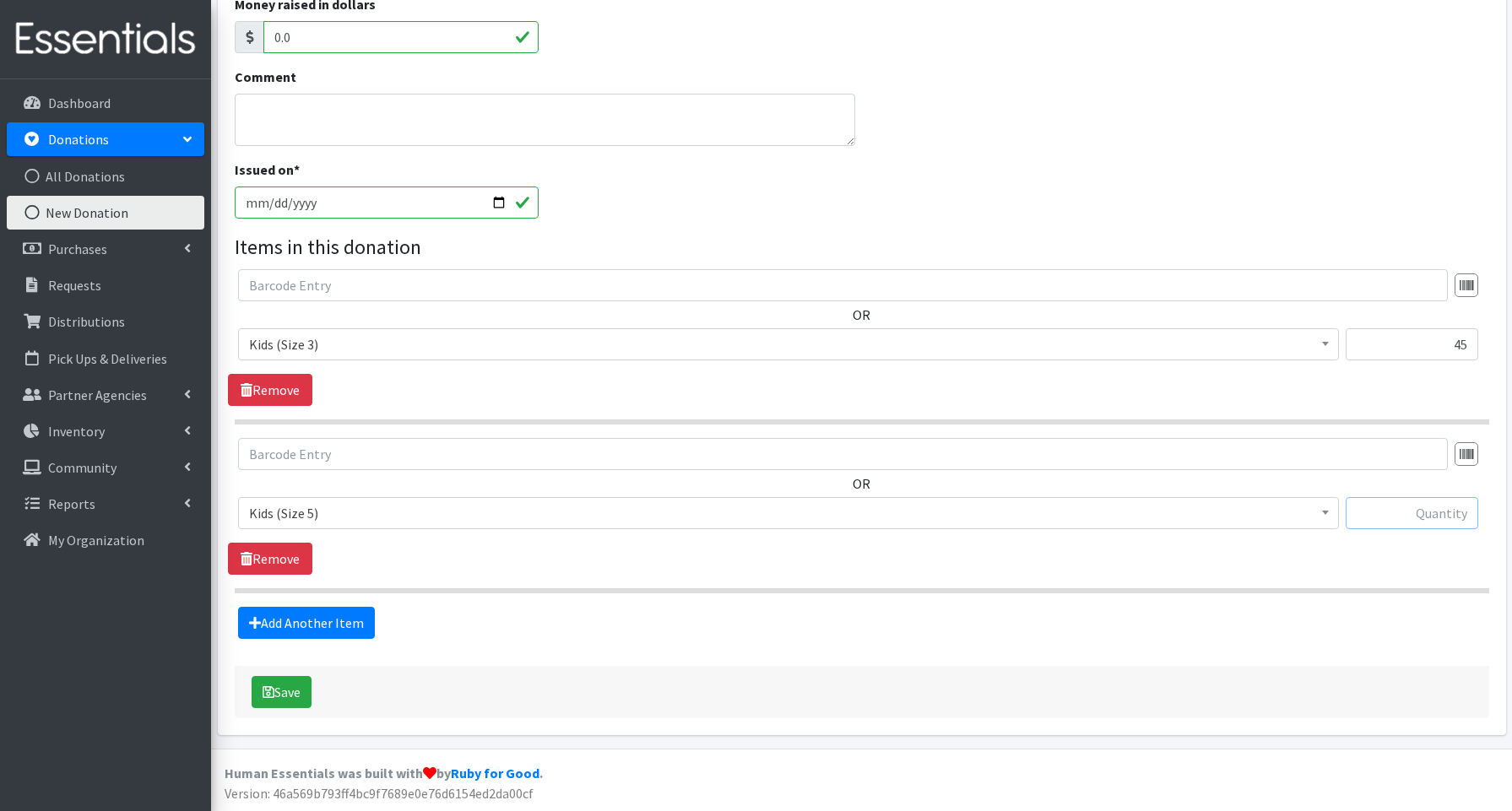
click at [1403, 517] on input "text" at bounding box center [1412, 514] width 133 height 32
type input "28"
click at [297, 621] on link "Add Another Item" at bounding box center [306, 623] width 136 height 32
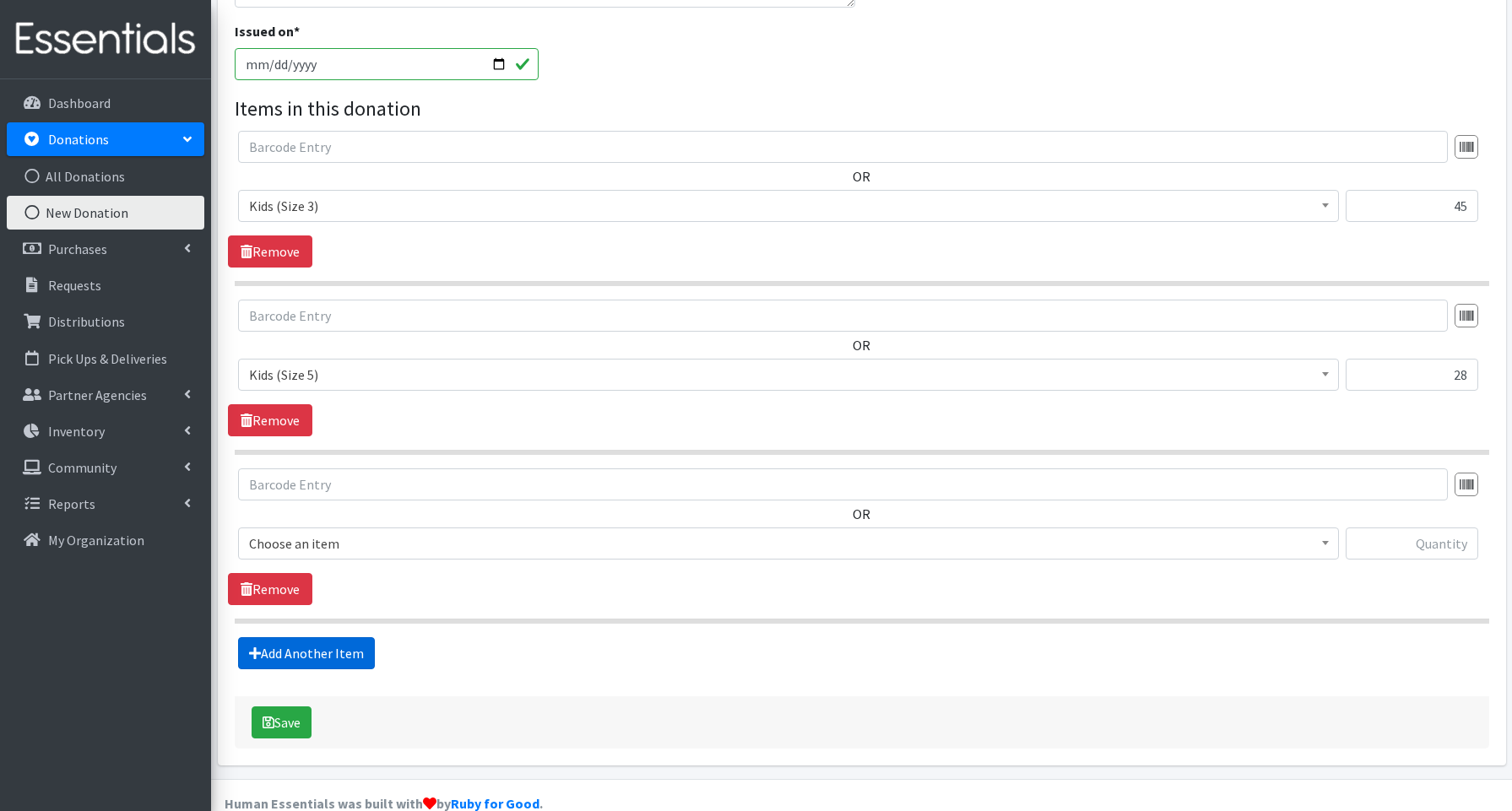
scroll to position [519, 0]
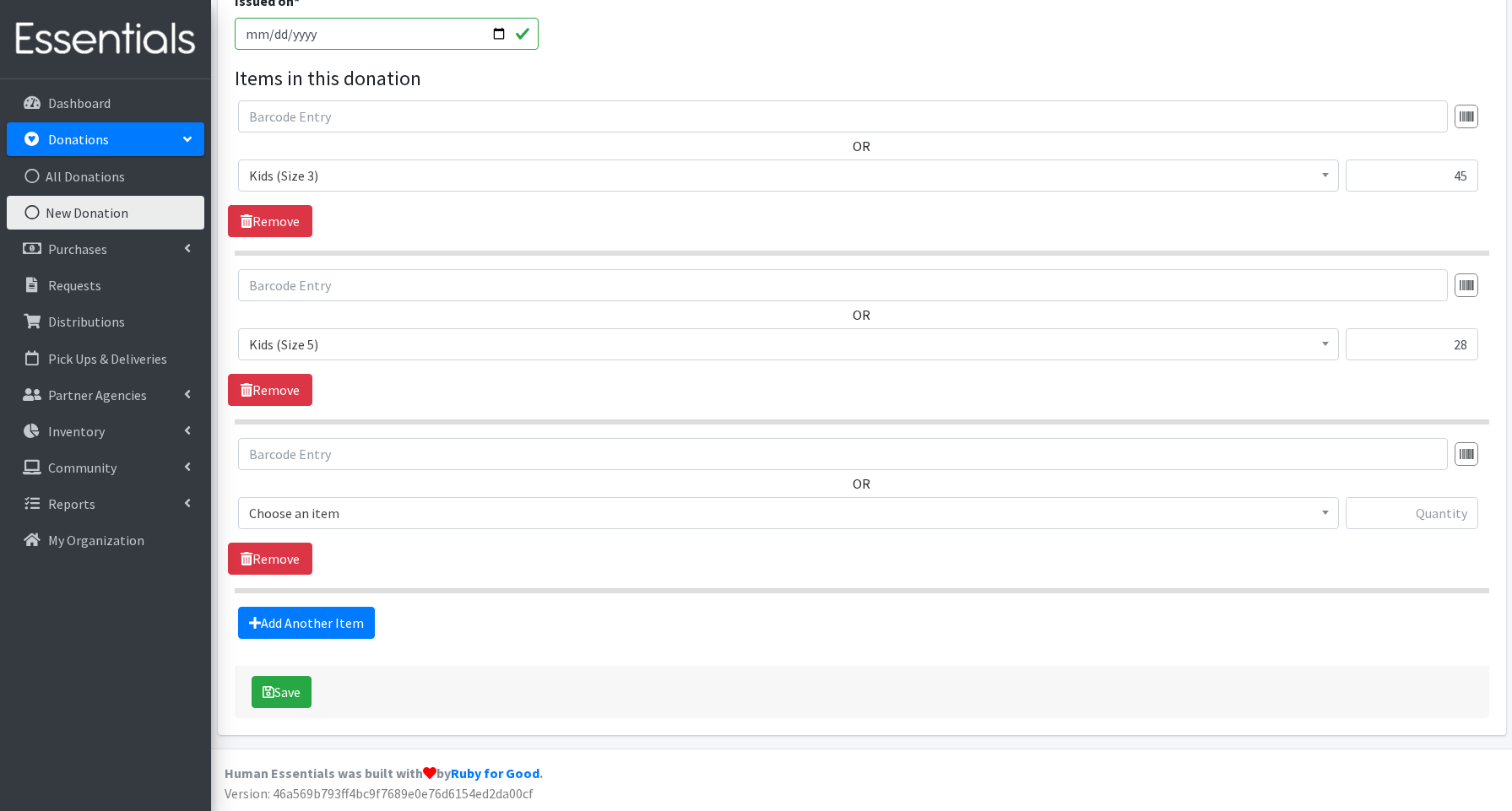
click at [301, 518] on span "Choose an item" at bounding box center [788, 513] width 1079 height 24
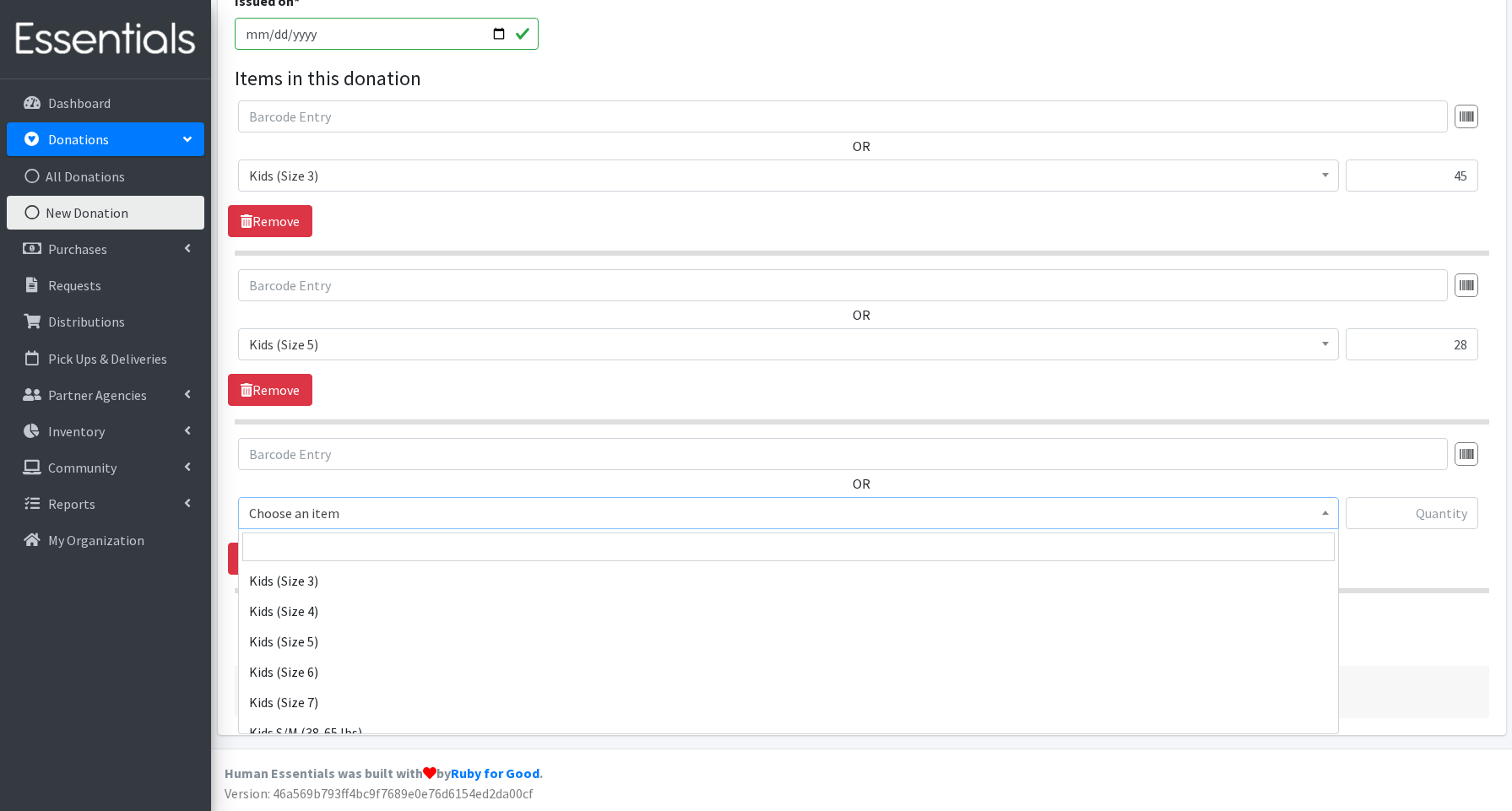
scroll to position [218, 0]
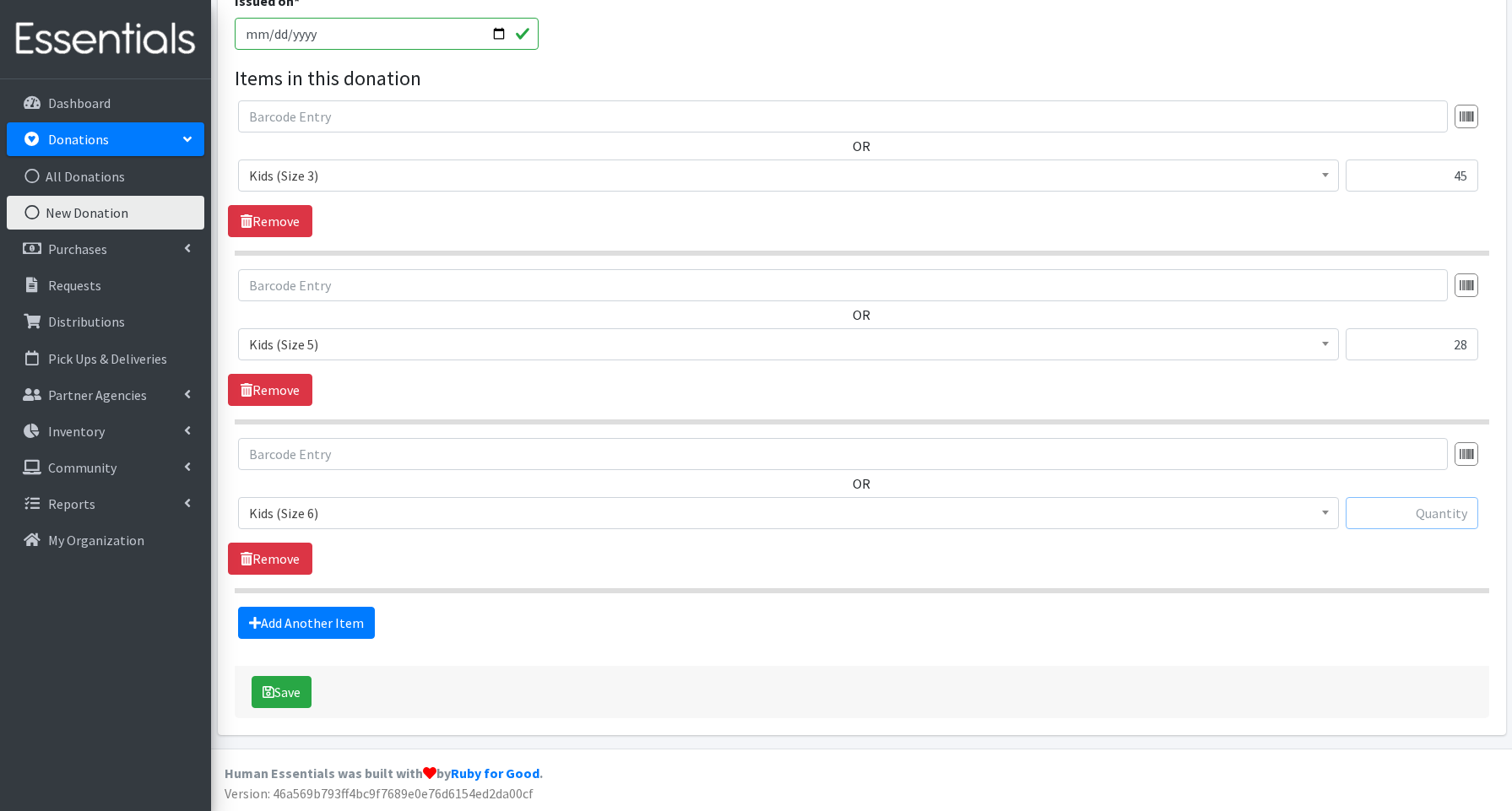
click at [1371, 514] on input "text" at bounding box center [1412, 514] width 133 height 32
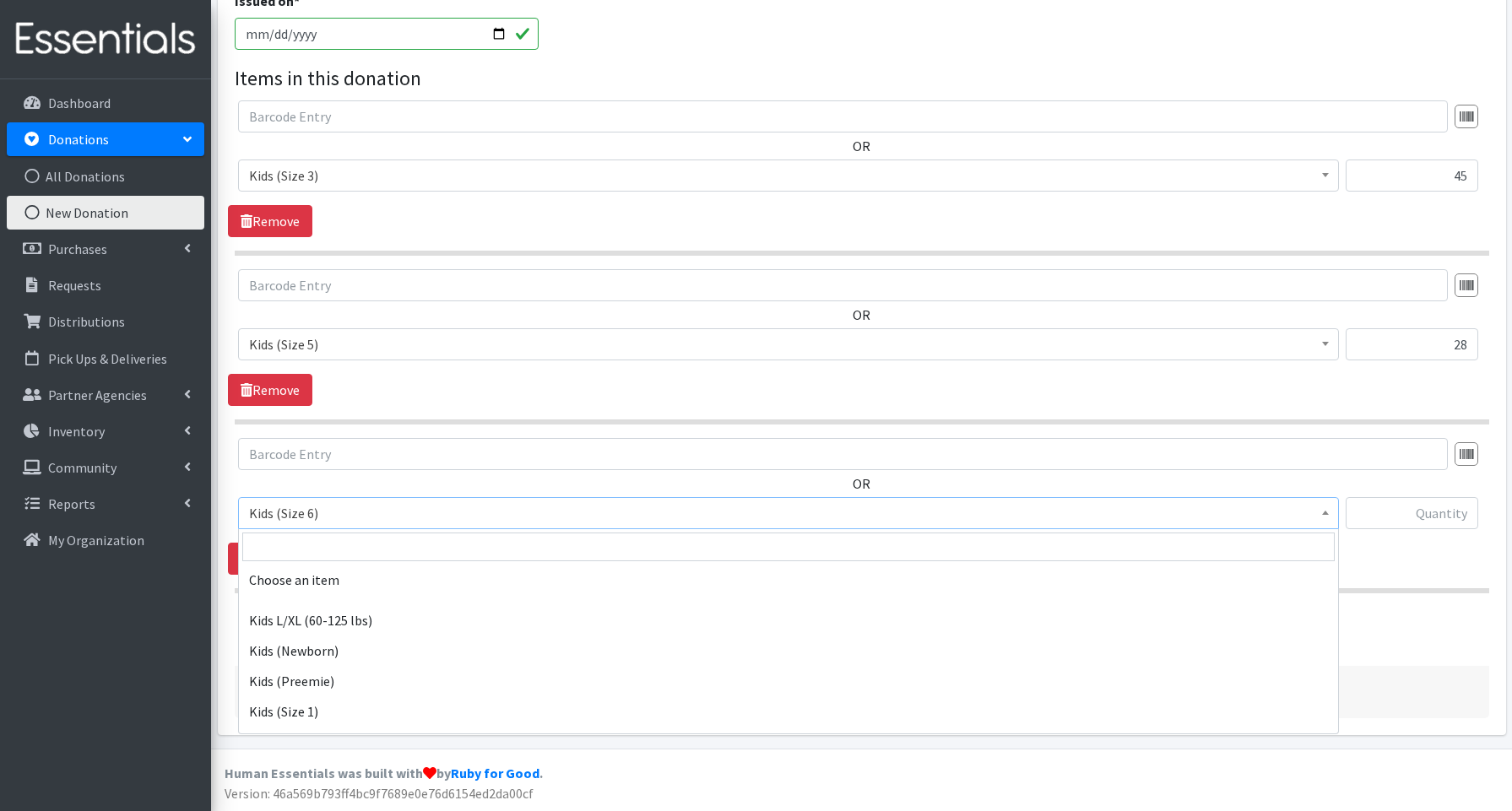
click at [281, 509] on span "Kids (Size 6)" at bounding box center [788, 513] width 1079 height 24
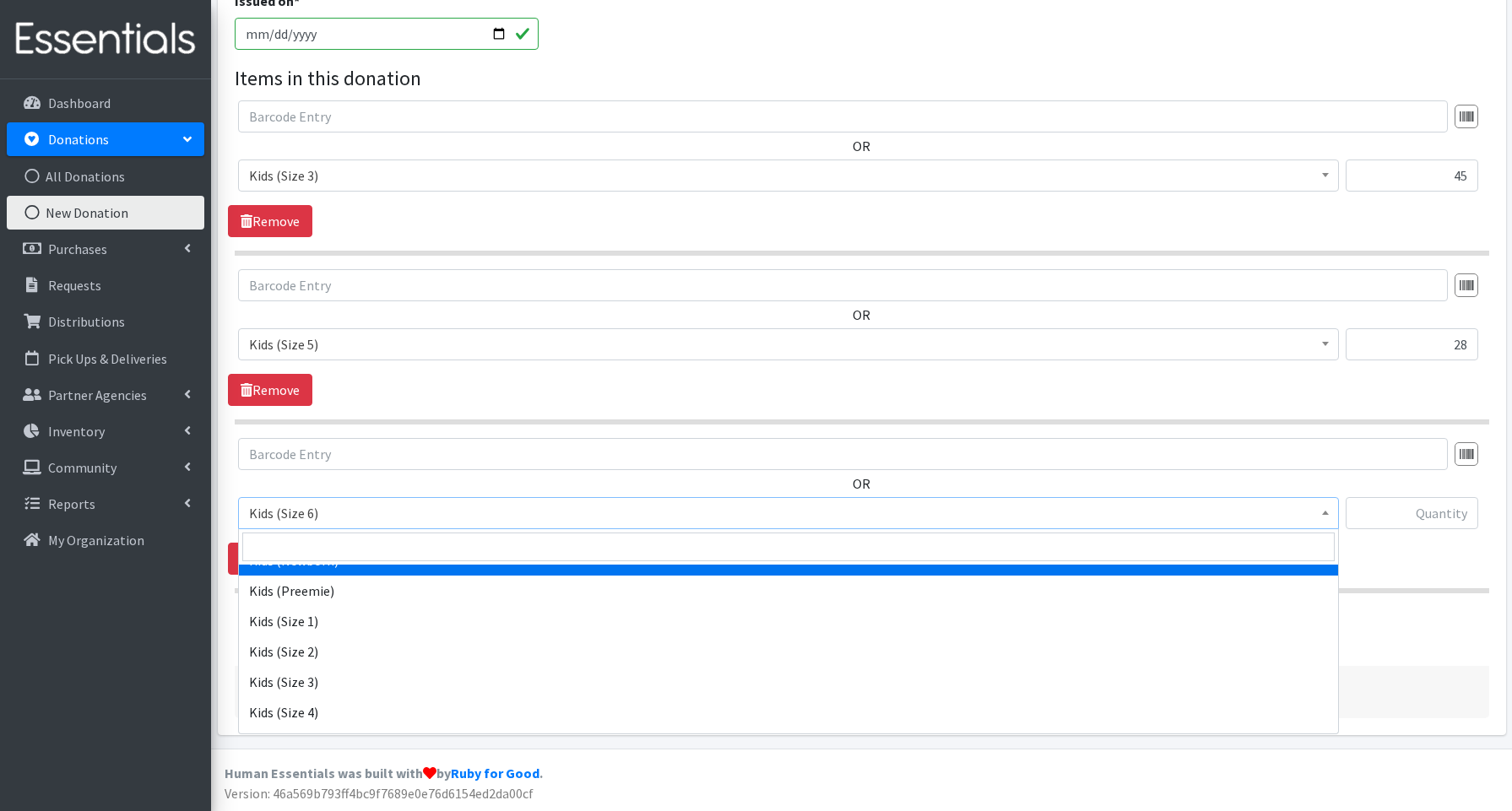
scroll to position [0, 0]
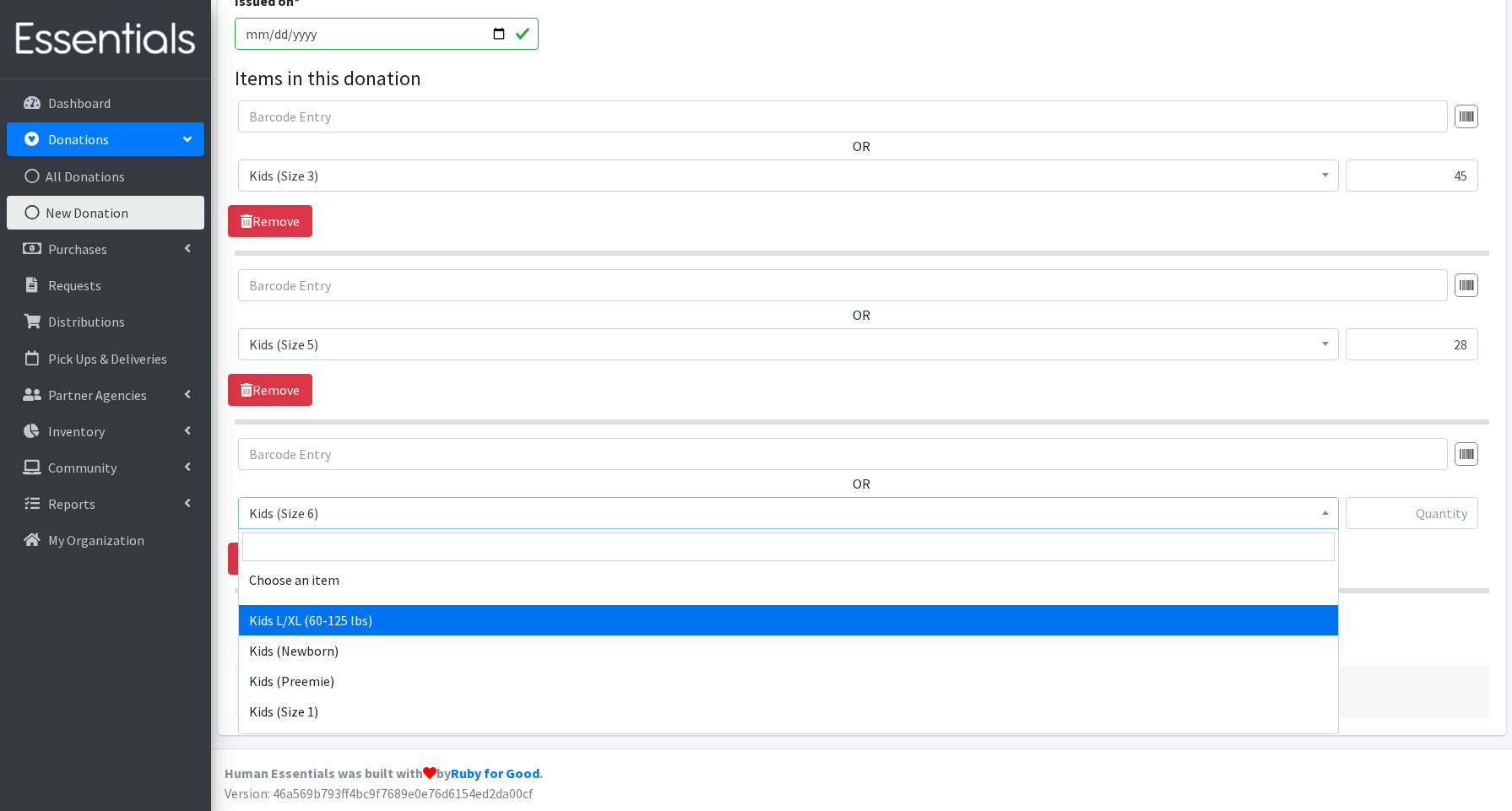
select select "3660"
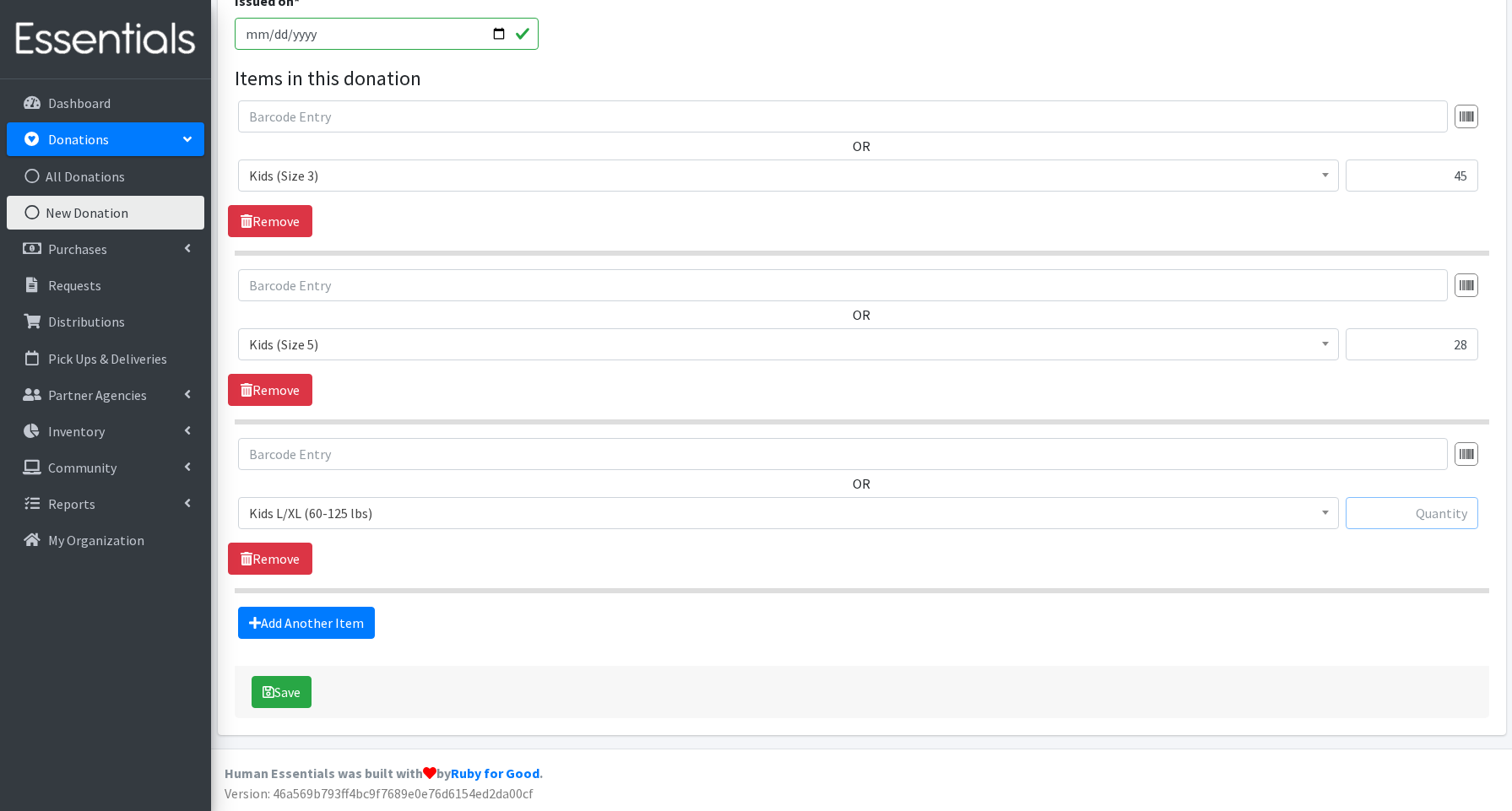
click at [1388, 509] on input "text" at bounding box center [1412, 514] width 133 height 32
type input "120"
click at [303, 623] on link "Add Another Item" at bounding box center [306, 623] width 136 height 32
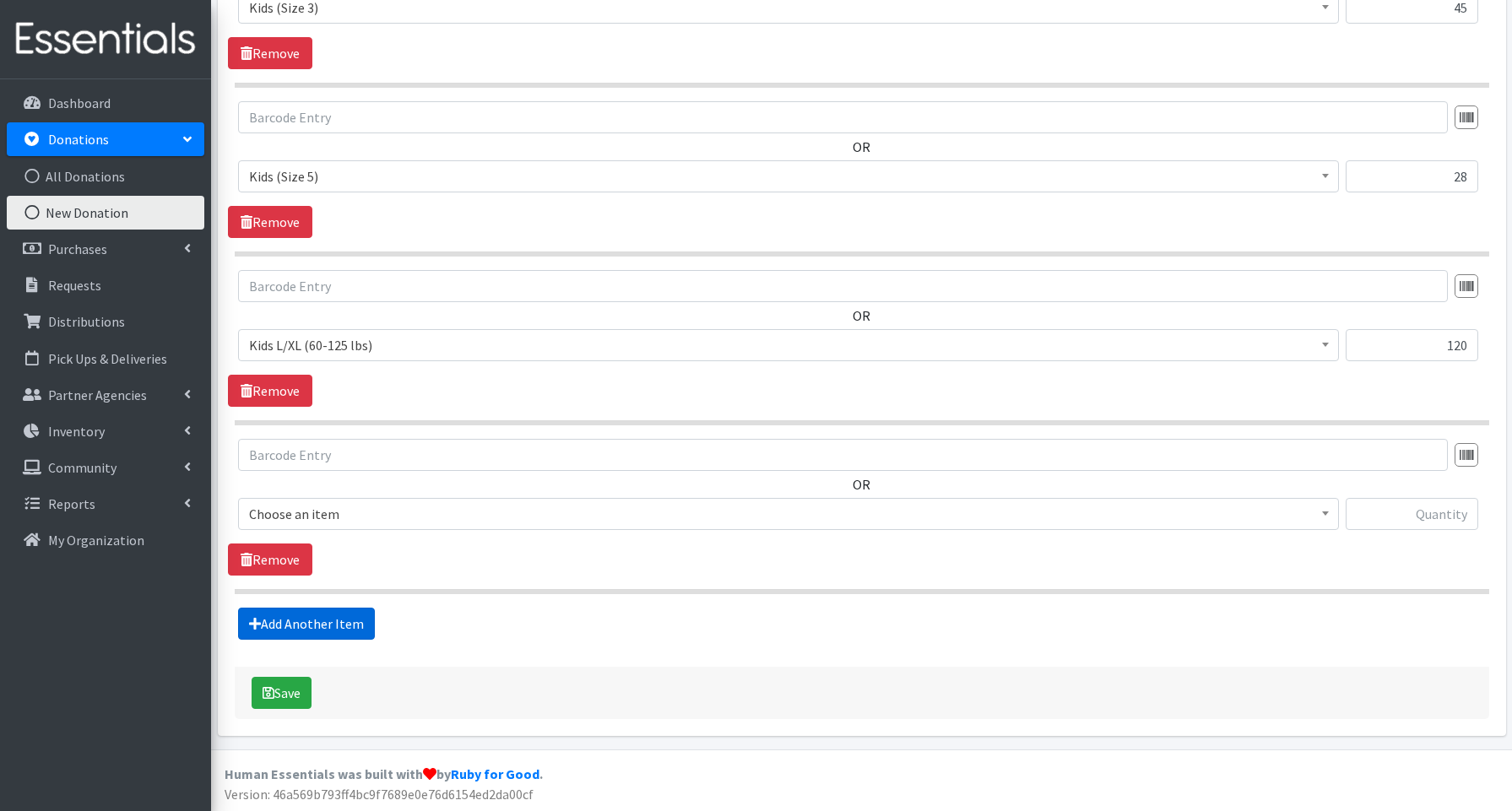
scroll to position [687, 0]
click at [311, 514] on span "Choose an item" at bounding box center [788, 513] width 1079 height 24
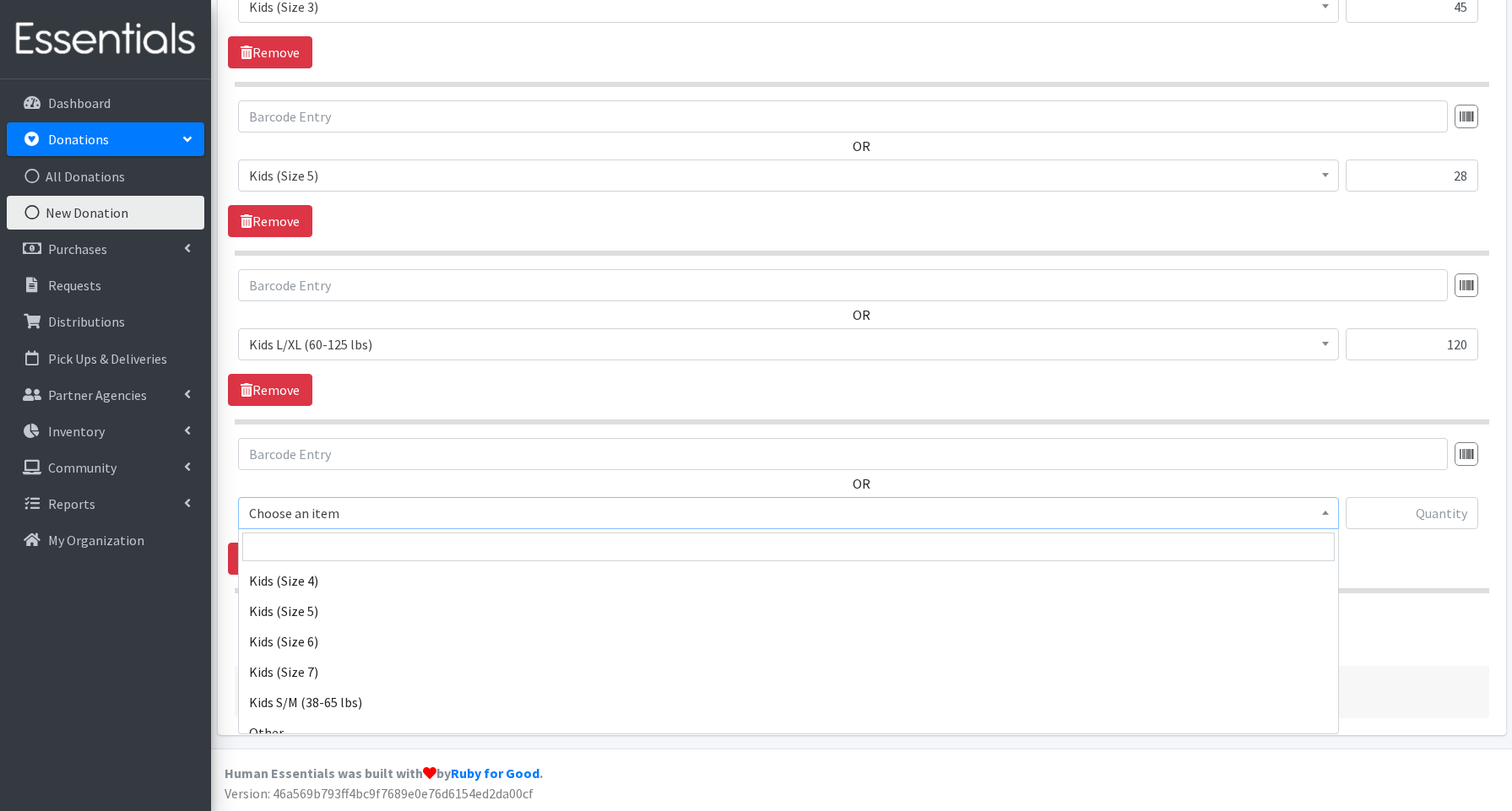
scroll to position [418, 0]
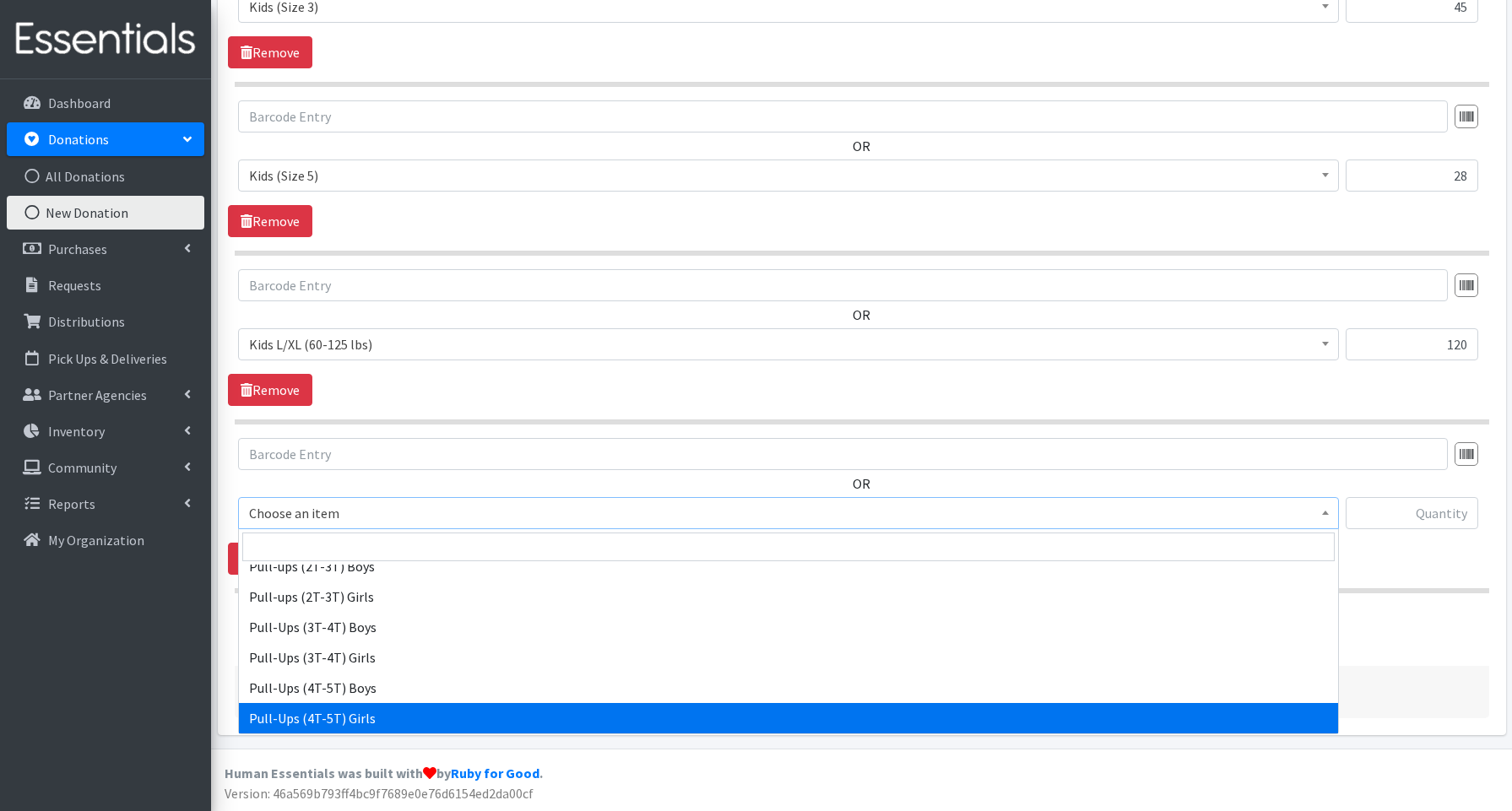
select select "3693"
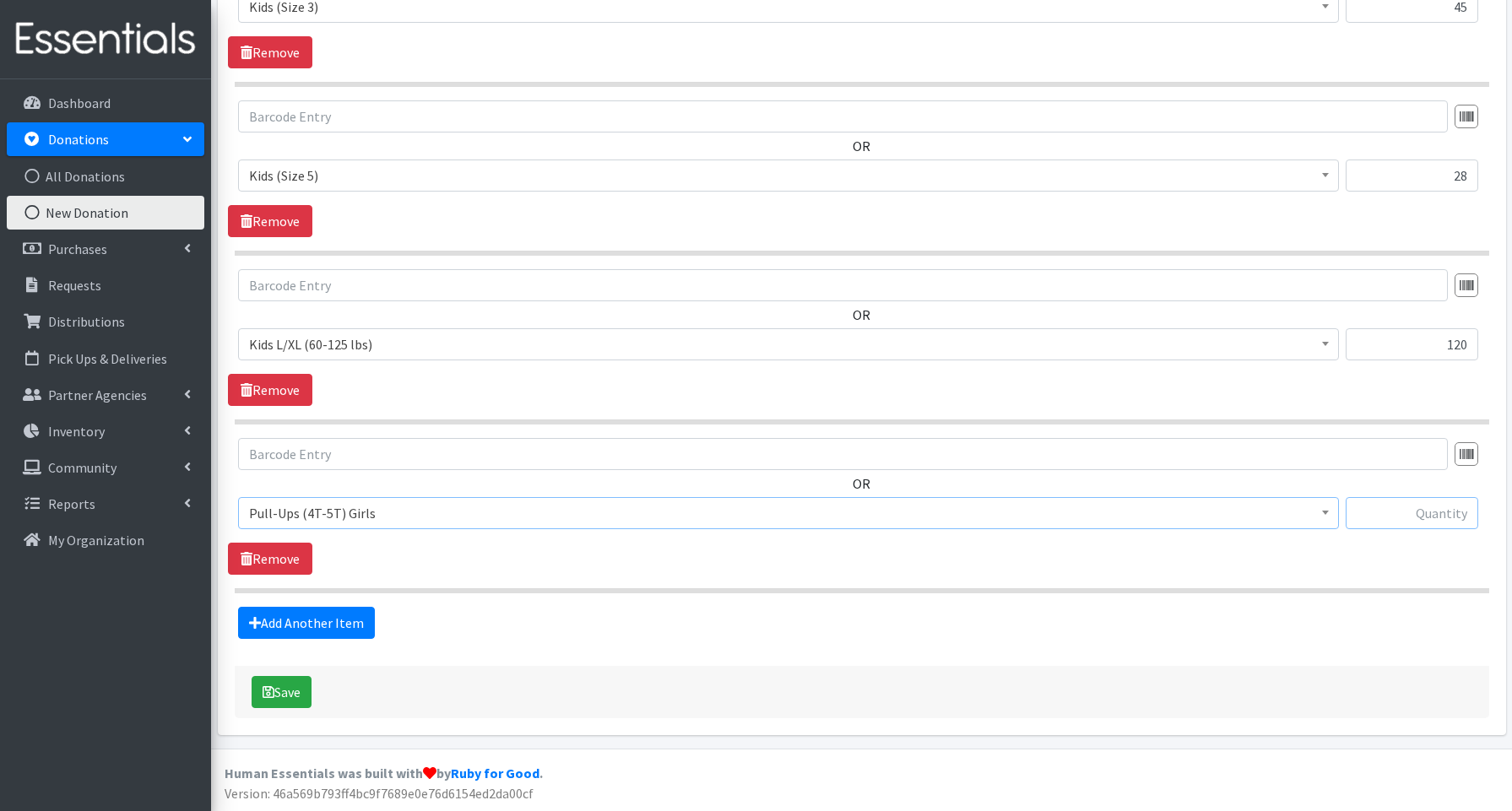
click at [1410, 512] on input "text" at bounding box center [1412, 514] width 133 height 32
type input "6"
click at [298, 695] on button "Save" at bounding box center [281, 693] width 60 height 32
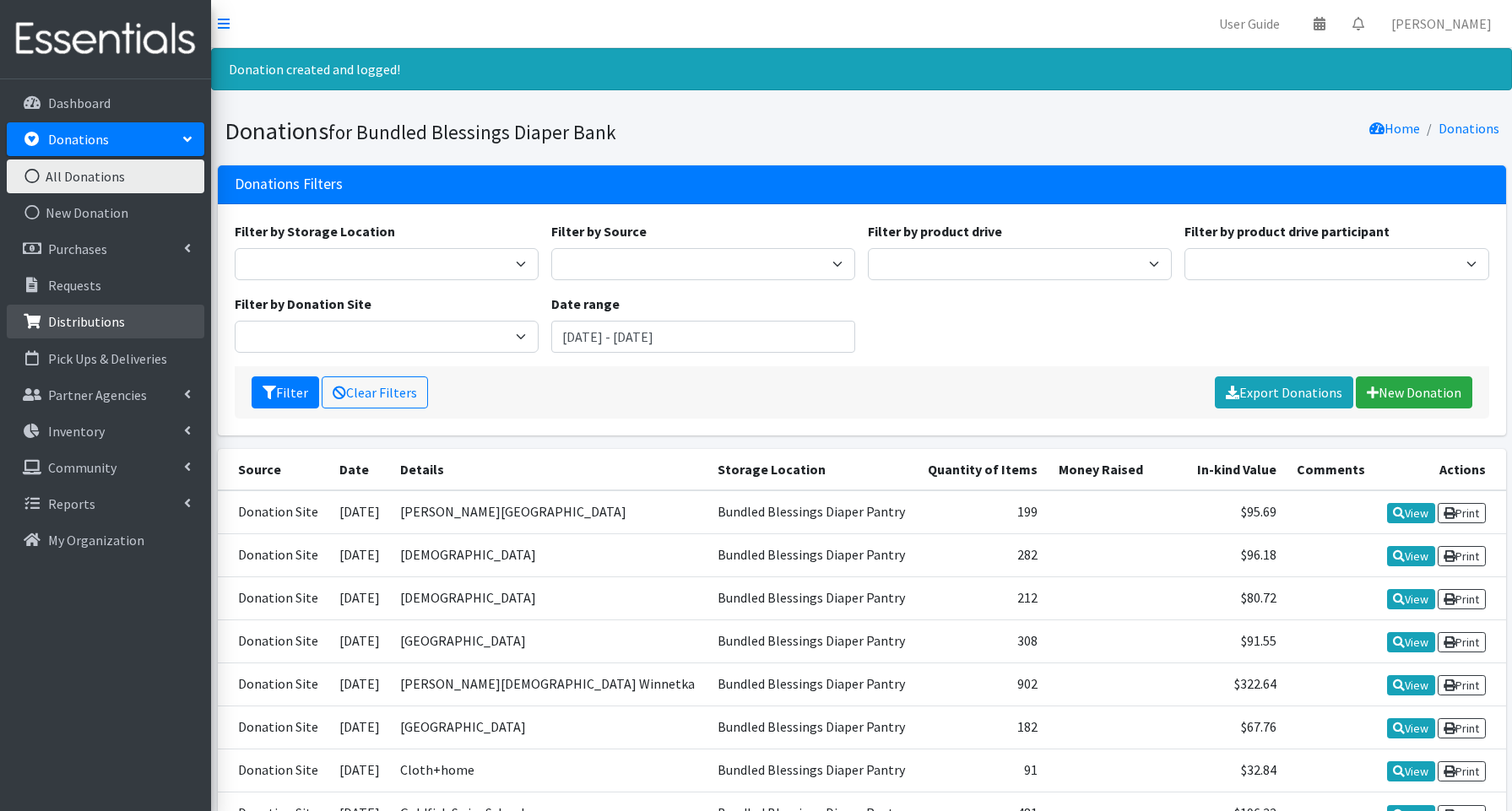
click at [85, 322] on p "Distributions" at bounding box center [86, 322] width 77 height 17
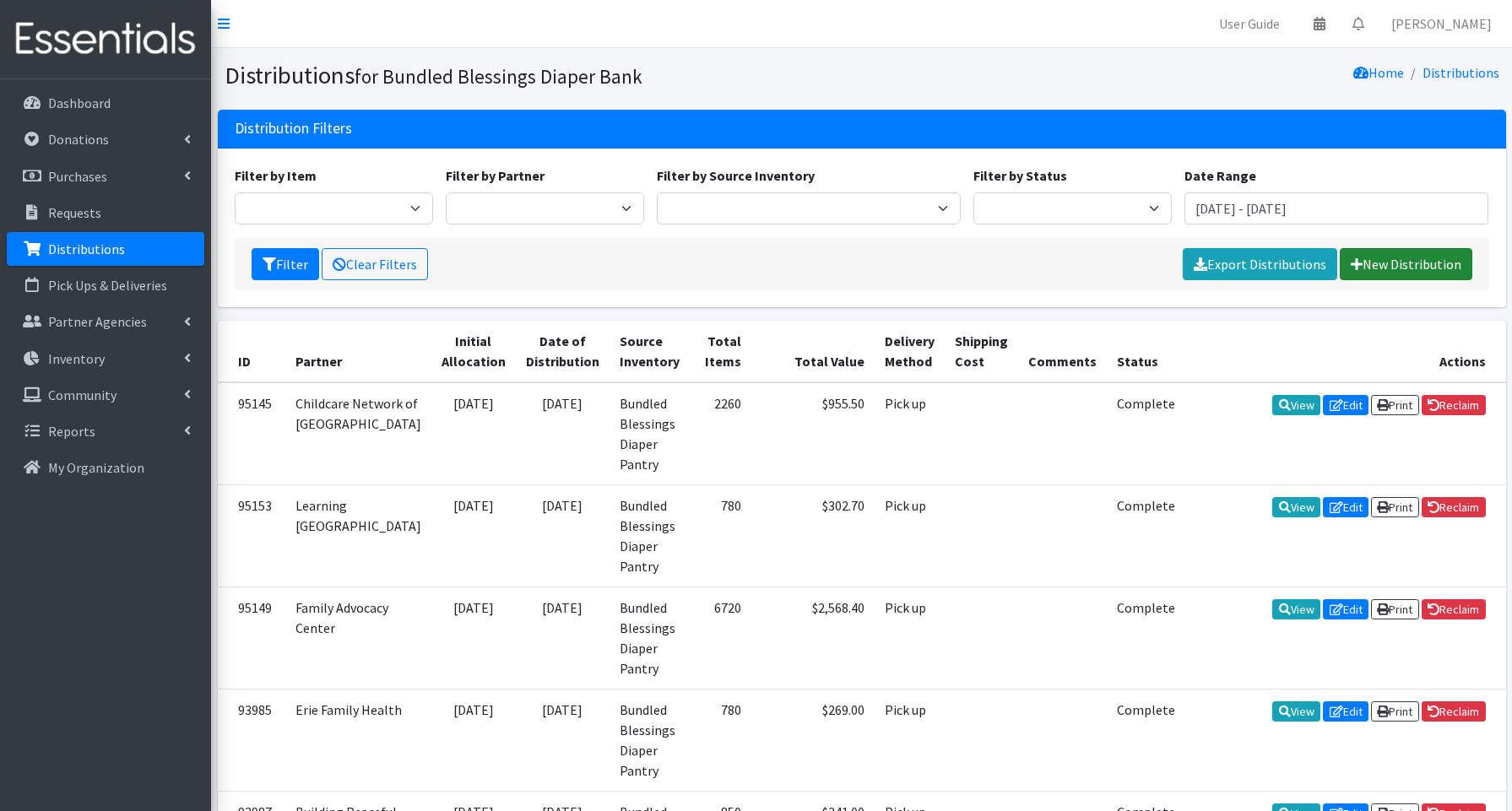
click at [1433, 260] on link "New Distribution" at bounding box center [1406, 264] width 133 height 32
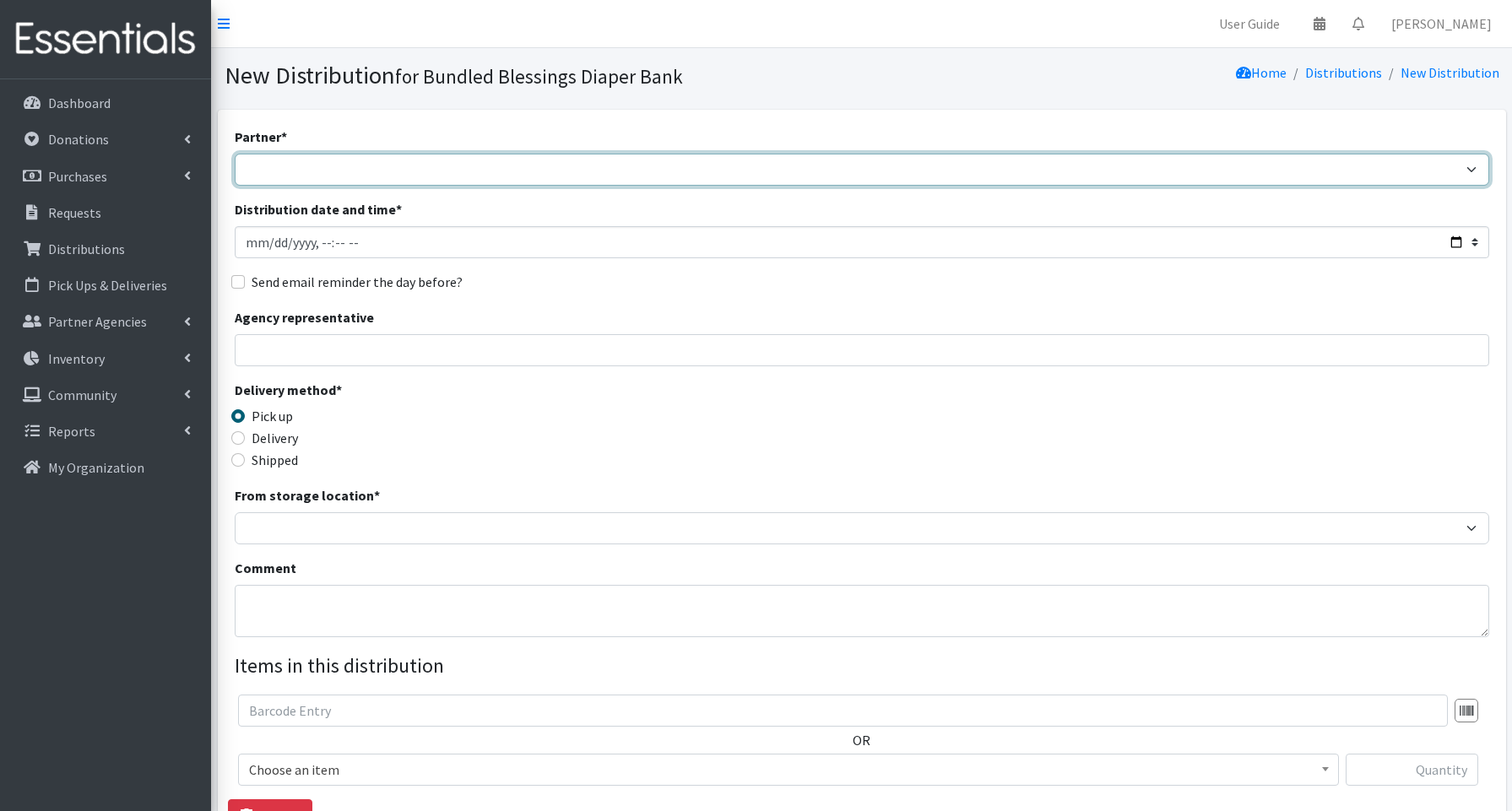
click at [277, 168] on select "Advocate Aurora Health Baby Toddler Black Residents of [GEOGRAPHIC_DATA] Peacef…" at bounding box center [862, 170] width 1255 height 32
select select "1493"
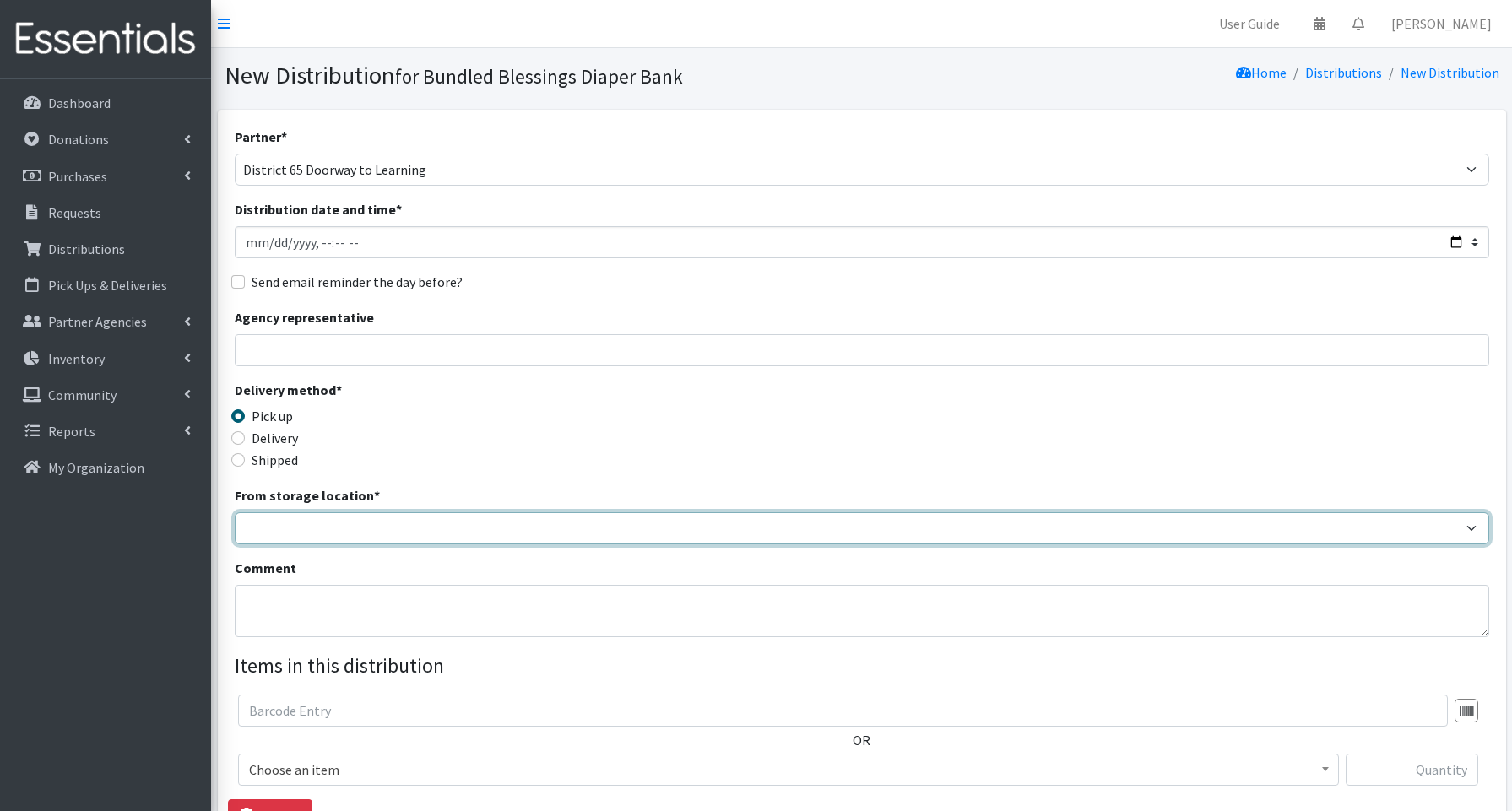
click at [286, 521] on select "Bundled Blessings Diaper Pantry" at bounding box center [862, 528] width 1255 height 32
select select "79"
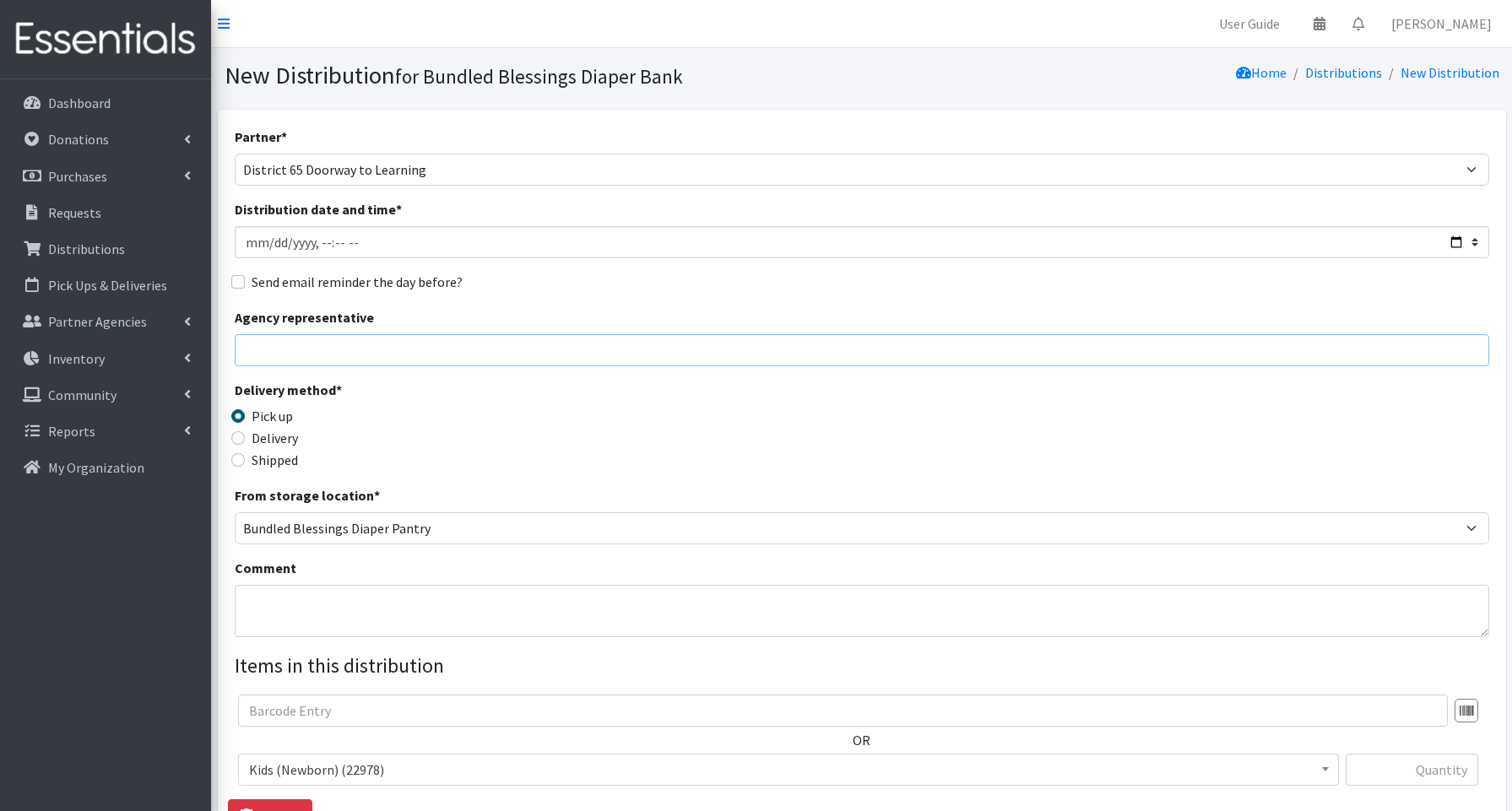
click at [303, 344] on input "Agency representative" at bounding box center [862, 350] width 1255 height 32
type input "[PERSON_NAME]"
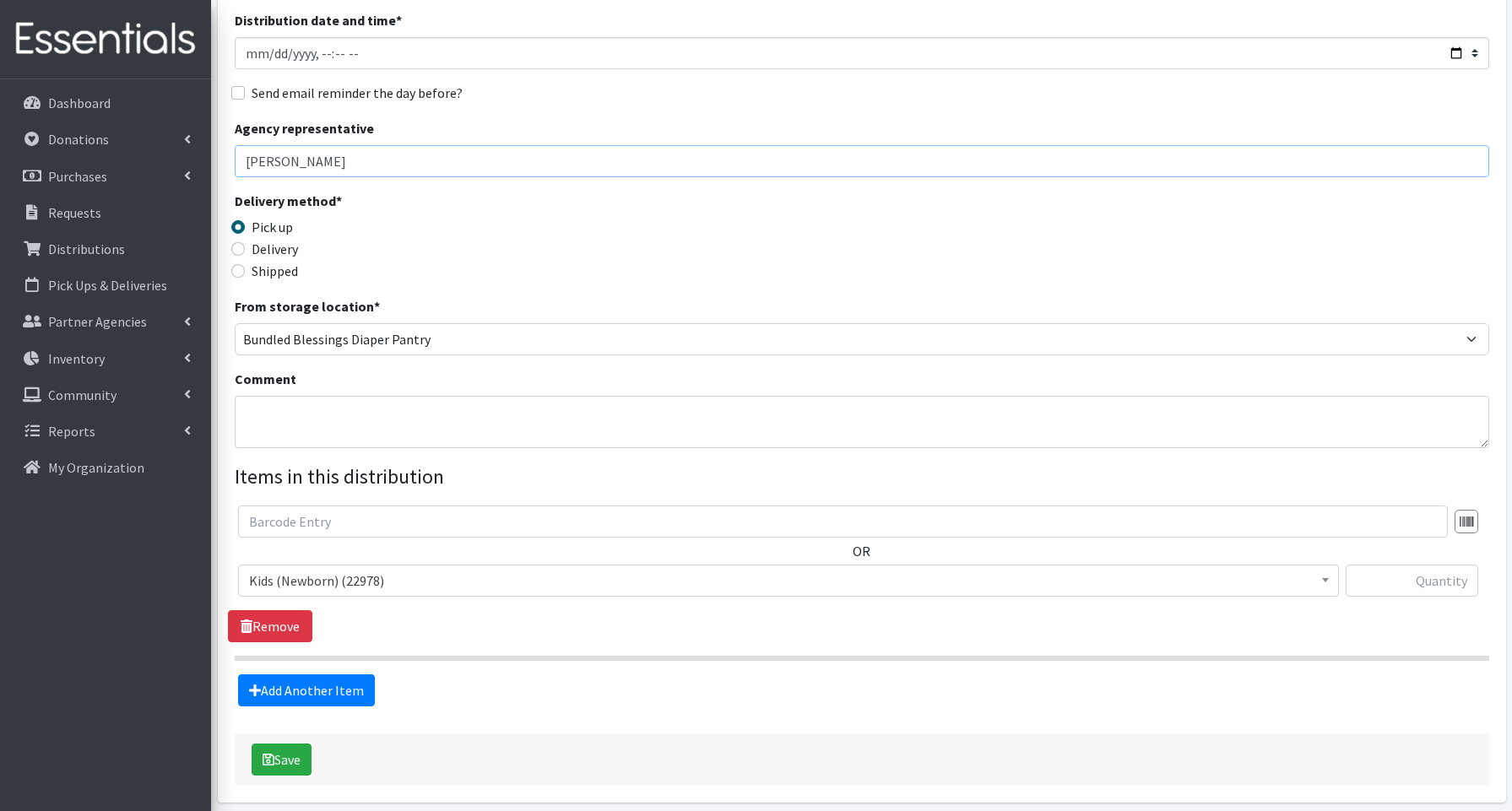
scroll to position [190, 0]
click at [338, 578] on span "Kids (Newborn) (22978)" at bounding box center [788, 580] width 1079 height 24
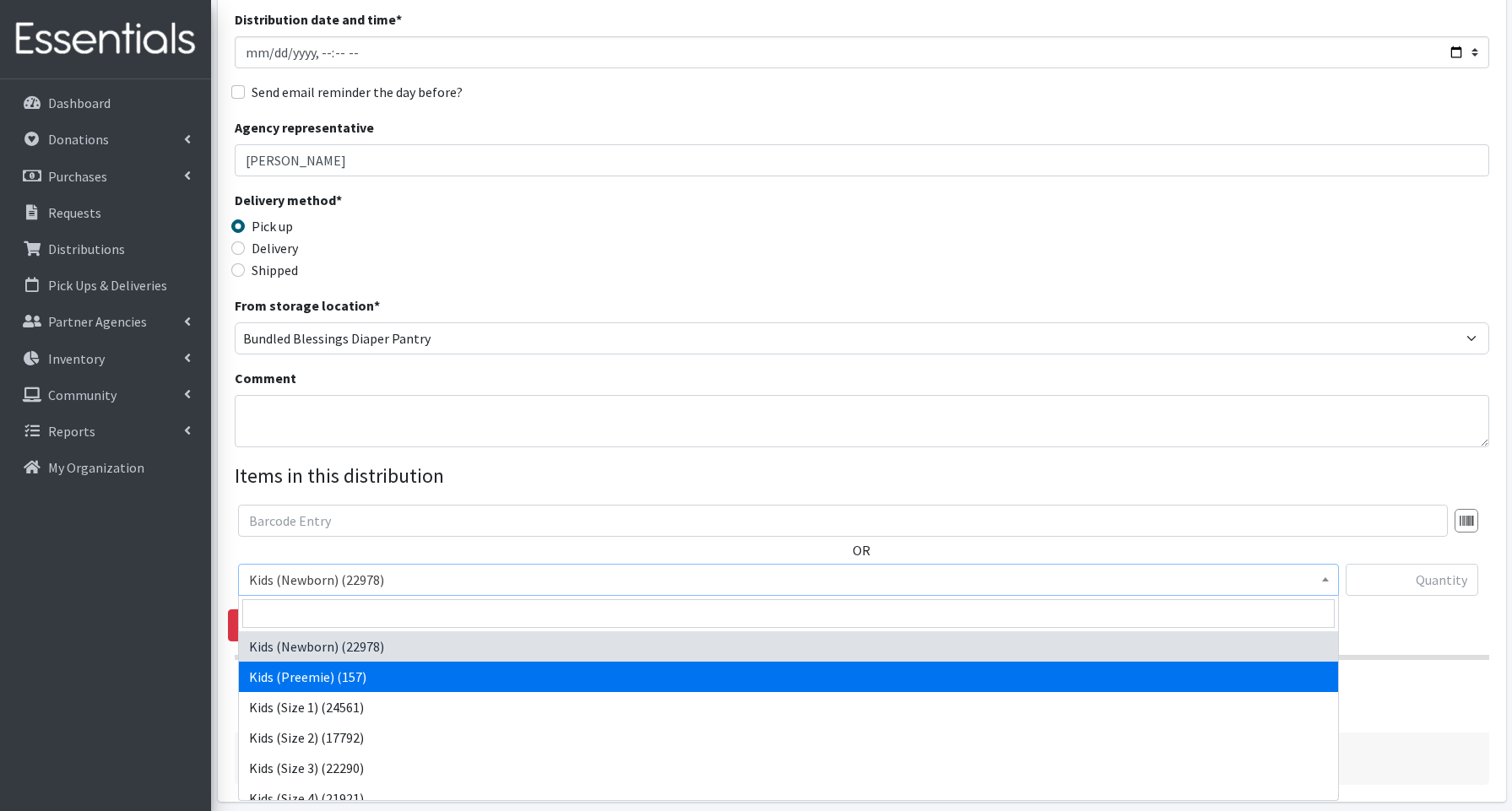
scroll to position [9, 0]
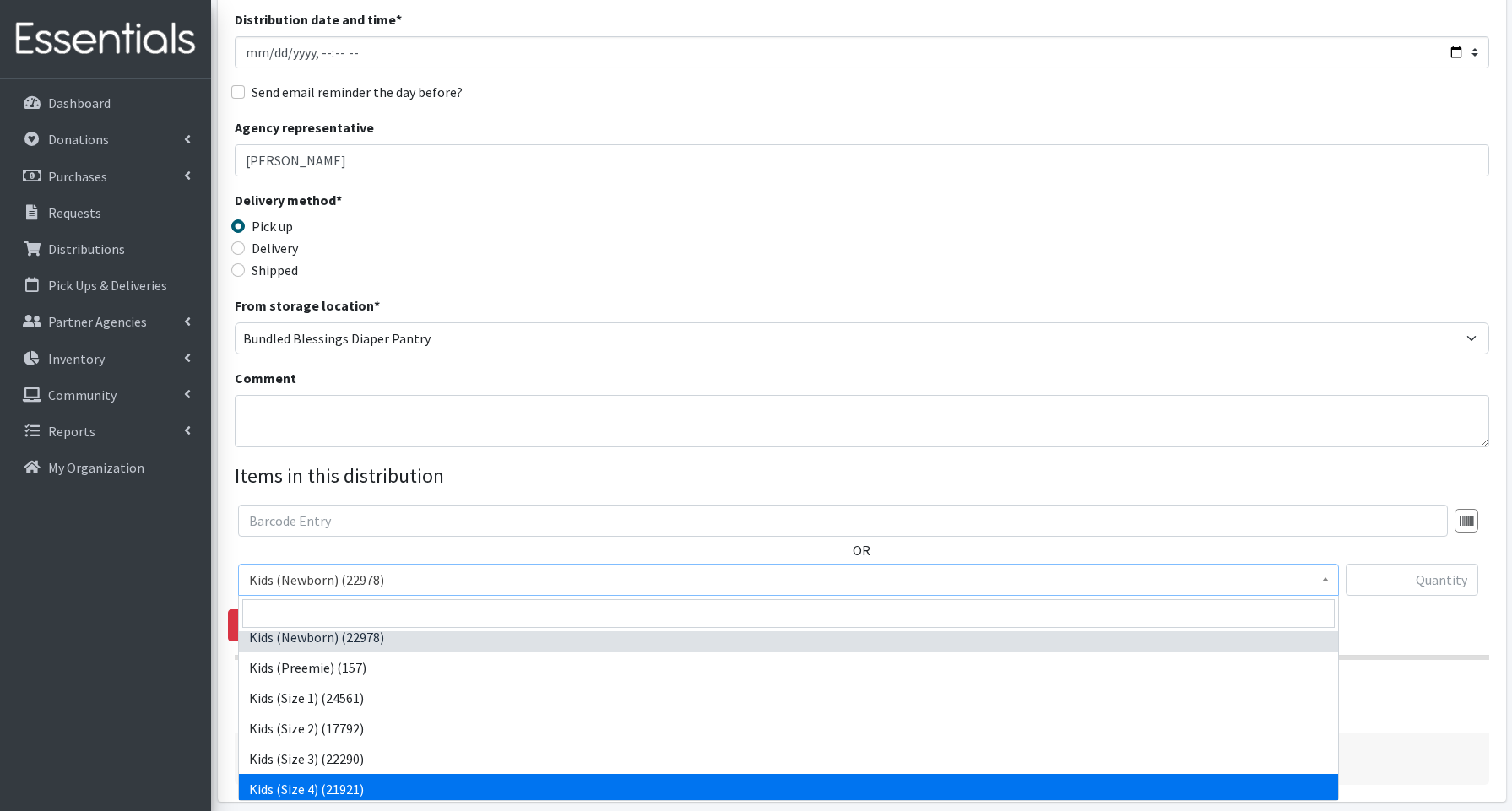
select select "3650"
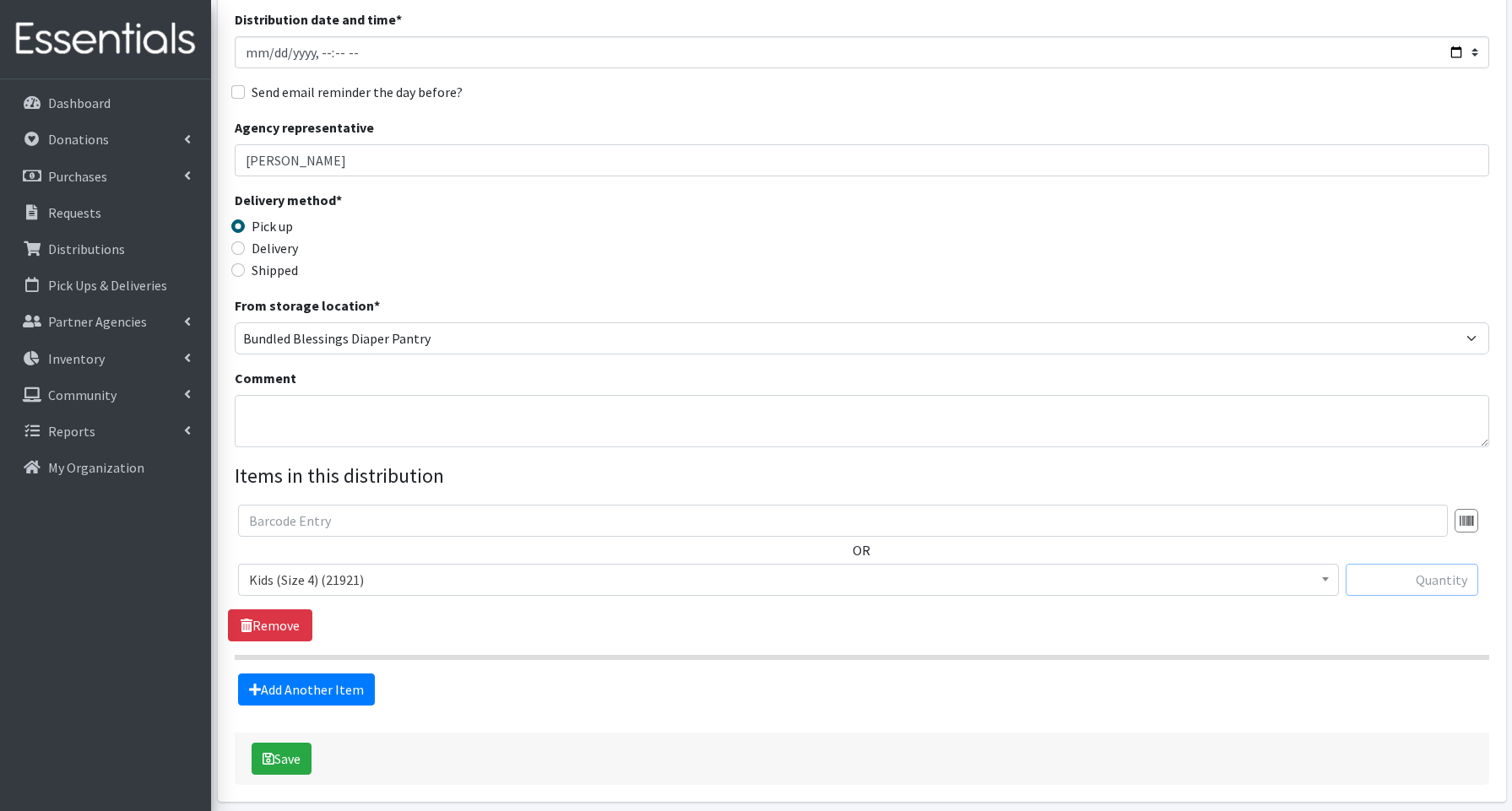
click at [1365, 572] on input "text" at bounding box center [1412, 580] width 133 height 32
type input "250"
click at [337, 682] on link "Add Another Item" at bounding box center [306, 690] width 136 height 32
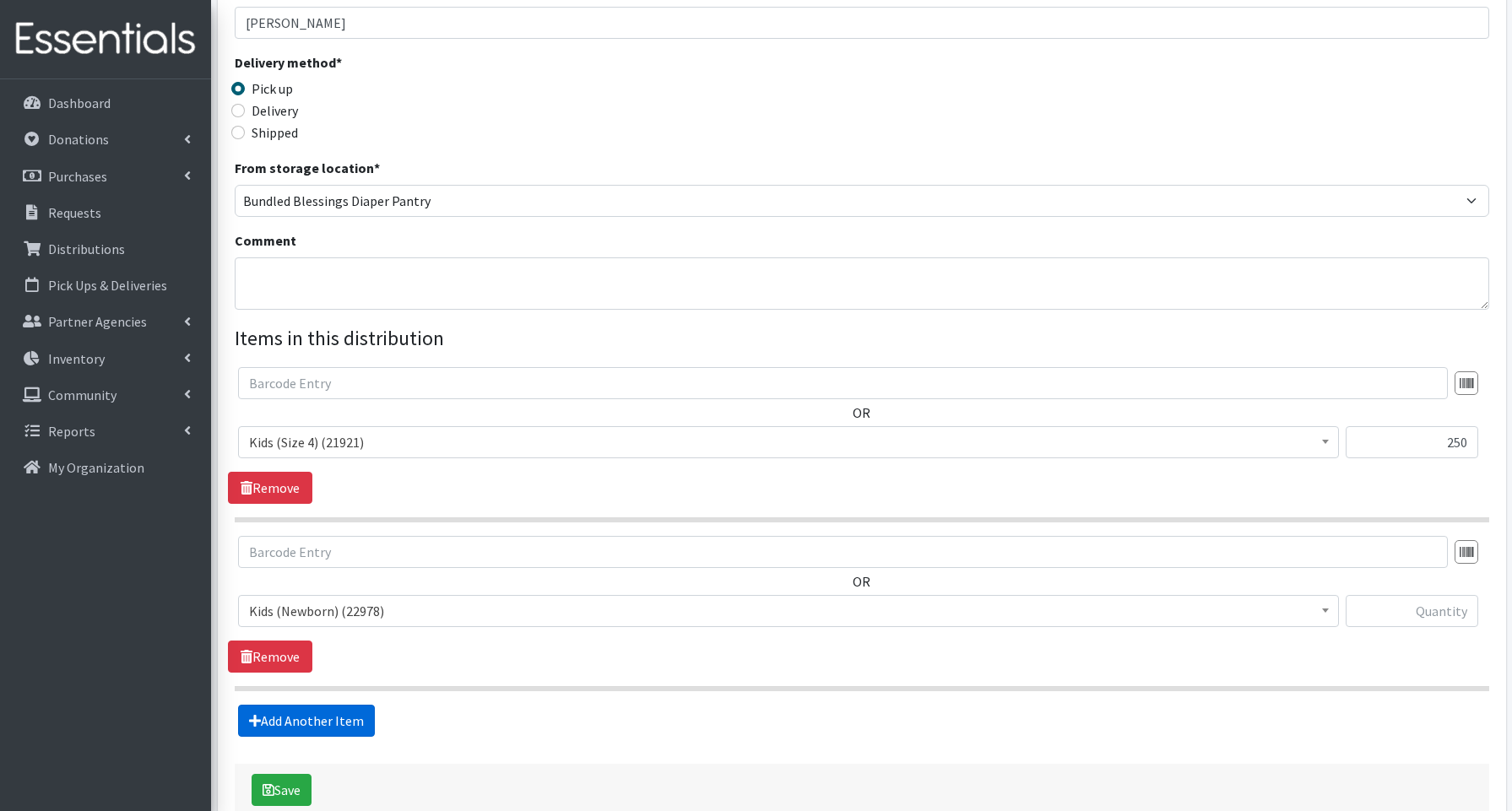
scroll to position [425, 0]
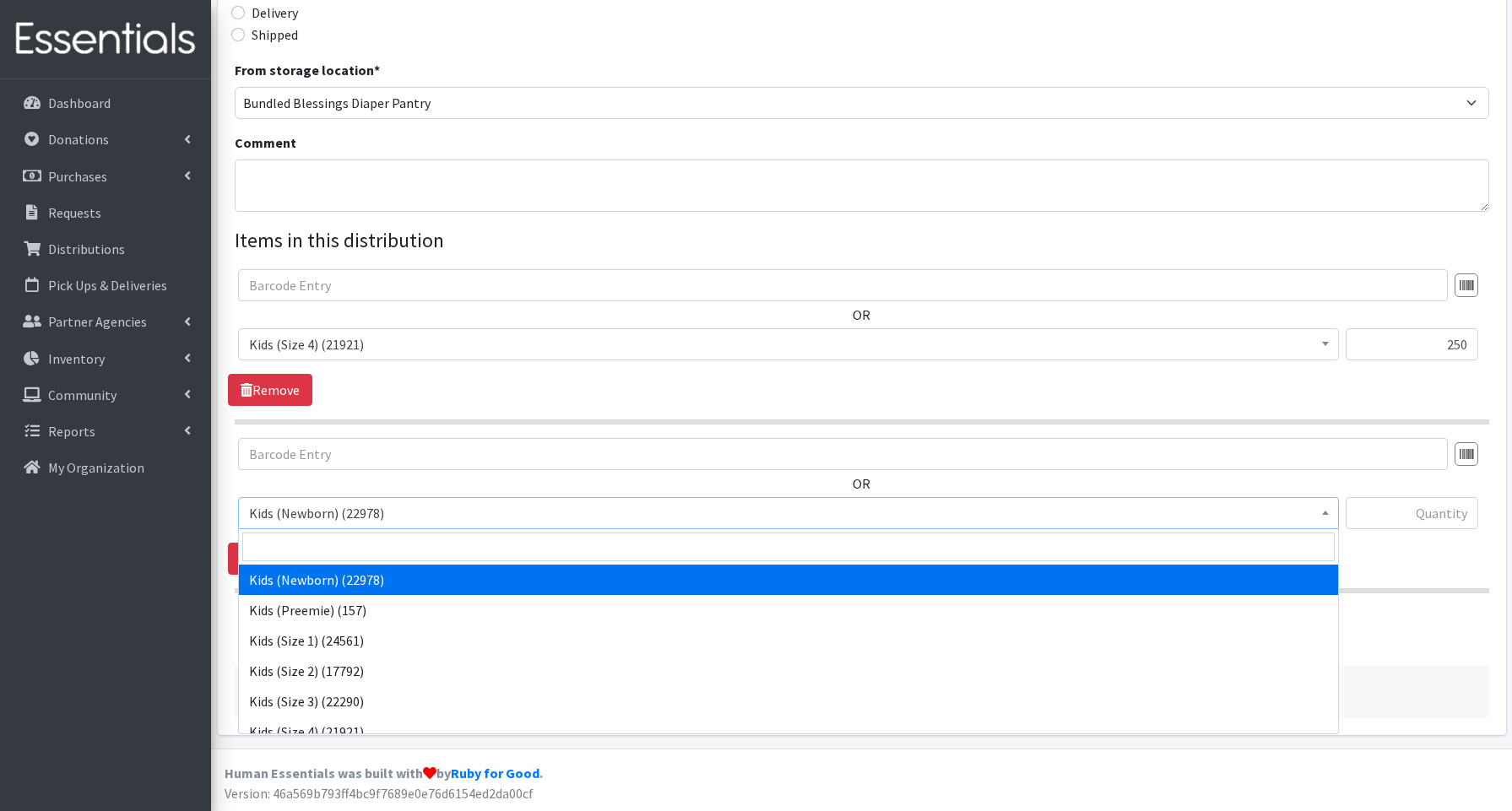
click at [298, 503] on span "Kids (Newborn) (22978)" at bounding box center [788, 513] width 1079 height 24
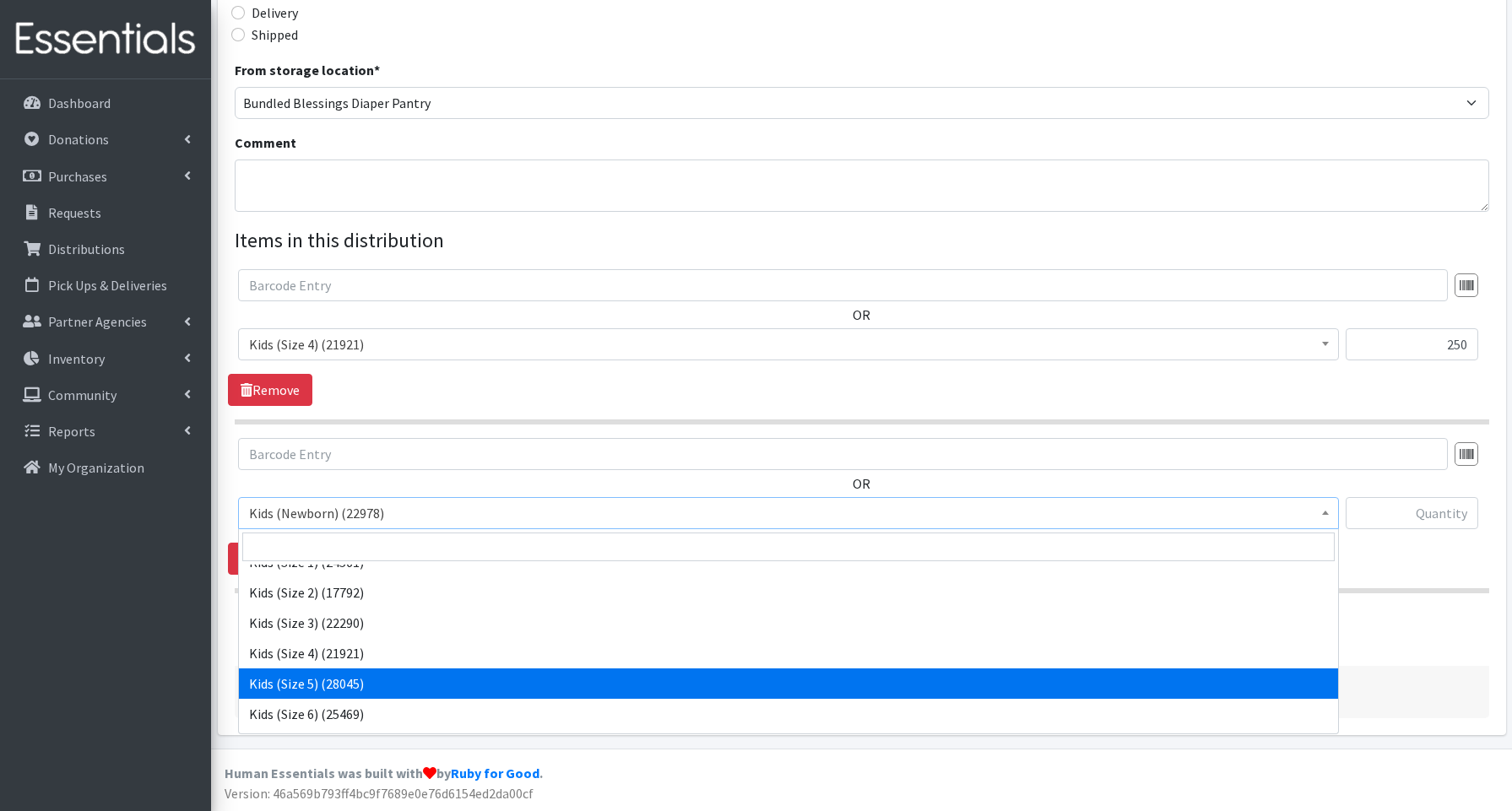
scroll to position [79, 0]
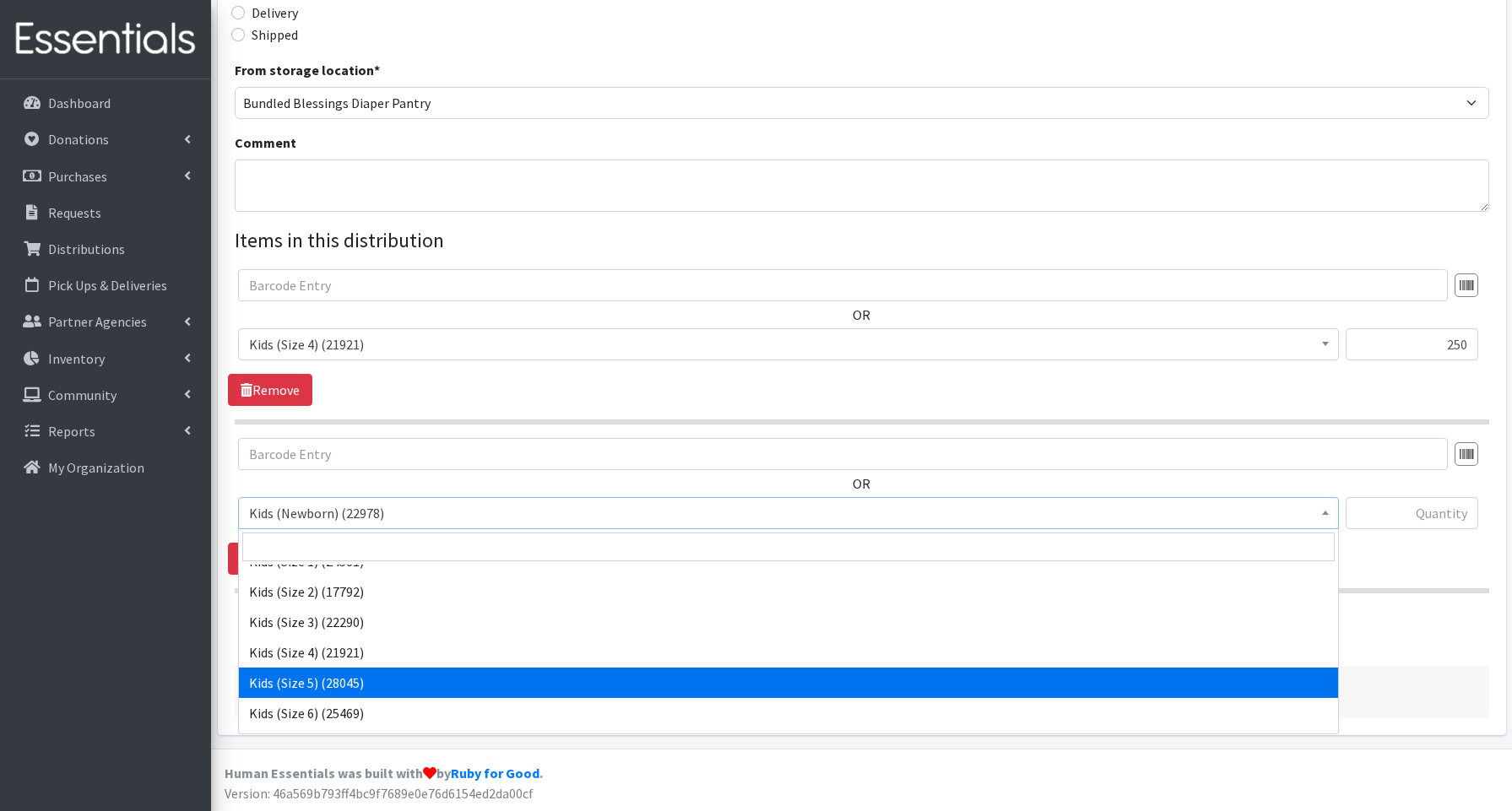
select select "3672"
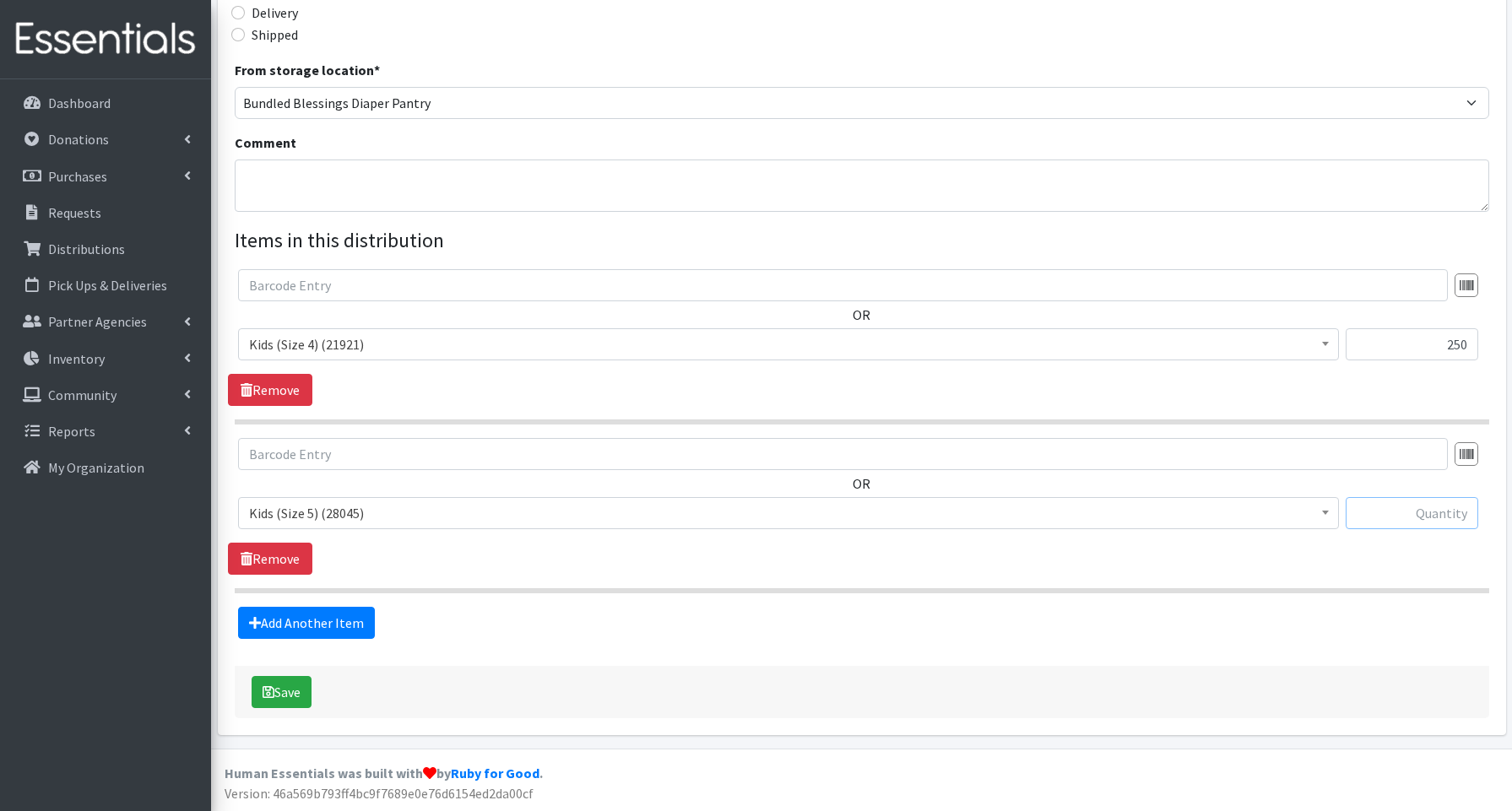
click at [1423, 509] on input "text" at bounding box center [1412, 514] width 133 height 32
type input "350"
click at [343, 630] on link "Add Another Item" at bounding box center [306, 623] width 136 height 32
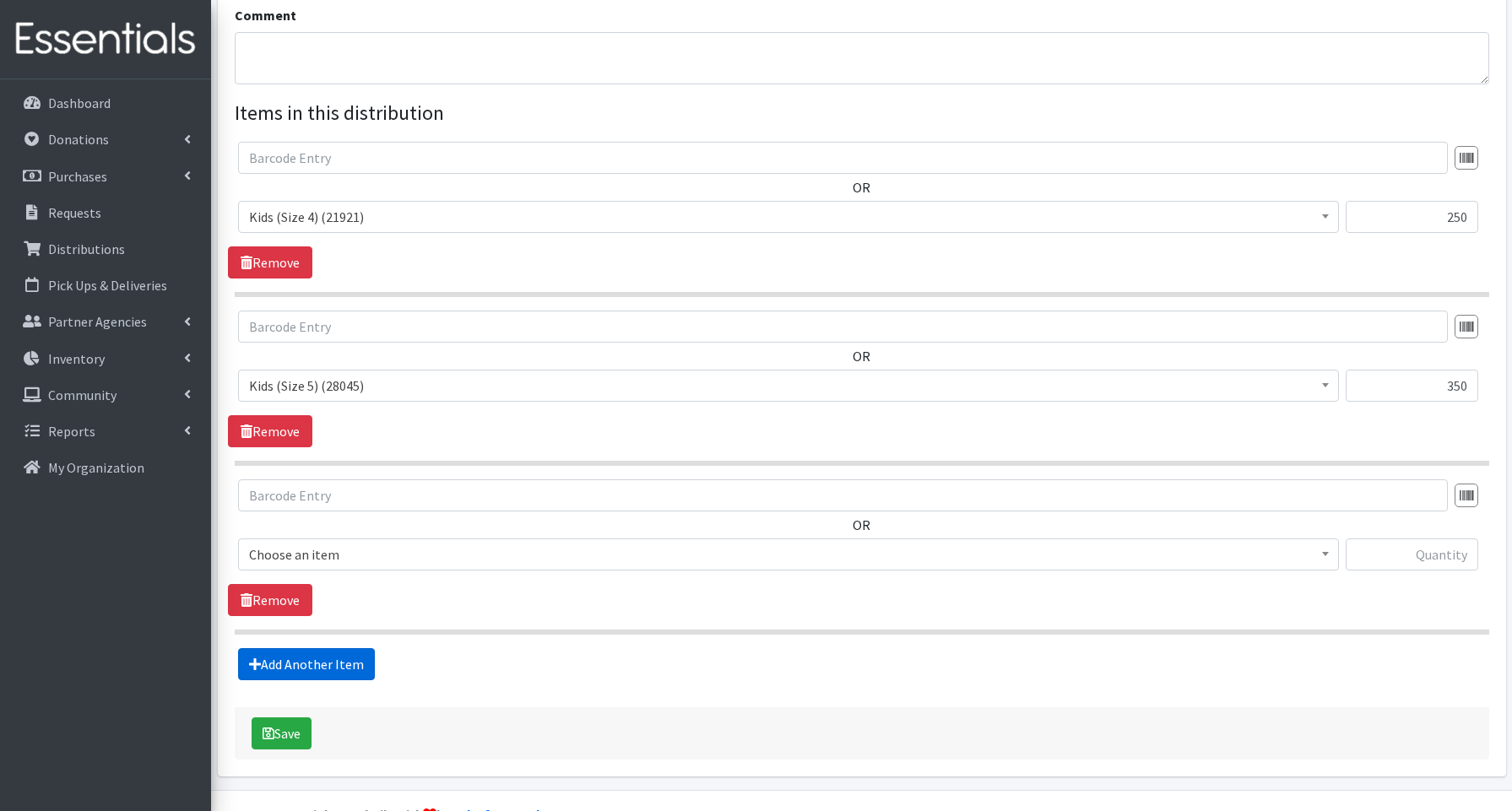
scroll to position [594, 0]
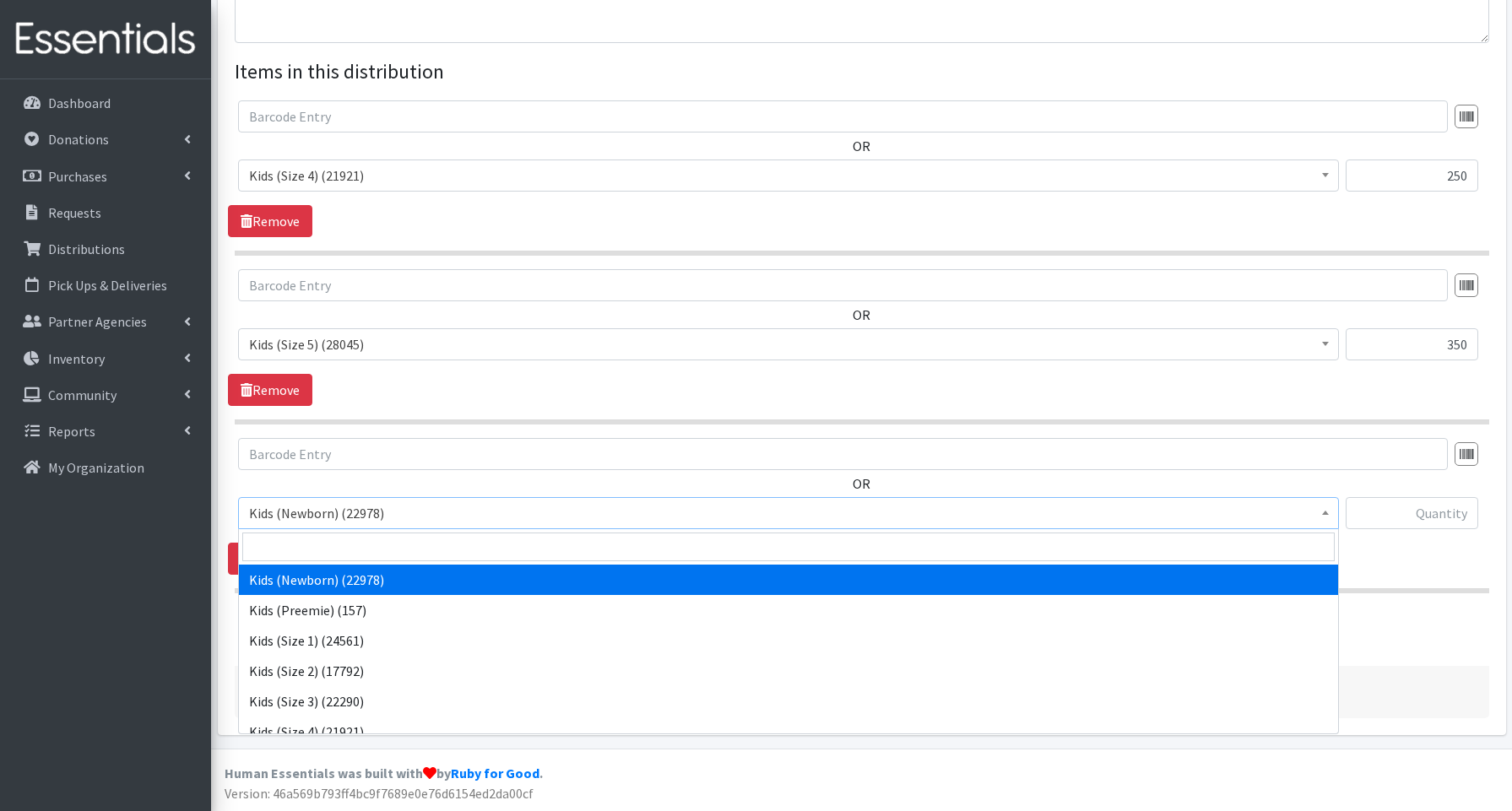
click at [325, 517] on span "Kids (Newborn) (22978)" at bounding box center [788, 513] width 1079 height 24
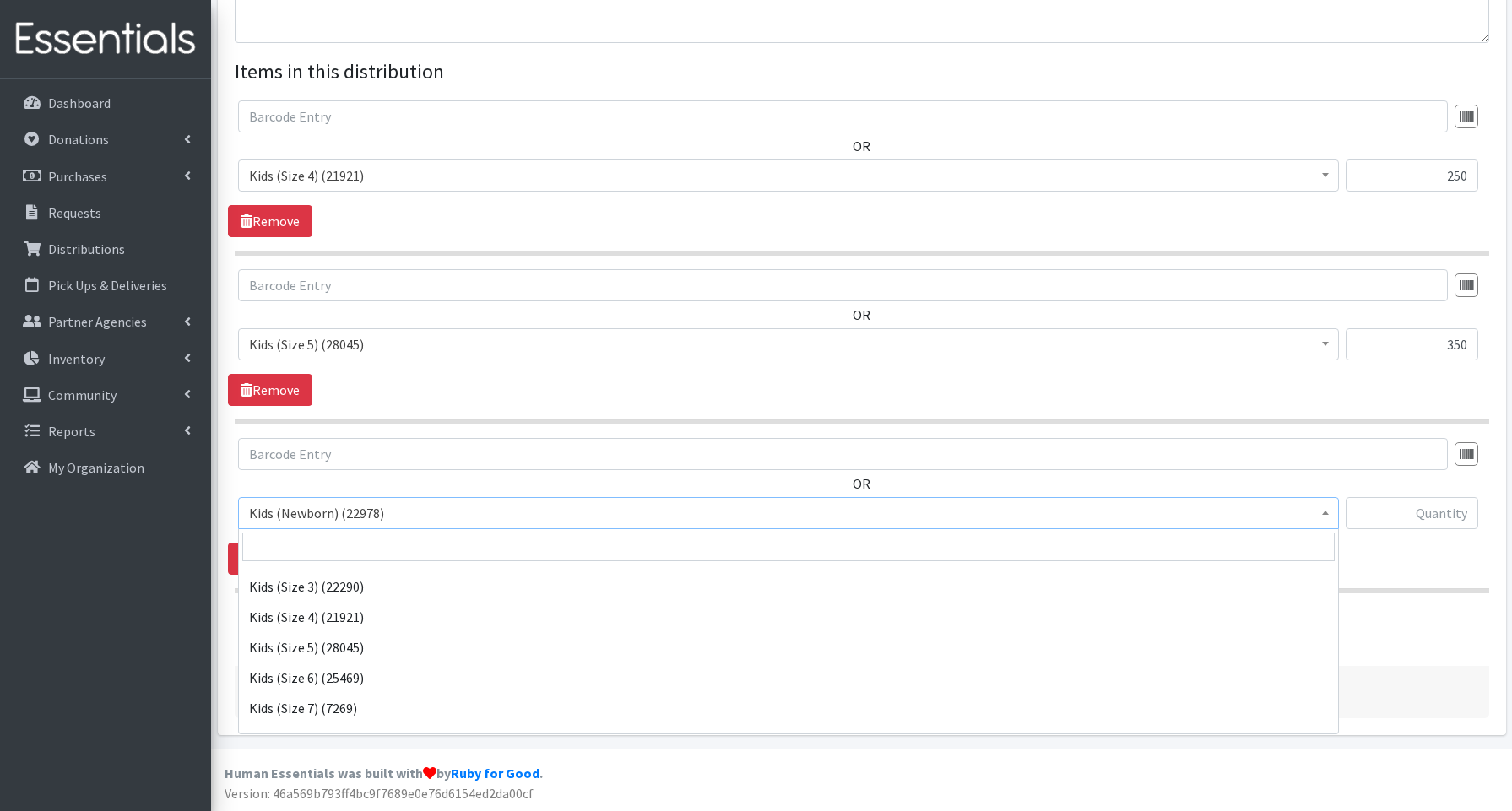
scroll to position [119, 0]
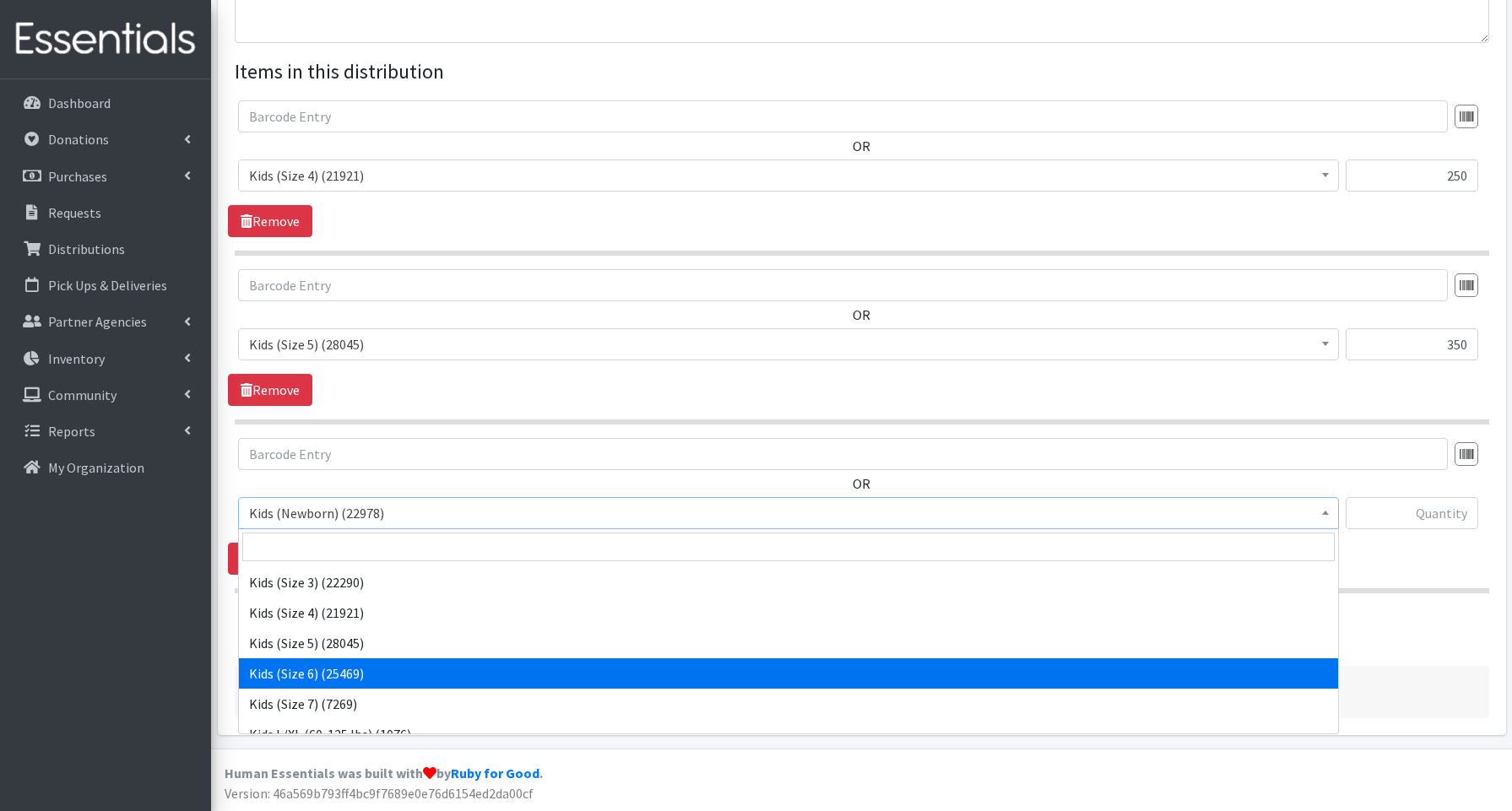
select select "3654"
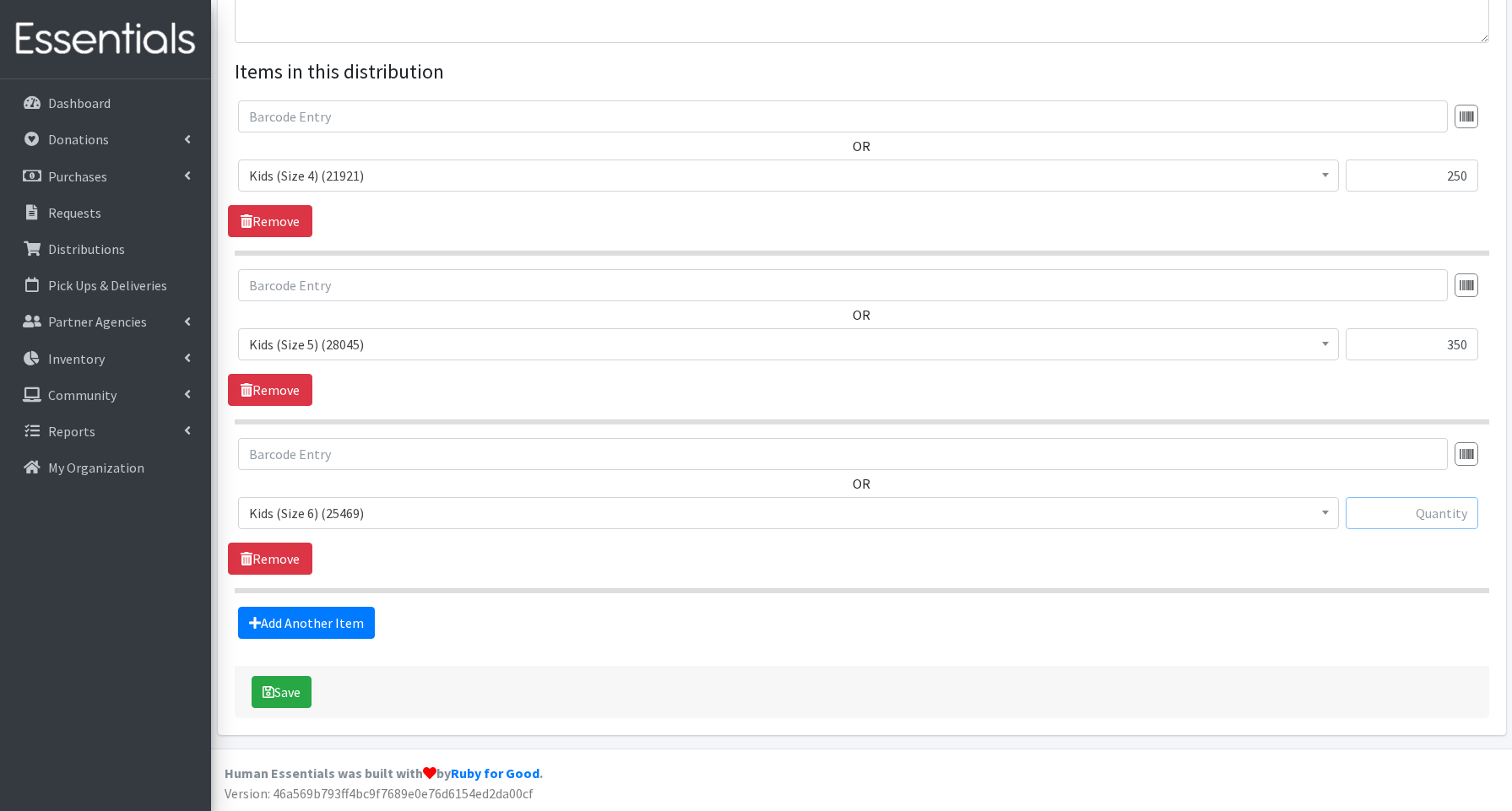
click at [1394, 508] on input "text" at bounding box center [1412, 514] width 133 height 32
type input "350"
click at [305, 626] on link "Add Another Item" at bounding box center [306, 623] width 136 height 32
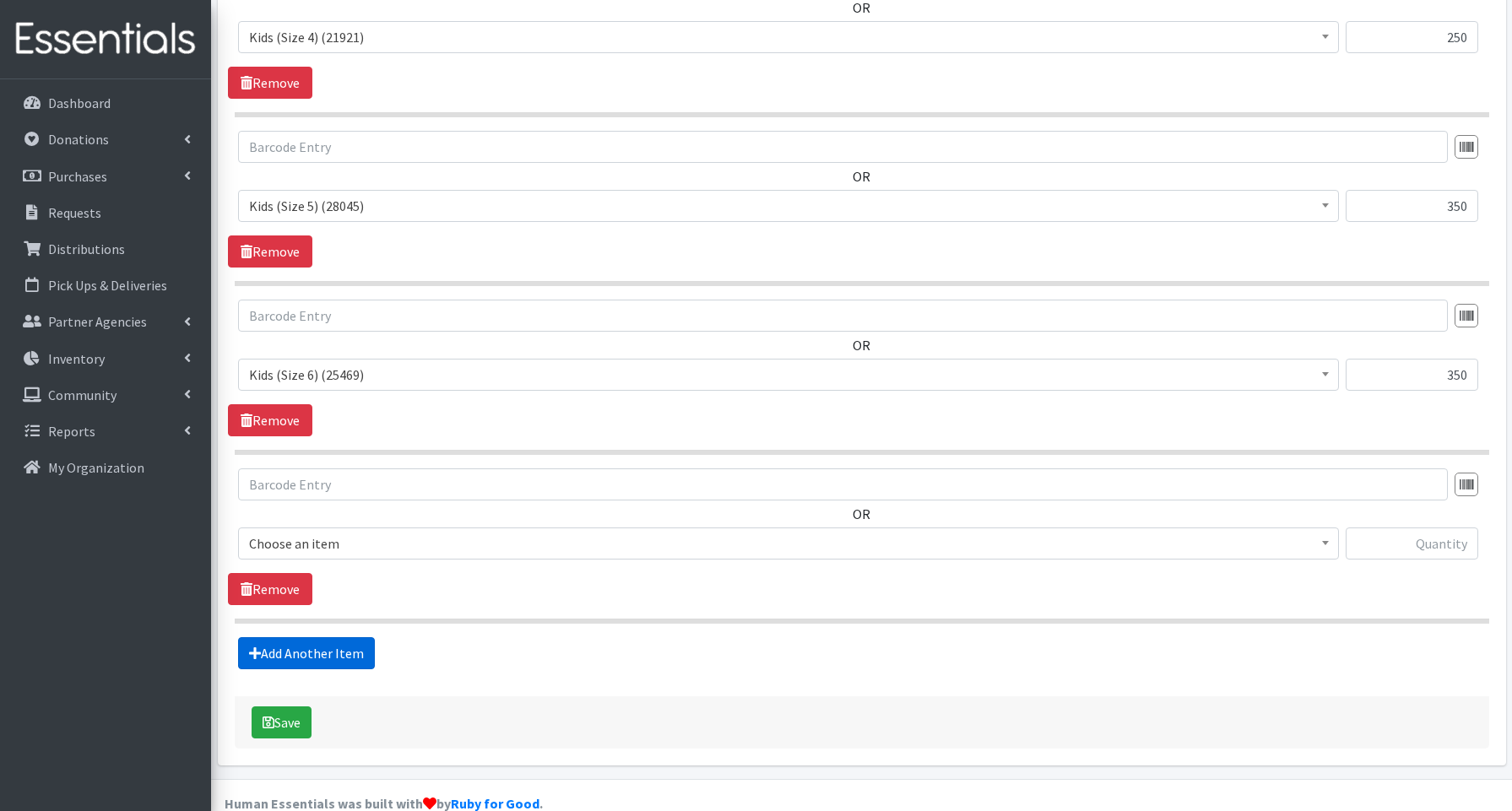
scroll to position [763, 0]
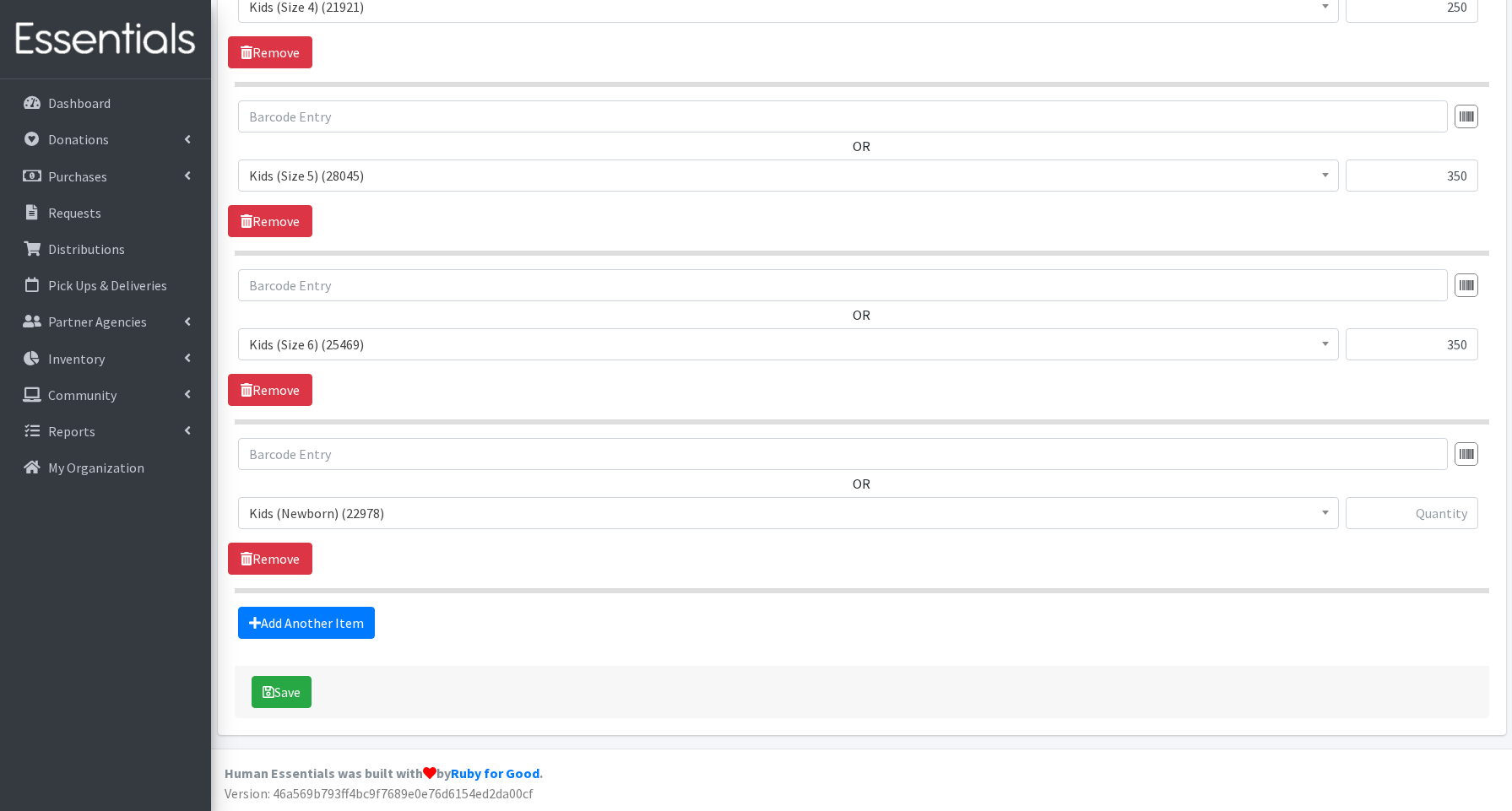
click at [325, 514] on span "Kids (Newborn) (22978)" at bounding box center [788, 513] width 1079 height 24
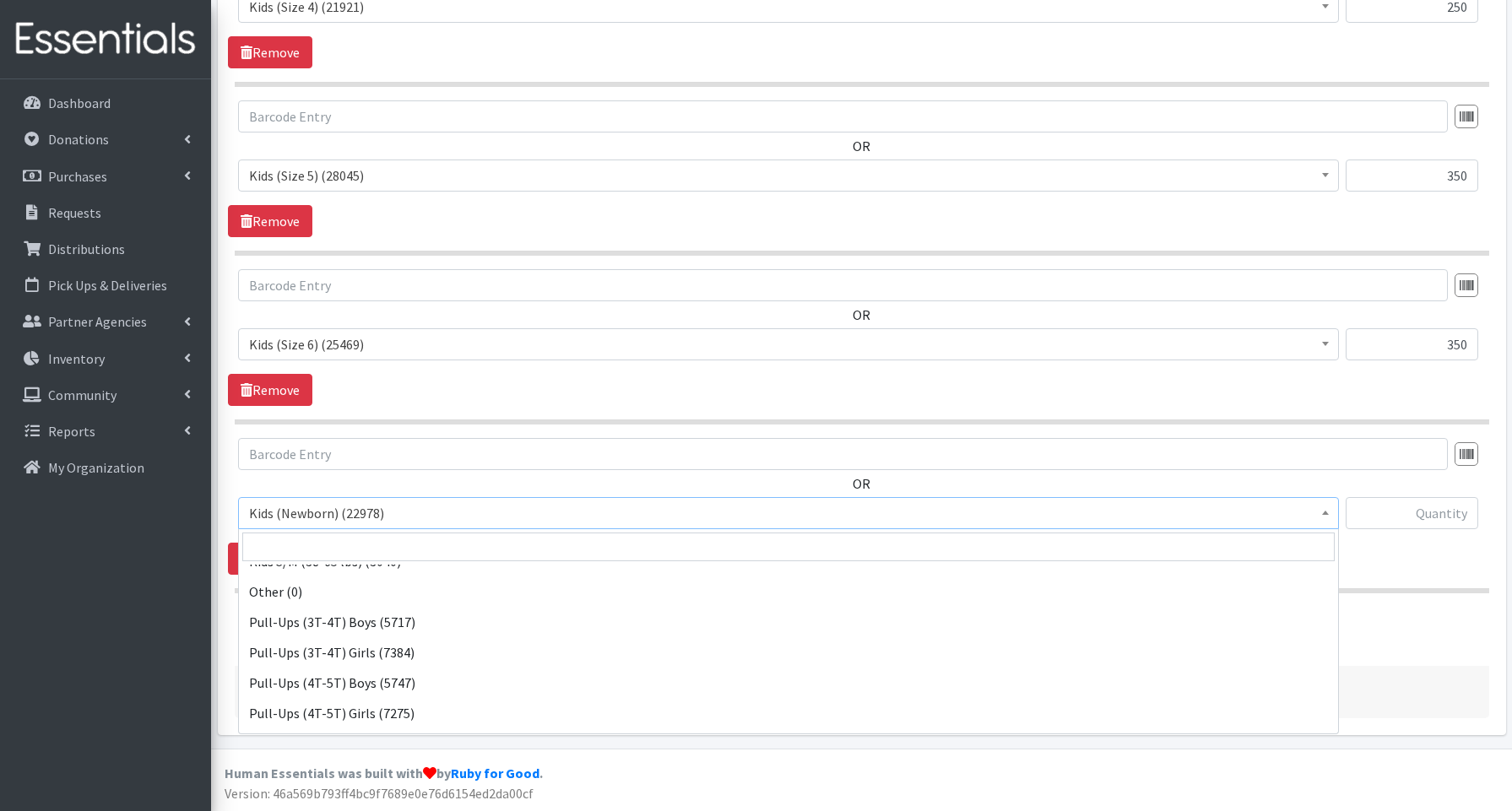
scroll to position [378, 0]
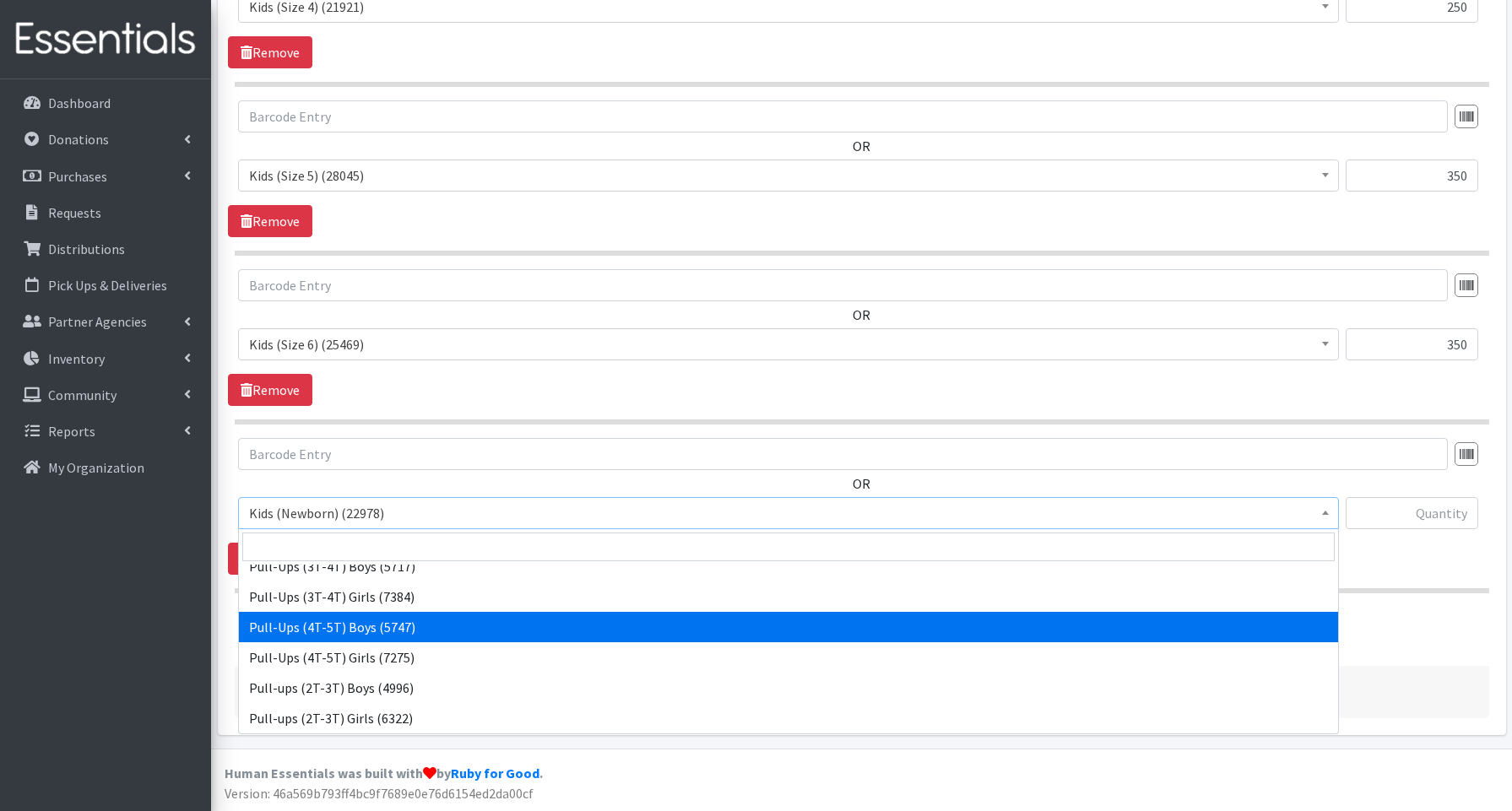
select select "3692"
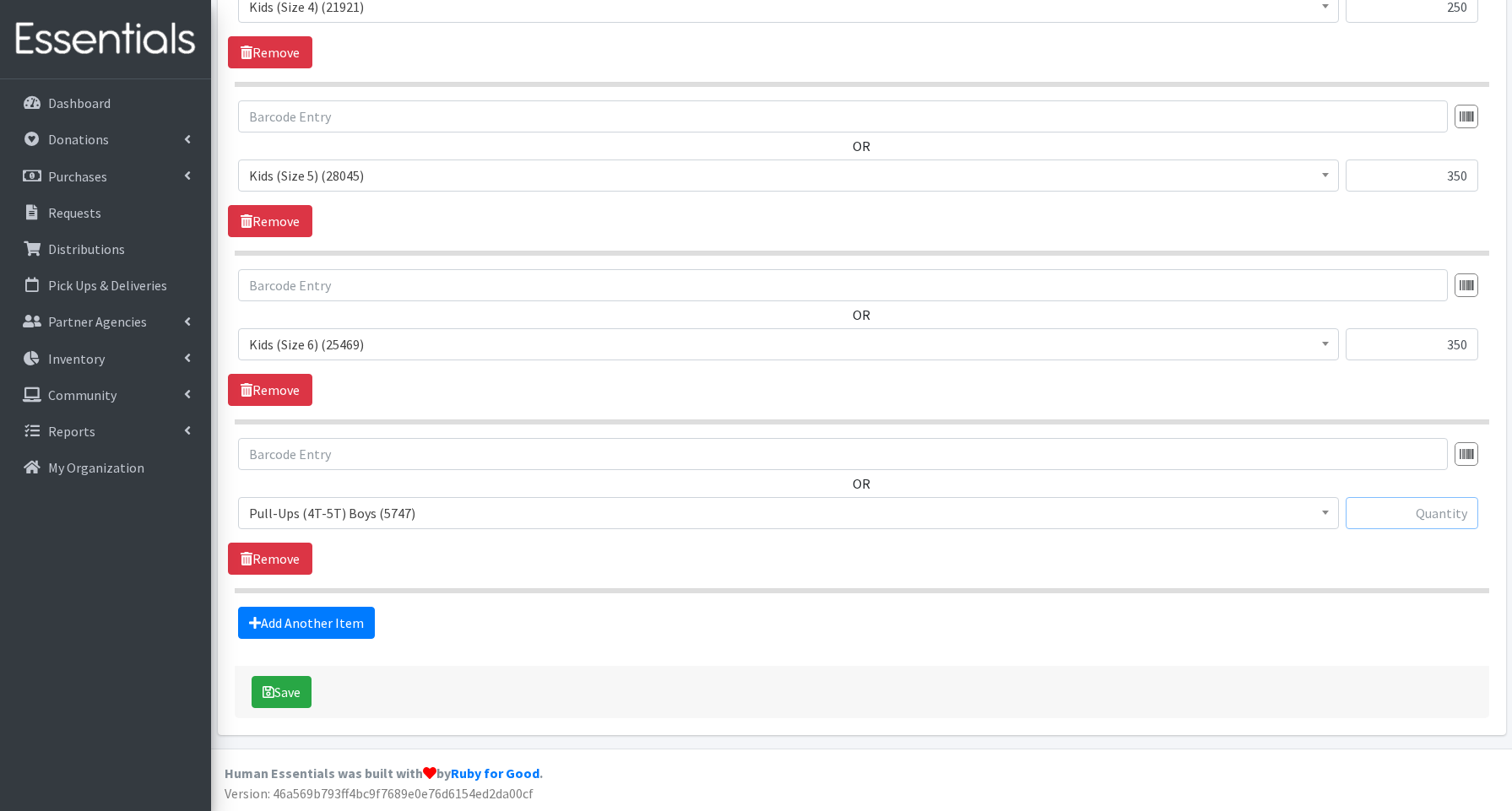
click at [1411, 507] on input "text" at bounding box center [1412, 514] width 133 height 32
type input "120"
click at [352, 622] on link "Add Another Item" at bounding box center [306, 623] width 136 height 32
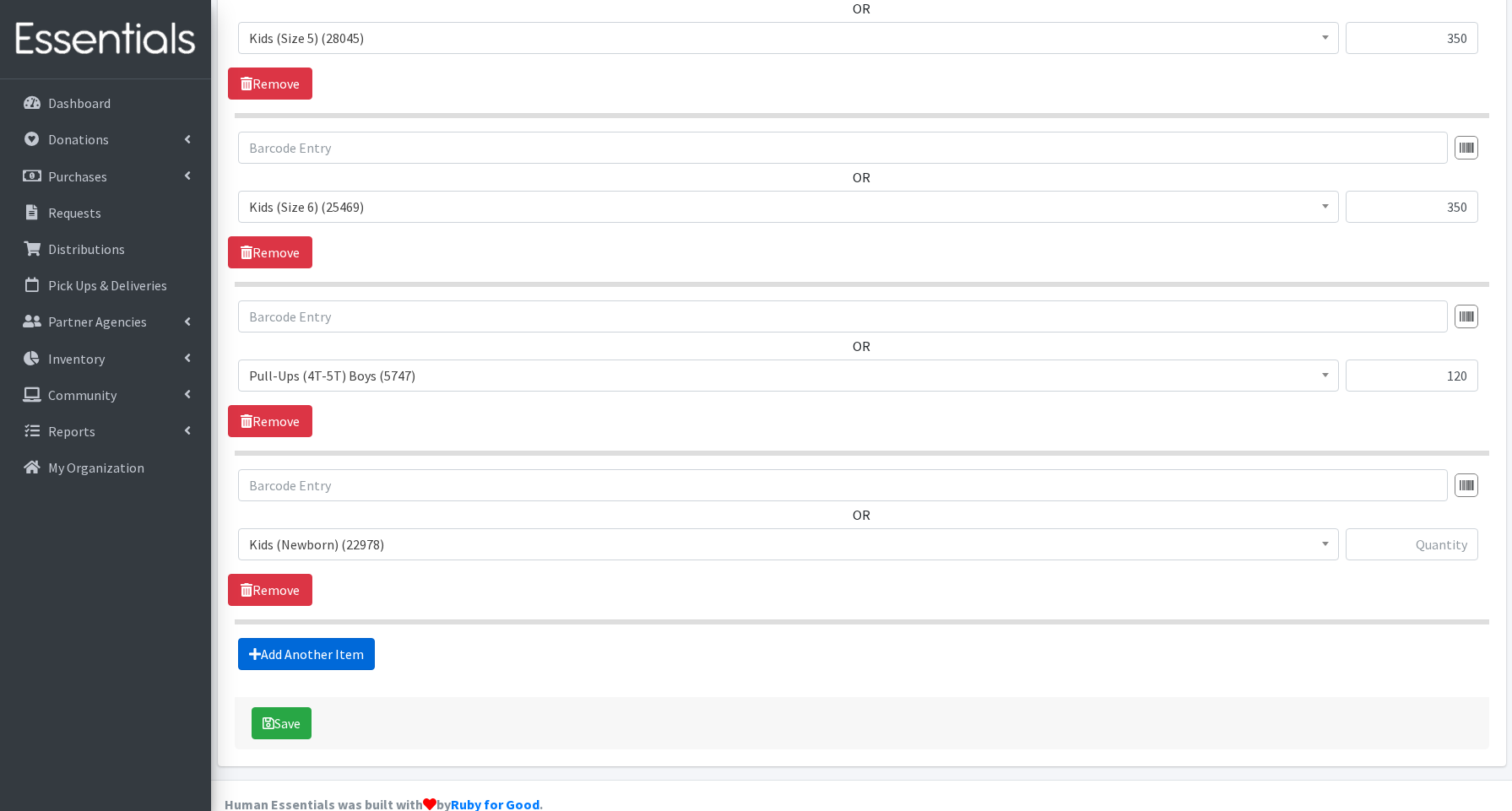
scroll to position [932, 0]
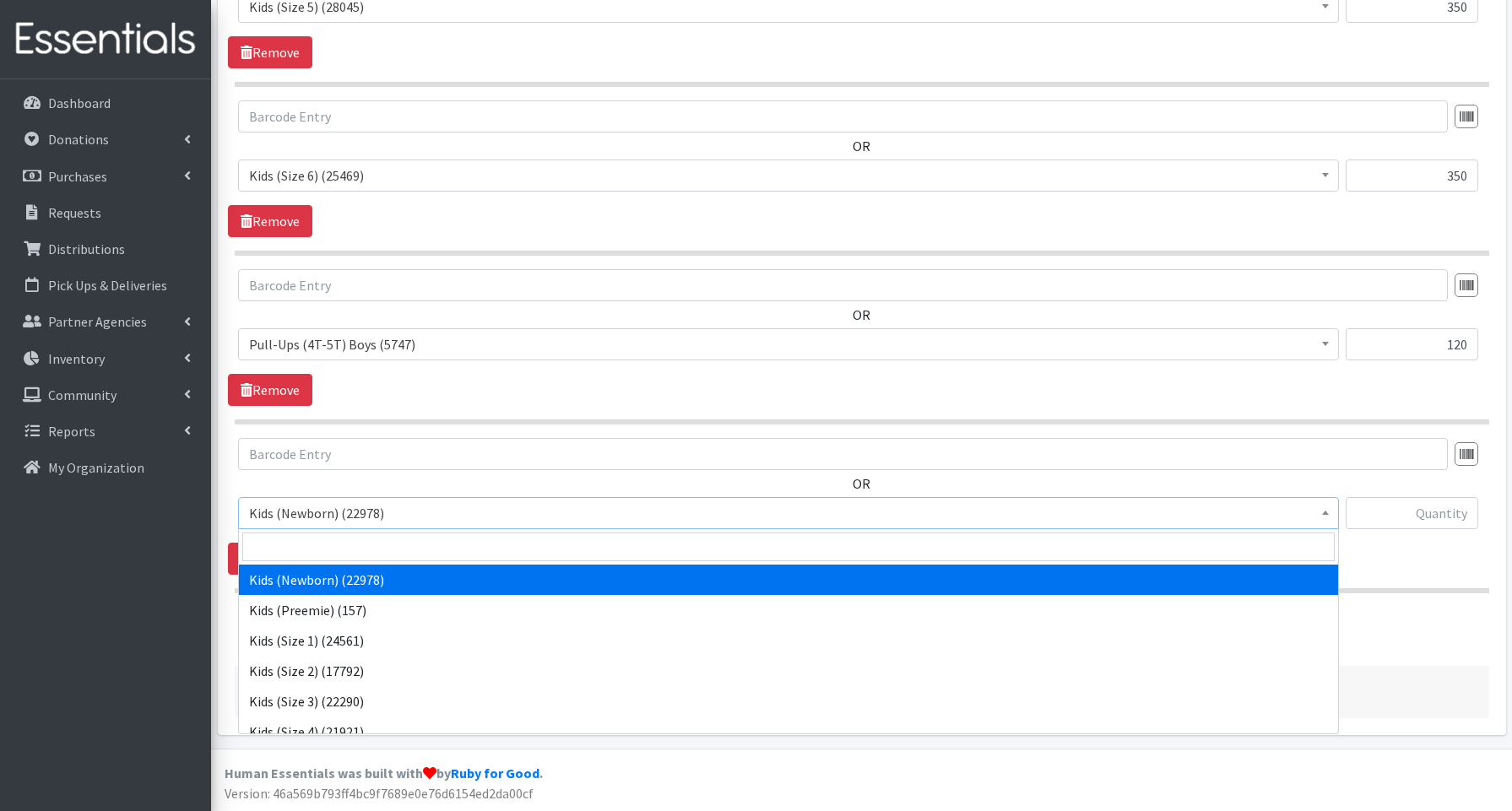
click at [340, 521] on span "Kids (Newborn) (22978)" at bounding box center [788, 513] width 1079 height 24
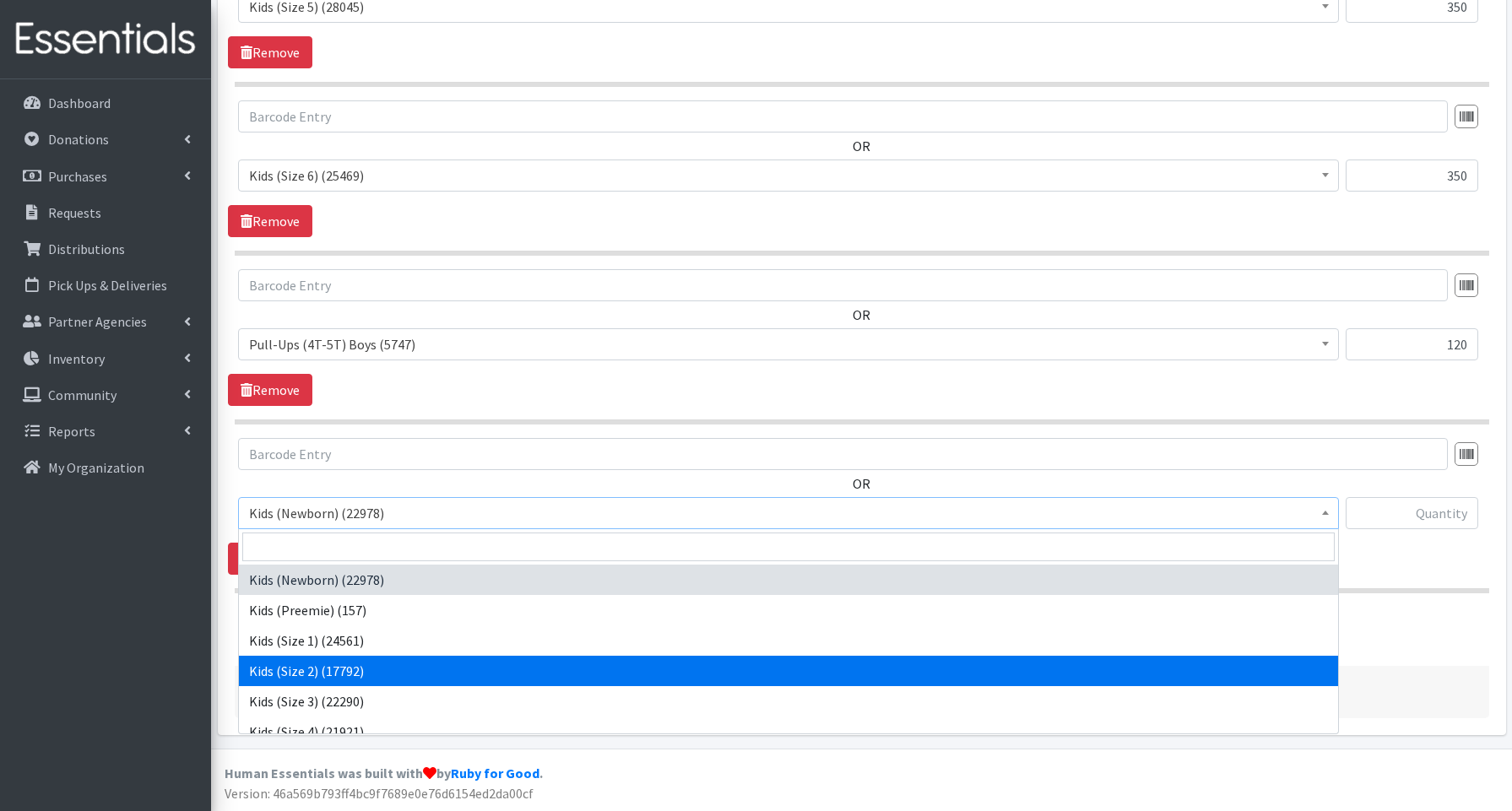
scroll to position [378, 0]
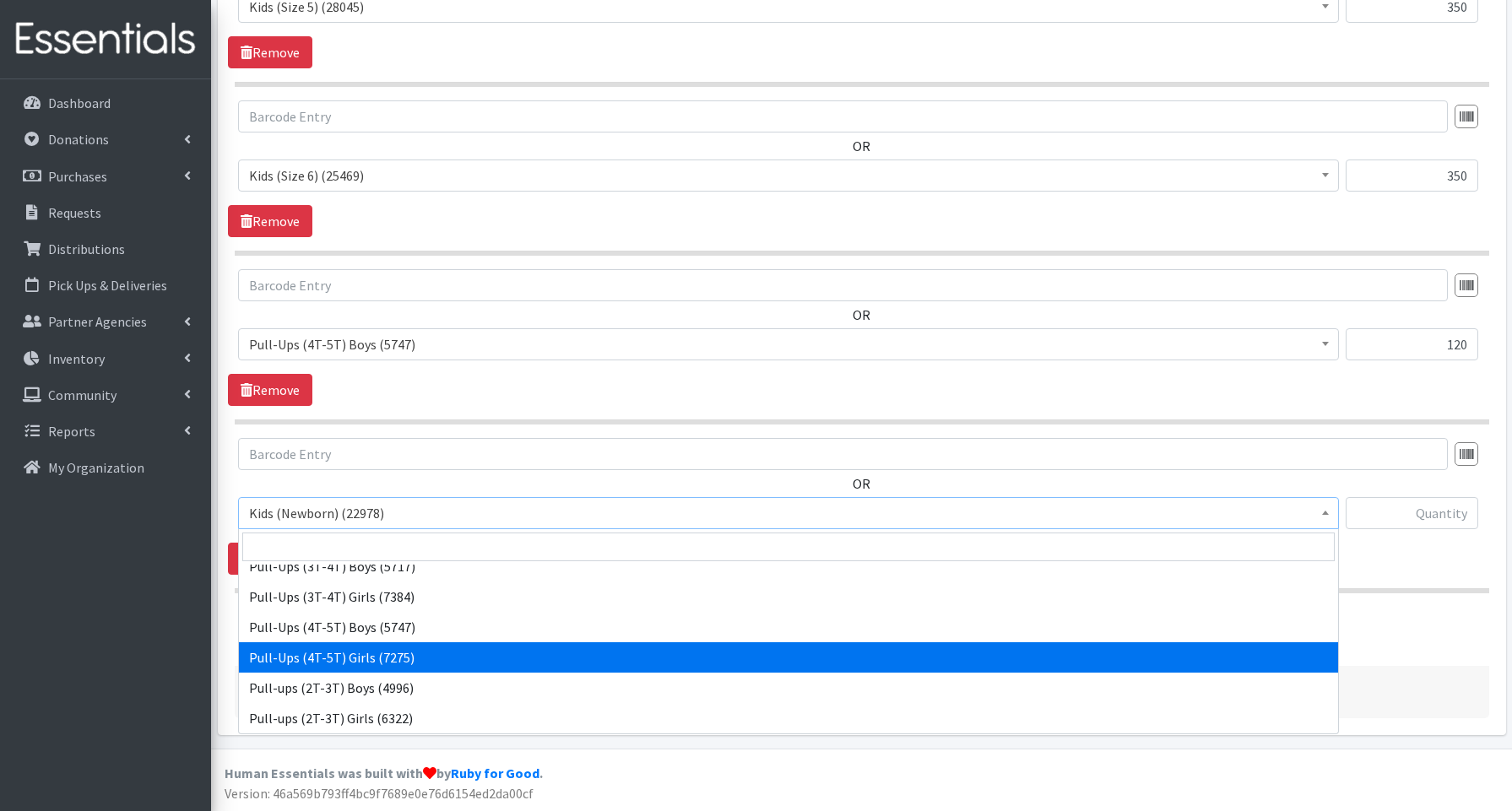
select select "3693"
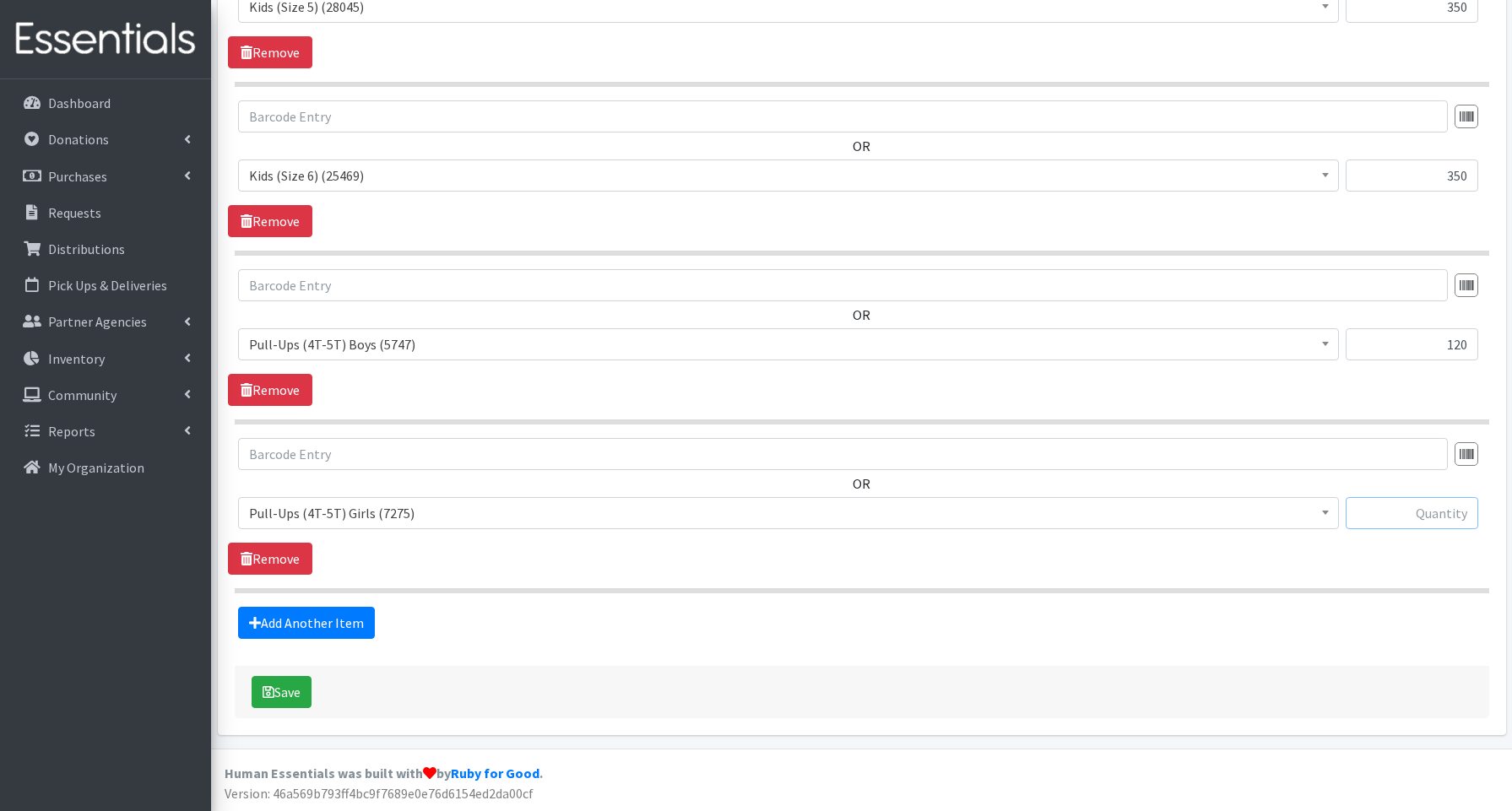
click at [1447, 518] on input "text" at bounding box center [1412, 514] width 133 height 32
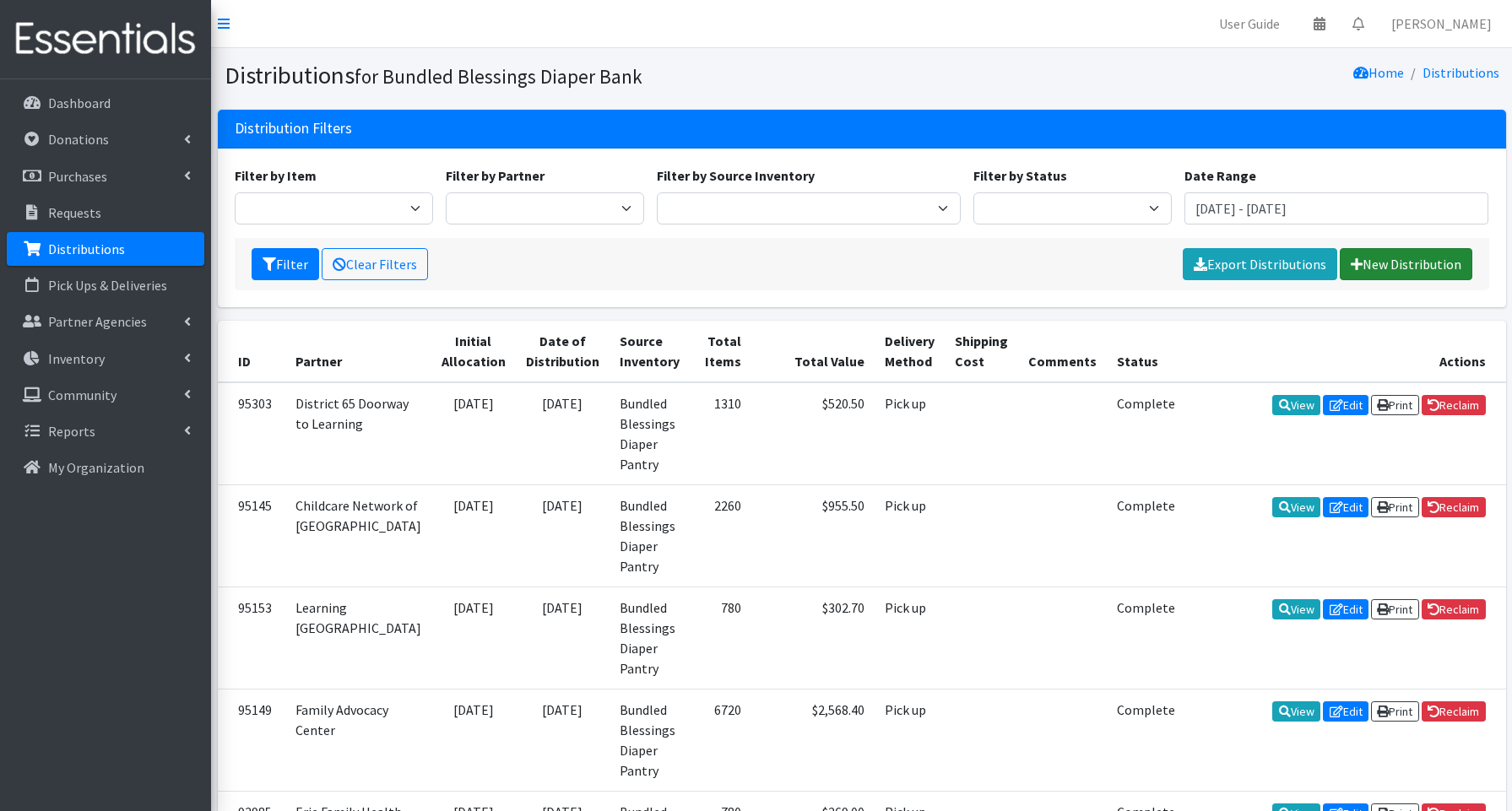
click at [1405, 256] on link "New Distribution" at bounding box center [1406, 264] width 133 height 32
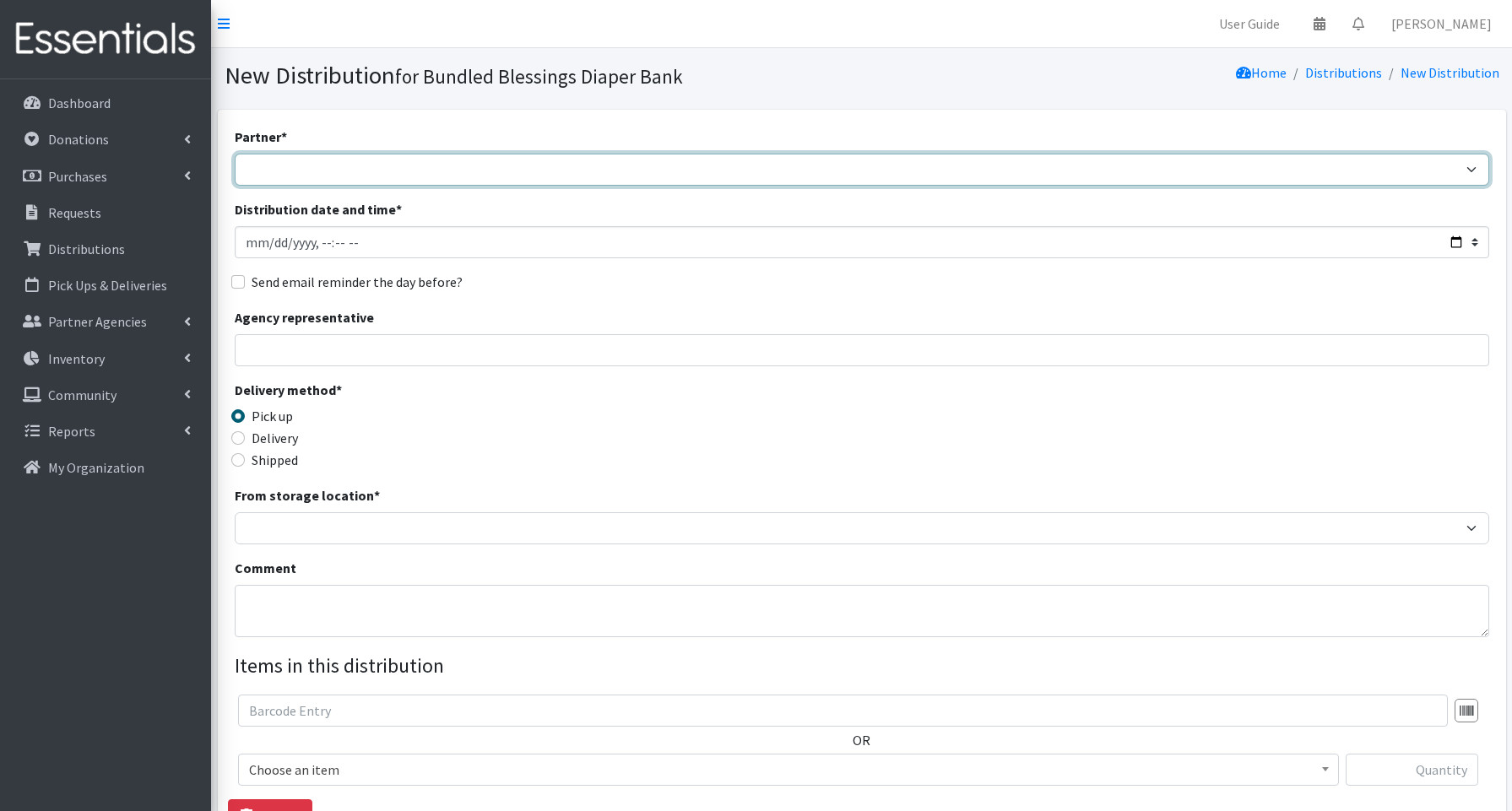
click at [346, 168] on select "Advocate Aurora Health Baby Toddler Black Residents of Evanston Building Peacef…" at bounding box center [862, 170] width 1255 height 32
select select "853"
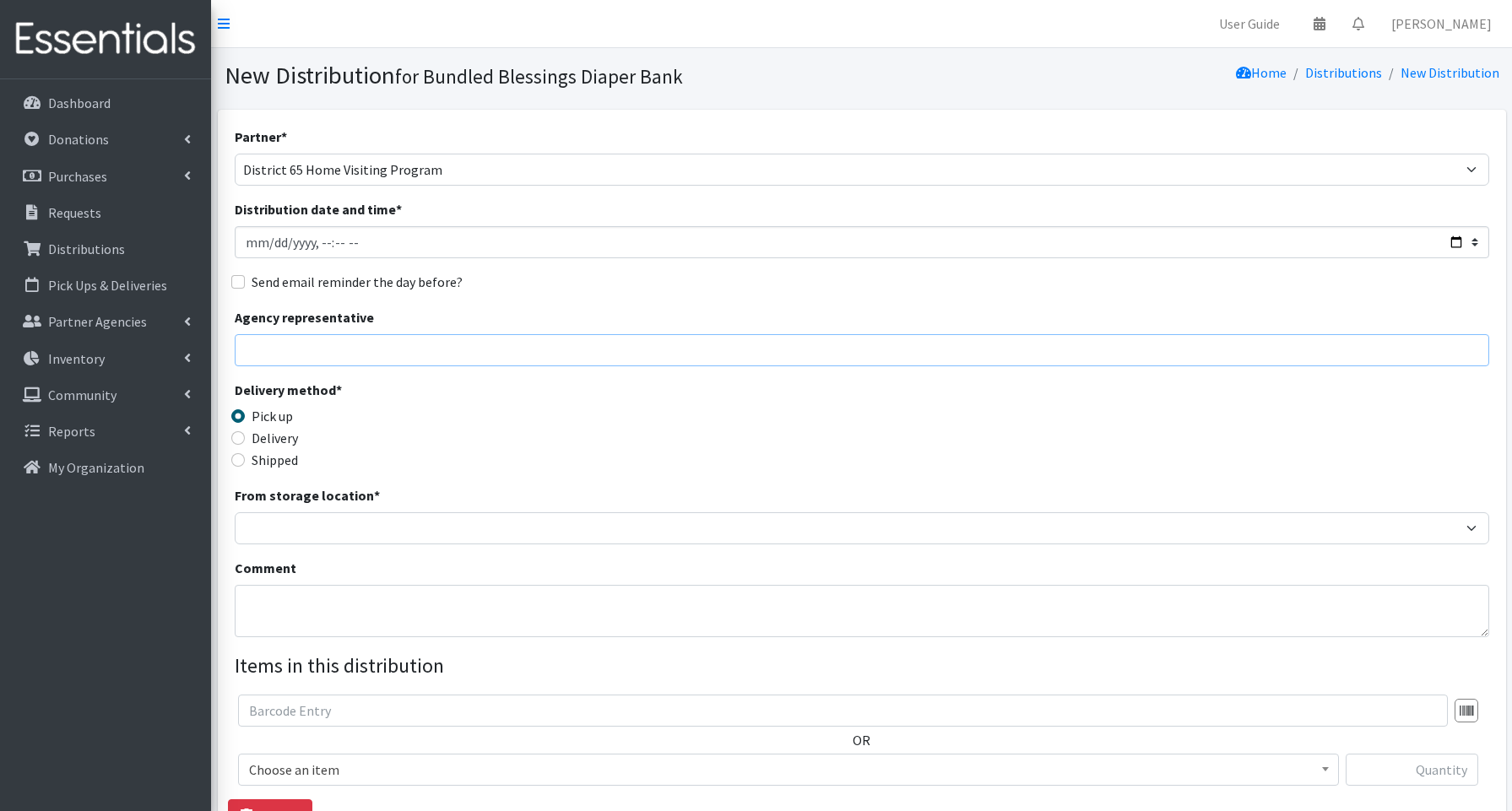
click at [306, 352] on input "Agency representative" at bounding box center [862, 350] width 1255 height 32
type input "[PERSON_NAME]"
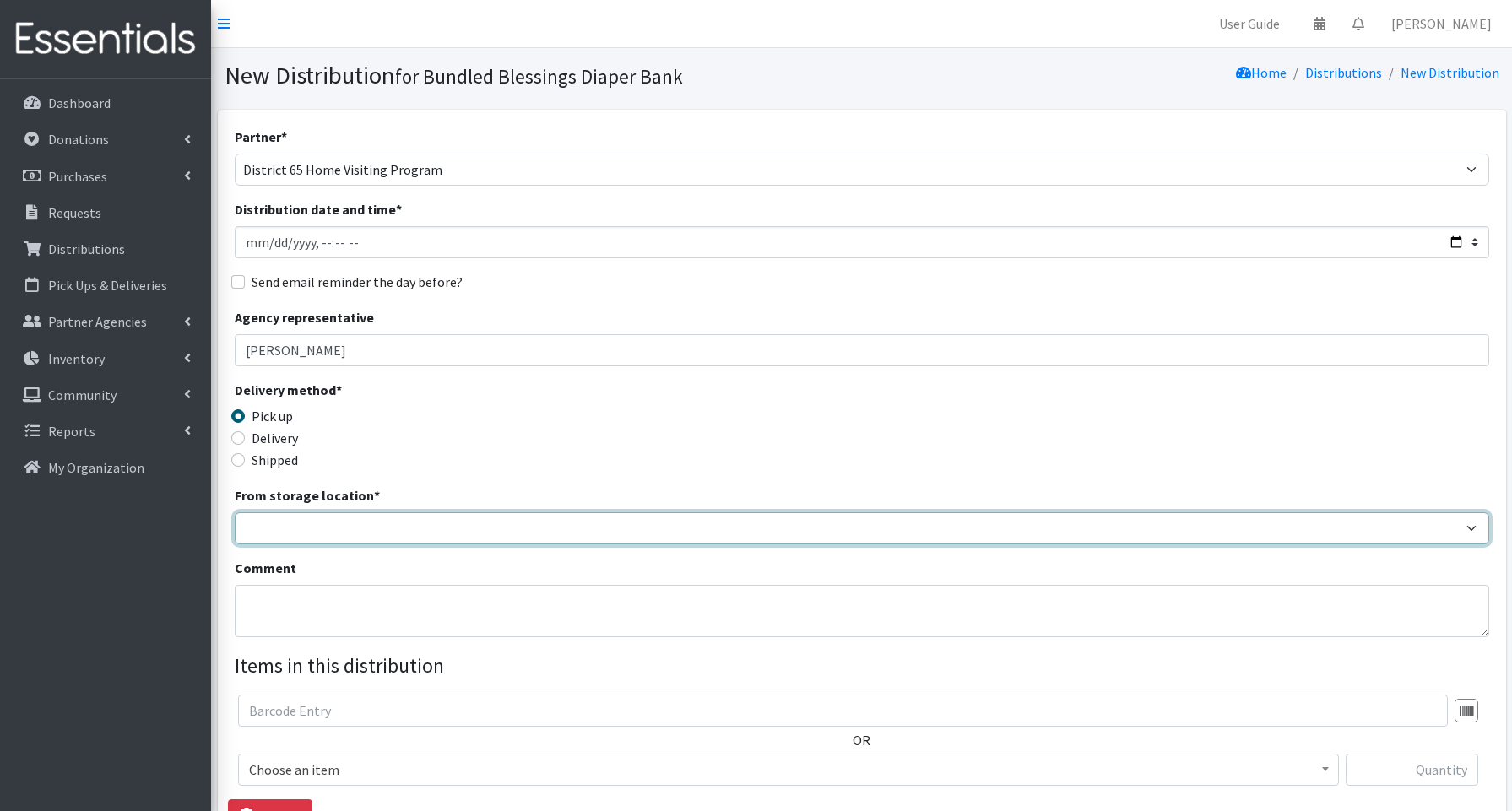
click at [261, 521] on select "Bundled Blessings Diaper Pantry" at bounding box center [862, 528] width 1255 height 32
select select "79"
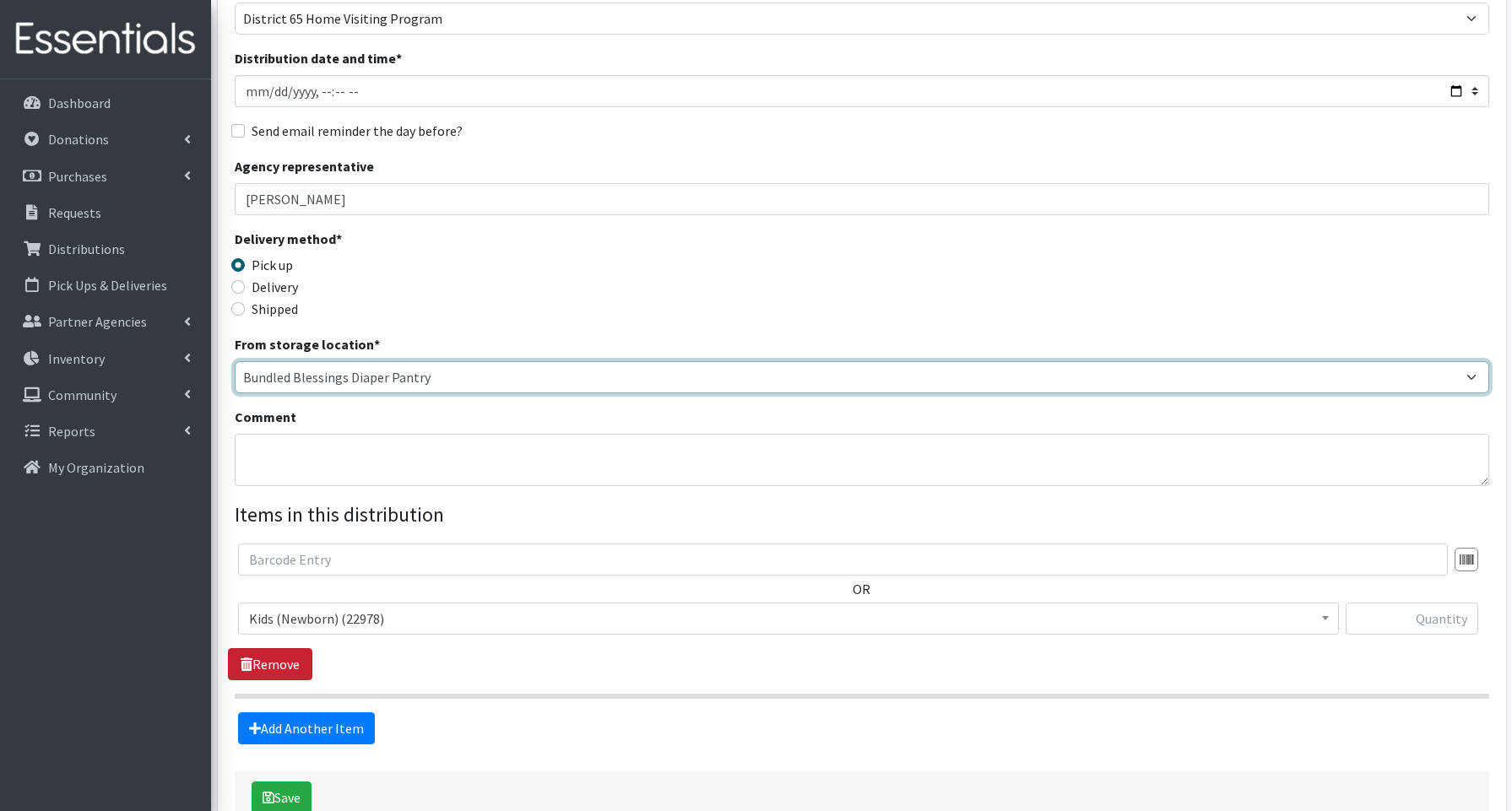
scroll to position [162, 0]
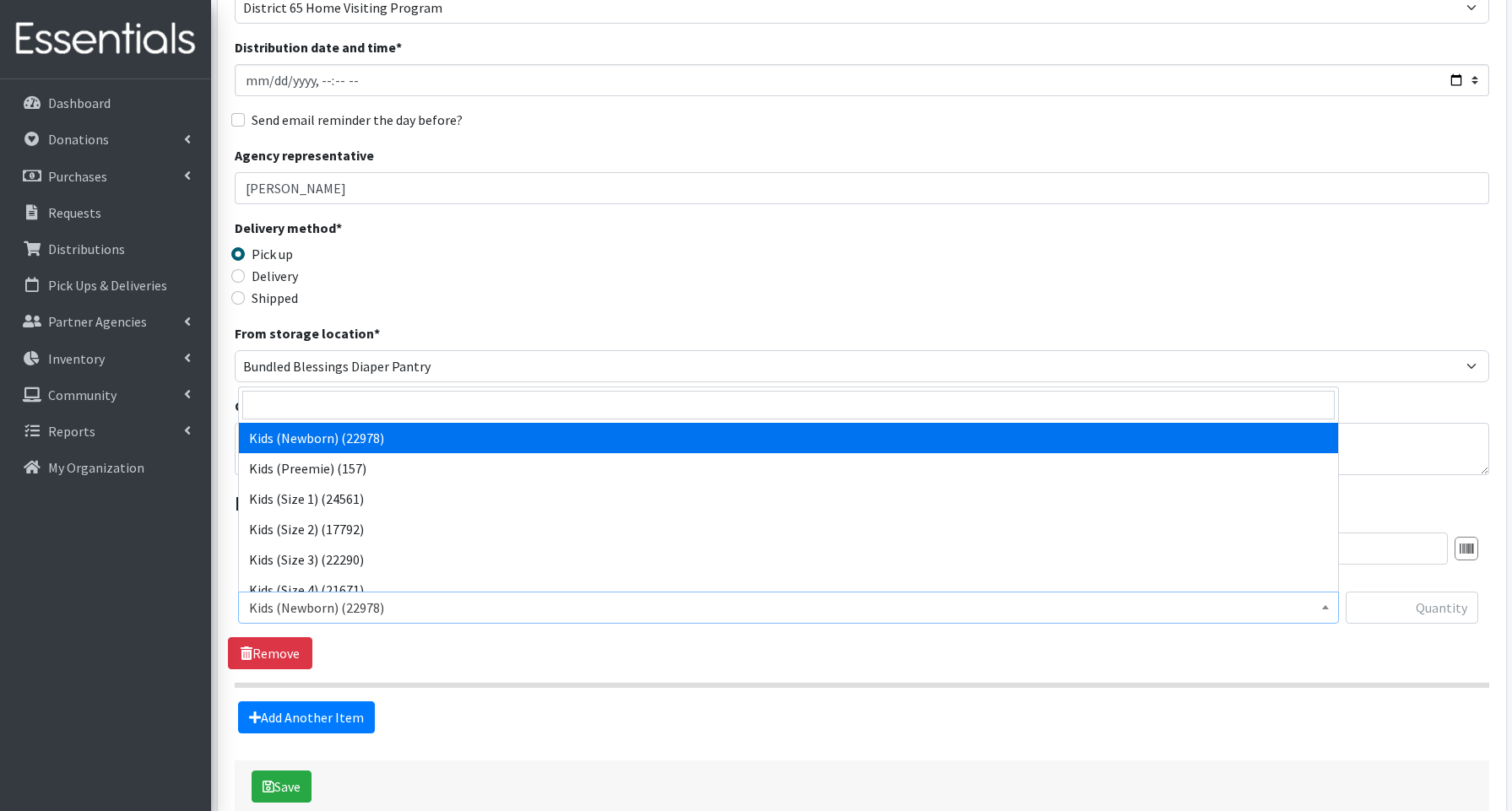
click at [293, 606] on span "Kids (Newborn) (22978)" at bounding box center [788, 607] width 1079 height 24
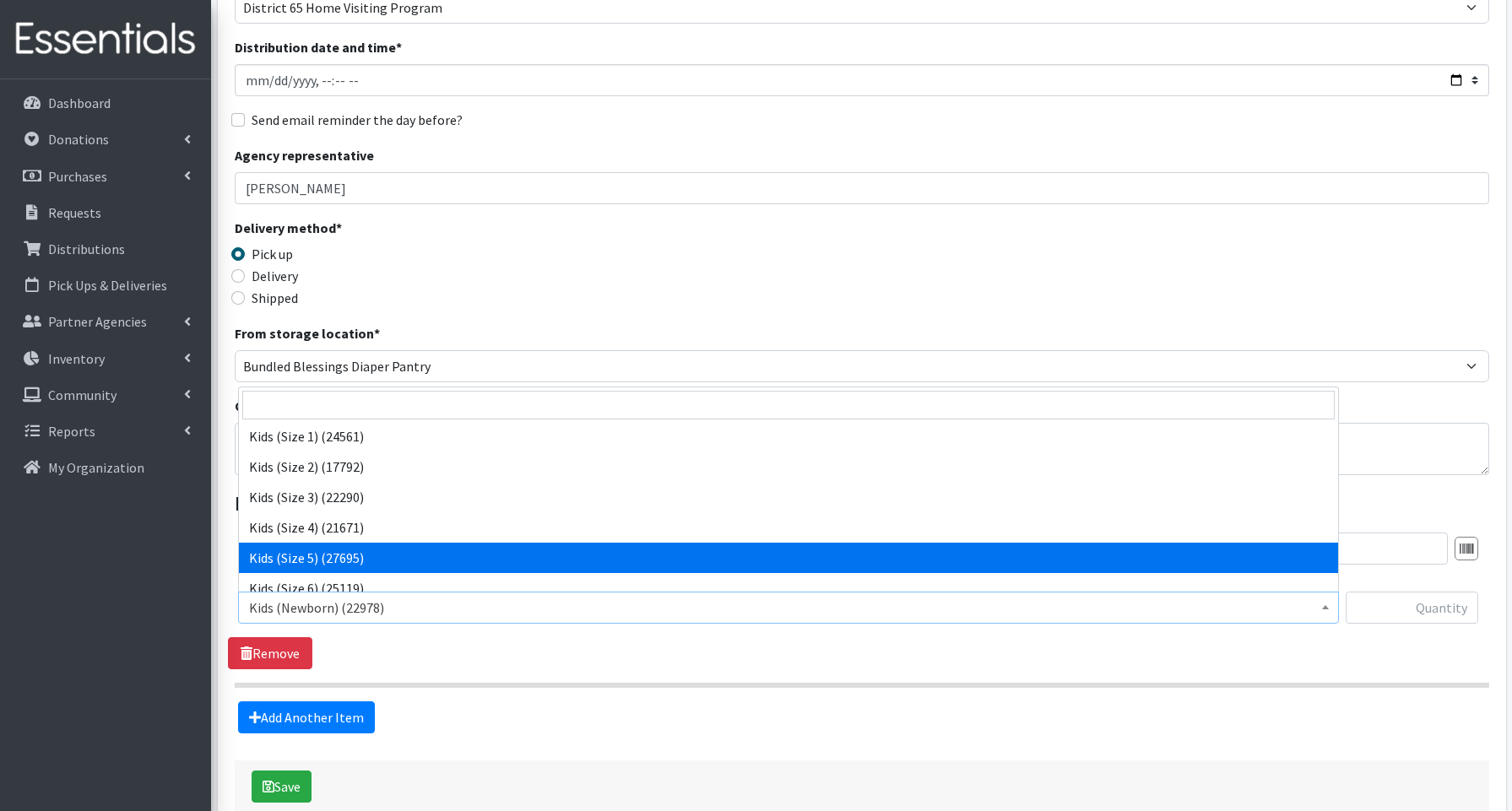
scroll to position [61, 0]
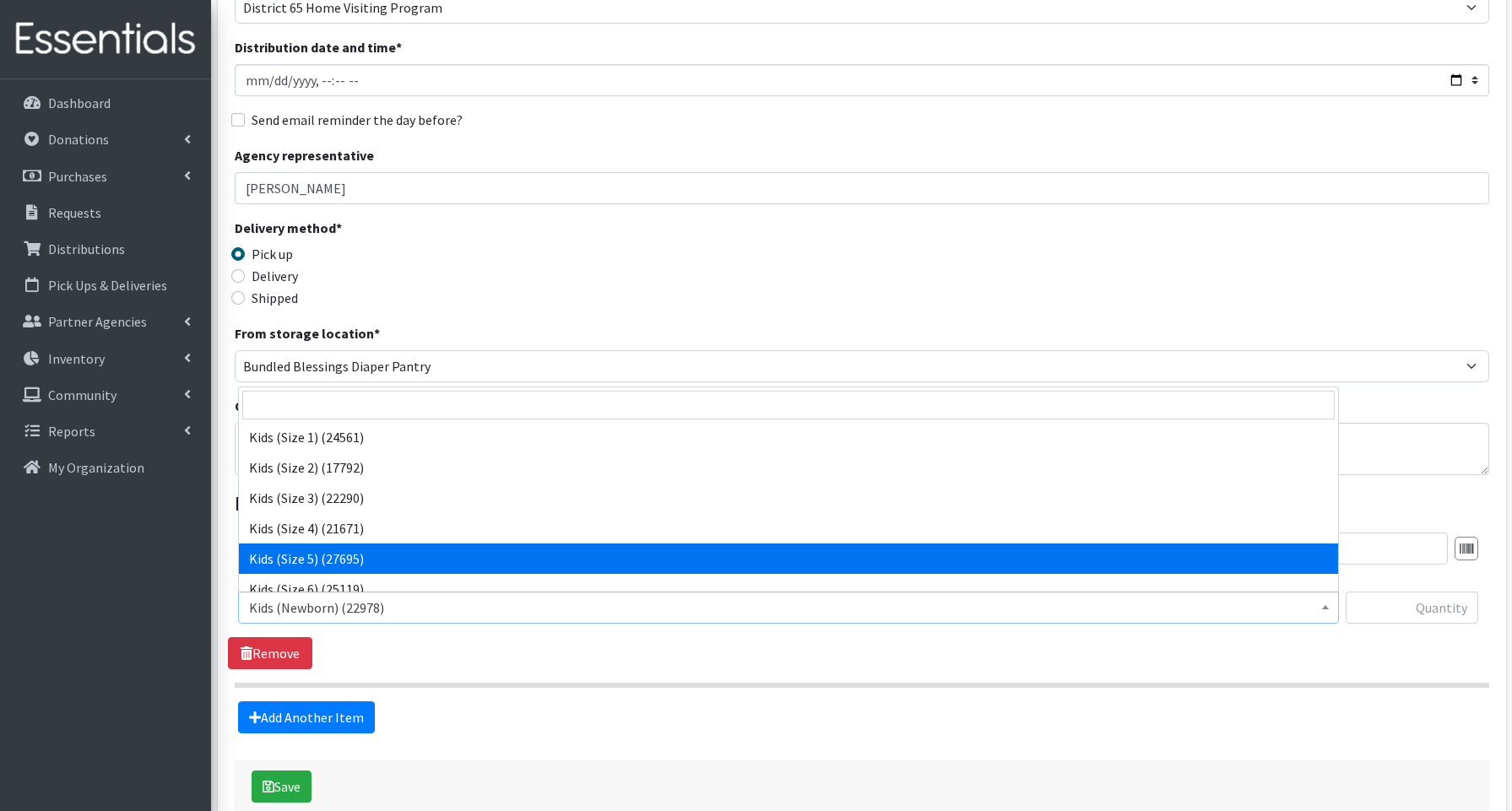
select select "3672"
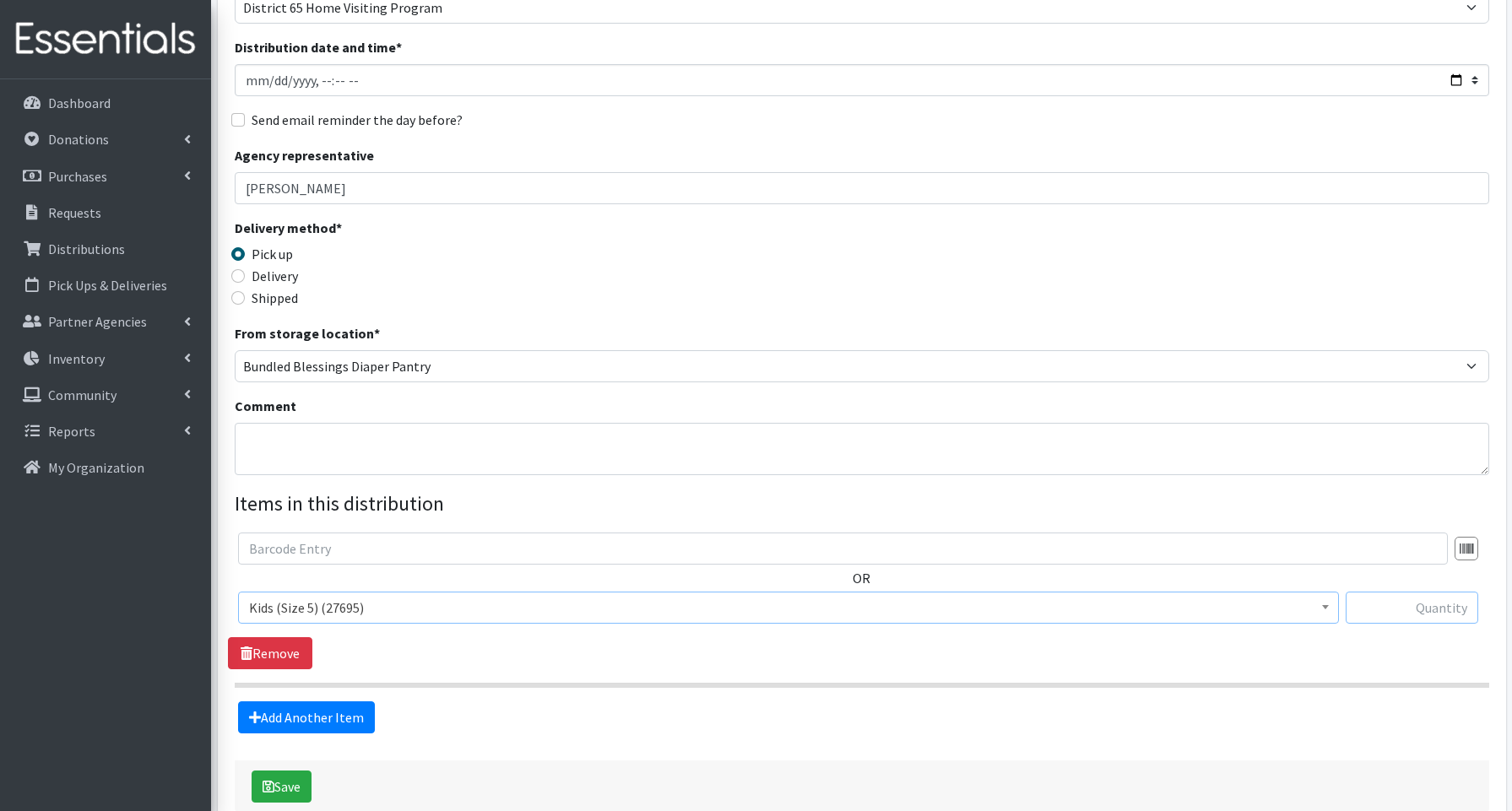
click at [1405, 610] on input "text" at bounding box center [1412, 607] width 133 height 32
type input "50"
click at [337, 716] on link "Add Another Item" at bounding box center [306, 717] width 136 height 32
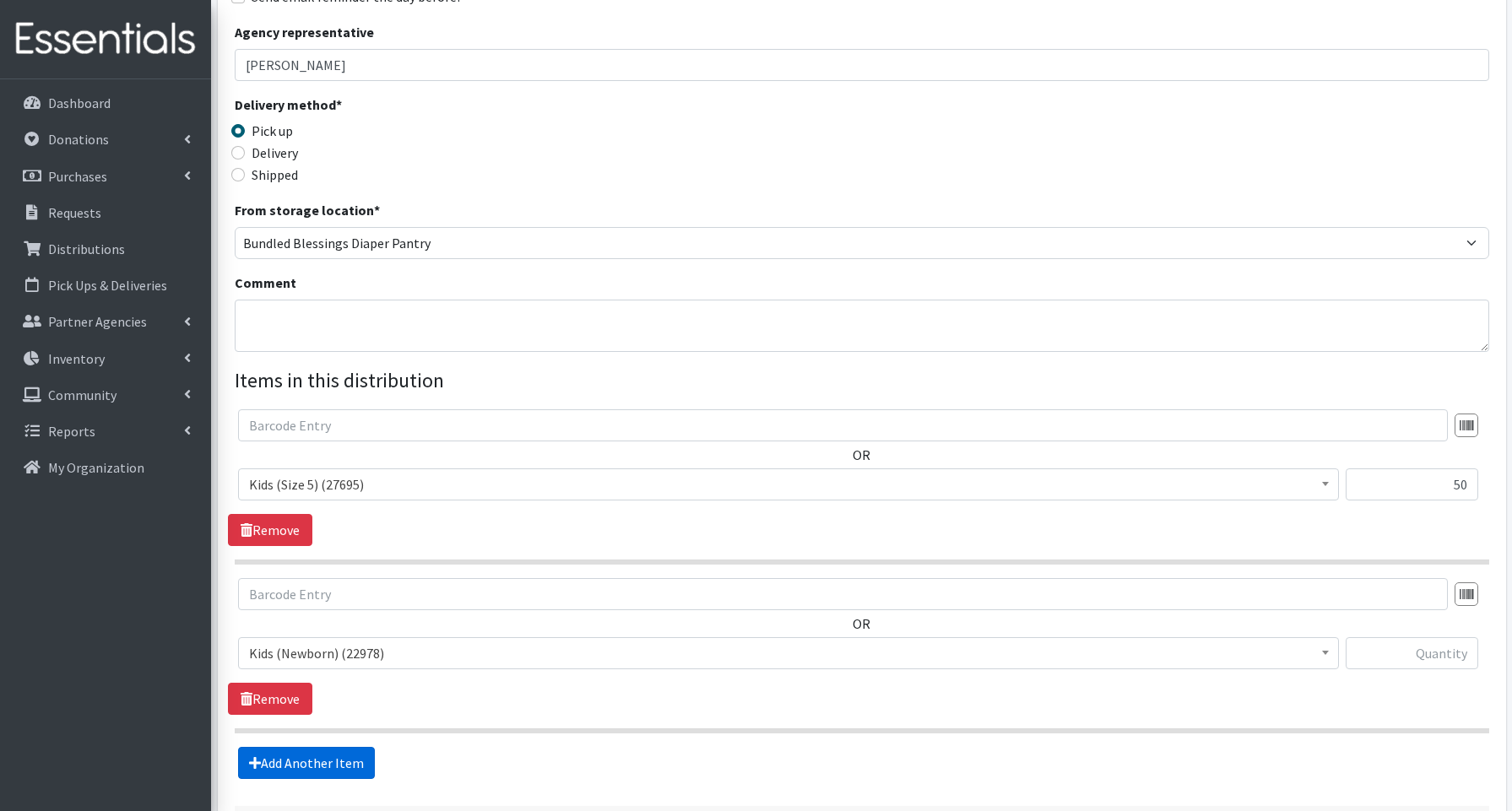
scroll to position [425, 0]
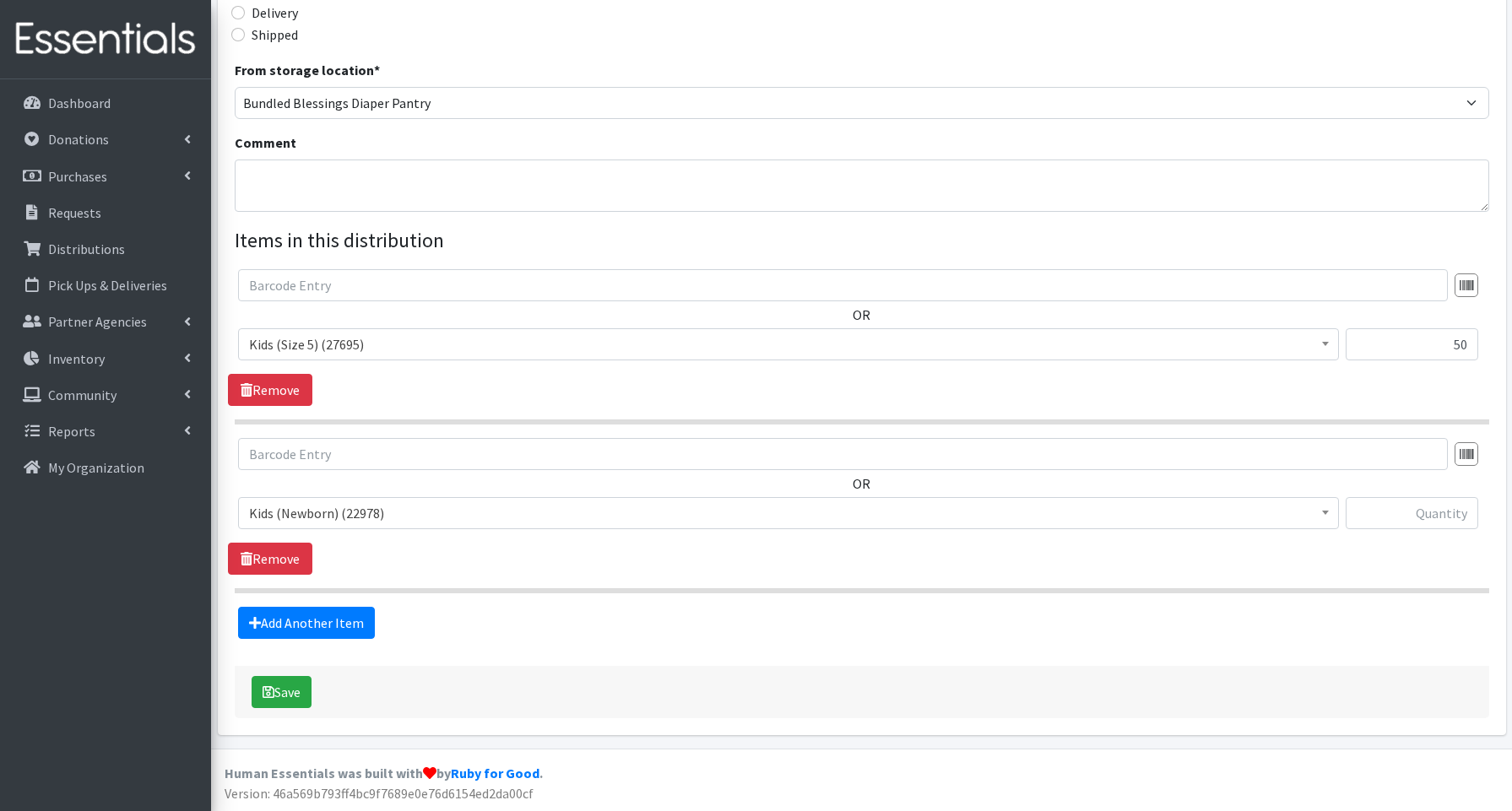
click at [279, 512] on span "Kids (Newborn) (22978)" at bounding box center [788, 513] width 1079 height 24
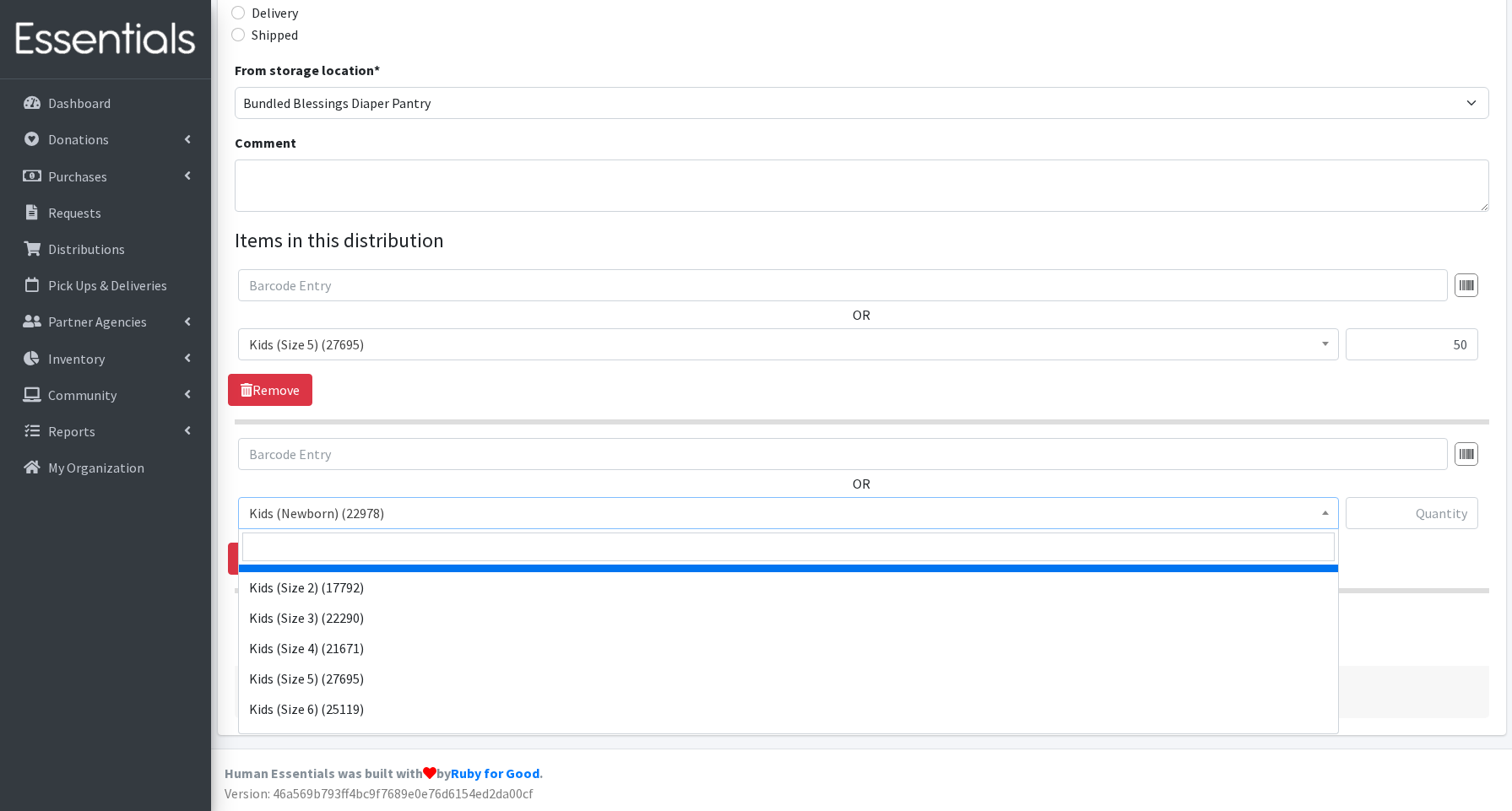
scroll to position [93, 0]
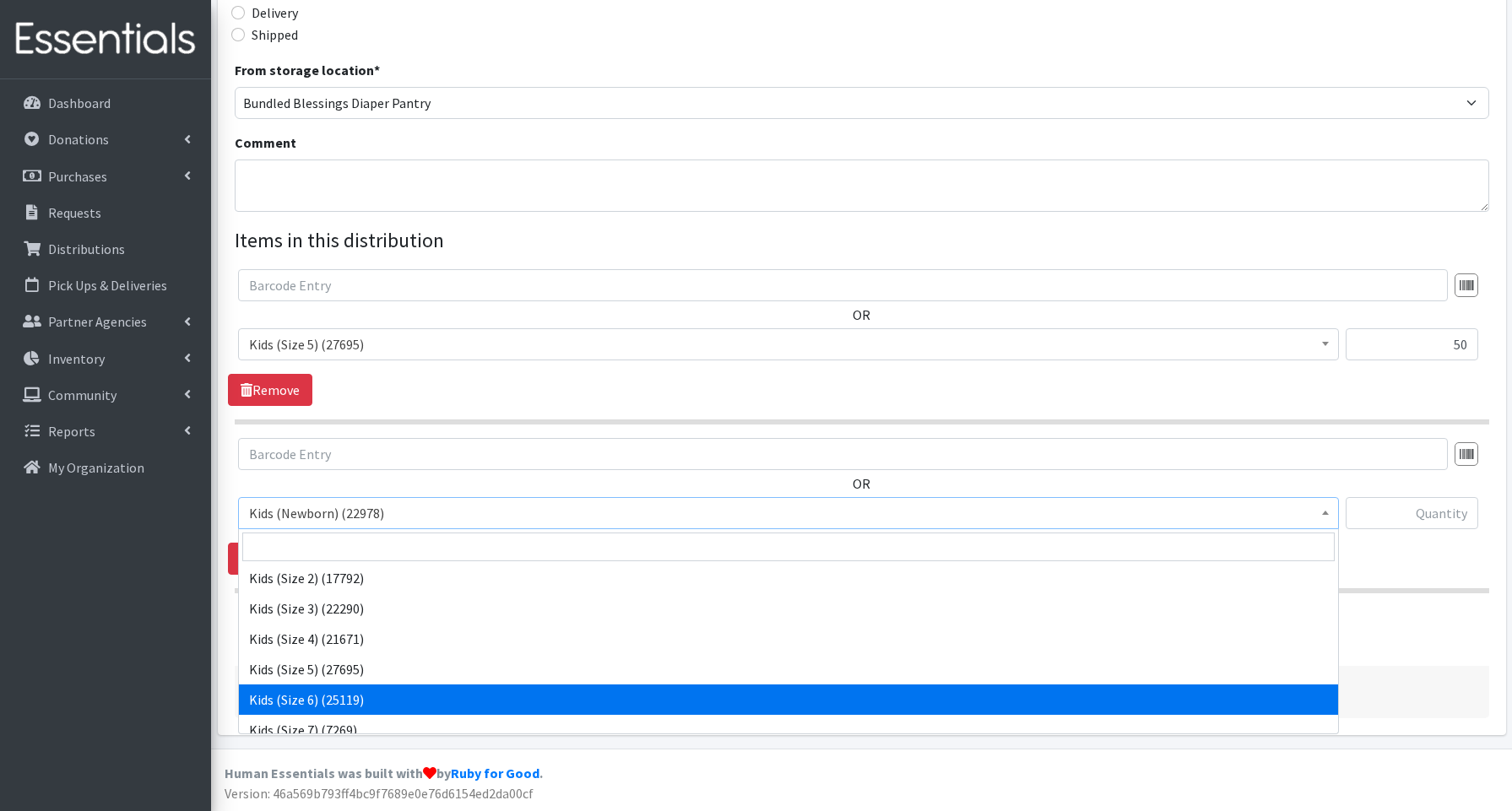
select select "3654"
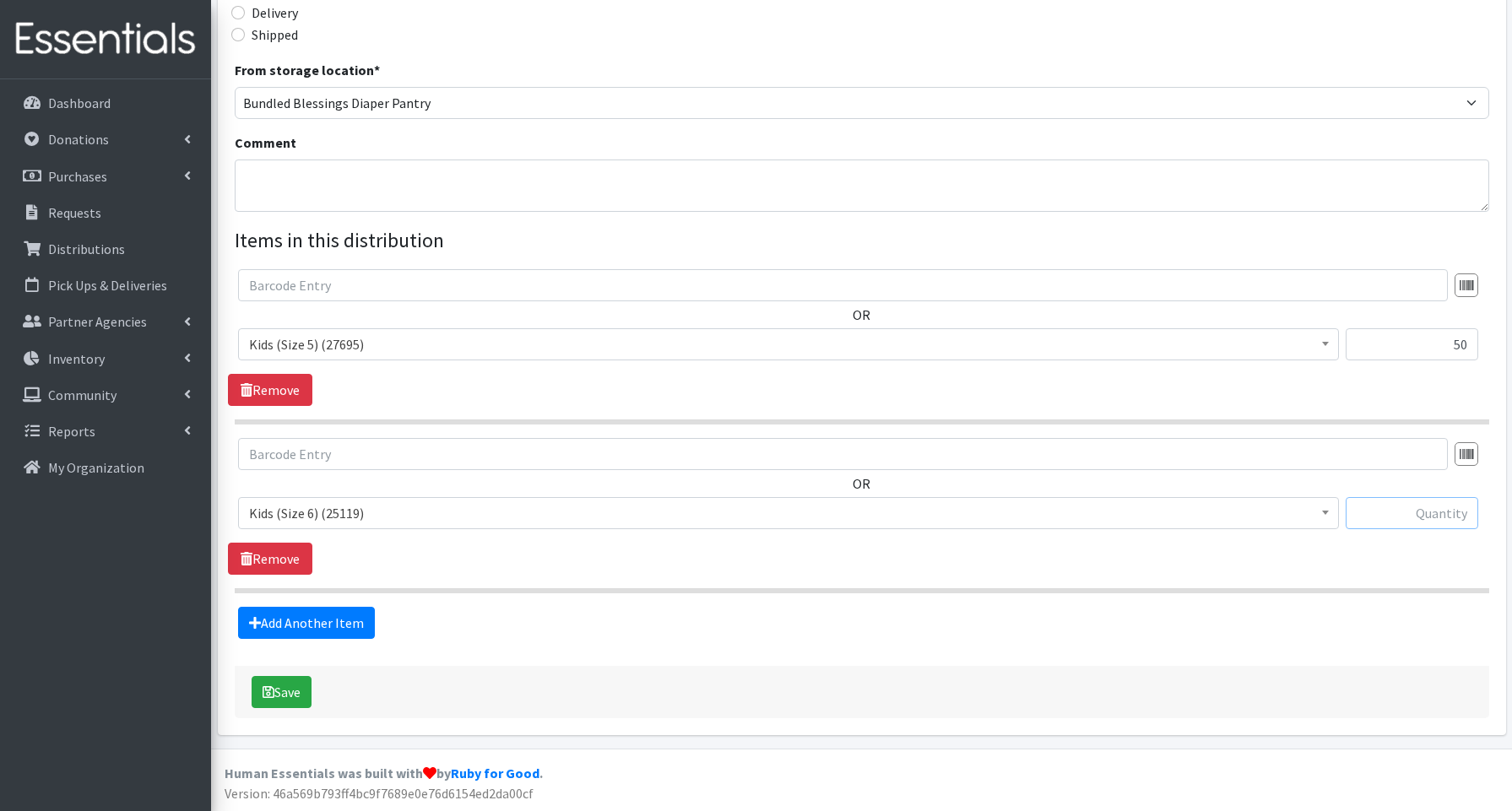
click at [1426, 509] on input "text" at bounding box center [1412, 514] width 133 height 32
type input "150"
click at [291, 628] on link "Add Another Item" at bounding box center [306, 623] width 136 height 32
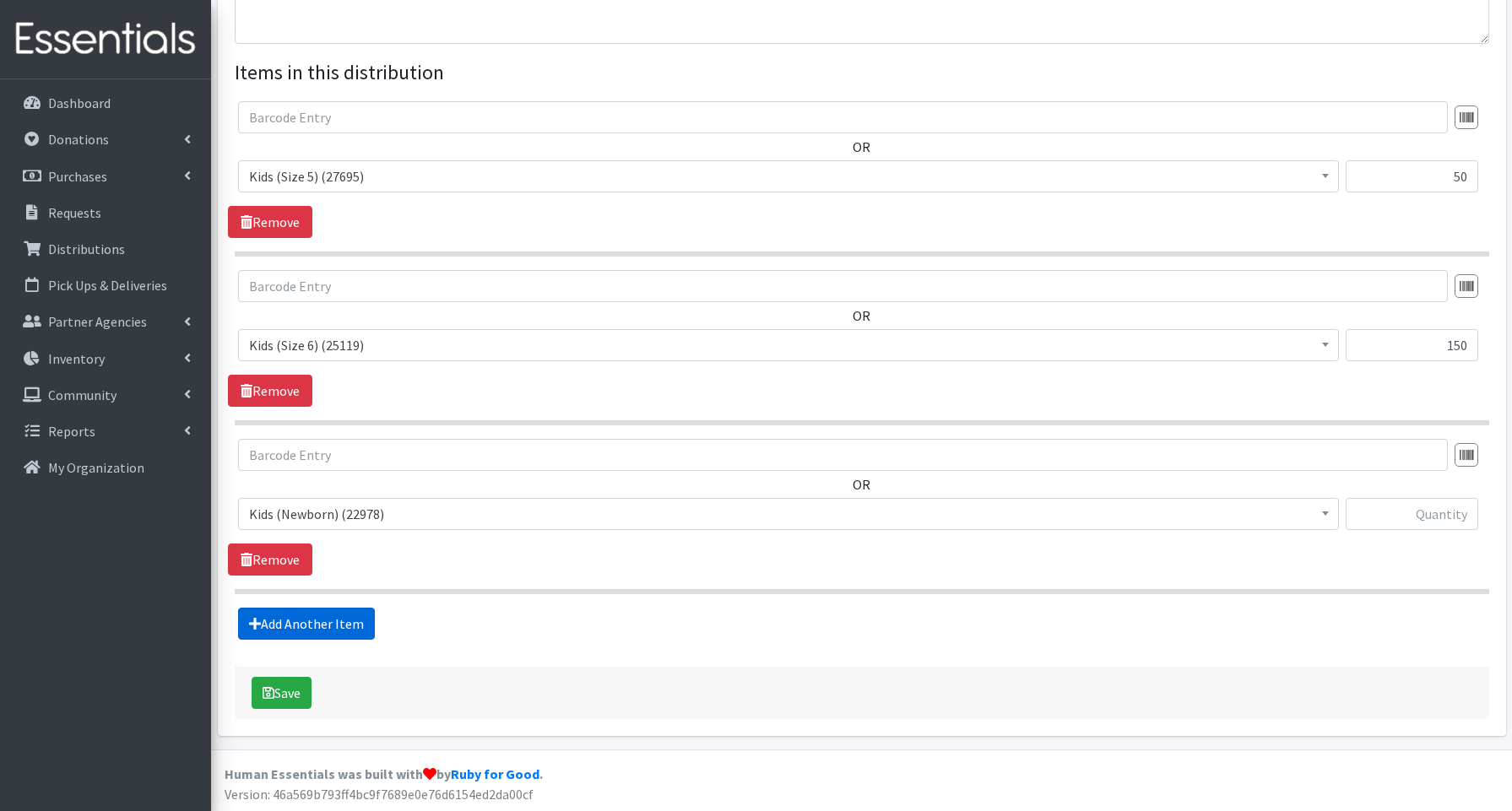
scroll to position [594, 0]
click at [331, 515] on span "Kids (Newborn) (22978)" at bounding box center [788, 513] width 1079 height 24
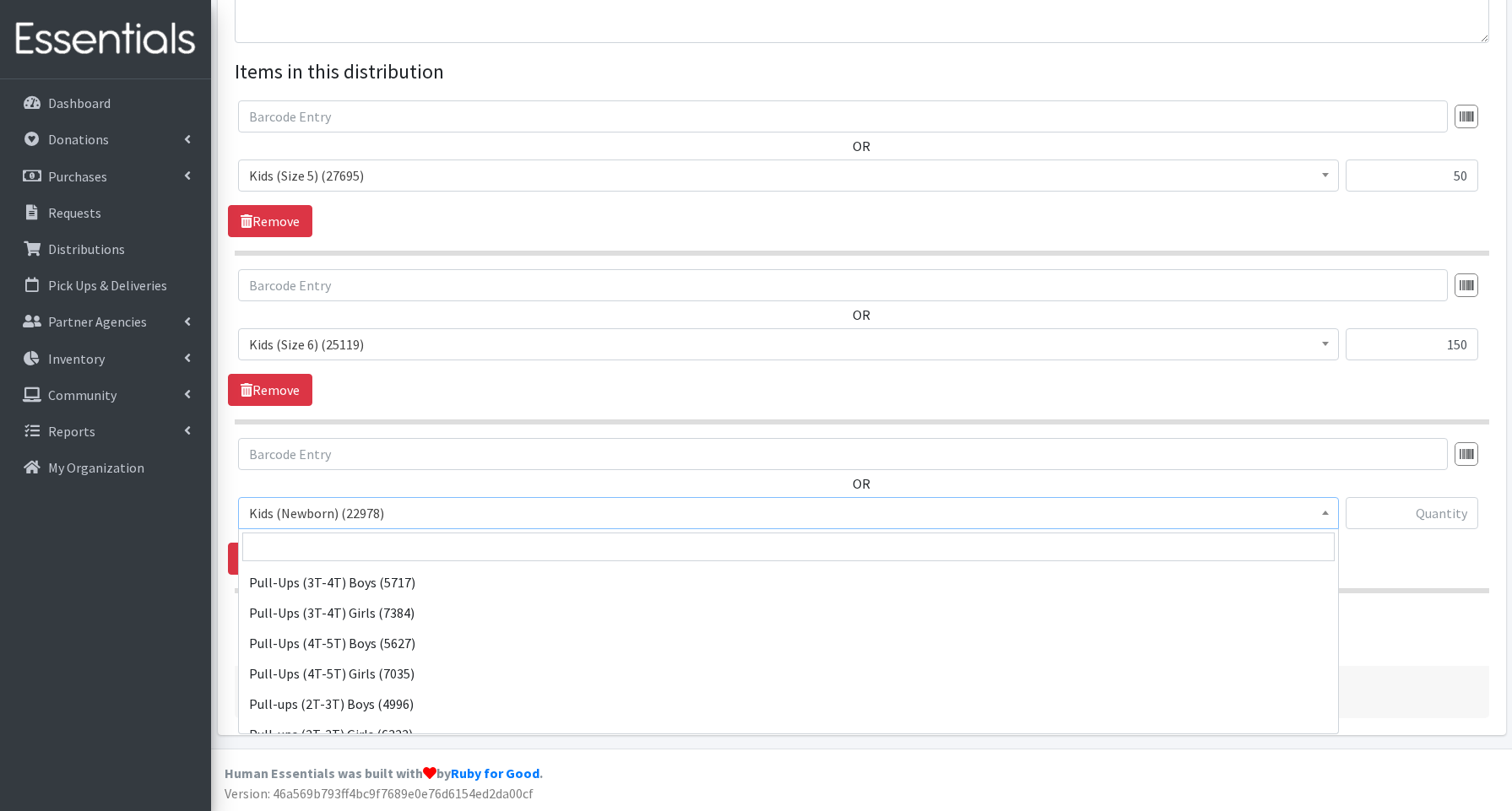
scroll to position [366, 0]
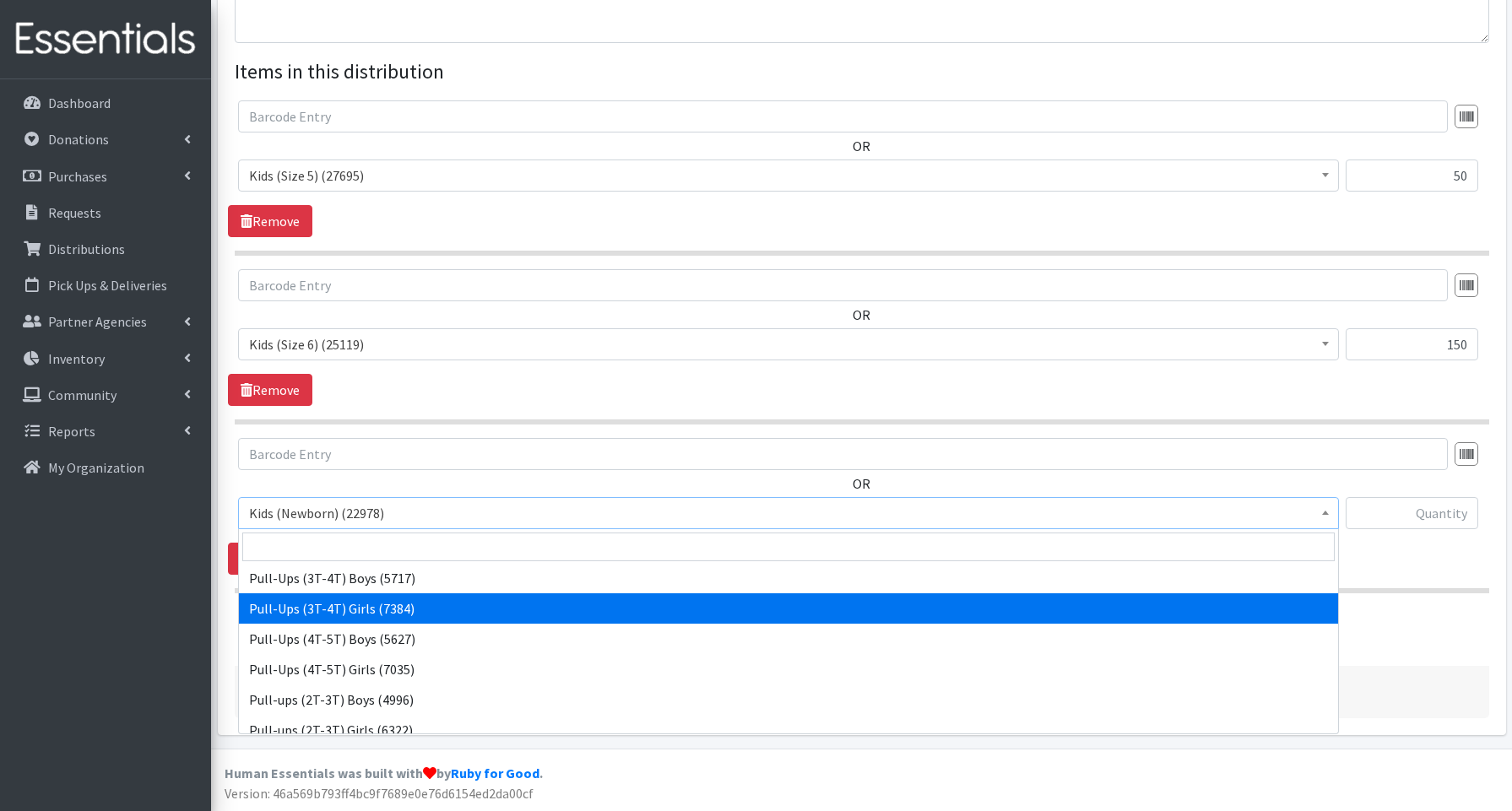
select select "3691"
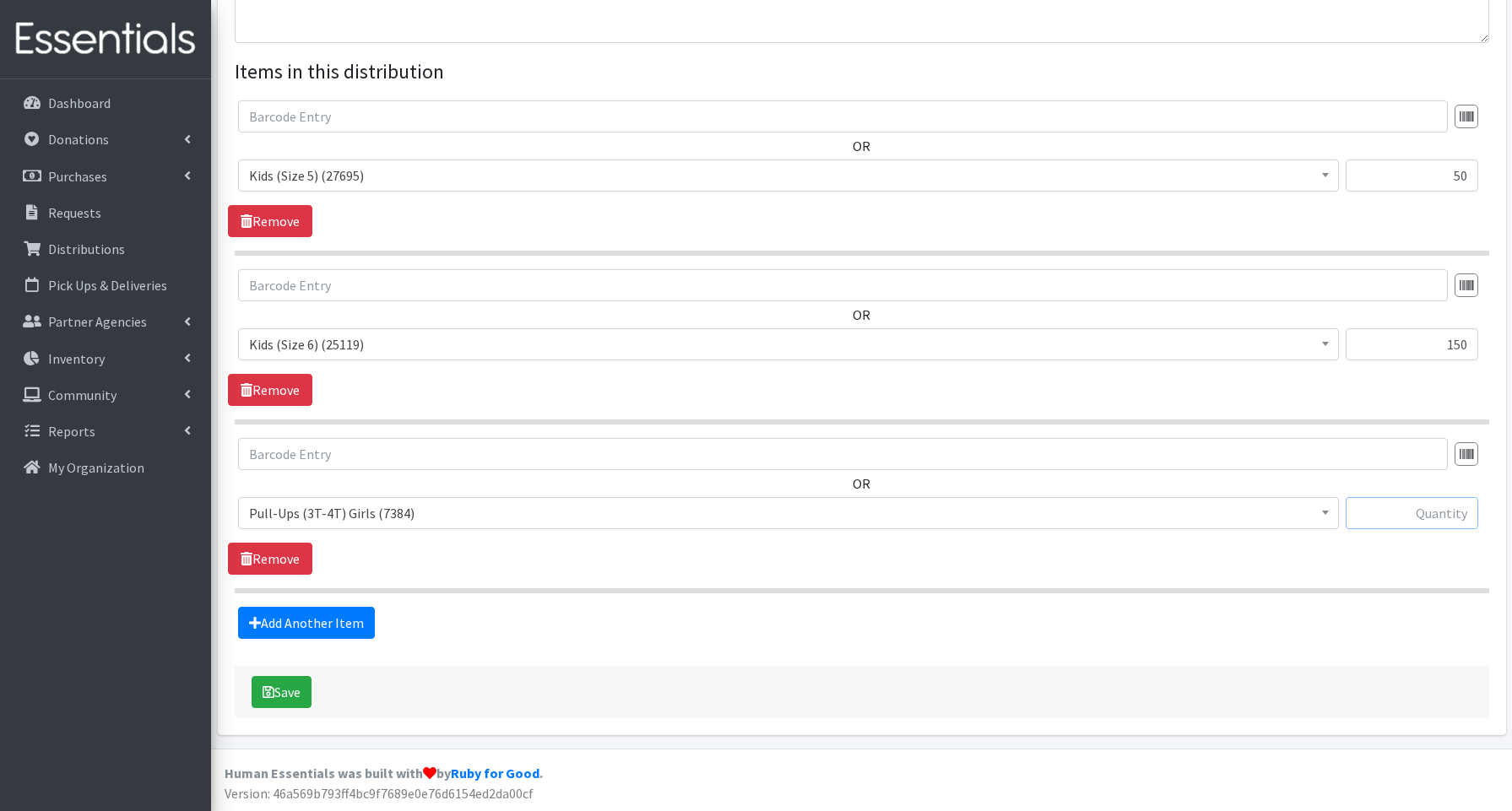
click at [1407, 515] on input "text" at bounding box center [1412, 514] width 133 height 32
type input "40"
click at [301, 691] on button "Save" at bounding box center [281, 693] width 60 height 32
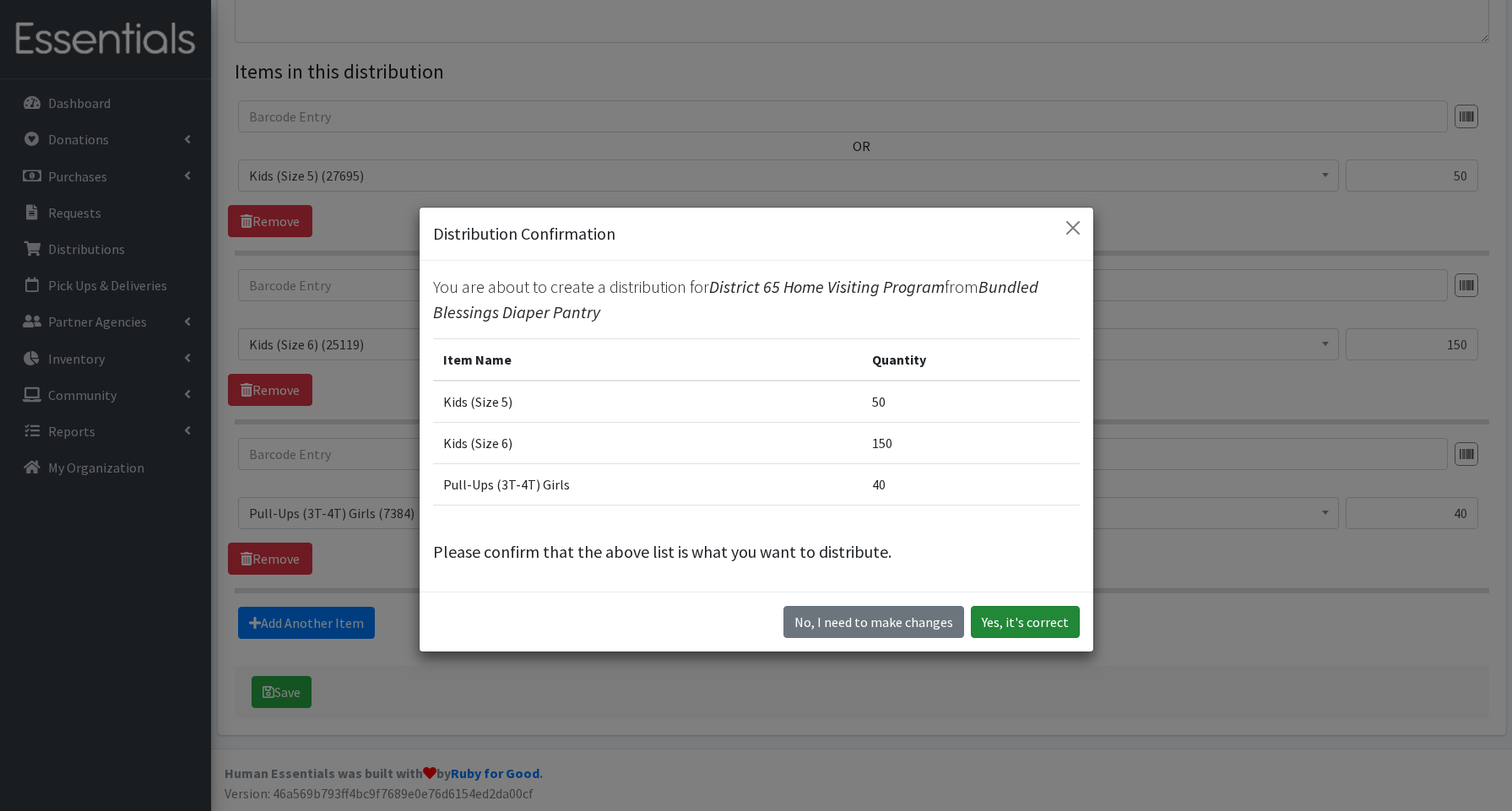
click at [1053, 610] on button "Yes, it's correct" at bounding box center [1025, 622] width 109 height 32
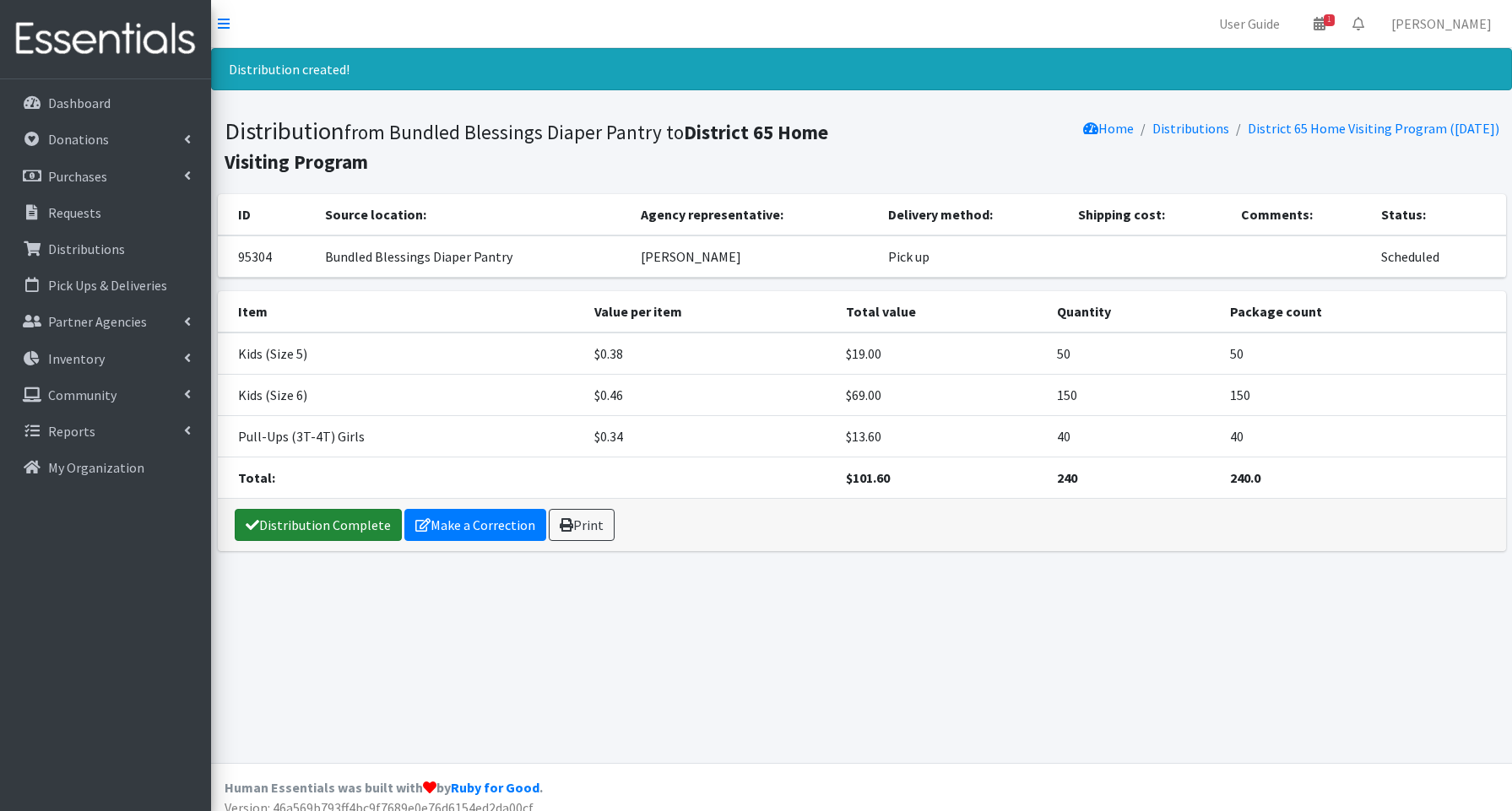
click at [295, 527] on link "Distribution Complete" at bounding box center [318, 525] width 167 height 32
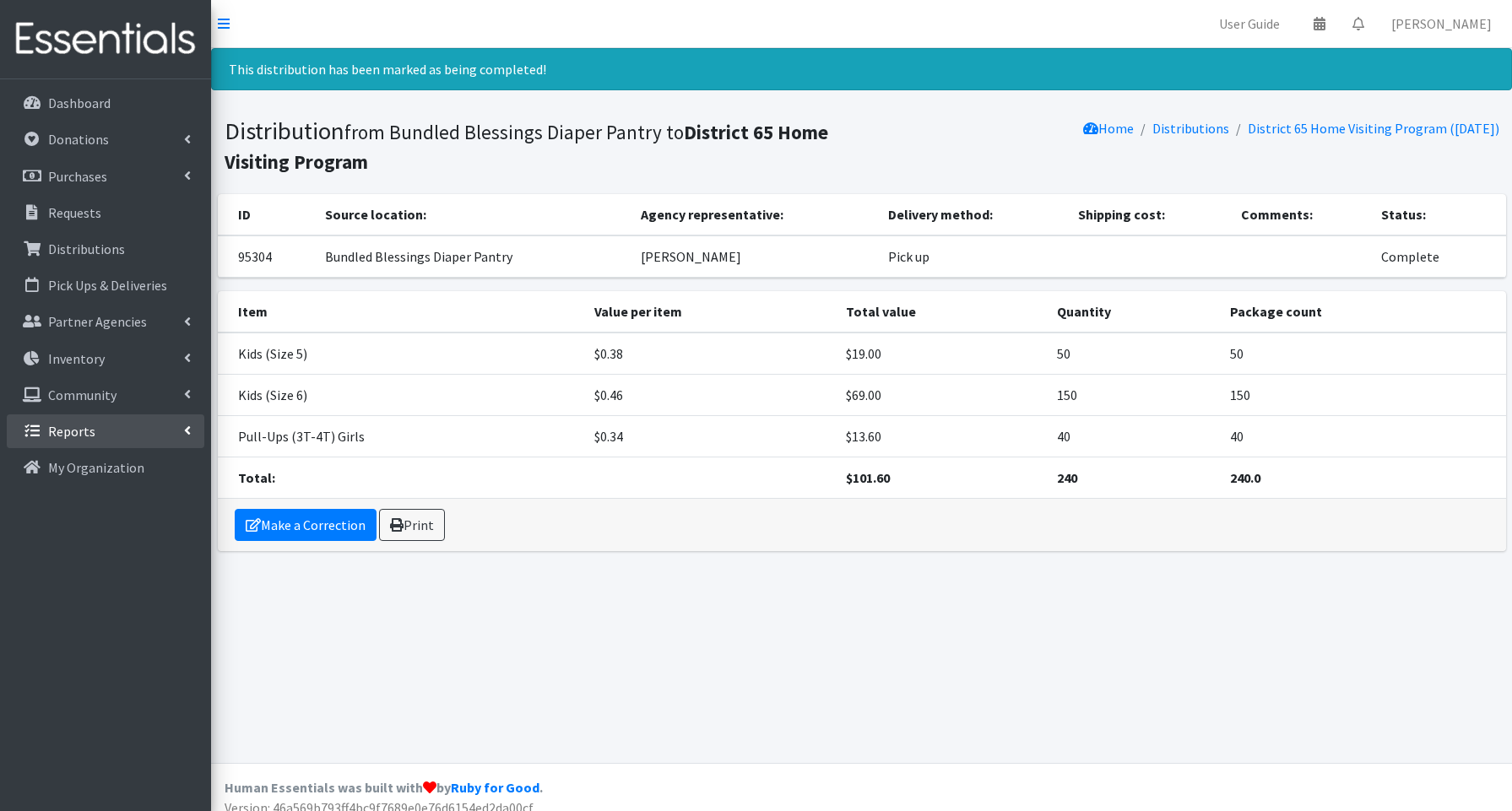
click at [83, 423] on p "Reports" at bounding box center [71, 431] width 47 height 17
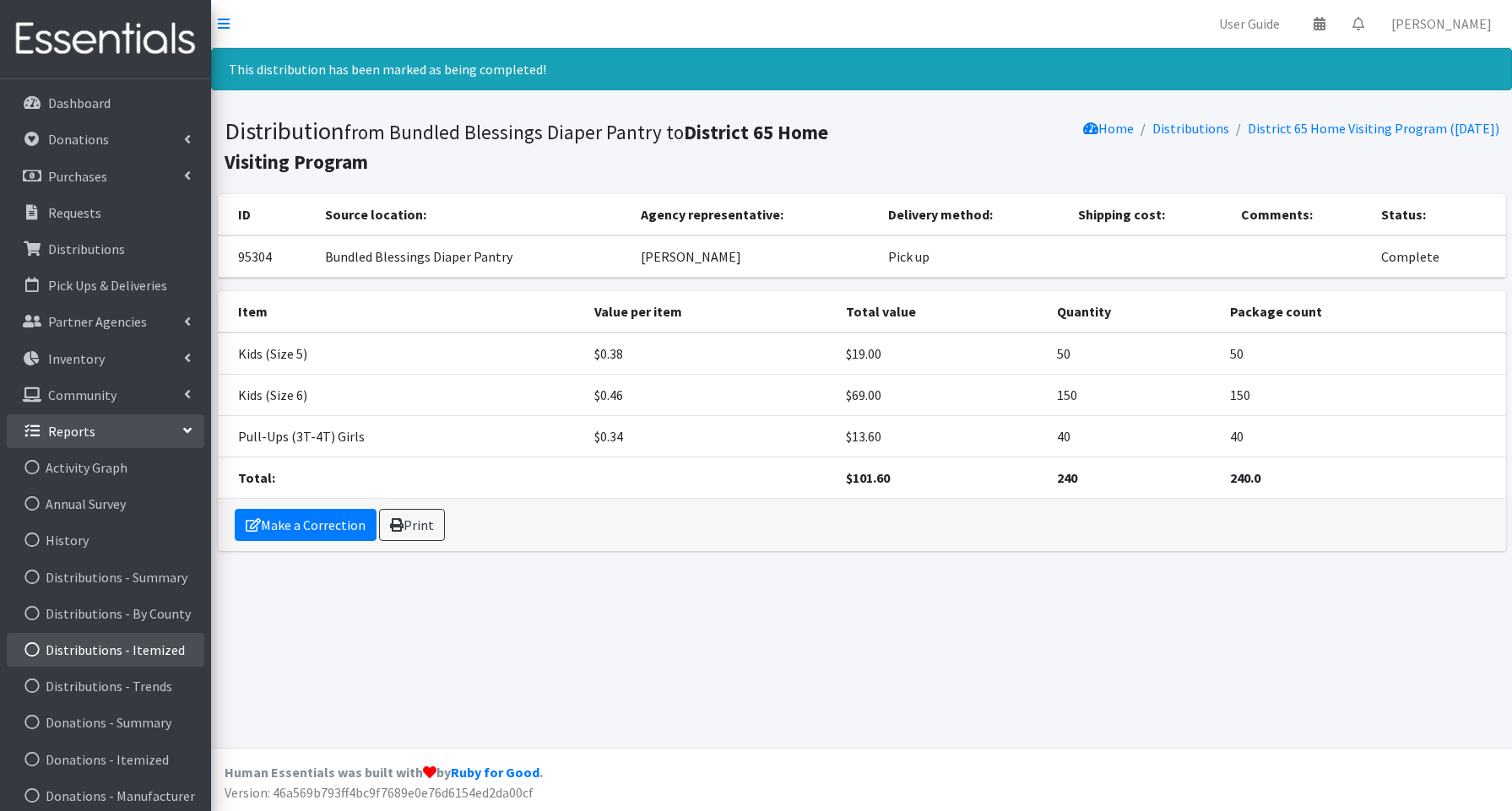
click at [84, 647] on link "Distributions - Itemized" at bounding box center [106, 650] width 198 height 34
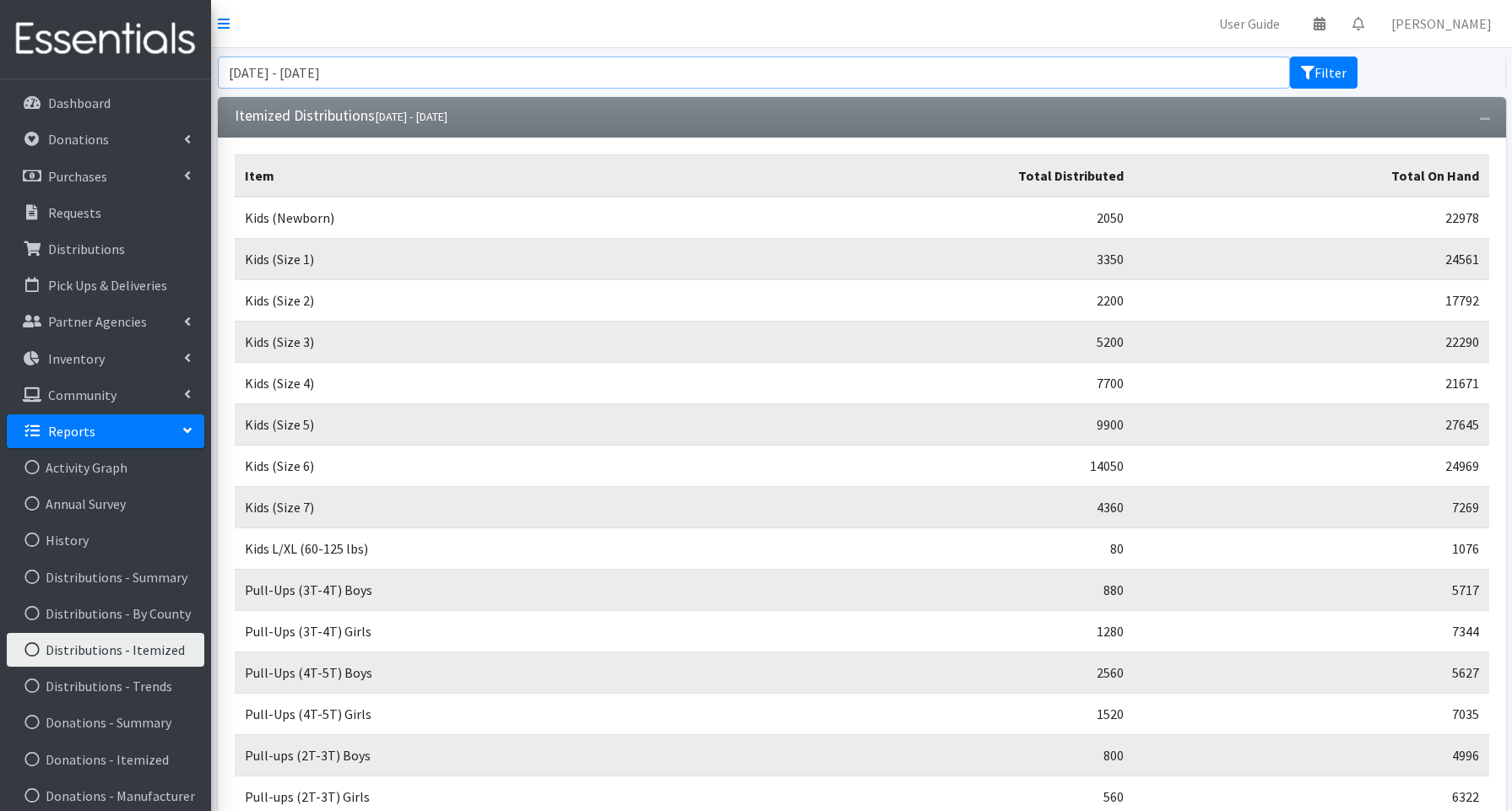
click at [574, 72] on input "[DATE] - [DATE]" at bounding box center [754, 72] width 1073 height 32
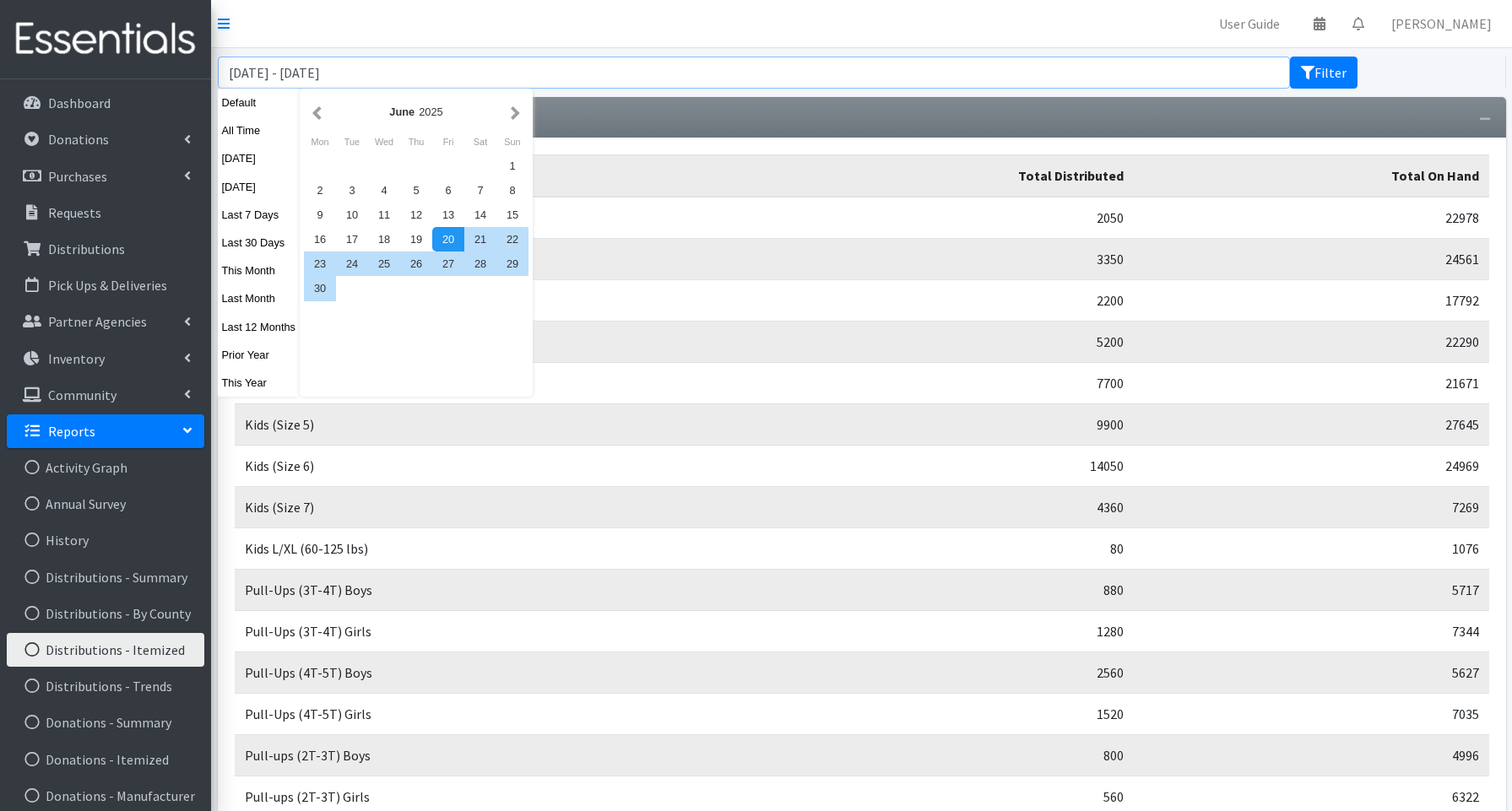
drag, startPoint x: 256, startPoint y: 72, endPoint x: 234, endPoint y: 73, distance: 22.0
click at [234, 73] on input "[DATE] - [DATE]" at bounding box center [754, 72] width 1073 height 32
type input "[DATE] - [DATE]"
click at [1319, 73] on button "Filter" at bounding box center [1324, 72] width 67 height 32
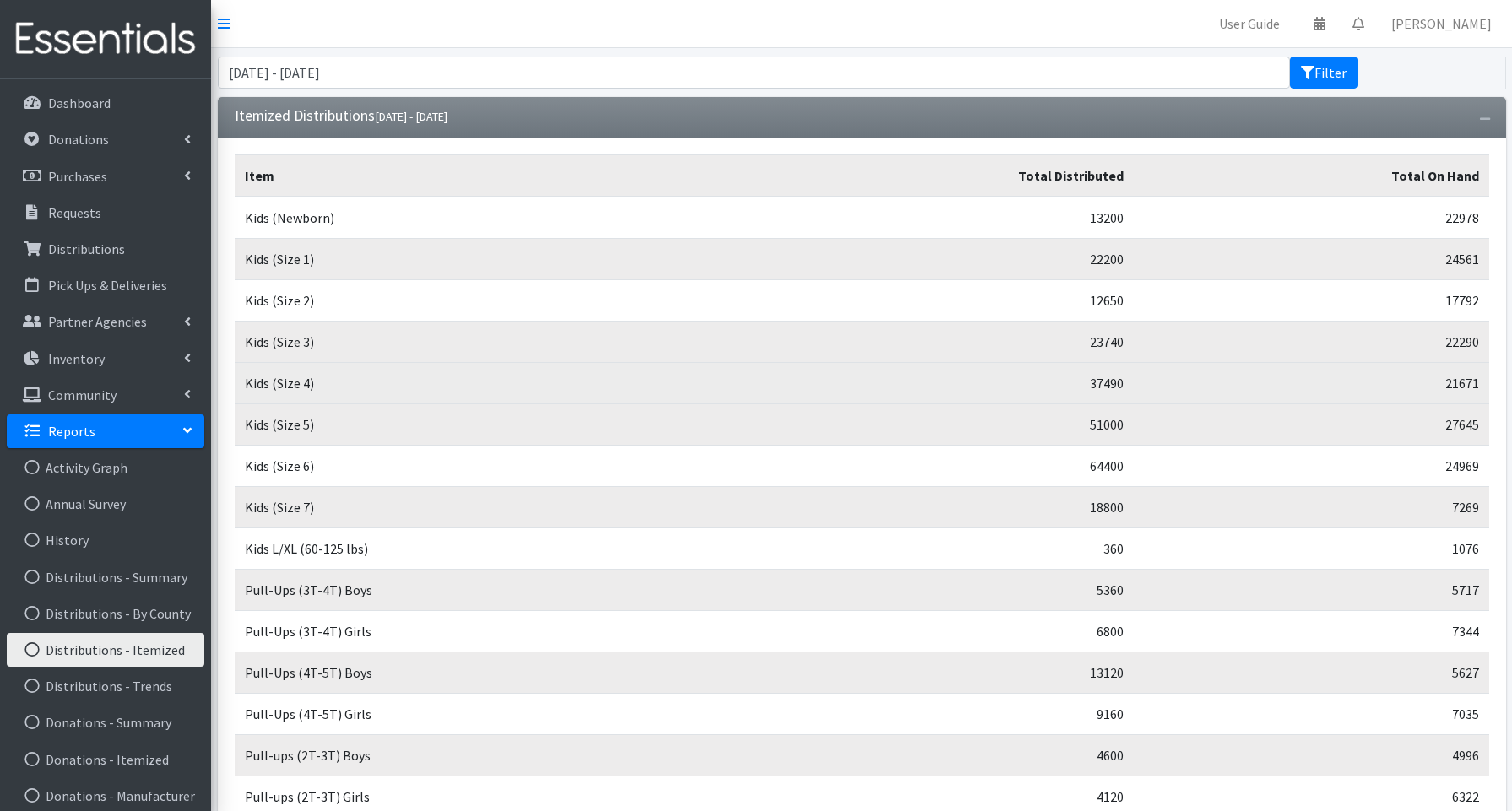
scroll to position [5, 0]
